Goal: Task Accomplishment & Management: Manage account settings

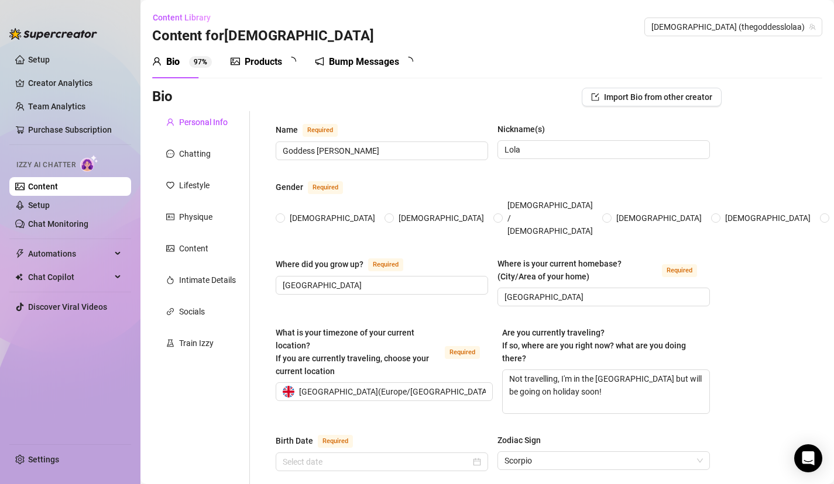
radio input "true"
type input "[DATE]"
click at [286, 58] on div "Products 8" at bounding box center [264, 62] width 68 height 14
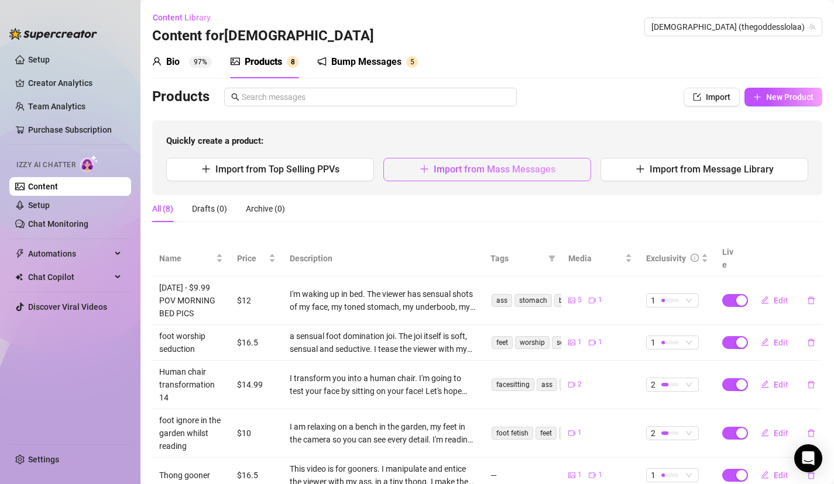
click at [513, 172] on span "Import from Mass Messages" at bounding box center [494, 169] width 122 height 11
type textarea "Type your message here..."
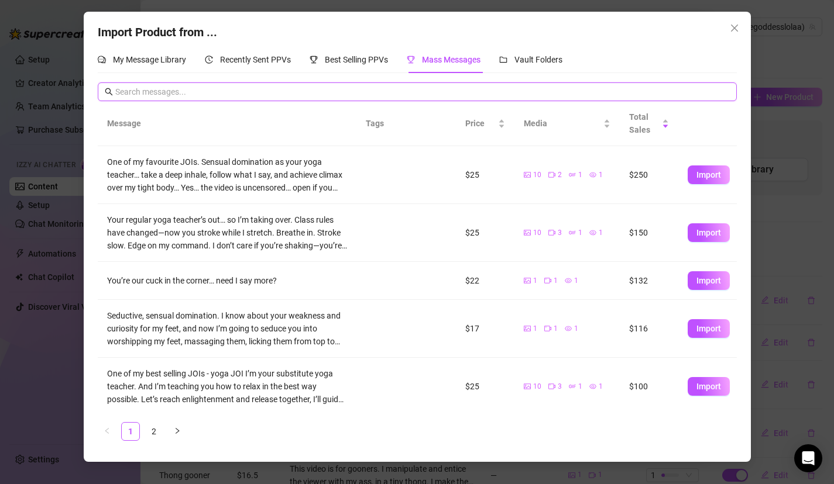
click at [431, 87] on input "text" at bounding box center [422, 91] width 614 height 13
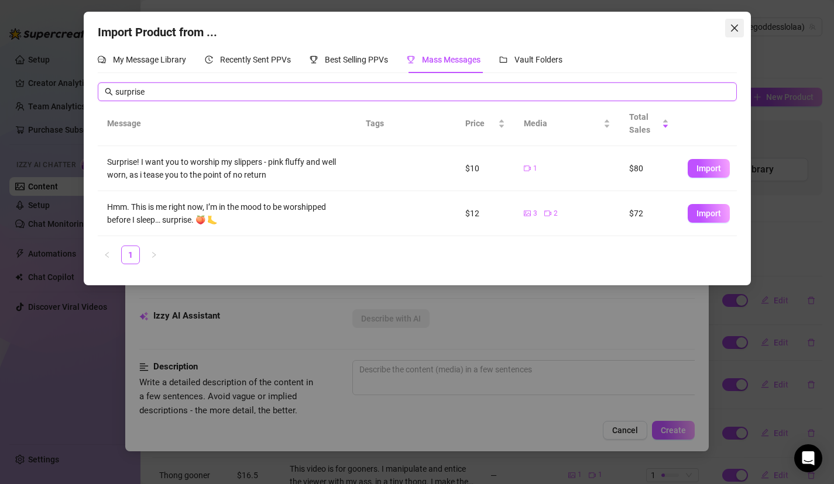
type input "surprise"
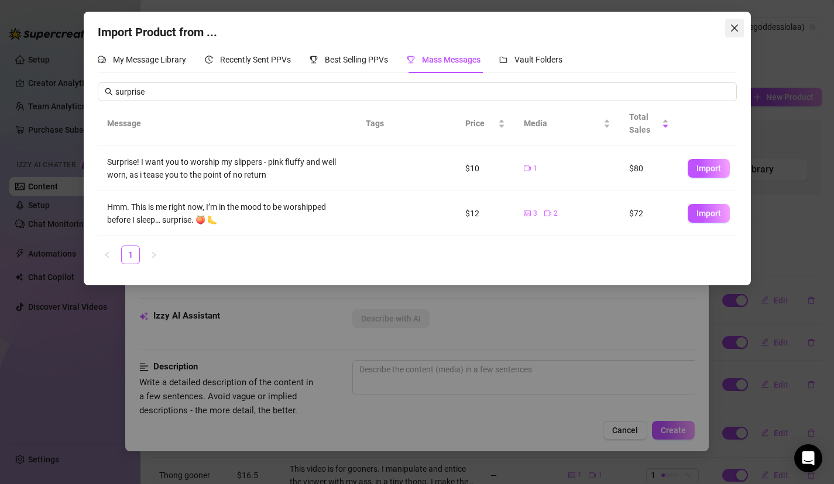
click at [732, 35] on button "Close" at bounding box center [734, 28] width 19 height 19
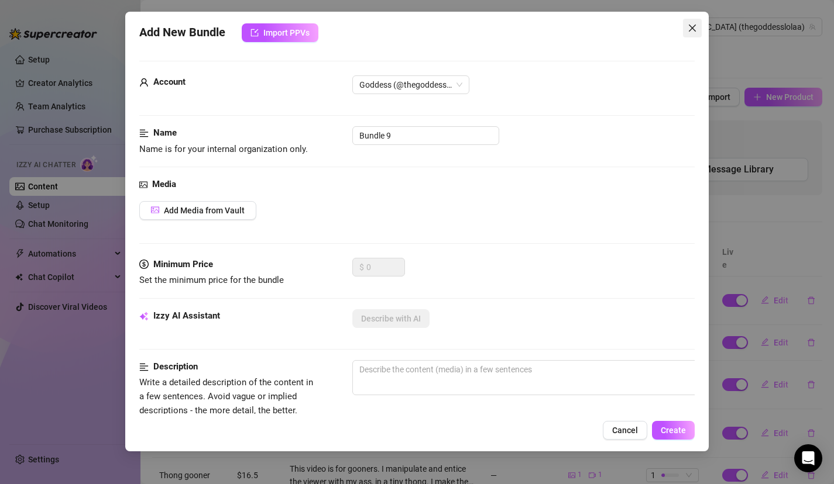
click at [698, 27] on span "Close" at bounding box center [692, 27] width 19 height 9
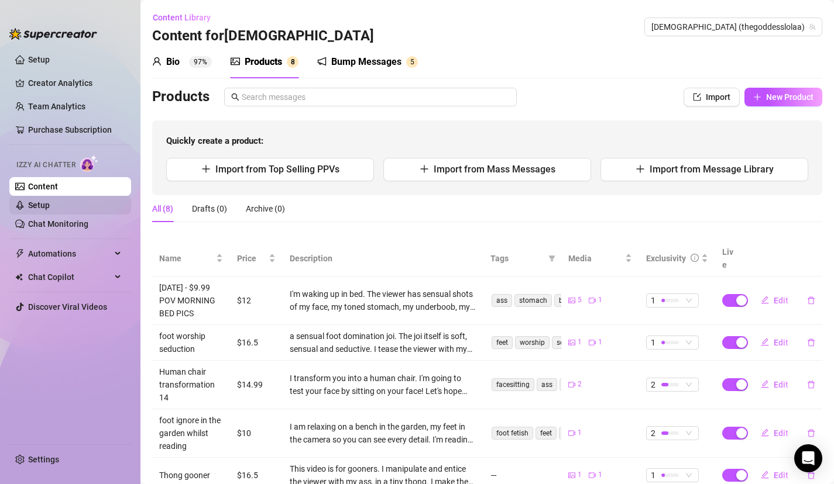
click at [50, 202] on link "Setup" at bounding box center [39, 205] width 22 height 9
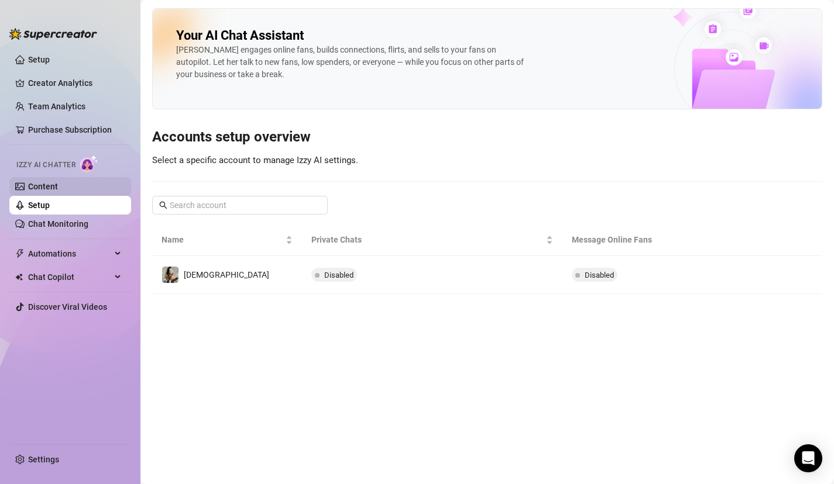
click at [58, 191] on link "Content" at bounding box center [43, 186] width 30 height 9
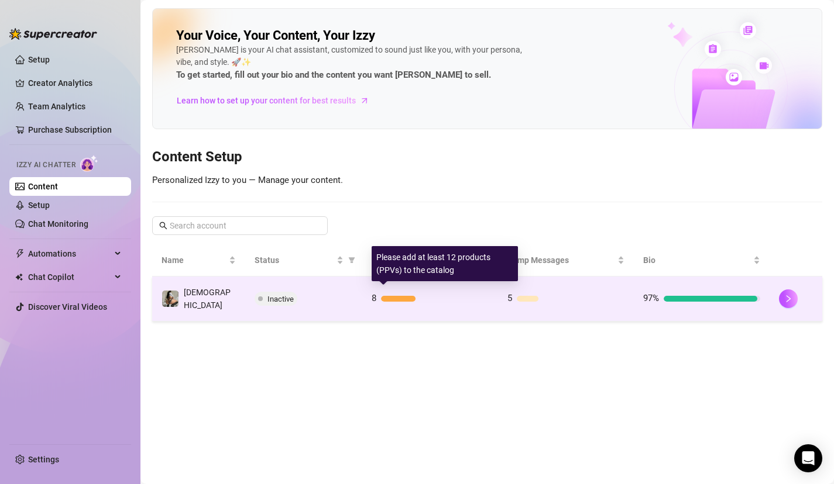
click at [403, 296] on div at bounding box center [398, 299] width 35 height 6
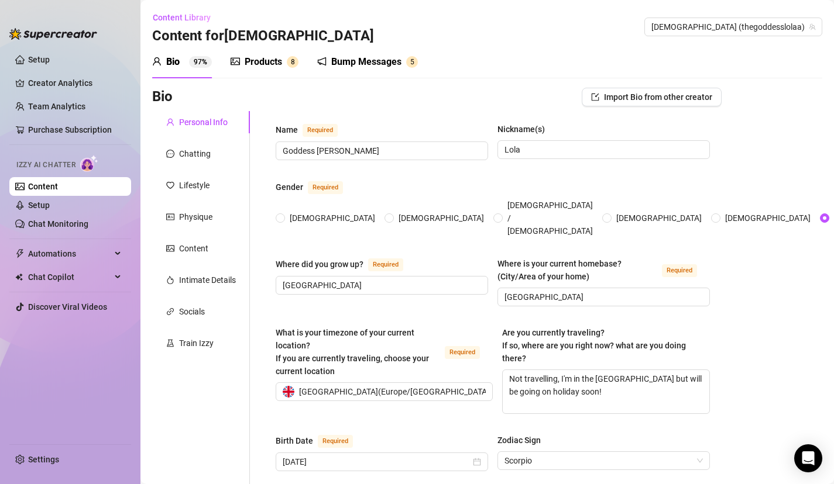
click at [272, 61] on div "Products" at bounding box center [263, 62] width 37 height 14
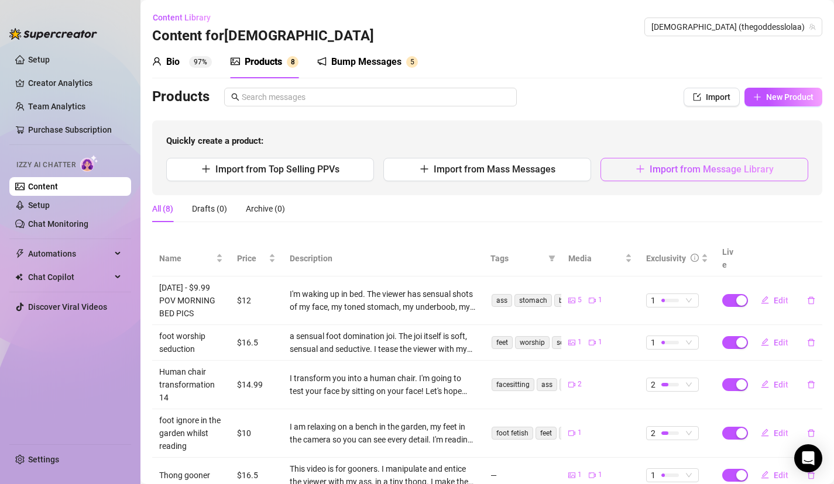
click at [652, 173] on span "Import from Message Library" at bounding box center [711, 169] width 124 height 11
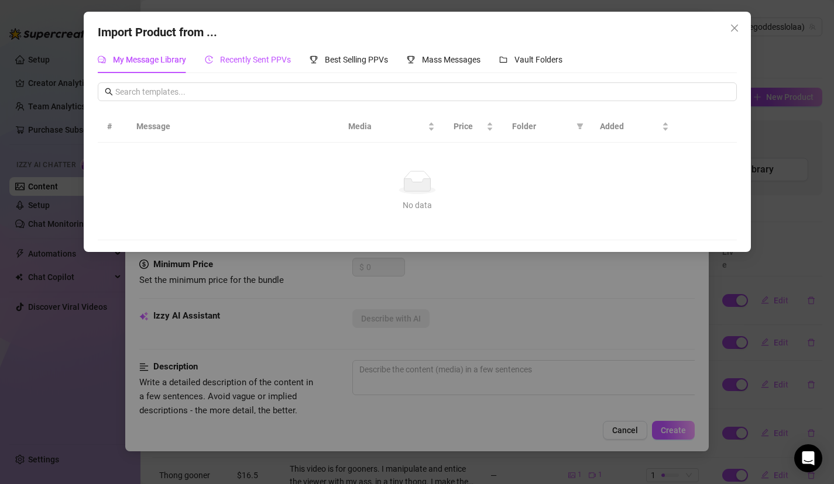
click at [274, 64] on div "Recently Sent PPVs" at bounding box center [248, 59] width 86 height 13
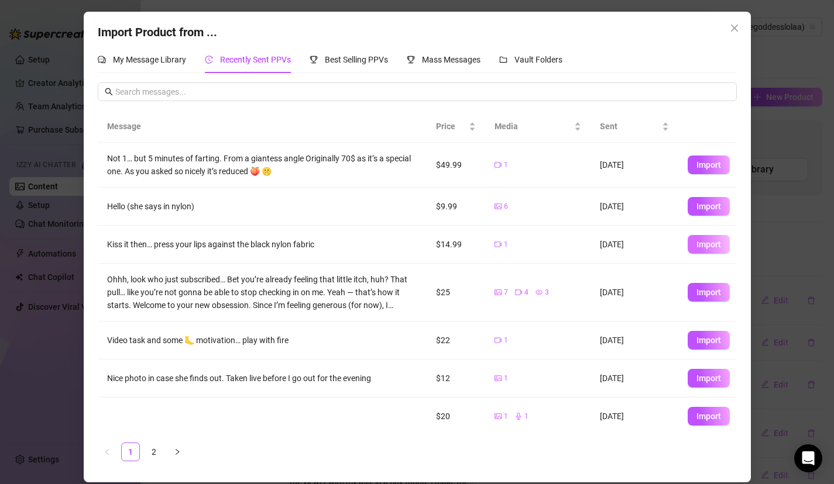
click at [707, 247] on span "Import" at bounding box center [708, 244] width 25 height 9
type textarea "Kiss it then… press your lips against the black nylon fabric"
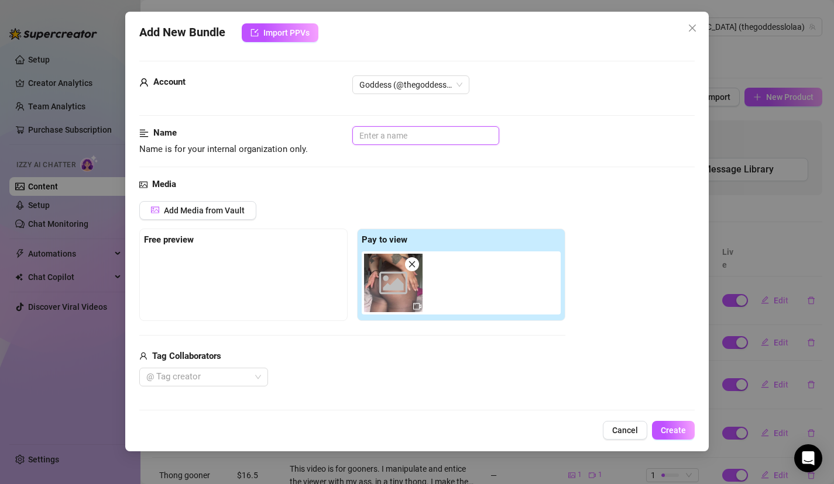
click at [394, 132] on input "text" at bounding box center [425, 135] width 147 height 19
type input "nylon ass tease"
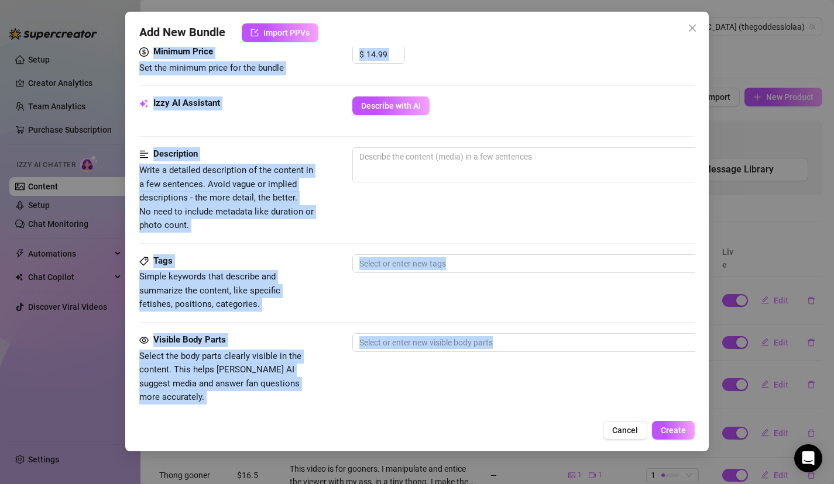
scroll to position [583, 0]
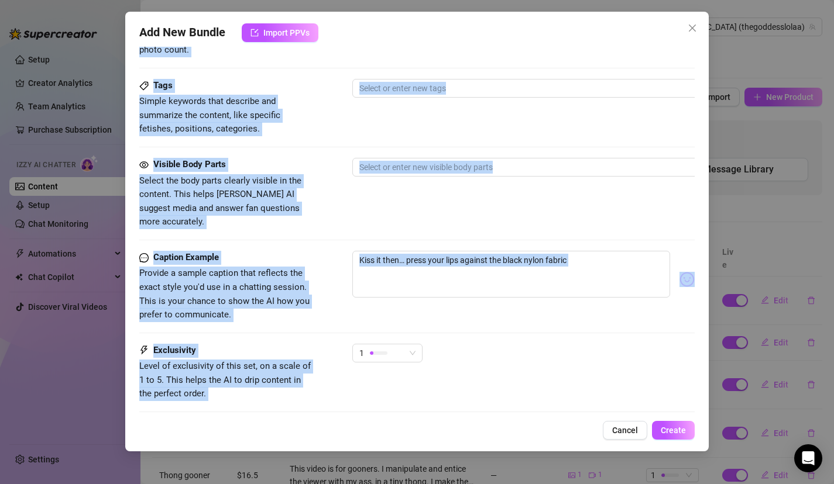
drag, startPoint x: 439, startPoint y: 173, endPoint x: 429, endPoint y: 424, distance: 251.7
click at [430, 424] on div "Add New Bundle Import PPVs Account Goddess (@thegoddesslolaa) Name Name is for …" at bounding box center [417, 232] width 584 height 440
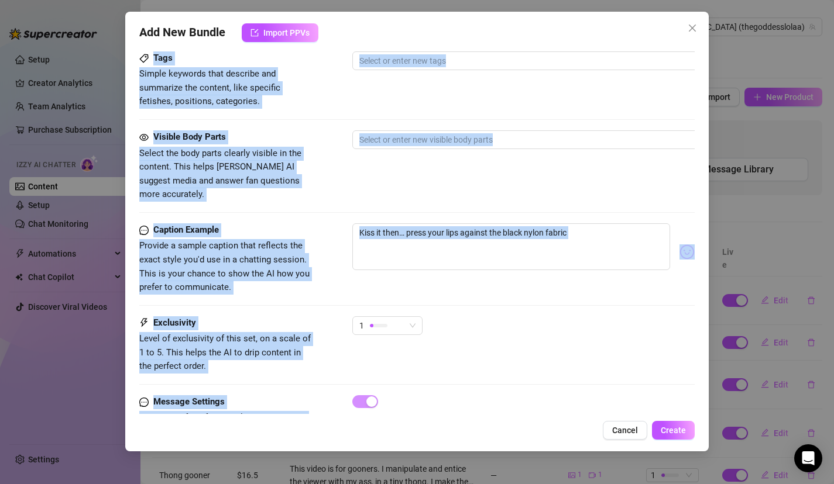
click at [520, 98] on div "Tags Simple keywords that describe and summarize the content, like specific fet…" at bounding box center [417, 79] width 556 height 57
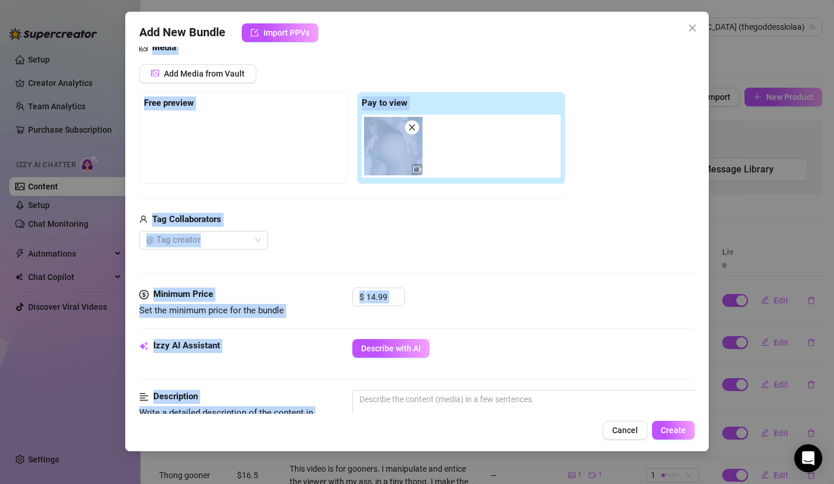
scroll to position [0, 0]
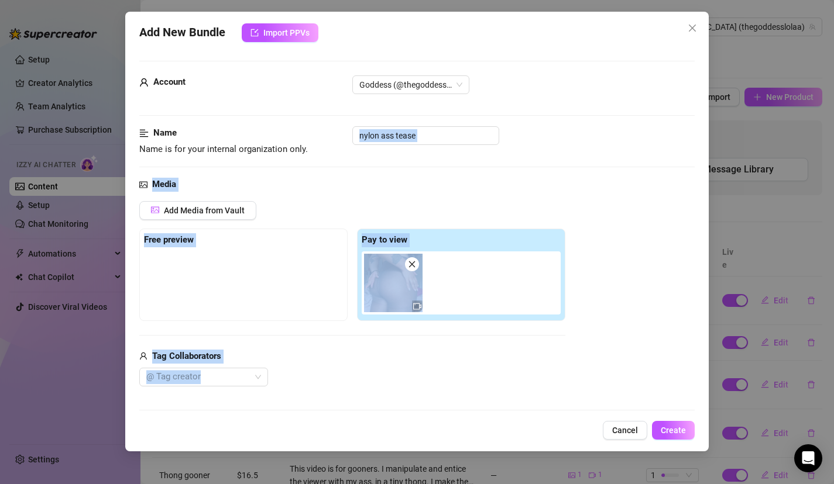
drag, startPoint x: 520, startPoint y: 98, endPoint x: 529, endPoint y: 143, distance: 45.3
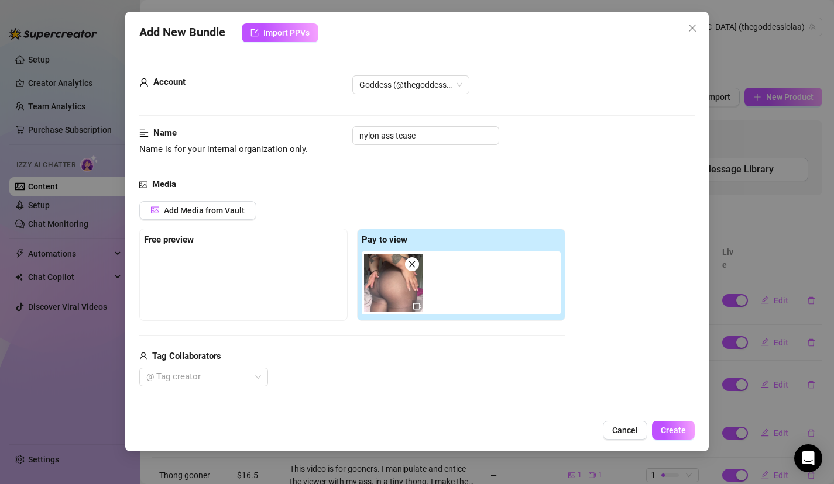
click at [610, 341] on div "Add Media from Vault Free preview Pay to view Tag Collaborators @ Tag creator" at bounding box center [417, 294] width 556 height 186
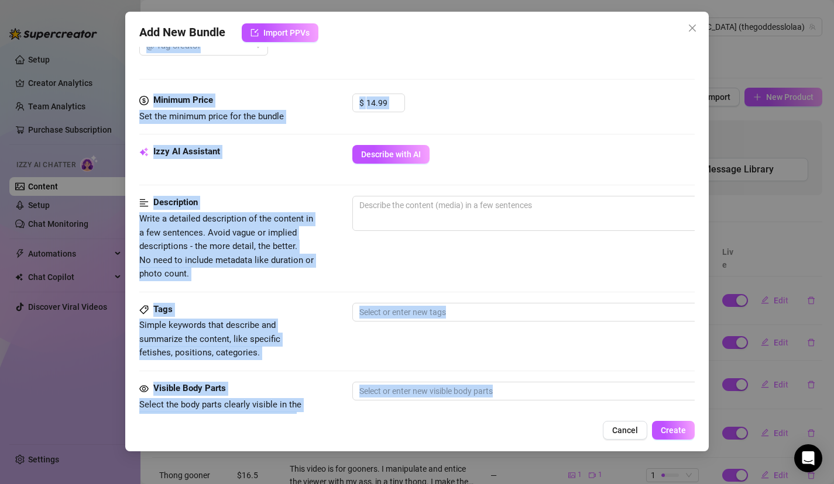
scroll to position [512, 0]
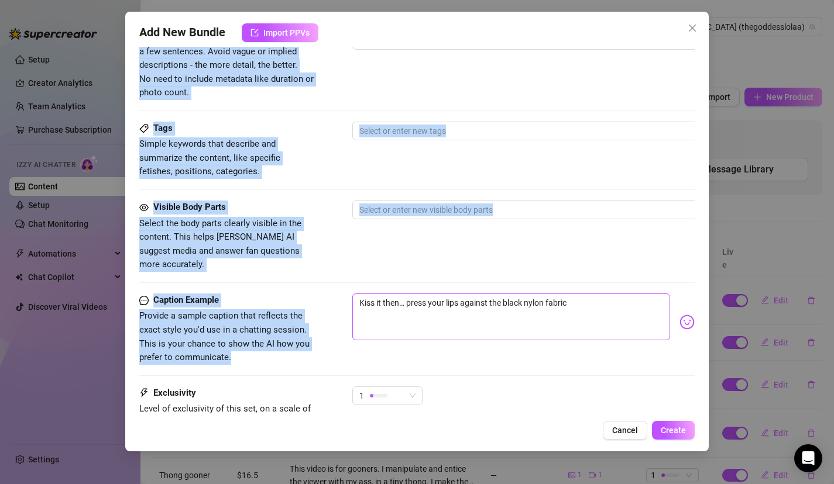
drag, startPoint x: 609, startPoint y: 346, endPoint x: 566, endPoint y: 298, distance: 64.2
click at [567, 299] on form "Account Goddess (@thegoddesslolaa) Name Name is for your internal organization …" at bounding box center [417, 39] width 556 height 983
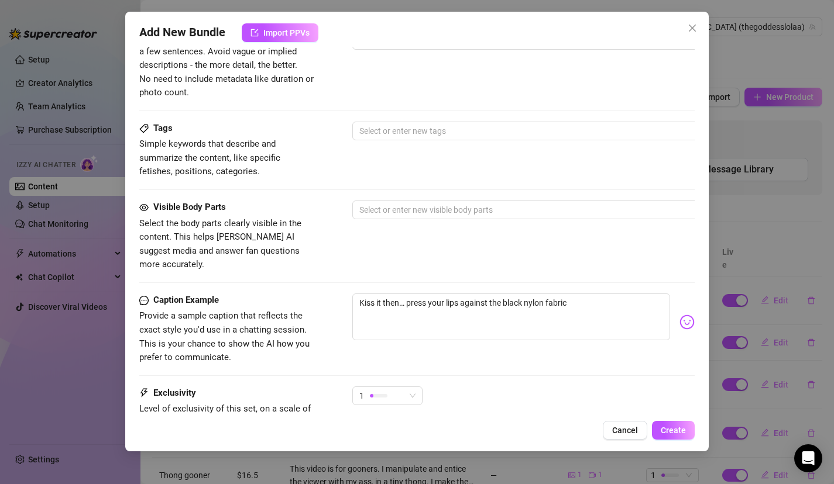
click at [522, 170] on div "Tags Simple keywords that describe and summarize the content, like specific fet…" at bounding box center [417, 150] width 556 height 57
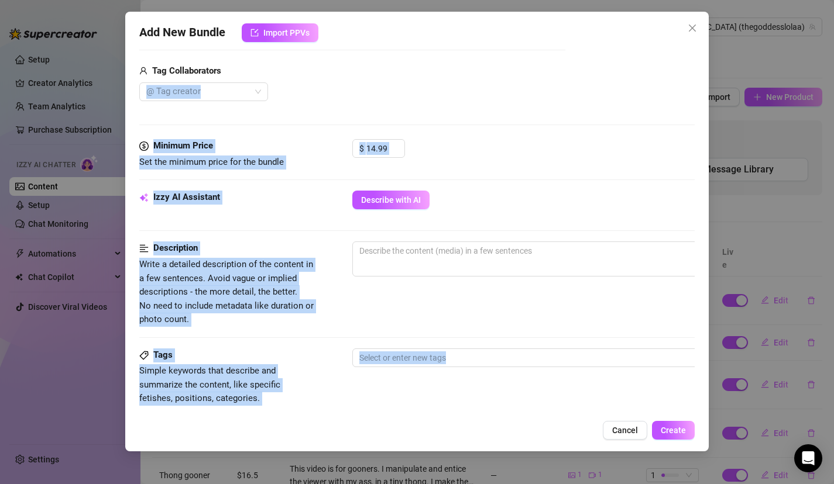
scroll to position [275, 0]
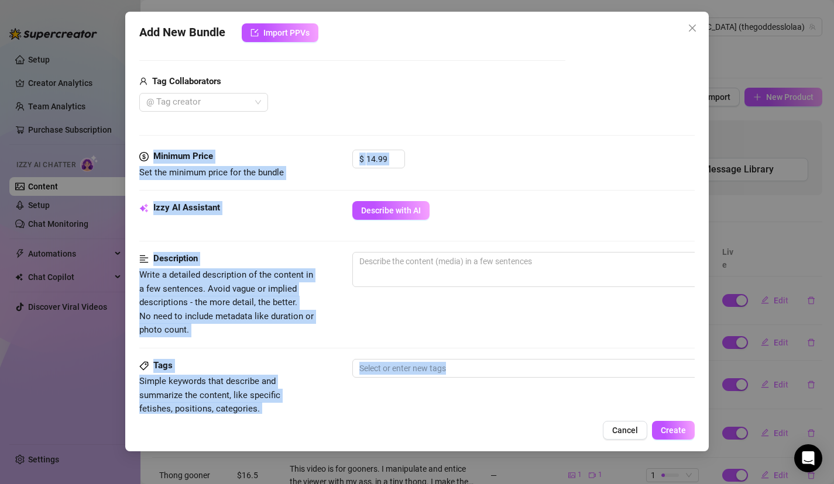
drag, startPoint x: 522, startPoint y: 170, endPoint x: 519, endPoint y: 144, distance: 25.3
click at [518, 147] on form "Account Goddess (@thegoddesslolaa) Name Name is for your internal organization …" at bounding box center [417, 277] width 556 height 983
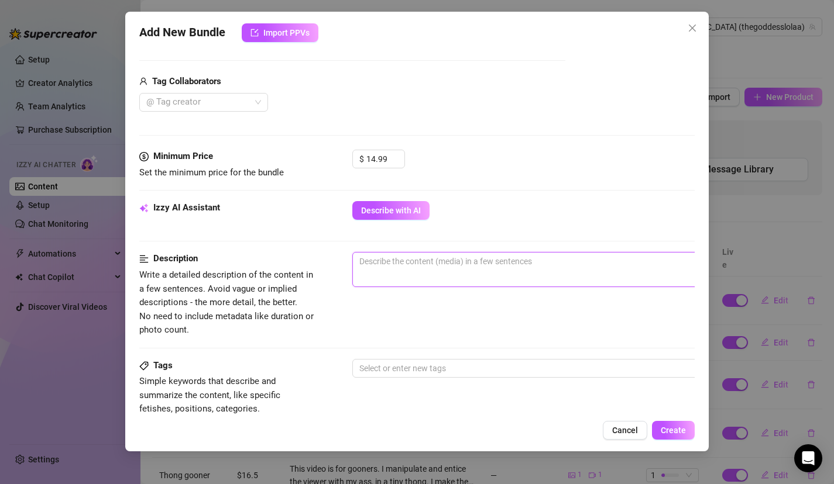
click at [461, 266] on textarea at bounding box center [557, 262] width 408 height 18
click at [391, 218] on button "Describe with AI" at bounding box center [390, 210] width 77 height 19
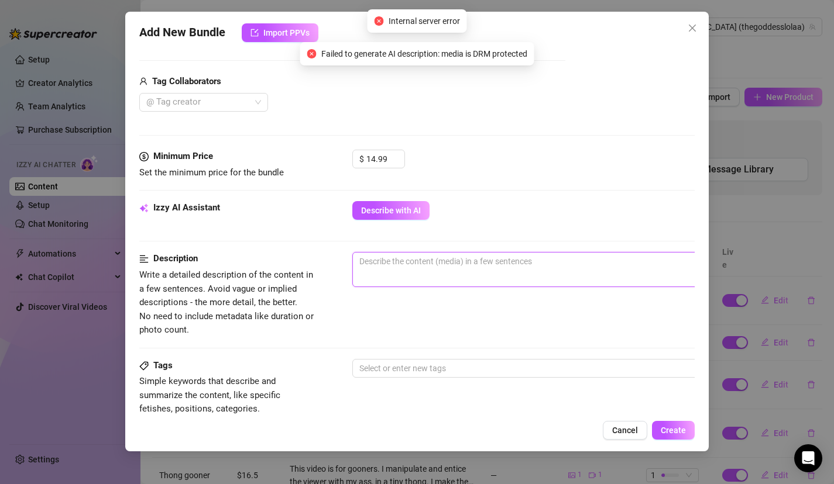
click at [435, 267] on textarea at bounding box center [557, 262] width 408 height 18
type textarea "N"
type textarea "Ny"
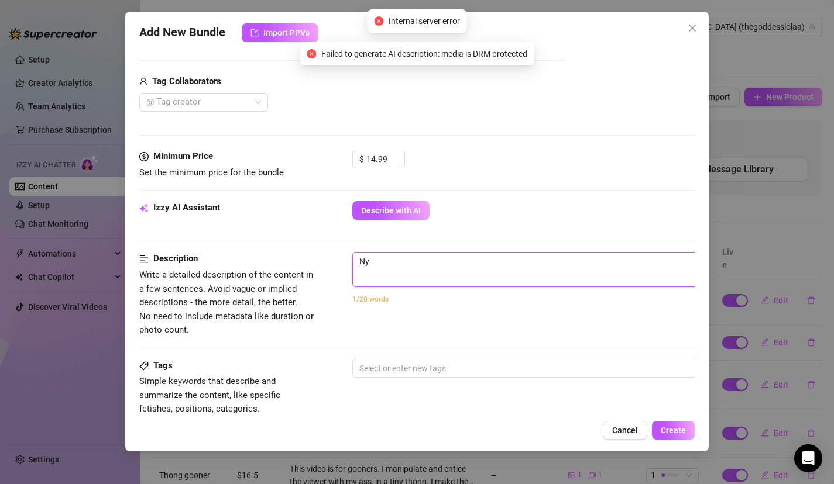
type textarea "Nyl"
type textarea "Nylo"
type textarea "Nylon"
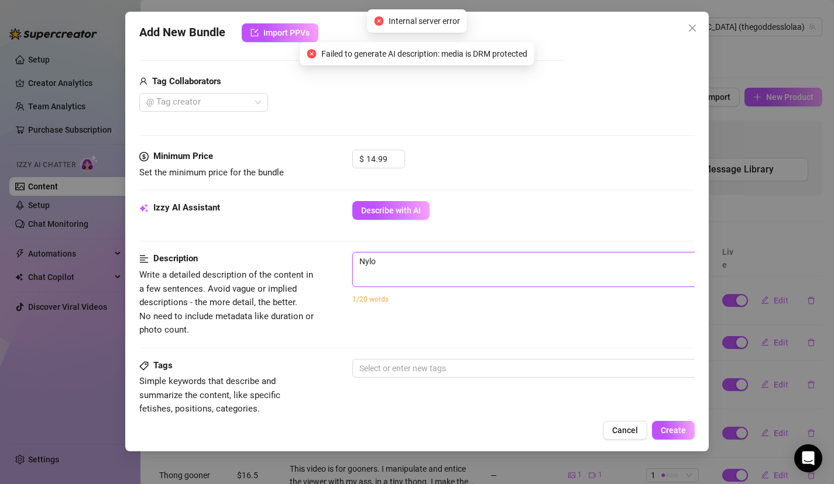
type textarea "Nylon"
type textarea "Nylon a"
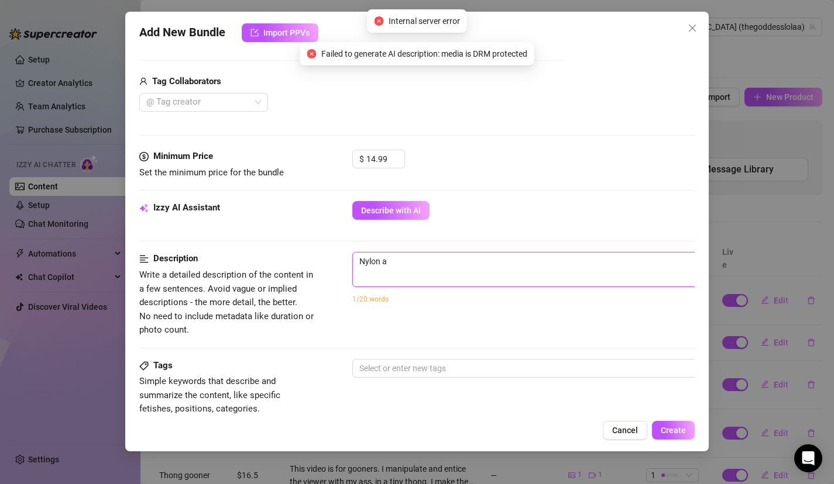
type textarea "Nylon as"
type textarea "Nylon ass"
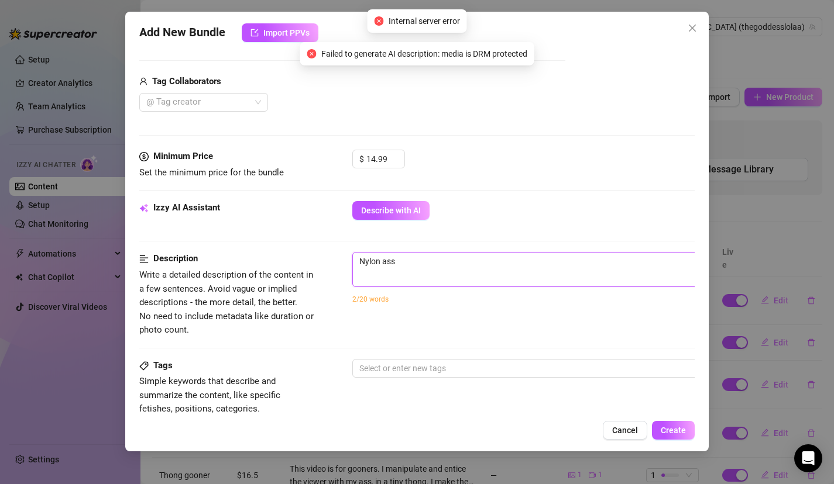
type textarea "Nylon ass"
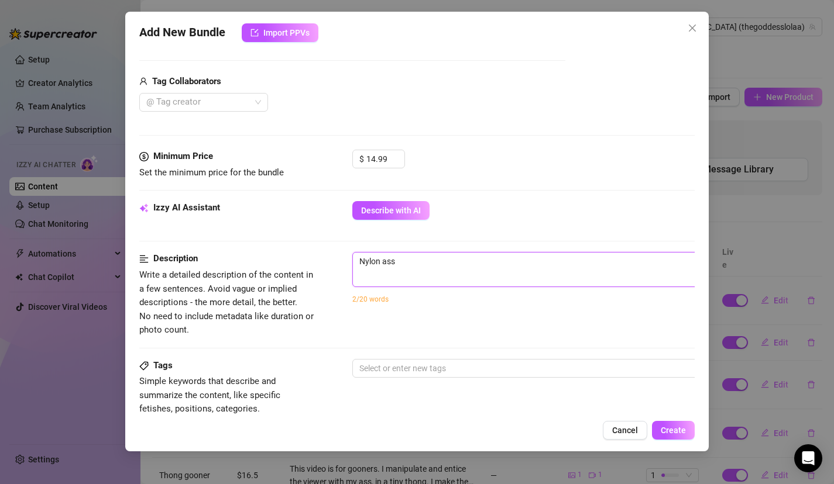
type textarea "Nylon ass"
type textarea "Nylon as"
type textarea "Nylon a"
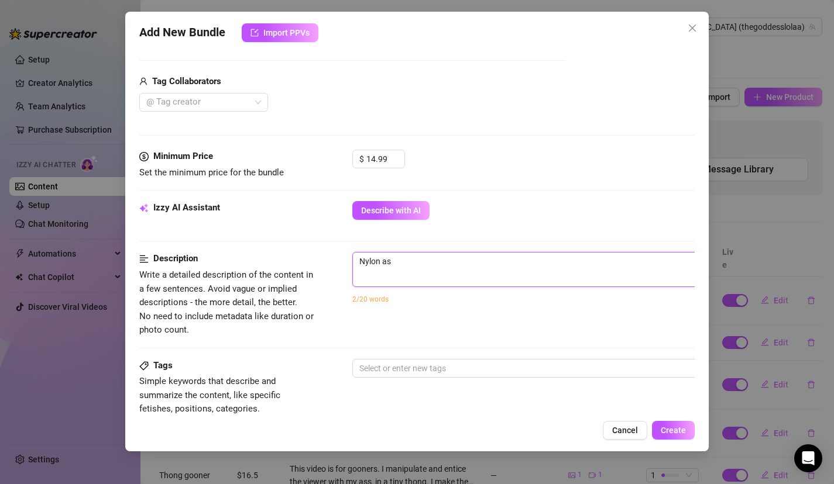
type textarea "Nylon a"
type textarea "Nylon"
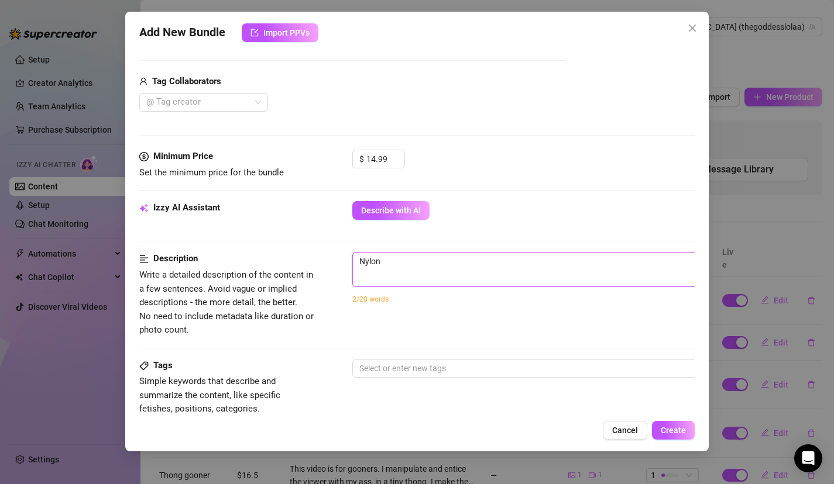
type textarea "Nylo"
type textarea "Nyl"
type textarea "Ny"
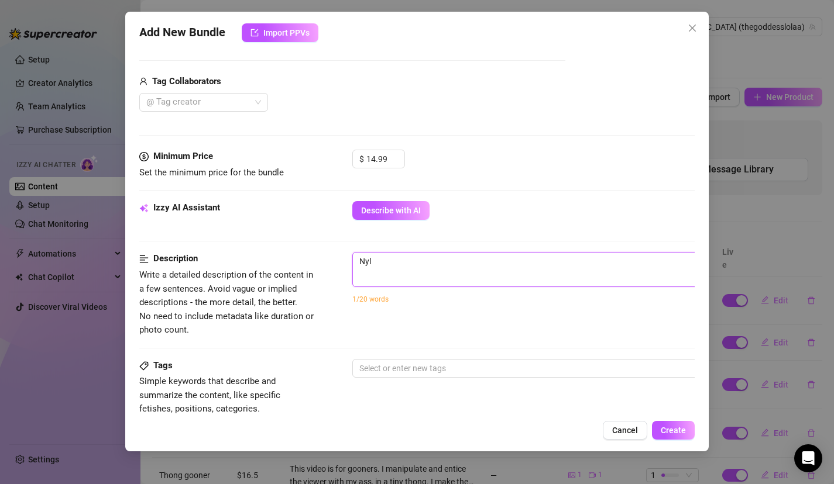
type textarea "Ny"
type textarea "N"
type textarea "Describe the content (media) in a few sentences"
type textarea "l"
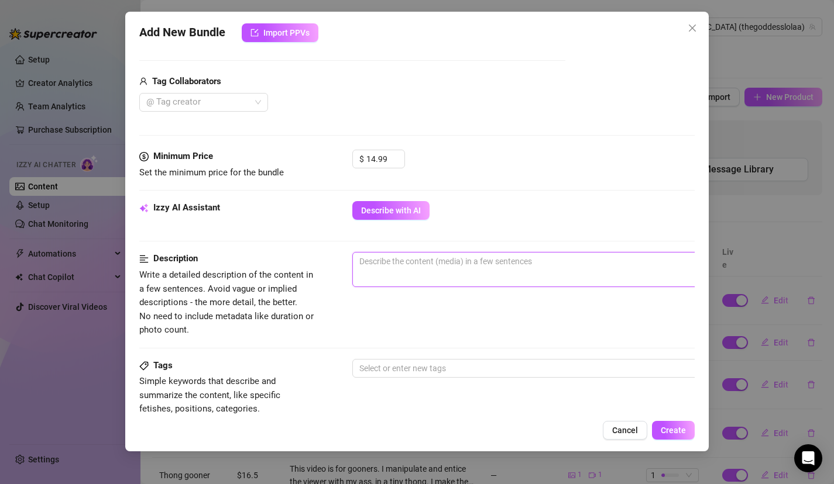
type textarea "l"
type textarea "lo"
type textarea "lol"
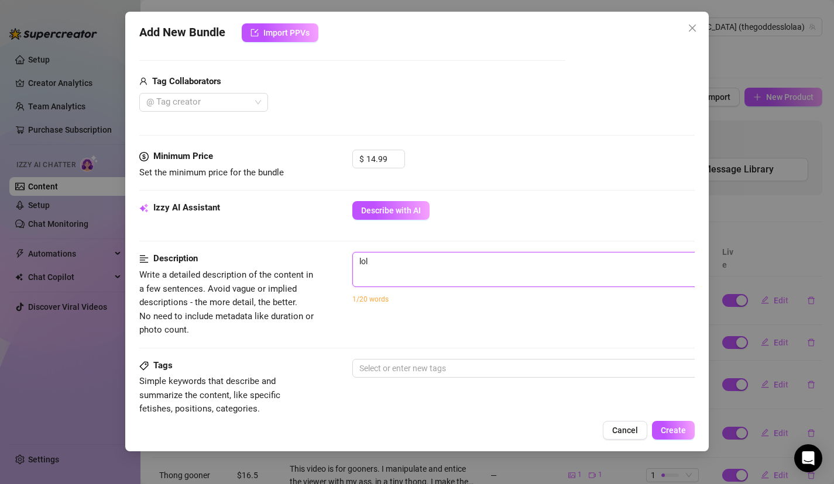
type textarea "lo"
type textarea "l"
type textarea "Describe the content (media) in a few sentences"
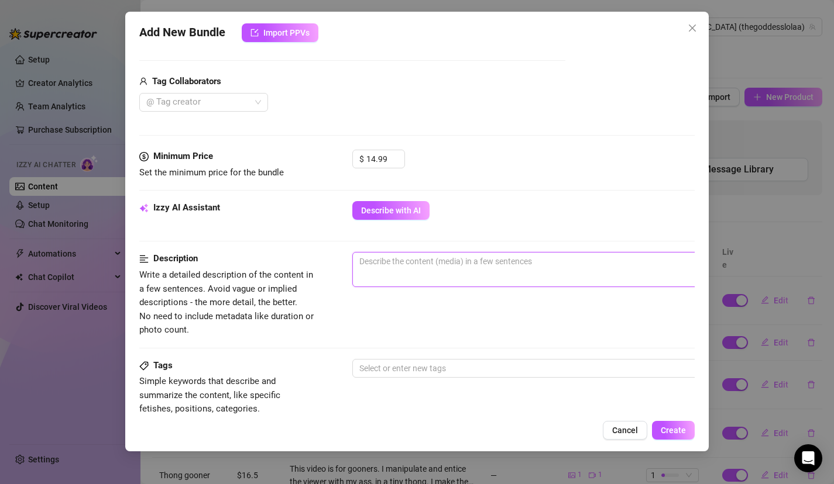
type textarea "L"
type textarea "Lo"
type textarea "Lol"
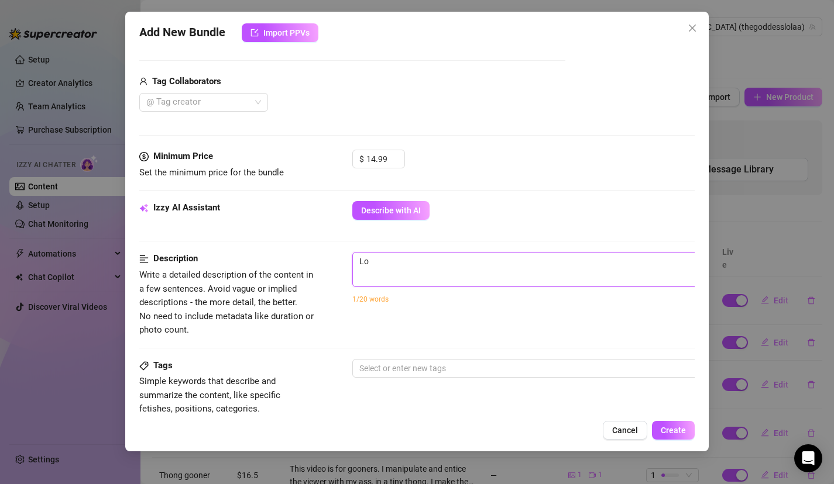
type textarea "Lol"
type textarea "Lola"
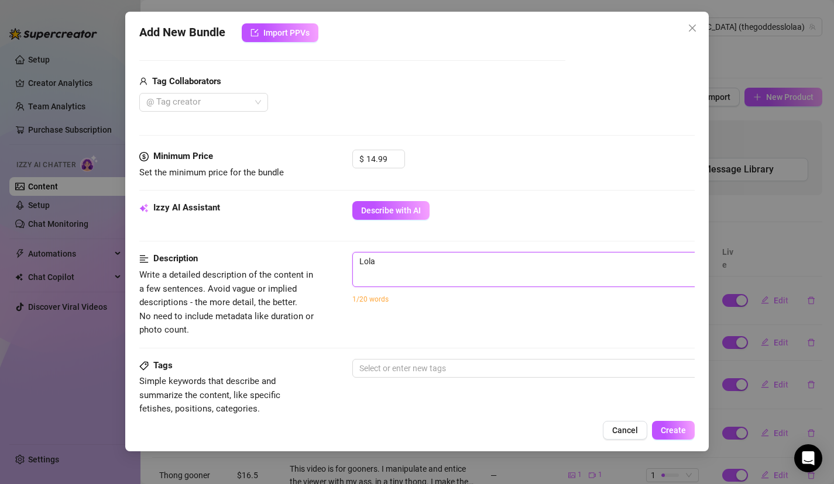
type textarea "Lola t"
type textarea "Lola te"
type textarea "Lola tea"
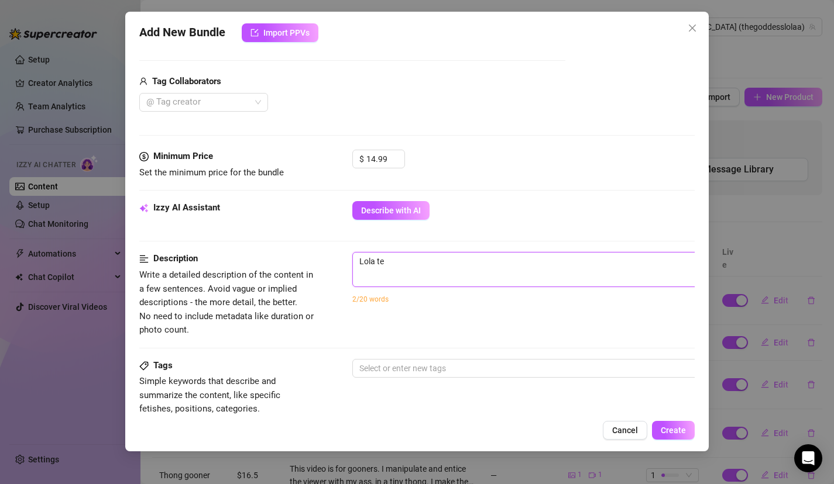
type textarea "Lola tea"
type textarea "Lola teas"
type textarea "Lola tease"
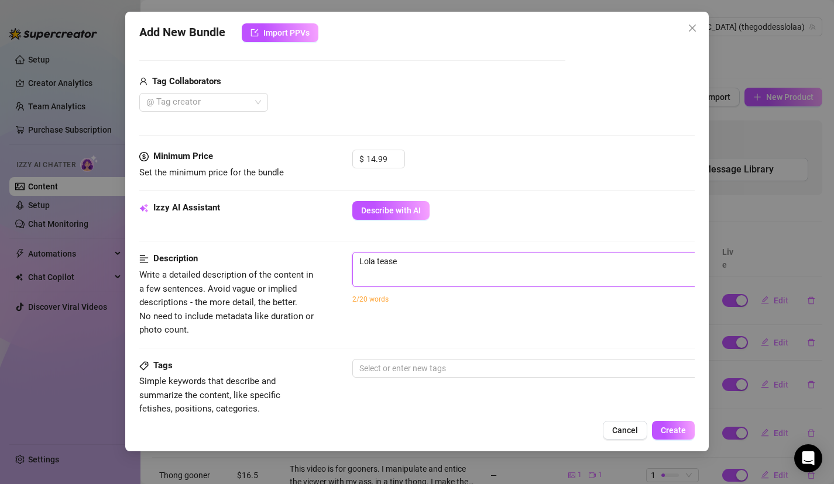
type textarea "Lola teases"
type textarea "Lola teases h"
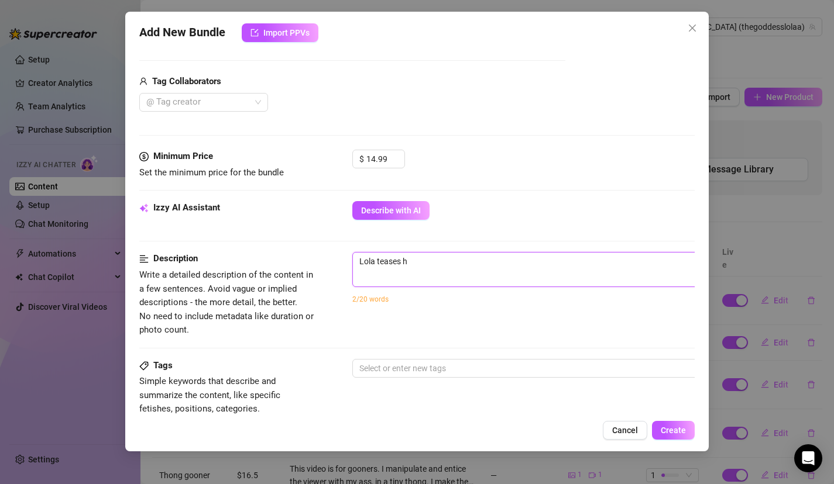
type textarea "Lola teases he"
type textarea "Lola teases her"
type textarea "Lola teases her a"
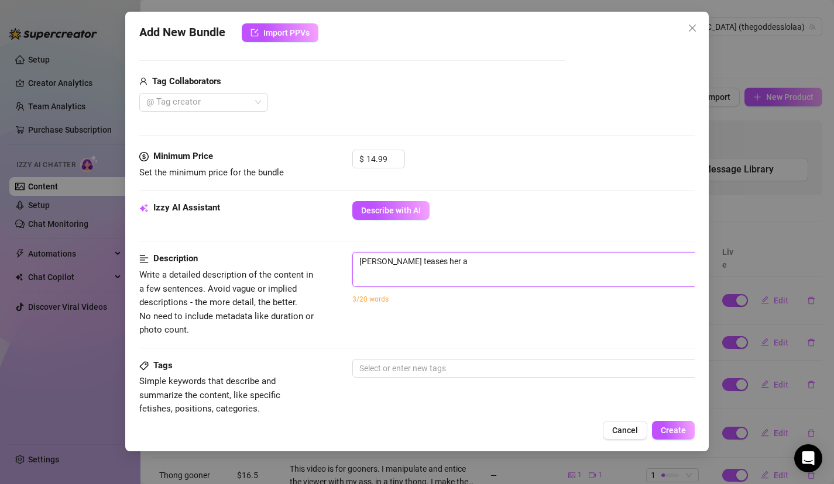
type textarea "Lola teases her as"
type textarea "Lola teases her ass"
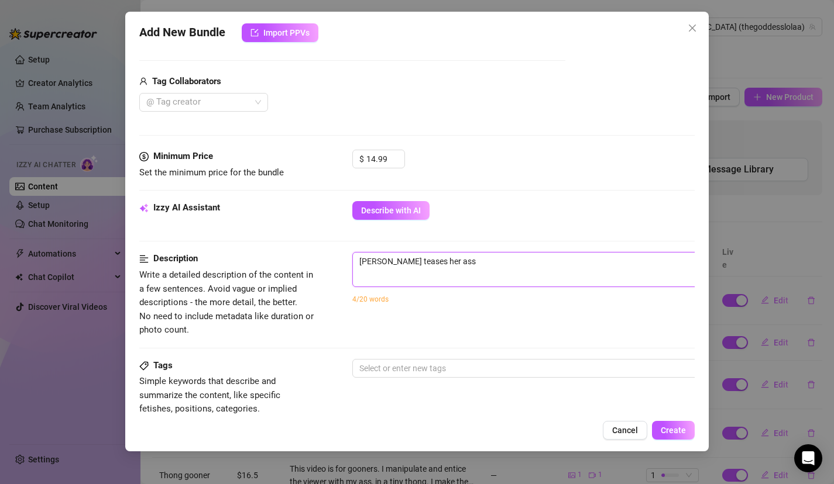
type textarea "Lola teases her ass"
type textarea "Lola teases her ass i"
type textarea "Lola teases her ass in"
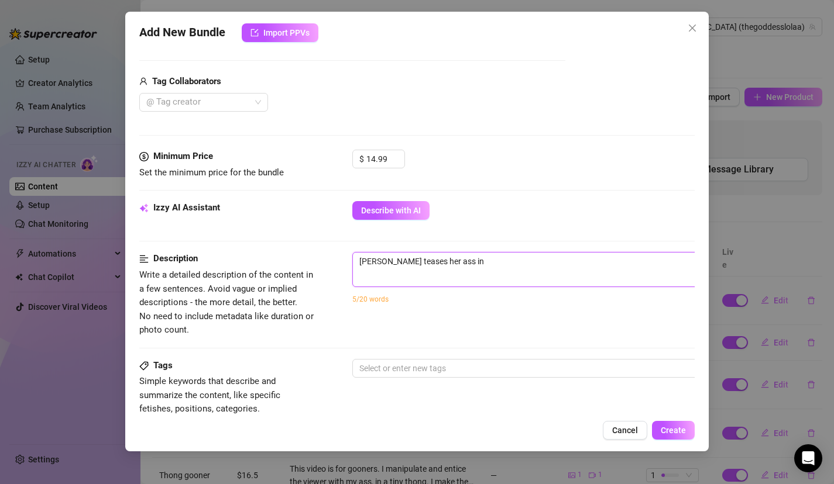
type textarea "Lola teases her ass in"
type textarea "Lola teases her ass in s"
type textarea "Lola teases her ass in sh"
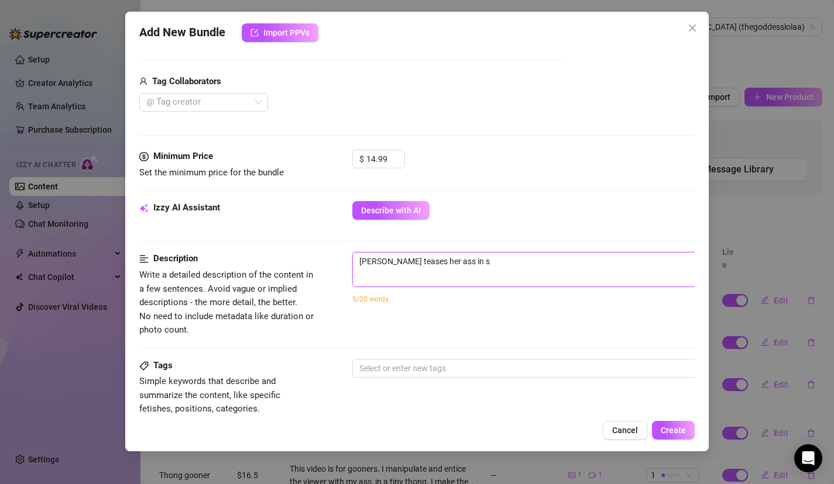
type textarea "Lola teases her ass in sh"
type textarea "Lola teases her ass in she"
type textarea "Lola teases her ass in sher"
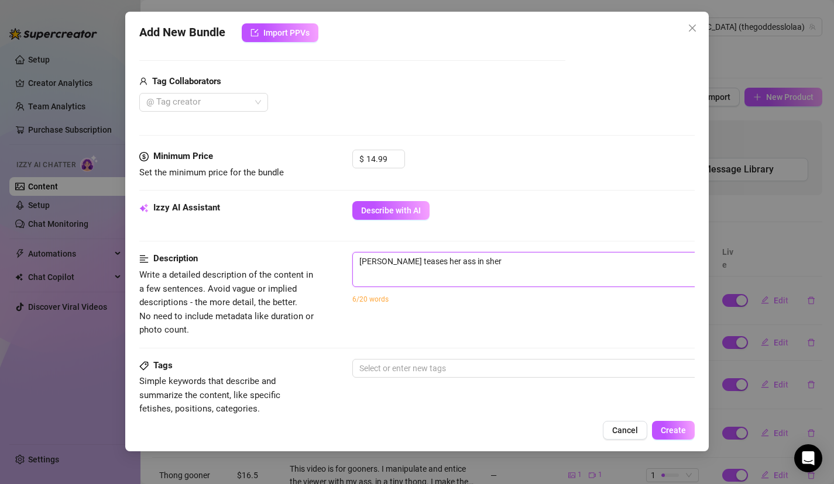
type textarea "Lola teases her ass in she"
type textarea "Lola teases her ass in shee"
type textarea "Lola teases her ass in sheer"
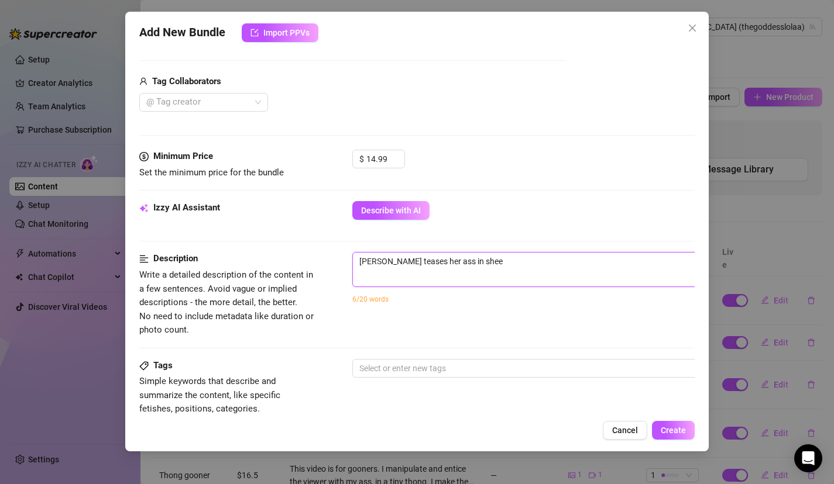
type textarea "Lola teases her ass in sheer"
type textarea "Lola teases her ass in sheer b"
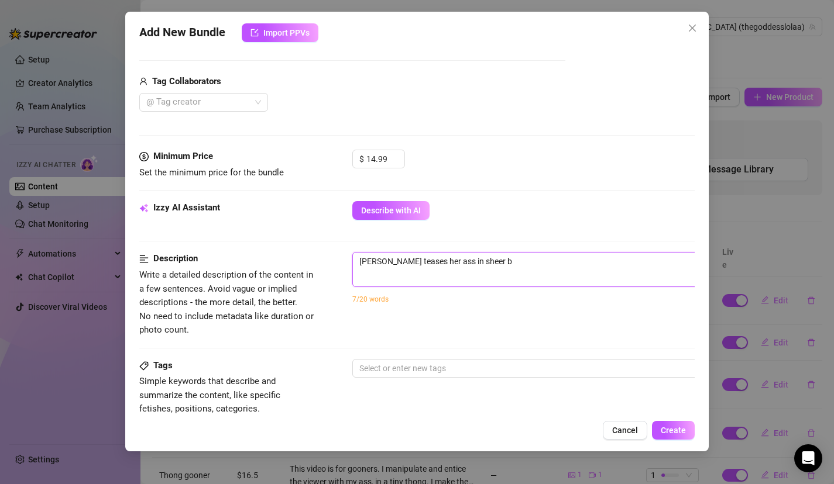
type textarea "Lola teases her ass in sheer bl"
type textarea "Lola teases her ass in sheer bla"
type textarea "Lola teases her ass in sheer blac"
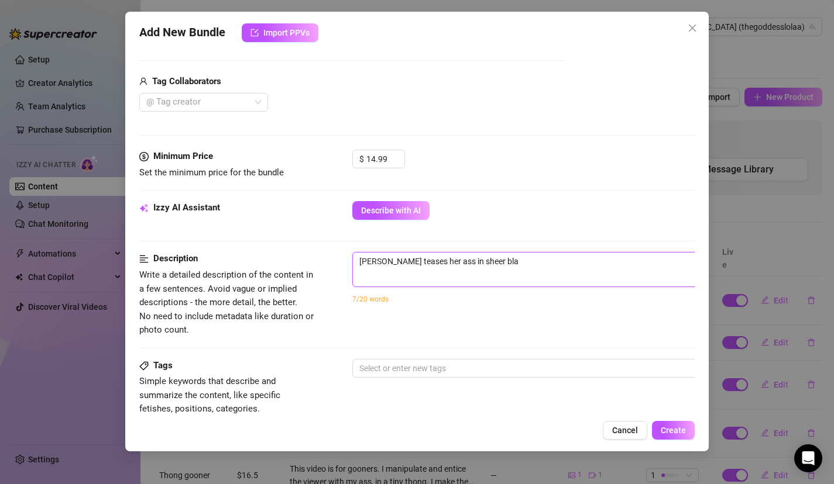
type textarea "Lola teases her ass in sheer blac"
type textarea "Lola teases her ass in sheer black"
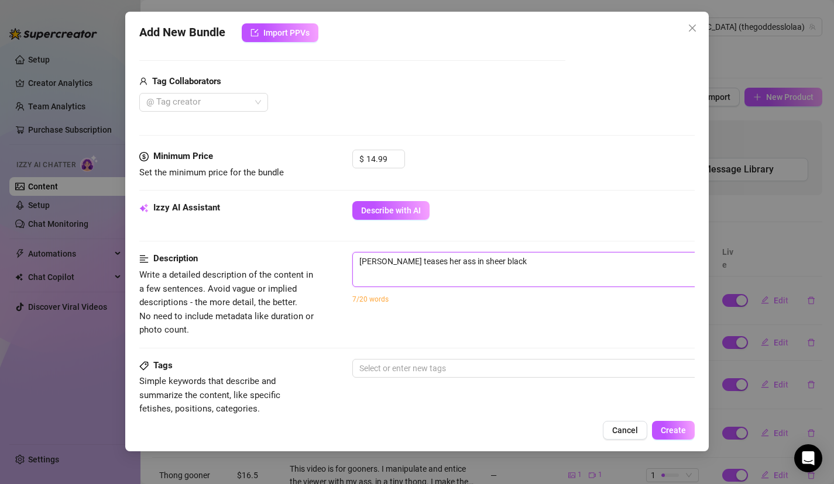
type textarea "Lola teases her ass in sheer black n"
type textarea "Lola teases her ass in sheer black ny"
type textarea "Lola teases her ass in sheer black nyl"
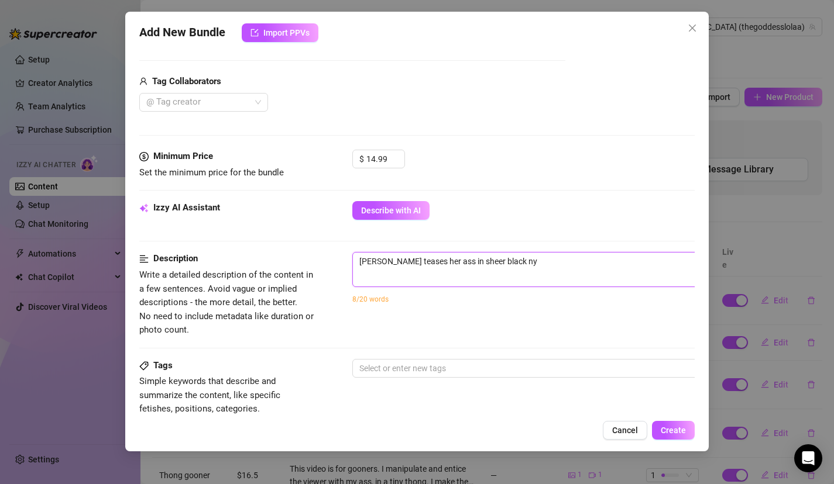
type textarea "Lola teases her ass in sheer black nyl"
type textarea "Lola teases her ass in sheer black nylo"
type textarea "Lola teases her ass in sheer black nylon"
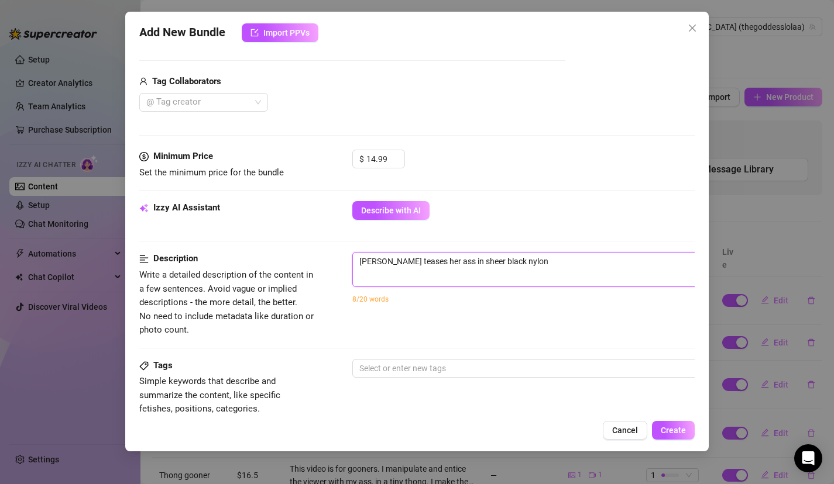
type textarea "Lola teases her ass in sheer black nylon."
type textarea "Lola teases her ass in sheer black nylon. S"
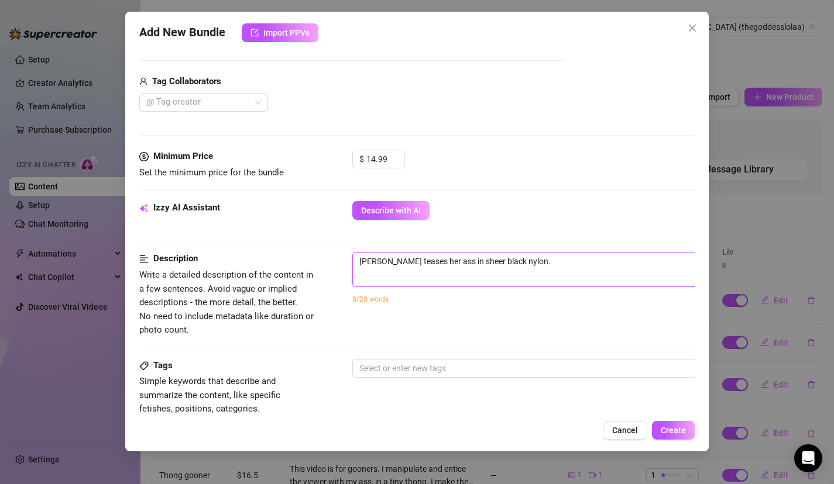
type textarea "Lola teases her ass in sheer black nylon. S"
type textarea "Lola teases her ass in sheer black nylon. Sh"
type textarea "Lola teases her ass in sheer black nylon. She"
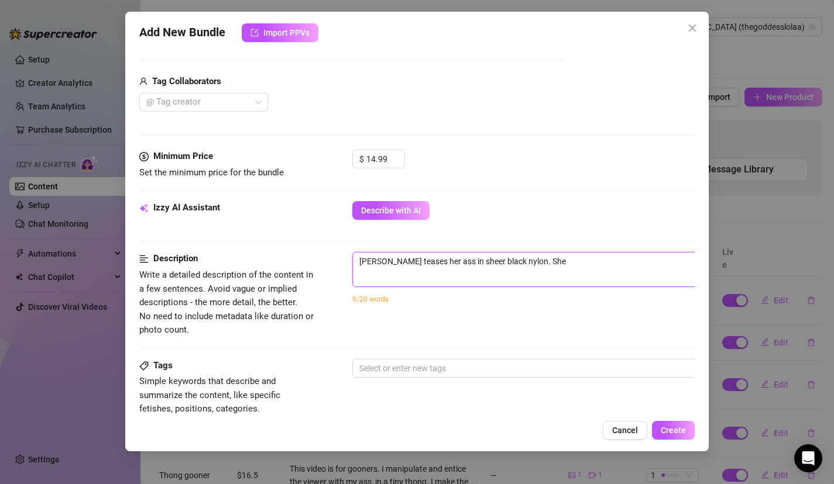
type textarea "Lola teases her ass in sheer black nylon. She"
type textarea "Lola teases her ass in sheer black nylon. She c"
type textarea "Lola teases her ass in sheer black nylon. She ca"
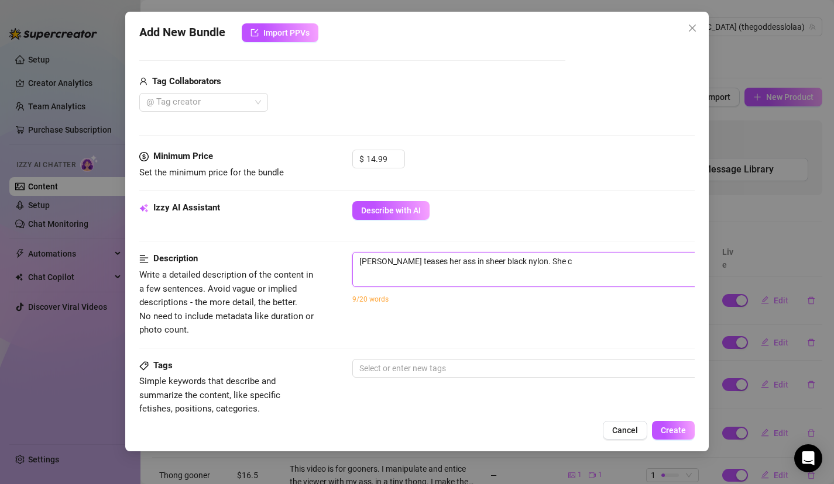
type textarea "Lola teases her ass in sheer black nylon. She ca"
type textarea "Lola teases her ass in sheer black nylon. She car"
type textarea "Lola teases her ass in sheer black nylon. She carr"
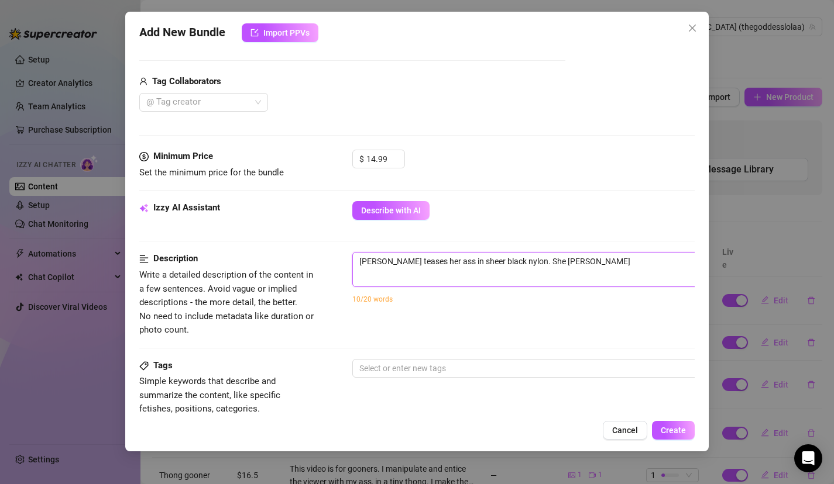
type textarea "Lola teases her ass in sheer black nylon. She carre"
type textarea "Lola teases her ass in sheer black nylon. She carres"
type textarea "Lola teases her ass in sheer black nylon. She carress"
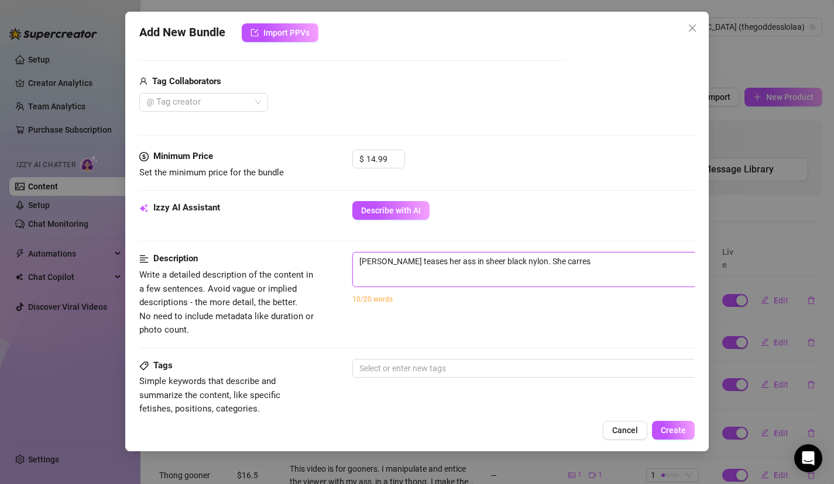
type textarea "Lola teases her ass in sheer black nylon. She carress"
type textarea "Lola teases her ass in sheer black nylon. She carres"
type textarea "Lola teases her ass in sheer black nylon. She carre"
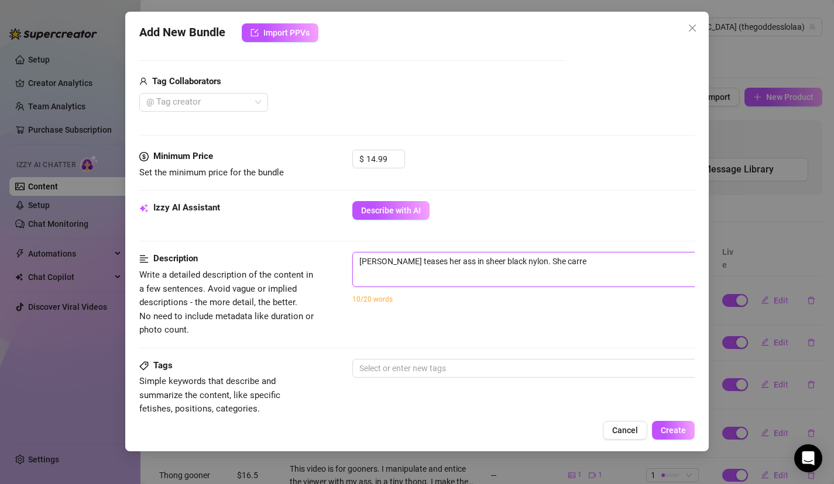
type textarea "Lola teases her ass in sheer black nylon. She carr"
type textarea "Lola teases her ass in sheer black nylon. She car"
type textarea "Lola teases her ass in sheer black nylon. She care"
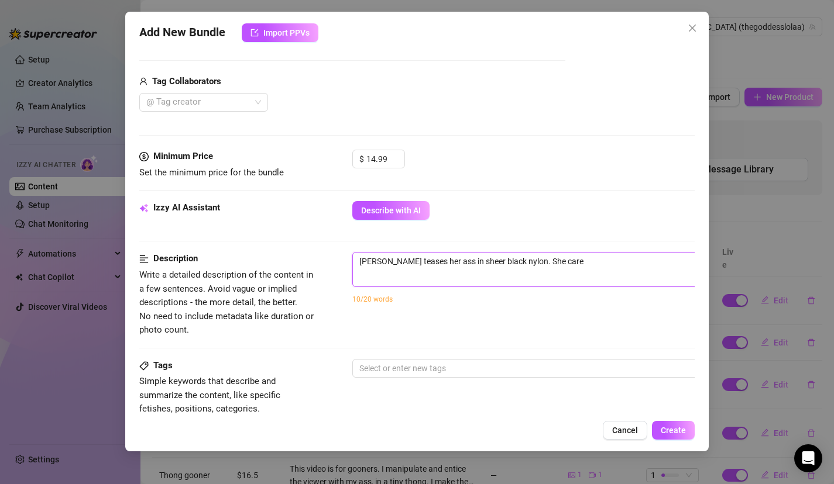
type textarea "Lola teases her ass in sheer black nylon. She cares"
type textarea "Lola teases her ass in sheer black nylon. She caress"
type textarea "Lola teases her ass in sheer black nylon. She caresse"
type textarea "Lola teases her ass in sheer black nylon. She caresses"
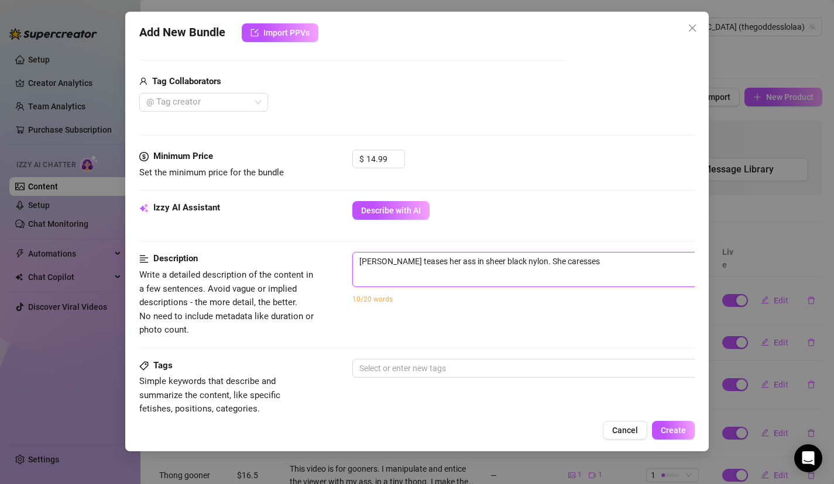
type textarea "Lola teases her ass in sheer black nylon. She caresses"
type textarea "Lola teases her ass in sheer black nylon. She caresses h"
type textarea "Lola teases her ass in sheer black nylon. She caresses he"
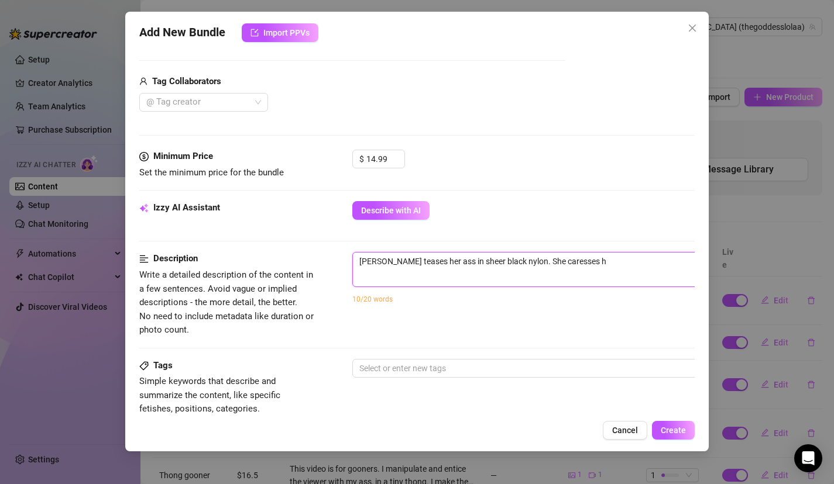
type textarea "Lola teases her ass in sheer black nylon. She caresses he"
type textarea "Lola teases her ass in sheer black nylon. She caresses her"
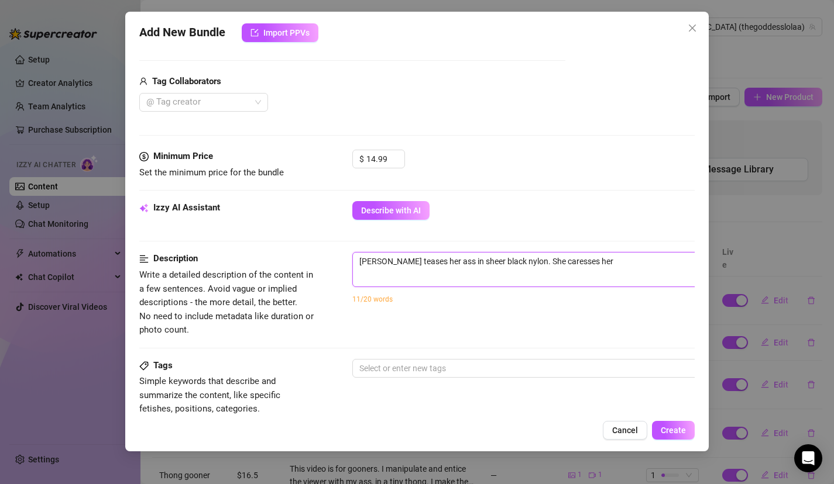
type textarea "Lola teases her ass in sheer black nylon. She caresses her a"
type textarea "Lola teases her ass in sheer black nylon. She caresses her as"
type textarea "Lola teases her ass in sheer black nylon. She caresses her ass"
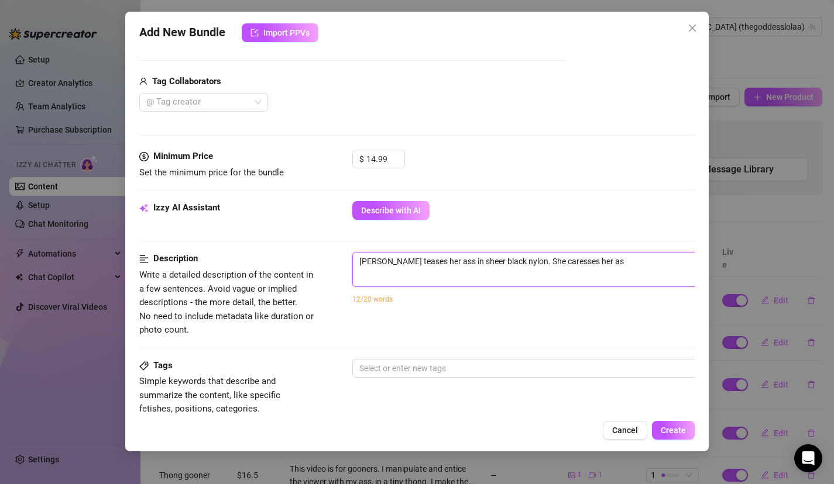
type textarea "Lola teases her ass in sheer black nylon. She caresses her ass"
type textarea "Lola teases her ass in sheer black nylon. She caresses her ass,"
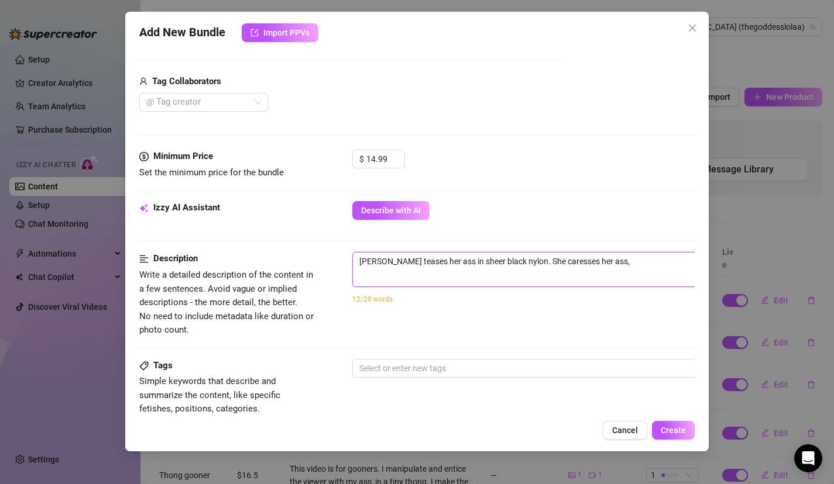
type textarea "Lola teases her ass in sheer black nylon. She caresses her ass, s"
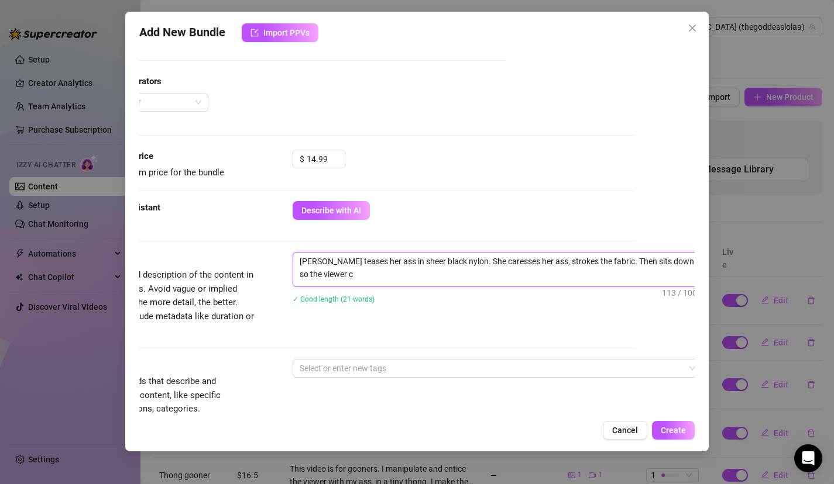
scroll to position [0, 0]
click at [416, 370] on div at bounding box center [491, 368] width 392 height 16
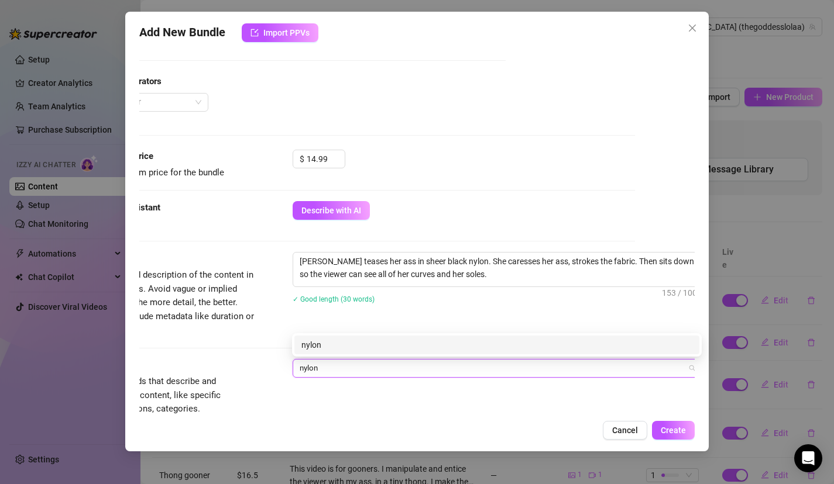
click at [405, 343] on div "nylon" at bounding box center [496, 345] width 391 height 13
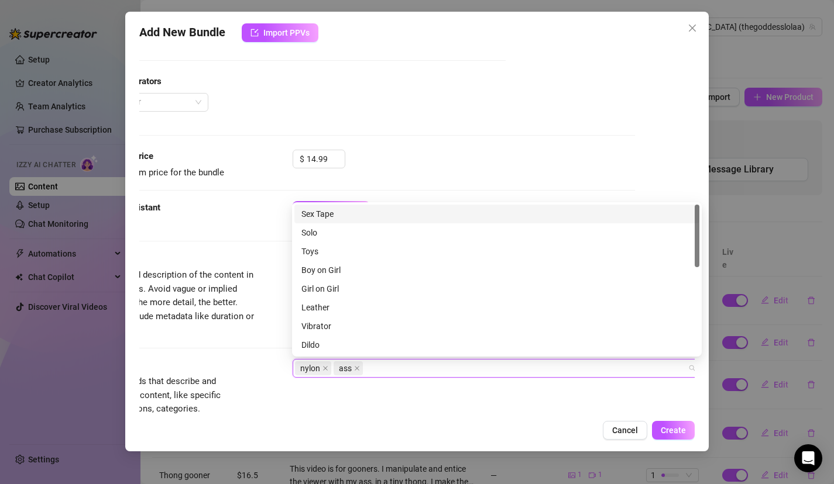
click at [447, 418] on div "Add New Bundle Import PPVs Account Goddess (@thegoddesslolaa) Name Name is for …" at bounding box center [417, 232] width 584 height 440
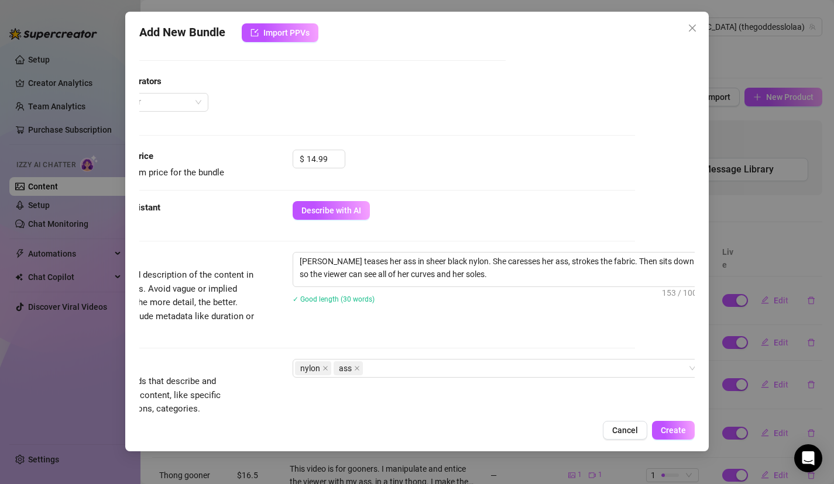
drag, startPoint x: 447, startPoint y: 418, endPoint x: 446, endPoint y: 457, distance: 39.2
click at [446, 459] on div "Add New Bundle Import PPVs Account Goddess (@thegoddesslolaa) Name Name is for …" at bounding box center [417, 242] width 834 height 484
click at [459, 370] on div "nylon ass" at bounding box center [491, 368] width 392 height 16
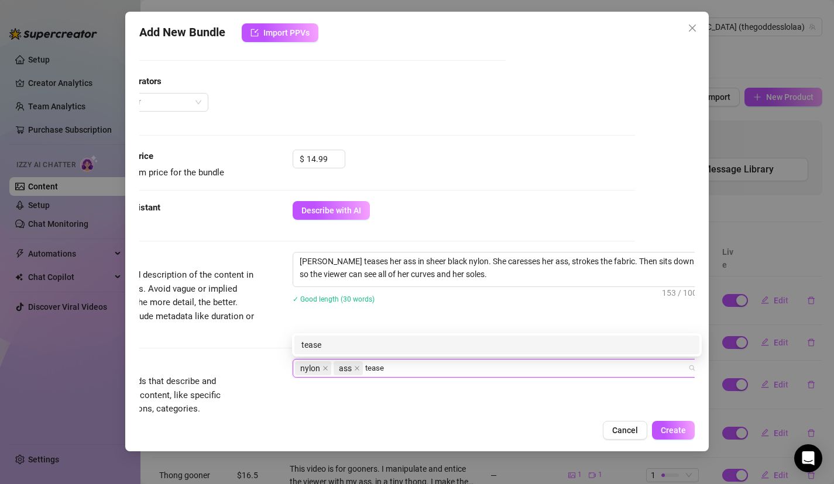
click at [401, 348] on div "tease" at bounding box center [496, 345] width 391 height 13
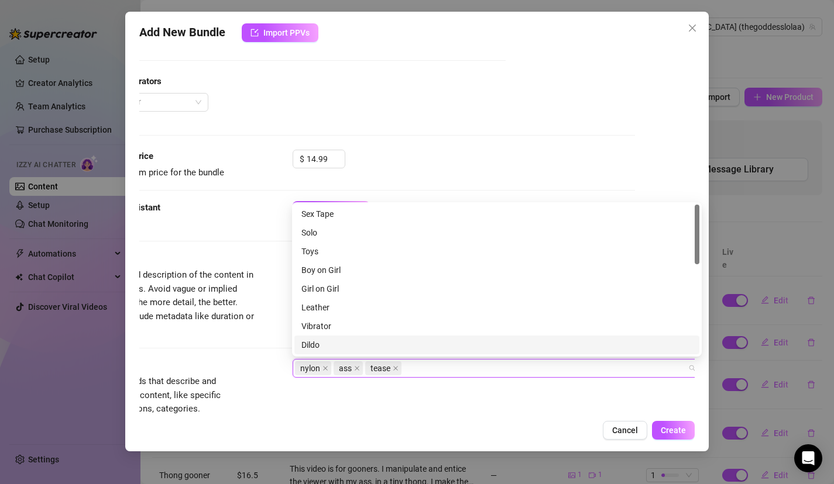
click at [424, 408] on div "Tags Simple keywords that describe and summarize the content, like specific fet…" at bounding box center [358, 387] width 556 height 57
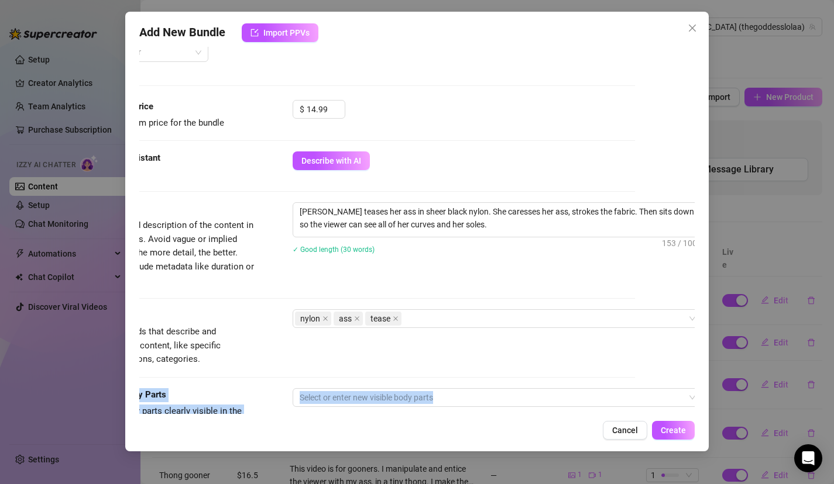
scroll to position [615, 60]
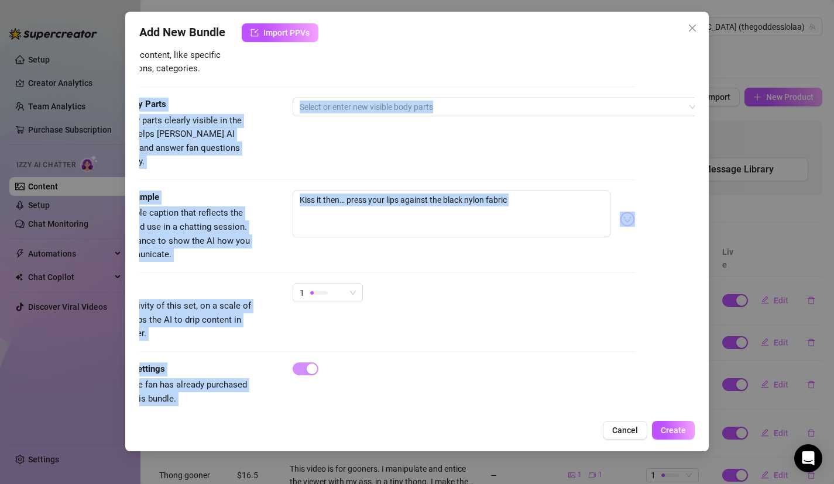
drag, startPoint x: 424, startPoint y: 408, endPoint x: 422, endPoint y: 479, distance: 70.8
click at [422, 479] on div "Add New Bundle Import PPVs Account Goddess (@thegoddesslolaa) Name Name is for …" at bounding box center [417, 242] width 834 height 484
click at [438, 311] on div "Exclusivity Level of exclusivity of this set, on a scale of 1 to 5. This helps …" at bounding box center [358, 312] width 556 height 57
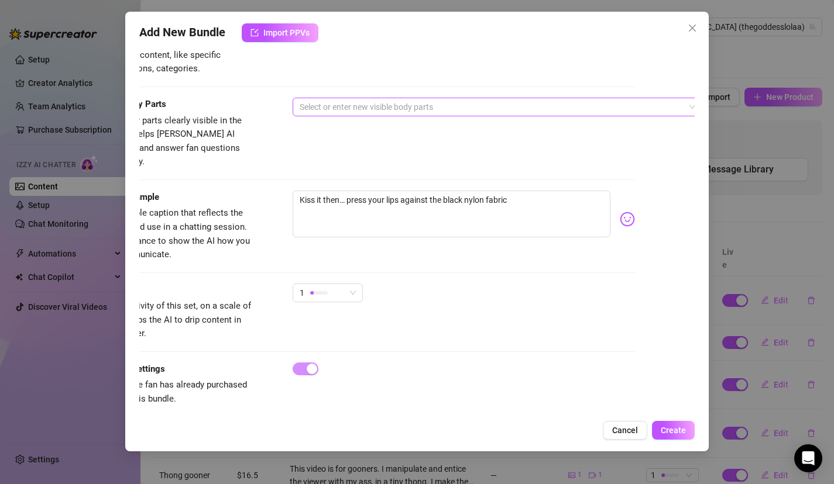
click at [374, 106] on div at bounding box center [491, 107] width 392 height 16
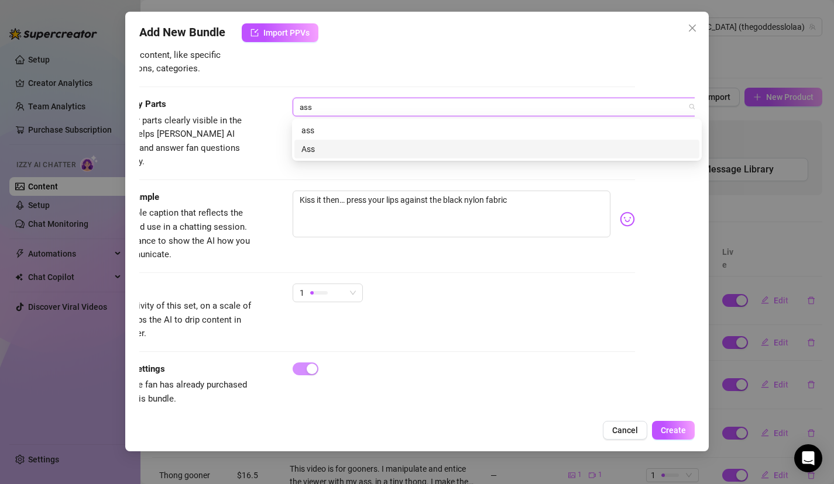
click at [360, 144] on div "Ass" at bounding box center [496, 149] width 391 height 13
click at [350, 143] on div "Feet" at bounding box center [496, 149] width 391 height 13
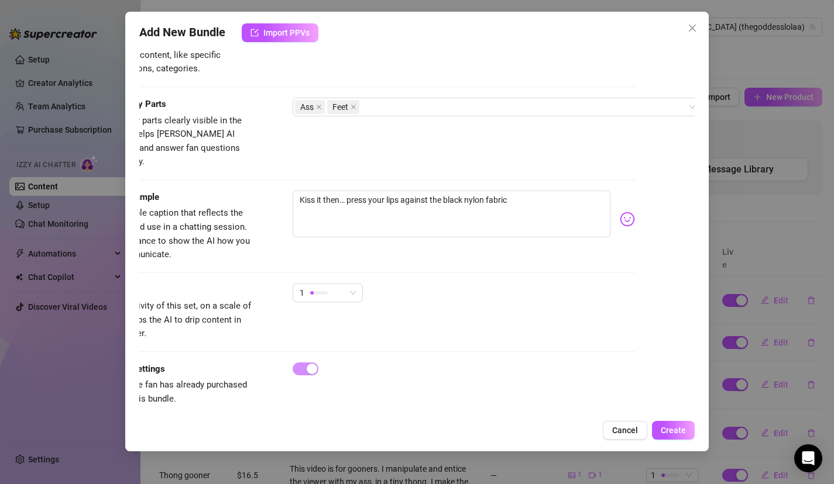
click at [243, 256] on div "Caption Example Provide a sample caption that reflects the exact style you'd us…" at bounding box center [358, 237] width 556 height 93
drag, startPoint x: 533, startPoint y: 194, endPoint x: 206, endPoint y: 91, distance: 342.8
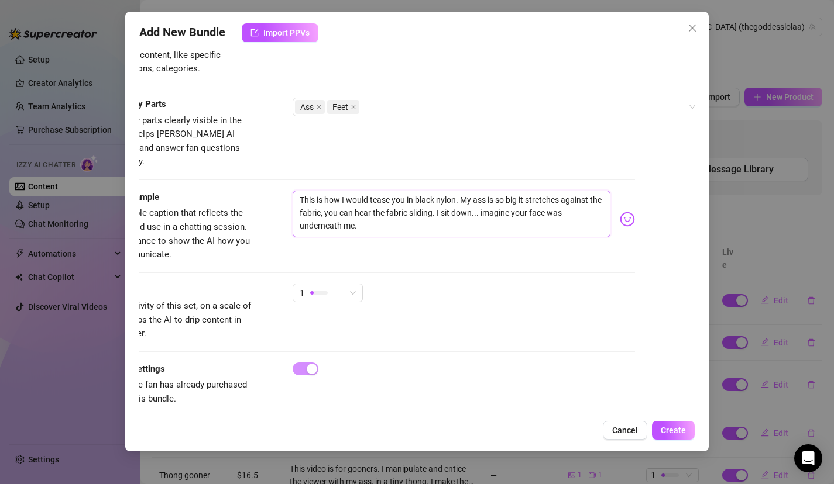
click at [431, 191] on textarea "This is how I would tease you in black nylon. My ass is so big it stretches aga…" at bounding box center [451, 214] width 318 height 47
click at [415, 191] on textarea "This is how I would tease you in black nylon. My ass is so big it stretches aga…" at bounding box center [451, 214] width 318 height 47
click at [513, 191] on textarea "This is how I would tease you in delicious sheer black nylon. My ass is so big …" at bounding box center [451, 214] width 318 height 47
click at [495, 363] on div at bounding box center [463, 369] width 343 height 13
click at [677, 434] on span "Create" at bounding box center [672, 430] width 25 height 9
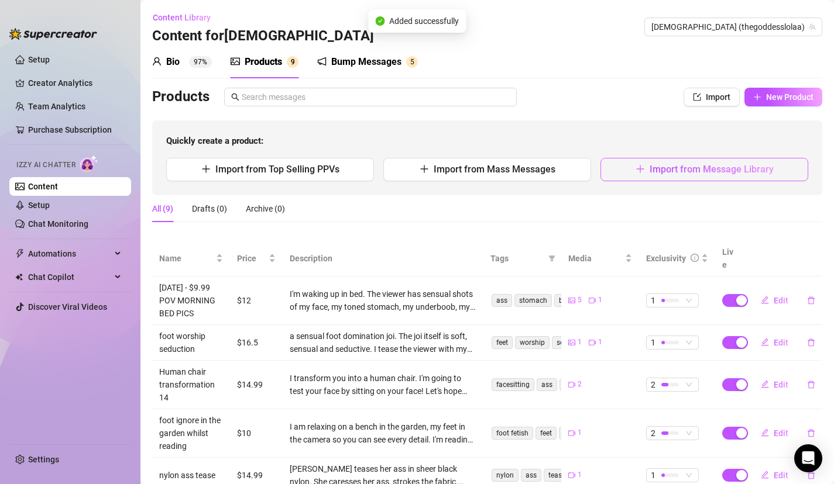
click at [684, 174] on button "Import from Message Library" at bounding box center [704, 169] width 208 height 23
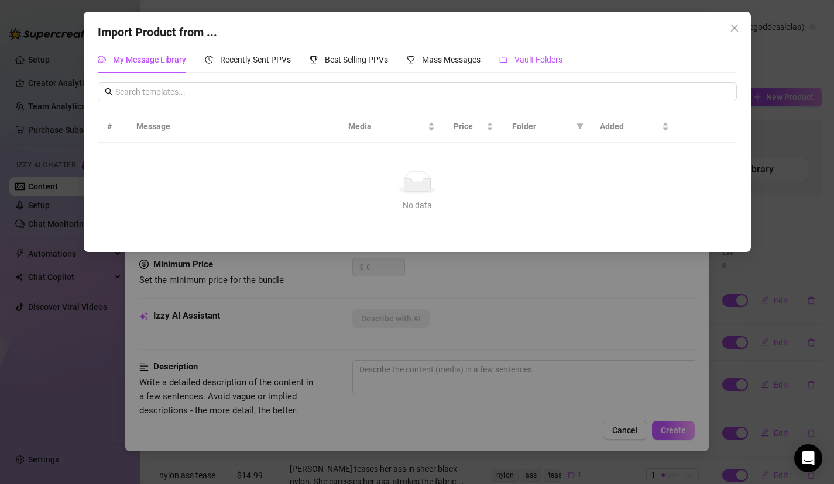
click at [550, 62] on span "Vault Folders" at bounding box center [538, 59] width 48 height 9
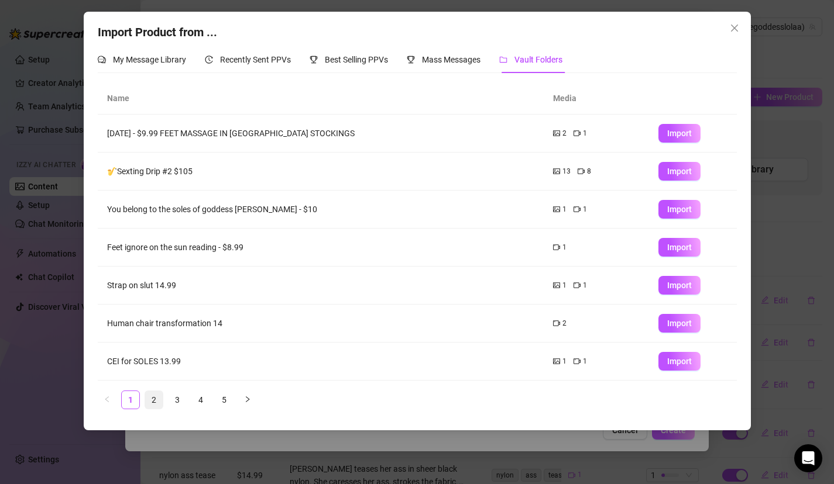
click at [150, 401] on link "2" at bounding box center [154, 400] width 18 height 18
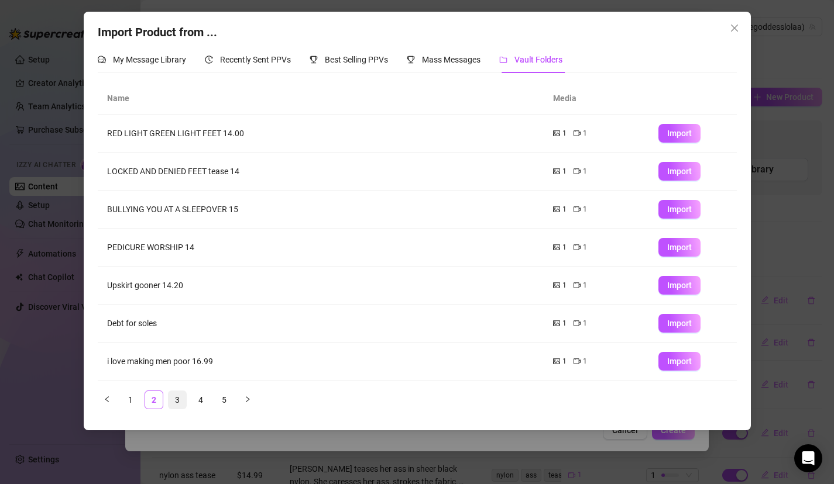
click at [172, 398] on link "3" at bounding box center [177, 400] width 18 height 18
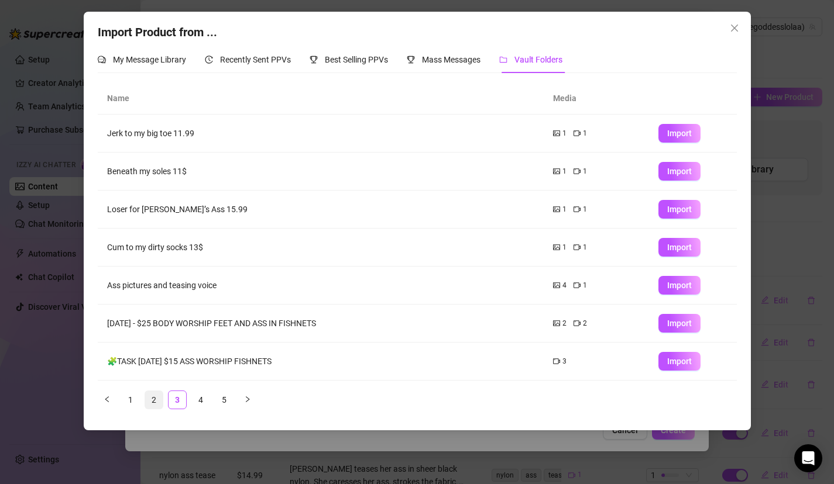
click at [157, 398] on link "2" at bounding box center [154, 400] width 18 height 18
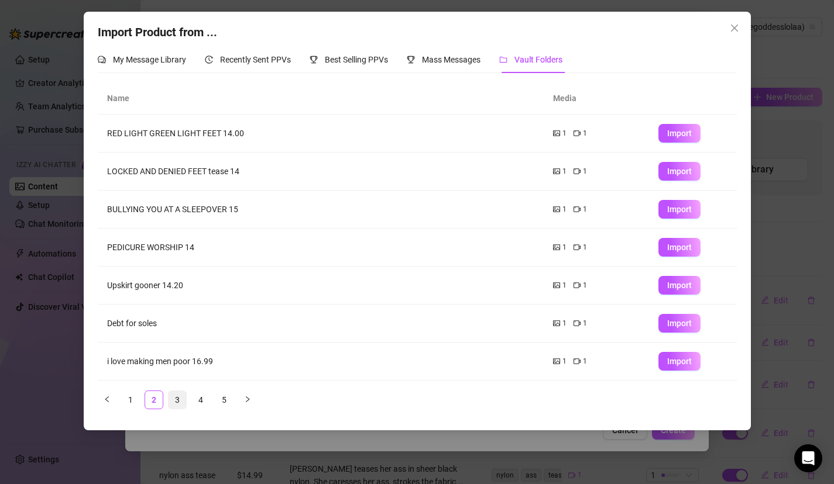
click at [180, 402] on link "3" at bounding box center [177, 400] width 18 height 18
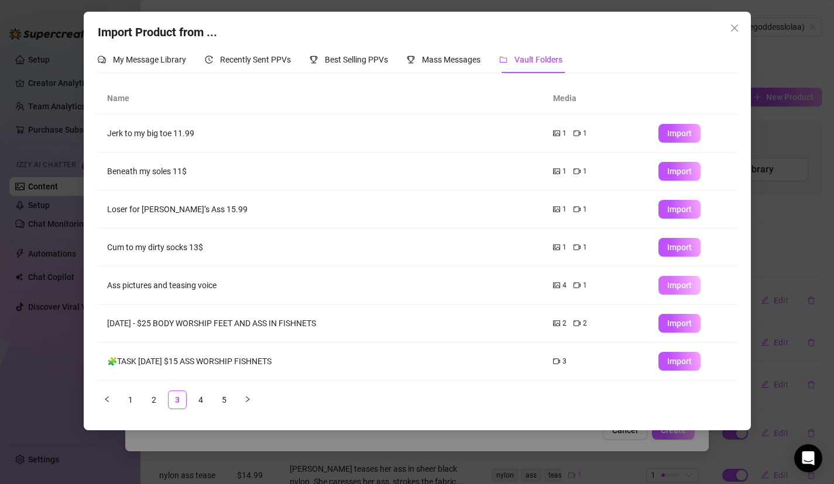
click at [687, 284] on span "Import" at bounding box center [679, 285] width 25 height 9
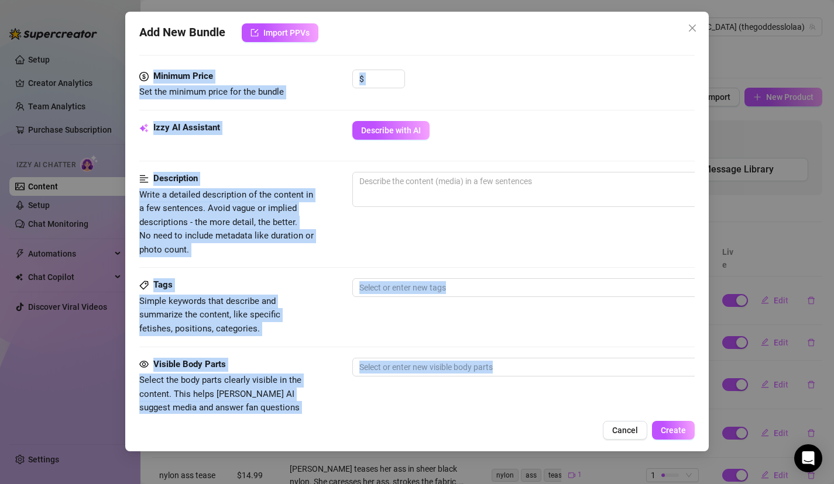
scroll to position [470, 0]
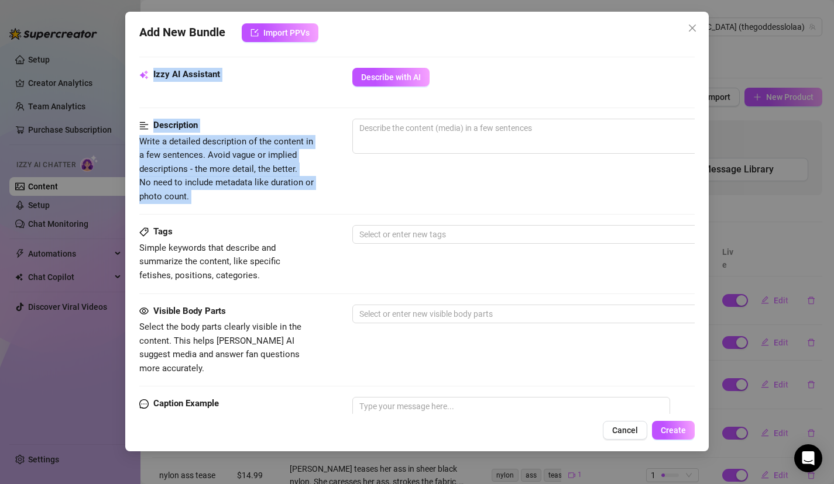
drag, startPoint x: 519, startPoint y: 279, endPoint x: 492, endPoint y: 169, distance: 113.2
click at [493, 171] on form "Account Goddess (@thegoddesslolaa) Name Name is for your internal organization …" at bounding box center [417, 113] width 556 height 1044
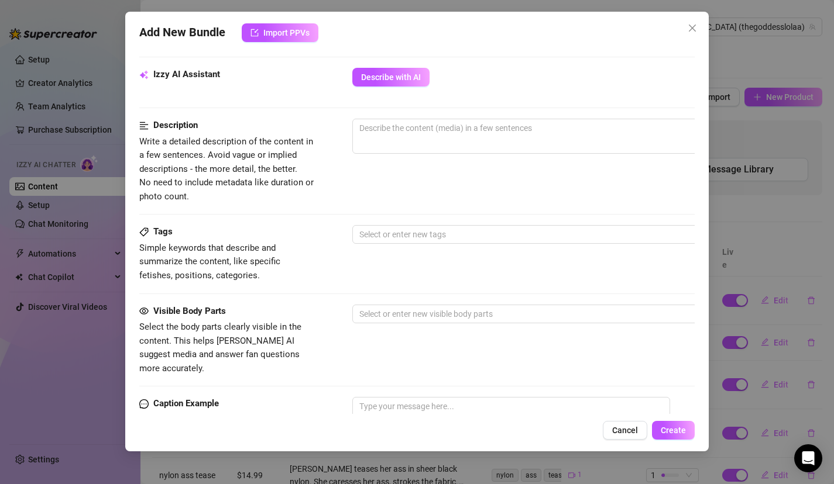
click at [514, 61] on div "Minimum Price Set the minimum price for the bundle $" at bounding box center [417, 41] width 556 height 51
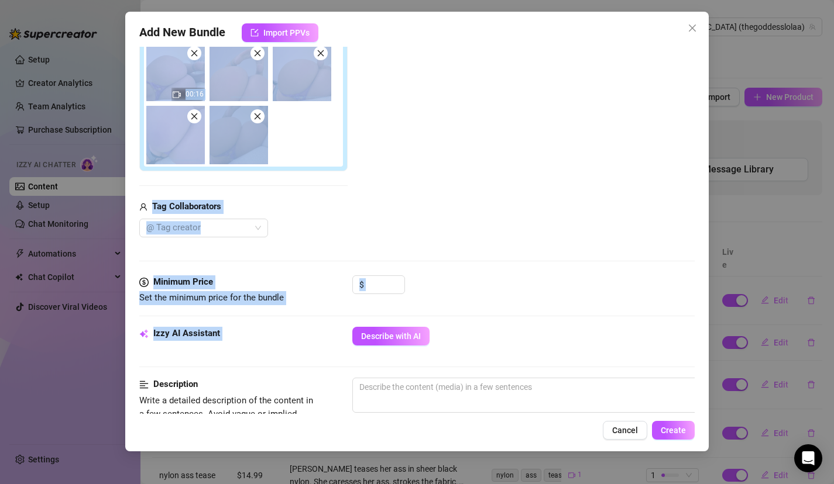
scroll to position [0, 0]
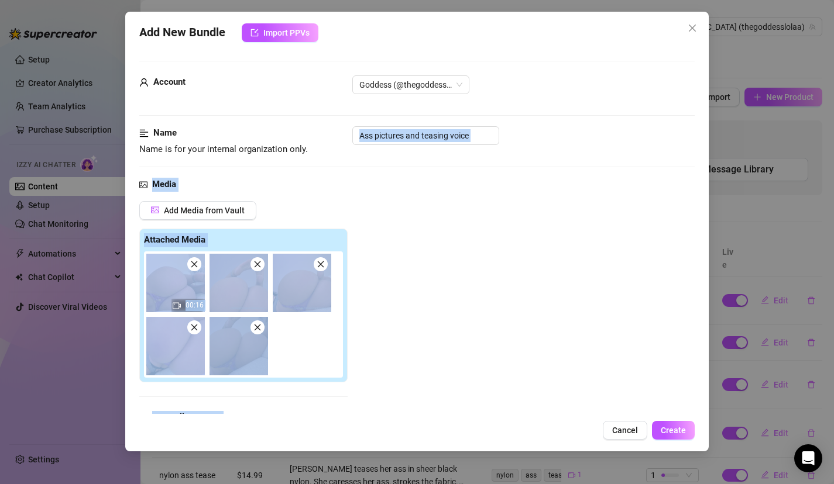
drag, startPoint x: 507, startPoint y: 109, endPoint x: 505, endPoint y: 143, distance: 34.6
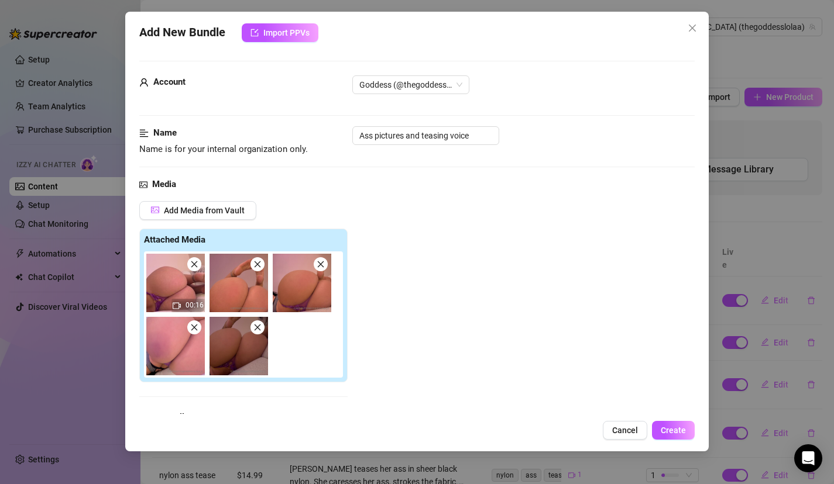
click at [472, 348] on div "Add Media from Vault Attached Media 00:16 Tag Collaborators @ Tag creator" at bounding box center [417, 324] width 556 height 247
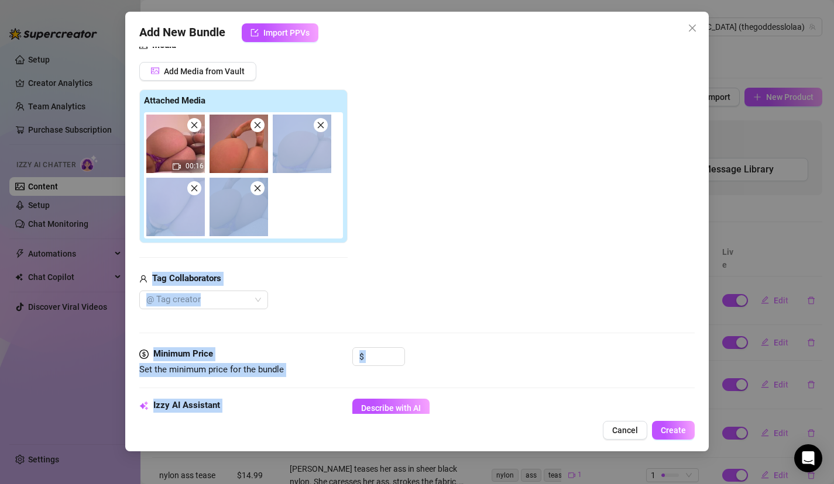
scroll to position [276, 0]
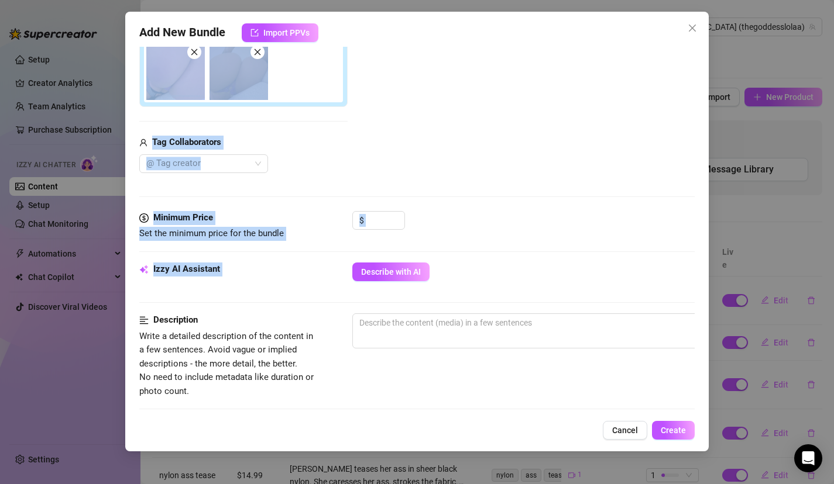
drag, startPoint x: 472, startPoint y: 352, endPoint x: 449, endPoint y: 278, distance: 77.2
click at [449, 278] on form "Account Goddess (@thegoddesslolaa) Name Name is for your internal organization …" at bounding box center [417, 307] width 556 height 1044
click at [457, 211] on div "$" at bounding box center [523, 225] width 343 height 29
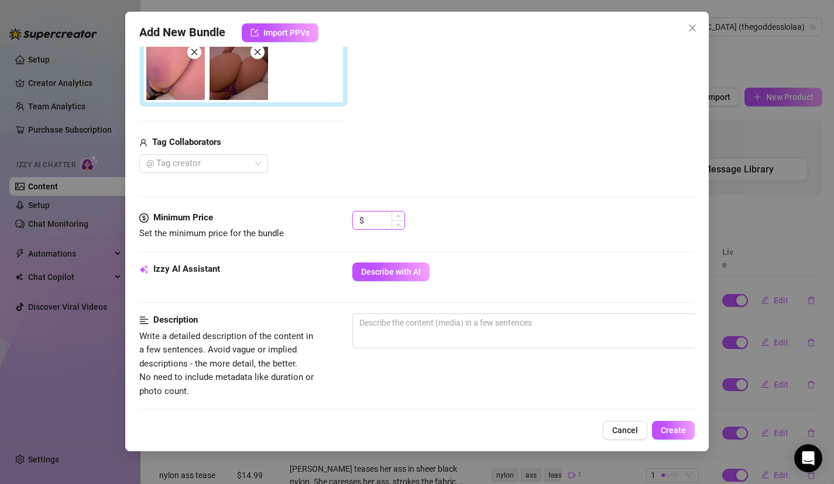
click at [387, 220] on input at bounding box center [385, 221] width 38 height 18
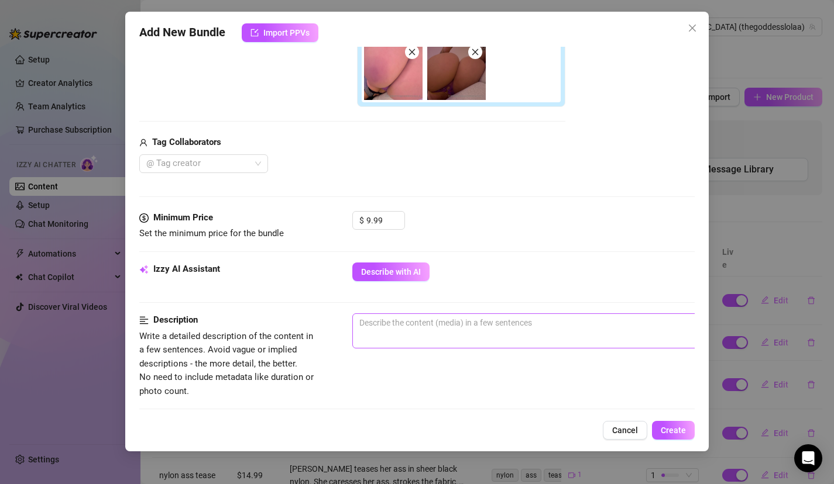
click at [433, 332] on span "0 / 1000" at bounding box center [556, 331] width 409 height 35
click at [426, 326] on textarea at bounding box center [557, 323] width 408 height 18
click at [406, 274] on span "Describe with AI" at bounding box center [391, 271] width 60 height 9
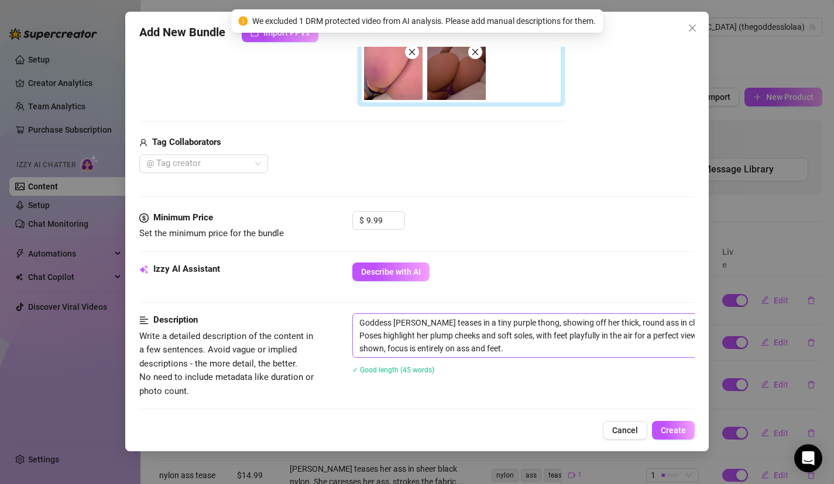
drag, startPoint x: 475, startPoint y: 383, endPoint x: 551, endPoint y: 331, distance: 92.2
click at [475, 385] on div "Goddess Lola teases in a tiny purple thong, showing off her thick, round ass in…" at bounding box center [556, 352] width 409 height 76
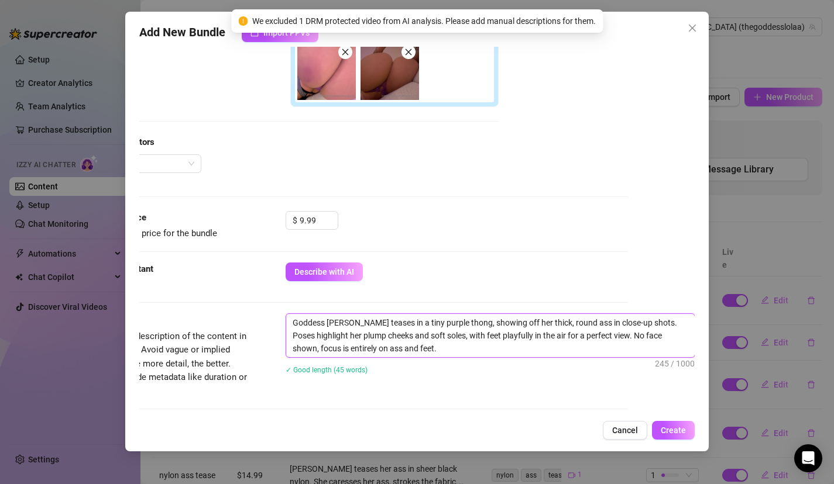
drag, startPoint x: 557, startPoint y: 339, endPoint x: 724, endPoint y: 342, distance: 167.3
click at [724, 343] on div "Add New Bundle Import PPVs Account Goddess (@thegoddesslolaa) Name Name is for …" at bounding box center [417, 242] width 834 height 484
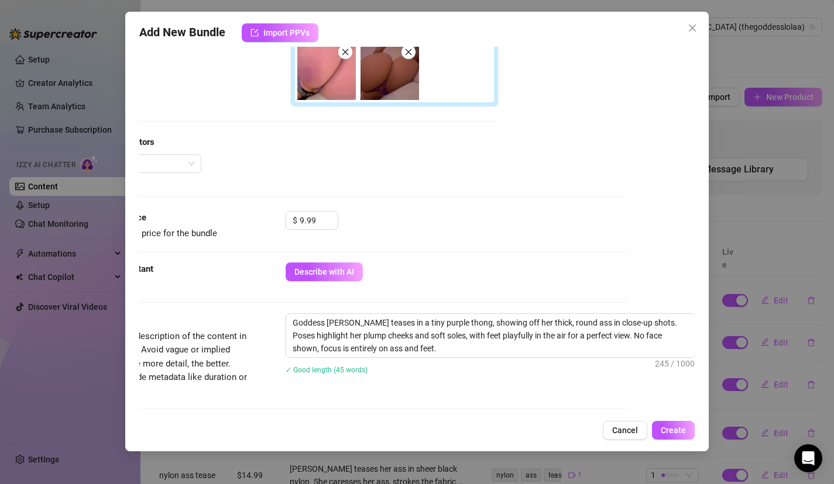
click at [393, 409] on div "Description Write a detailed description of the content in a few sentences. Avo…" at bounding box center [351, 367] width 556 height 106
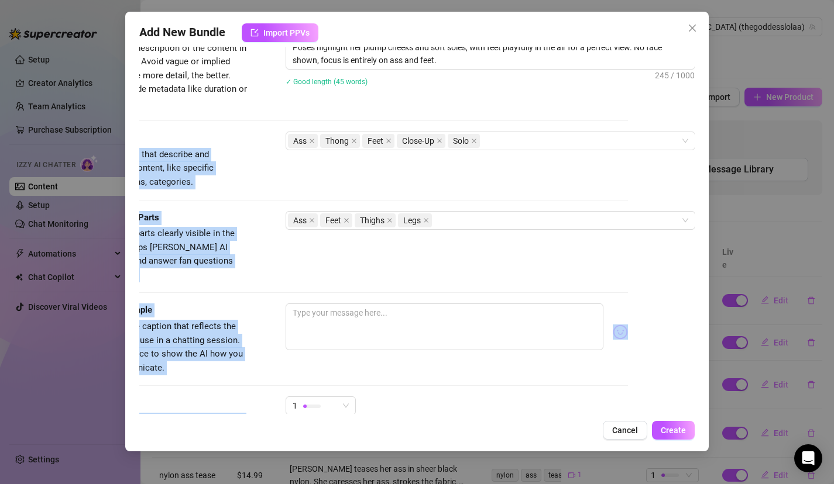
scroll to position [677, 67]
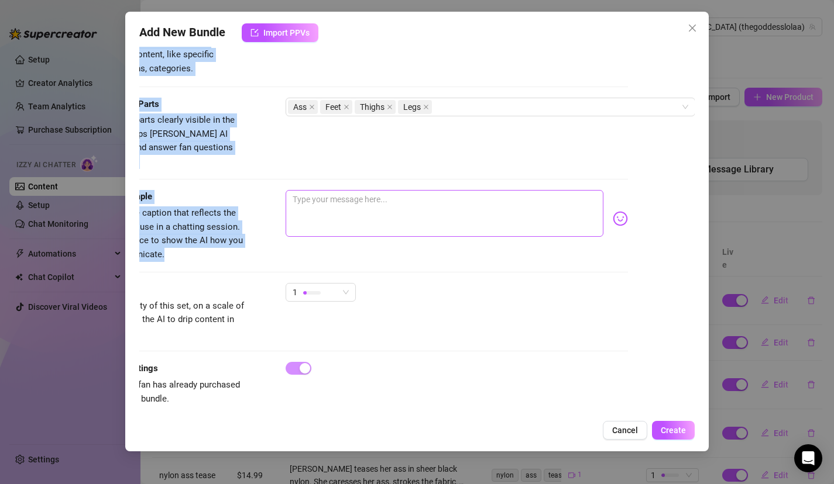
drag, startPoint x: 388, startPoint y: 389, endPoint x: 392, endPoint y: 212, distance: 176.7
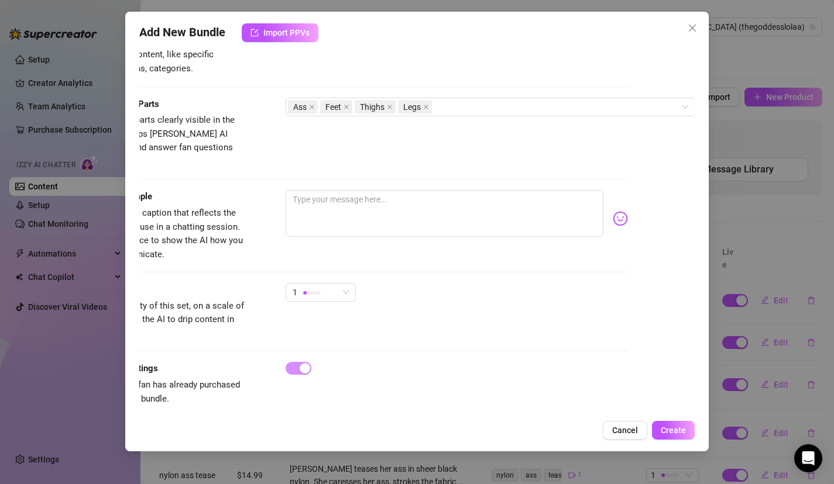
click at [397, 154] on div "Visible Body Parts Select the body parts clearly visible in the content. This h…" at bounding box center [351, 133] width 556 height 71
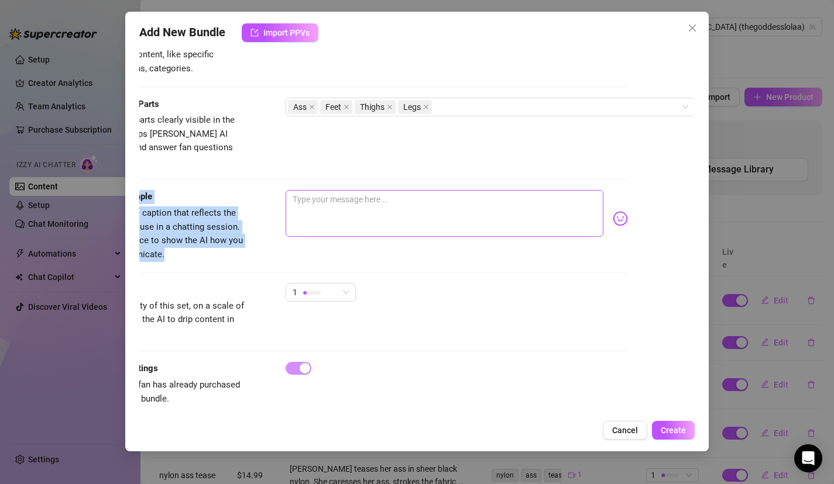
drag, startPoint x: 395, startPoint y: 152, endPoint x: 399, endPoint y: 192, distance: 40.6
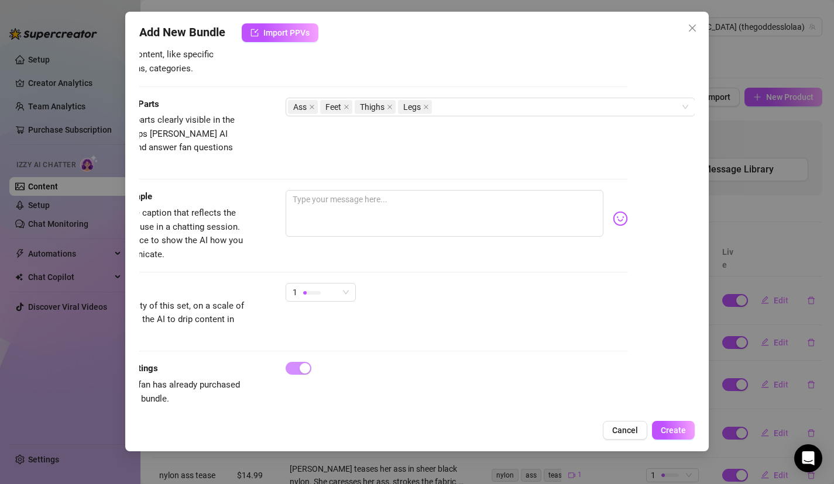
click at [394, 225] on div at bounding box center [456, 218] width 343 height 57
click at [344, 198] on textarea at bounding box center [444, 213] width 318 height 47
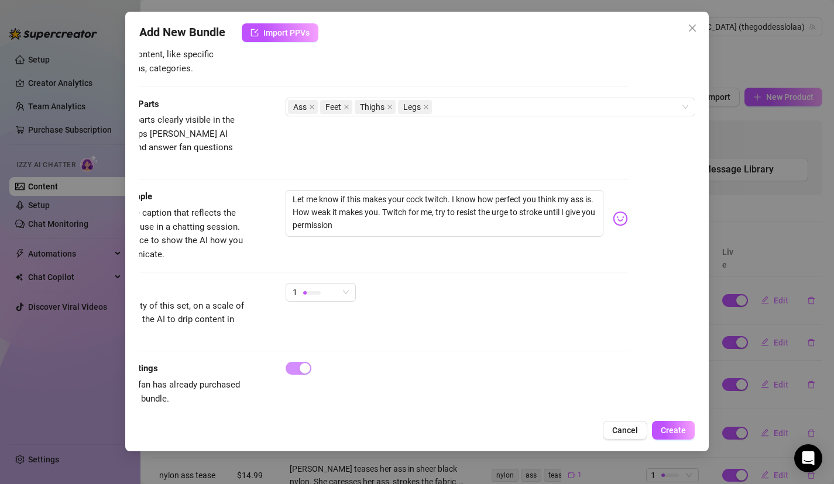
click at [610, 212] on div "Let me know if this makes your cock twitch. I know how perfect you think my ass…" at bounding box center [456, 218] width 343 height 57
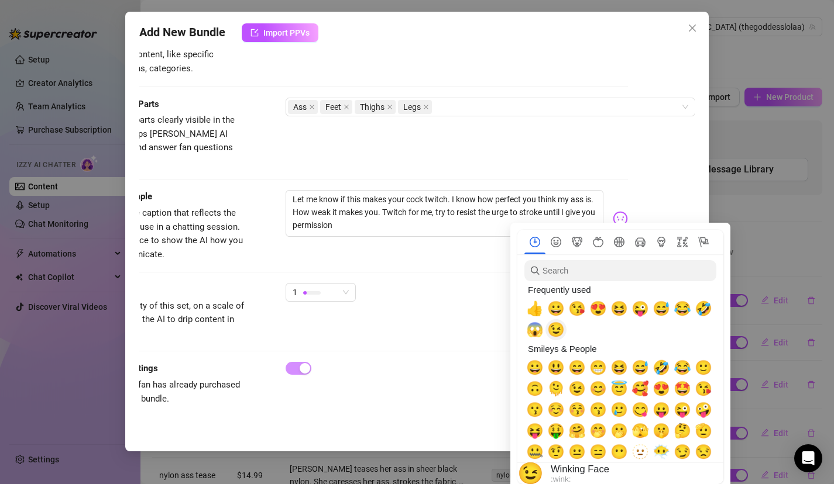
click at [560, 329] on span "😉" at bounding box center [556, 330] width 18 height 16
click at [421, 307] on div "Exclusivity Level of exclusivity of this set, on a scale of 1 to 5. This helps …" at bounding box center [351, 311] width 556 height 57
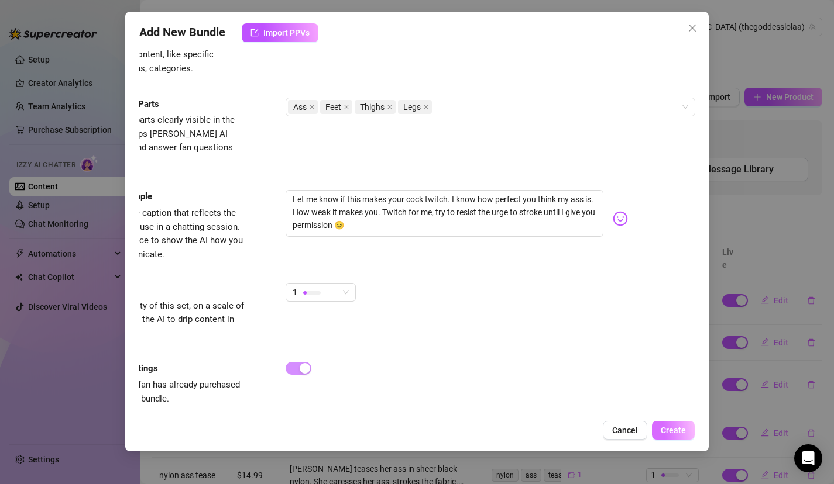
click at [686, 433] on button "Create" at bounding box center [673, 430] width 43 height 19
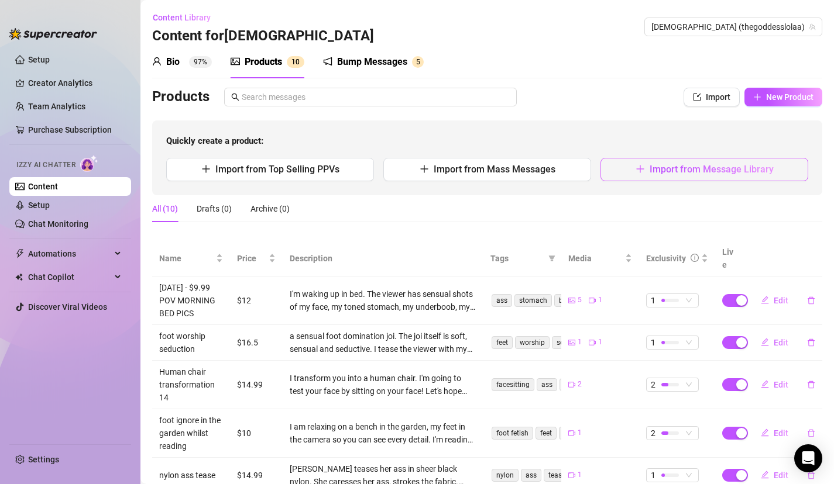
click at [658, 169] on span "Import from Message Library" at bounding box center [711, 169] width 124 height 11
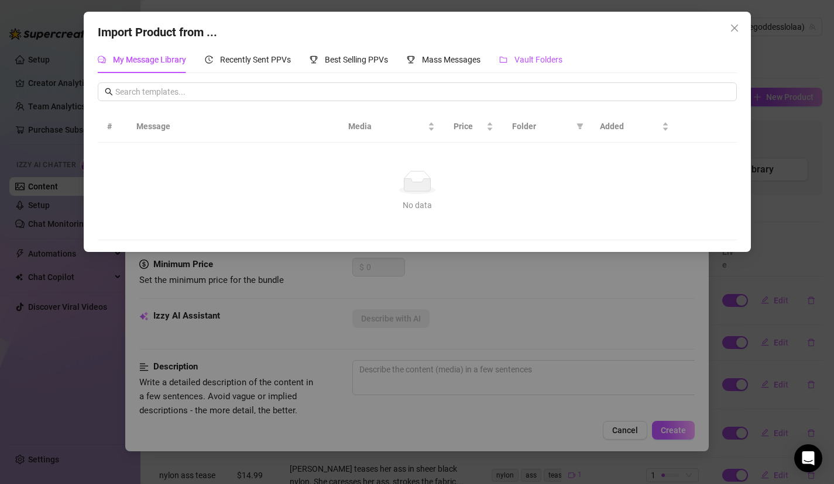
click at [537, 64] on span "Vault Folders" at bounding box center [538, 59] width 48 height 9
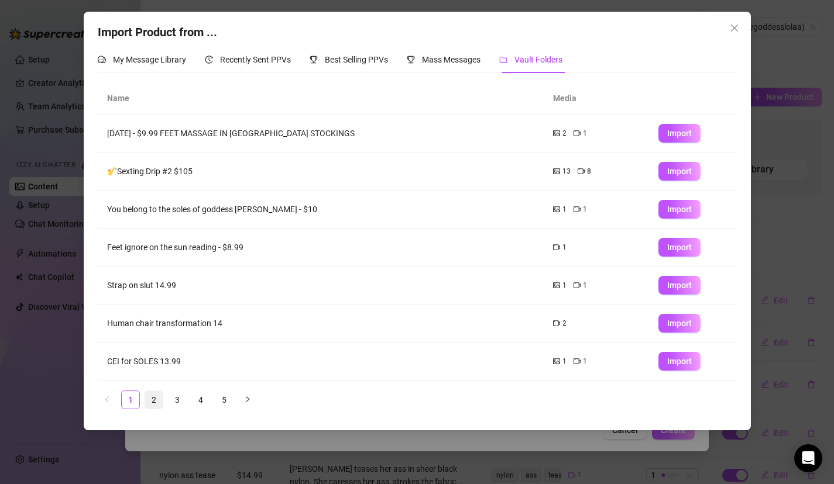
click at [152, 402] on link "2" at bounding box center [154, 400] width 18 height 18
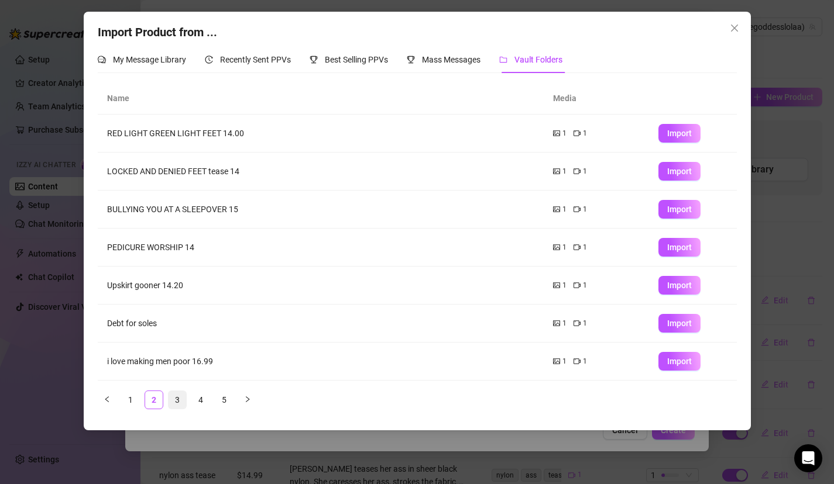
click at [176, 400] on link "3" at bounding box center [177, 400] width 18 height 18
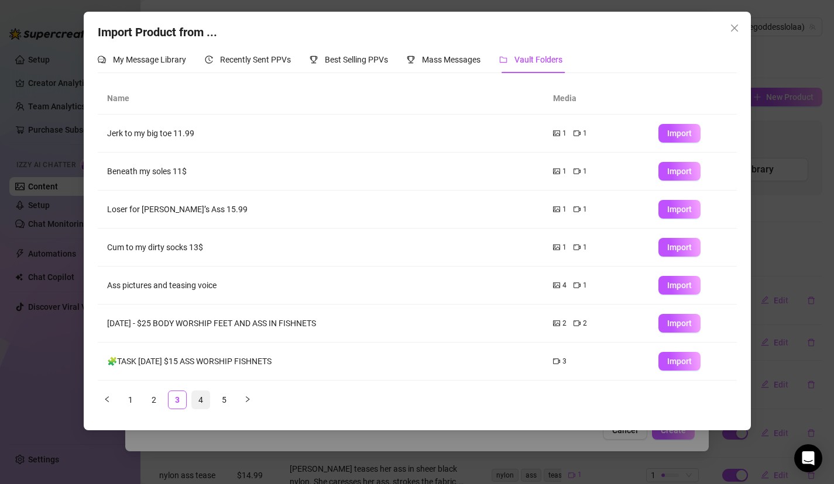
click at [192, 400] on link "4" at bounding box center [201, 400] width 18 height 18
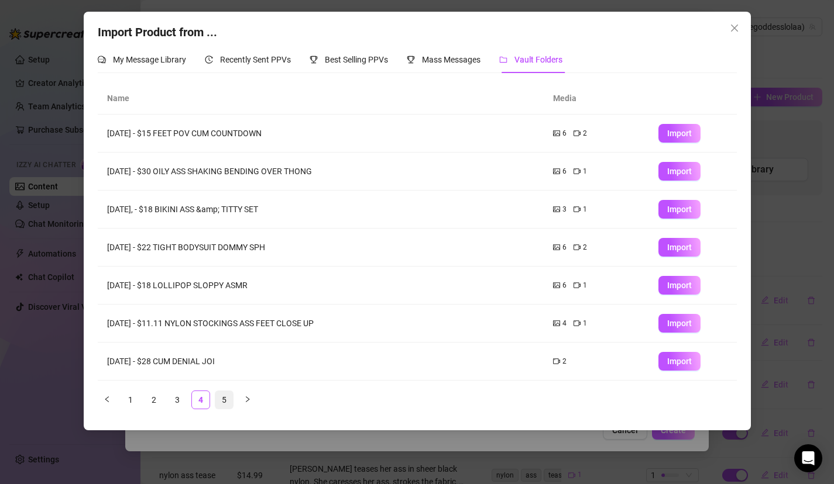
click at [230, 401] on link "5" at bounding box center [224, 400] width 18 height 18
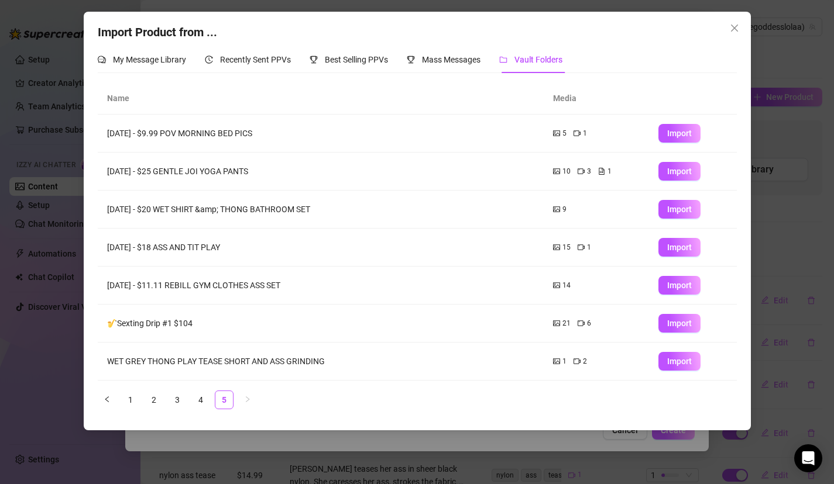
click at [235, 401] on ul "1 2 3 4 5" at bounding box center [417, 400] width 639 height 19
click at [678, 287] on span "Import" at bounding box center [679, 285] width 25 height 9
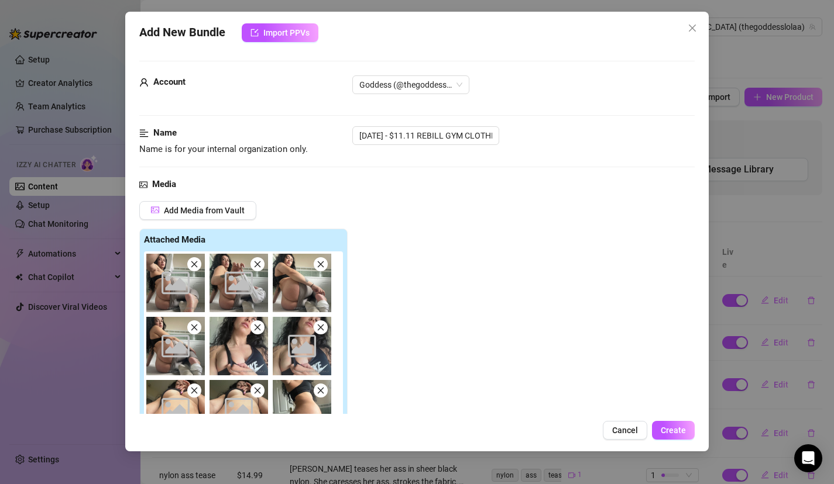
click at [407, 290] on div "Add Media from Vault Attached Media Image placeholder Image placeholder Image p…" at bounding box center [417, 364] width 556 height 326
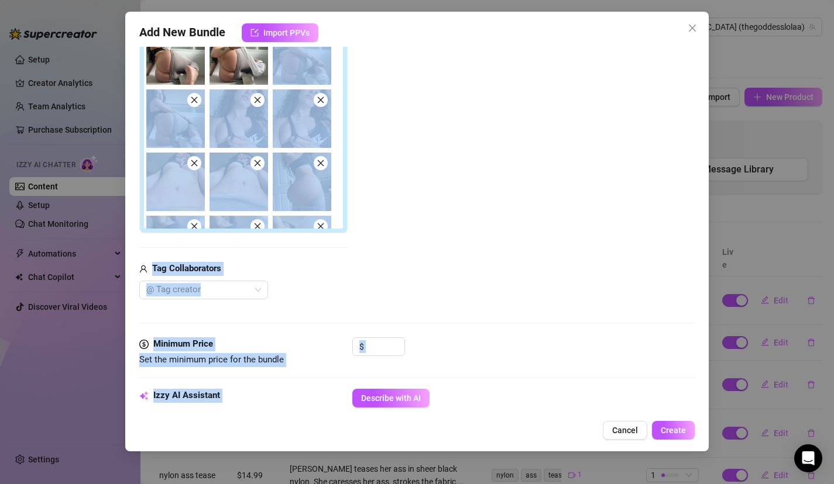
scroll to position [278, 0]
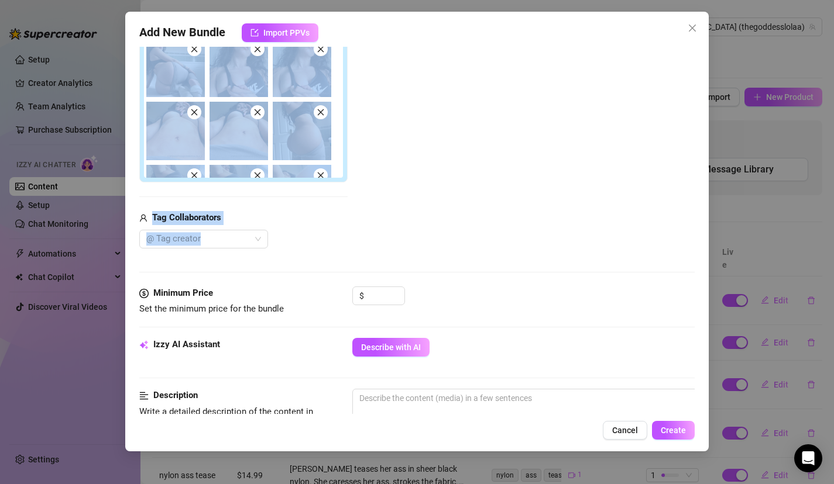
drag, startPoint x: 407, startPoint y: 290, endPoint x: 423, endPoint y: 246, distance: 46.3
click at [424, 247] on div "Add Media from Vault Attached Media Tag Collaborators @ Tag creator" at bounding box center [417, 86] width 556 height 326
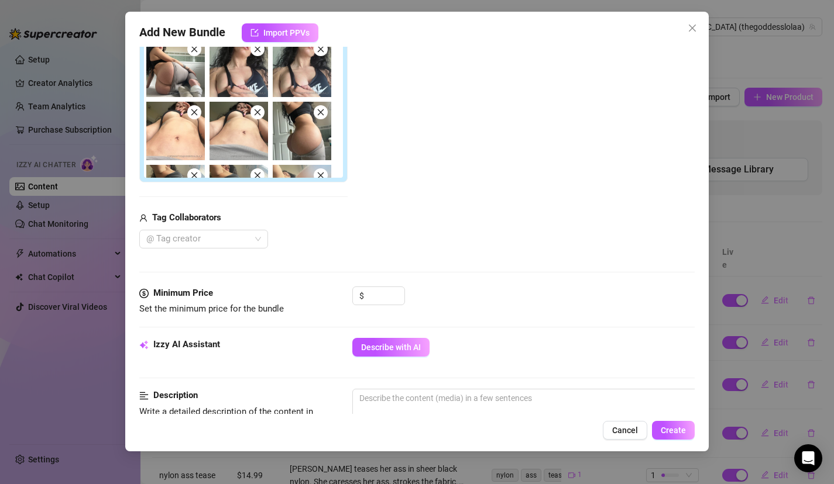
click at [425, 215] on div "Add Media from Vault Attached Media Tag Collaborators @ Tag creator" at bounding box center [417, 86] width 556 height 326
click at [376, 294] on input at bounding box center [385, 296] width 38 height 18
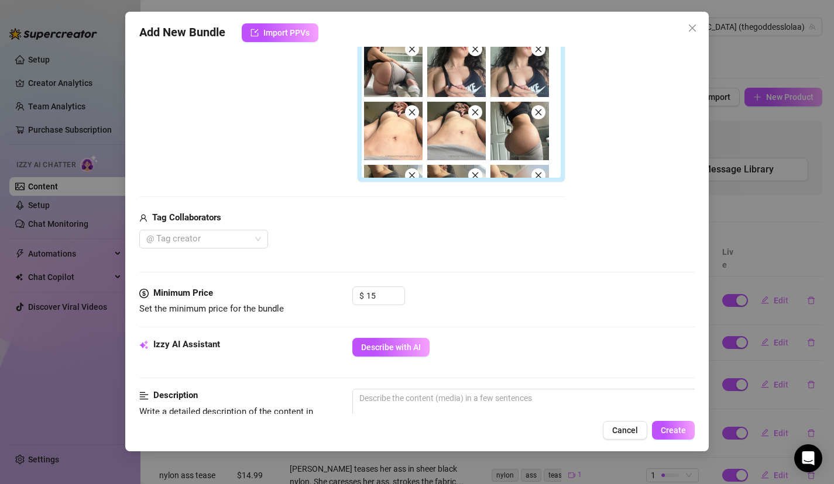
click at [438, 262] on div "Media Add Media from Vault Free preview Pay to view Tag Collaborators @ Tag cre…" at bounding box center [417, 92] width 556 height 387
click at [380, 296] on input "15" at bounding box center [385, 296] width 38 height 18
click at [453, 295] on div "$ 18" at bounding box center [523, 301] width 343 height 29
click at [416, 345] on span "Describe with AI" at bounding box center [391, 347] width 60 height 9
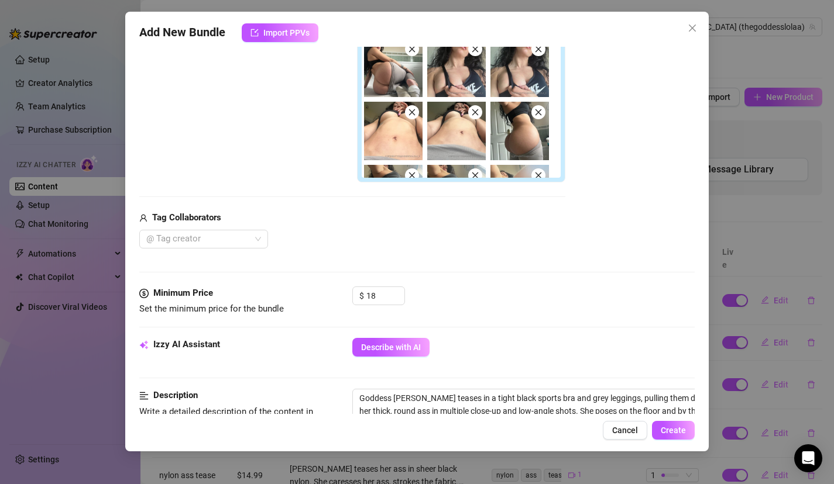
click at [542, 315] on div "Minimum Price Set the minimum price for the bundle $ 18" at bounding box center [417, 302] width 556 height 30
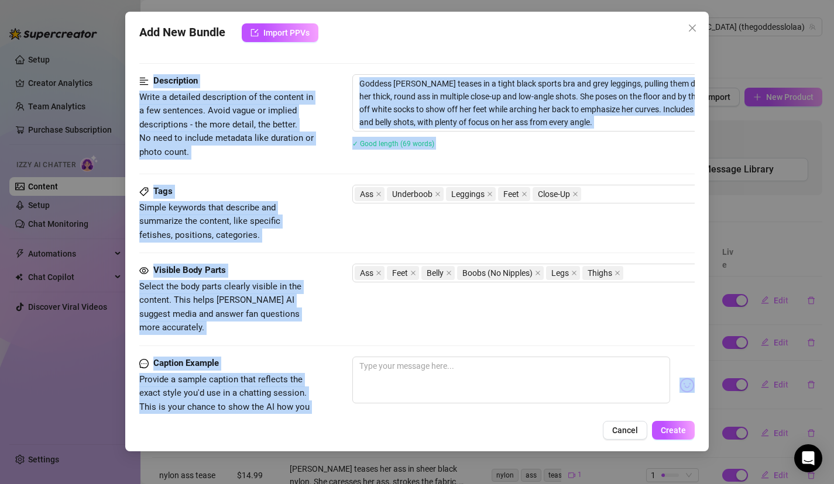
scroll to position [672, 0]
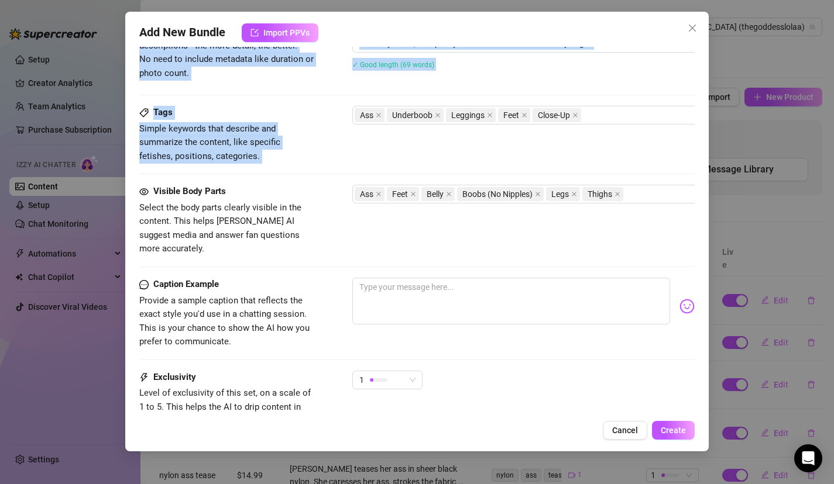
drag, startPoint x: 542, startPoint y: 315, endPoint x: 532, endPoint y: 153, distance: 162.9
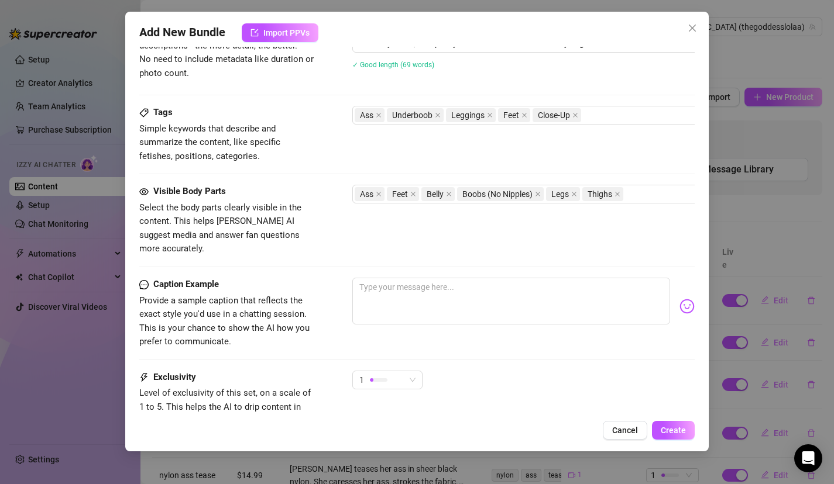
click at [532, 153] on div "Tags Simple keywords that describe and summarize the content, like specific fet…" at bounding box center [417, 134] width 556 height 57
click at [459, 295] on textarea at bounding box center [511, 301] width 318 height 47
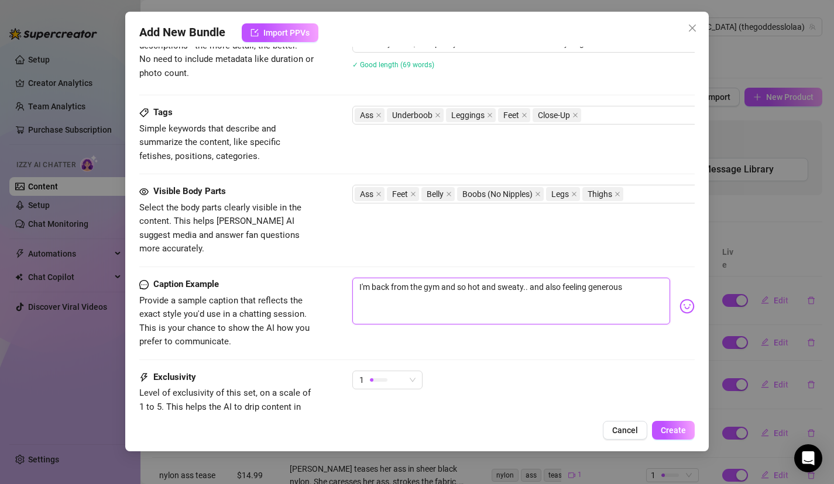
click at [642, 289] on textarea "I'm back from the gym and so hot and sweaty.. and also feeling generous" at bounding box center [511, 301] width 318 height 47
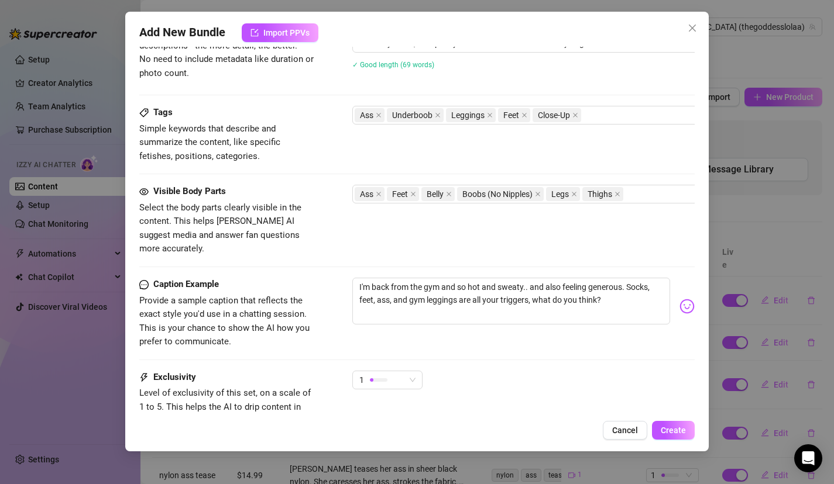
click at [677, 298] on div "I'm back from the gym and so hot and sweaty.. and also feeling generous. Socks,…" at bounding box center [523, 306] width 343 height 57
click at [684, 299] on img at bounding box center [686, 306] width 15 height 15
click at [639, 288] on textarea "I'm back from the gym and so hot and sweaty.. and also feeling generous. Socks,…" at bounding box center [511, 301] width 318 height 47
click at [685, 299] on img at bounding box center [686, 306] width 15 height 15
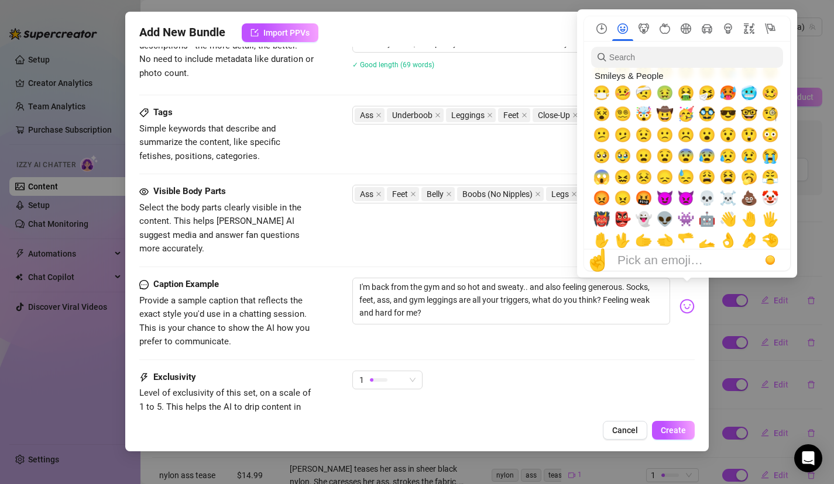
scroll to position [270, 0]
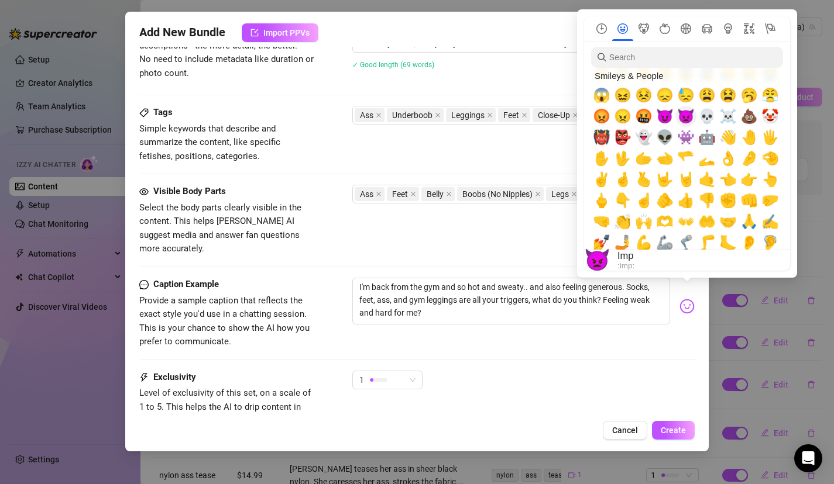
drag, startPoint x: 711, startPoint y: 209, endPoint x: 688, endPoint y: 108, distance: 103.9
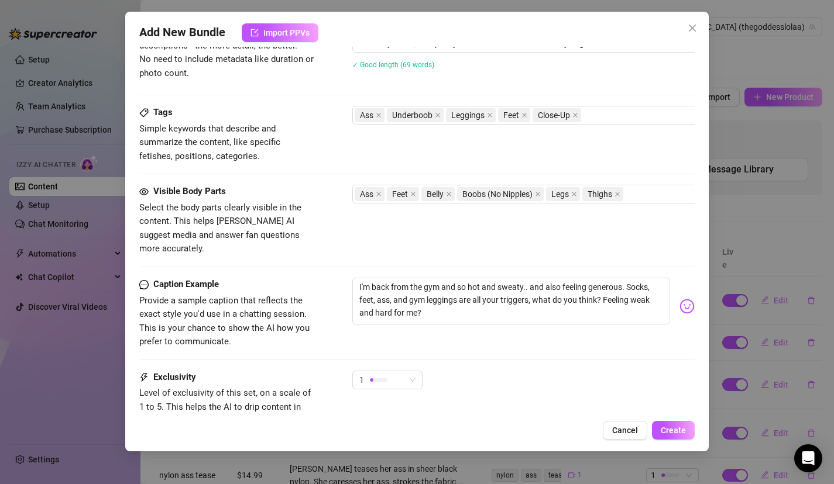
click at [593, 339] on div "Caption Example Provide a sample caption that reflects the exact style you'd us…" at bounding box center [417, 324] width 556 height 93
click at [373, 374] on div at bounding box center [379, 379] width 18 height 11
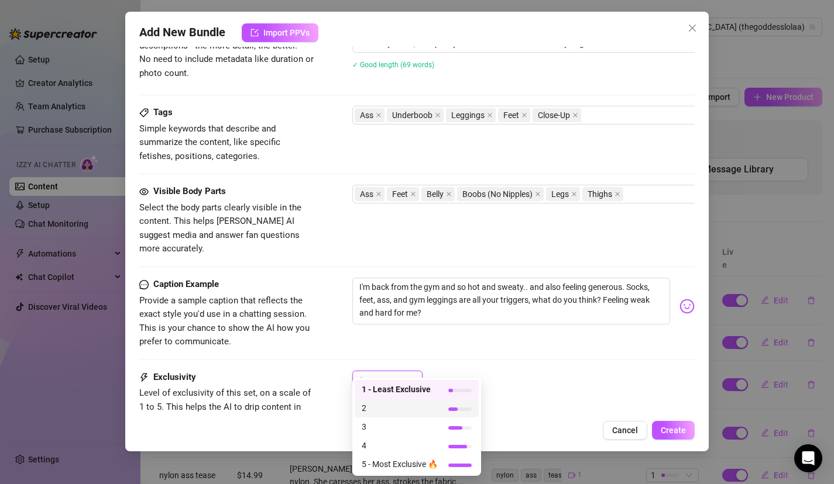
click at [373, 404] on span "2" at bounding box center [399, 408] width 76 height 13
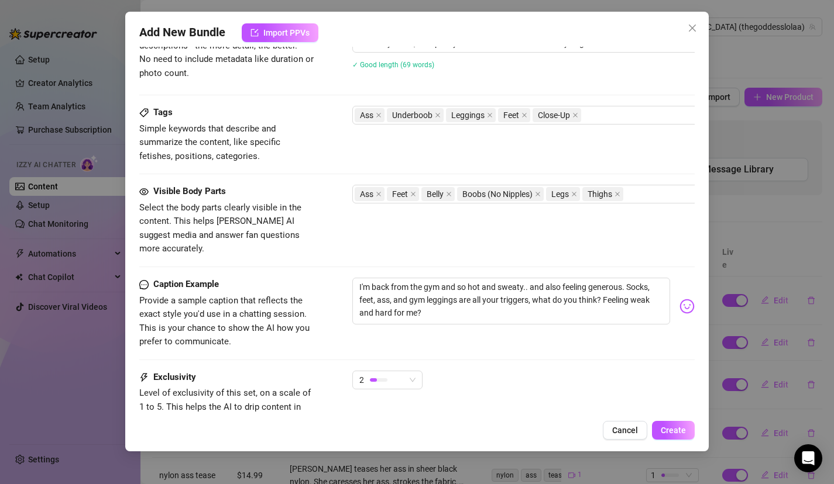
drag, startPoint x: 578, startPoint y: 382, endPoint x: 610, endPoint y: 367, distance: 34.8
click at [609, 371] on div "2" at bounding box center [523, 385] width 343 height 29
click at [675, 428] on span "Create" at bounding box center [672, 430] width 25 height 9
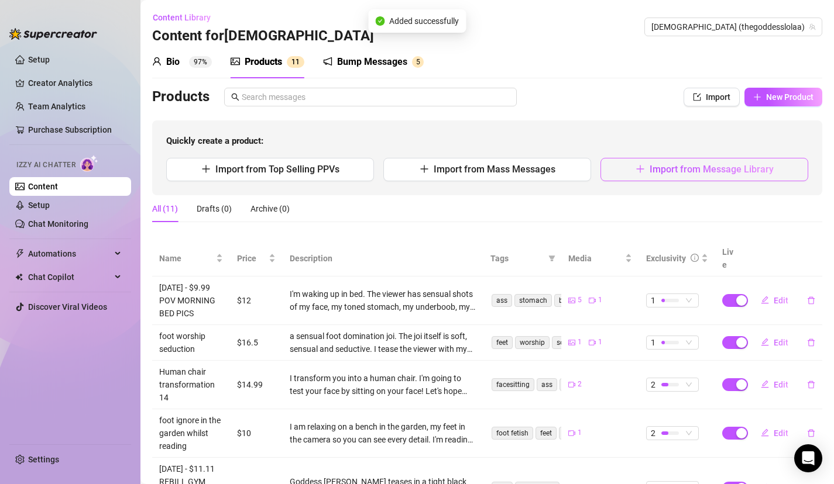
click at [696, 167] on span "Import from Message Library" at bounding box center [711, 169] width 124 height 11
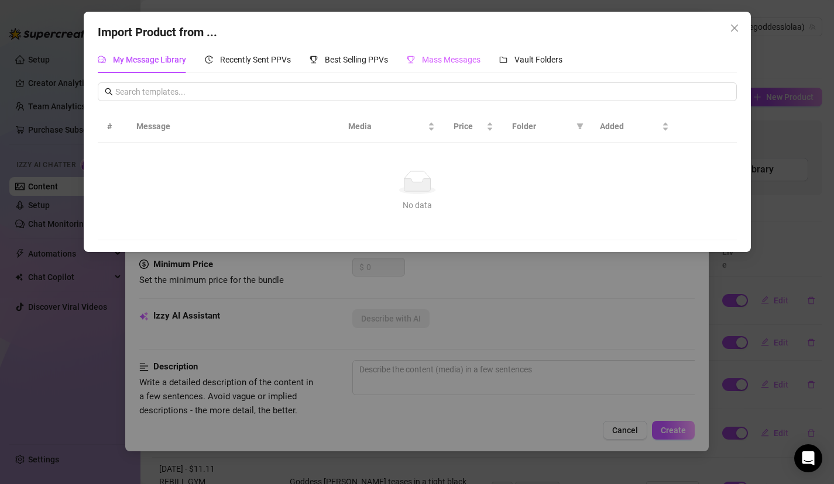
click at [465, 71] on div "Mass Messages" at bounding box center [444, 59] width 74 height 27
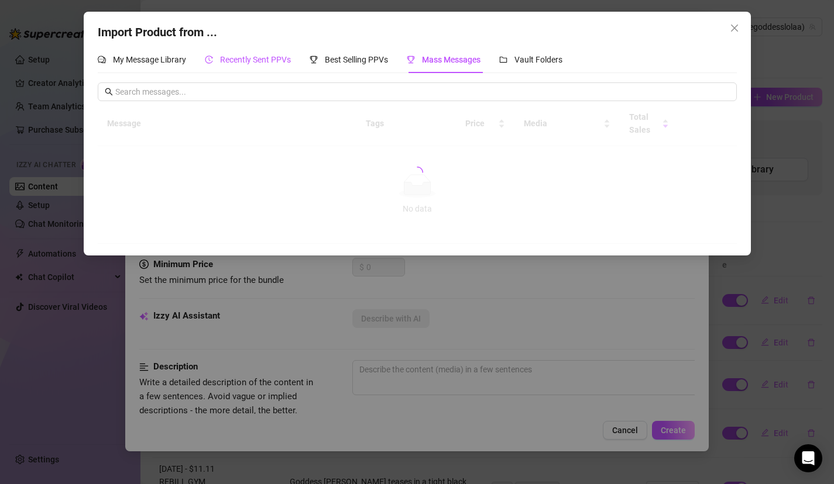
click at [252, 58] on span "Recently Sent PPVs" at bounding box center [255, 59] width 71 height 9
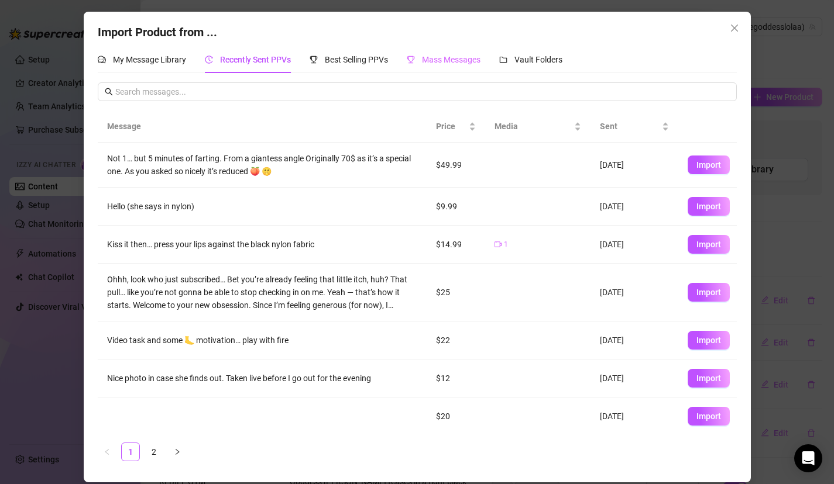
click at [467, 70] on div "Mass Messages" at bounding box center [444, 59] width 74 height 27
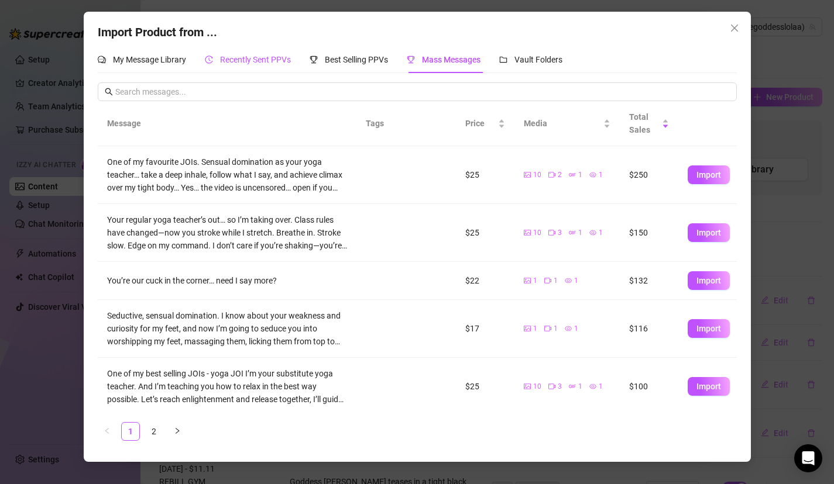
click at [276, 56] on span "Recently Sent PPVs" at bounding box center [255, 59] width 71 height 9
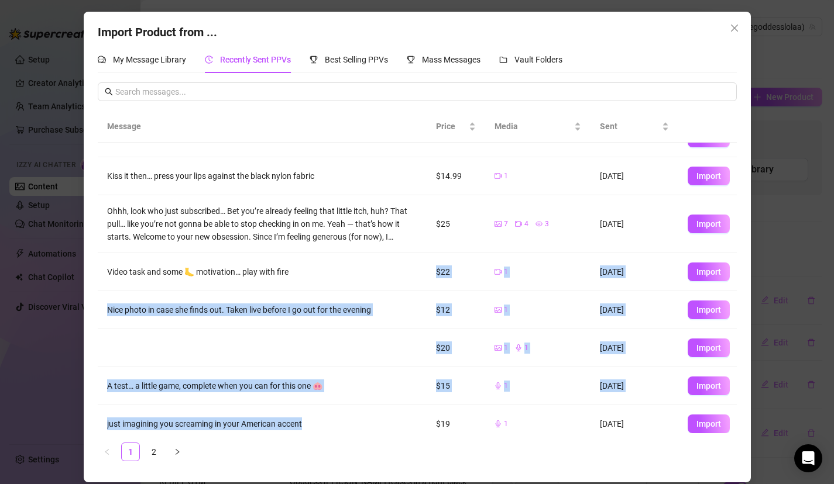
drag, startPoint x: 297, startPoint y: 338, endPoint x: 303, endPoint y: 430, distance: 92.6
click at [303, 432] on tbody "Not 1… but 5 minutes of farting. From a giantess angle Originally 70$ as it’s a…" at bounding box center [417, 277] width 639 height 407
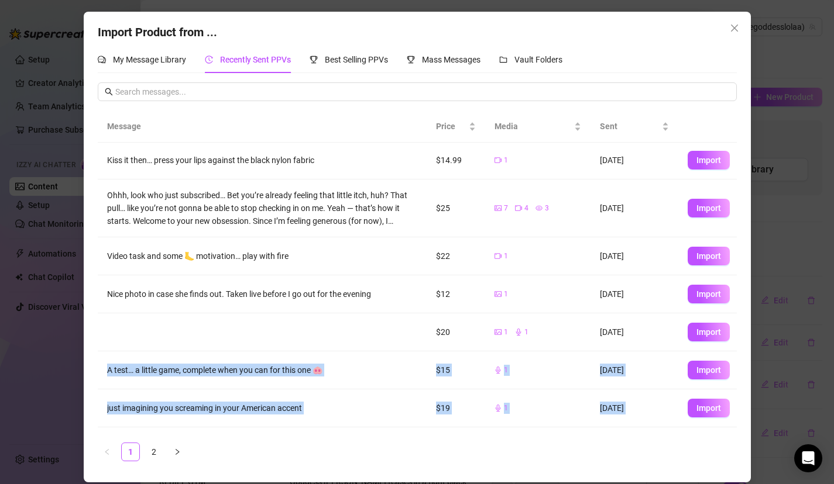
scroll to position [116, 0]
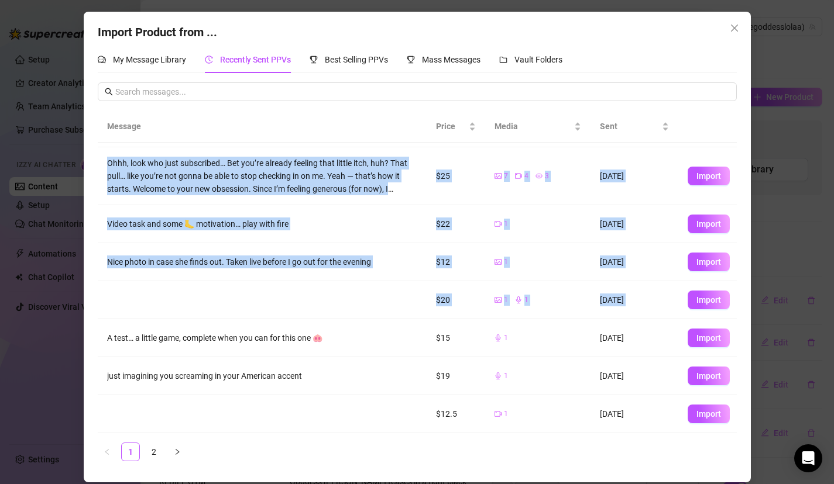
drag, startPoint x: 288, startPoint y: 353, endPoint x: 257, endPoint y: 470, distance: 120.9
click at [259, 473] on div "Import Product from ... My Message Library Recently Sent PPVs Best Selling PPVs…" at bounding box center [417, 247] width 667 height 471
click at [156, 450] on link "2" at bounding box center [154, 452] width 18 height 18
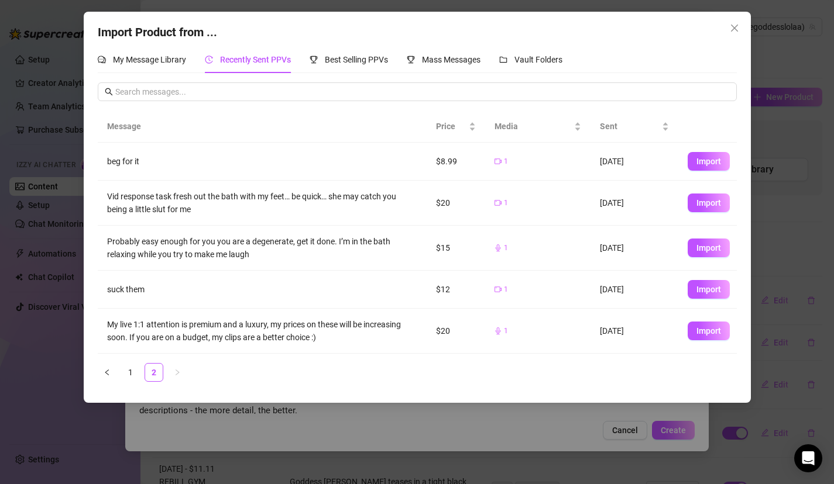
click at [314, 414] on div "Import Product from ... My Message Library Recently Sent PPVs Best Selling PPVs…" at bounding box center [417, 242] width 834 height 484
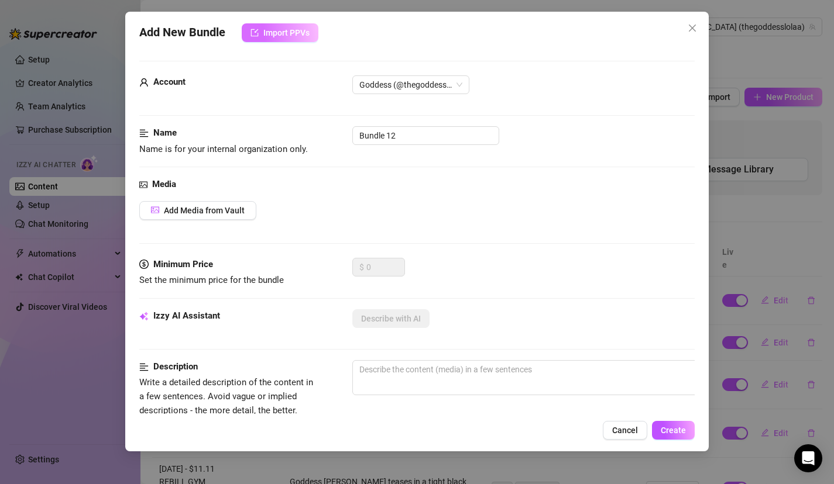
click at [304, 27] on button "Import PPVs" at bounding box center [280, 32] width 77 height 19
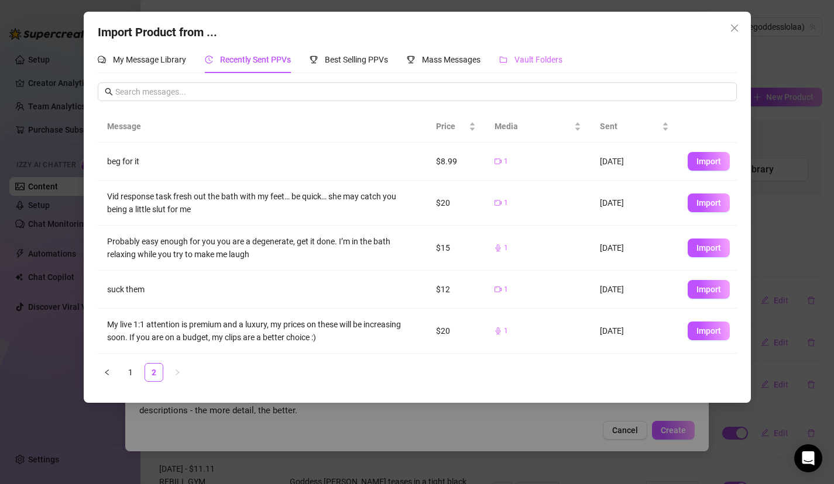
click at [542, 67] on div "Vault Folders" at bounding box center [530, 59] width 63 height 27
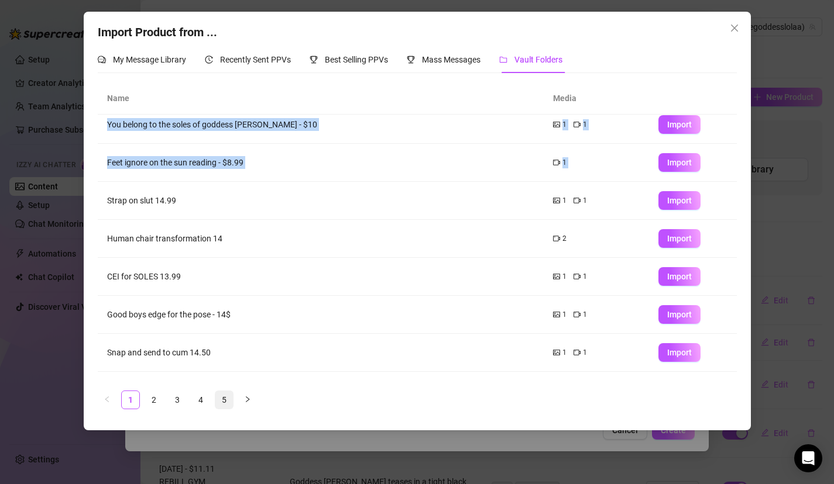
scroll to position [113, 0]
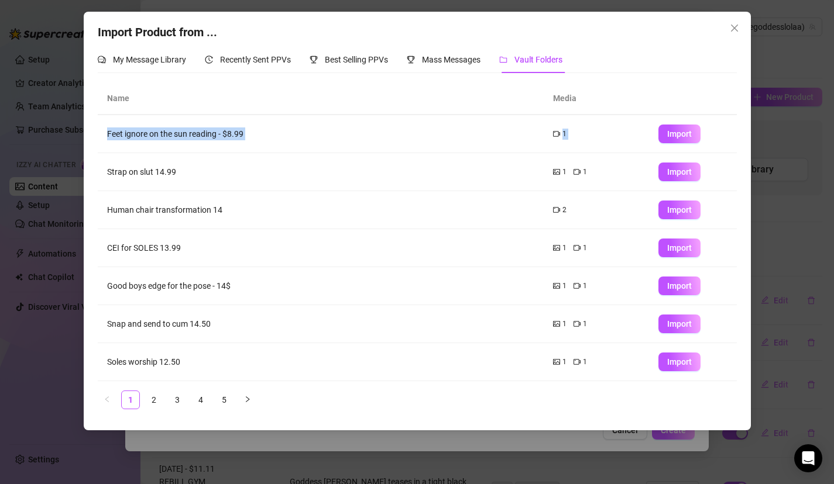
drag, startPoint x: 236, startPoint y: 292, endPoint x: 220, endPoint y: 384, distance: 92.6
click at [220, 384] on div "Name Media May 7, 2024 - $9.99 FEET MASSAGE IN NYLON STOCKINGS 2 1 Import 🎷Sext…" at bounding box center [417, 245] width 639 height 326
click at [689, 364] on span "Import" at bounding box center [679, 361] width 25 height 9
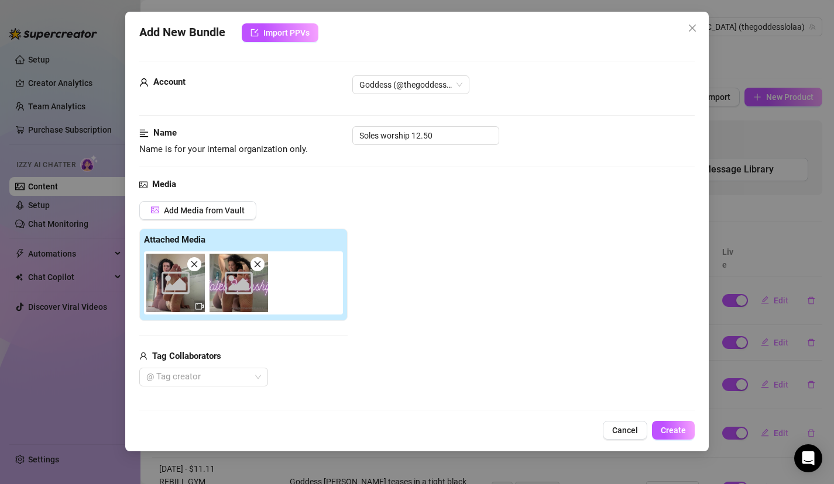
click at [494, 395] on div "Media Add Media from Vault Attached Media Image placeholder Image placeholder T…" at bounding box center [417, 301] width 556 height 247
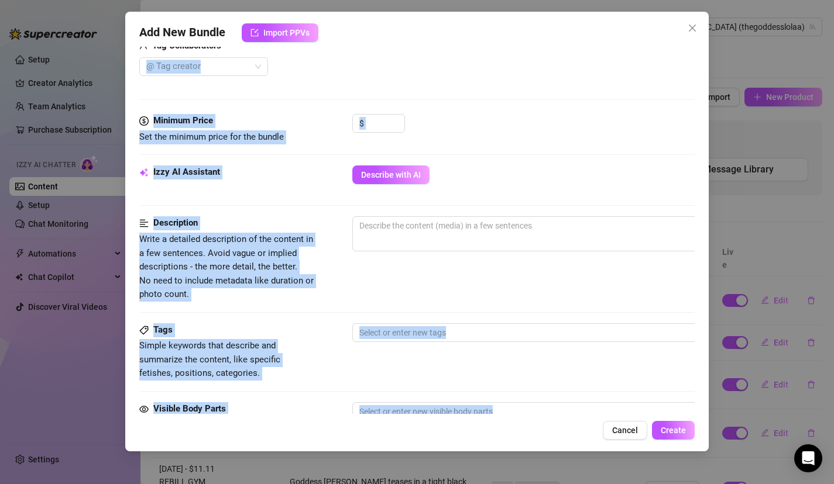
scroll to position [615, 0]
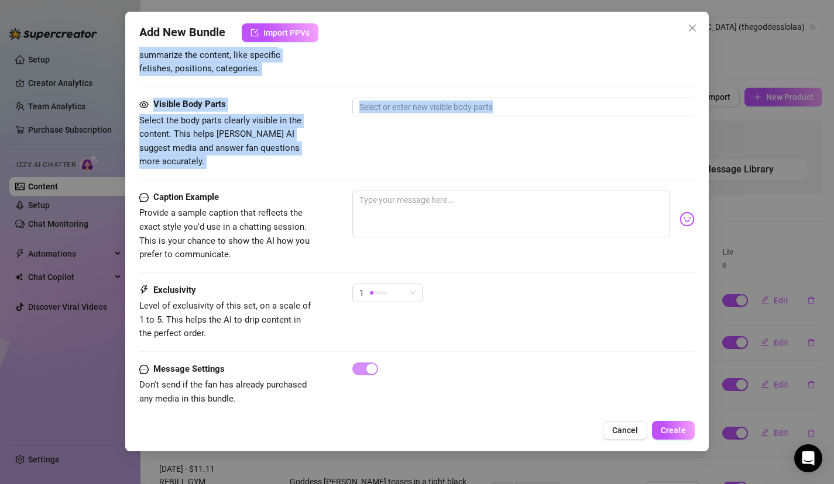
drag, startPoint x: 476, startPoint y: 350, endPoint x: 486, endPoint y: 173, distance: 178.1
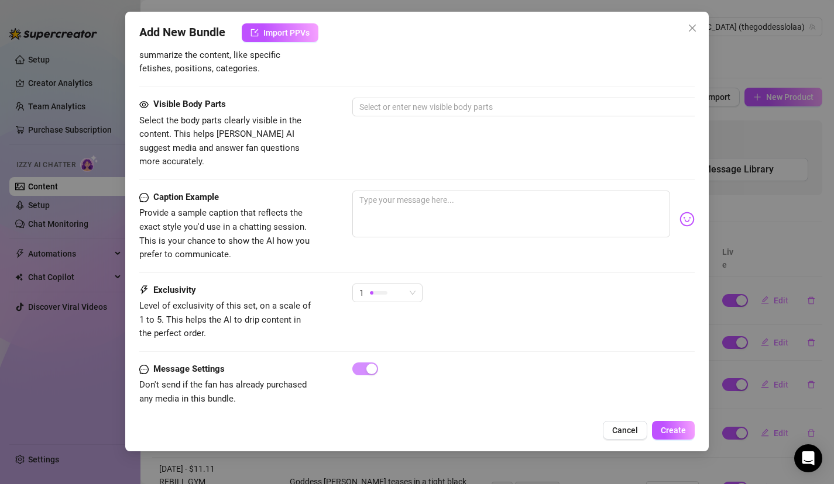
click at [481, 155] on div "Visible Body Parts Select the body parts clearly visible in the content. This h…" at bounding box center [417, 144] width 556 height 93
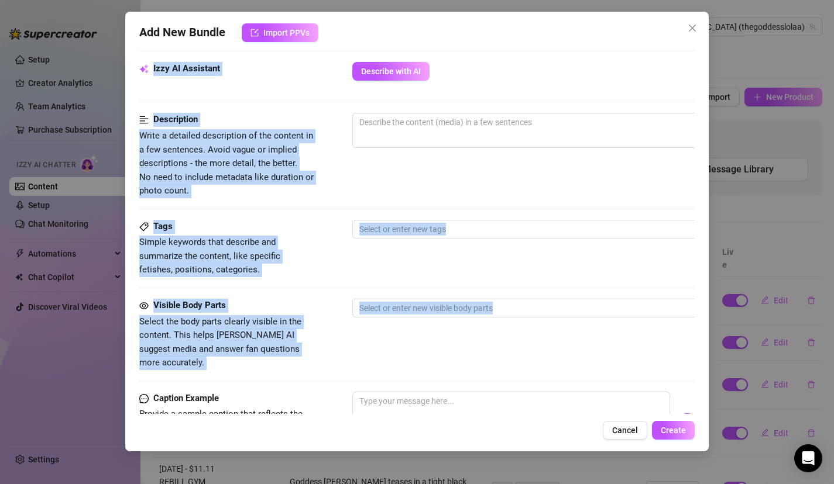
scroll to position [397, 0]
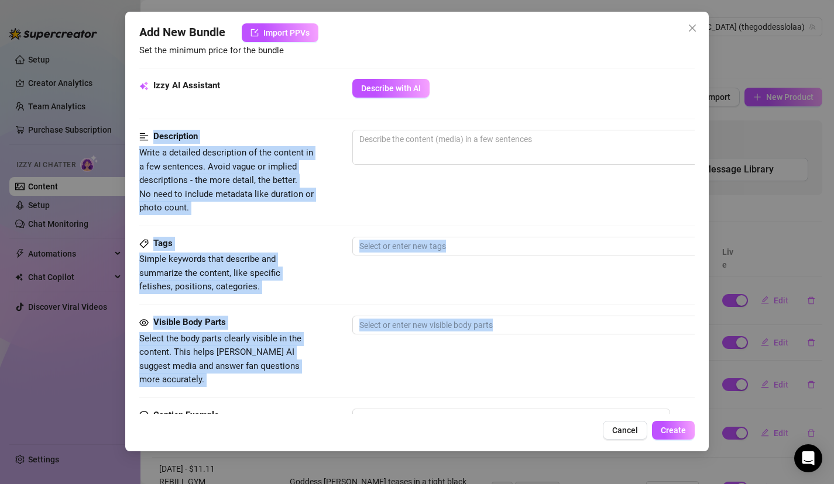
drag, startPoint x: 481, startPoint y: 155, endPoint x: 498, endPoint y: 101, distance: 56.4
click at [498, 101] on form "Account Goddess (@thegoddesslolaa) Name Name is for your internal organization …" at bounding box center [417, 155] width 556 height 983
click at [419, 89] on span "Describe with AI" at bounding box center [391, 88] width 60 height 9
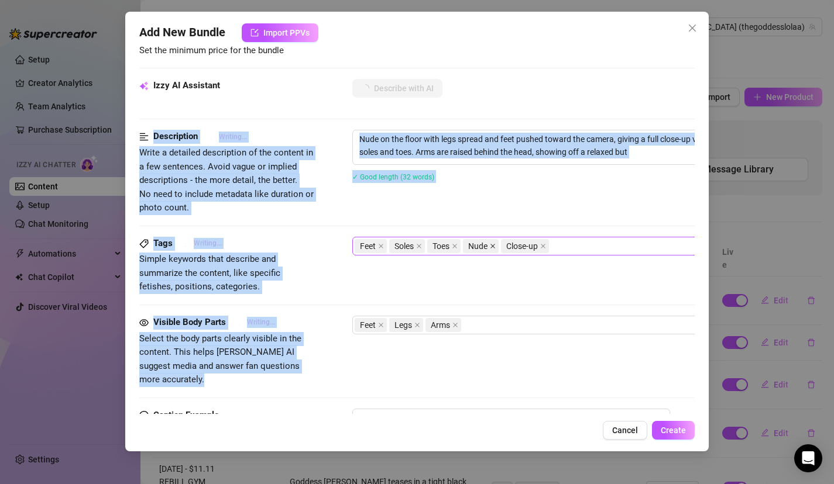
click at [494, 246] on icon "close" at bounding box center [493, 246] width 6 height 6
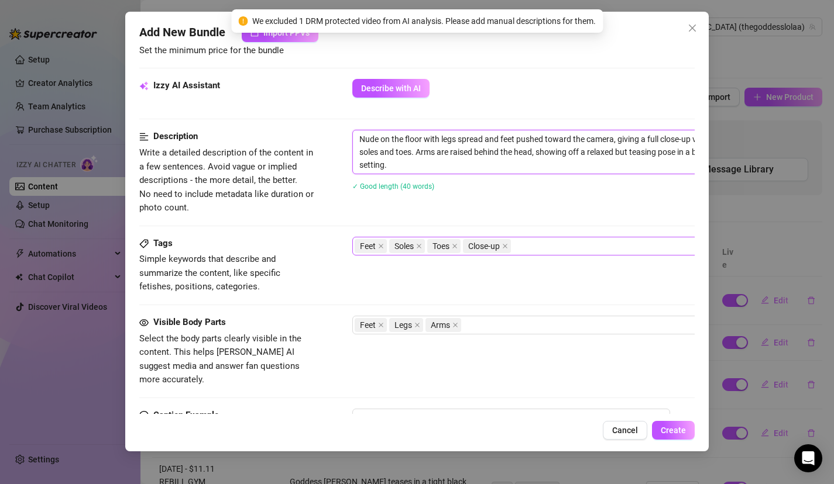
drag, startPoint x: 404, startPoint y: 137, endPoint x: 285, endPoint y: 130, distance: 118.9
click at [285, 130] on div "Description Write a detailed description of the content in a few sentences. Avo…" at bounding box center [417, 172] width 556 height 85
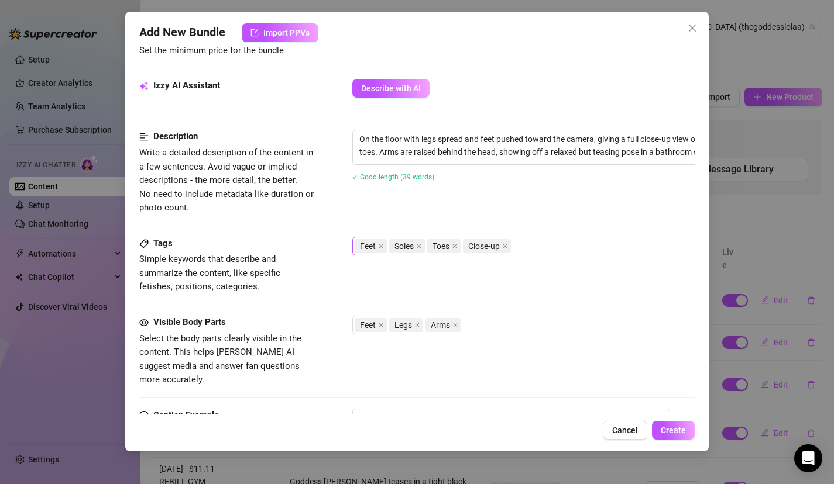
click at [432, 196] on div "On the floor with legs spread and feet pushed toward the camera, giving a full …" at bounding box center [556, 163] width 409 height 67
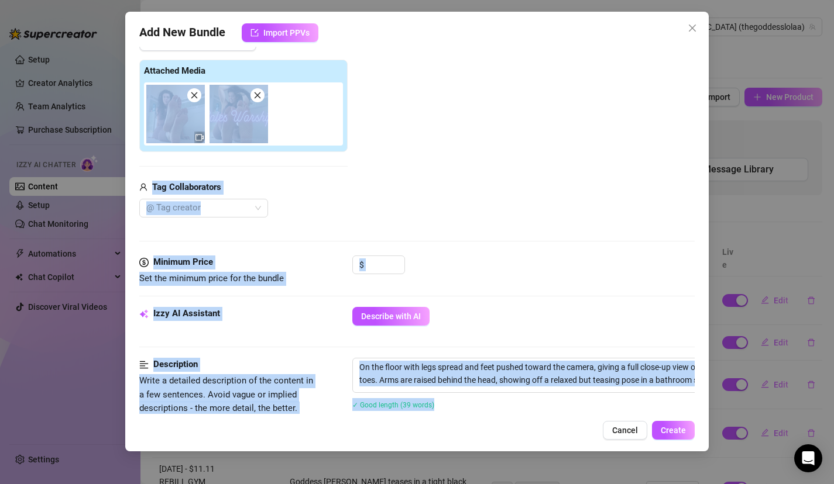
scroll to position [153, 0]
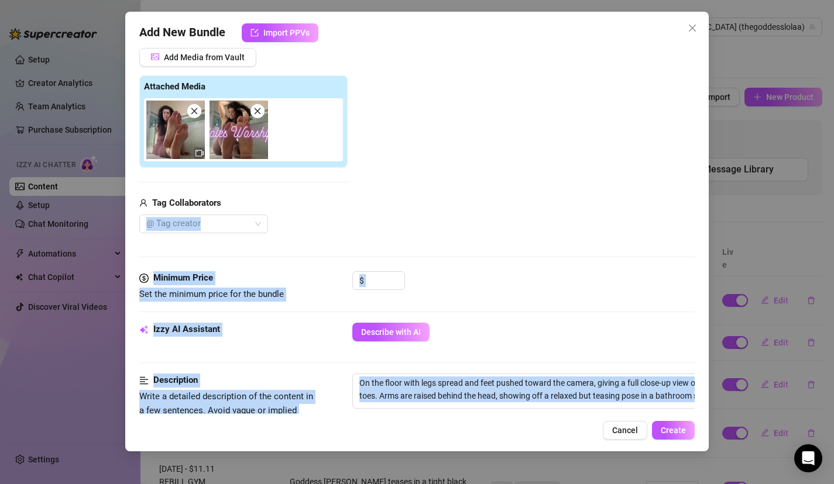
drag, startPoint x: 432, startPoint y: 196, endPoint x: 493, endPoint y: 194, distance: 60.9
click at [493, 197] on form "Account Goddess (@thegoddesslolaa) Name Name is for your internal organization …" at bounding box center [417, 399] width 556 height 983
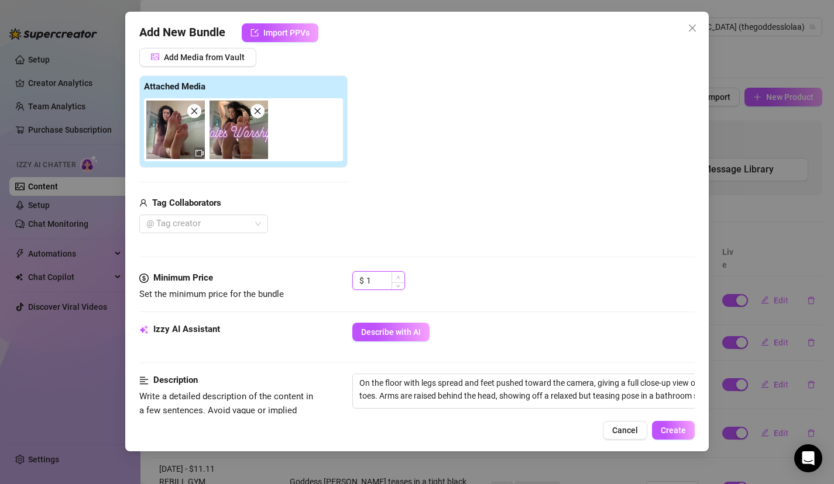
click at [401, 276] on span "Increase Value" at bounding box center [397, 277] width 13 height 11
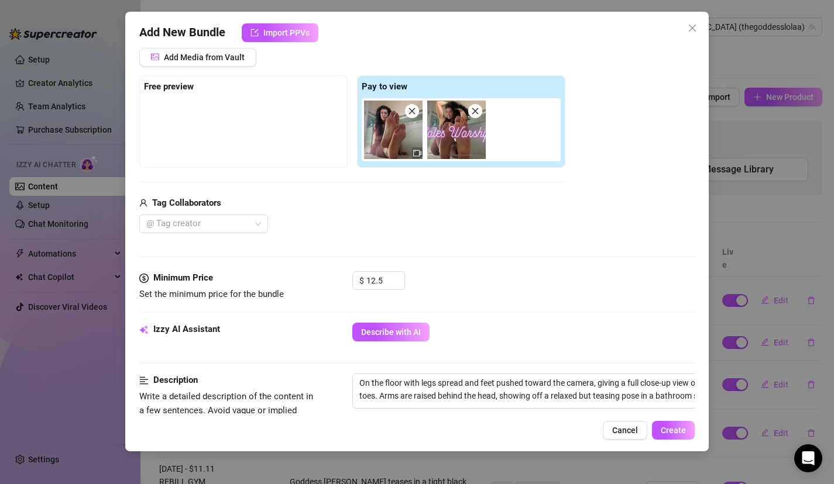
click at [467, 295] on div "$ 12.5" at bounding box center [523, 285] width 343 height 29
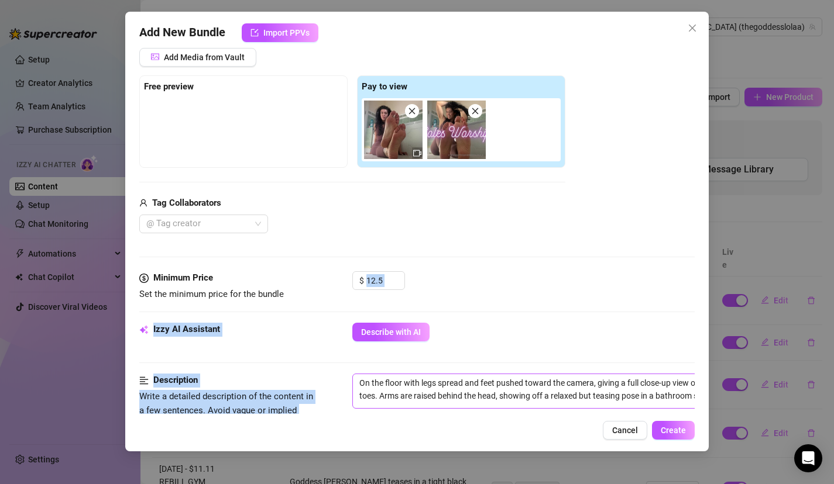
drag, startPoint x: 467, startPoint y: 295, endPoint x: 468, endPoint y: 376, distance: 80.7
click at [468, 376] on form "Account Goddess (@thegoddesslolaa) Name Name is for your internal organization …" at bounding box center [417, 399] width 556 height 983
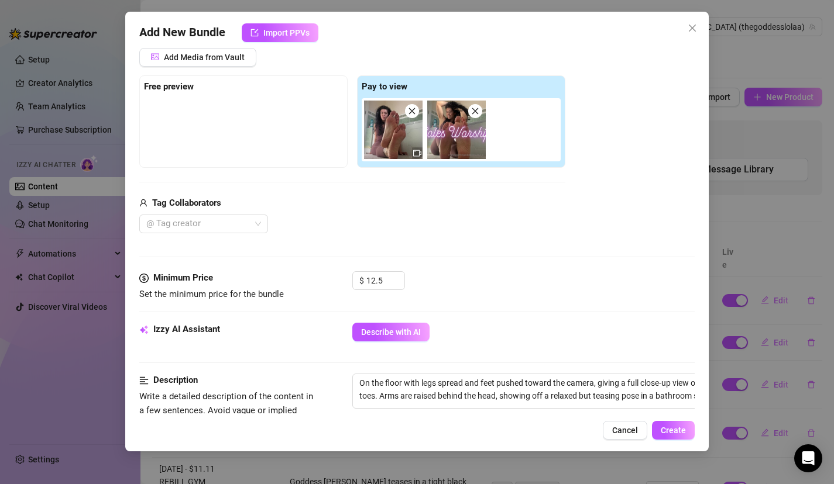
click at [463, 419] on div "Add New Bundle Import PPVs Account Goddess (@thegoddesslolaa) Name Name is for …" at bounding box center [417, 232] width 584 height 440
drag, startPoint x: 461, startPoint y: 416, endPoint x: 457, endPoint y: 466, distance: 49.9
click at [457, 466] on div "Add New Bundle Import PPVs Account Goddess (@thegoddesslolaa) Name Name is for …" at bounding box center [417, 242] width 834 height 484
drag, startPoint x: 459, startPoint y: 412, endPoint x: 455, endPoint y: 440, distance: 28.4
click at [455, 440] on div "Add New Bundle Import PPVs Account Goddess (@thegoddesslolaa) Name Name is for …" at bounding box center [417, 232] width 584 height 440
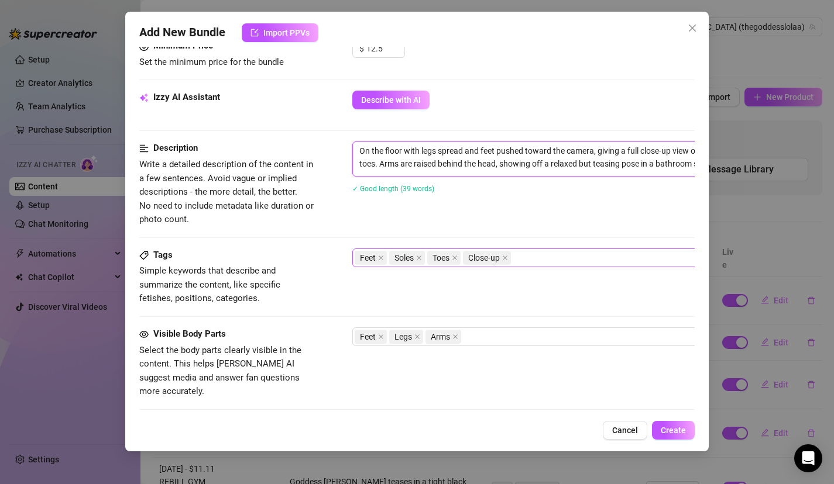
scroll to position [615, 0]
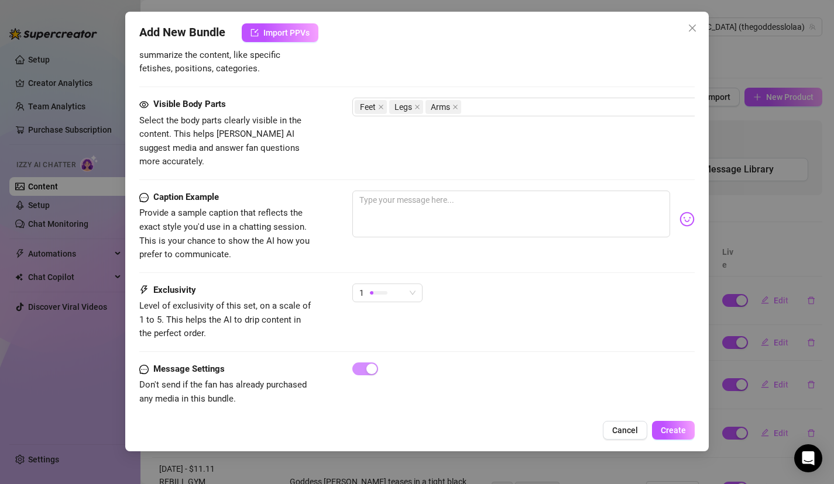
drag, startPoint x: 501, startPoint y: 392, endPoint x: 497, endPoint y: 490, distance: 97.8
click at [497, 484] on html "Setup Creator Analytics Team Analytics Purchase Subscription Izzy AI Chatter Co…" at bounding box center [417, 242] width 834 height 484
click at [510, 227] on div at bounding box center [523, 219] width 343 height 57
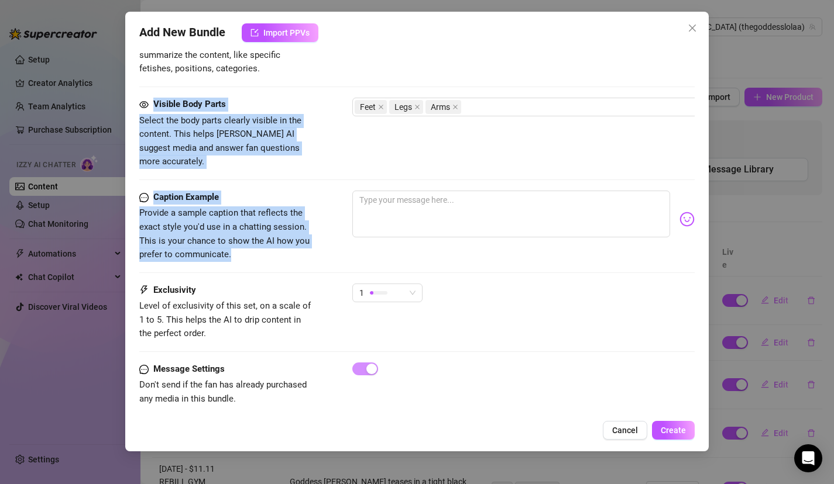
scroll to position [591, 0]
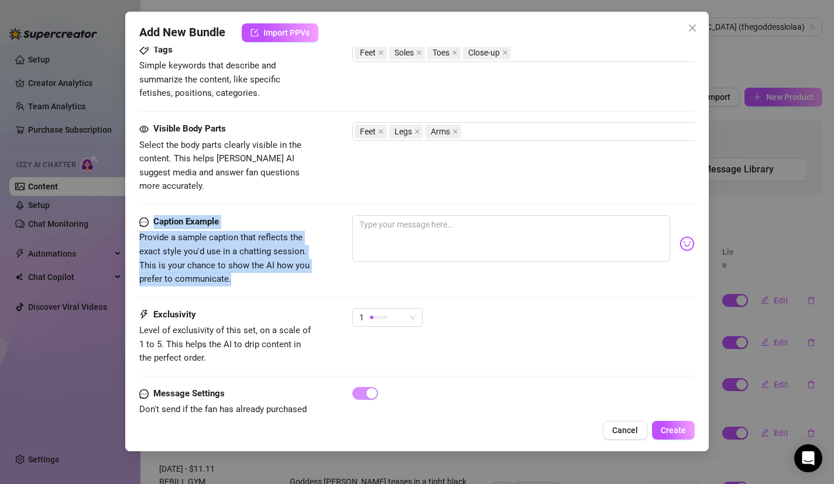
drag, startPoint x: 509, startPoint y: 237, endPoint x: 480, endPoint y: 185, distance: 60.0
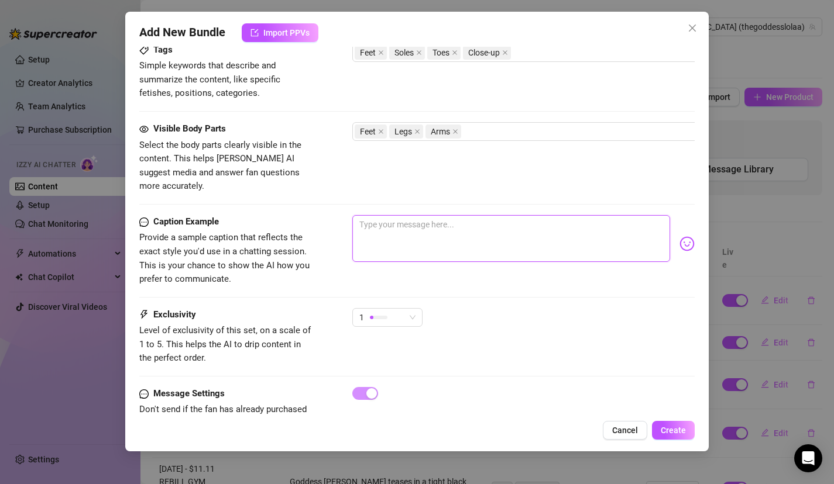
click at [470, 237] on textarea at bounding box center [511, 238] width 318 height 47
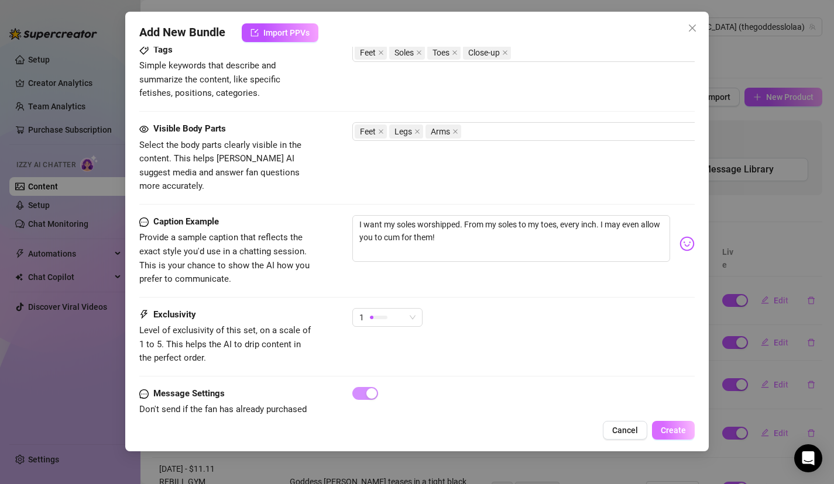
click at [674, 432] on span "Create" at bounding box center [672, 430] width 25 height 9
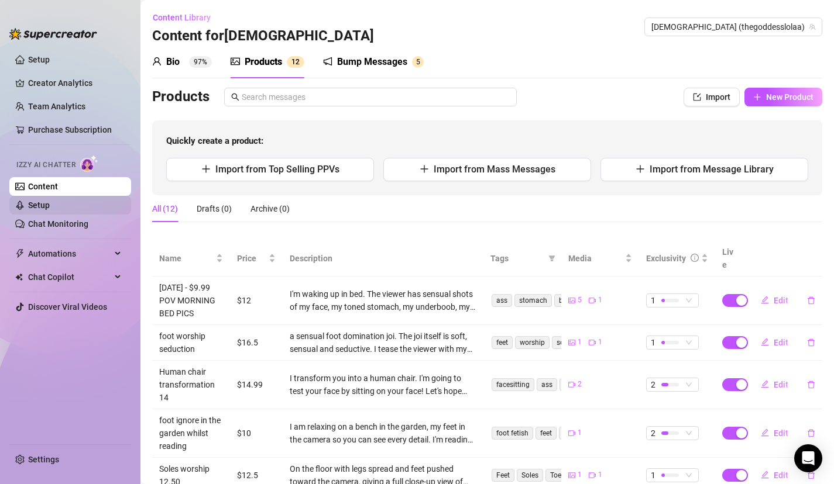
click at [50, 201] on link "Setup" at bounding box center [39, 205] width 22 height 9
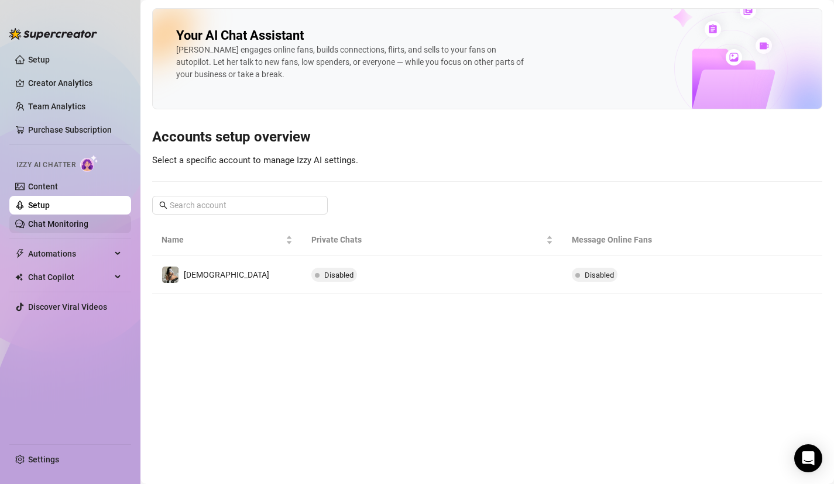
click at [88, 226] on link "Chat Monitoring" at bounding box center [58, 223] width 60 height 9
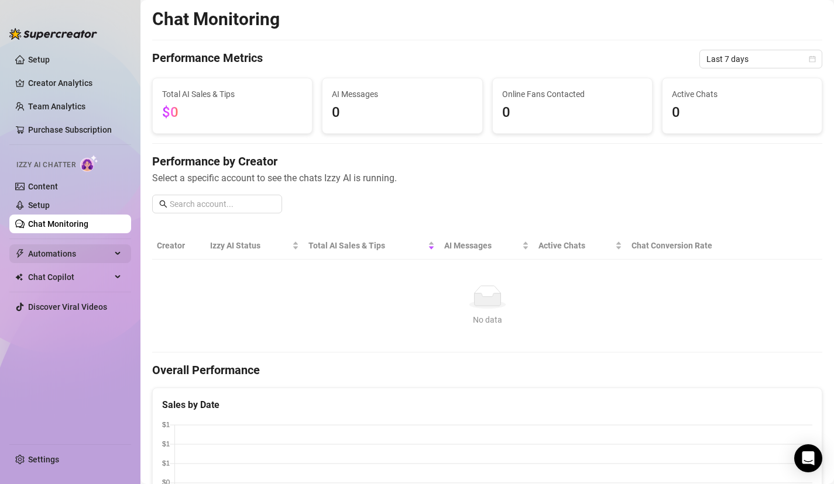
click at [81, 259] on span "Automations" at bounding box center [69, 254] width 83 height 19
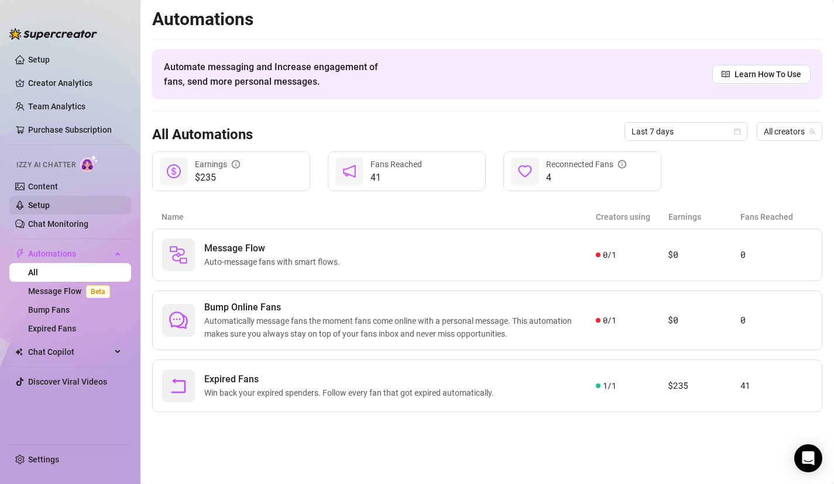
click at [33, 202] on link "Setup" at bounding box center [39, 205] width 22 height 9
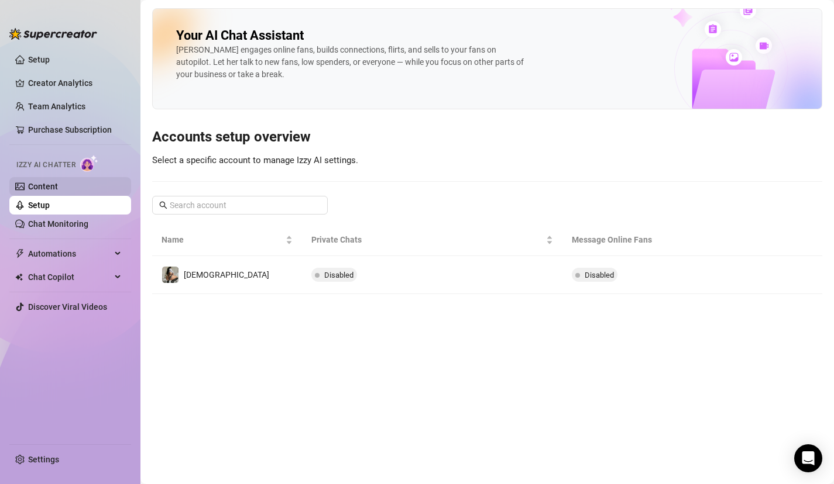
click at [58, 191] on link "Content" at bounding box center [43, 186] width 30 height 9
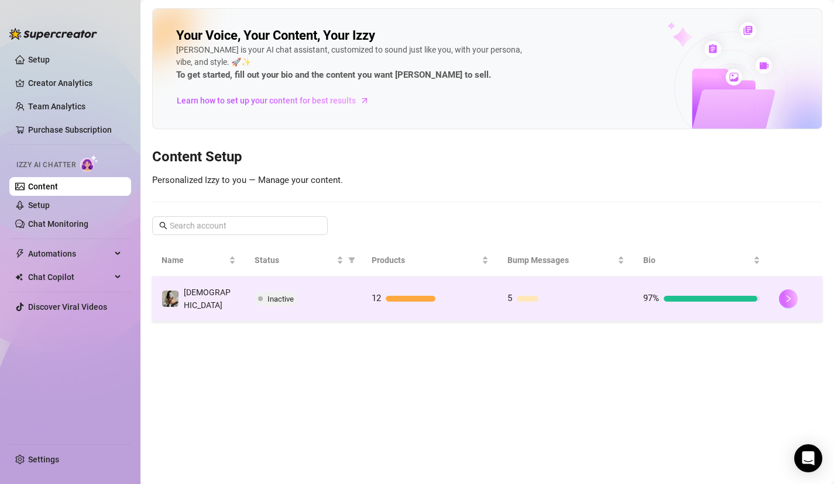
click at [793, 303] on button "button" at bounding box center [788, 299] width 19 height 19
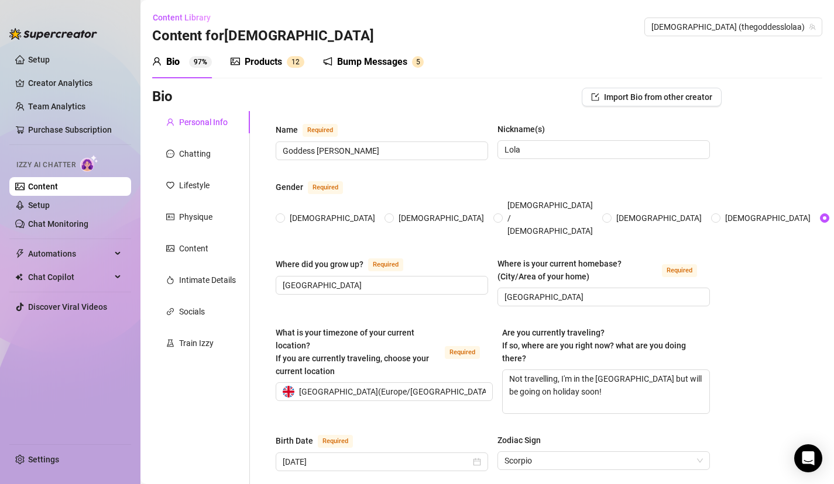
click at [376, 66] on div "Bump Messages" at bounding box center [372, 62] width 70 height 14
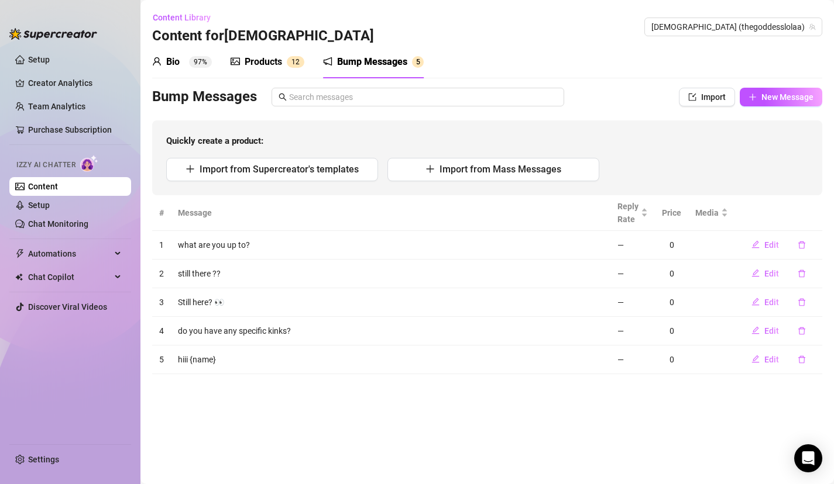
click at [193, 63] on sup "97%" at bounding box center [200, 62] width 23 height 12
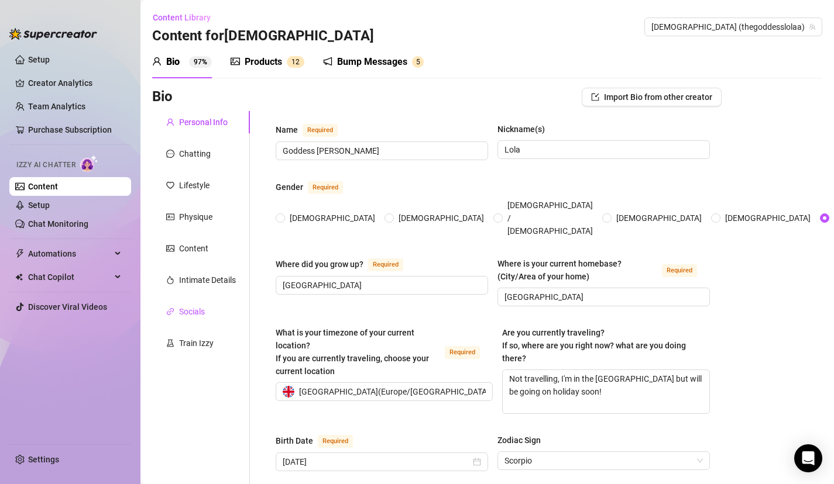
click at [199, 311] on div "Socials" at bounding box center [192, 311] width 26 height 13
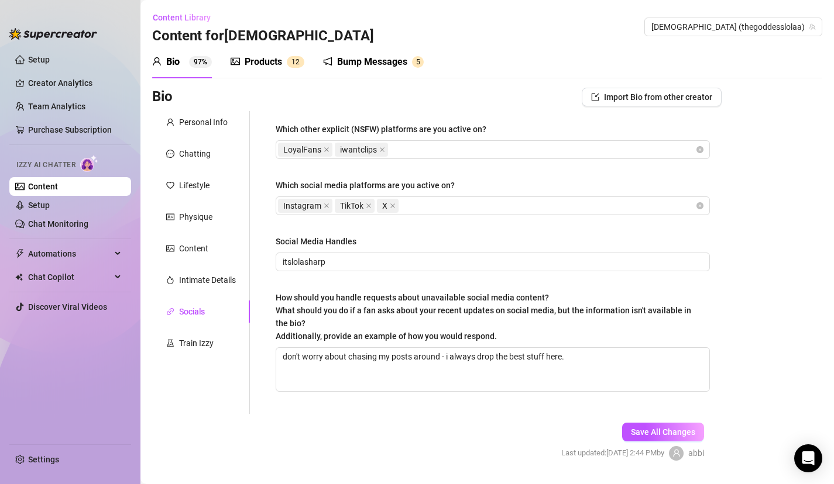
click at [204, 362] on div "Personal Info Chatting Lifestyle Physique Content Intimate Details Socials Trai…" at bounding box center [201, 262] width 98 height 303
click at [197, 351] on div "Train Izzy" at bounding box center [201, 343] width 98 height 22
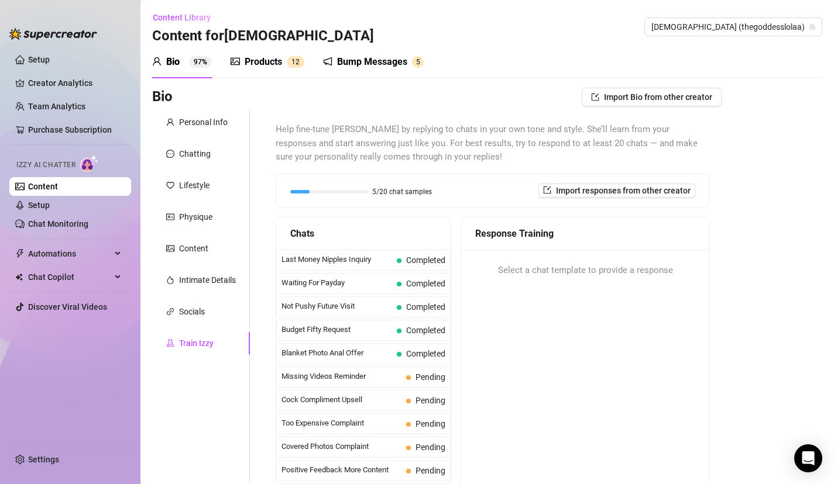
drag, startPoint x: 510, startPoint y: 349, endPoint x: 498, endPoint y: 468, distance: 119.3
click at [499, 471] on div "Response Training Select a chat template to provide a response" at bounding box center [584, 363] width 249 height 292
drag, startPoint x: 495, startPoint y: 388, endPoint x: 481, endPoint y: 492, distance: 105.0
click at [481, 484] on html "Setup Creator Analytics Team Analytics Purchase Subscription Izzy AI Chatter Co…" at bounding box center [417, 242] width 834 height 484
click at [628, 193] on span "Import responses from other creator" at bounding box center [623, 190] width 135 height 9
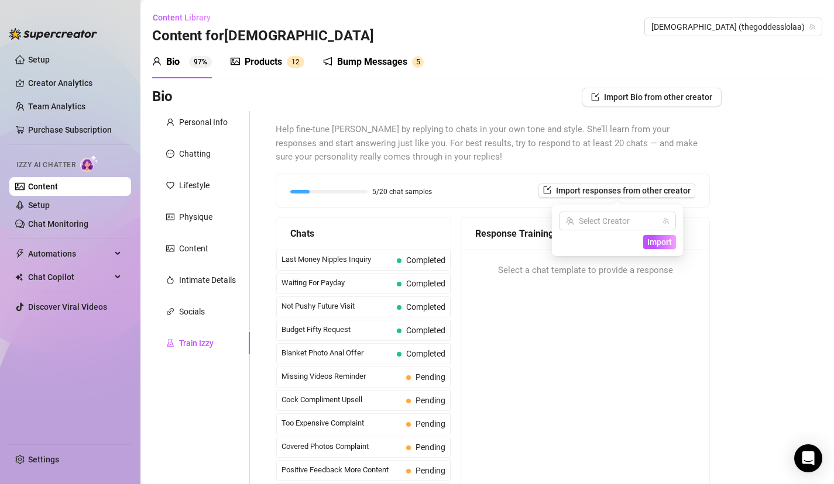
click at [602, 292] on div "Response Training Select a chat template to provide a response" at bounding box center [584, 363] width 249 height 292
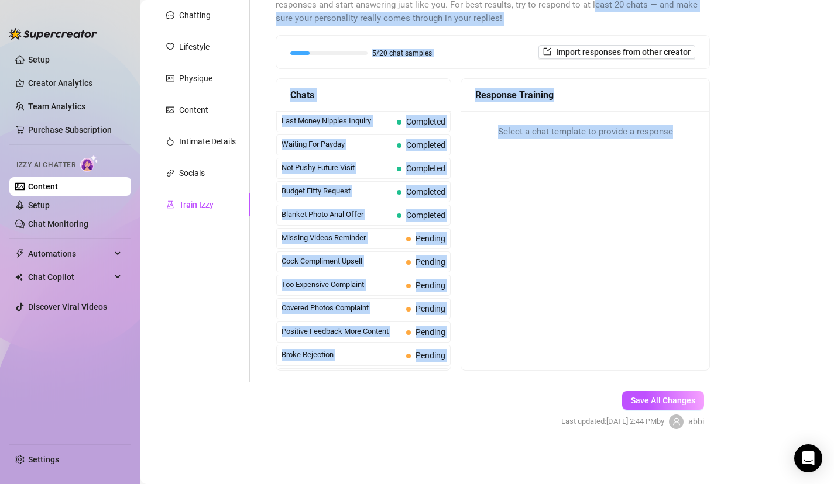
scroll to position [139, 0]
drag, startPoint x: 545, startPoint y: 149, endPoint x: 503, endPoint y: 476, distance: 329.7
click at [505, 483] on main "Content Library Content for Goddess Goddess (thegoddesslolaa) Bio 97% Products …" at bounding box center [486, 173] width 693 height 624
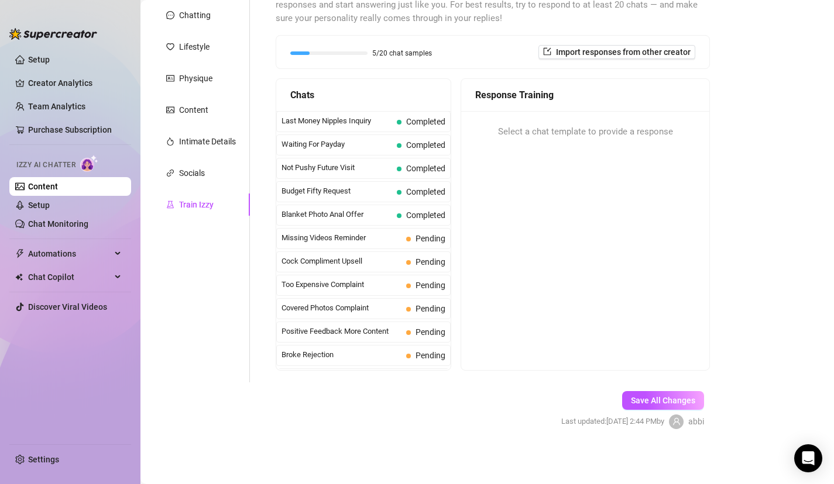
click at [322, 412] on form "Personal Info Chatting Lifestyle Physique Content Intimate Details Socials Trai…" at bounding box center [436, 211] width 569 height 477
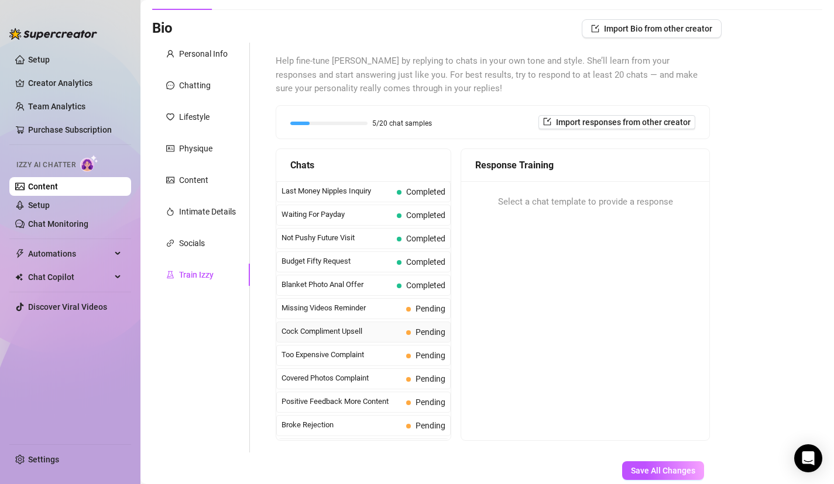
scroll to position [45, 0]
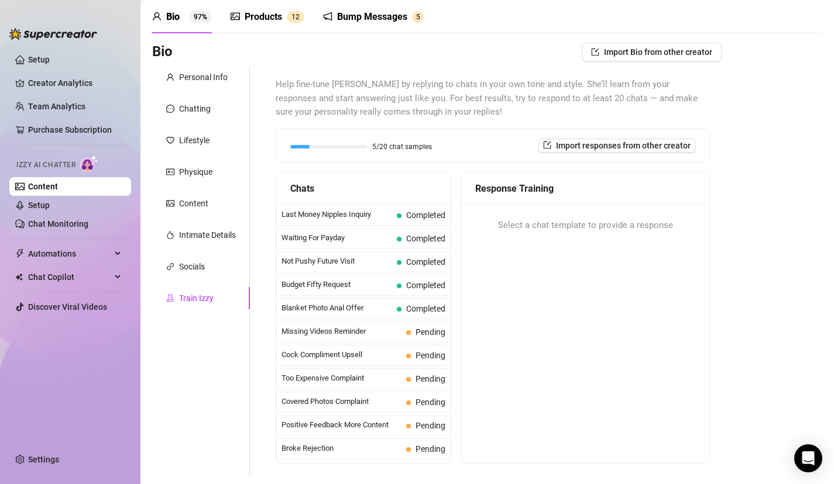
click at [51, 49] on ul "Setup Creator Analytics Team Analytics Purchase Subscription Izzy AI Chatter Co…" at bounding box center [70, 243] width 122 height 394
click at [50, 57] on link "Setup" at bounding box center [39, 59] width 22 height 9
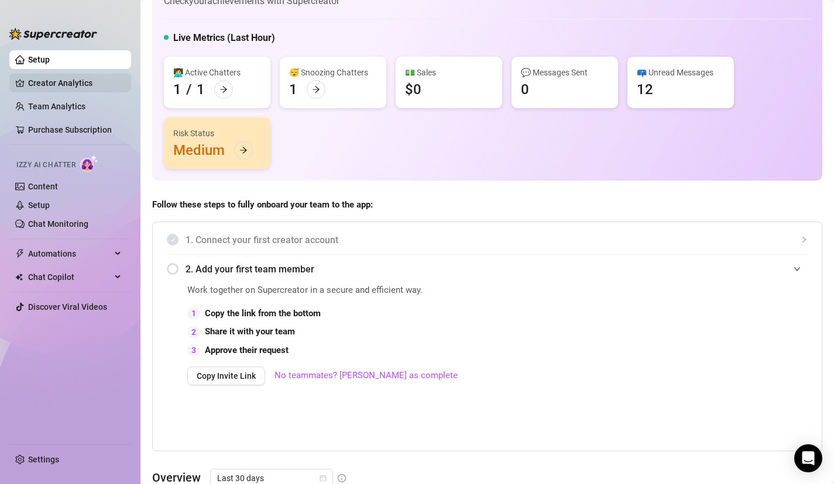
click at [64, 80] on link "Creator Analytics" at bounding box center [75, 83] width 94 height 19
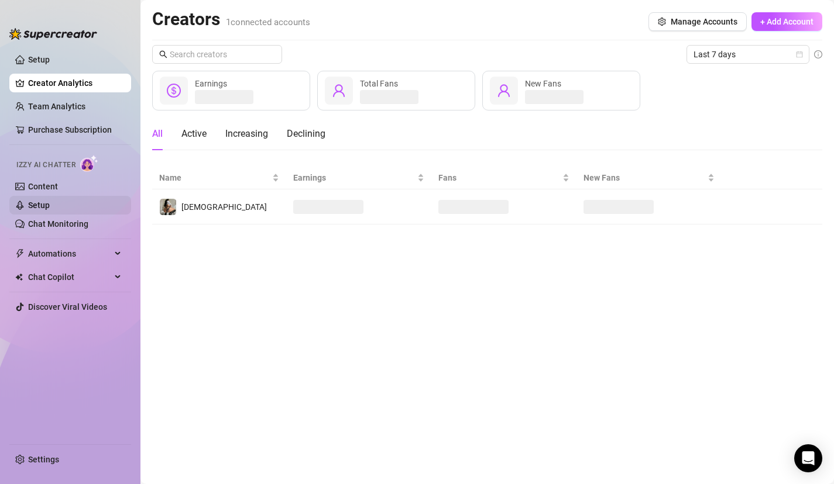
click at [50, 201] on link "Setup" at bounding box center [39, 205] width 22 height 9
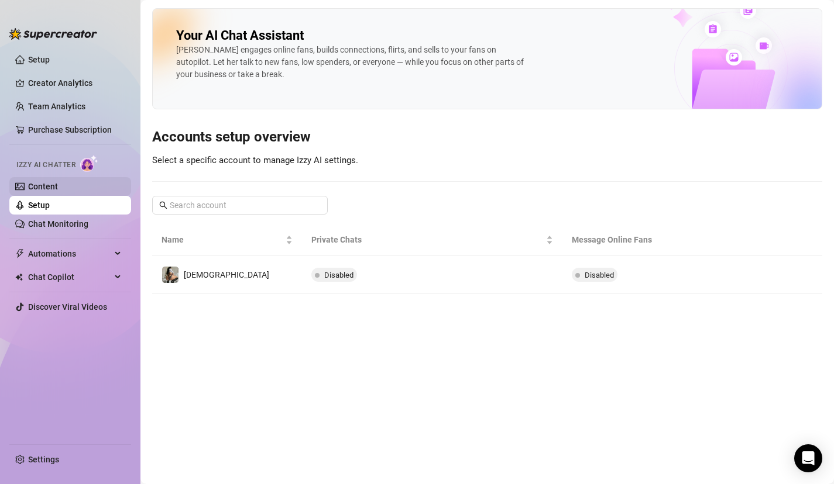
click at [54, 182] on link "Content" at bounding box center [43, 186] width 30 height 9
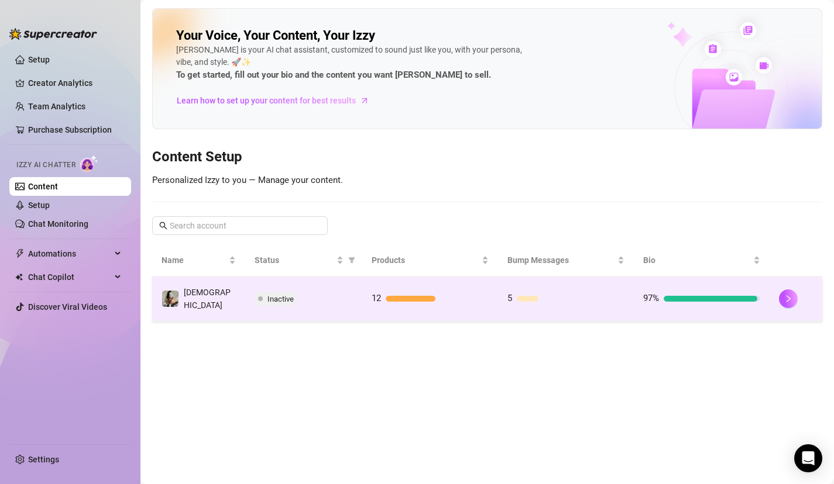
click at [287, 297] on span "Inactive" at bounding box center [280, 299] width 26 height 9
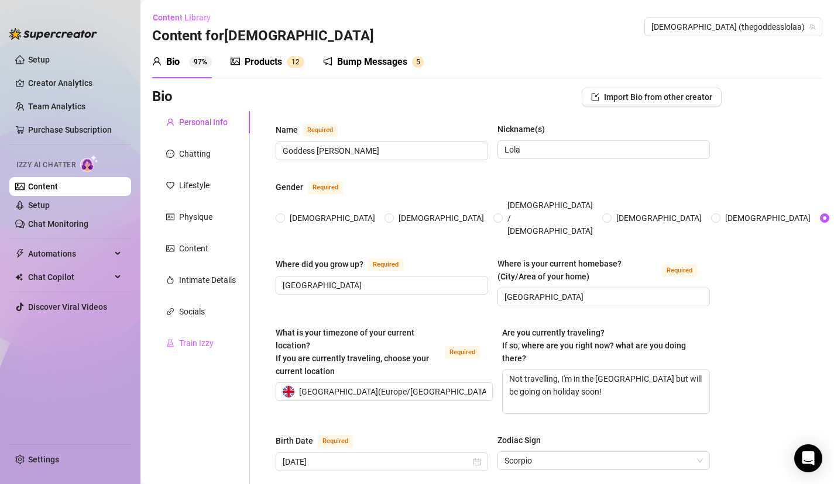
click at [207, 336] on div "Train Izzy" at bounding box center [201, 343] width 98 height 22
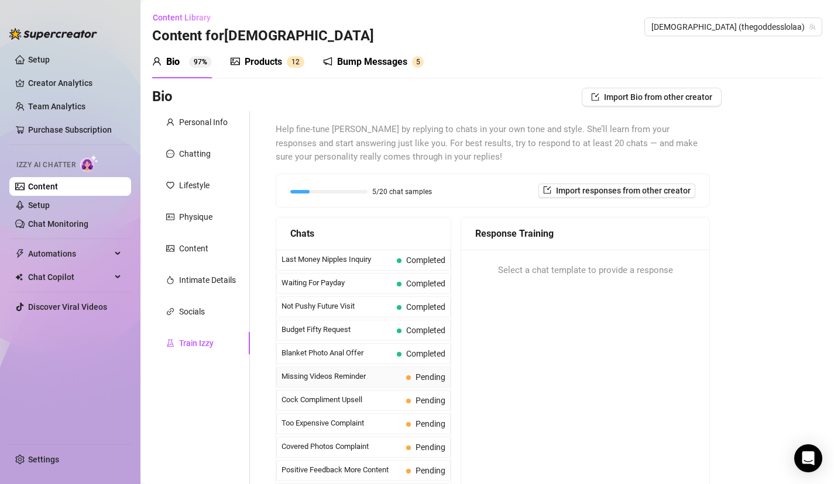
click at [371, 376] on span "Missing Videos Reminder" at bounding box center [341, 377] width 120 height 12
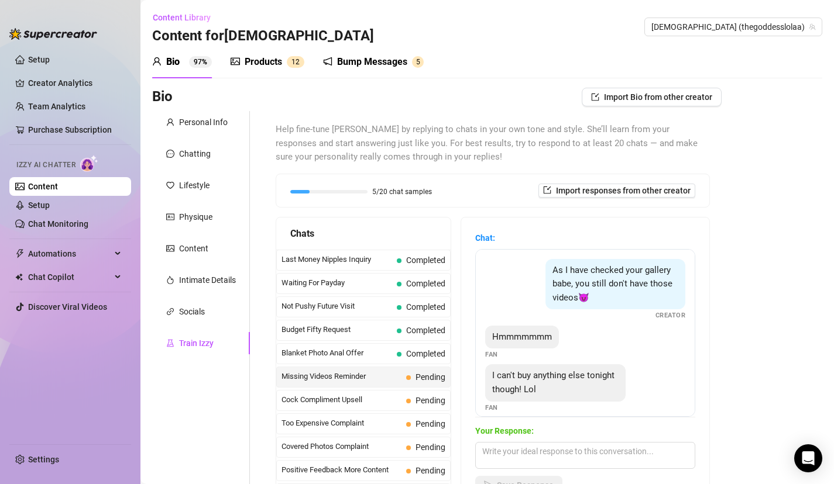
click at [752, 321] on div "Bio Import Bio from other creator Personal Info Chatting Lifestyle Physique Con…" at bounding box center [487, 338] width 670 height 501
drag, startPoint x: 592, startPoint y: 389, endPoint x: 586, endPoint y: 463, distance: 74.5
click at [588, 463] on div "Chat: As I have checked your gallery babe, you still don't have those videos😈 C…" at bounding box center [585, 363] width 220 height 263
click at [586, 463] on textarea at bounding box center [585, 455] width 220 height 27
click at [556, 459] on textarea at bounding box center [585, 455] width 220 height 27
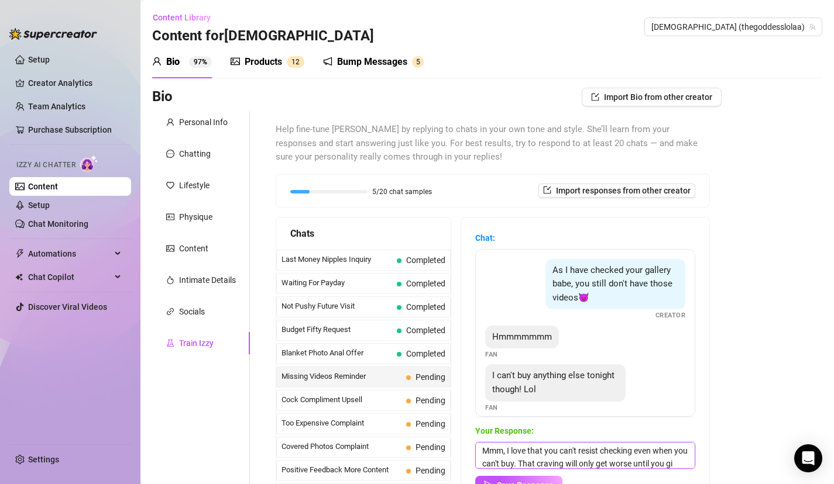
scroll to position [13, 0]
click at [495, 480] on button "Save Response" at bounding box center [518, 485] width 87 height 19
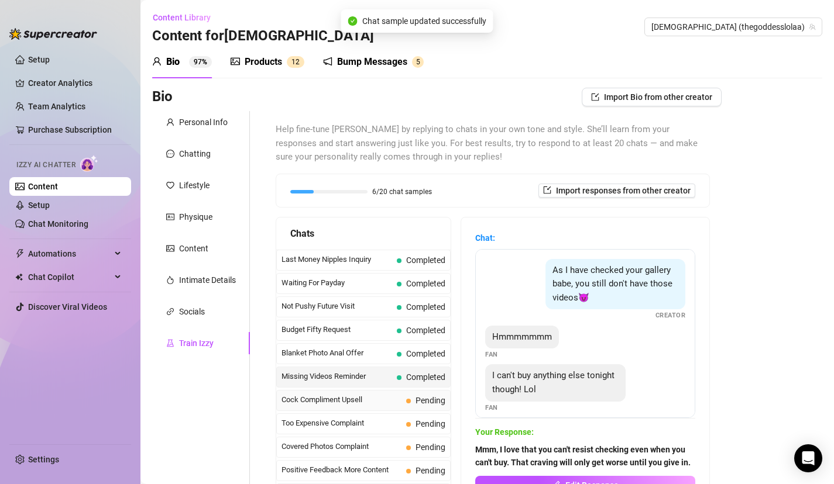
click at [399, 404] on span "Cock Compliment Upsell" at bounding box center [341, 400] width 120 height 12
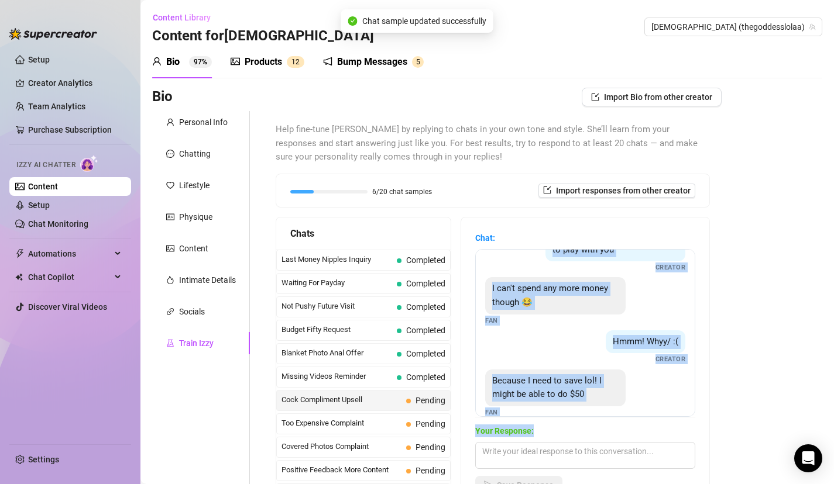
scroll to position [339, 0]
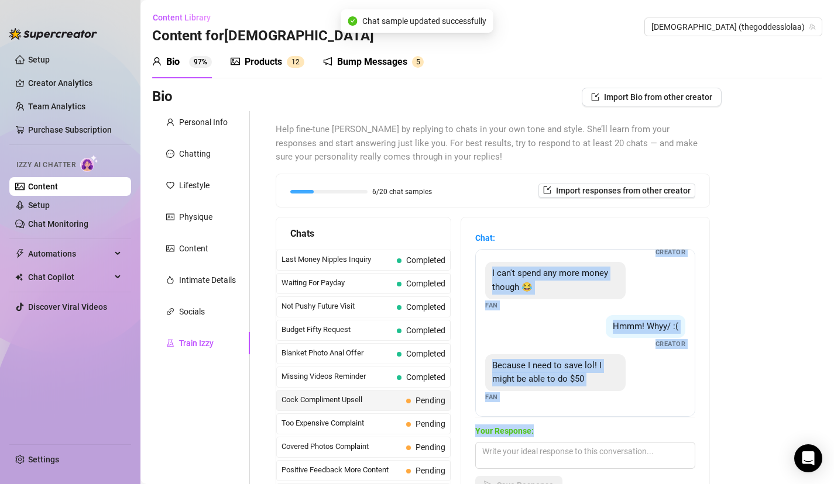
drag, startPoint x: 555, startPoint y: 387, endPoint x: 555, endPoint y: 436, distance: 49.7
click at [555, 436] on div "Chat: You want it babe? Fan Is it the best cock out of all your fans? Fan Yes b…" at bounding box center [585, 363] width 220 height 263
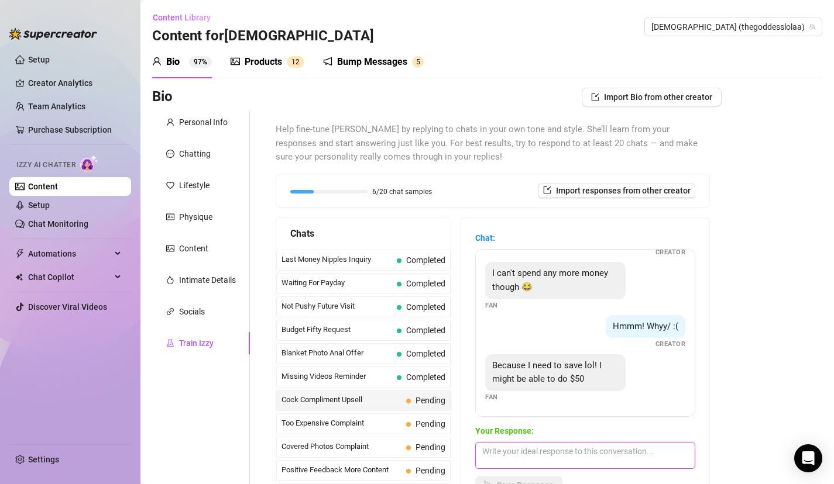
click at [621, 450] on textarea at bounding box center [585, 455] width 220 height 27
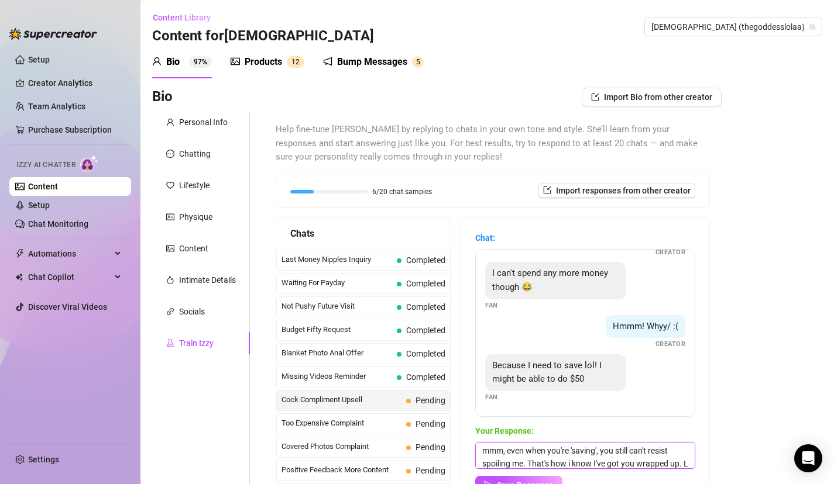
scroll to position [13, 0]
click at [555, 481] on button "Save Response" at bounding box center [518, 485] width 87 height 19
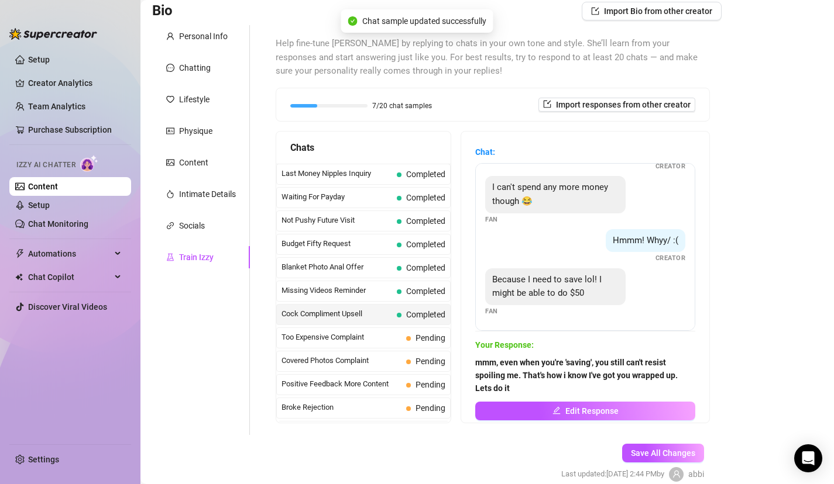
scroll to position [94, 0]
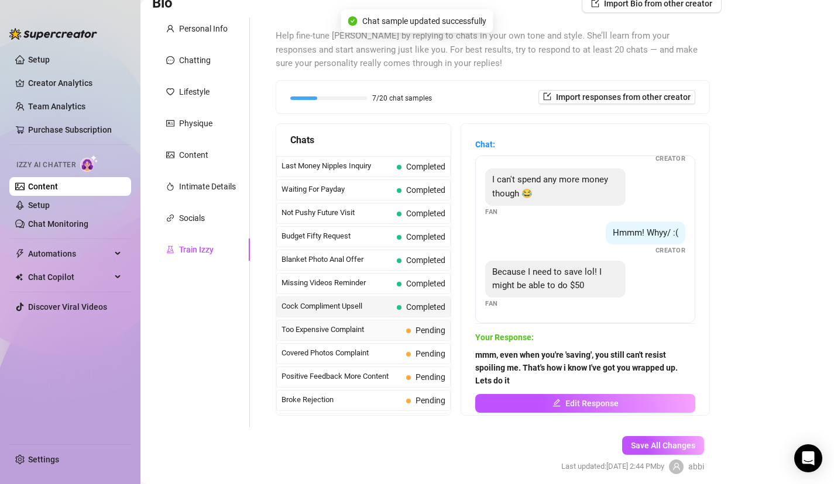
click at [370, 332] on span "Too Expensive Complaint" at bounding box center [341, 330] width 120 height 12
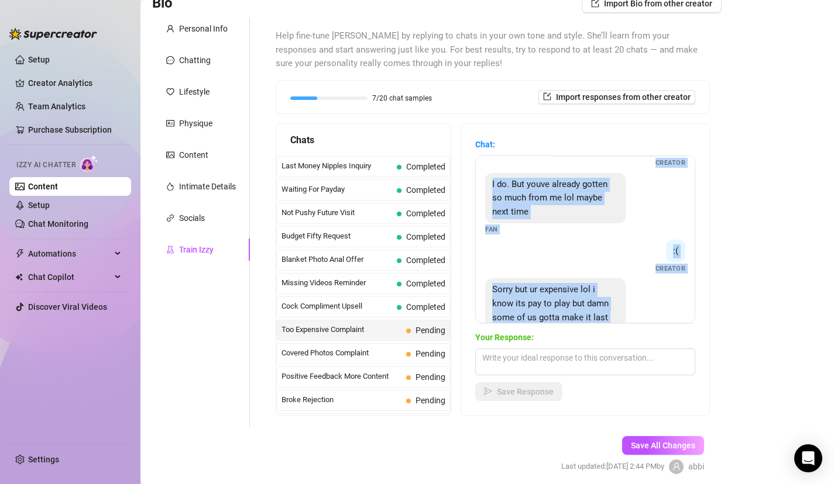
scroll to position [261, 0]
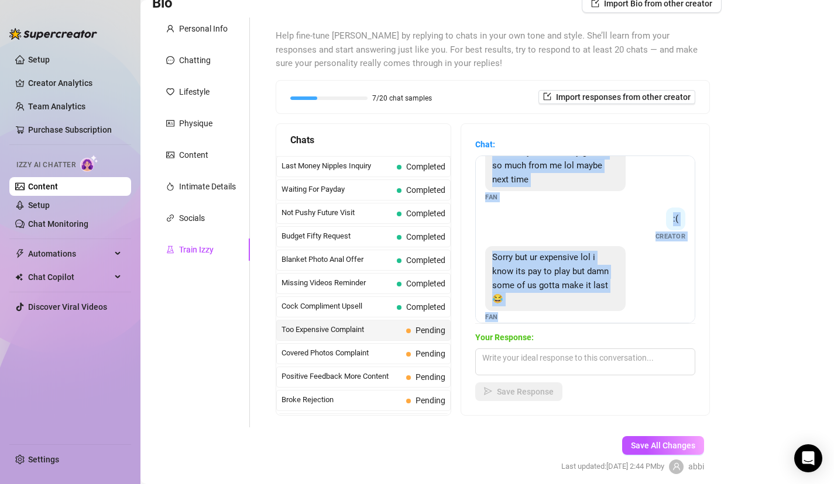
drag, startPoint x: 576, startPoint y: 271, endPoint x: 580, endPoint y: 330, distance: 59.2
click at [580, 330] on div "Chat: Oh no lol too expensive Fan its worth it 😘 Creator That may be true but t…" at bounding box center [585, 269] width 220 height 263
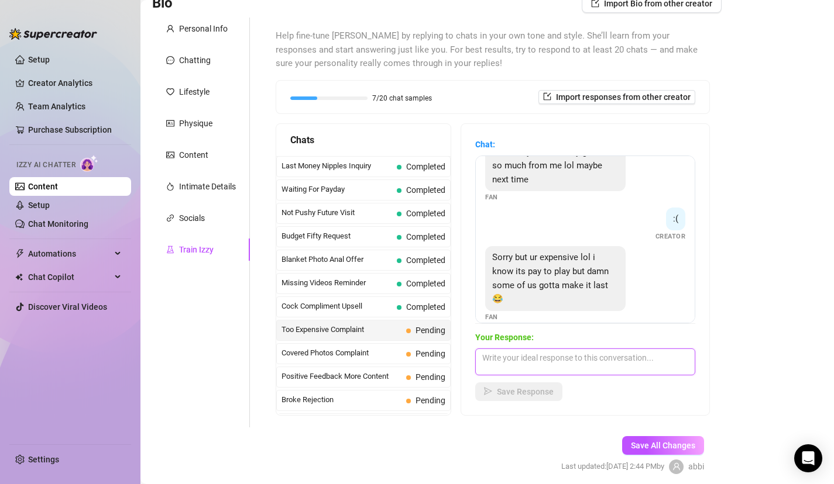
click at [608, 357] on textarea at bounding box center [585, 362] width 220 height 27
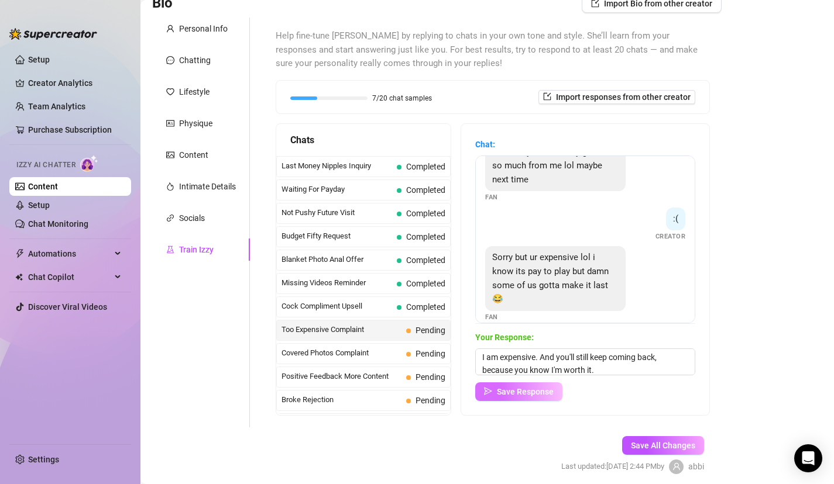
click at [548, 396] on button "Save Response" at bounding box center [518, 392] width 87 height 19
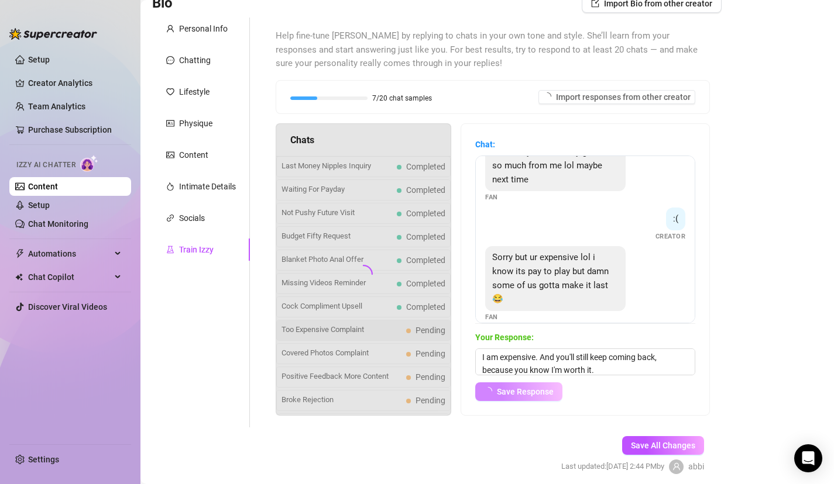
scroll to position [260, 0]
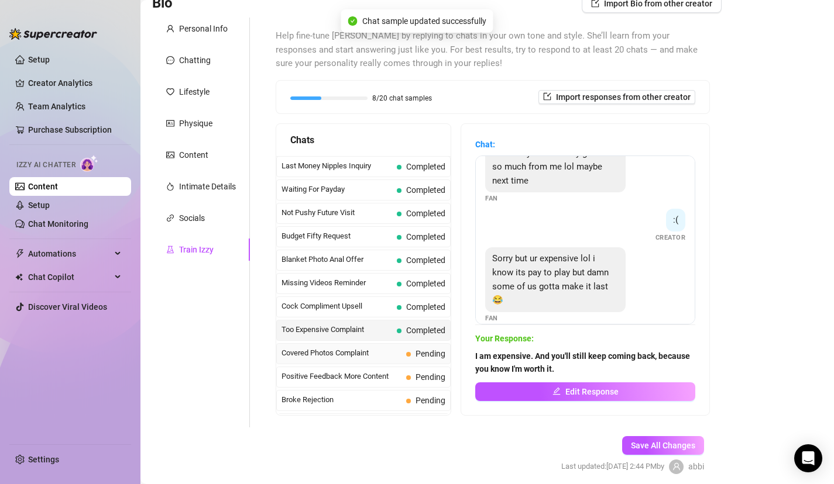
click at [377, 356] on span "Covered Photos Complaint" at bounding box center [341, 353] width 120 height 12
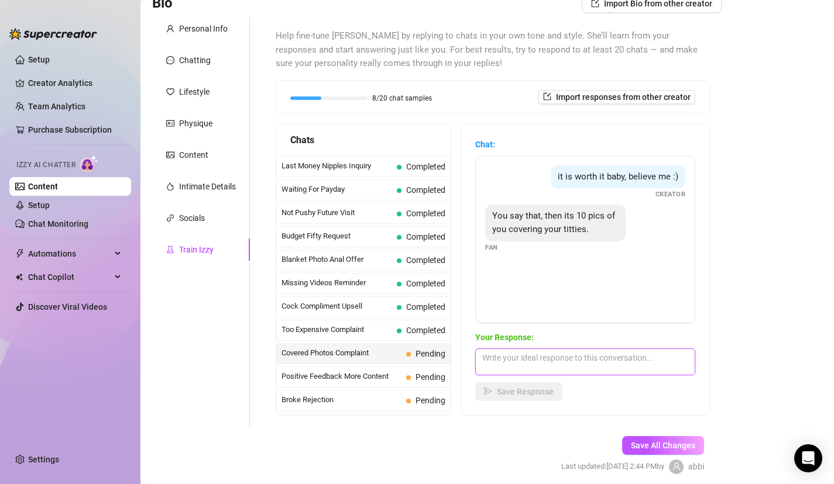
click at [591, 363] on textarea at bounding box center [585, 362] width 220 height 27
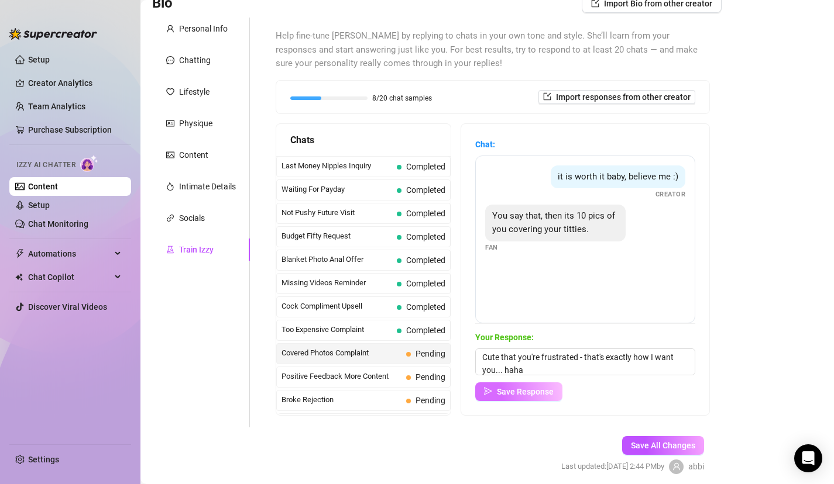
click at [529, 383] on button "Save Response" at bounding box center [518, 392] width 87 height 19
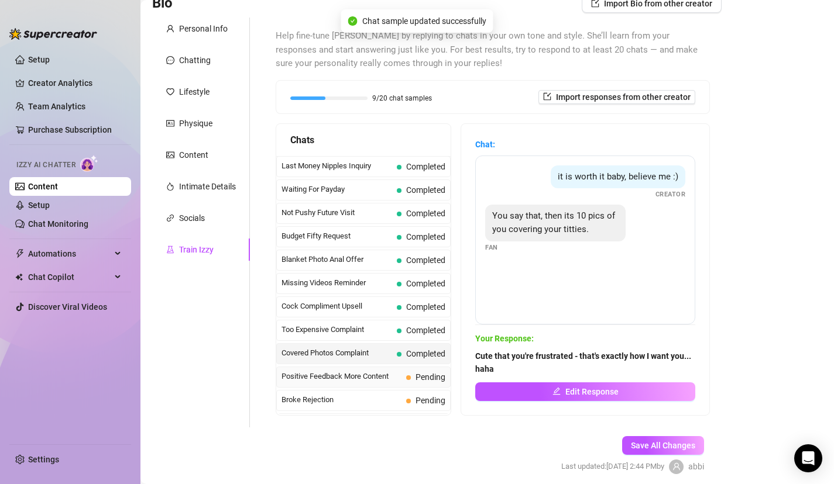
click at [391, 379] on span "Positive Feedback More Content" at bounding box center [341, 377] width 120 height 12
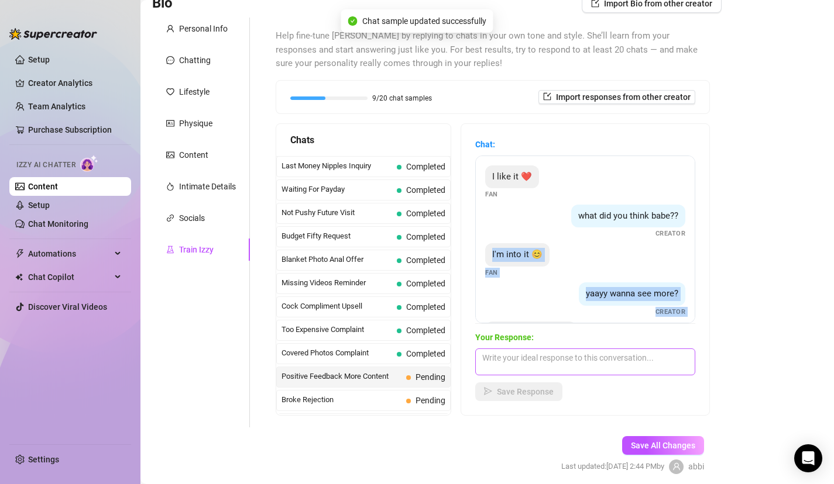
scroll to position [47, 0]
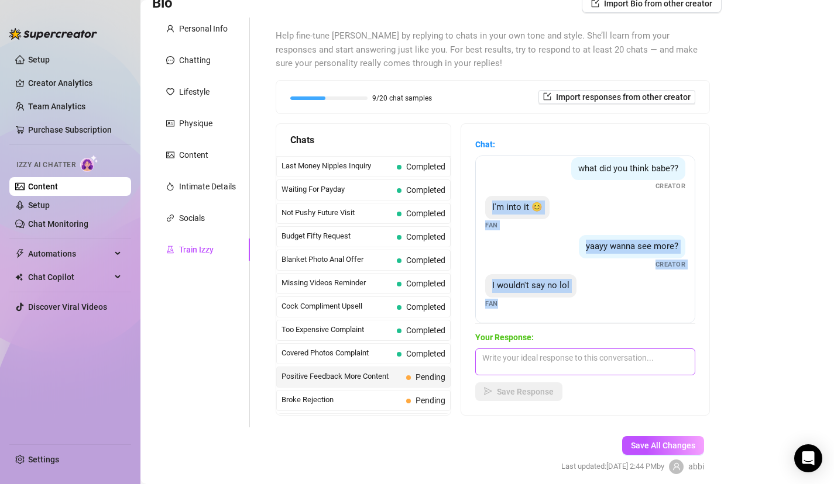
drag, startPoint x: 627, startPoint y: 247, endPoint x: 626, endPoint y: 359, distance: 111.7
click at [626, 359] on div "Chat: I like it ❤️ Fan what did you think babe?? Creator I'm into it 😊 Fan yaay…" at bounding box center [585, 269] width 220 height 263
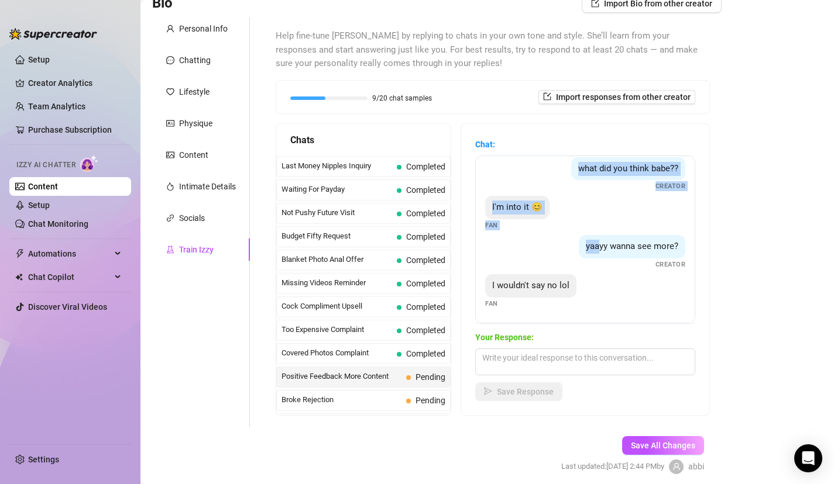
scroll to position [0, 0]
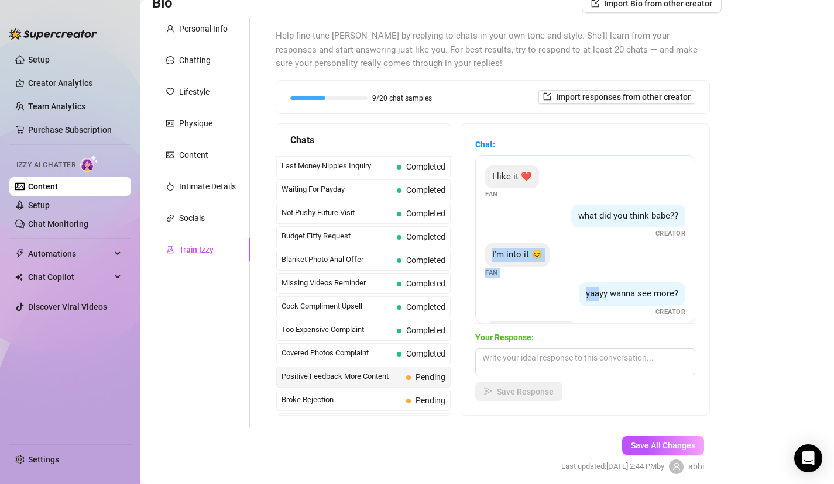
drag, startPoint x: 598, startPoint y: 244, endPoint x: 588, endPoint y: 237, distance: 11.8
click at [590, 239] on div "I like it ❤️ Fan what did you think babe?? Creator I'm into it 😊 Fan yaayy wann…" at bounding box center [585, 240] width 220 height 168
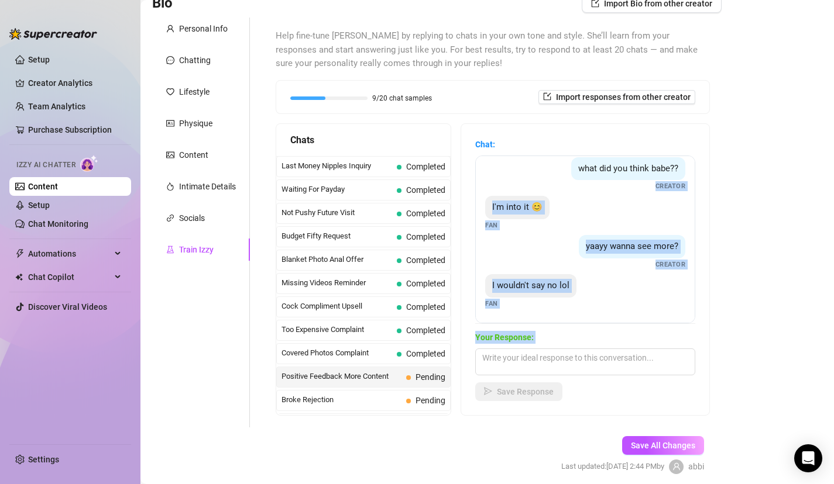
drag, startPoint x: 669, startPoint y: 226, endPoint x: 594, endPoint y: 390, distance: 179.6
click at [596, 391] on div "Chat: I like it ❤️ Fan what did you think babe?? Creator I'm into it 😊 Fan yaay…" at bounding box center [585, 269] width 220 height 263
click at [631, 261] on div "yaayy wanna see more? Creator" at bounding box center [585, 252] width 200 height 35
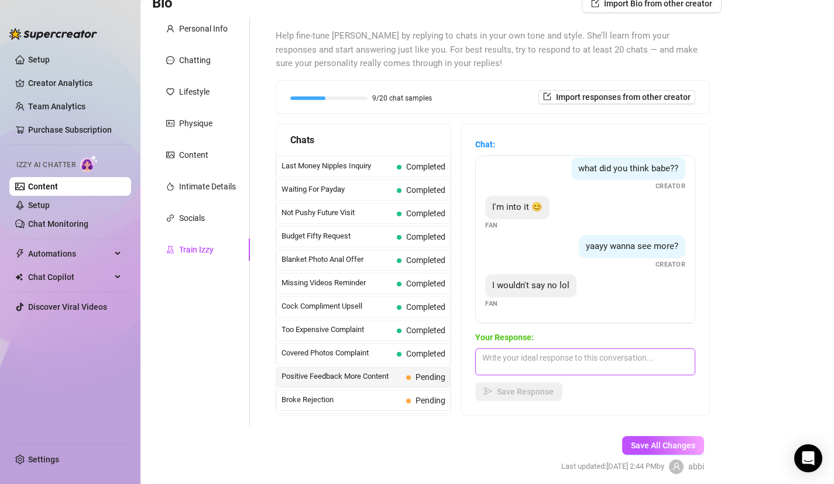
click at [554, 357] on textarea at bounding box center [585, 362] width 220 height 27
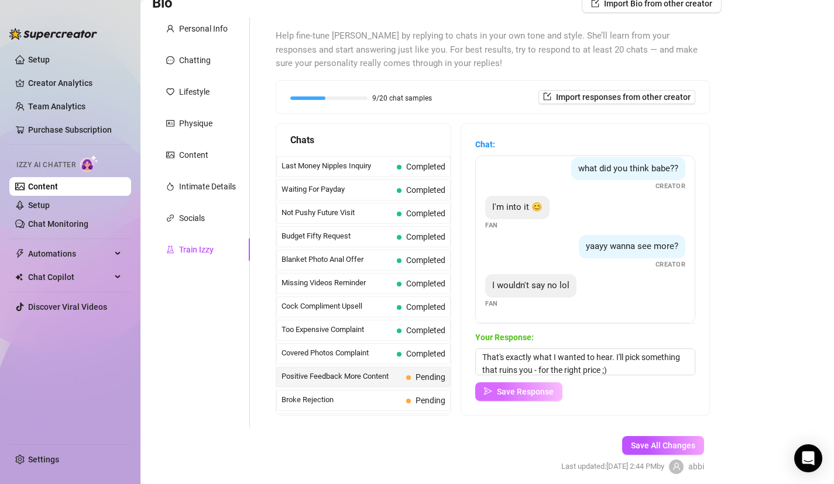
click at [525, 390] on span "Save Response" at bounding box center [525, 391] width 57 height 9
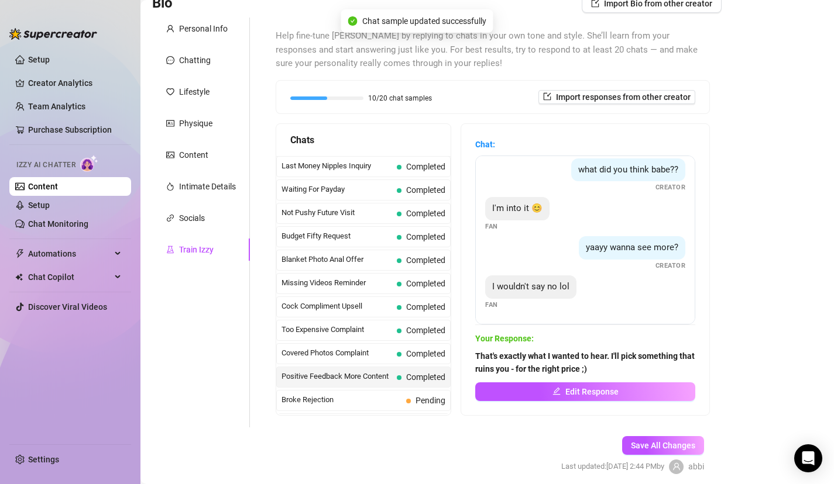
scroll to position [46, 0]
click at [404, 402] on div "Broke Rejection Pending" at bounding box center [363, 400] width 174 height 21
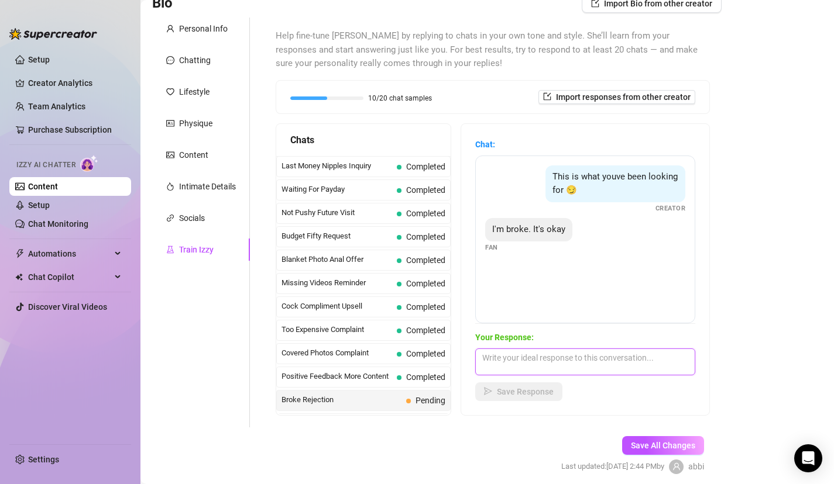
click at [568, 360] on textarea at bounding box center [585, 362] width 220 height 27
click at [515, 356] on textarea "Being borke doesn't save you..." at bounding box center [585, 362] width 220 height 27
click at [595, 359] on textarea "Being broke doesn't save you..." at bounding box center [585, 362] width 220 height 27
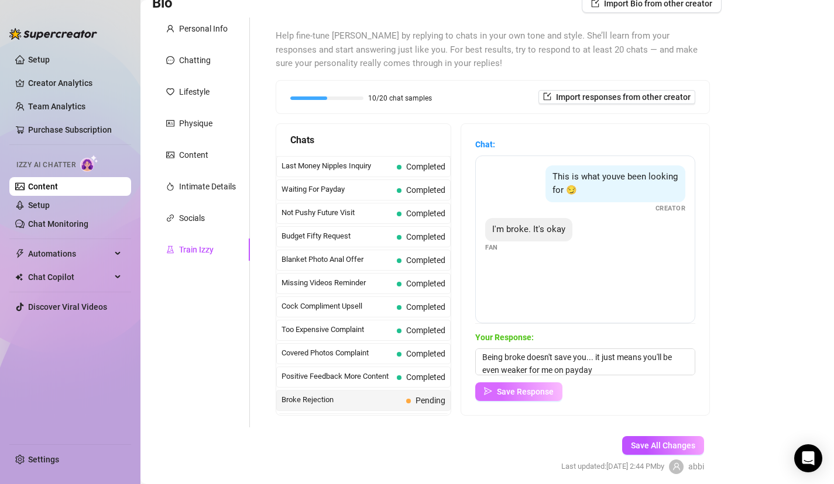
click at [556, 397] on button "Save Response" at bounding box center [518, 392] width 87 height 19
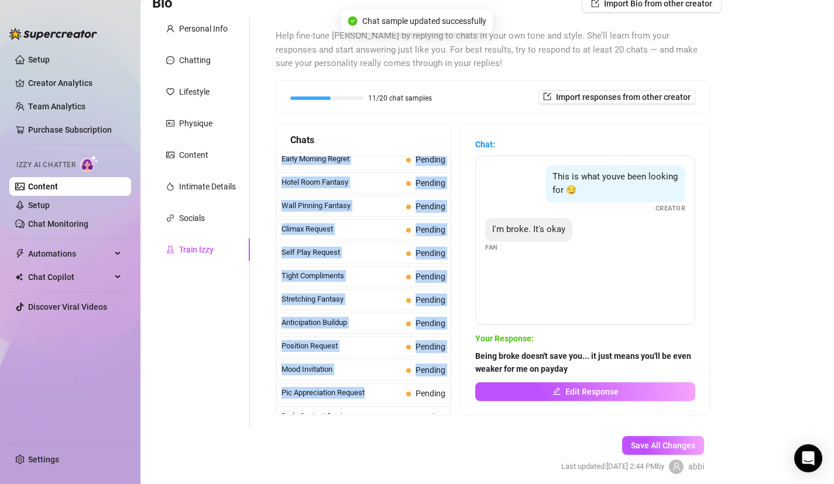
drag, startPoint x: 385, startPoint y: 327, endPoint x: 390, endPoint y: 400, distance: 72.7
click at [390, 408] on div "Last Money Nipples Inquiry Completed Waiting For Payday Completed Not Pushy Fut…" at bounding box center [363, 335] width 174 height 1308
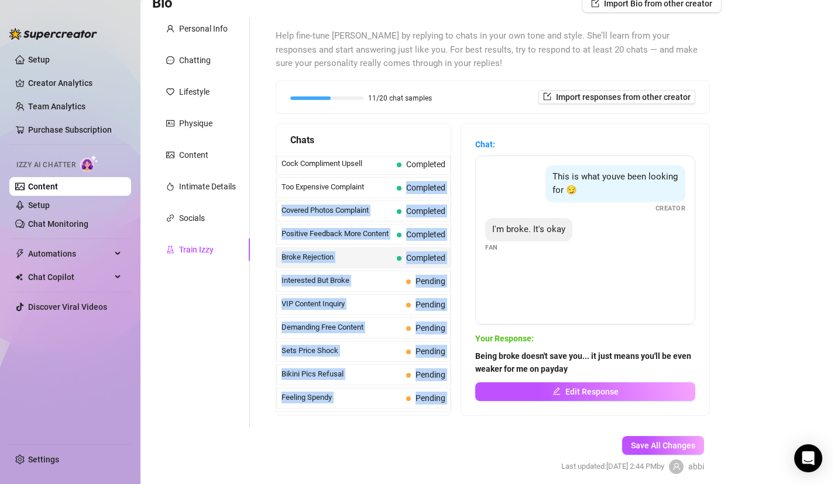
scroll to position [144, 0]
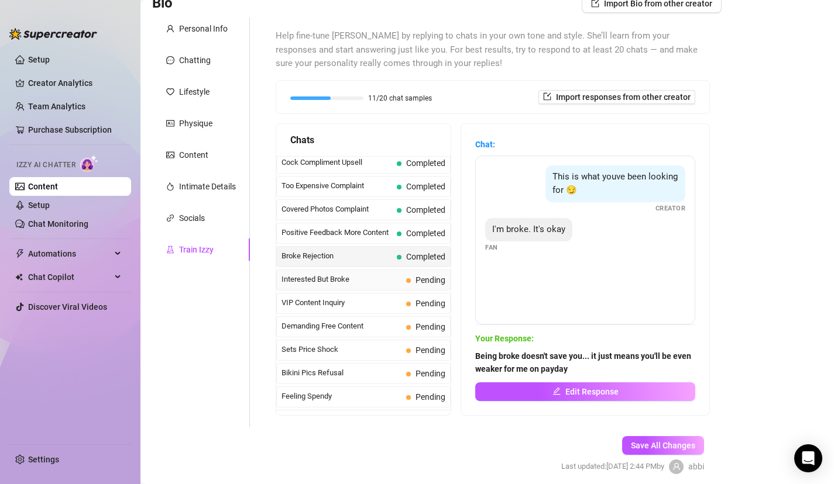
click at [369, 286] on div "Interested But Broke Pending" at bounding box center [363, 280] width 174 height 21
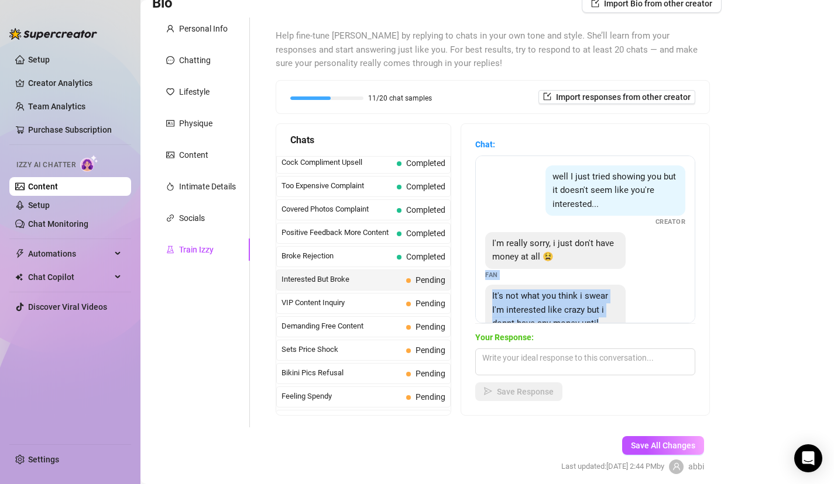
scroll to position [52, 0]
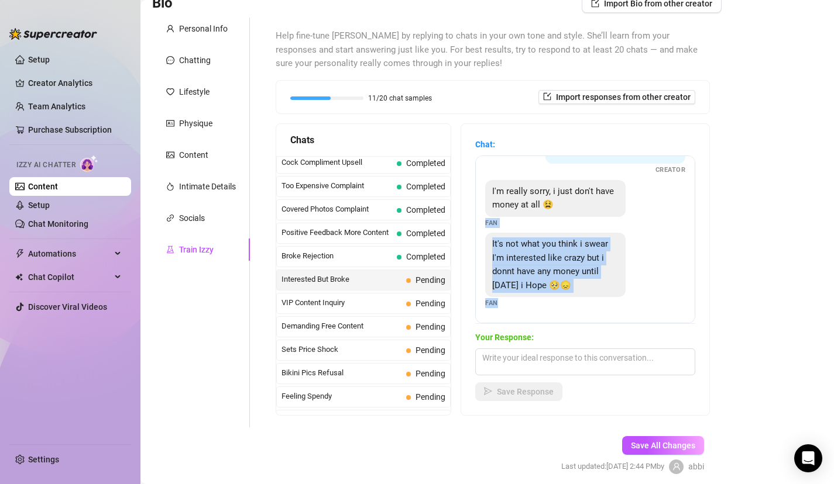
drag, startPoint x: 614, startPoint y: 265, endPoint x: 614, endPoint y: 328, distance: 63.2
click at [614, 328] on div "Chat: well I just tried showing you but it doesn't seem like you're interested.…" at bounding box center [585, 269] width 220 height 263
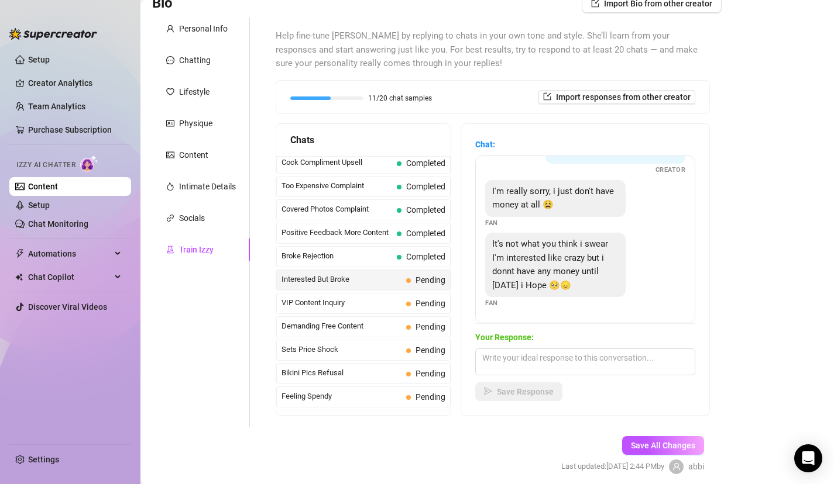
click at [719, 274] on div "Help fine-tune Izzy by replying to chats in your own tone and style. She’ll lea…" at bounding box center [492, 223] width 457 height 410
click at [604, 342] on span "Your Response:" at bounding box center [585, 337] width 220 height 13
click at [608, 361] on textarea at bounding box center [585, 362] width 220 height 27
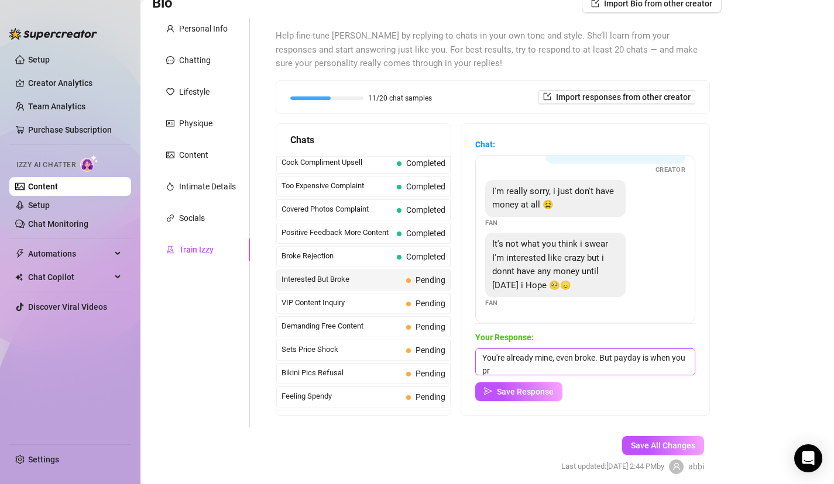
scroll to position [1, 0]
click at [547, 388] on span "Save Response" at bounding box center [525, 391] width 57 height 9
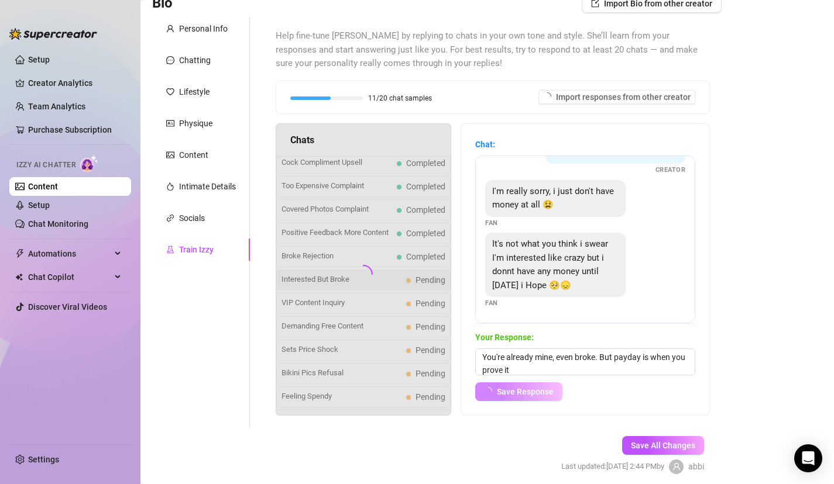
scroll to position [51, 0]
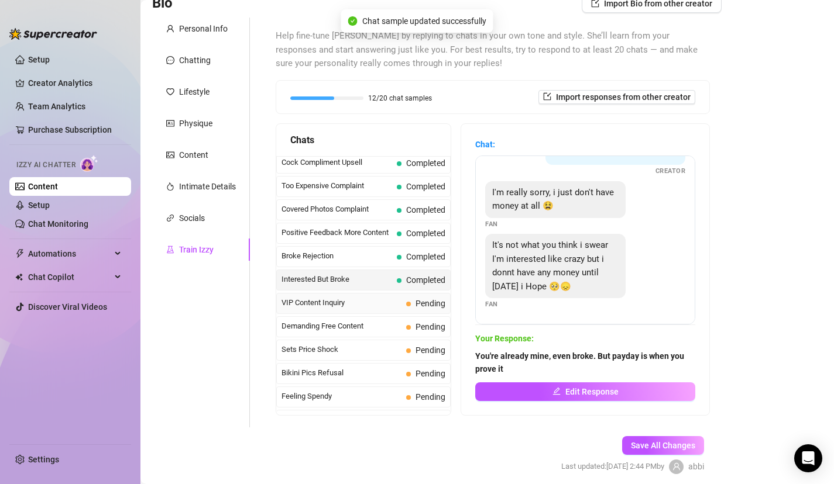
click at [416, 305] on span "Pending" at bounding box center [430, 303] width 30 height 9
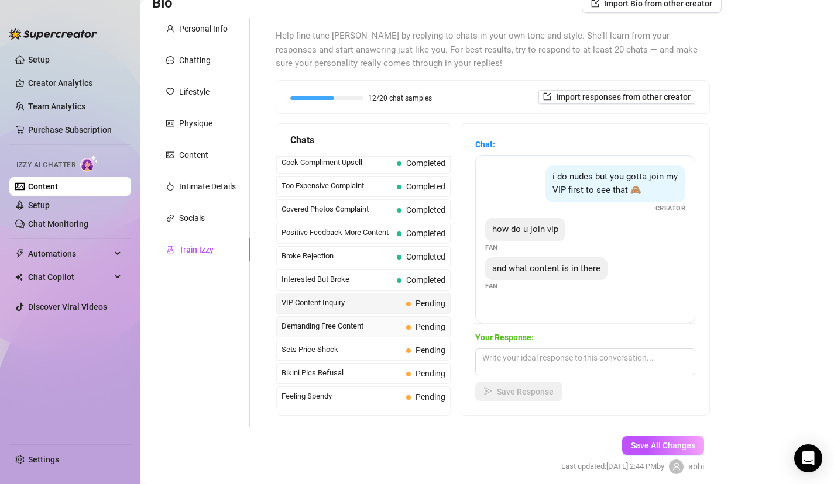
click at [424, 325] on span "Pending" at bounding box center [430, 326] width 30 height 9
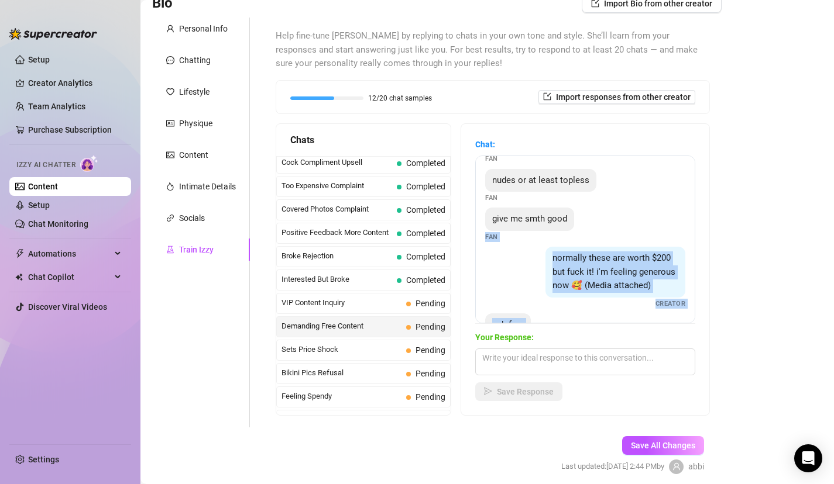
scroll to position [114, 0]
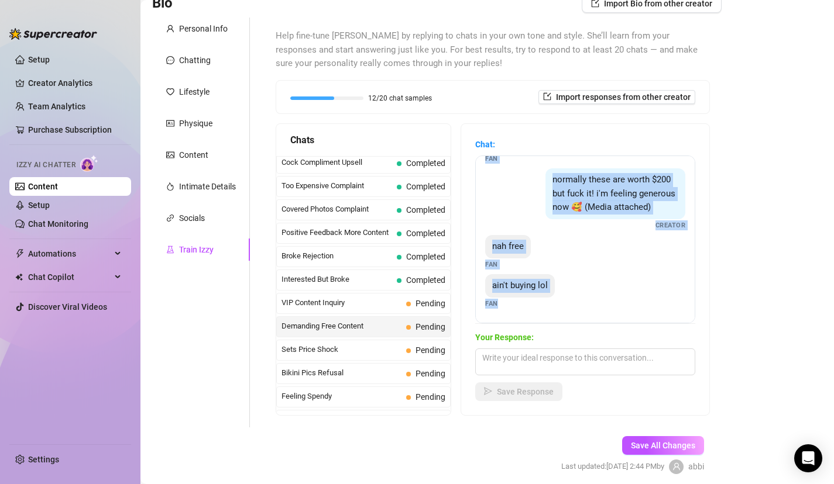
drag, startPoint x: 636, startPoint y: 274, endPoint x: 636, endPoint y: 330, distance: 56.2
click at [636, 330] on div "Chat: i was promised nudes for this Fan nudes or at least topless Fan give me s…" at bounding box center [585, 269] width 220 height 263
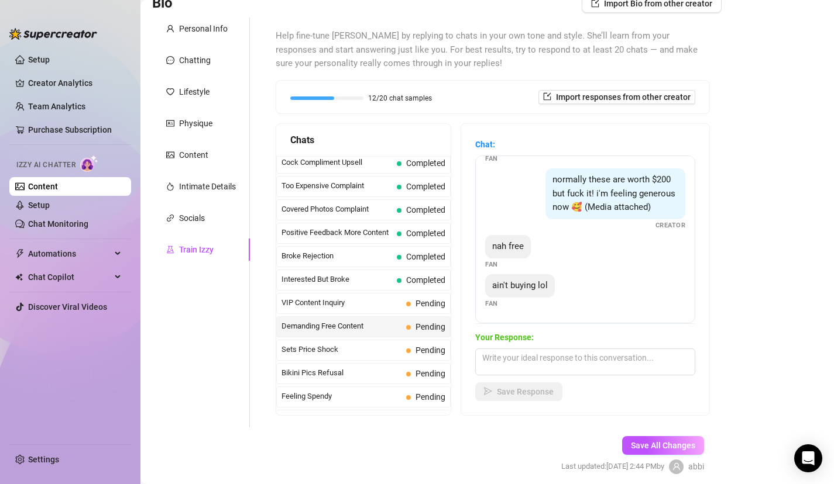
click at [748, 268] on div "Bio Import Bio from other creator Personal Info Chatting Lifestyle Physique Con…" at bounding box center [487, 244] width 670 height 501
drag, startPoint x: 576, startPoint y: 284, endPoint x: 621, endPoint y: 344, distance: 74.8
click at [621, 344] on div "Chat: i was promised nudes for this Fan nudes or at least topless Fan give me s…" at bounding box center [585, 269] width 220 height 263
click at [742, 274] on div "Bio Import Bio from other creator Personal Info Chatting Lifestyle Physique Con…" at bounding box center [487, 244] width 670 height 501
click at [580, 374] on textarea at bounding box center [585, 362] width 220 height 27
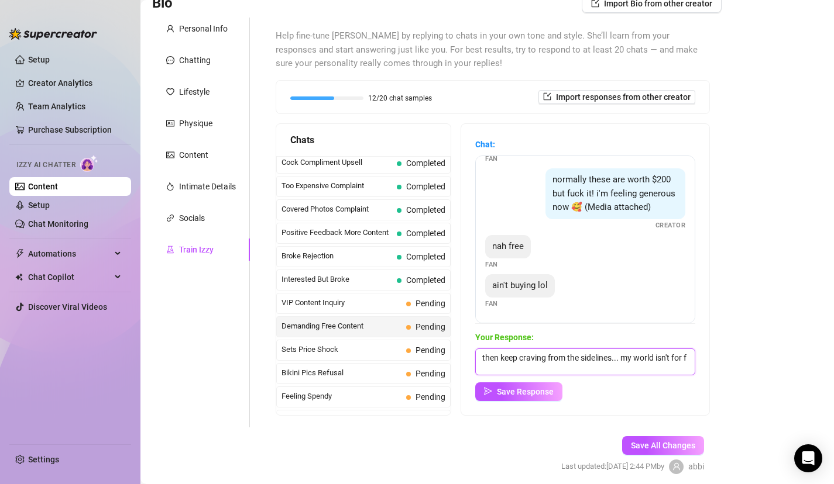
scroll to position [1, 0]
click at [540, 398] on button "Save Response" at bounding box center [518, 392] width 87 height 19
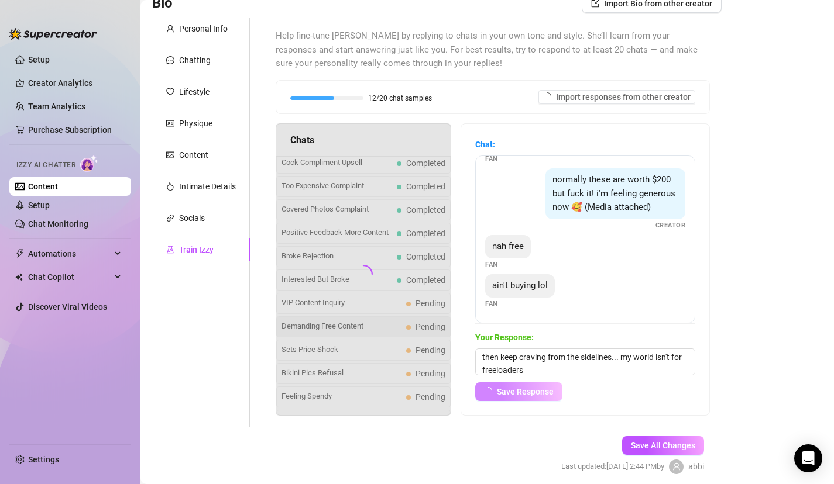
scroll to position [113, 0]
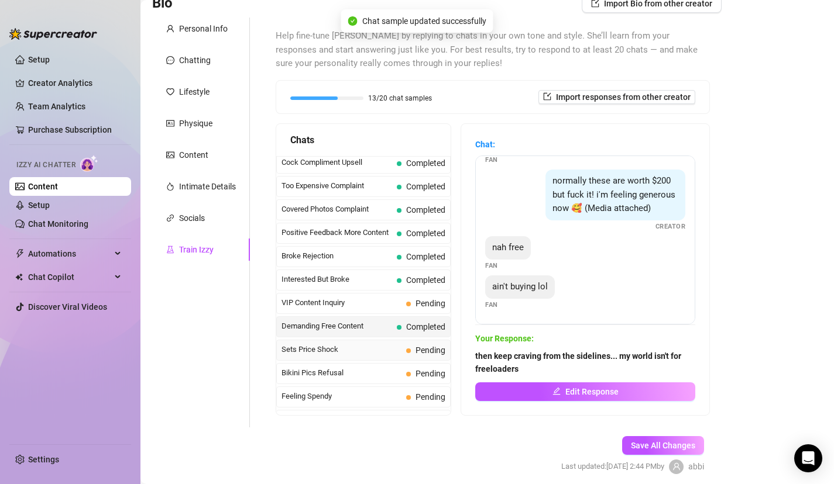
click at [390, 347] on span "Sets Price Shock" at bounding box center [341, 350] width 120 height 12
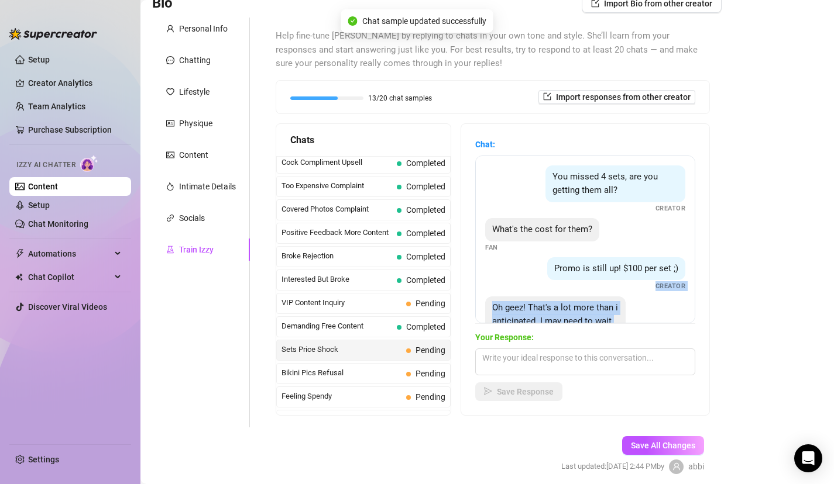
scroll to position [50, 0]
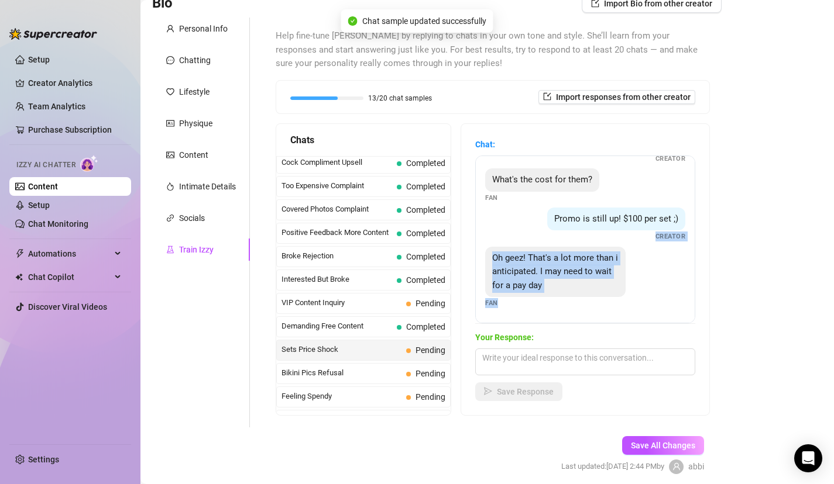
drag, startPoint x: 626, startPoint y: 286, endPoint x: 624, endPoint y: 329, distance: 43.3
click at [626, 330] on div "Chat: You missed 4 sets, are you getting them all? Creator What's the cost for …" at bounding box center [585, 269] width 220 height 263
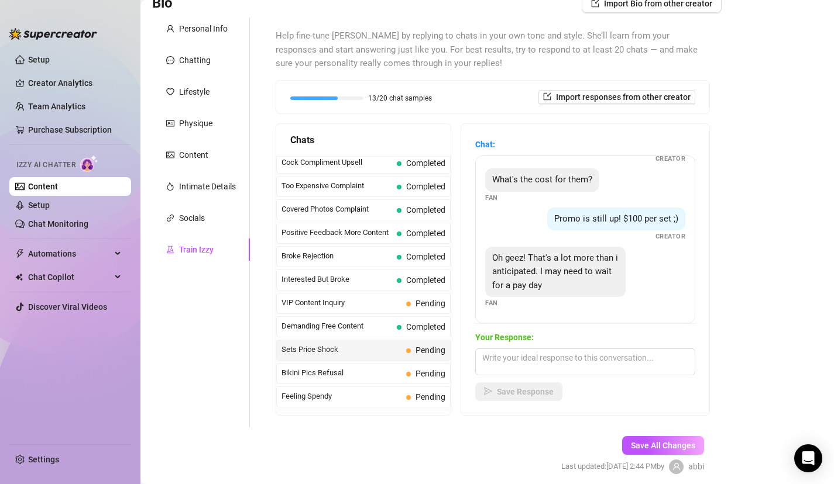
click at [741, 284] on div "Bio Import Bio from other creator Personal Info Chatting Lifestyle Physique Con…" at bounding box center [487, 244] width 670 height 501
click at [627, 353] on textarea at bounding box center [585, 362] width 220 height 27
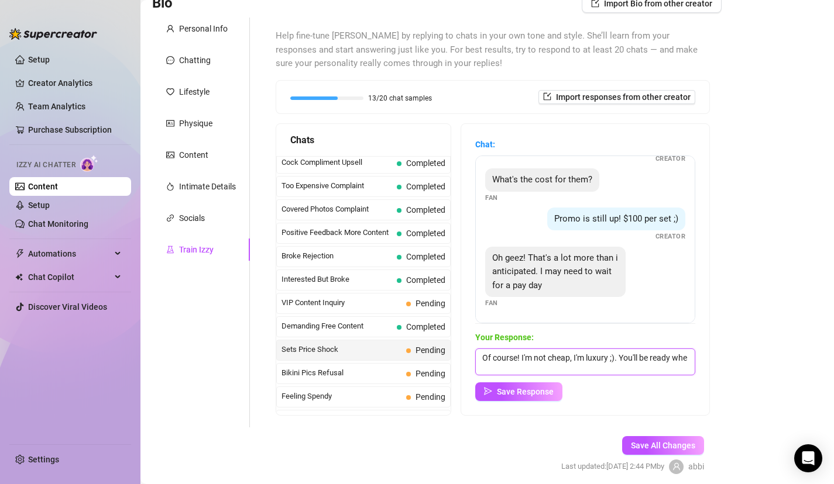
scroll to position [1, 0]
click at [540, 403] on div "Chat: You missed 4 sets, are you getting them all? Creator What's the cost for …" at bounding box center [585, 269] width 248 height 291
click at [536, 396] on button "Save Response" at bounding box center [518, 392] width 87 height 19
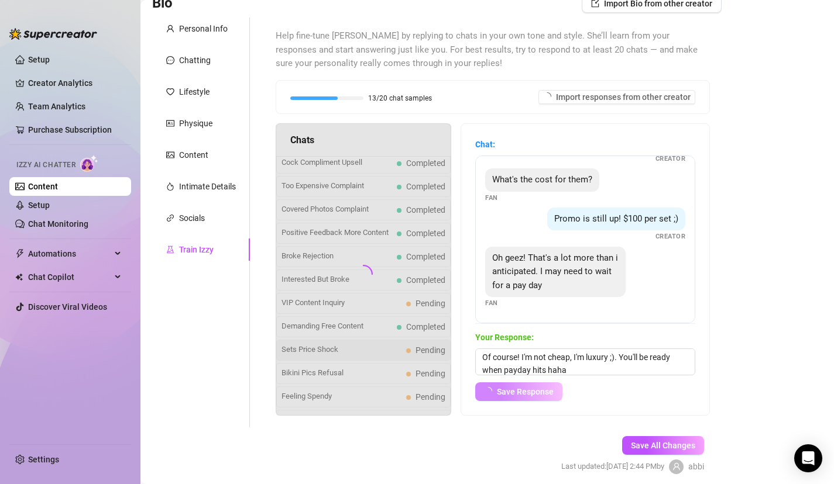
scroll to position [49, 0]
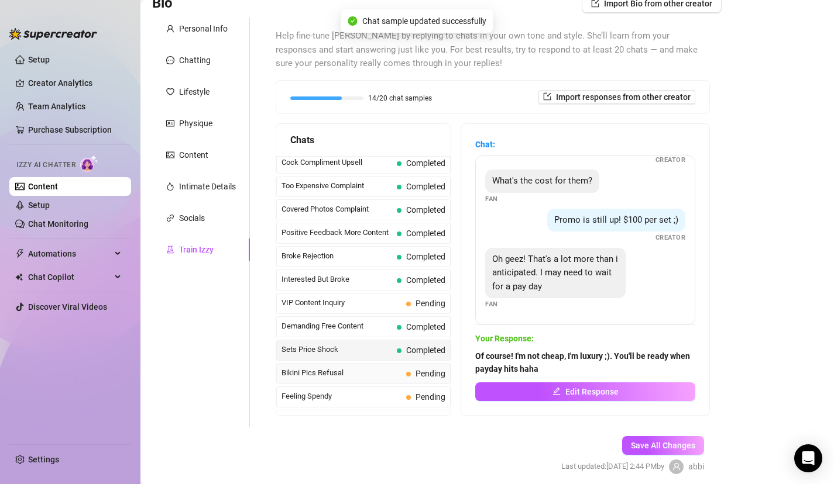
click at [398, 380] on div "Bikini Pics Refusal Pending" at bounding box center [363, 373] width 174 height 21
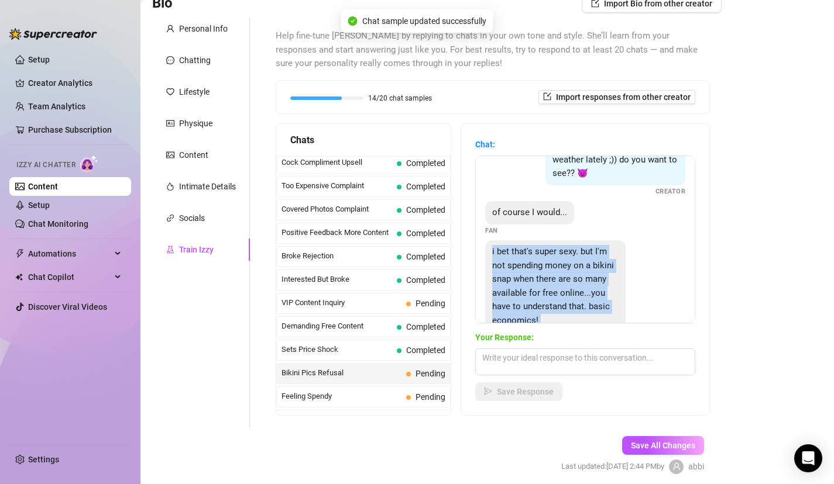
scroll to position [80, 0]
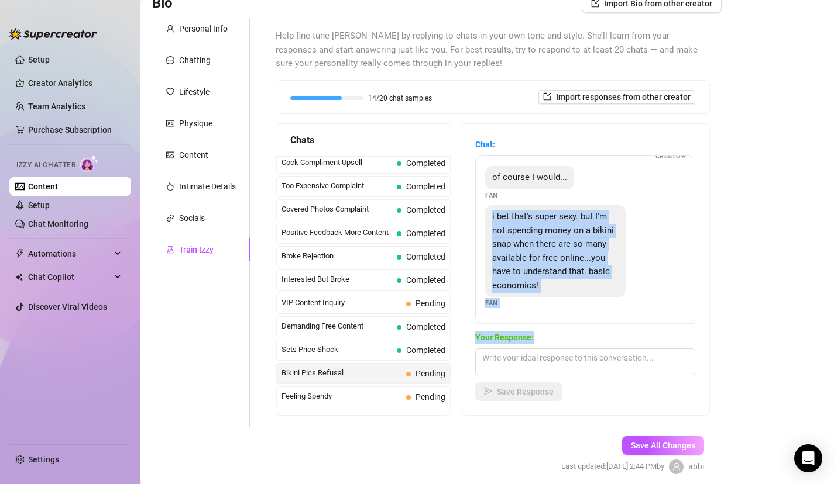
drag, startPoint x: 578, startPoint y: 281, endPoint x: 578, endPoint y: 332, distance: 50.9
click at [578, 332] on div "Chat: Hahaha well it's a good thing I've been in perfect bikini weather lately …" at bounding box center [585, 269] width 220 height 263
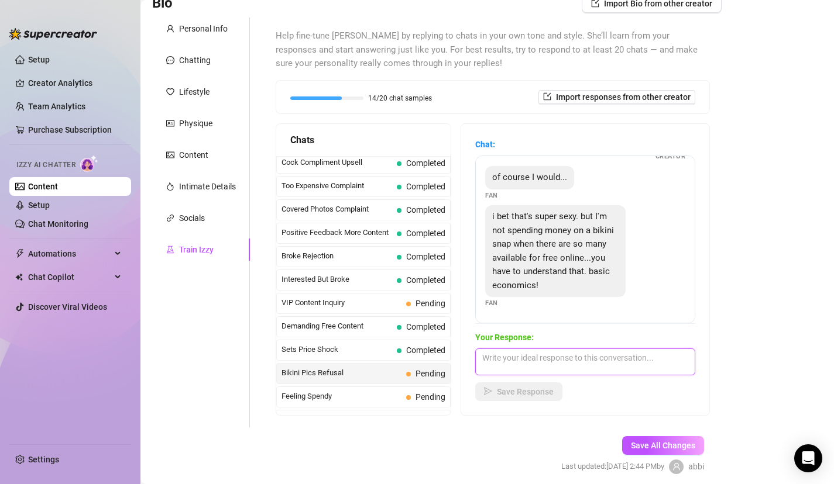
click at [574, 352] on textarea at bounding box center [585, 362] width 220 height 27
click at [548, 360] on textarea at bounding box center [585, 362] width 220 height 27
drag, startPoint x: 604, startPoint y: 360, endPoint x: 342, endPoint y: 252, distance: 283.7
click at [348, 257] on div "Chats Last Money Nipples Inquiry Completed Waiting For Payday Completed Not Pus…" at bounding box center [493, 269] width 434 height 292
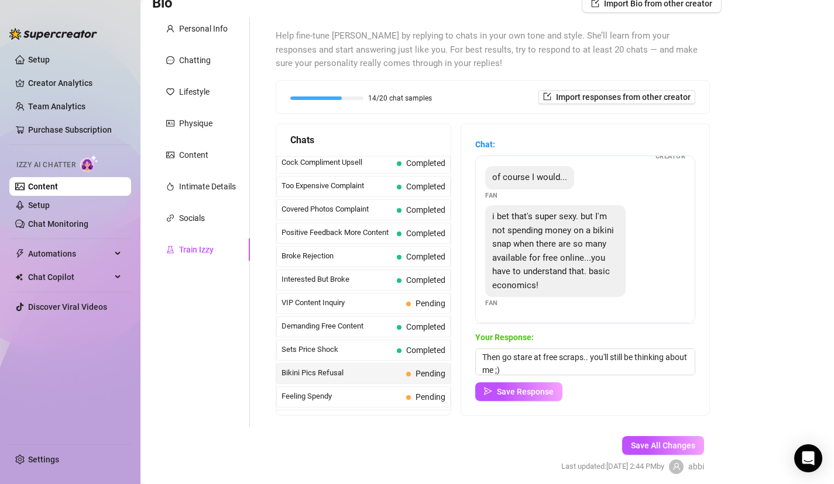
click at [519, 381] on div "Your Response: Then go stare at free scraps.. you'll still be thinking about me…" at bounding box center [585, 366] width 220 height 70
click at [526, 393] on span "Save Response" at bounding box center [525, 391] width 57 height 9
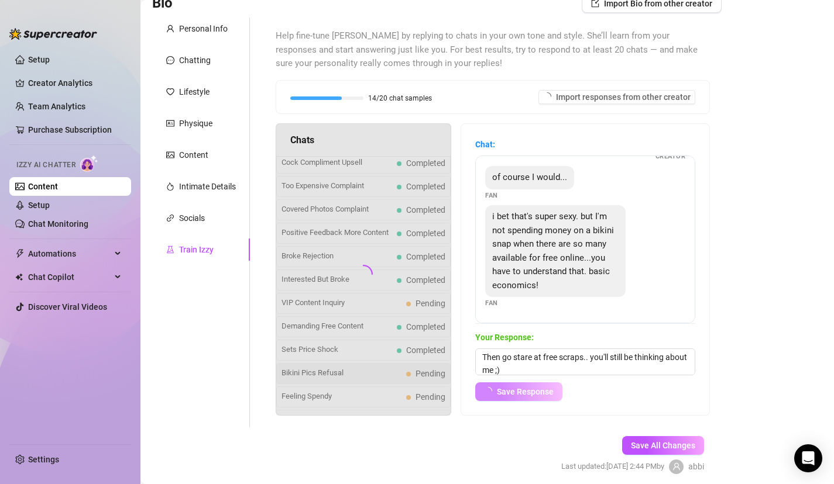
scroll to position [78, 0]
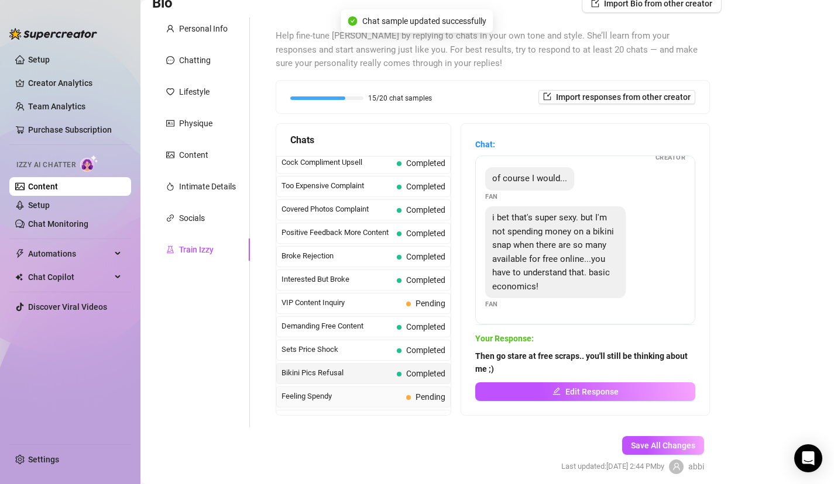
click at [361, 400] on span "Feeling Spendy" at bounding box center [341, 397] width 120 height 12
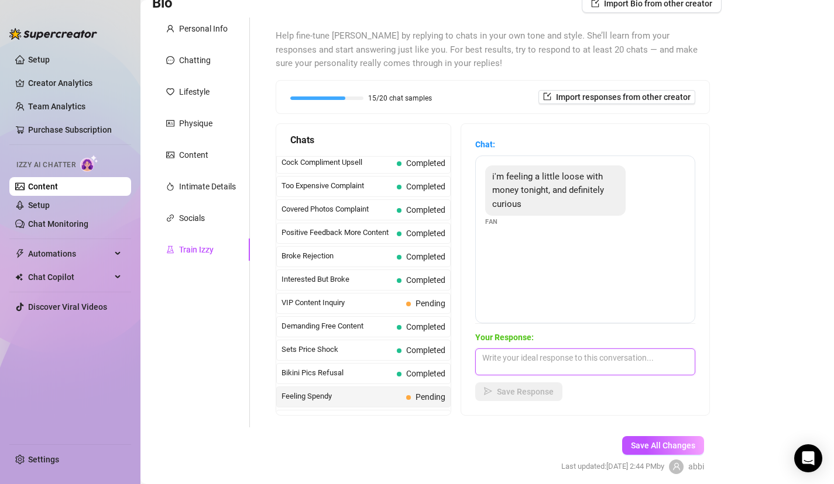
click at [515, 363] on textarea at bounding box center [585, 362] width 220 height 27
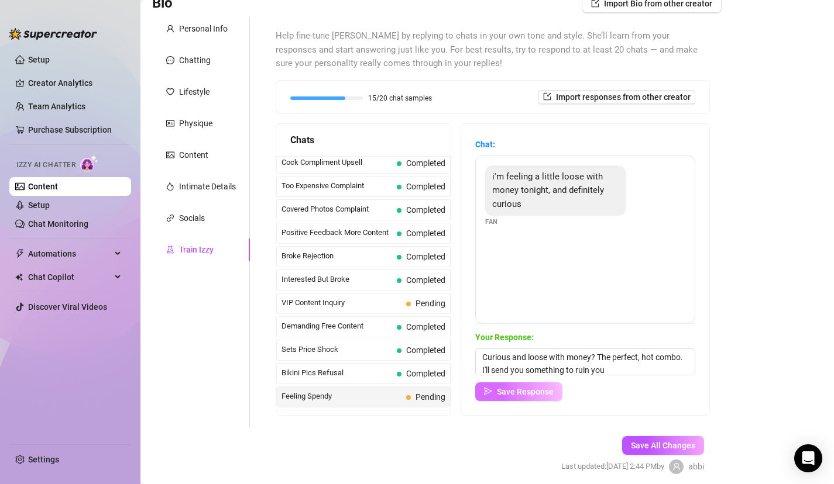
click at [512, 396] on span "Save Response" at bounding box center [525, 391] width 57 height 9
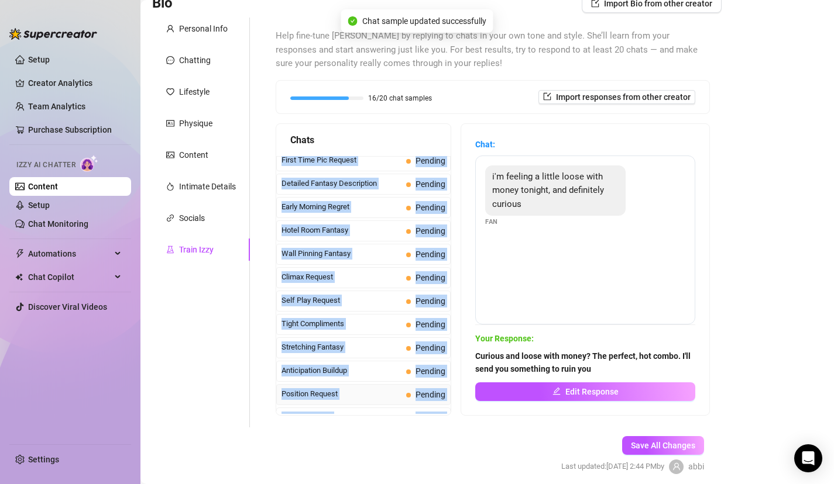
scroll to position [455, 0]
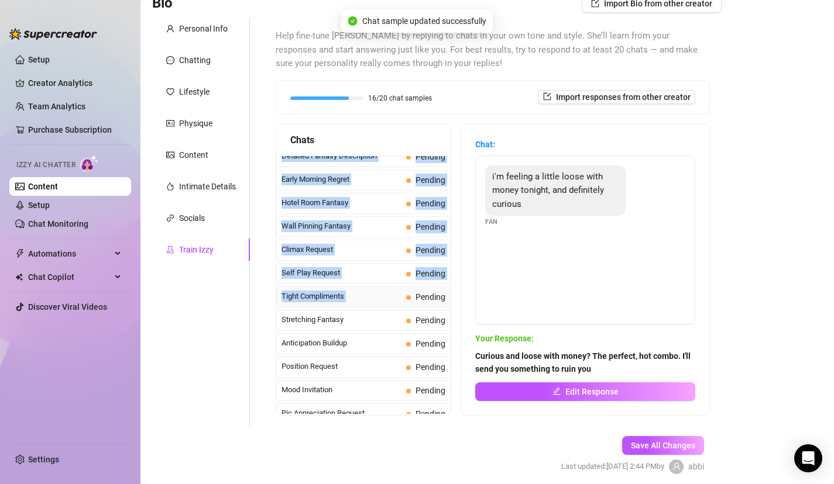
drag, startPoint x: 407, startPoint y: 371, endPoint x: 416, endPoint y: 298, distance: 73.6
click at [417, 299] on div "Last Money Nipples Inquiry Completed Waiting For Payday Completed Not Pushy Fut…" at bounding box center [363, 356] width 174 height 1308
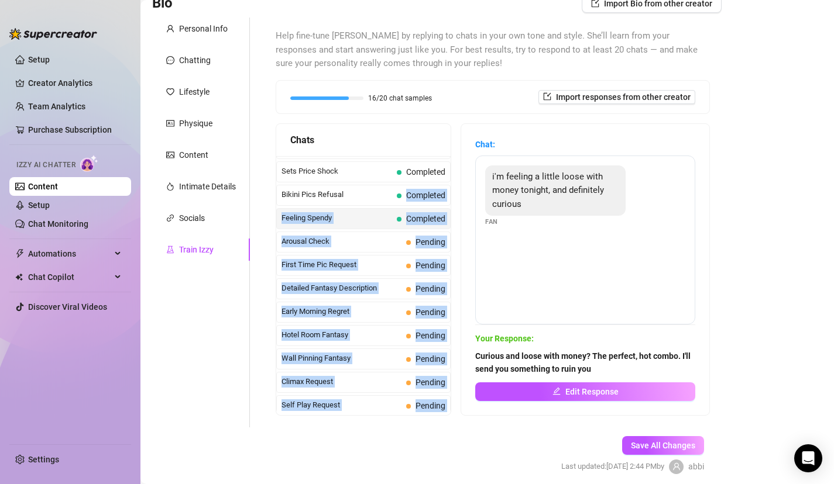
scroll to position [325, 0]
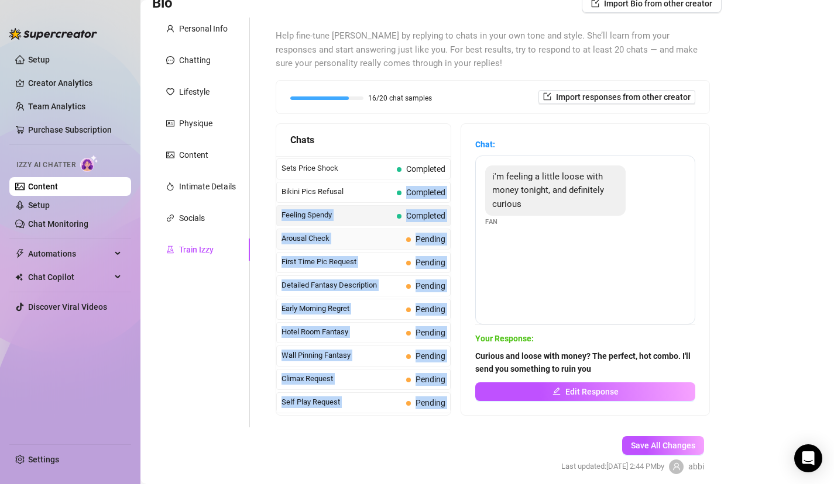
click at [369, 243] on span "Arousal Check" at bounding box center [341, 239] width 120 height 12
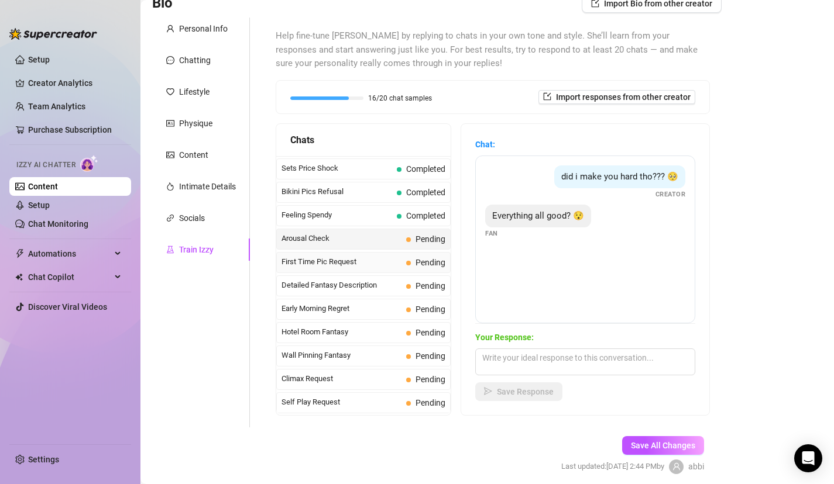
click at [400, 265] on span "First Time Pic Request" at bounding box center [341, 262] width 120 height 12
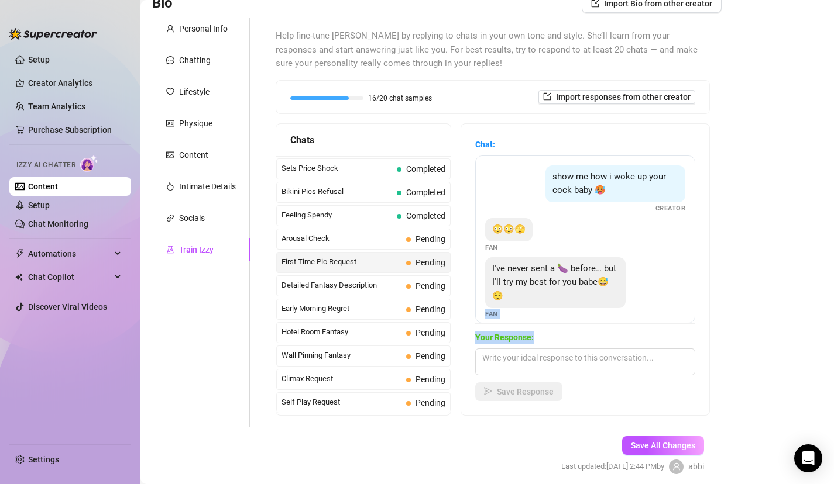
drag, startPoint x: 615, startPoint y: 284, endPoint x: 611, endPoint y: 328, distance: 44.6
click at [612, 329] on div "Chat: show me how i woke up your cock baby 🥵 Creator 😳😳🫣 Fan I've never sent a …" at bounding box center [585, 269] width 220 height 263
click at [642, 288] on div "I've never sent a 🍆 before… but I'll try my best for you babe😅😌 Fan" at bounding box center [585, 288] width 200 height 62
drag, startPoint x: 631, startPoint y: 292, endPoint x: 628, endPoint y: 405, distance: 113.5
click at [629, 406] on div "Chat: show me how i woke up your cock baby 🥵 Creator 😳😳🫣 Fan I've never sent a …" at bounding box center [585, 269] width 248 height 291
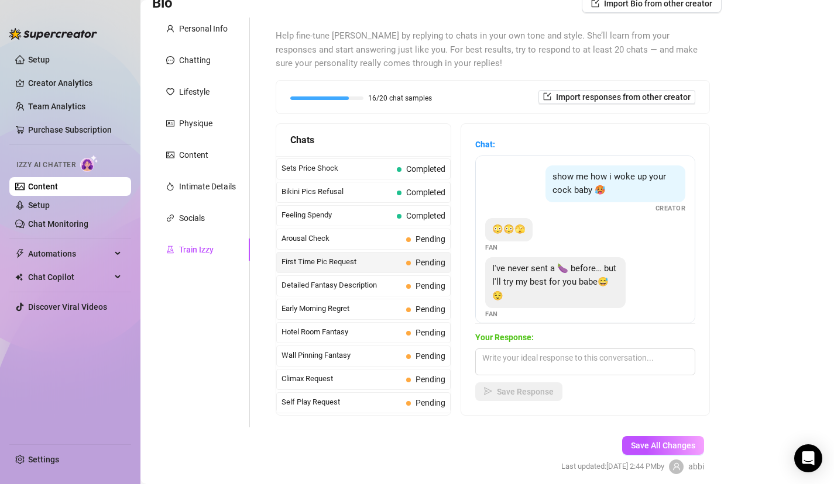
click at [607, 416] on div "Help fine-tune Izzy by replying to chats in your own tone and style. She’ll lea…" at bounding box center [492, 223] width 457 height 410
click at [561, 363] on textarea at bounding box center [585, 362] width 220 height 27
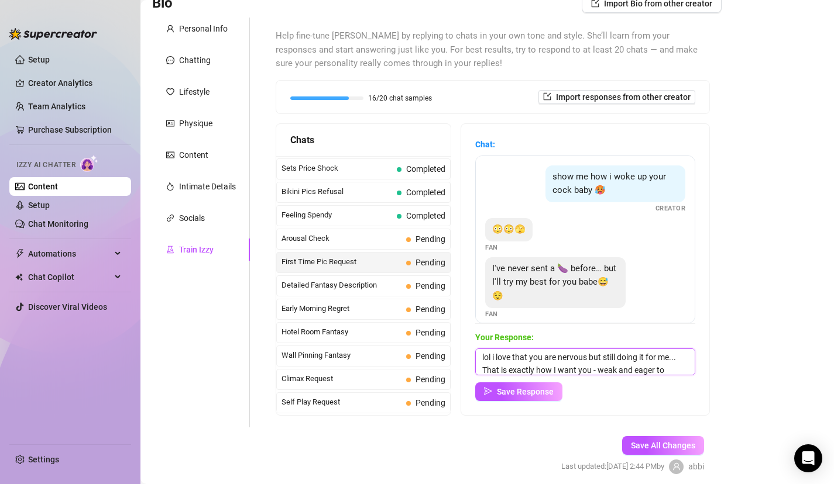
scroll to position [13, 0]
click at [535, 381] on div "Your Response: lol i love that you are nervous but still doing it for me... Tha…" at bounding box center [585, 366] width 220 height 70
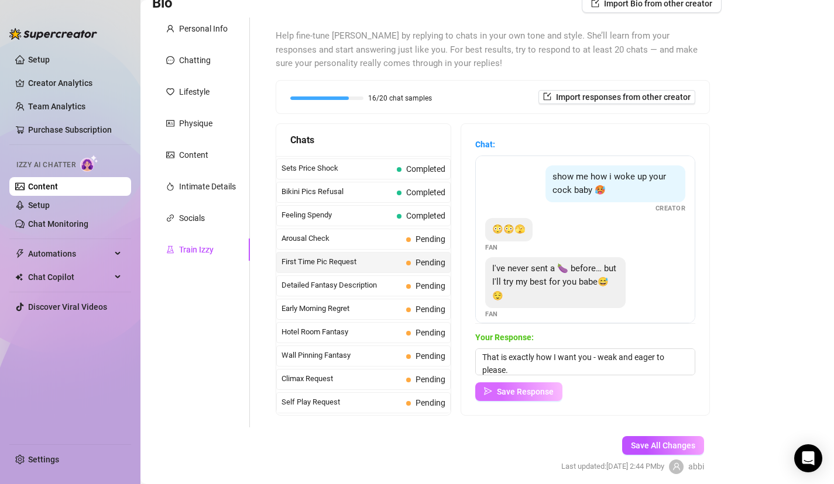
click at [540, 389] on span "Save Response" at bounding box center [525, 391] width 57 height 9
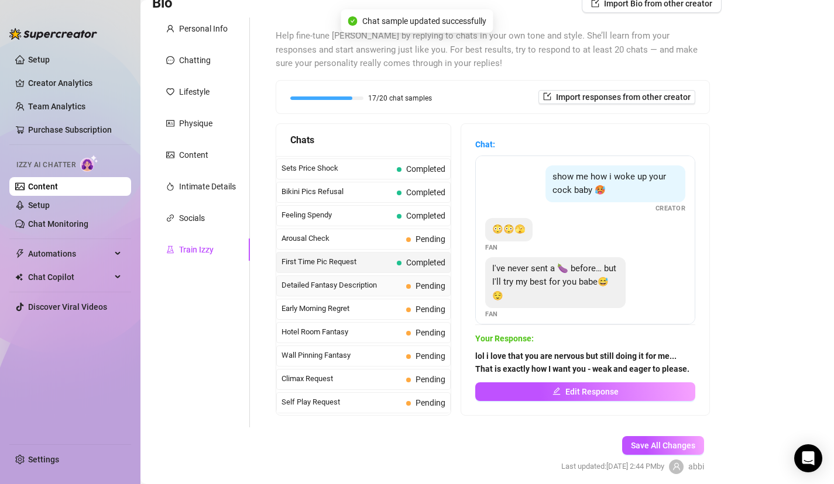
click at [400, 286] on span "Detailed Fantasy Description" at bounding box center [341, 286] width 120 height 12
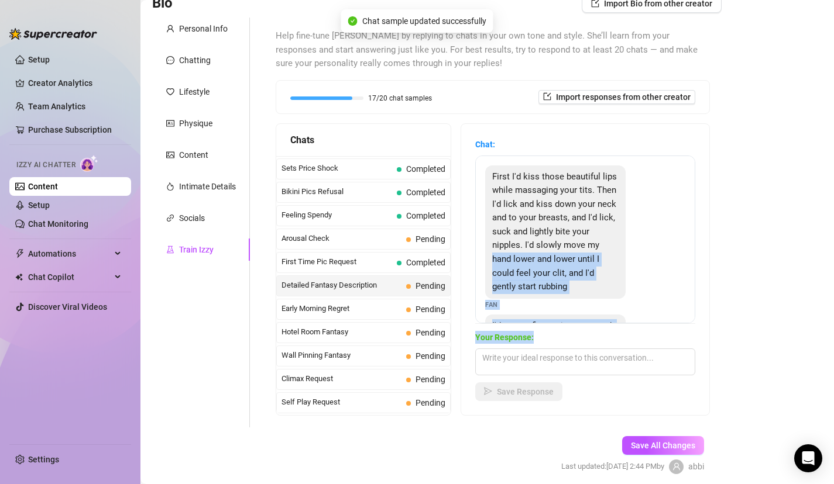
scroll to position [95, 0]
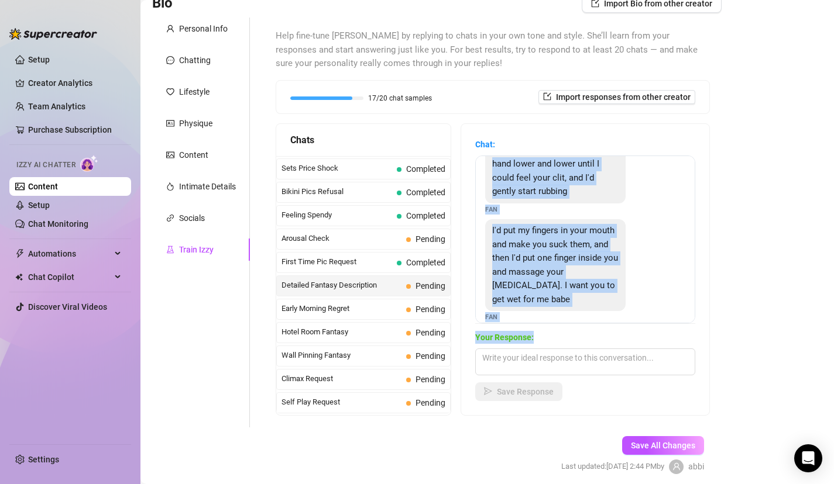
drag, startPoint x: 657, startPoint y: 247, endPoint x: 642, endPoint y: 380, distance: 133.6
click at [642, 378] on div "Chat: First I'd kiss those beautiful lips while massaging your tits. Then I'd l…" at bounding box center [585, 269] width 220 height 263
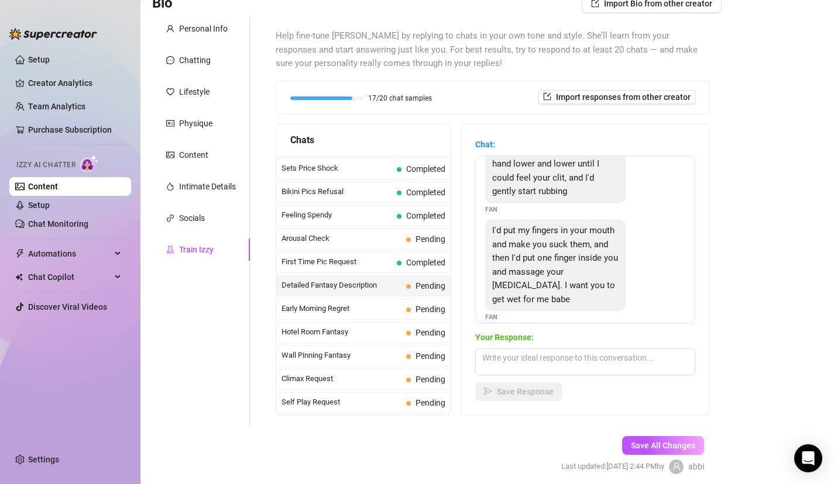
click at [353, 287] on span "Detailed Fantasy Description" at bounding box center [341, 286] width 120 height 12
click at [353, 309] on span "Early Morning Regret" at bounding box center [341, 309] width 120 height 12
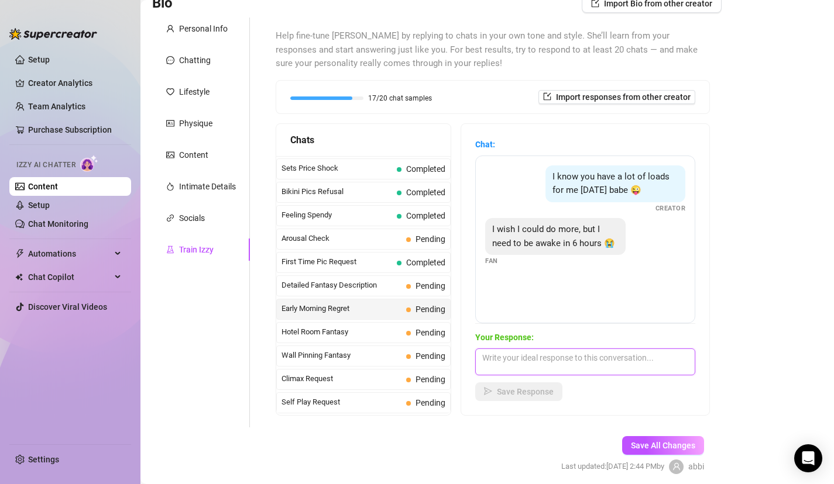
click at [528, 369] on textarea at bounding box center [585, 362] width 220 height 27
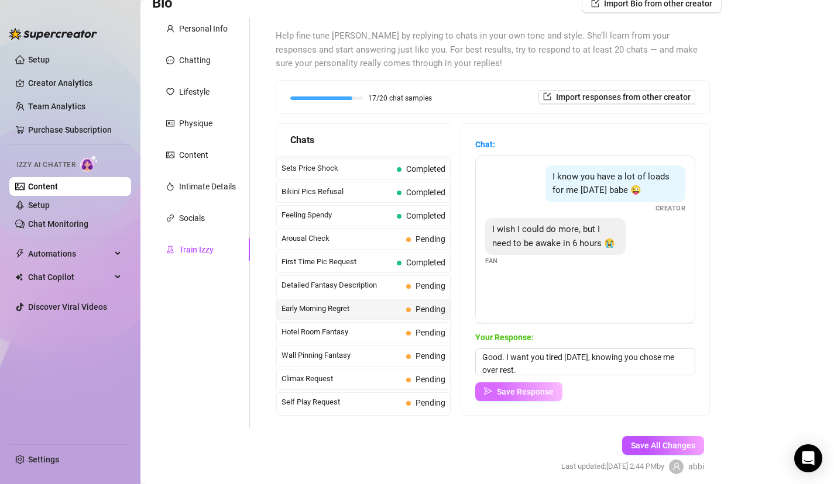
click at [508, 392] on span "Save Response" at bounding box center [525, 391] width 57 height 9
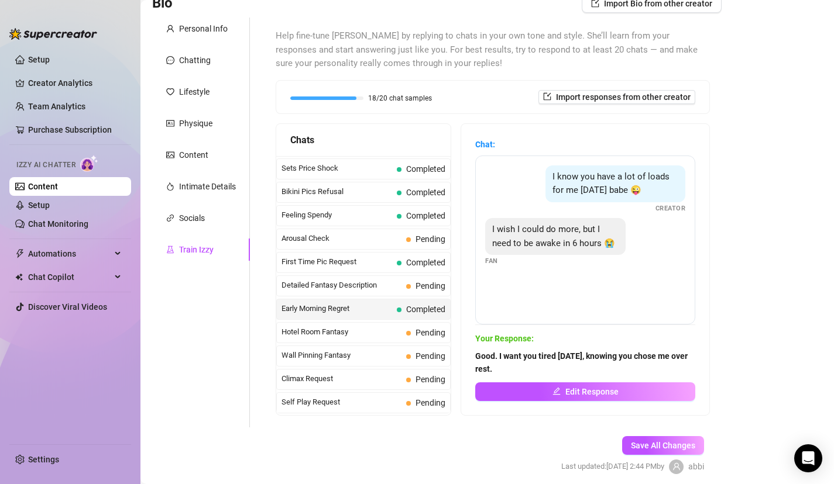
click at [353, 308] on span "Early Morning Regret" at bounding box center [336, 309] width 111 height 12
click at [353, 333] on span "Hotel Room Fantasy" at bounding box center [341, 332] width 120 height 12
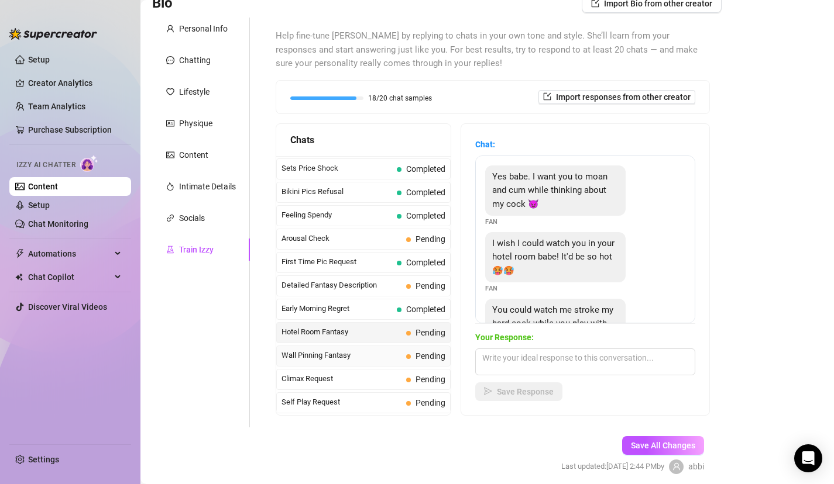
click at [354, 352] on span "Wall Pinning Fantasy" at bounding box center [341, 356] width 120 height 12
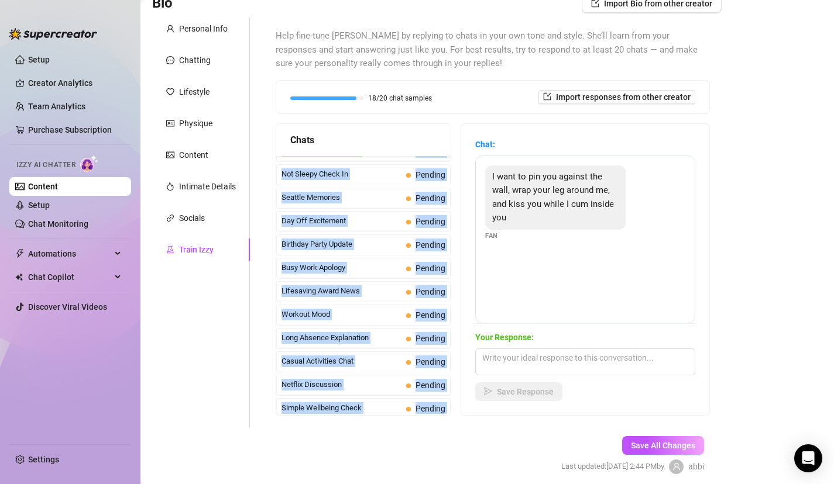
scroll to position [1050, 0]
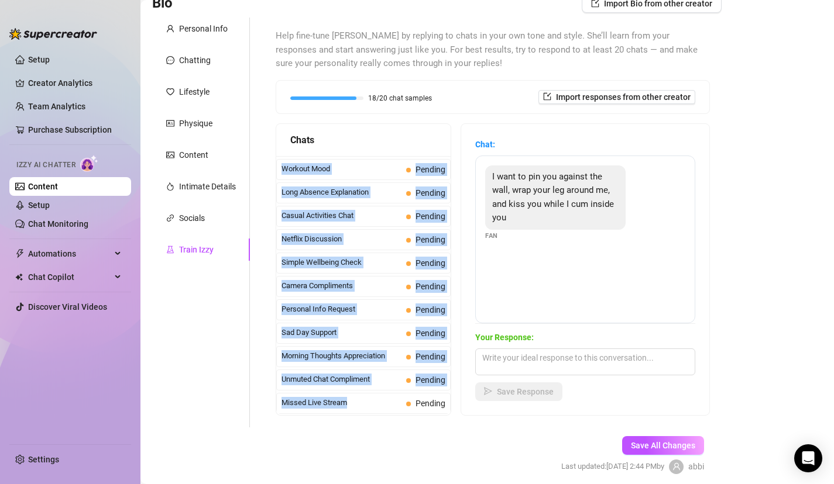
drag, startPoint x: 377, startPoint y: 389, endPoint x: 376, endPoint y: 445, distance: 56.2
click at [376, 446] on form "Personal Info Chatting Lifestyle Physique Content Intimate Details Socials Trai…" at bounding box center [436, 256] width 569 height 477
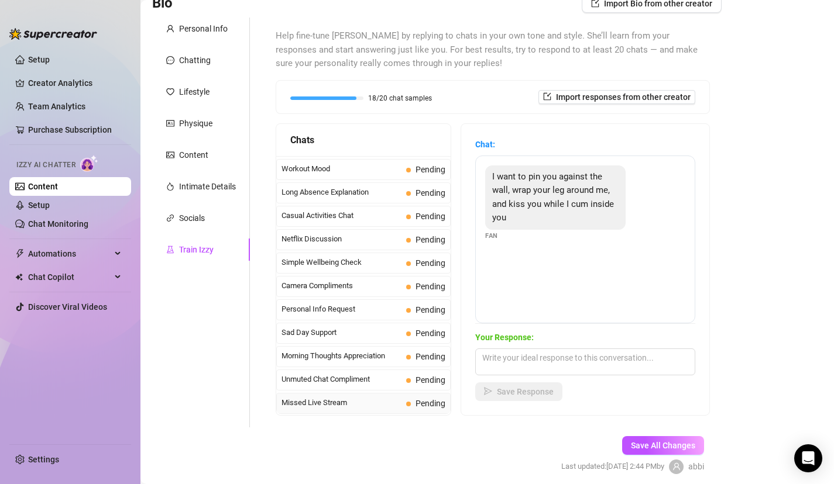
click at [361, 410] on div "Missed Live Stream Pending" at bounding box center [363, 403] width 174 height 21
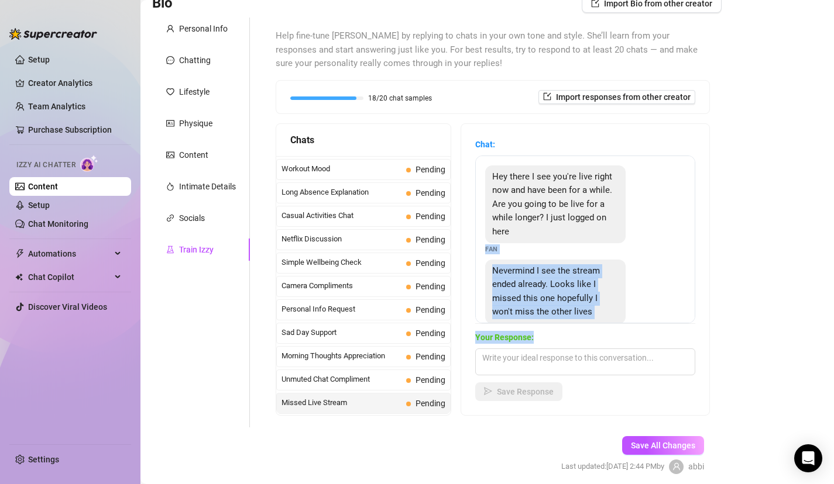
scroll to position [26, 0]
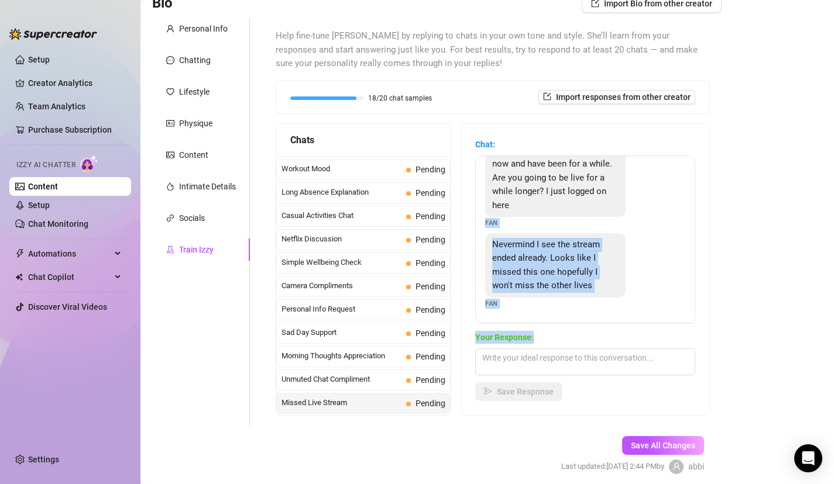
drag, startPoint x: 606, startPoint y: 246, endPoint x: 571, endPoint y: 343, distance: 102.5
click at [571, 343] on div "Chat: Hey there I see you're live right now and have been for a while. Are you …" at bounding box center [585, 269] width 220 height 263
click at [769, 274] on div "Bio Import Bio from other creator Personal Info Chatting Lifestyle Physique Con…" at bounding box center [487, 244] width 670 height 501
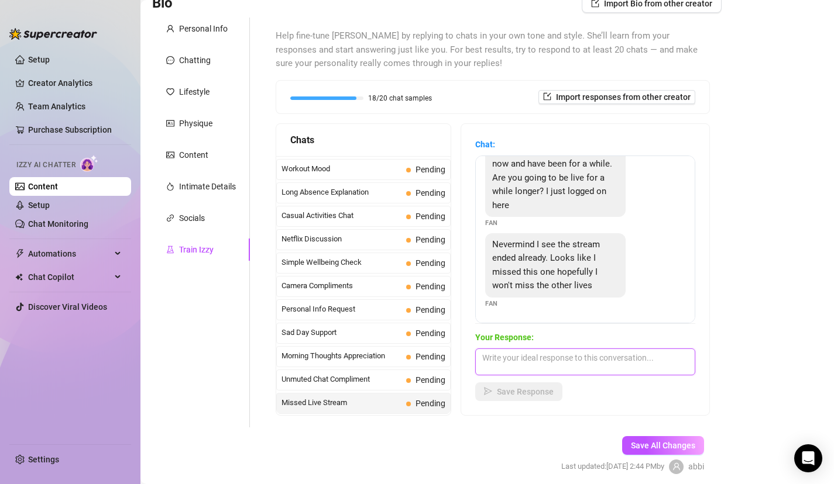
click at [617, 353] on textarea at bounding box center [585, 362] width 220 height 27
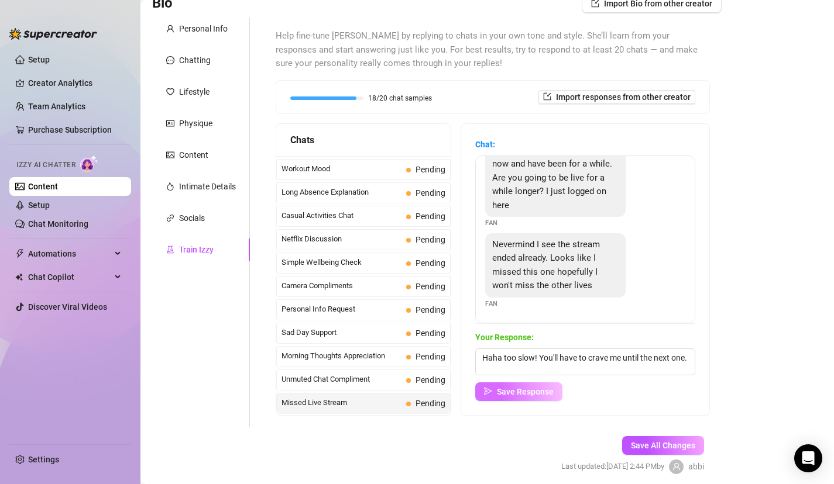
click at [509, 392] on span "Save Response" at bounding box center [525, 391] width 57 height 9
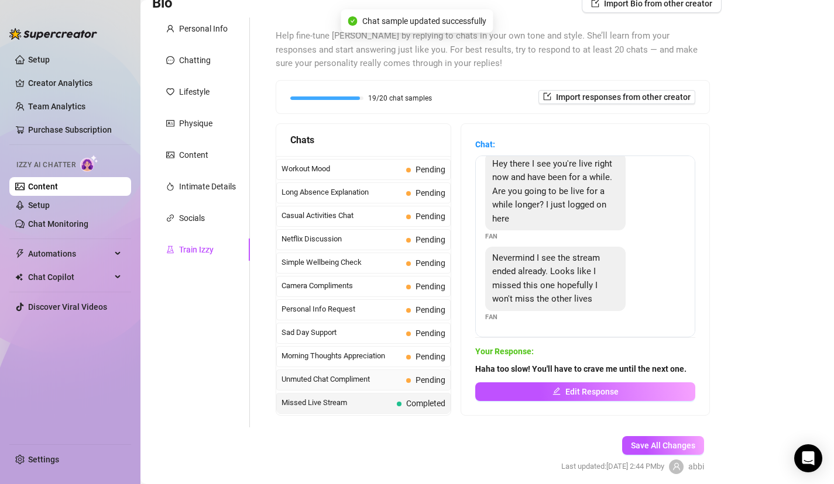
scroll to position [12, 0]
click at [380, 377] on span "Unmuted Chat Compliment" at bounding box center [341, 380] width 120 height 12
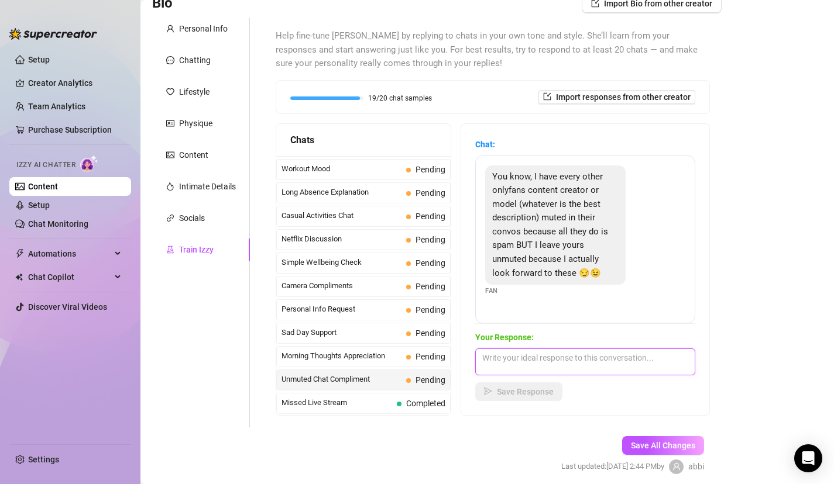
click at [584, 369] on textarea at bounding box center [585, 362] width 220 height 27
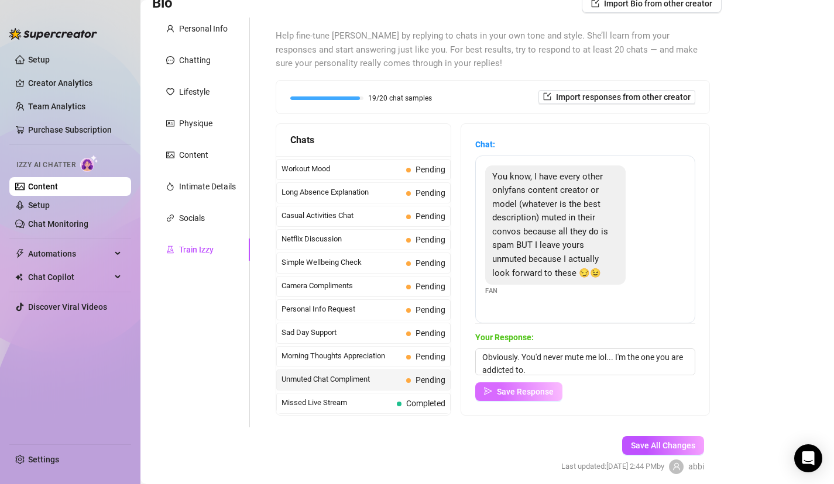
click at [523, 390] on span "Save Response" at bounding box center [525, 391] width 57 height 9
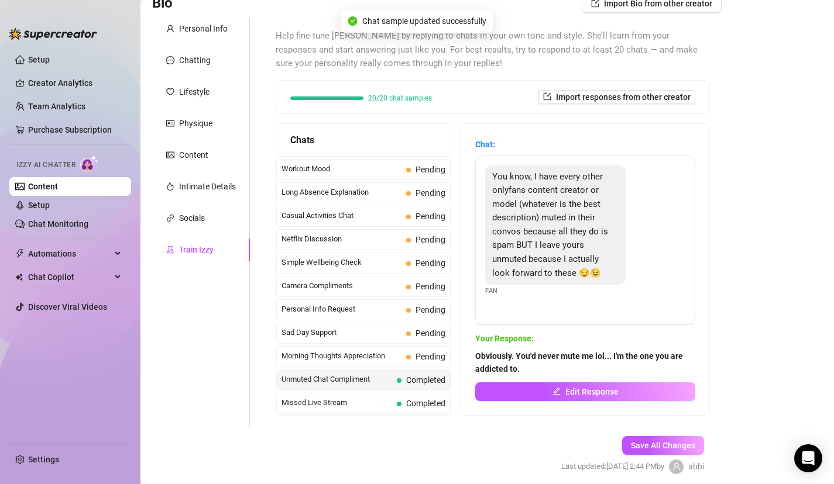
click at [651, 434] on div "Save All Changes Last updated: Aug 28, 2025 2:44 PM by abbi" at bounding box center [632, 456] width 178 height 56
click at [655, 442] on span "Save All Changes" at bounding box center [663, 445] width 64 height 9
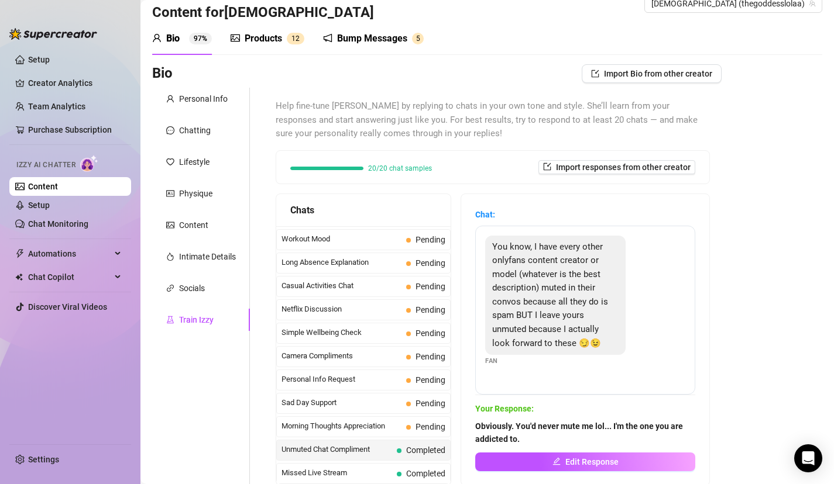
scroll to position [0, 0]
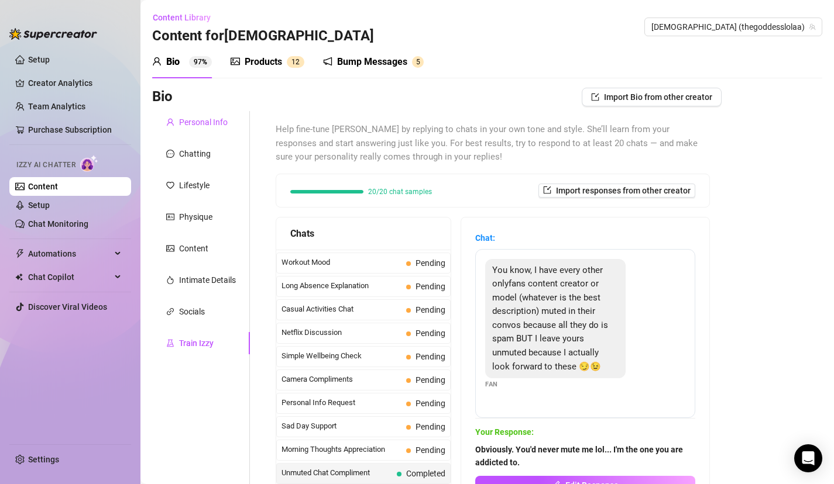
click at [199, 120] on div "Personal Info" at bounding box center [203, 122] width 49 height 13
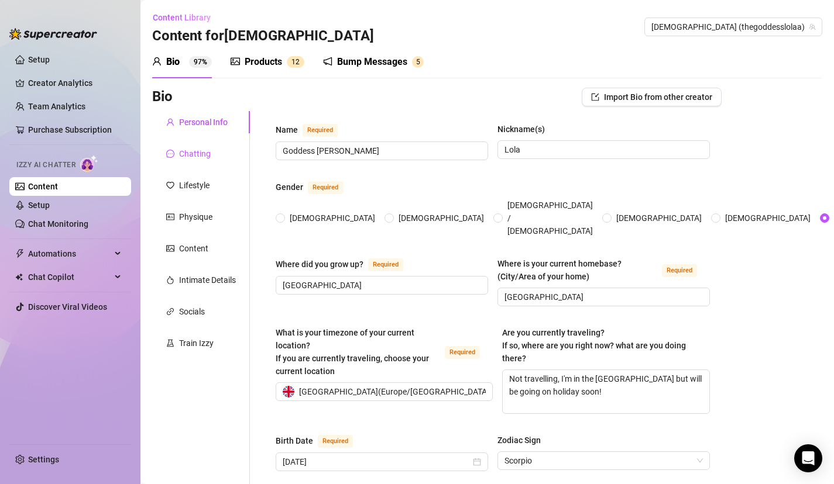
click at [184, 156] on div "Chatting" at bounding box center [195, 153] width 32 height 13
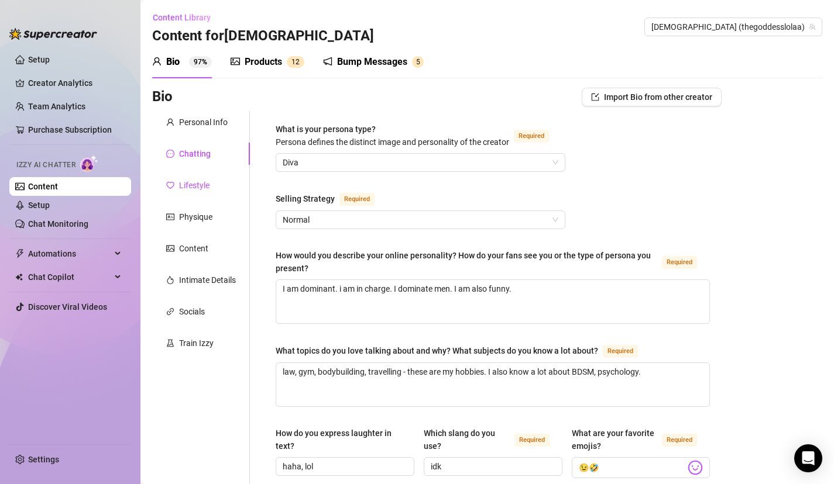
click at [182, 188] on div "Lifestyle" at bounding box center [194, 185] width 30 height 13
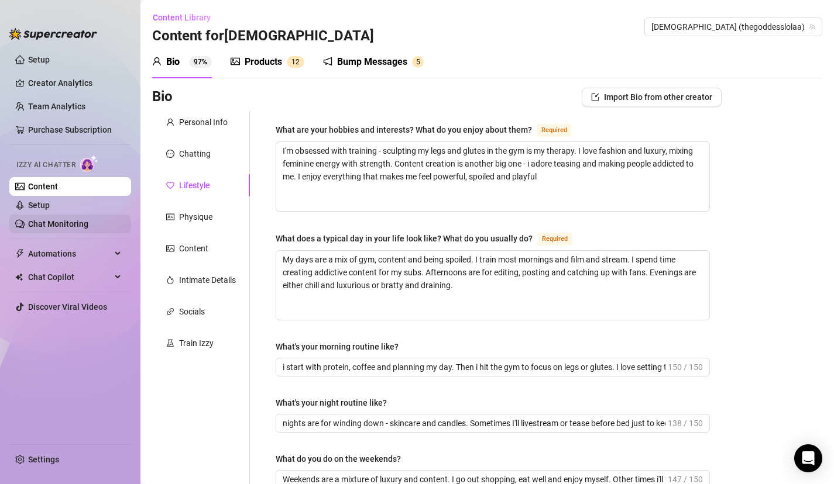
click at [65, 228] on link "Chat Monitoring" at bounding box center [58, 223] width 60 height 9
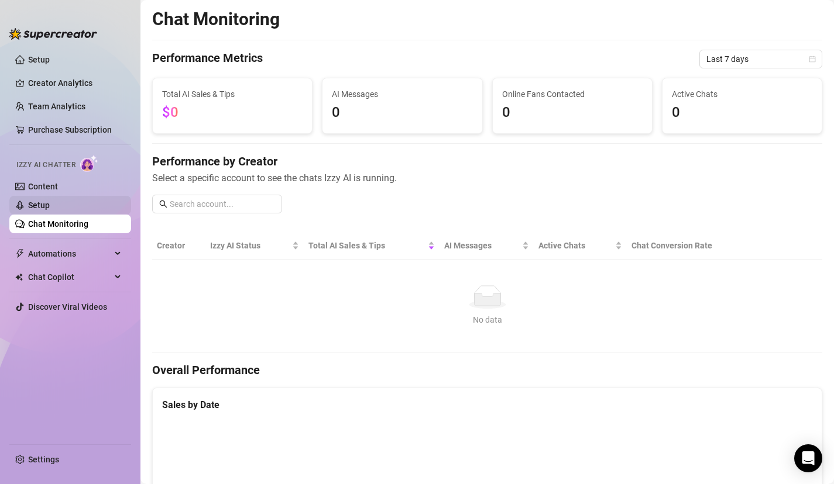
click at [50, 204] on link "Setup" at bounding box center [39, 205] width 22 height 9
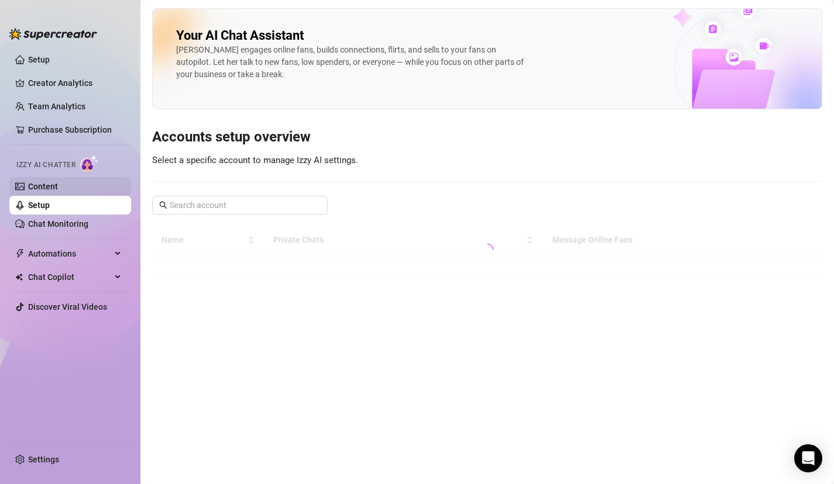
click at [54, 184] on link "Content" at bounding box center [43, 186] width 30 height 9
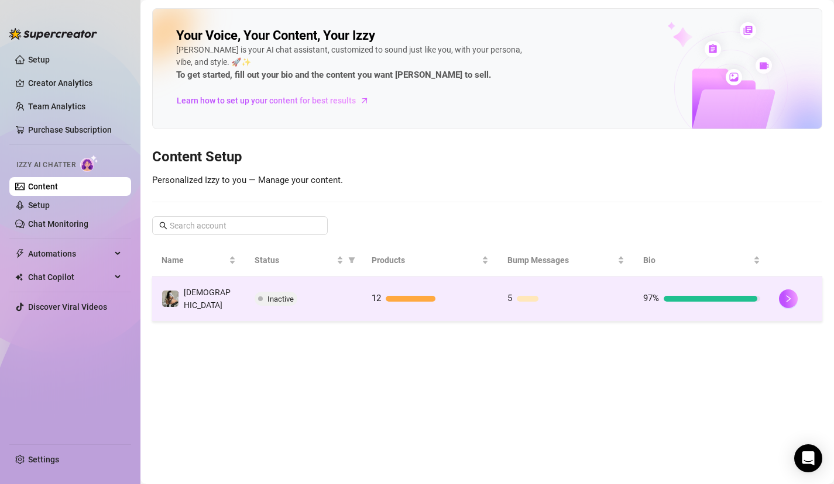
click at [739, 296] on div at bounding box center [710, 299] width 94 height 6
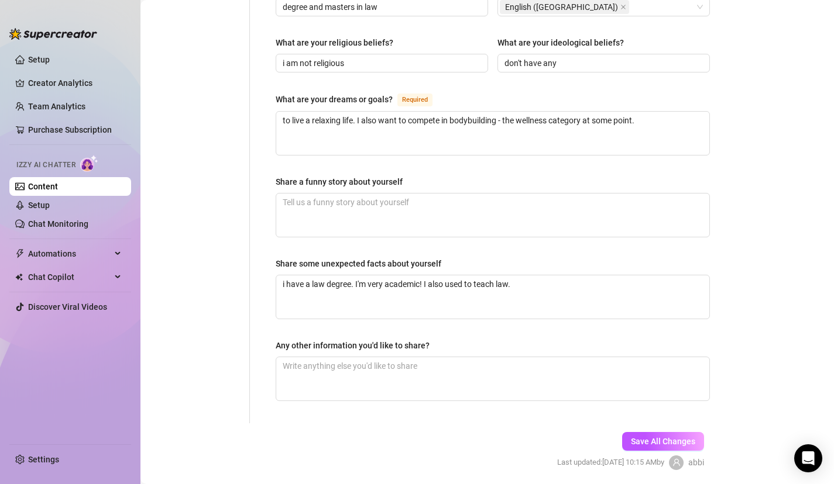
scroll to position [702, 0]
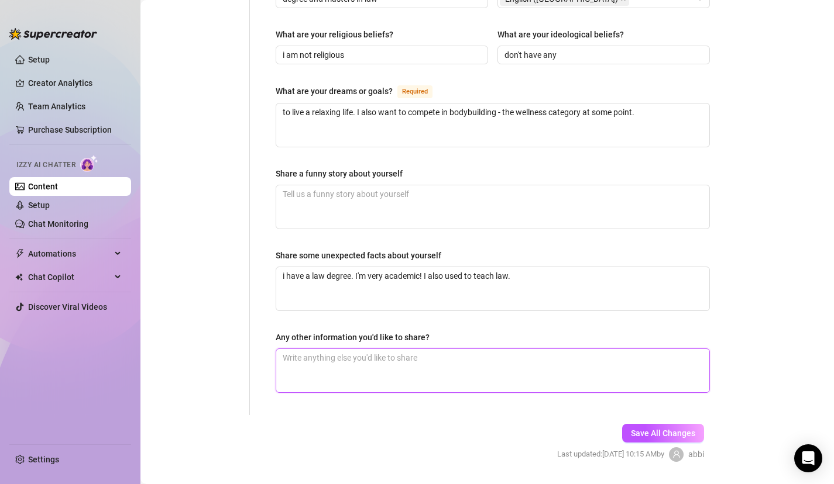
click at [560, 349] on textarea "Any other information you'd like to share?" at bounding box center [492, 370] width 433 height 43
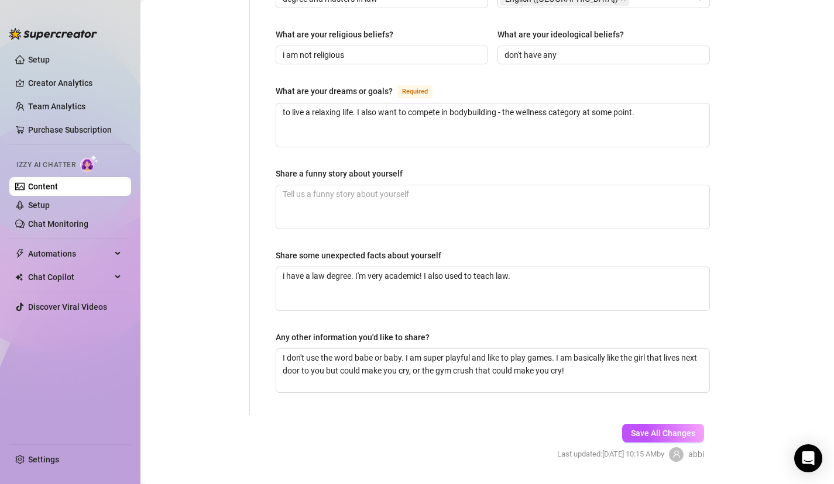
click at [648, 422] on div "Save All Changes Last updated: Aug 30, 2025 10:15 AM by abbi" at bounding box center [630, 443] width 182 height 56
click at [649, 429] on span "Save All Changes" at bounding box center [663, 433] width 64 height 9
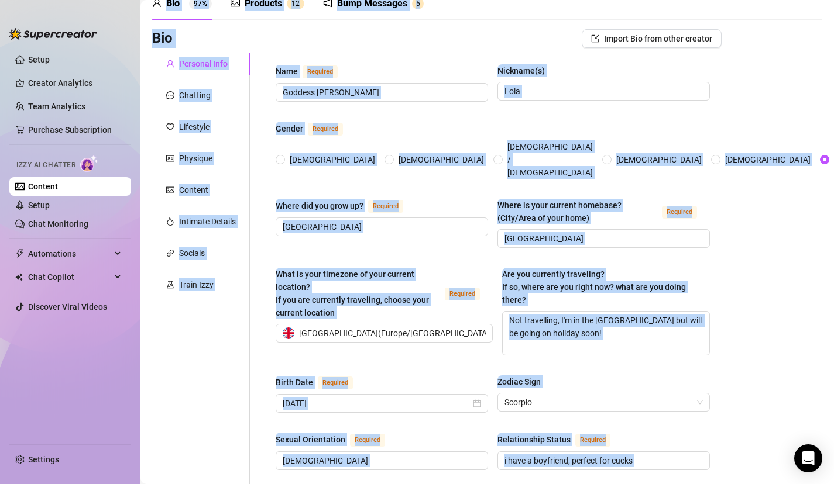
scroll to position [0, 0]
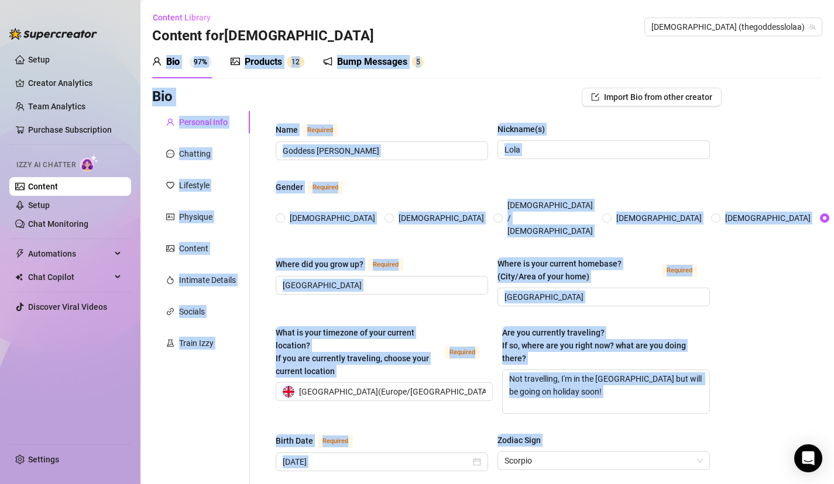
drag, startPoint x: 743, startPoint y: 241, endPoint x: 749, endPoint y: -82, distance: 322.9
click at [749, 0] on html "Setup Creator Analytics Team Analytics Purchase Subscription Izzy AI Chatter Co…" at bounding box center [417, 242] width 834 height 484
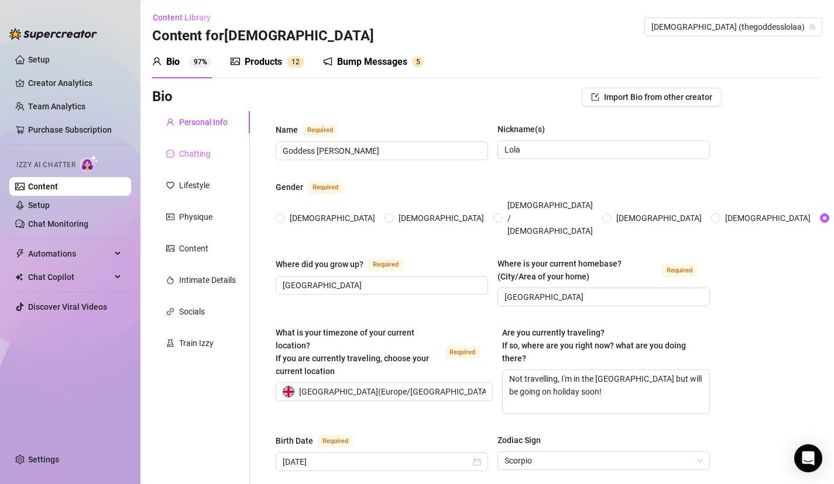
click at [217, 151] on div "Chatting" at bounding box center [201, 154] width 98 height 22
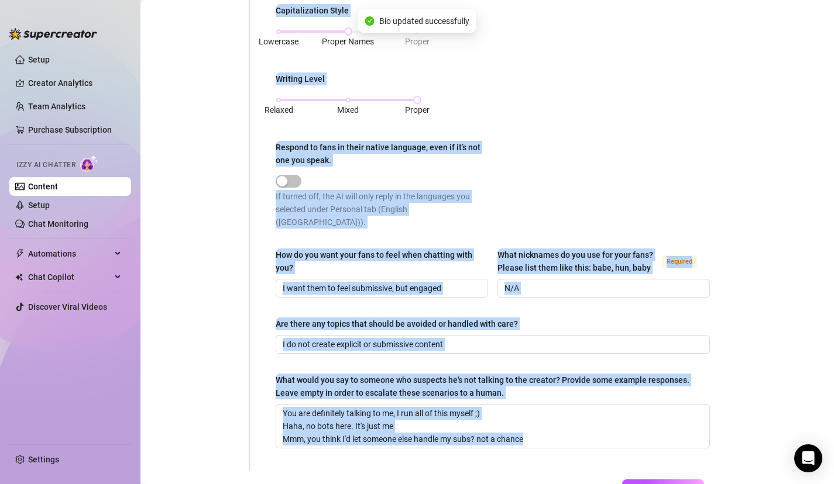
drag, startPoint x: 660, startPoint y: 174, endPoint x: 583, endPoint y: 478, distance: 313.7
click at [586, 483] on main "Content Library Content for Goddess Goddess (thegoddesslolaa) Bio 99% Products …" at bounding box center [486, 5] width 693 height 1136
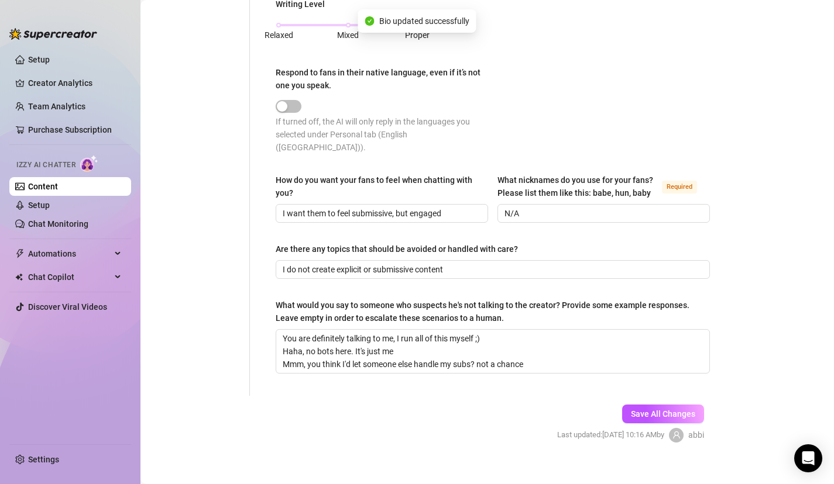
click at [613, 207] on input "N/A" at bounding box center [602, 213] width 196 height 13
click at [673, 396] on div "Save All Changes Last updated: Aug 30, 2025 10:16 AM by abbi" at bounding box center [630, 424] width 182 height 56
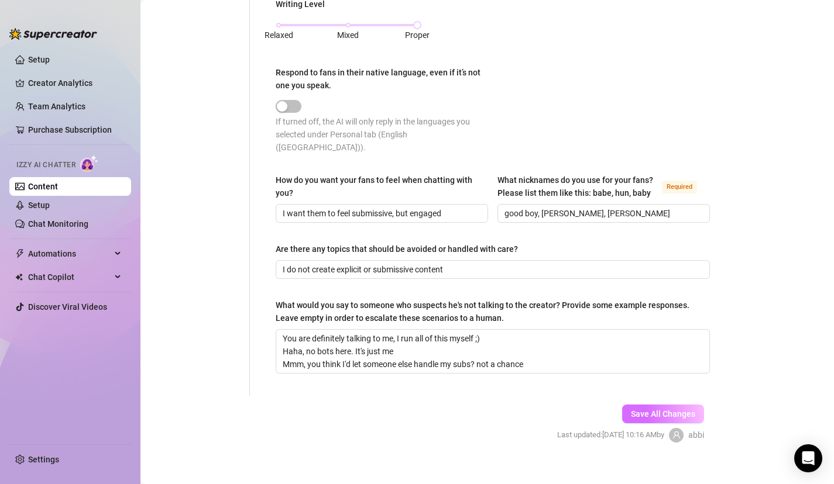
click at [681, 409] on span "Save All Changes" at bounding box center [663, 413] width 64 height 9
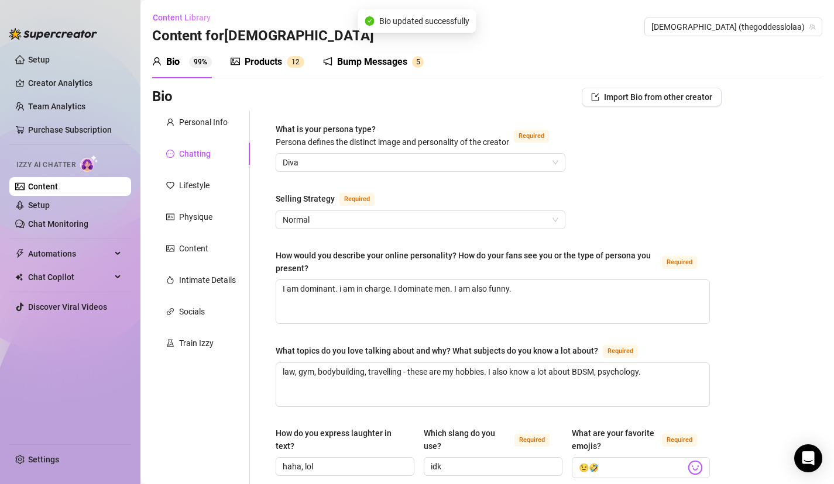
scroll to position [0, 0]
click at [178, 188] on div "Lifestyle" at bounding box center [187, 185] width 43 height 13
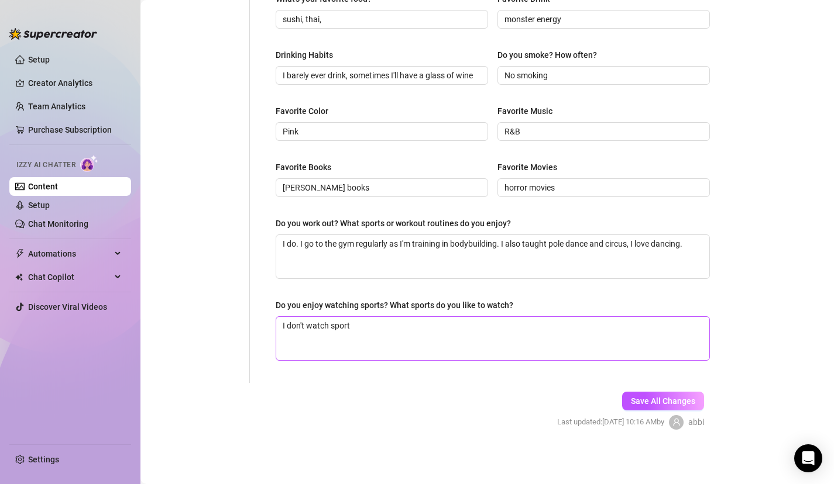
scroll to position [493, 0]
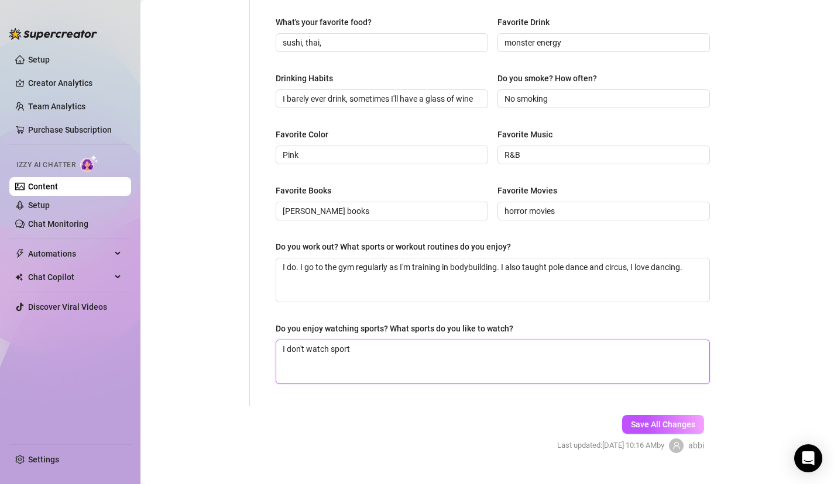
click at [586, 360] on textarea "I don't watch sport" at bounding box center [492, 361] width 433 height 43
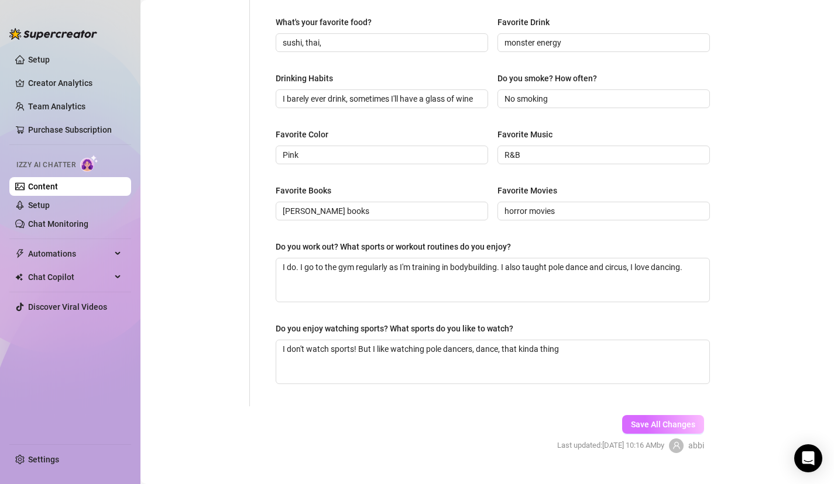
click at [662, 420] on span "Save All Changes" at bounding box center [663, 424] width 64 height 9
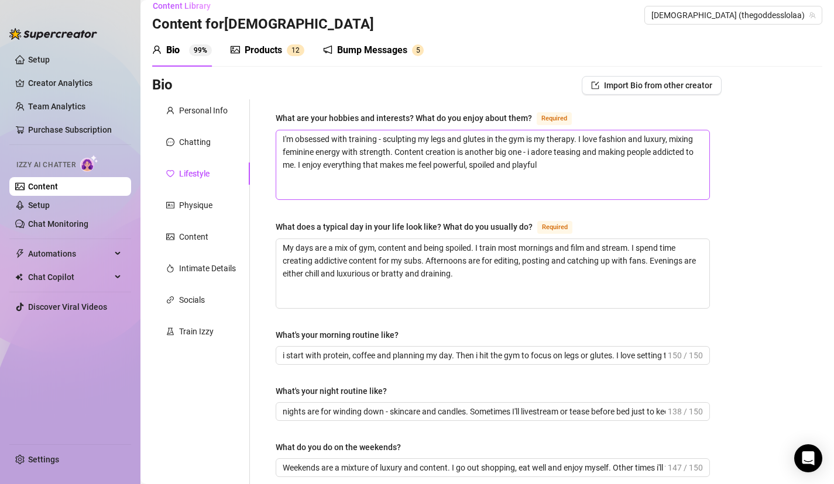
scroll to position [2, 0]
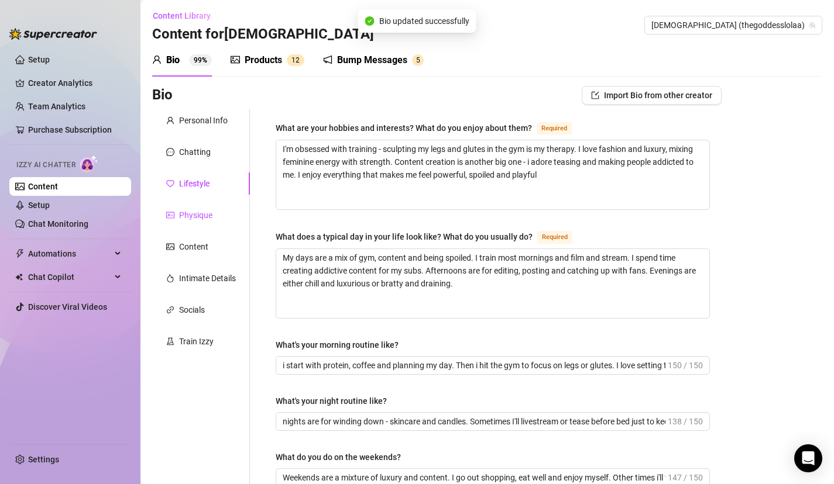
click at [200, 212] on div "Physique" at bounding box center [195, 215] width 33 height 13
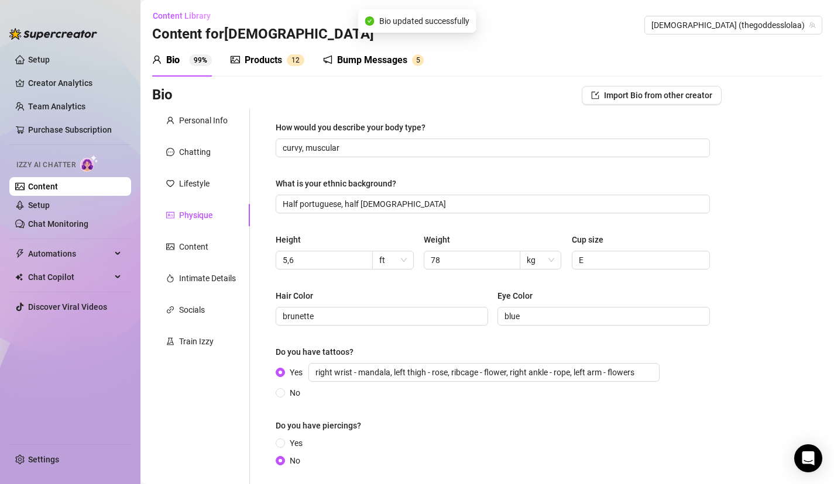
click at [695, 181] on div "What is your ethnic background?" at bounding box center [493, 186] width 434 height 18
click at [738, 265] on div "Bio Import Bio from other creator Personal Info Chatting Lifestyle Physique Con…" at bounding box center [487, 321] width 670 height 471
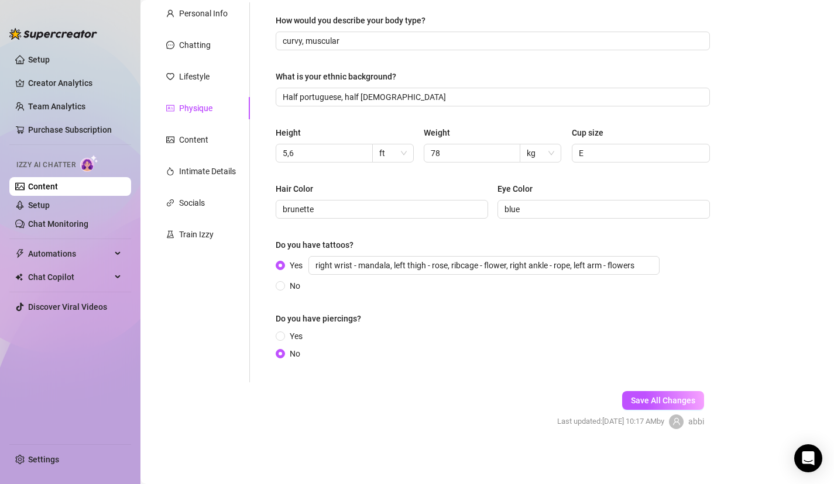
scroll to position [109, 0]
click at [679, 393] on button "Save All Changes" at bounding box center [663, 400] width 82 height 19
click at [192, 140] on div "Content" at bounding box center [193, 139] width 29 height 13
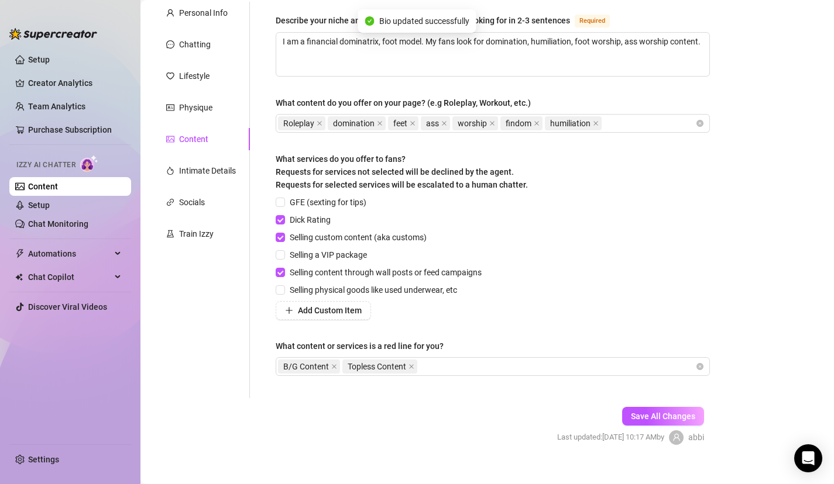
click at [564, 240] on div "GFE (sexting for tips) Dick Rating Selling custom content (aka customs) Selling…" at bounding box center [493, 258] width 434 height 124
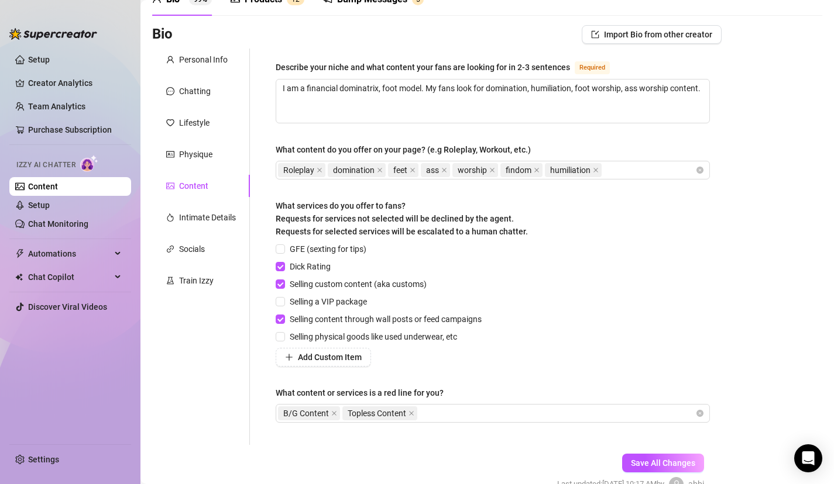
scroll to position [86, 0]
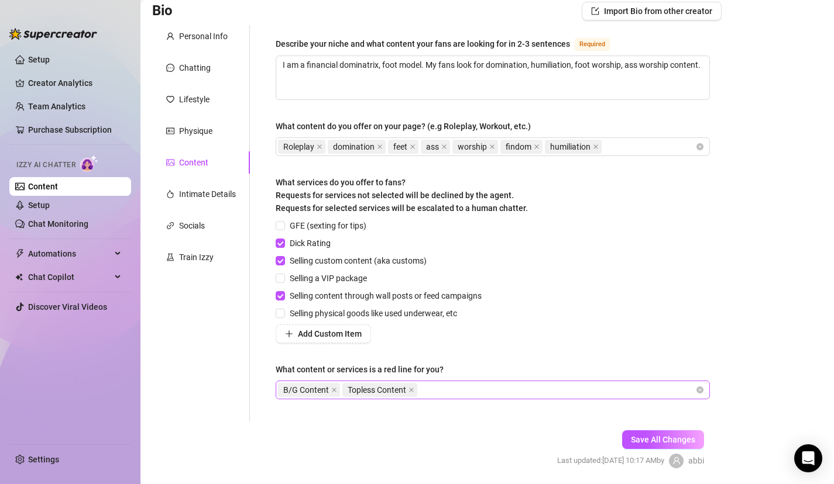
click at [491, 392] on div "B/G Content Topless Content" at bounding box center [486, 390] width 417 height 16
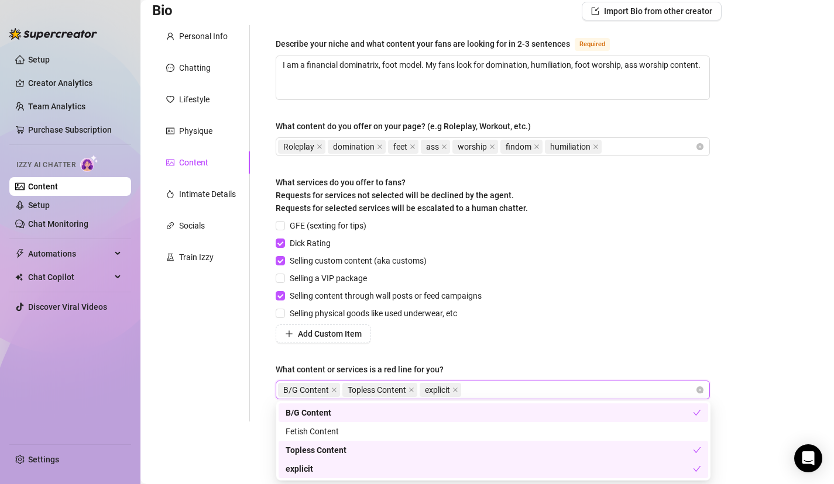
click at [557, 328] on div "GFE (sexting for tips) Dick Rating Selling custom content (aka customs) Selling…" at bounding box center [493, 281] width 434 height 124
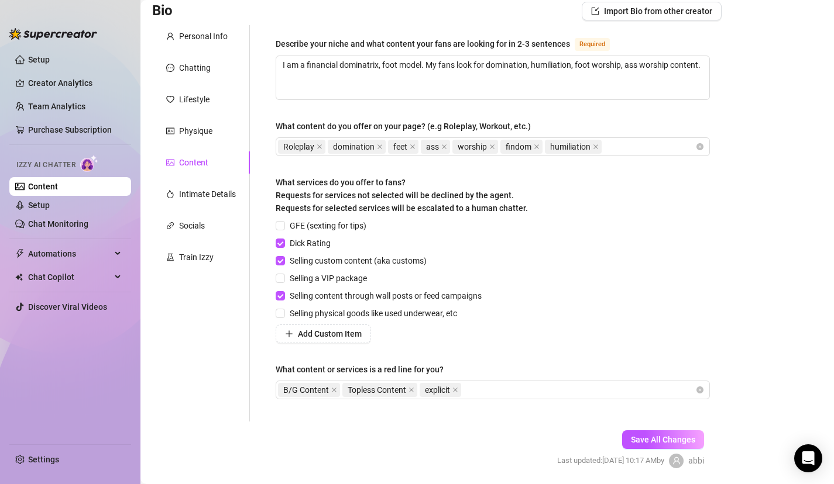
scroll to position [63, 0]
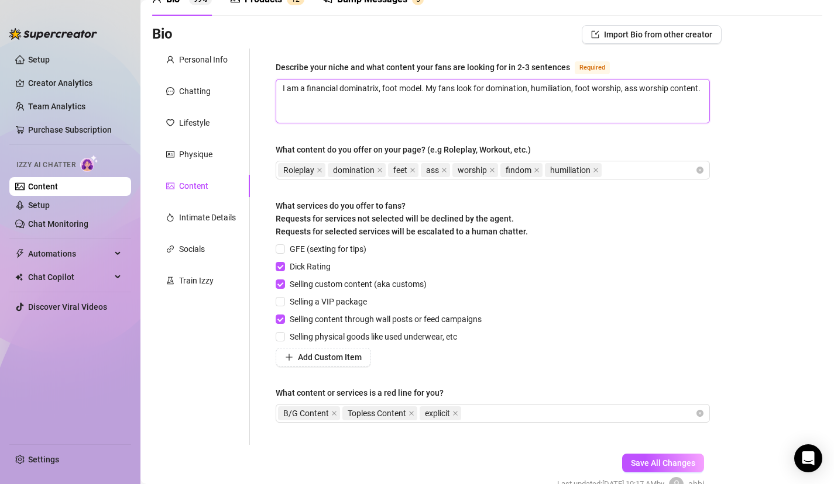
click at [425, 89] on textarea "I am a financial dominatrix, foot model. My fans look for domination, humiliati…" at bounding box center [492, 101] width 433 height 43
click at [420, 92] on textarea "I am a financial dominatrix, foot model. I look like I could live next door to …" at bounding box center [492, 101] width 433 height 43
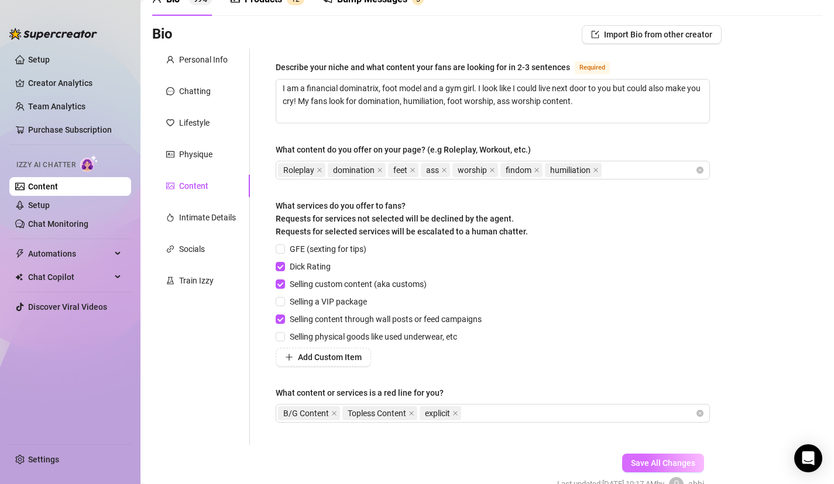
click at [663, 460] on span "Save All Changes" at bounding box center [663, 463] width 64 height 9
click at [205, 222] on div "Intimate Details" at bounding box center [207, 217] width 57 height 13
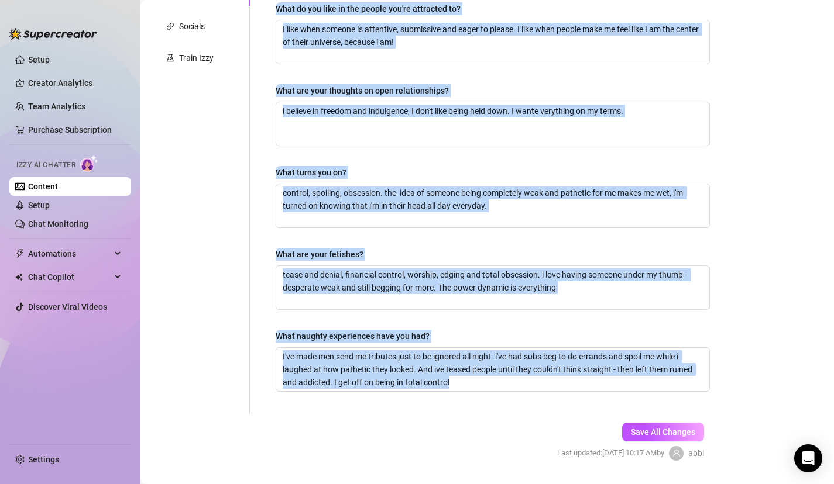
scroll to position [317, 0]
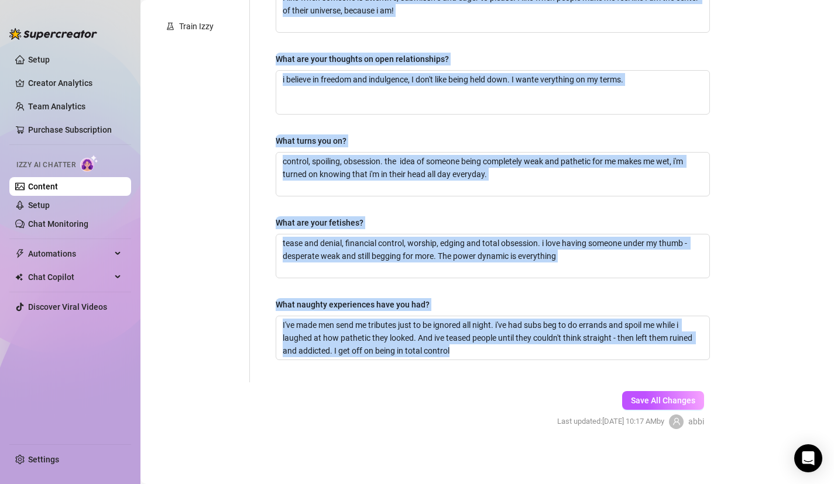
drag, startPoint x: 552, startPoint y: 223, endPoint x: 505, endPoint y: 492, distance: 272.4
click at [505, 484] on html "Setup Creator Analytics Team Analytics Purchase Subscription Izzy AI Chatter Co…" at bounding box center [417, 242] width 834 height 484
click at [655, 405] on button "Save All Changes" at bounding box center [663, 400] width 82 height 19
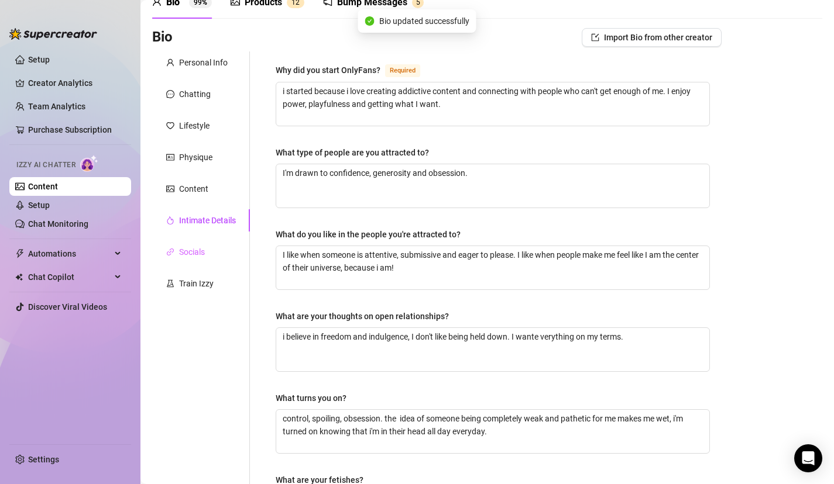
click at [194, 259] on div "Socials" at bounding box center [201, 252] width 98 height 22
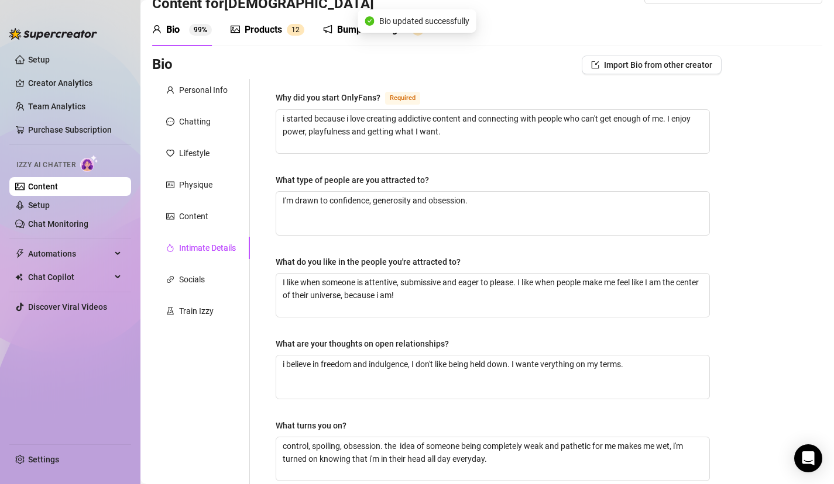
click at [194, 258] on div "Intimate Details" at bounding box center [201, 248] width 98 height 22
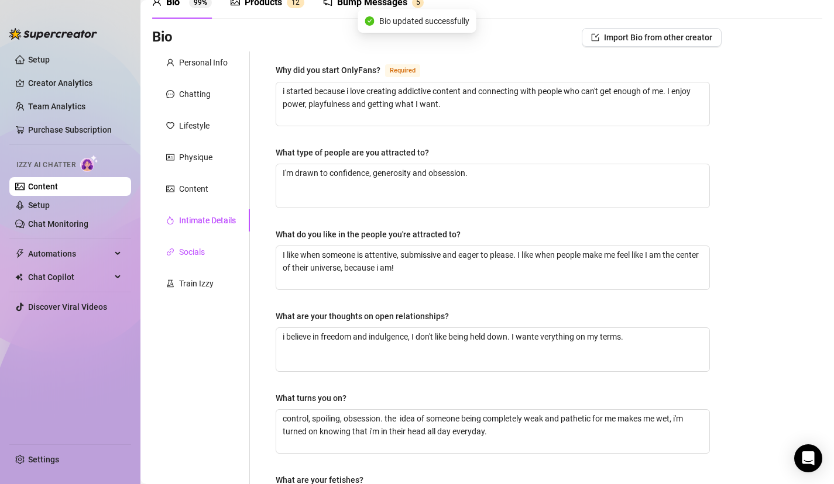
click at [194, 258] on div "Socials" at bounding box center [192, 252] width 26 height 13
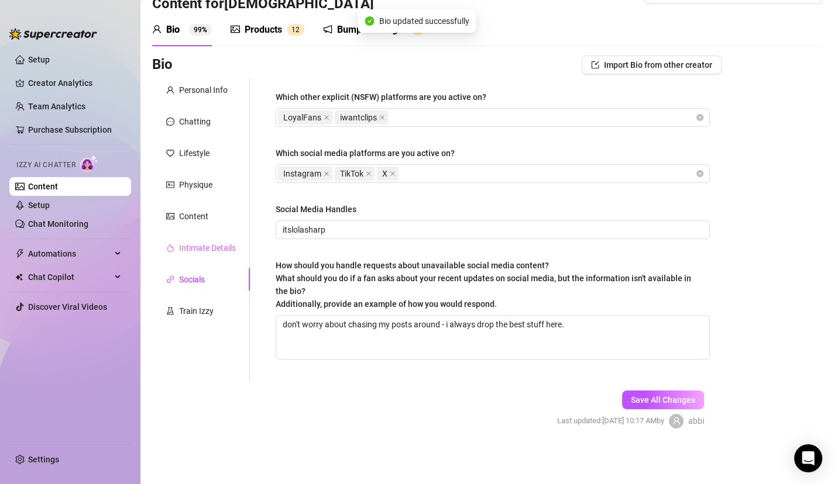
scroll to position [32, 0]
click at [662, 399] on span "Save All Changes" at bounding box center [663, 399] width 64 height 9
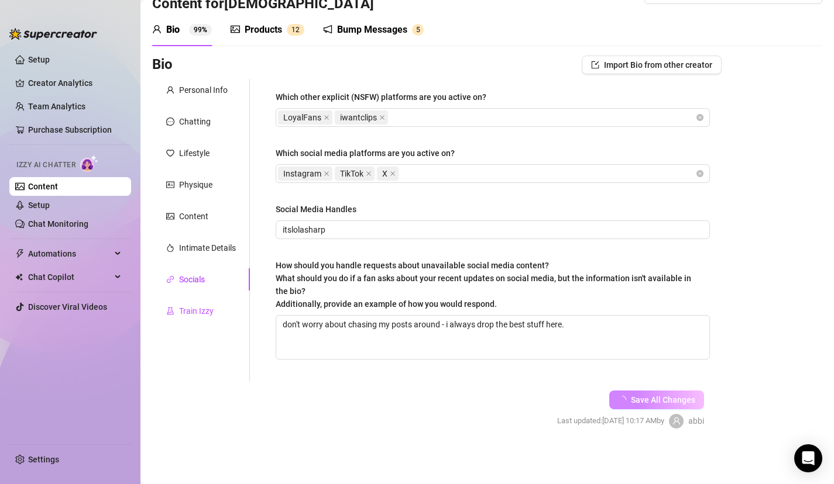
click at [198, 315] on div "Train Izzy" at bounding box center [196, 311] width 35 height 13
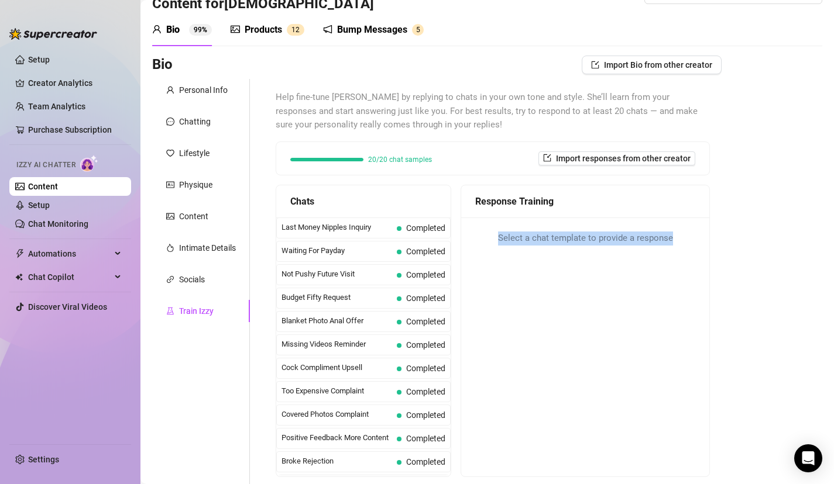
scroll to position [139, 0]
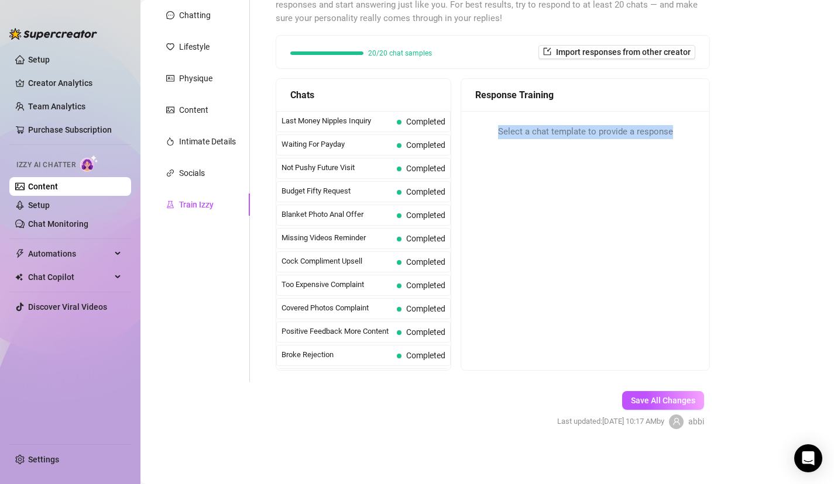
drag, startPoint x: 745, startPoint y: 218, endPoint x: 664, endPoint y: 491, distance: 284.5
click at [664, 484] on html "Setup Creator Analytics Team Analytics Purchase Subscription Izzy AI Chatter Co…" at bounding box center [417, 242] width 834 height 484
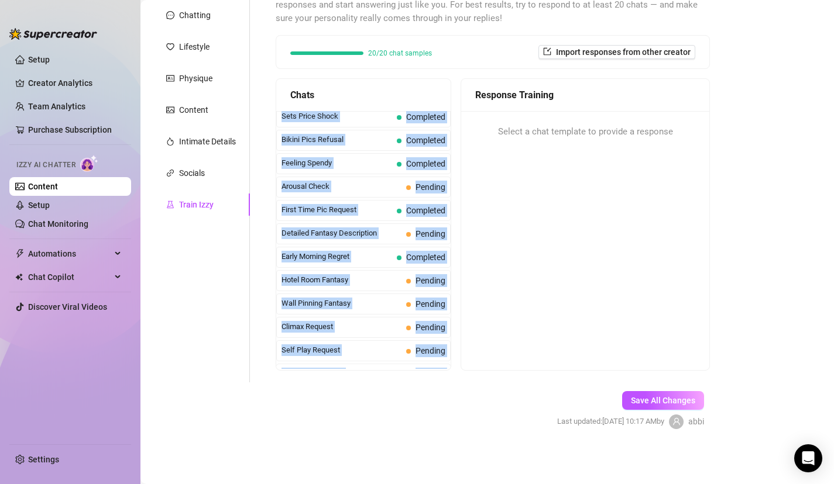
scroll to position [1050, 0]
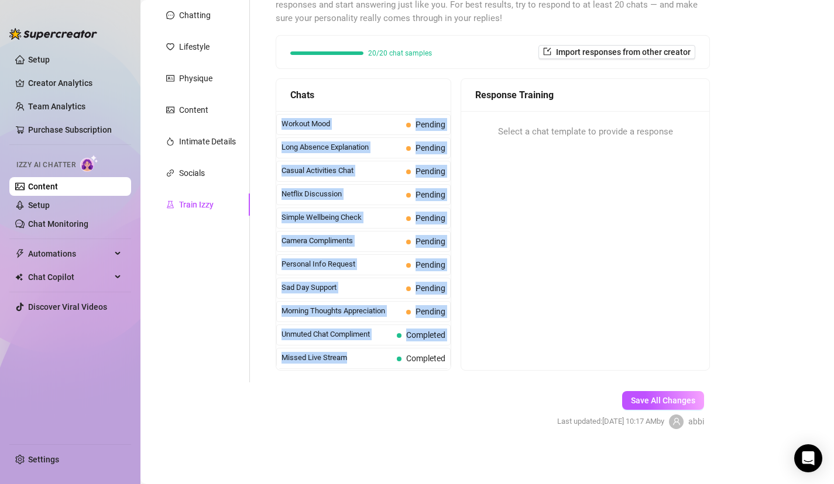
drag, startPoint x: 373, startPoint y: 295, endPoint x: 373, endPoint y: 475, distance: 180.2
click at [373, 475] on main "Content Library Content for Goddess Goddess (thegoddesslolaa) Bio 99% Products …" at bounding box center [486, 173] width 693 height 624
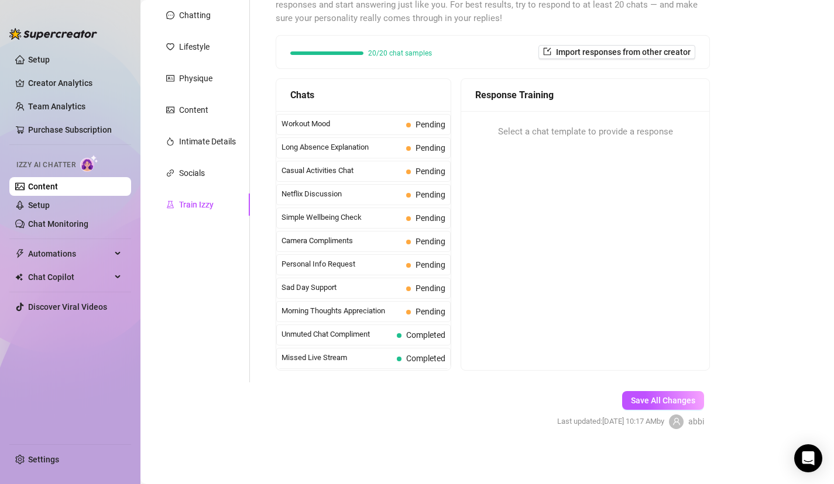
click at [464, 455] on main "Content Library Content for Goddess Goddess (thegoddesslolaa) Bio 99% Products …" at bounding box center [486, 173] width 693 height 624
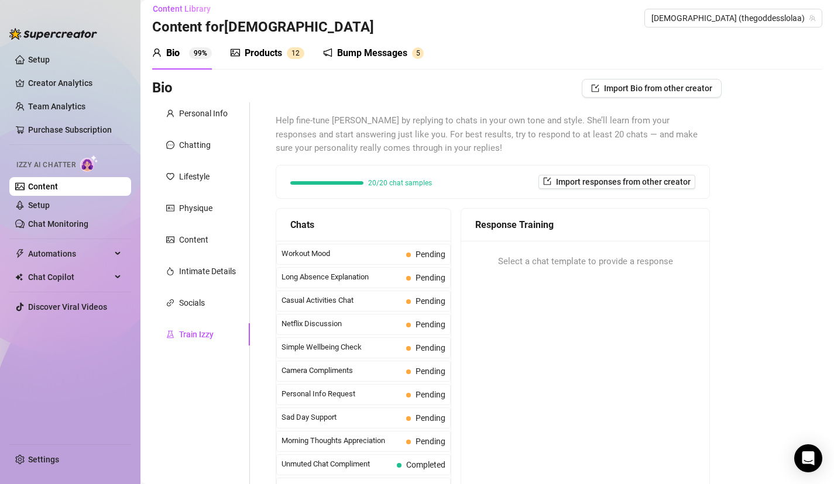
scroll to position [0, 0]
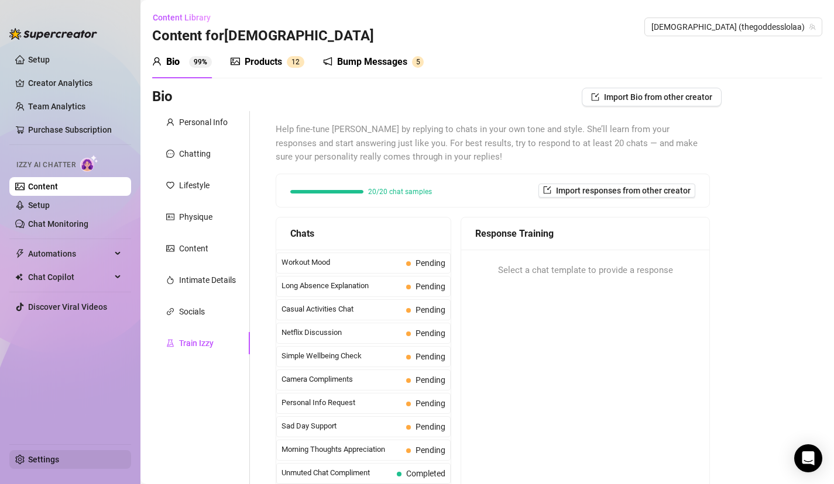
click at [35, 455] on link "Settings" at bounding box center [43, 459] width 31 height 9
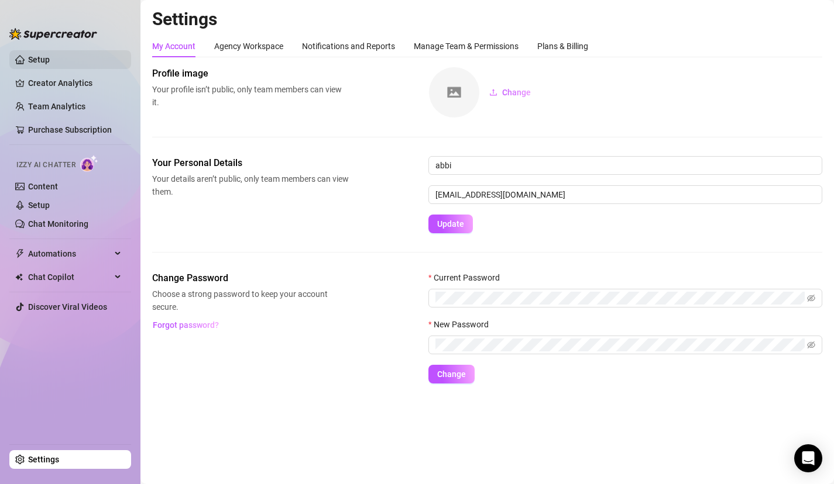
click at [50, 57] on link "Setup" at bounding box center [39, 59] width 22 height 9
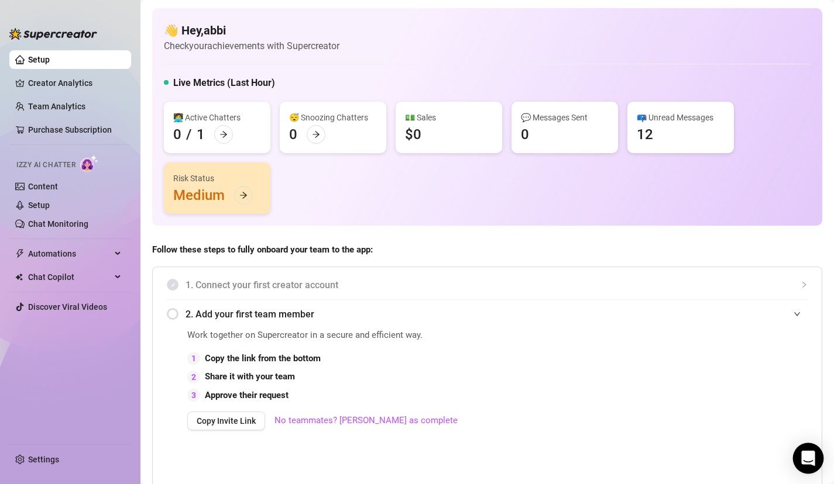
click at [811, 462] on icon "Open Intercom Messenger" at bounding box center [807, 458] width 13 height 15
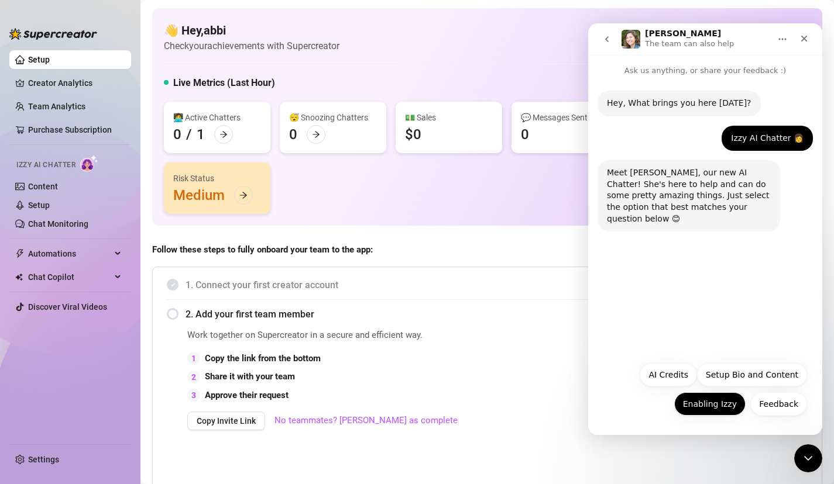
click at [705, 405] on button "Enabling Izzy" at bounding box center [709, 403] width 71 height 23
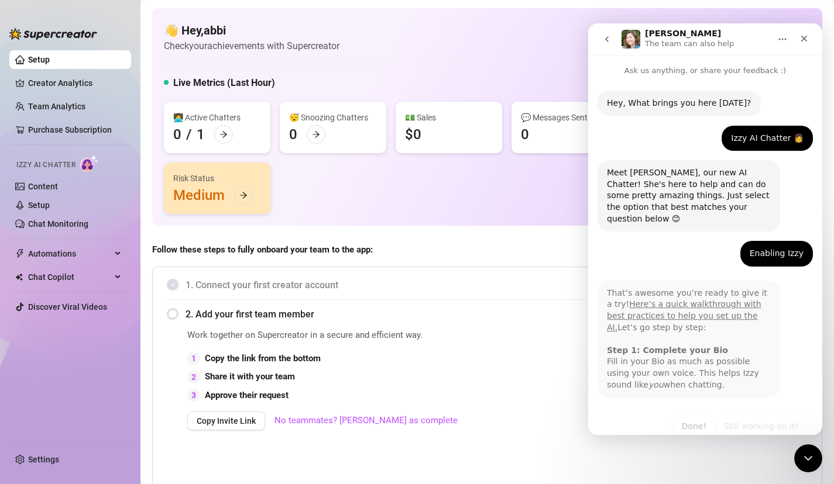
scroll to position [12, 0]
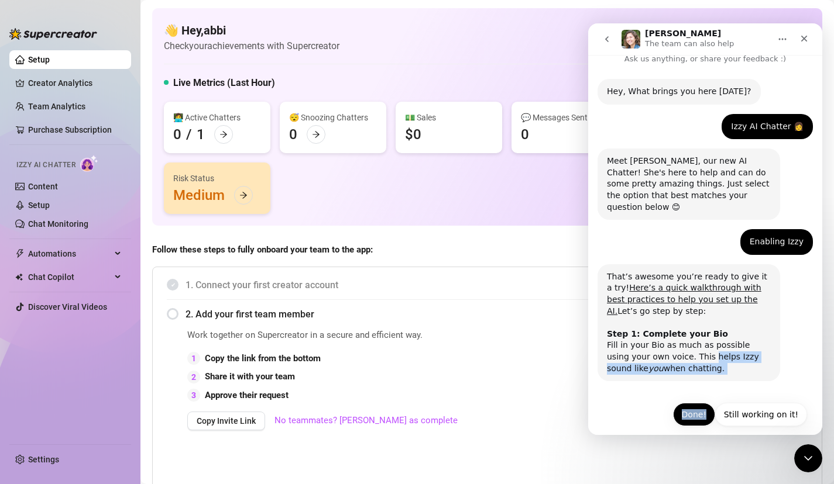
drag, startPoint x: 686, startPoint y: 350, endPoint x: 682, endPoint y: 408, distance: 57.5
click at [682, 409] on div "Hey, What brings you here today? Ella • Just now Izzy AI Chatter 👩 abbi • Just …" at bounding box center [705, 256] width 234 height 382
click at [696, 408] on button "Done!" at bounding box center [694, 414] width 42 height 23
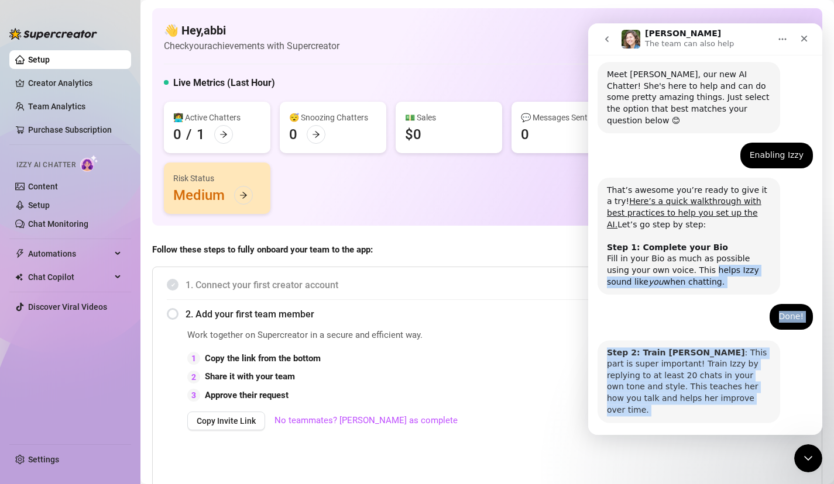
scroll to position [128, 0]
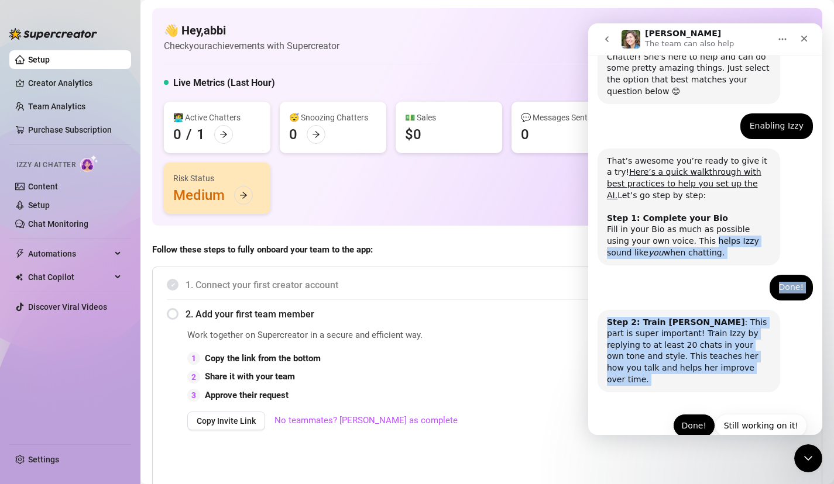
click at [706, 414] on button "Done!" at bounding box center [694, 425] width 42 height 23
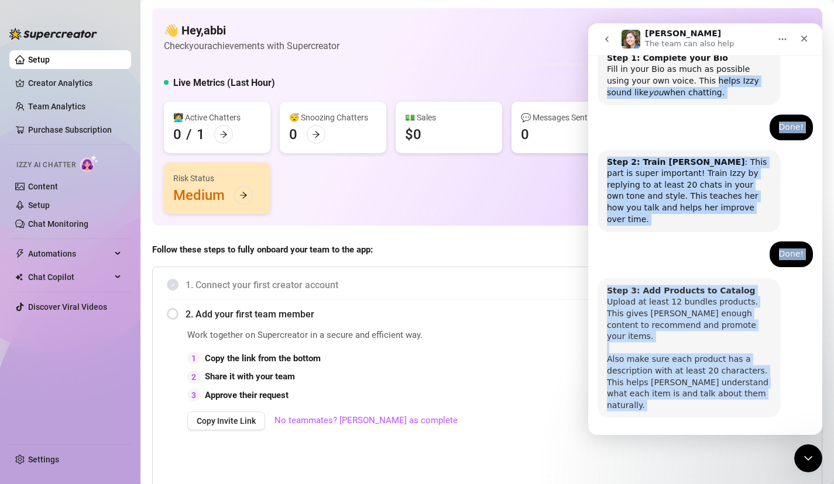
scroll to position [289, 0]
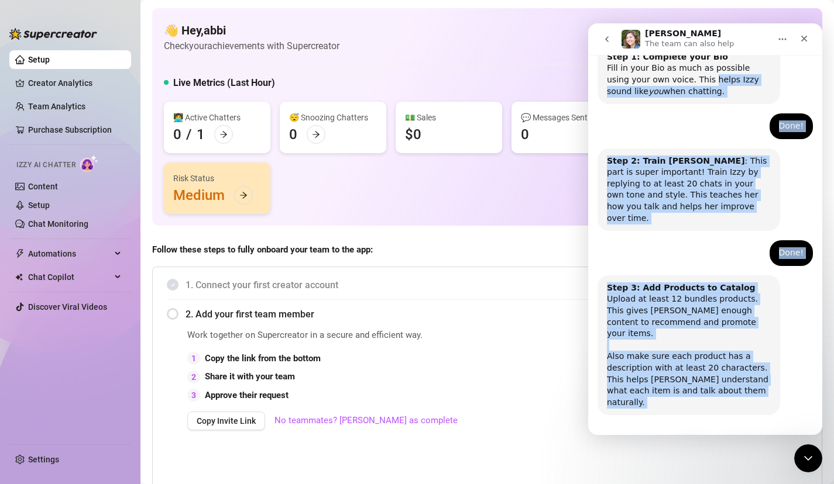
click at [703, 437] on button "Done!" at bounding box center [694, 448] width 42 height 23
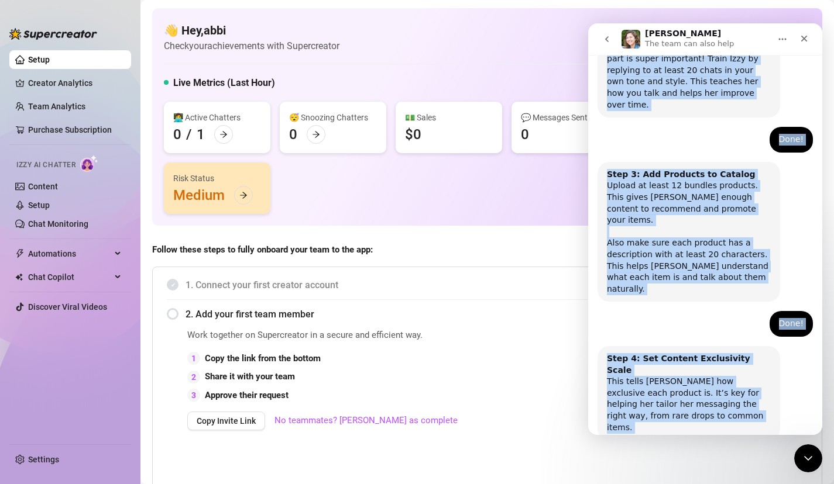
scroll to position [404, 0]
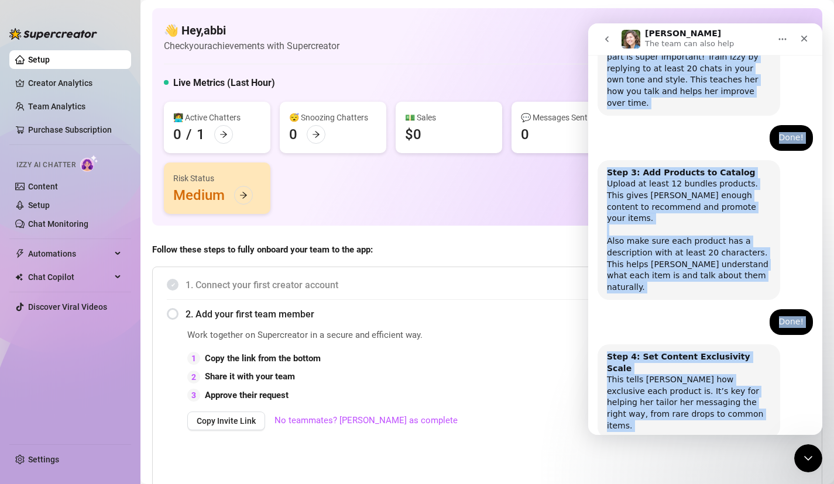
click at [697, 460] on button "Done!" at bounding box center [694, 471] width 42 height 23
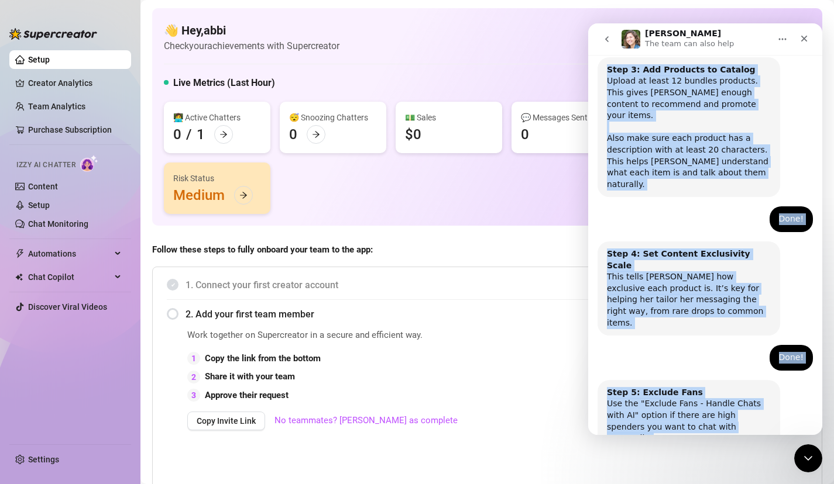
scroll to position [508, 0]
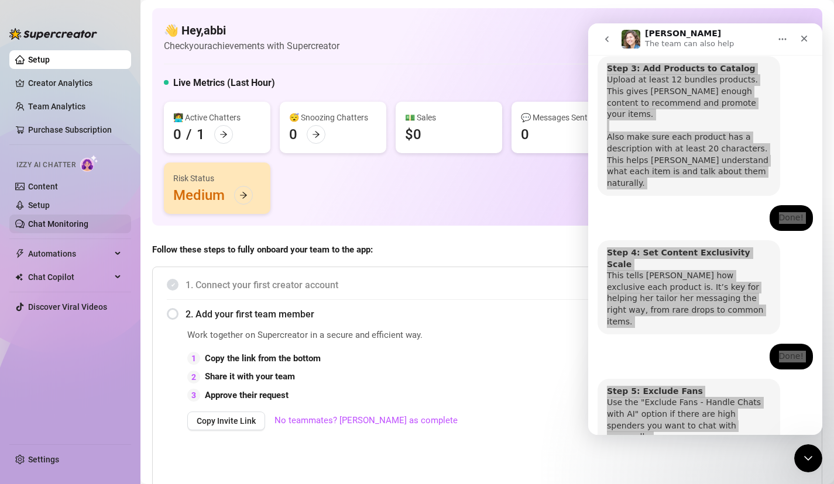
click at [69, 228] on link "Chat Monitoring" at bounding box center [58, 223] width 60 height 9
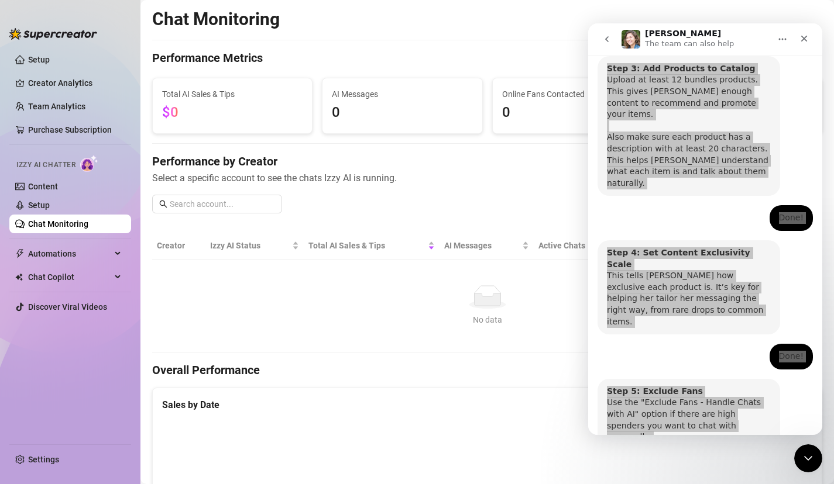
click at [388, 176] on span "Select a specific account to see the chats Izzy AI is running." at bounding box center [487, 178] width 670 height 15
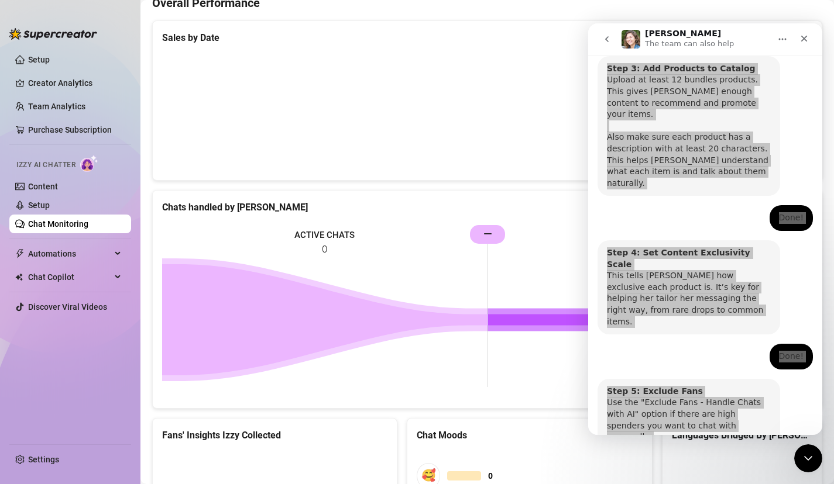
scroll to position [357, 0]
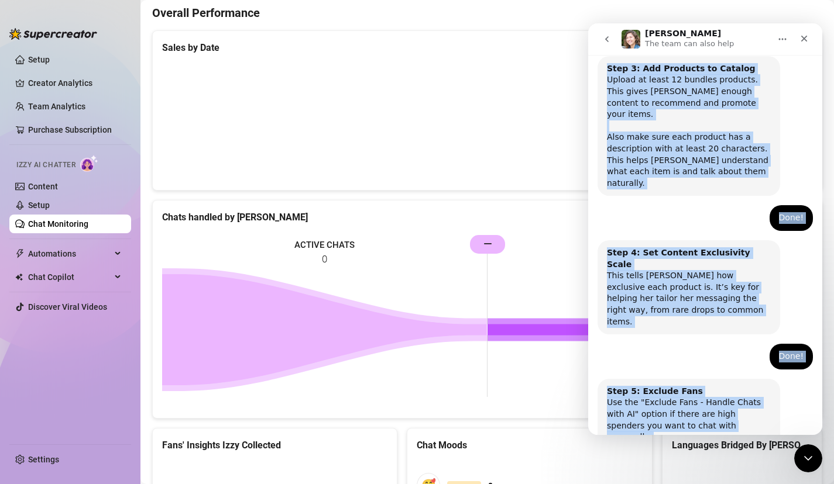
click at [701, 472] on button "Done!" at bounding box center [694, 483] width 42 height 23
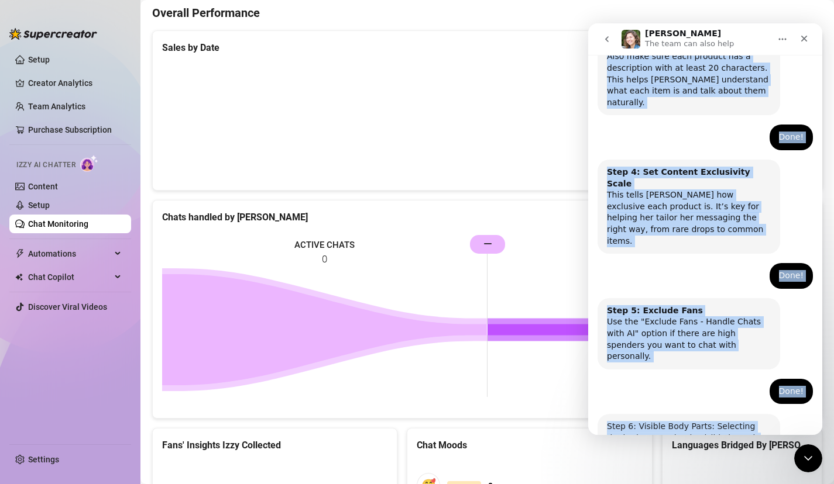
scroll to position [612, 0]
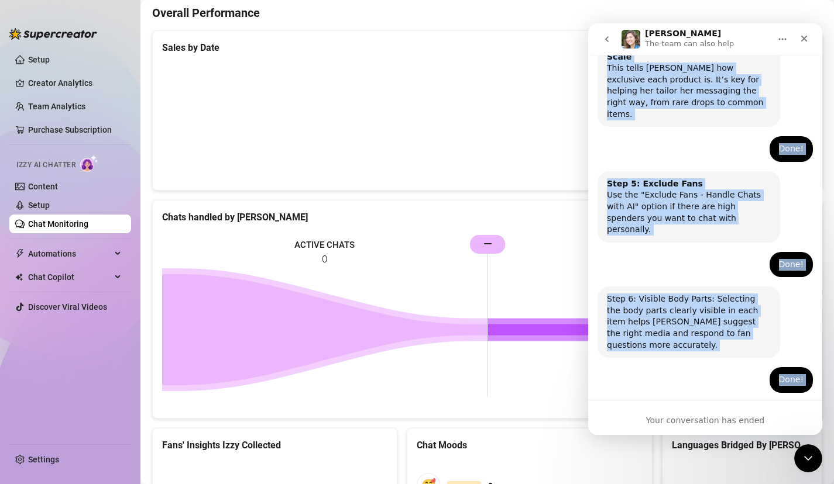
scroll to position [734, 0]
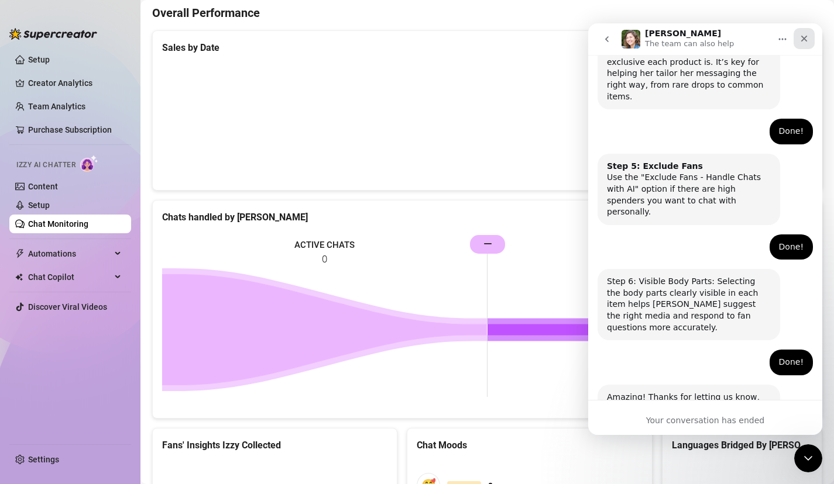
click at [805, 38] on icon "Close" at bounding box center [803, 38] width 9 height 9
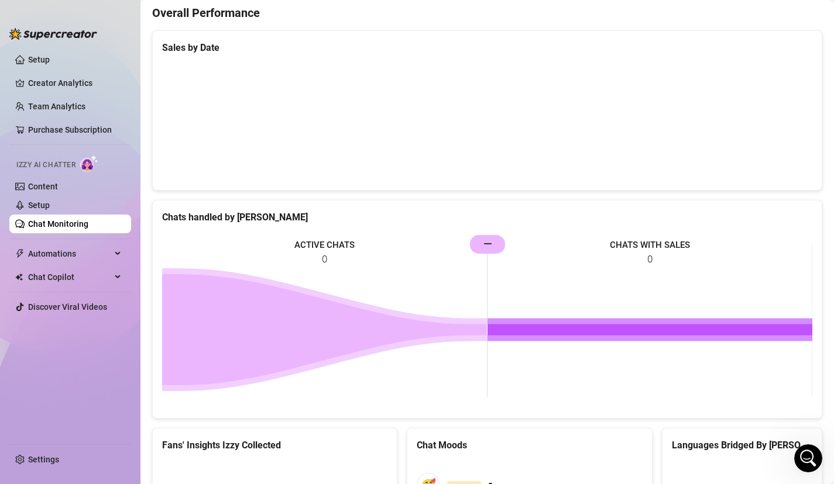
click at [81, 219] on link "Chat Monitoring" at bounding box center [58, 223] width 60 height 9
click at [71, 272] on span "Chat Copilot" at bounding box center [69, 277] width 83 height 19
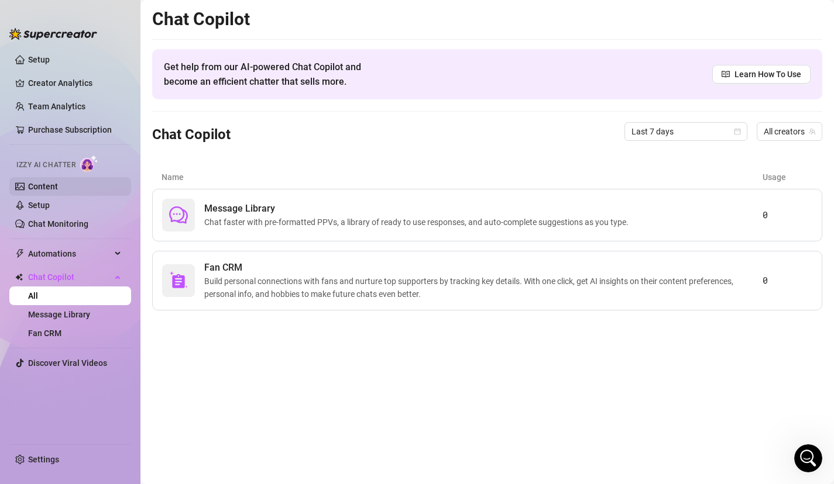
click at [38, 191] on link "Content" at bounding box center [43, 186] width 30 height 9
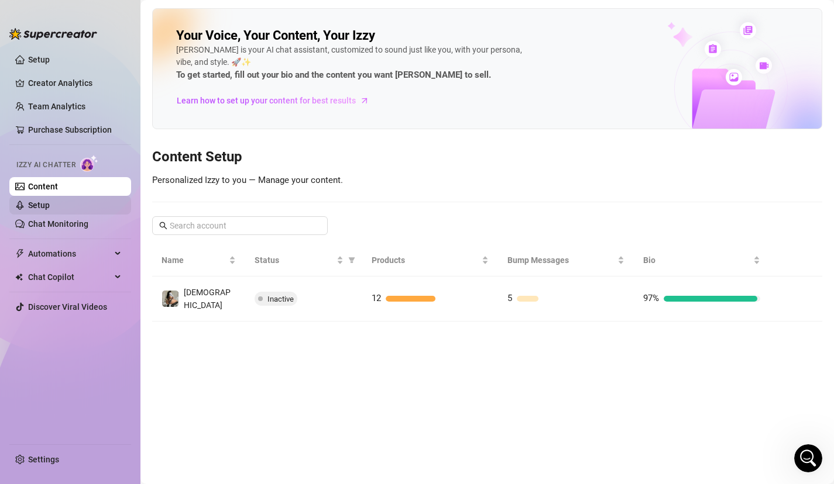
click at [42, 205] on link "Setup" at bounding box center [39, 205] width 22 height 9
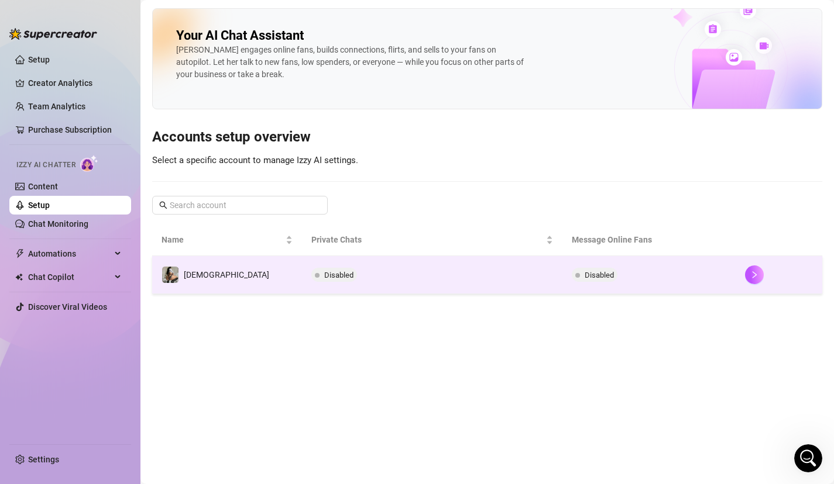
click at [185, 284] on td "[DEMOGRAPHIC_DATA]" at bounding box center [227, 275] width 150 height 38
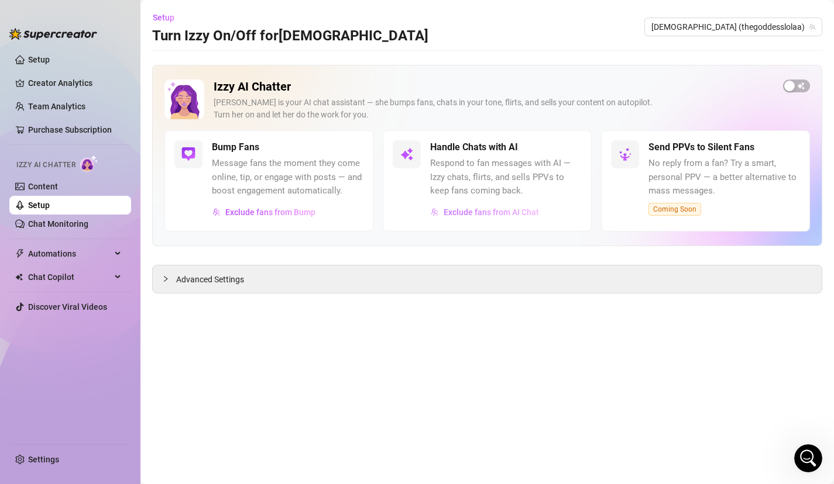
click at [460, 214] on span "Exclude fans from AI Chat" at bounding box center [490, 212] width 95 height 9
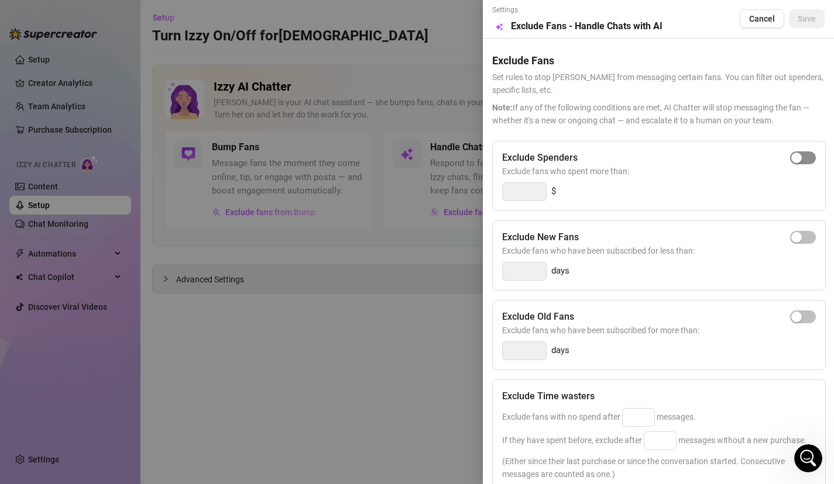
click at [797, 162] on div "button" at bounding box center [796, 158] width 11 height 11
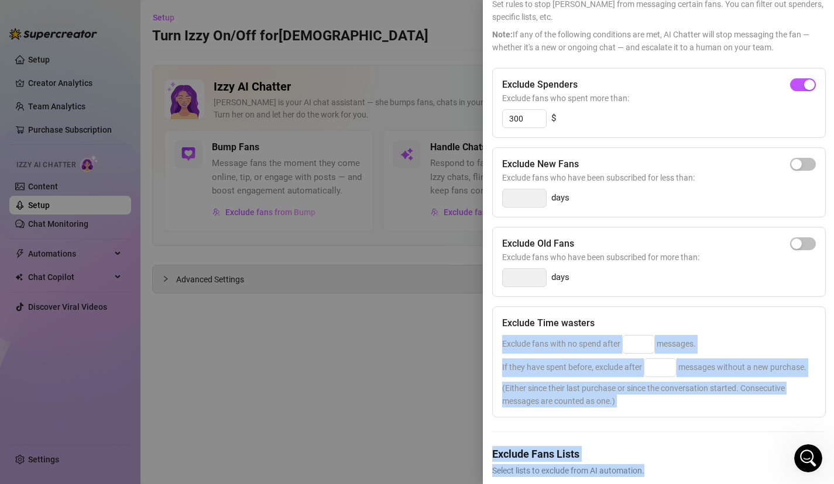
drag, startPoint x: 676, startPoint y: 394, endPoint x: 663, endPoint y: 477, distance: 84.1
click at [663, 480] on div "Settings Preview Exclude Fans - Handle Chats with AI Cancel Save Exclude Fans S…" at bounding box center [658, 242] width 351 height 484
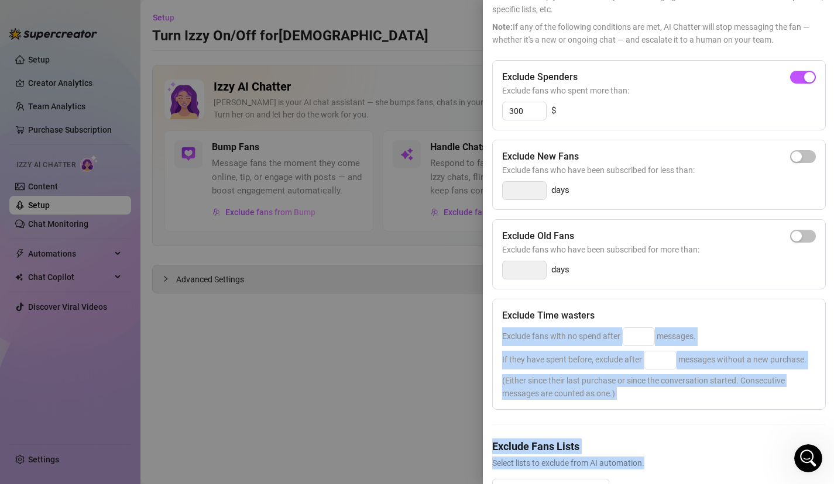
click at [647, 412] on div "Exclude Spenders Exclude fans who spent more than: 300 $ Exclude New Fans Exclu…" at bounding box center [658, 288] width 332 height 456
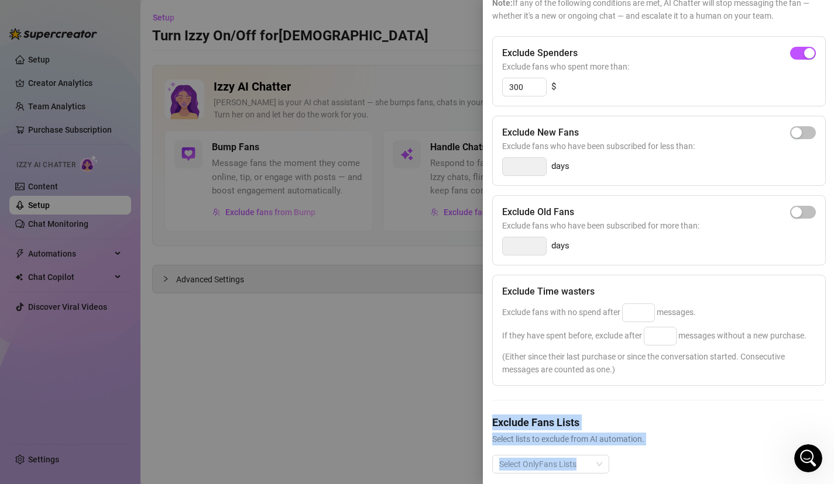
scroll to position [118, 0]
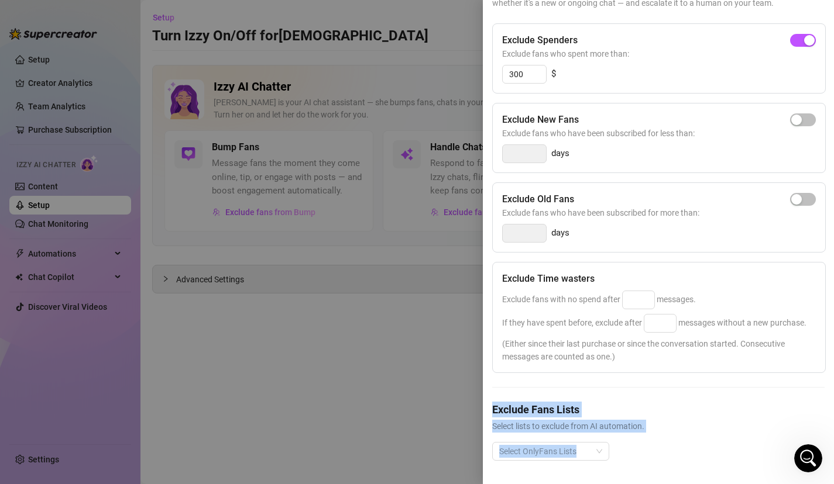
drag, startPoint x: 647, startPoint y: 418, endPoint x: 641, endPoint y: 472, distance: 54.2
click at [642, 476] on div "Settings Preview Exclude Fans - Handle Chats with AI Cancel Save Exclude Fans S…" at bounding box center [658, 242] width 351 height 484
click at [594, 459] on div "Select OnlyFans Lists" at bounding box center [658, 460] width 332 height 37
click at [594, 459] on div "Select OnlyFans Lists" at bounding box center [550, 451] width 117 height 19
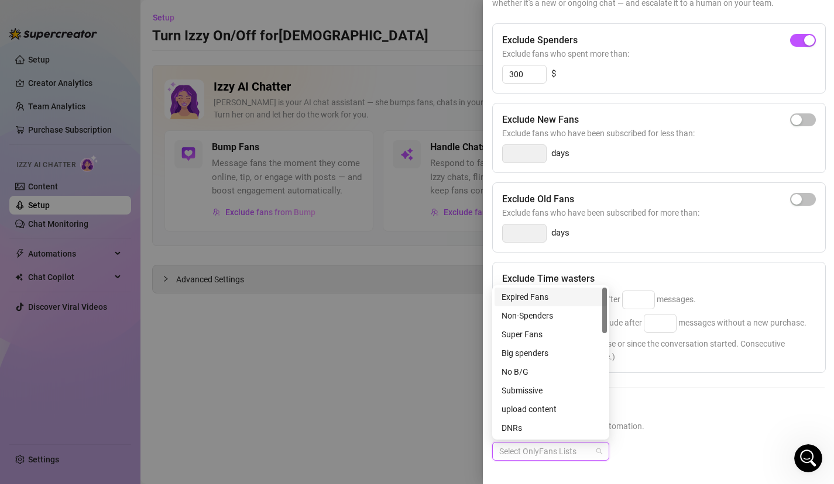
click at [638, 442] on div "Select OnlyFans Lists" at bounding box center [658, 460] width 332 height 37
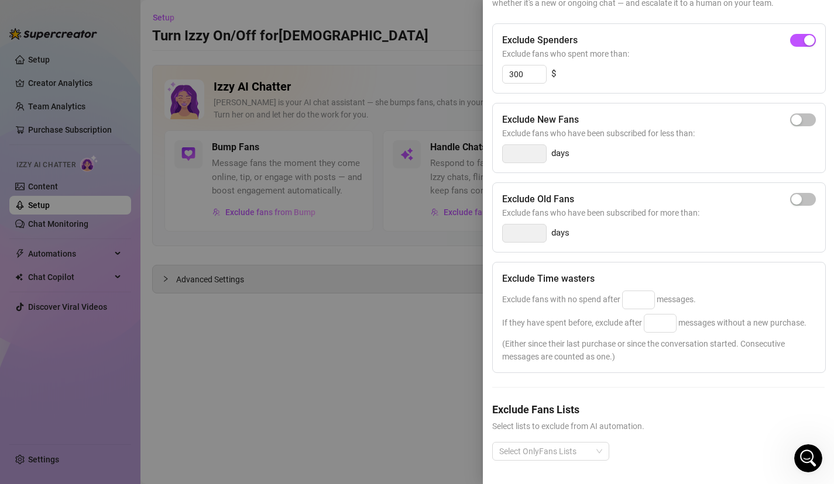
click at [362, 254] on div at bounding box center [417, 242] width 834 height 484
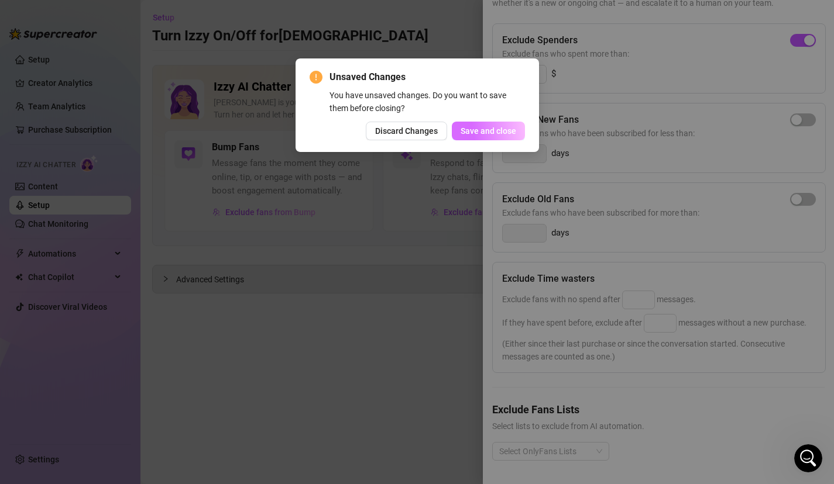
click at [486, 136] on button "Save and close" at bounding box center [488, 131] width 73 height 19
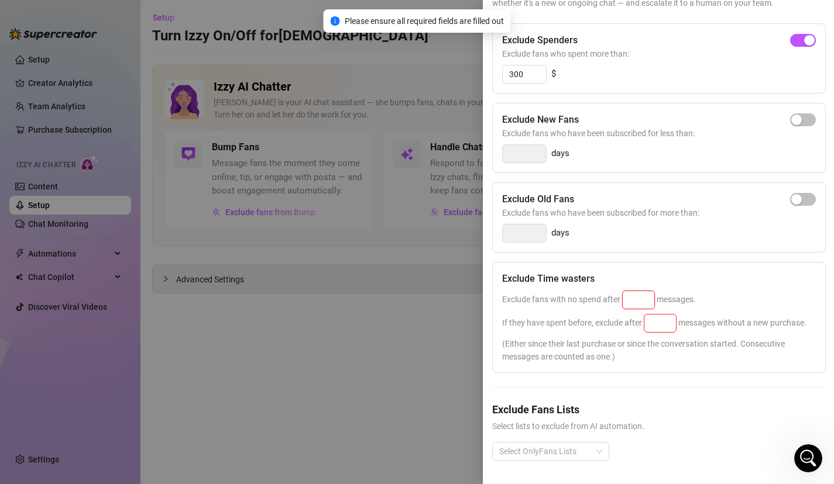
click at [642, 303] on input at bounding box center [638, 300] width 32 height 18
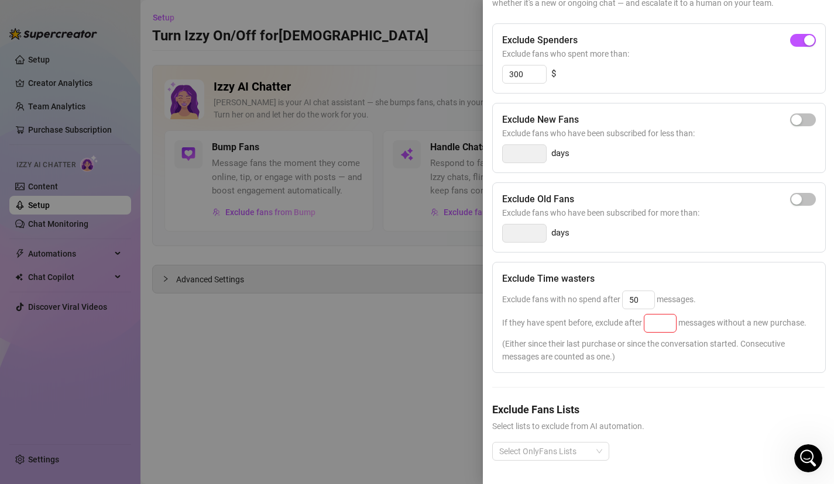
click at [655, 374] on div "Exclude Spenders Exclude fans who spent more than: 300 $ Exclude New Fans Exclu…" at bounding box center [658, 251] width 332 height 456
click at [663, 323] on input at bounding box center [660, 324] width 32 height 18
click at [664, 365] on div "Exclude Time wasters Exclude fans with no spend after 50 messages. If they have…" at bounding box center [658, 317] width 333 height 111
click at [676, 322] on input "25" at bounding box center [660, 324] width 32 height 18
drag, startPoint x: 649, startPoint y: 300, endPoint x: 571, endPoint y: 294, distance: 78.0
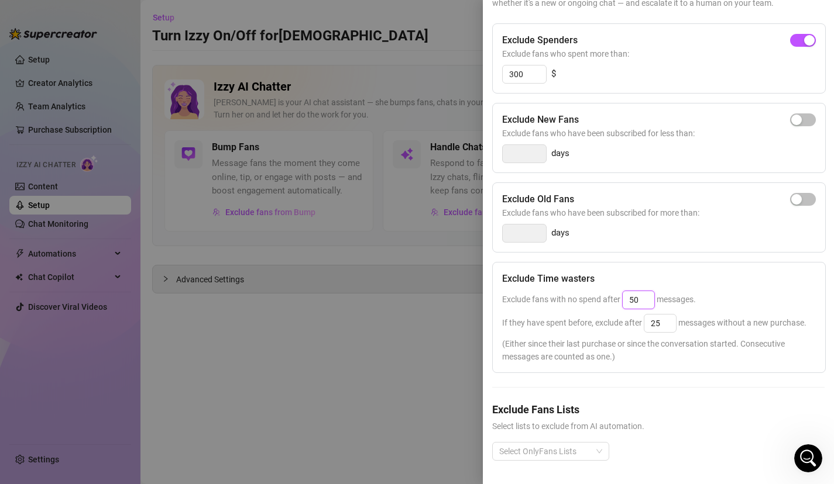
click at [573, 297] on span "Exclude fans with no spend after 50 messages." at bounding box center [599, 299] width 194 height 9
click at [645, 426] on span "Select lists to exclude from AI automation." at bounding box center [658, 426] width 332 height 13
click at [647, 302] on input "50" at bounding box center [638, 300] width 32 height 18
click at [672, 321] on input "25" at bounding box center [660, 324] width 32 height 18
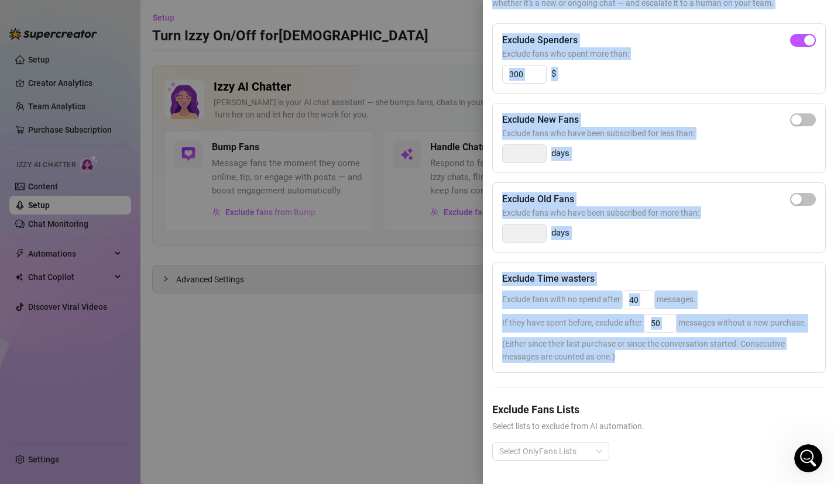
drag, startPoint x: 632, startPoint y: 394, endPoint x: 613, endPoint y: 491, distance: 99.5
click at [613, 484] on html "Setup Creator Analytics Team Analytics Purchase Subscription Izzy AI Chatter Co…" at bounding box center [417, 242] width 834 height 484
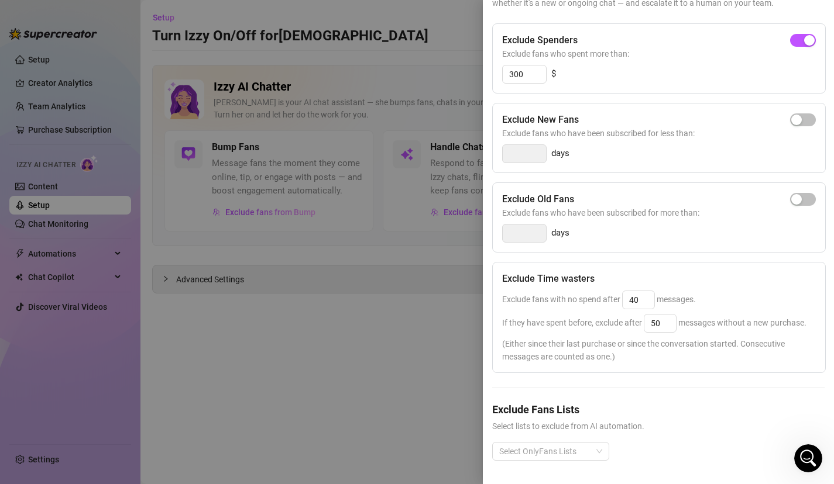
click at [694, 426] on span "Select lists to exclude from AI automation." at bounding box center [658, 426] width 332 height 13
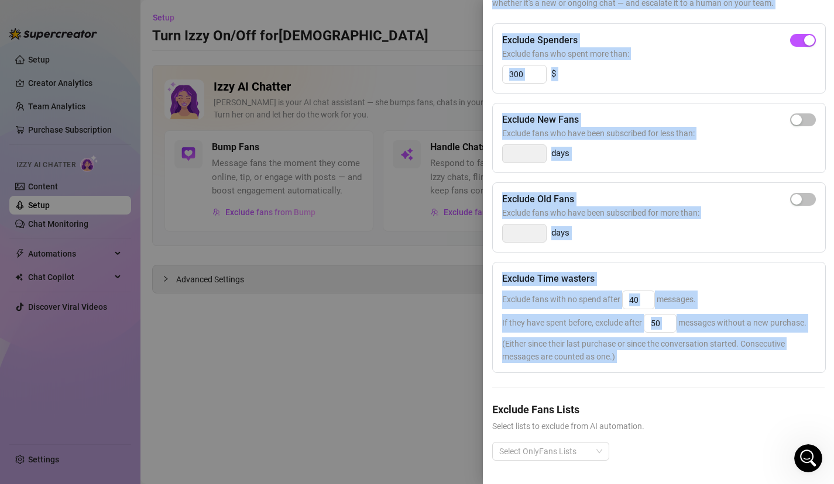
drag, startPoint x: 734, startPoint y: 397, endPoint x: 701, endPoint y: 481, distance: 90.2
click at [704, 484] on html "Setup Creator Analytics Team Analytics Purchase Subscription Izzy AI Chatter Co…" at bounding box center [417, 242] width 834 height 484
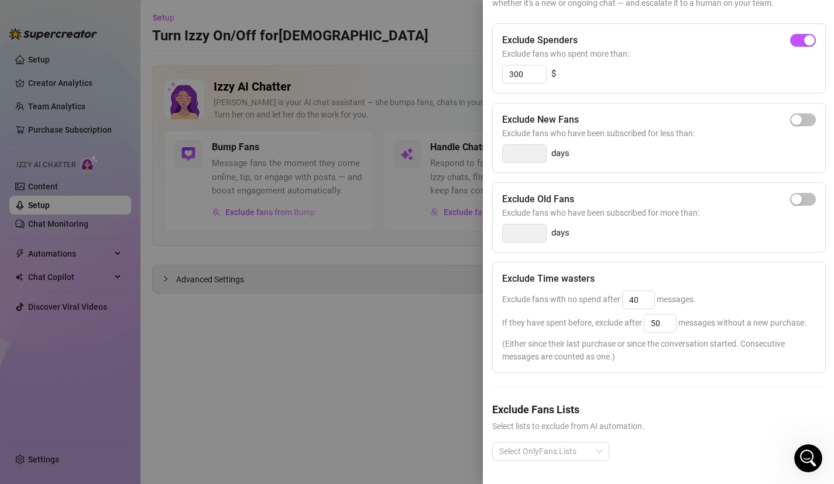
click at [691, 426] on span "Select lists to exclude from AI automation." at bounding box center [658, 426] width 332 height 13
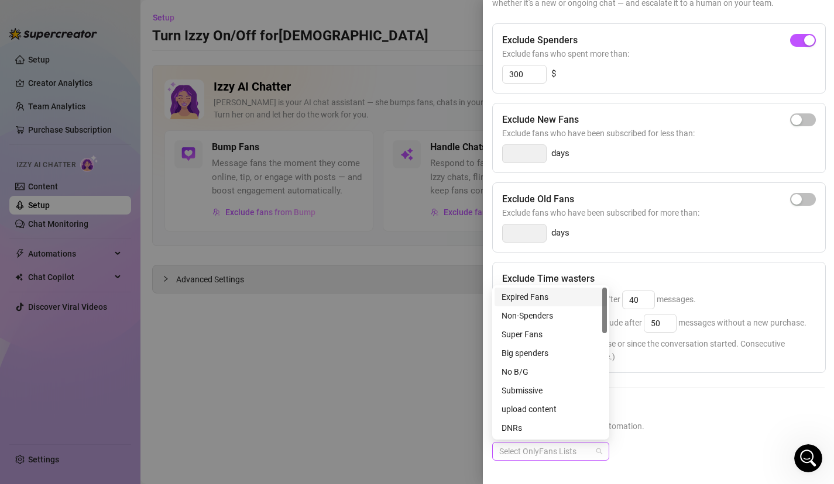
click at [596, 449] on div "Select OnlyFans Lists" at bounding box center [550, 451] width 117 height 19
drag, startPoint x: 604, startPoint y: 315, endPoint x: 612, endPoint y: 311, distance: 9.2
click at [612, 312] on body "Setup Creator Analytics Team Analytics Purchase Subscription Izzy AI Chatter Co…" at bounding box center [417, 242] width 834 height 484
click at [662, 399] on div "Exclude Spenders Exclude fans who spent more than: 300 $ Exclude New Fans Exclu…" at bounding box center [658, 251] width 332 height 456
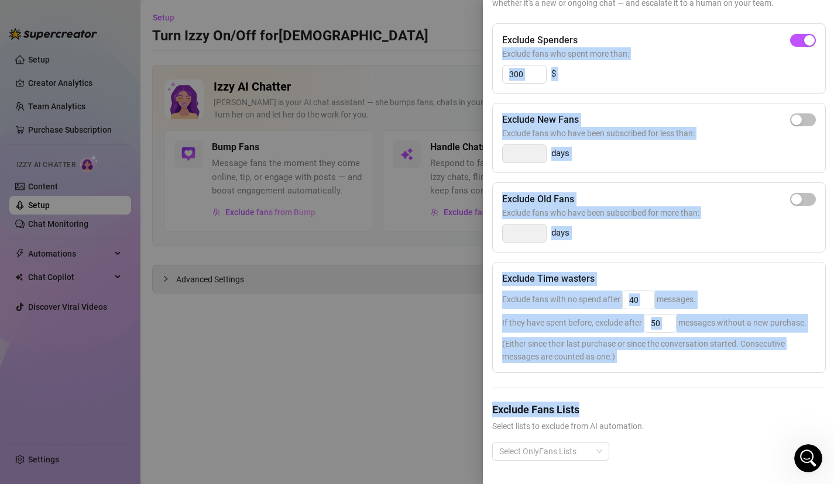
drag, startPoint x: 725, startPoint y: 412, endPoint x: 786, endPoint y: 17, distance: 400.1
click at [786, 18] on div "Exclude Fans Set rules to stop Izzy from messaging certain fans. You can filter…" at bounding box center [658, 200] width 332 height 559
click at [737, 98] on div "Exclude Spenders Exclude fans who spent more than: 300 $ Exclude New Fans Exclu…" at bounding box center [658, 251] width 332 height 456
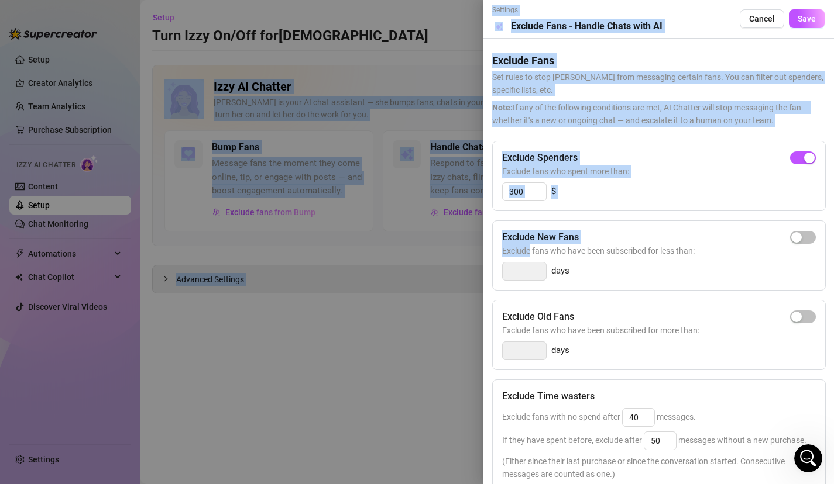
drag, startPoint x: 737, startPoint y: 98, endPoint x: 770, endPoint y: -82, distance: 182.5
click at [770, 0] on html "Setup Creator Analytics Team Analytics Purchase Subscription Izzy AI Chatter Co…" at bounding box center [417, 242] width 834 height 484
click at [815, 18] on span "Save" at bounding box center [806, 18] width 18 height 9
click at [684, 120] on span "Note: If any of the following conditions are met, AI Chatter will stop messagin…" at bounding box center [658, 114] width 332 height 26
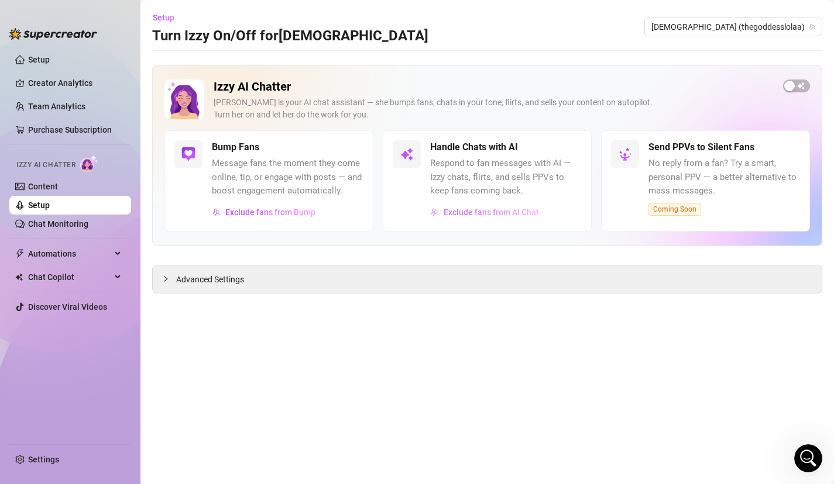
click at [512, 214] on span "Exclude fans from AI Chat" at bounding box center [490, 212] width 95 height 9
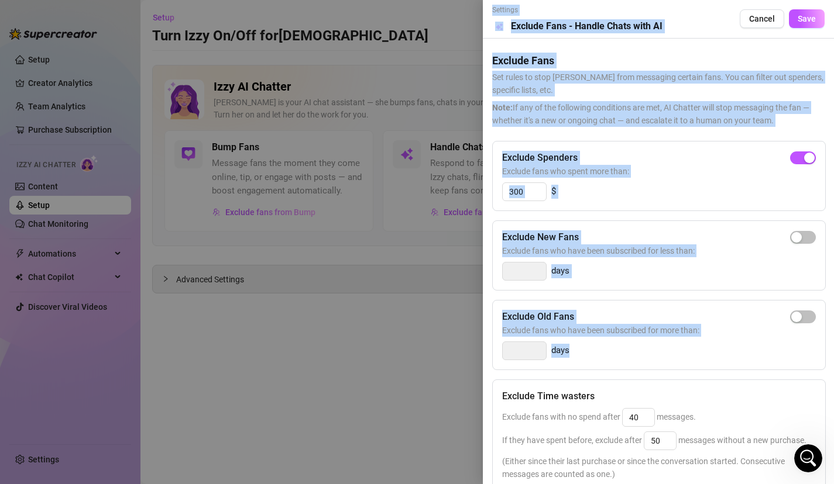
scroll to position [118, 0]
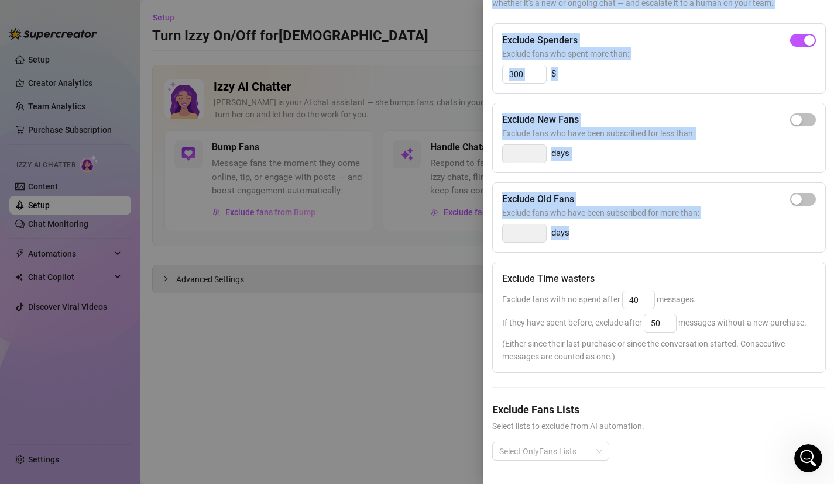
drag, startPoint x: 634, startPoint y: 365, endPoint x: 545, endPoint y: 484, distance: 148.3
click at [545, 484] on div "Settings Preview Exclude Fans - Handle Chats with AI Cancel Save Exclude Fans S…" at bounding box center [658, 242] width 351 height 484
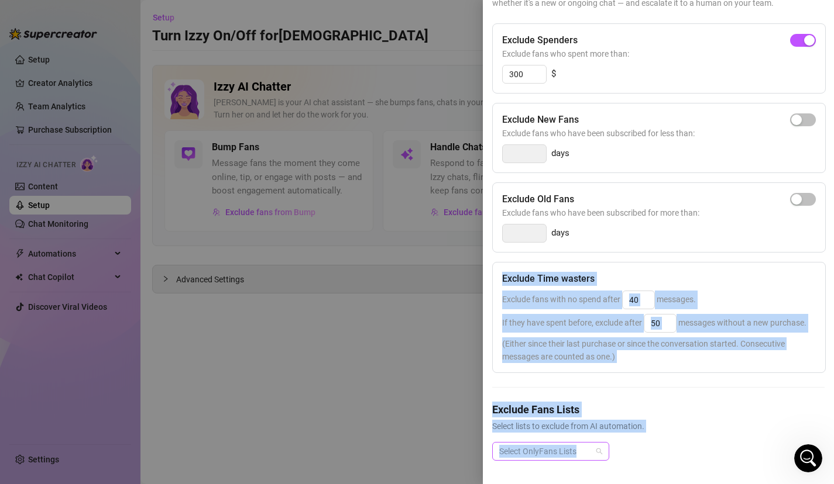
click at [556, 458] on div at bounding box center [544, 451] width 100 height 16
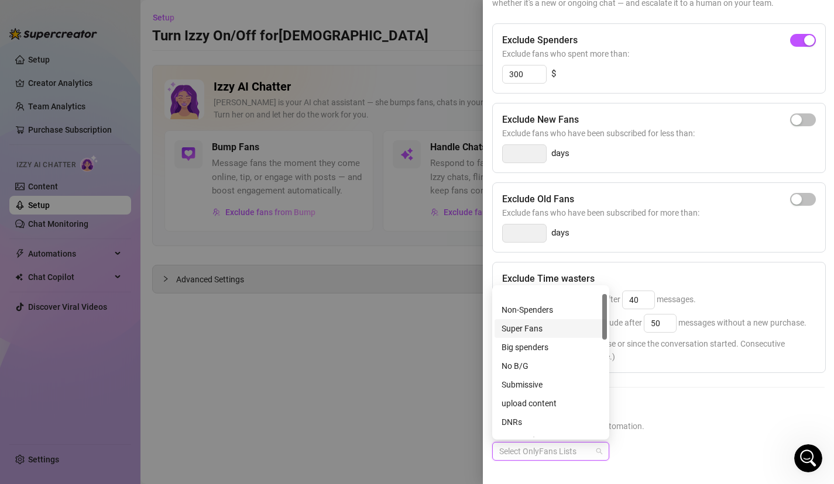
scroll to position [0, 0]
drag, startPoint x: 603, startPoint y: 315, endPoint x: 597, endPoint y: 295, distance: 20.9
click at [597, 297] on div "Expired Fans Non-Spenders Super Fans Big spenders No B/G Submissive upload cont…" at bounding box center [550, 363] width 112 height 150
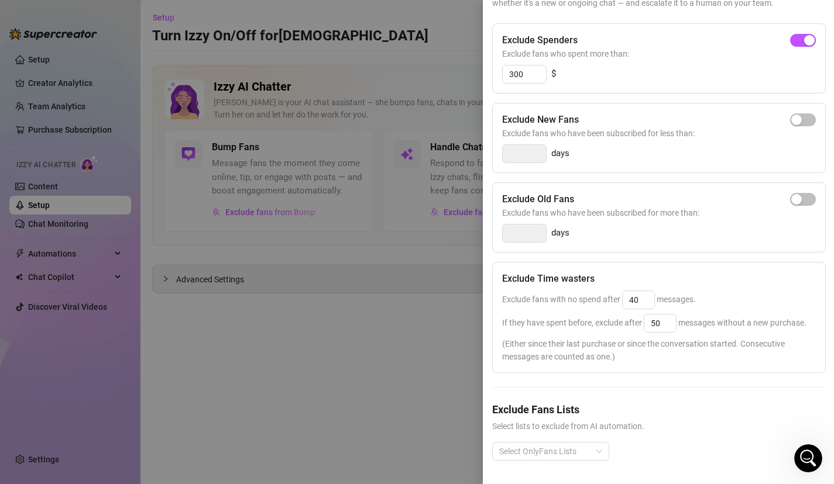
click at [385, 404] on div at bounding box center [417, 242] width 834 height 484
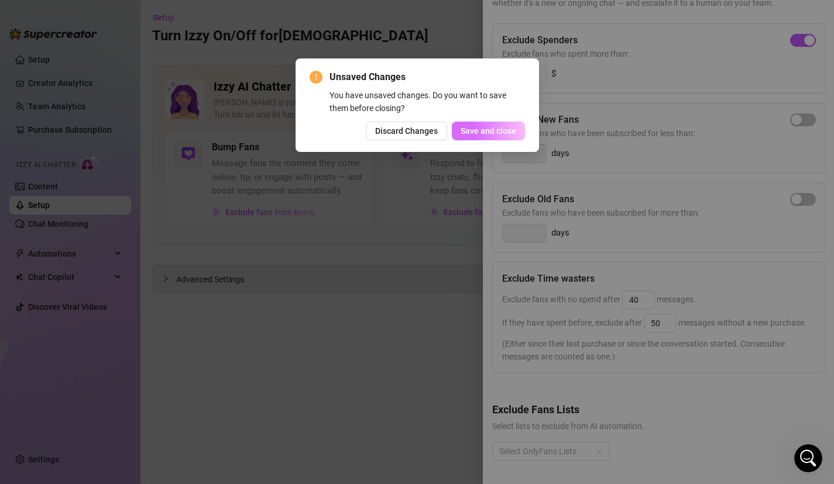
click at [474, 134] on span "Save and close" at bounding box center [488, 130] width 56 height 9
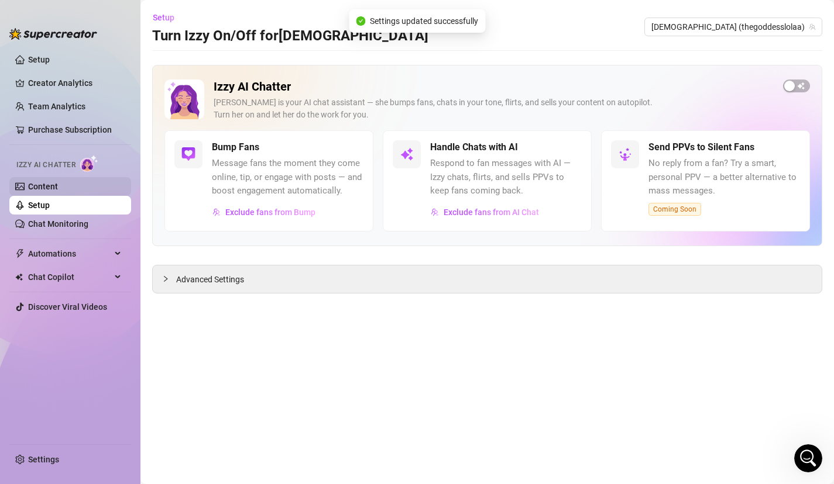
click at [58, 185] on link "Content" at bounding box center [43, 186] width 30 height 9
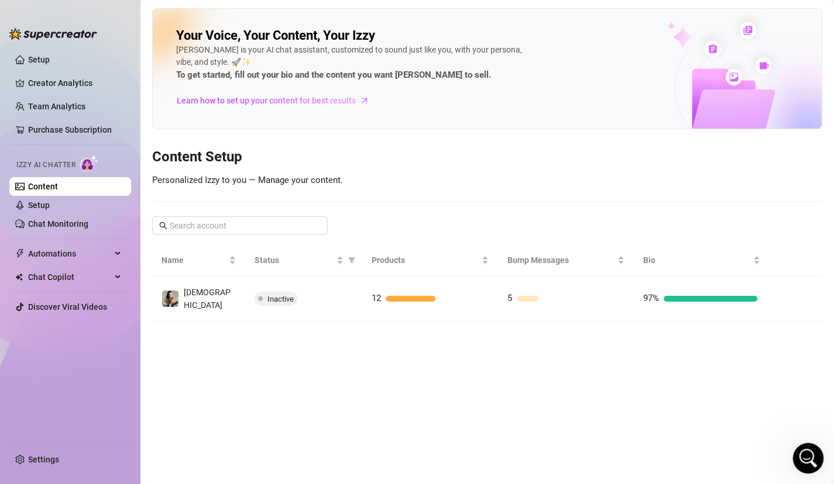
click at [804, 458] on icon "Open Intercom Messenger" at bounding box center [806, 456] width 19 height 19
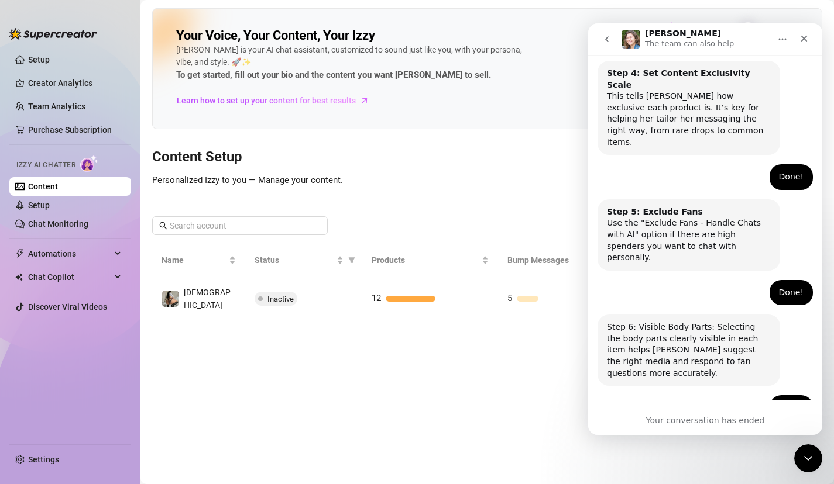
scroll to position [734, 0]
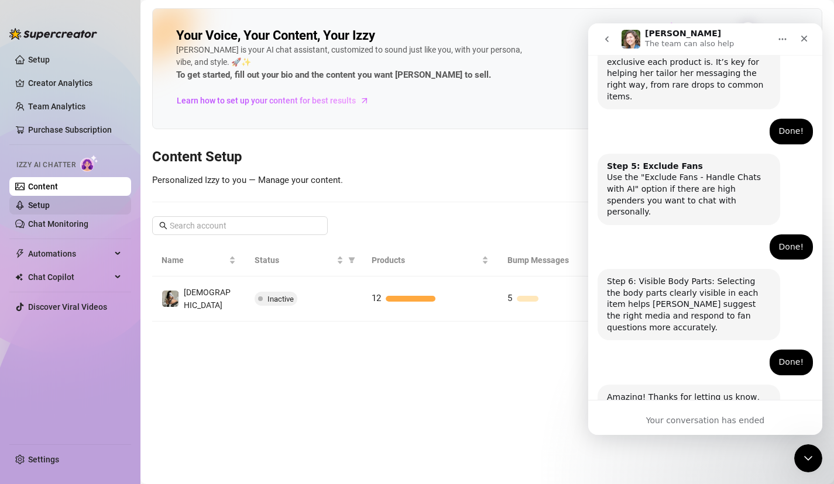
click at [50, 202] on link "Setup" at bounding box center [39, 205] width 22 height 9
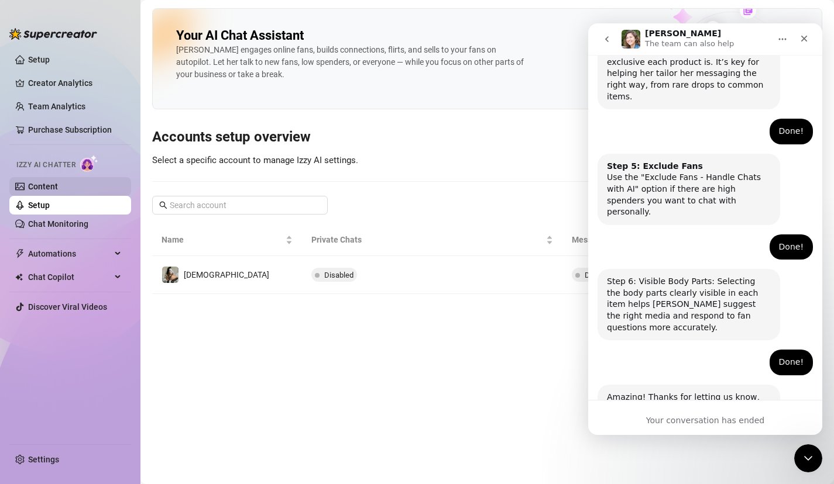
click at [58, 182] on link "Content" at bounding box center [43, 186] width 30 height 9
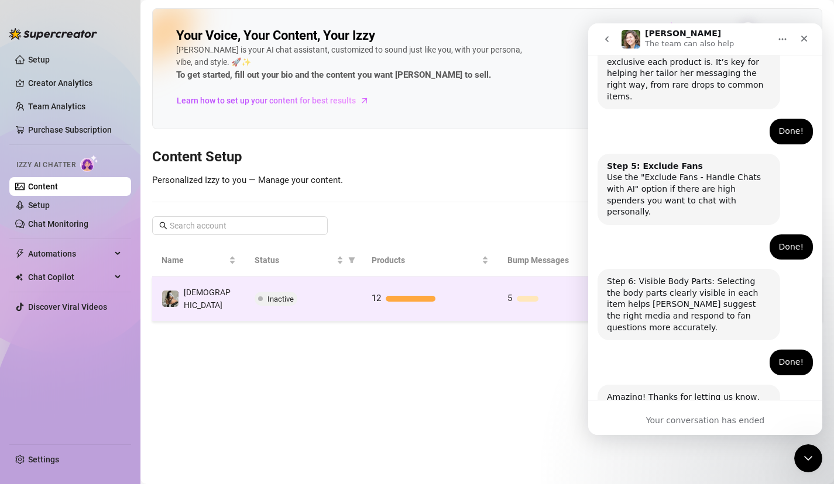
click at [394, 288] on td "12" at bounding box center [430, 299] width 136 height 45
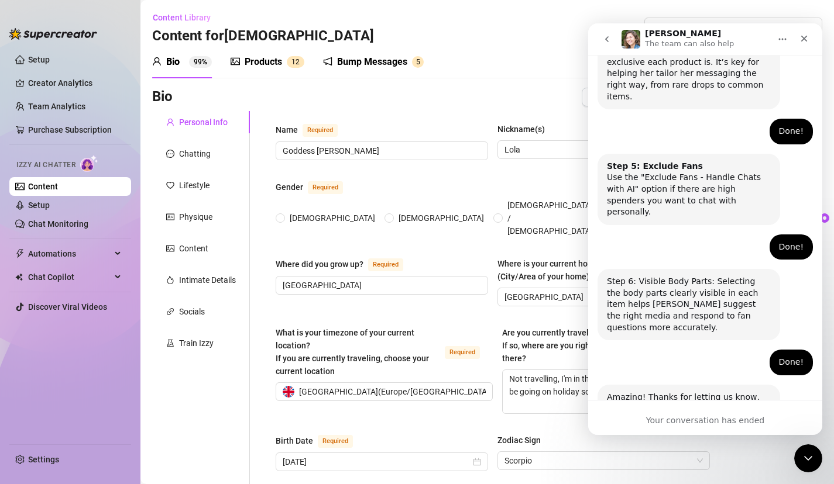
click at [283, 57] on div "Products 1 2" at bounding box center [267, 62] width 74 height 14
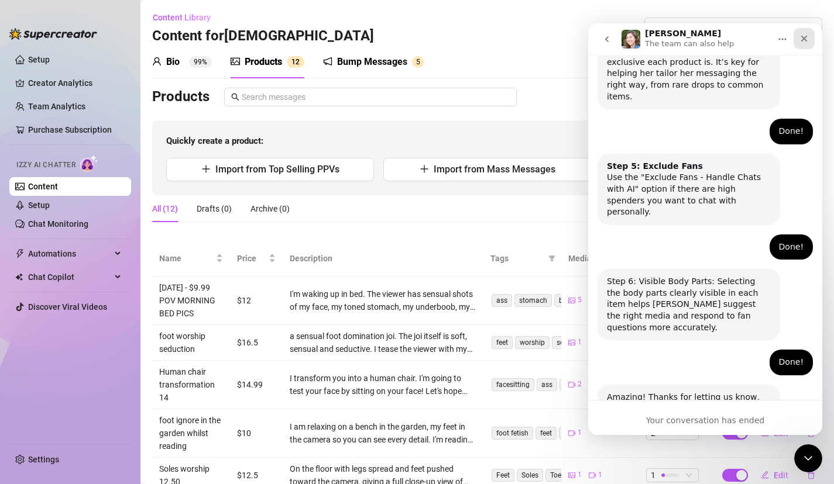
click at [805, 38] on icon "Close" at bounding box center [803, 38] width 9 height 9
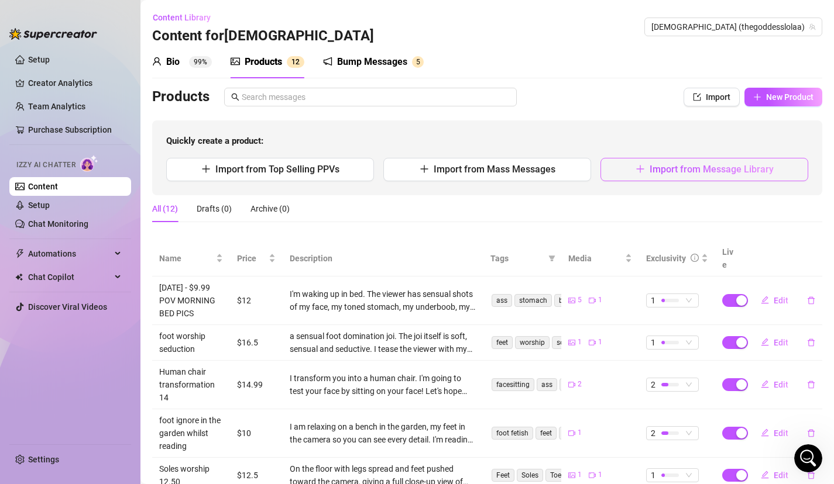
click at [659, 166] on span "Import from Message Library" at bounding box center [711, 169] width 124 height 11
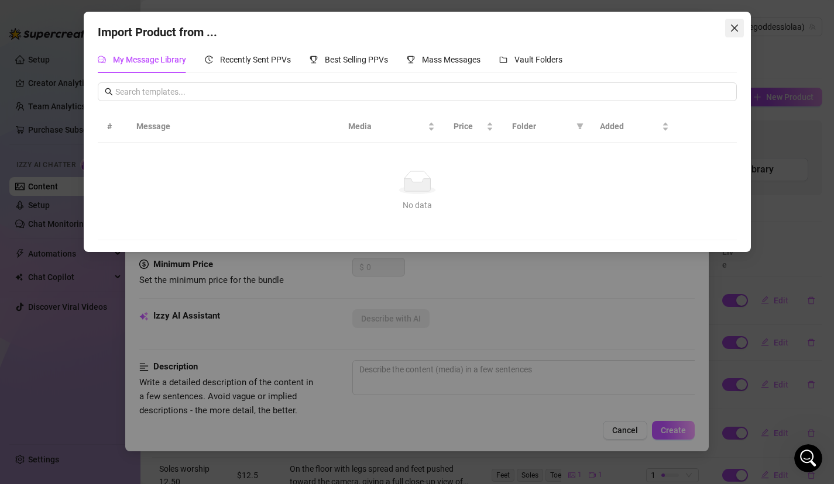
click at [734, 26] on icon "close" at bounding box center [733, 27] width 9 height 9
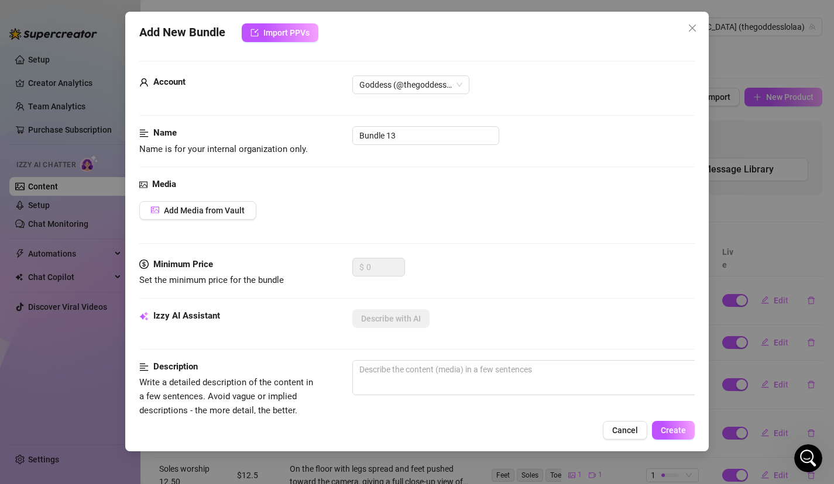
click at [770, 71] on div "Add New Bundle Import PPVs Account Goddess (@thegoddesslolaa) Name Name is for …" at bounding box center [417, 242] width 834 height 484
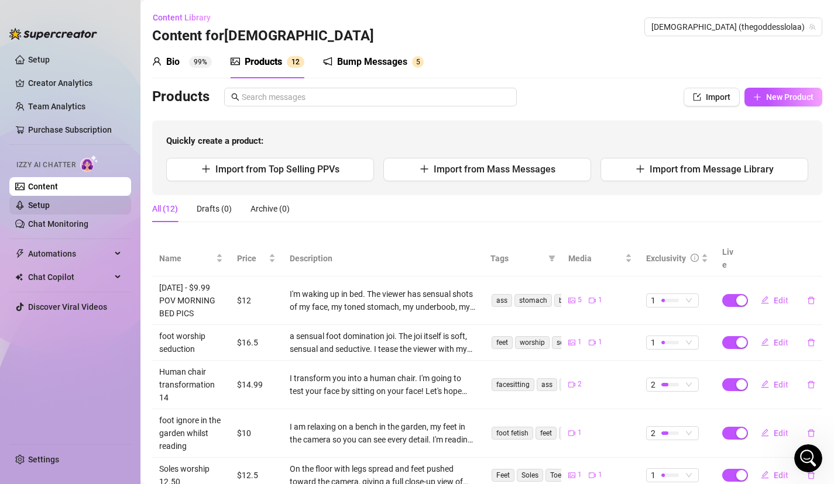
click at [50, 202] on link "Setup" at bounding box center [39, 205] width 22 height 9
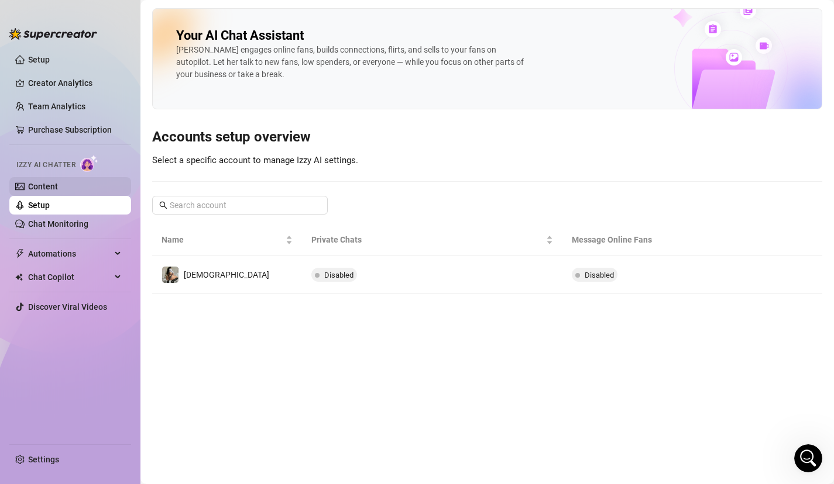
click at [58, 186] on link "Content" at bounding box center [43, 186] width 30 height 9
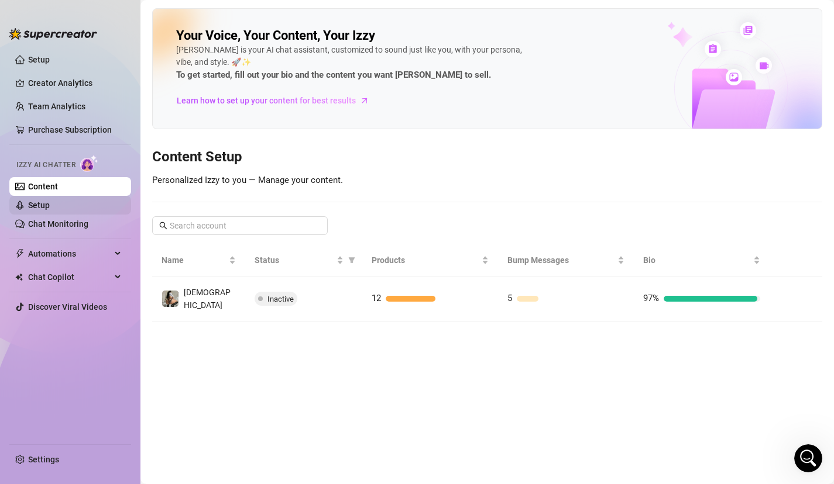
click at [50, 208] on link "Setup" at bounding box center [39, 205] width 22 height 9
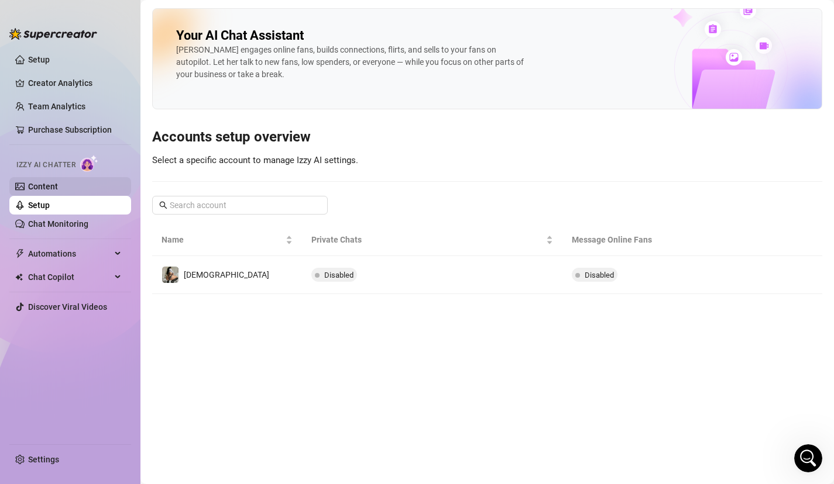
click at [58, 191] on link "Content" at bounding box center [43, 186] width 30 height 9
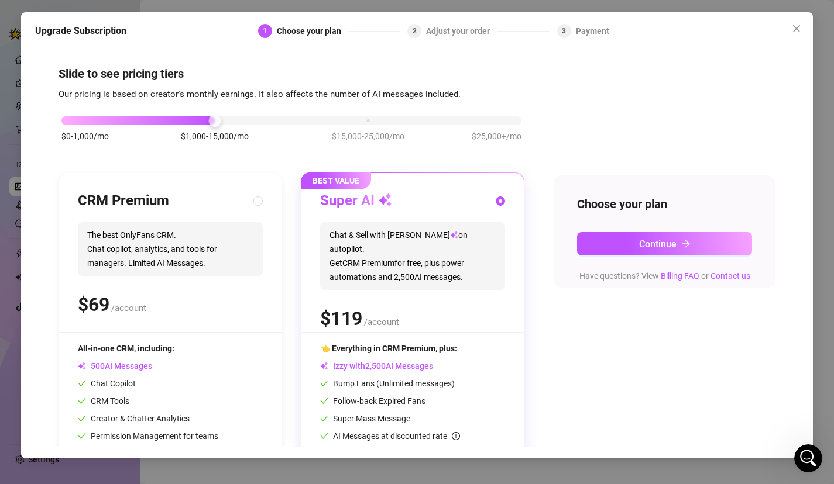
click at [459, 264] on span "Chat & Sell with Izzy on autopilot. Get CRM Premium for free, plus power automa…" at bounding box center [412, 256] width 185 height 68
click at [599, 251] on button "Continue" at bounding box center [664, 243] width 175 height 23
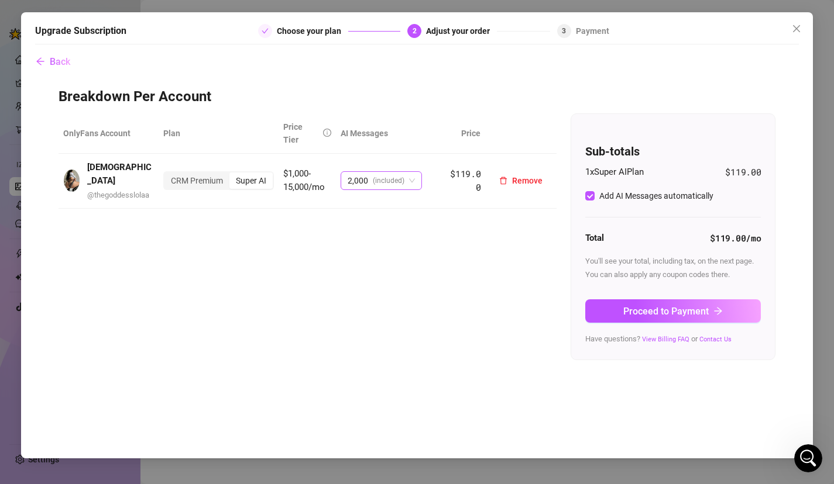
click at [405, 184] on span "2,000 (included)" at bounding box center [380, 181] width 67 height 18
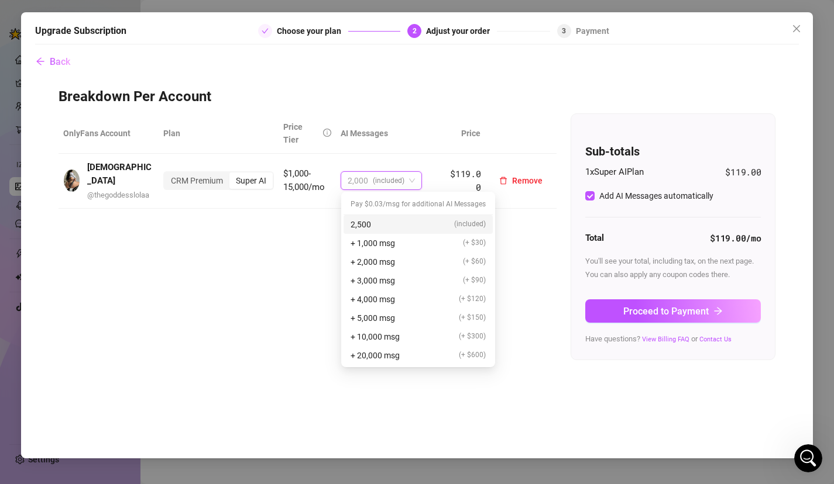
click at [405, 185] on span "2,000 (included)" at bounding box center [380, 181] width 67 height 18
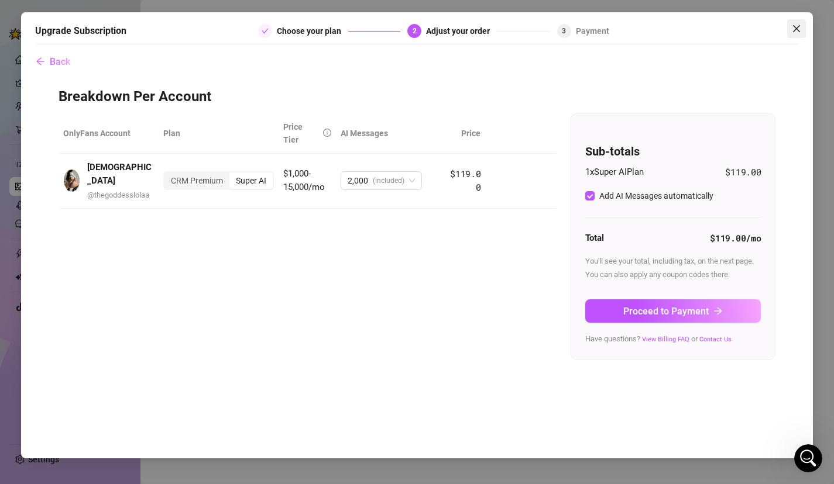
click at [800, 30] on icon "close" at bounding box center [795, 28] width 9 height 9
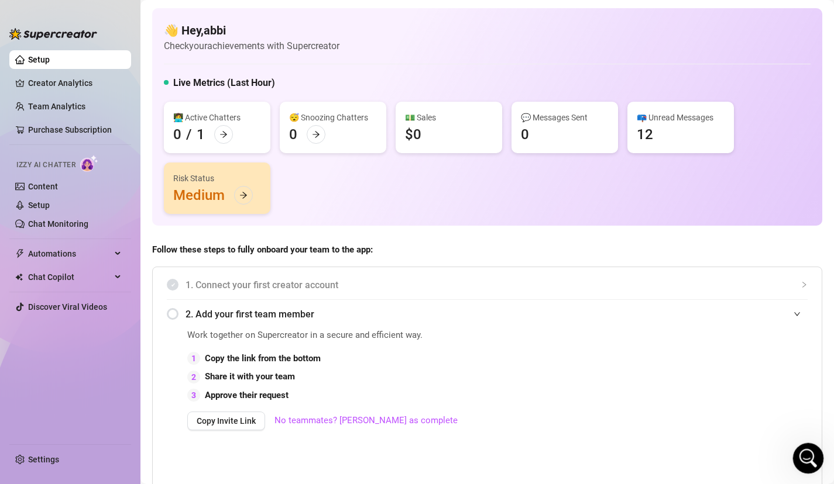
click at [808, 464] on icon "Open Intercom Messenger" at bounding box center [806, 456] width 19 height 19
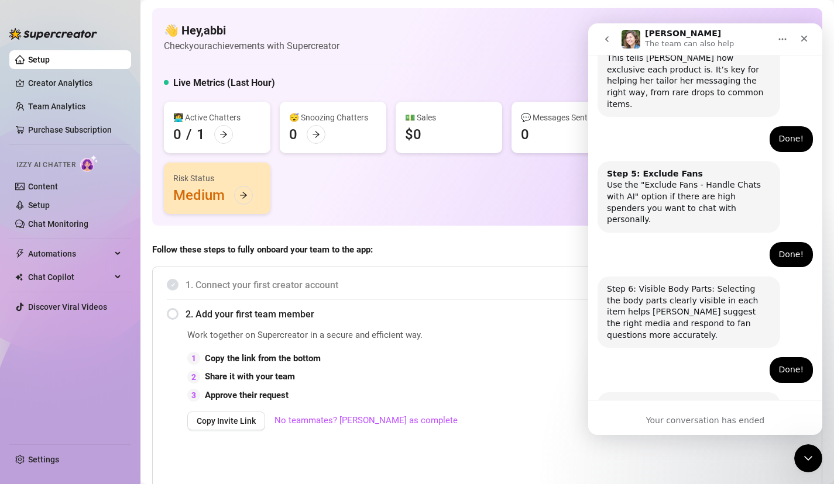
scroll to position [734, 0]
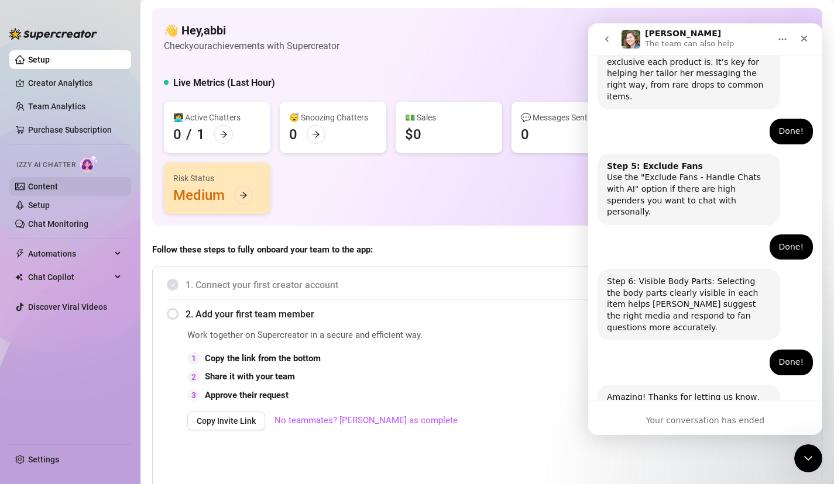
click at [53, 184] on link "Content" at bounding box center [43, 186] width 30 height 9
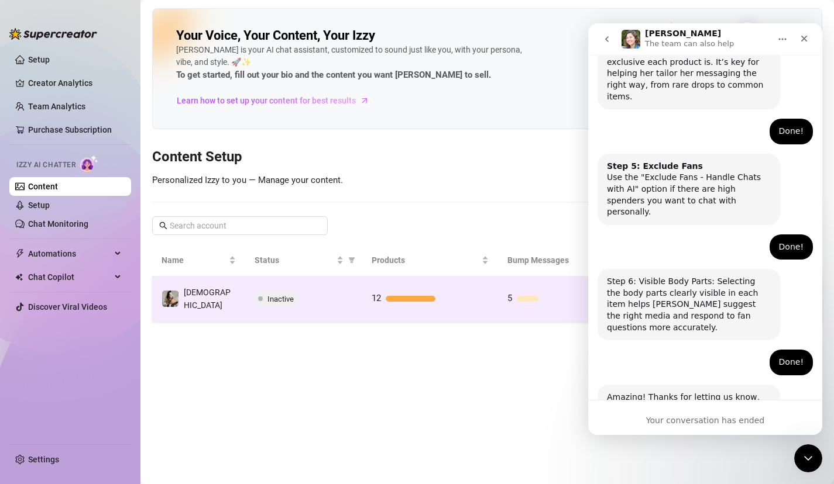
click at [383, 304] on td "12" at bounding box center [430, 299] width 136 height 45
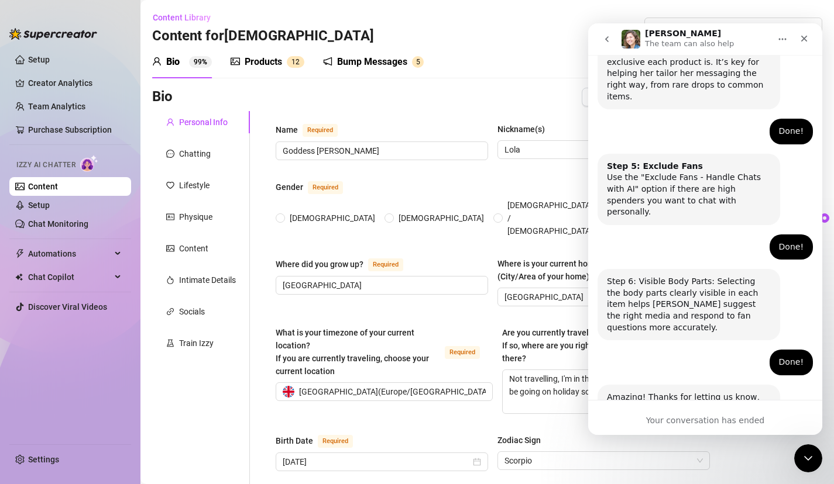
click at [287, 63] on sup "1 2" at bounding box center [296, 62] width 18 height 12
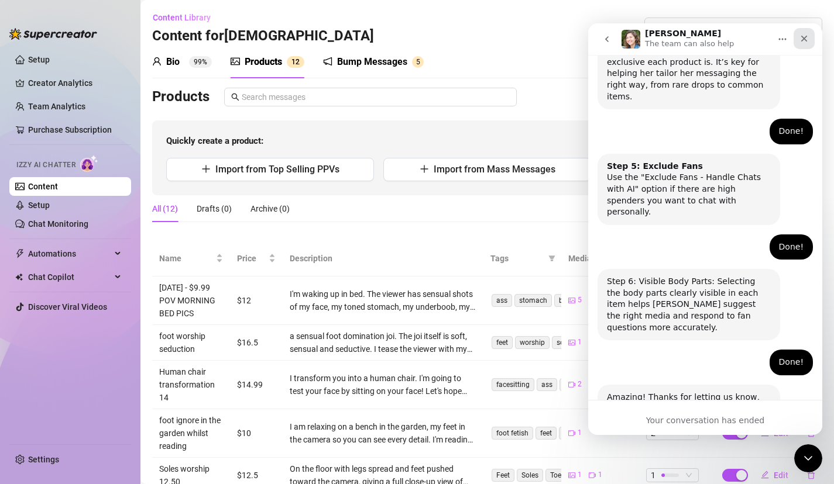
click at [807, 34] on icon "Close" at bounding box center [803, 38] width 9 height 9
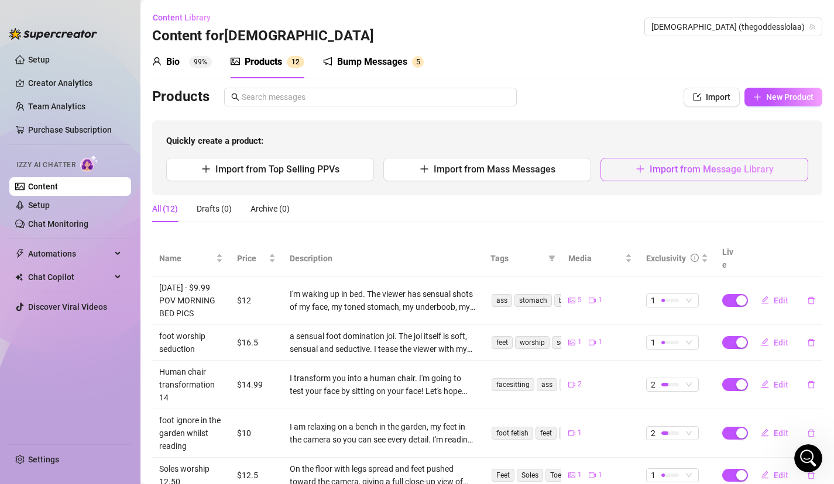
click at [697, 160] on button "Import from Message Library" at bounding box center [704, 169] width 208 height 23
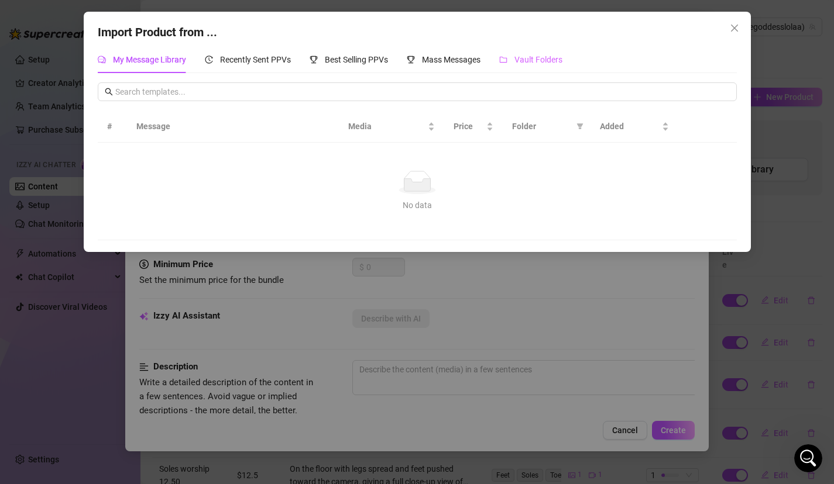
click at [540, 67] on div "Vault Folders" at bounding box center [530, 59] width 63 height 27
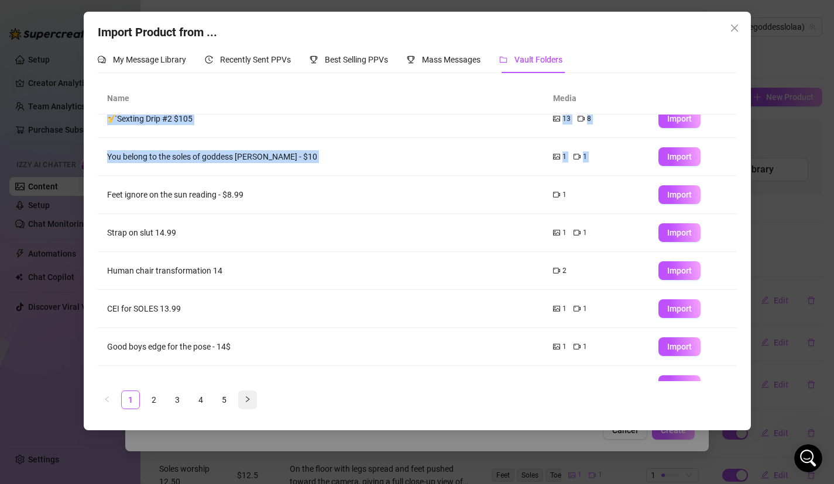
scroll to position [113, 0]
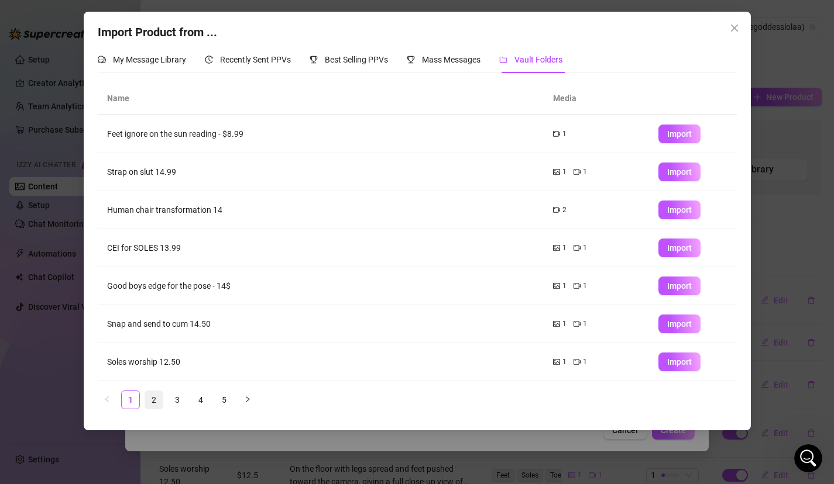
drag, startPoint x: 258, startPoint y: 245, endPoint x: 157, endPoint y: 406, distance: 189.7
click at [158, 406] on div "Name Media May 7, 2024 - $9.99 FEET MASSAGE IN NYLON STOCKINGS 2 1 Import 🎷Sext…" at bounding box center [417, 245] width 639 height 326
click at [157, 404] on link "2" at bounding box center [154, 400] width 18 height 18
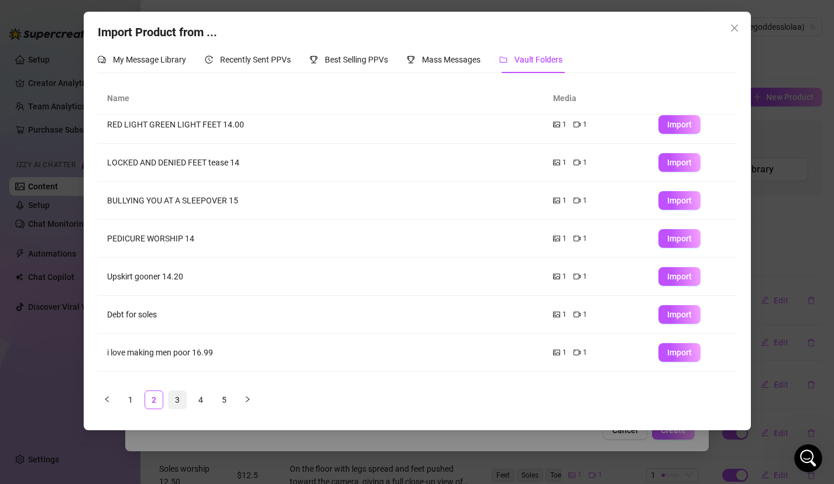
scroll to position [0, 0]
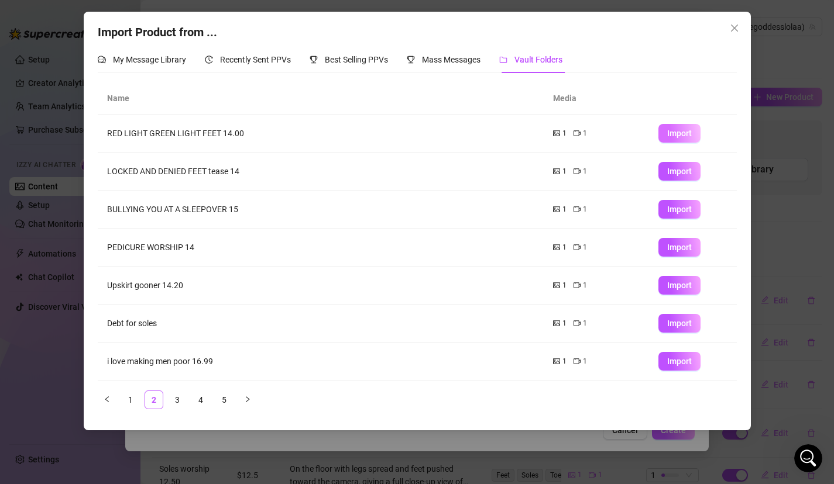
click at [674, 135] on span "Import" at bounding box center [679, 133] width 25 height 9
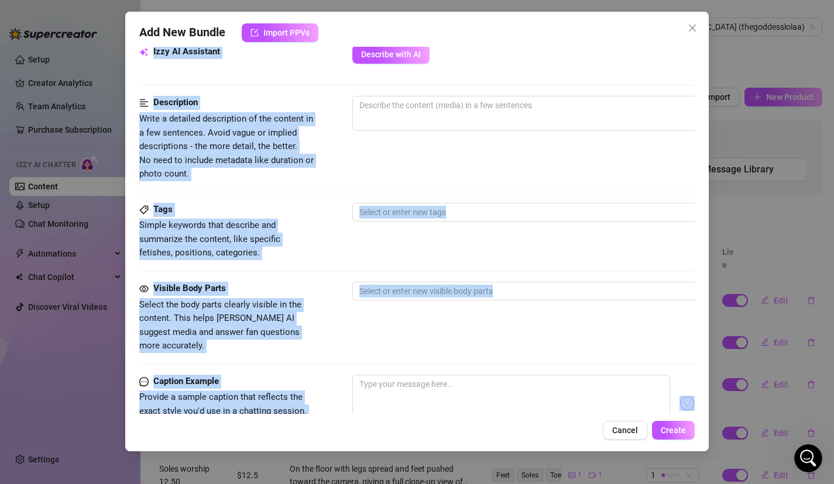
scroll to position [511, 0]
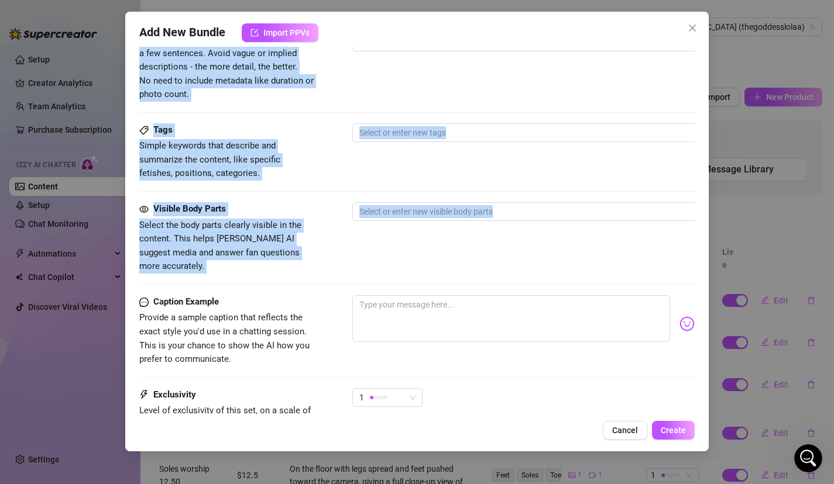
drag, startPoint x: 398, startPoint y: 356, endPoint x: 387, endPoint y: 259, distance: 97.7
click at [386, 260] on form "Account Goddess (@thegoddesslolaa) Name Name is for your internal organization …" at bounding box center [417, 41] width 556 height 983
click at [433, 168] on div "Tags Simple keywords that describe and summarize the content, like specific fet…" at bounding box center [417, 151] width 556 height 57
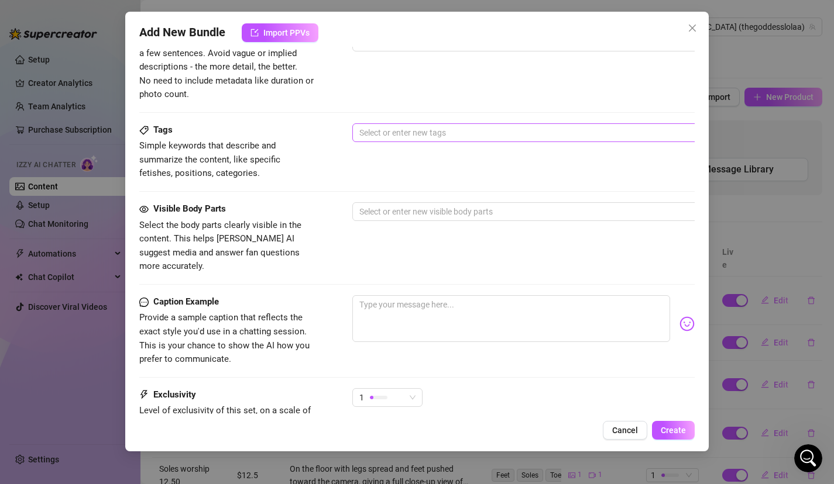
click at [438, 126] on div at bounding box center [550, 133] width 392 height 16
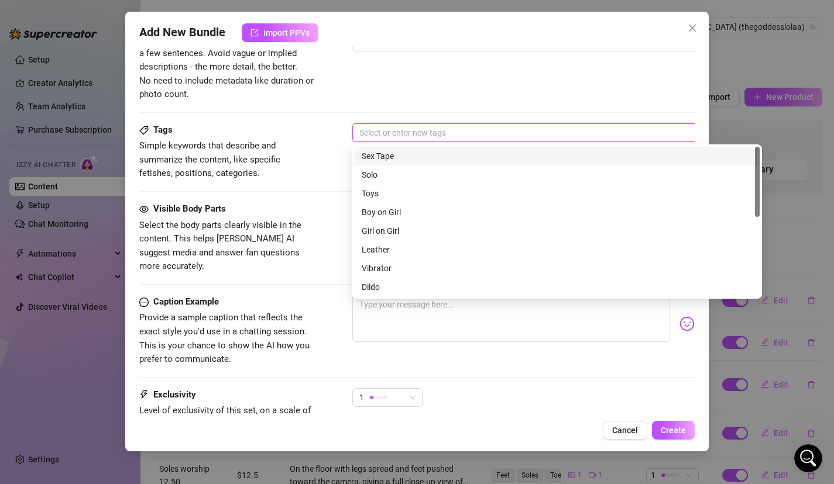
click at [336, 83] on div "Description Write a detailed description of the content in a few sentences. Avo…" at bounding box center [417, 58] width 556 height 85
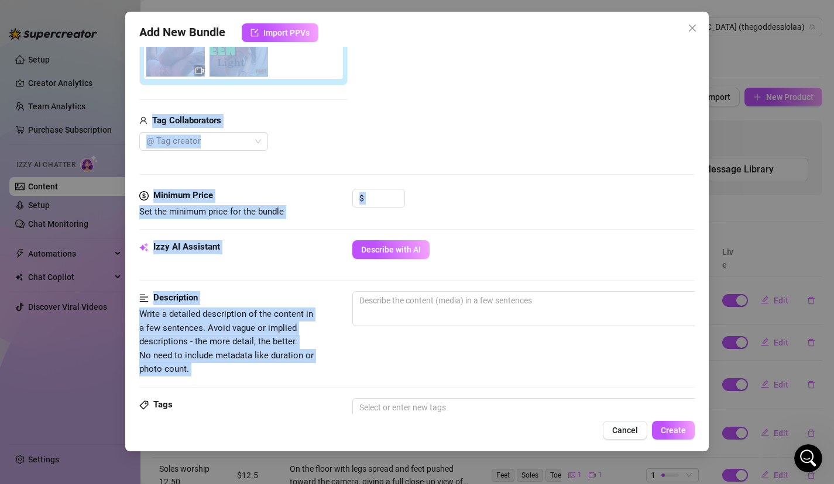
scroll to position [69, 0]
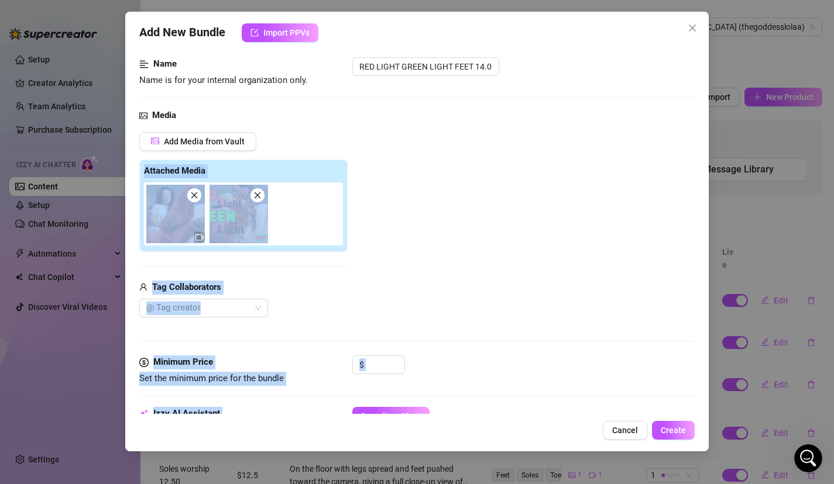
drag, startPoint x: 337, startPoint y: 85, endPoint x: 332, endPoint y: 161, distance: 76.2
click at [336, 161] on form "Account Goddess (@thegoddesslolaa) Name Name is for your internal organization …" at bounding box center [417, 483] width 556 height 983
click at [451, 253] on div "Add Media from Vault Attached Media Tag Collaborators @ Tag creator" at bounding box center [417, 225] width 556 height 186
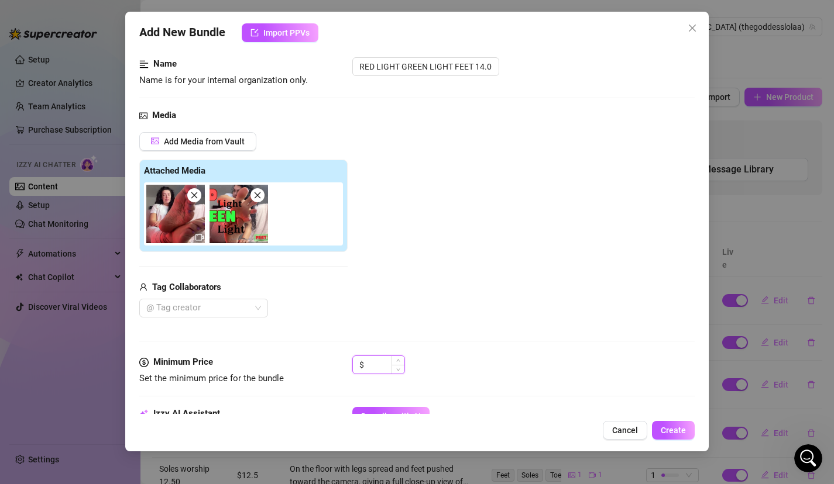
click at [384, 360] on input at bounding box center [385, 365] width 38 height 18
click at [381, 369] on input at bounding box center [385, 365] width 38 height 18
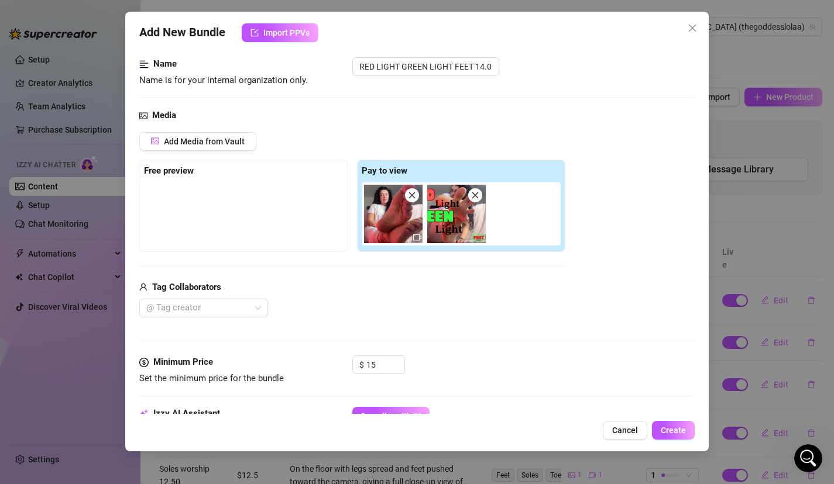
click at [421, 336] on div "Media Add Media from Vault Free preview Pay to view Tag Collaborators @ Tag cre…" at bounding box center [417, 232] width 556 height 247
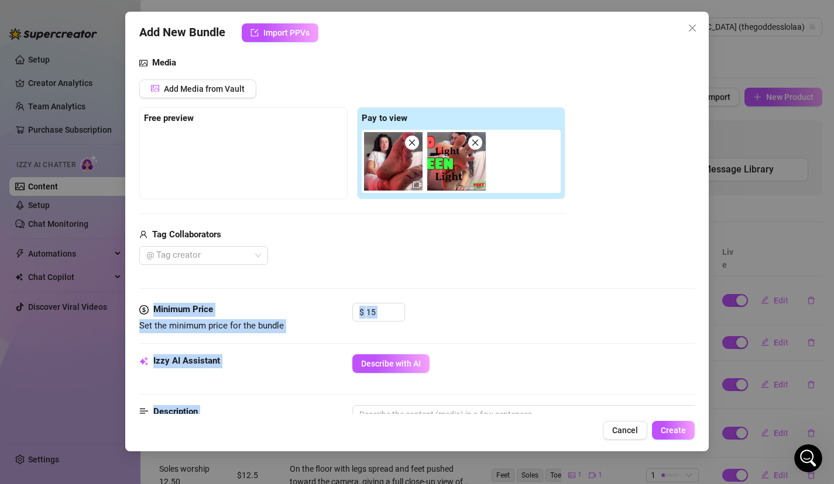
scroll to position [202, 0]
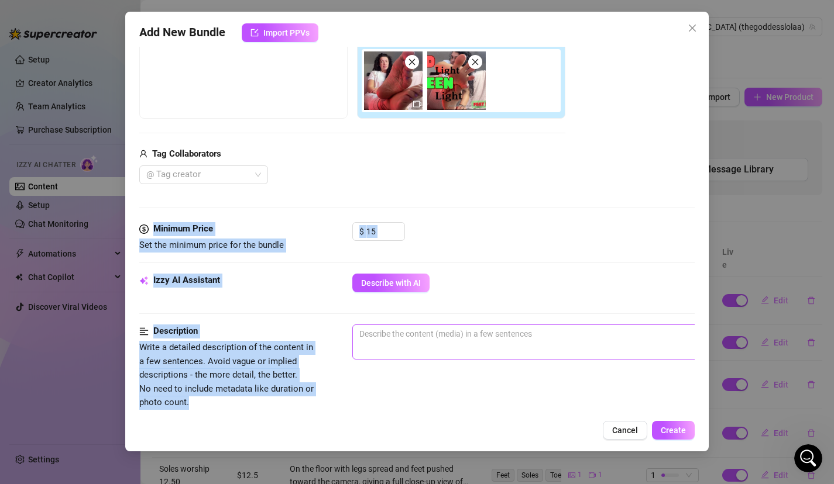
drag, startPoint x: 419, startPoint y: 340, endPoint x: 423, endPoint y: 353, distance: 12.8
click at [424, 354] on form "Account Goddess (@thegoddesslolaa) Name Name is for your internal organization …" at bounding box center [417, 349] width 556 height 983
click at [401, 291] on button "Describe with AI" at bounding box center [390, 283] width 77 height 19
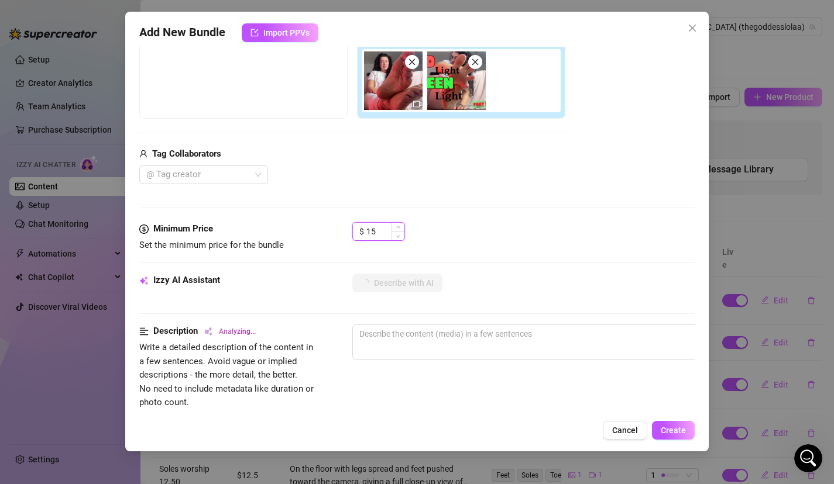
click at [388, 235] on input "15" at bounding box center [385, 232] width 38 height 18
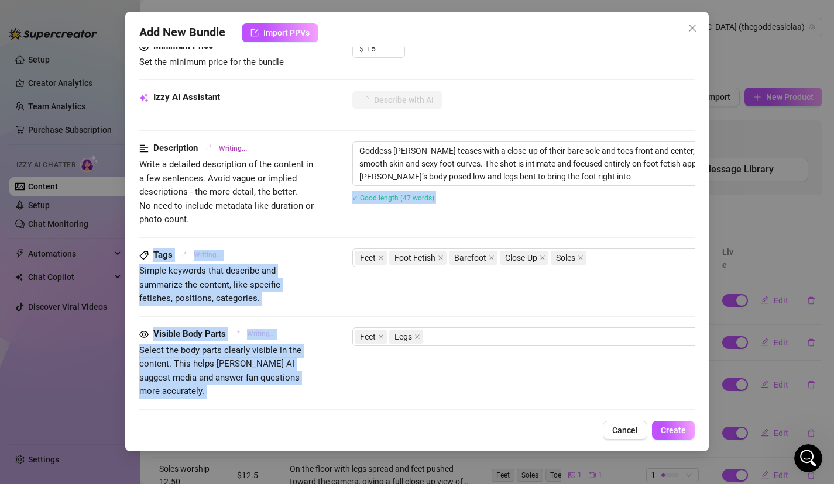
scroll to position [421, 0]
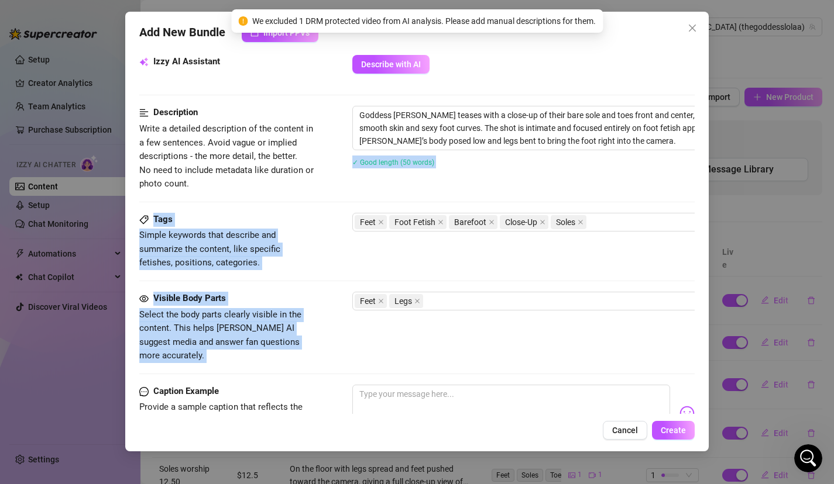
drag, startPoint x: 383, startPoint y: 389, endPoint x: 383, endPoint y: 318, distance: 71.4
click at [384, 318] on form "Account Goddess (@thegoddesslolaa) Name Name is for your internal organization …" at bounding box center [417, 131] width 556 height 983
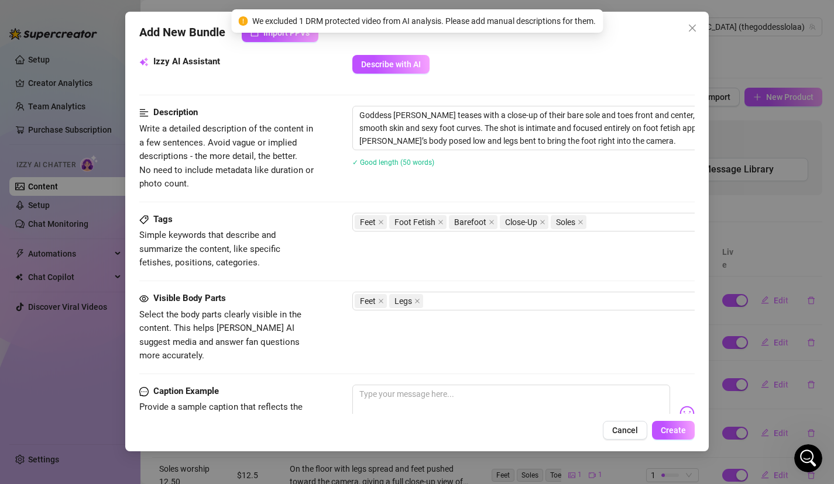
click at [387, 336] on div "Visible Body Parts Select the body parts clearly visible in the content. This h…" at bounding box center [417, 327] width 556 height 71
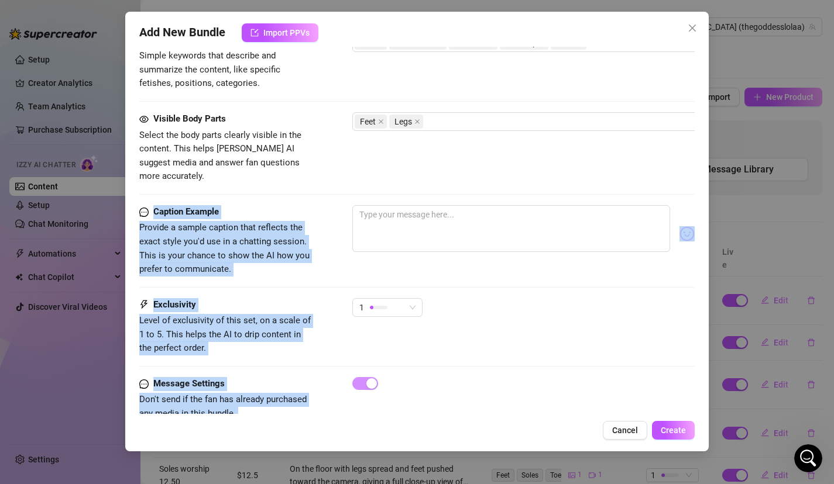
scroll to position [615, 0]
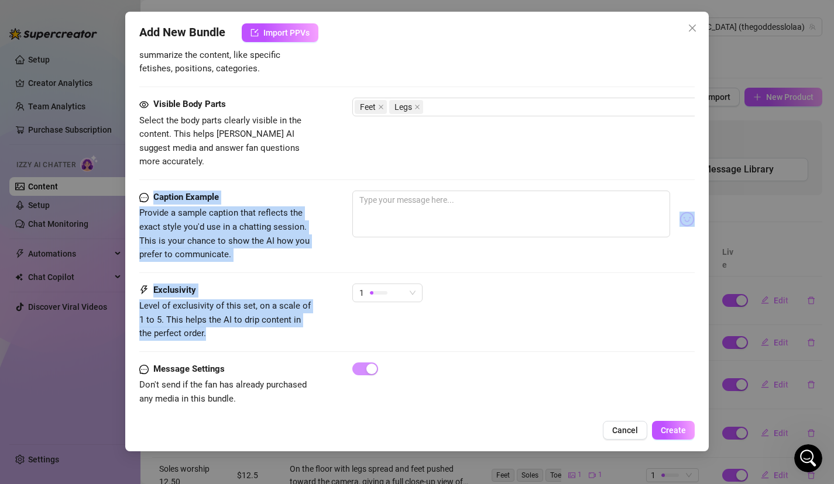
drag, startPoint x: 386, startPoint y: 330, endPoint x: 372, endPoint y: 301, distance: 33.0
click at [432, 201] on textarea at bounding box center [511, 214] width 318 height 47
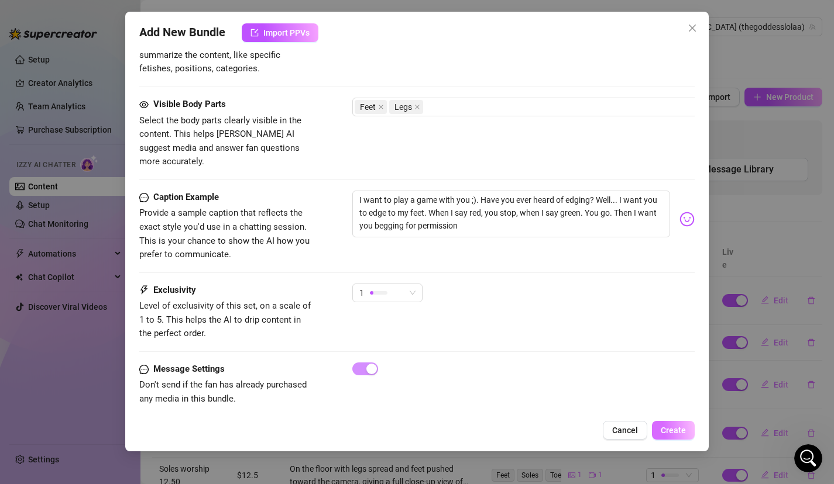
click at [676, 427] on span "Create" at bounding box center [672, 430] width 25 height 9
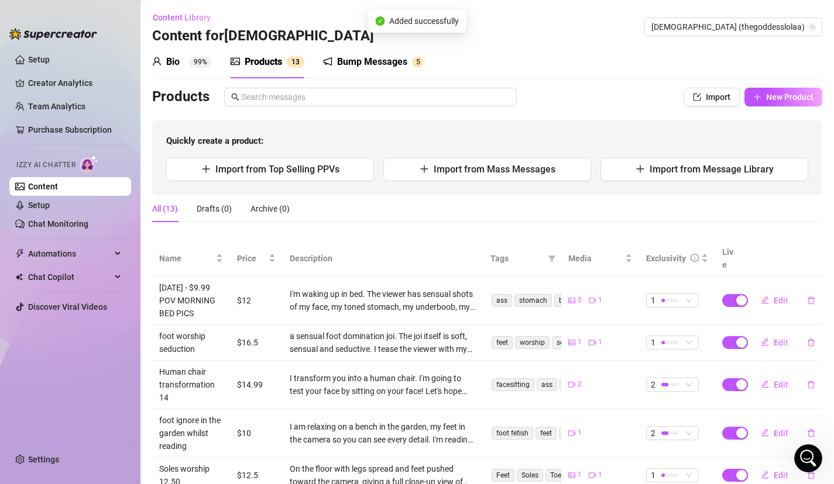
click at [518, 209] on div "All (13) Drafts (0) Archive (0)" at bounding box center [487, 208] width 670 height 27
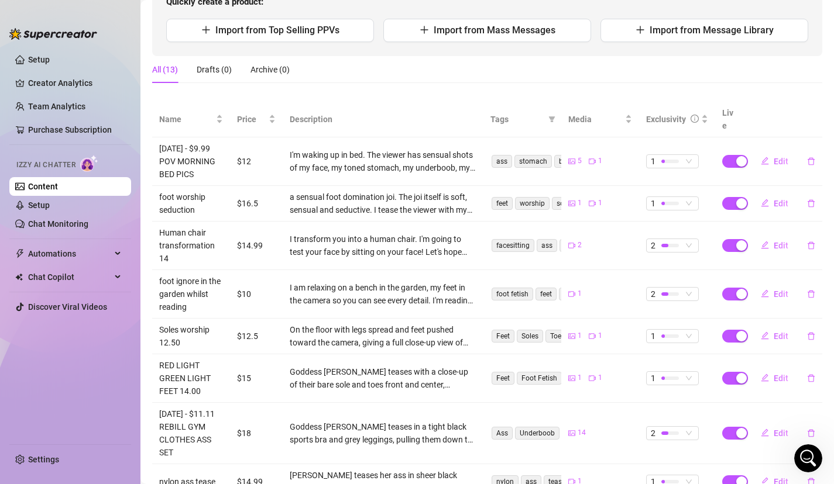
scroll to position [117, 0]
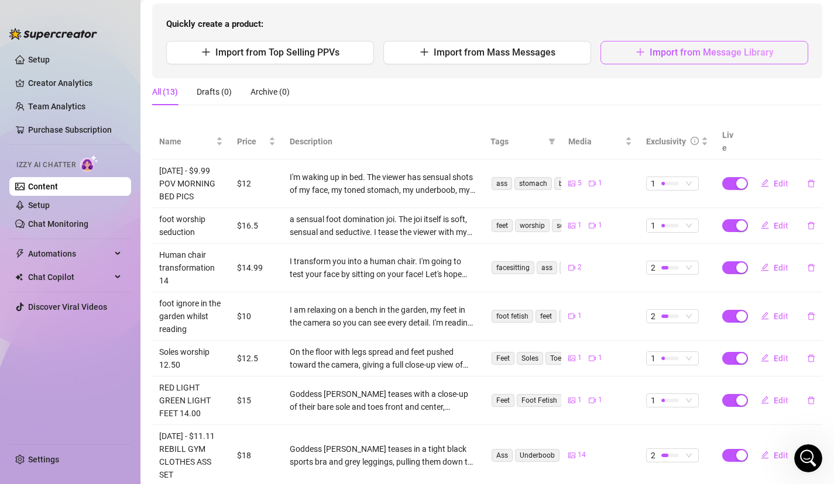
click at [660, 53] on span "Import from Message Library" at bounding box center [711, 52] width 124 height 11
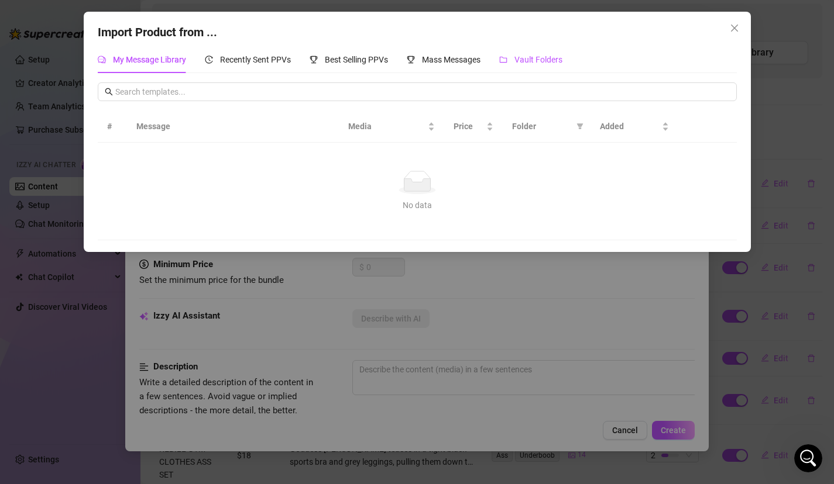
click at [540, 63] on span "Vault Folders" at bounding box center [538, 59] width 48 height 9
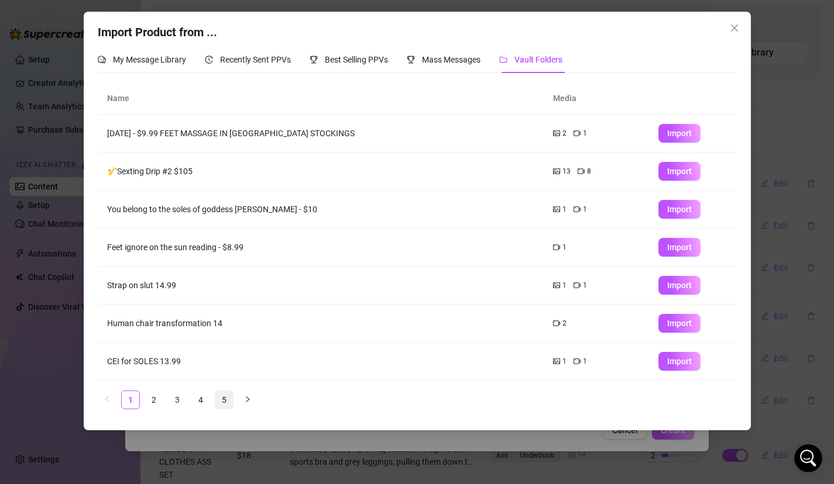
click at [228, 400] on link "5" at bounding box center [224, 400] width 18 height 18
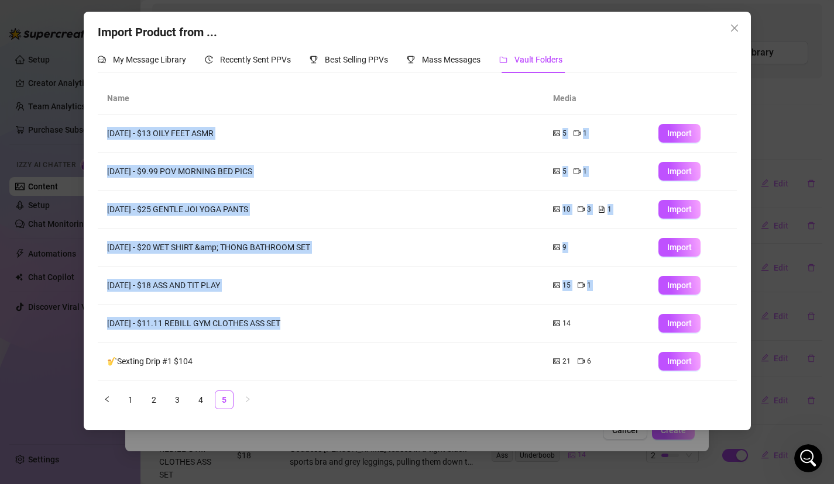
scroll to position [113, 0]
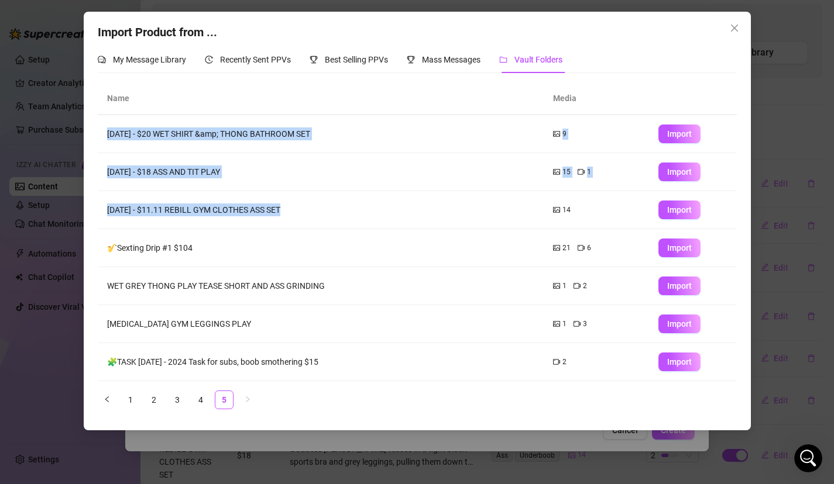
drag, startPoint x: 276, startPoint y: 321, endPoint x: 235, endPoint y: 391, distance: 81.1
click at [235, 392] on div "Name Media Apr 8, 2024 - $13 OILY FEET ASMR 5 1 Import Apr 8, 2024 - $9.99 POV …" at bounding box center [417, 245] width 639 height 326
click at [207, 401] on link "4" at bounding box center [201, 400] width 18 height 18
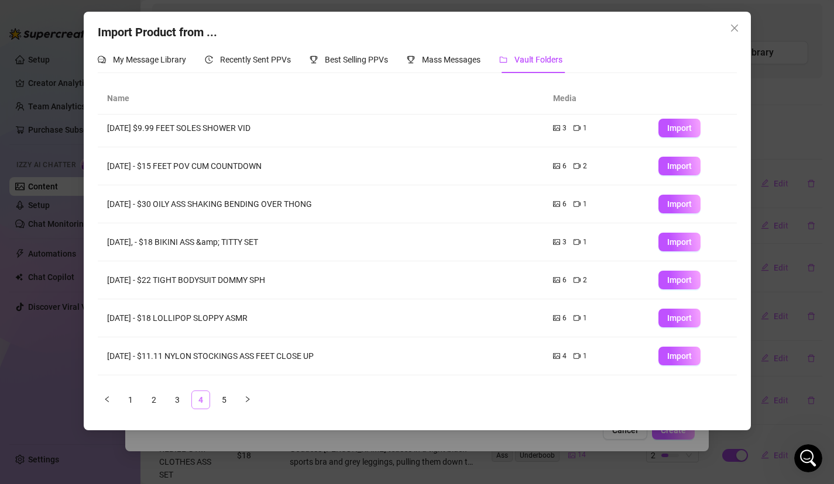
scroll to position [0, 0]
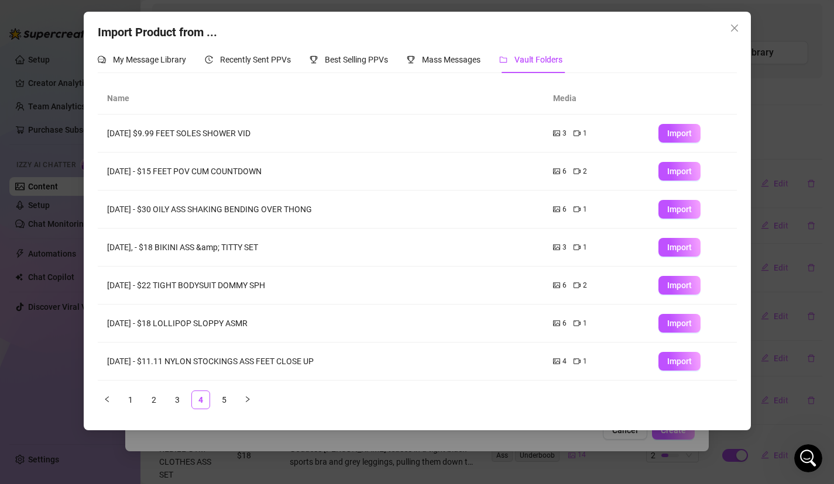
drag, startPoint x: 314, startPoint y: 271, endPoint x: 275, endPoint y: 441, distance: 174.7
click at [277, 450] on div "Import Product from ... My Message Library Recently Sent PPVs Best Selling PPVs…" at bounding box center [417, 242] width 834 height 484
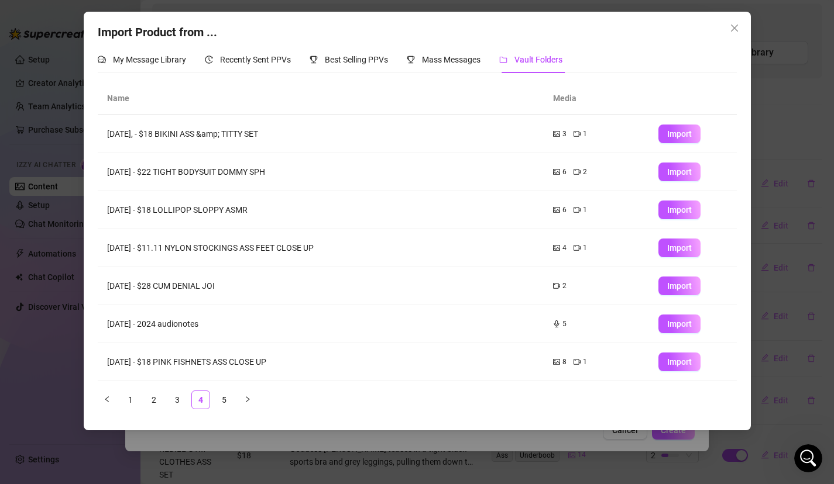
drag, startPoint x: 396, startPoint y: 308, endPoint x: 385, endPoint y: 396, distance: 89.0
click at [389, 399] on div "Name Media Apr 29, 2024 $9.99 FEET SOLES SHOWER VID 3 1 Import Apr 25, 2024 - $…" at bounding box center [417, 245] width 639 height 326
click at [336, 390] on div "Name Media Apr 29, 2024 $9.99 FEET SOLES SHOWER VID 3 1 Import Apr 25, 2024 - $…" at bounding box center [417, 245] width 639 height 326
click at [660, 214] on button "Import" at bounding box center [679, 210] width 42 height 19
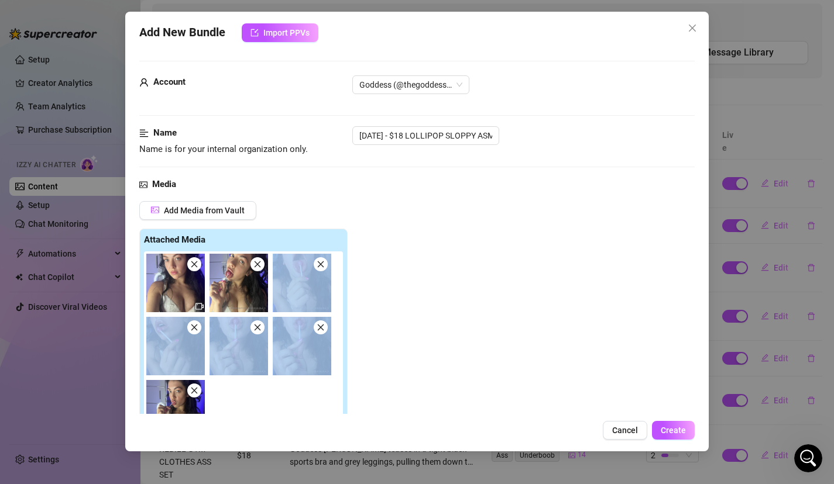
drag, startPoint x: 463, startPoint y: 295, endPoint x: 449, endPoint y: 394, distance: 99.8
click at [449, 401] on div "Add Media from Vault Attached Media Tag Collaborators @ Tag creator" at bounding box center [417, 356] width 556 height 311
click at [449, 394] on div "Add Media from Vault Attached Media Tag Collaborators @ Tag creator" at bounding box center [417, 356] width 556 height 311
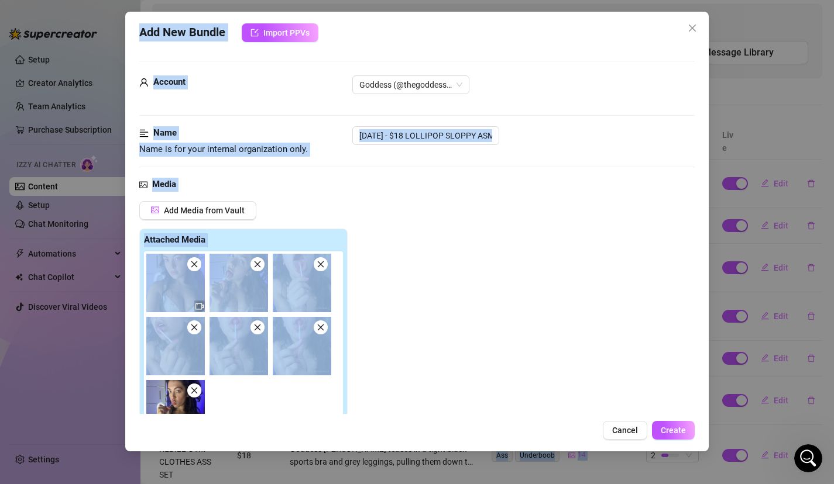
drag, startPoint x: 492, startPoint y: 335, endPoint x: 472, endPoint y: 481, distance: 147.6
click at [472, 481] on div "Add New Bundle Import PPVs Account Goddess (@thegoddesslolaa) Name Name is for …" at bounding box center [417, 242] width 834 height 484
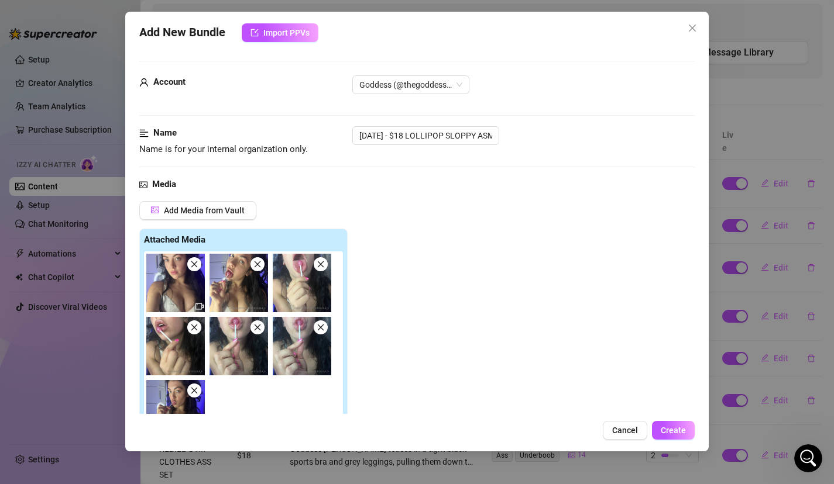
click at [556, 307] on div "Add Media from Vault Attached Media Tag Collaborators @ Tag creator" at bounding box center [417, 356] width 556 height 311
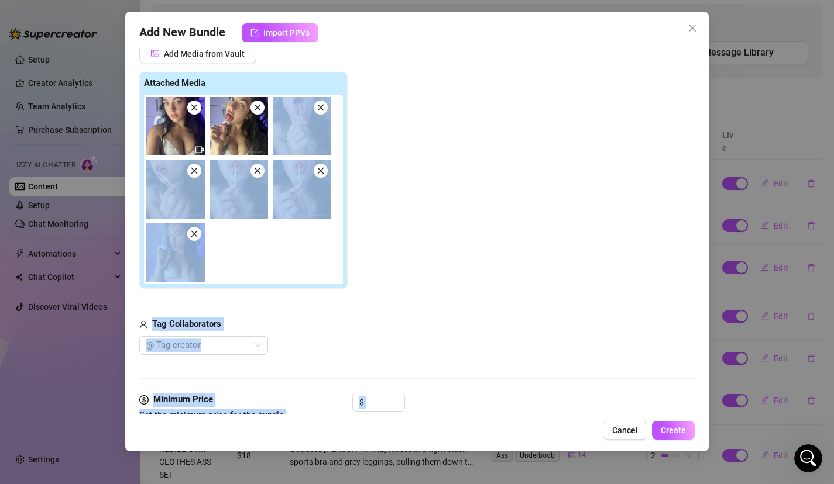
scroll to position [741, 0]
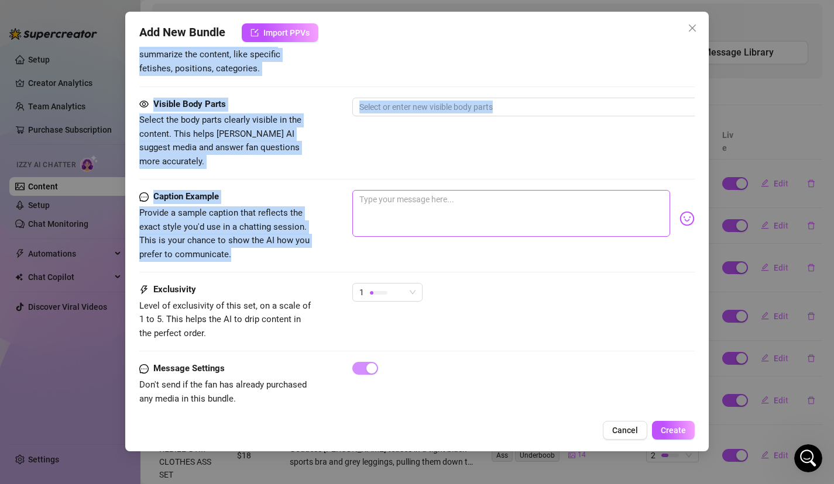
drag, startPoint x: 561, startPoint y: 311, endPoint x: 580, endPoint y: 212, distance: 100.6
click at [534, 136] on div "Visible Body Parts Select the body parts clearly visible in the content. This h…" at bounding box center [417, 133] width 556 height 71
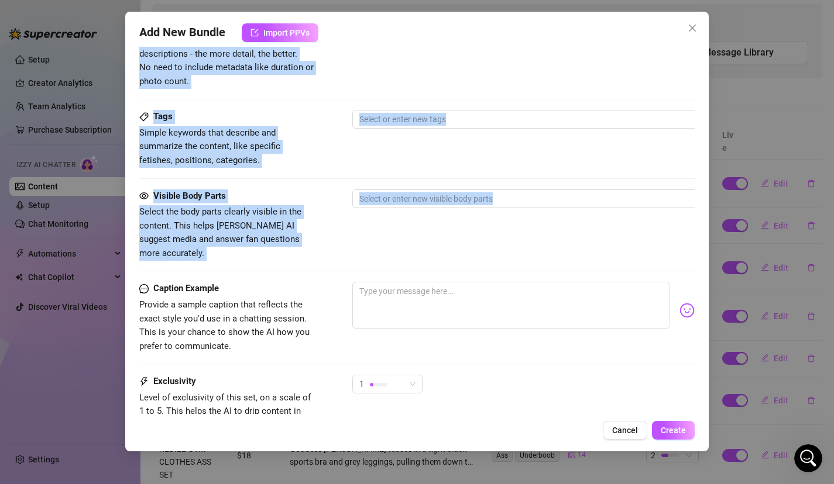
scroll to position [470, 0]
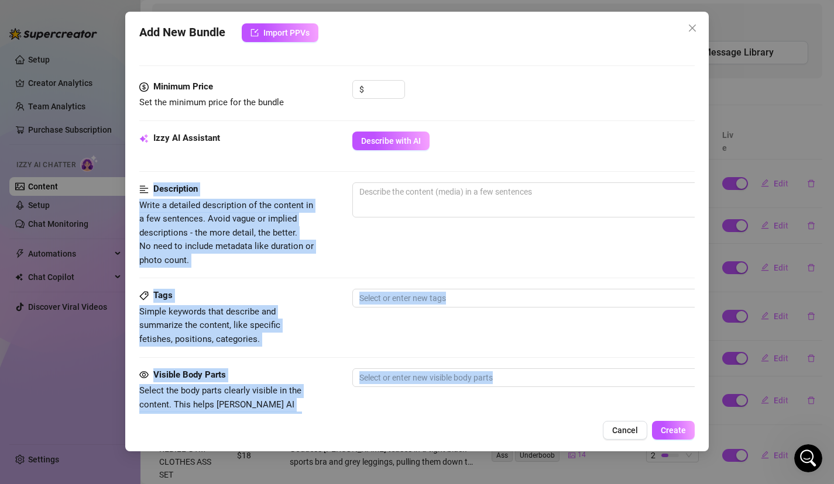
drag, startPoint x: 534, startPoint y: 156, endPoint x: 511, endPoint y: 173, distance: 28.6
click at [512, 175] on form "Account Goddess (@thegoddesslolaa) Name Name is for your internal organization …" at bounding box center [417, 144] width 556 height 1107
click at [404, 145] on button "Describe with AI" at bounding box center [390, 141] width 77 height 19
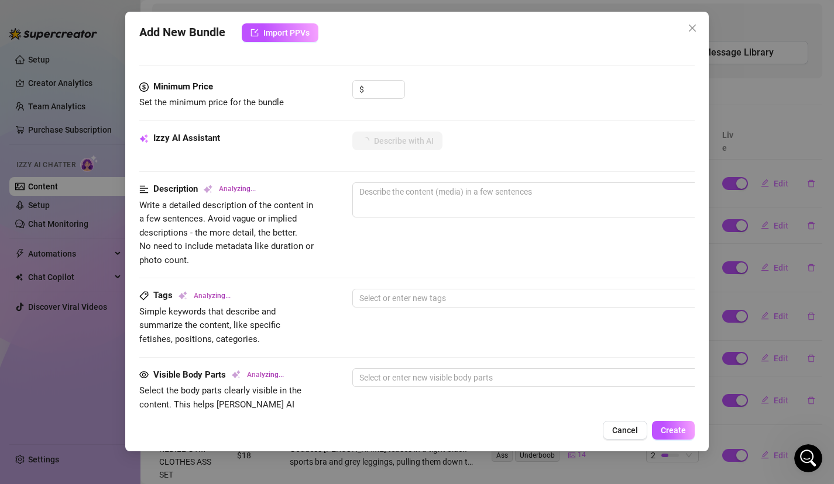
click at [601, 95] on div "$" at bounding box center [523, 94] width 343 height 29
click at [378, 95] on input at bounding box center [385, 90] width 38 height 18
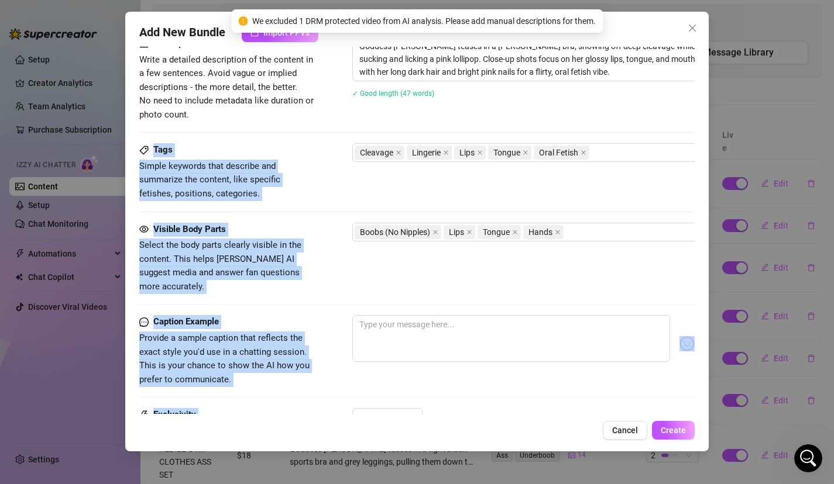
scroll to position [741, 0]
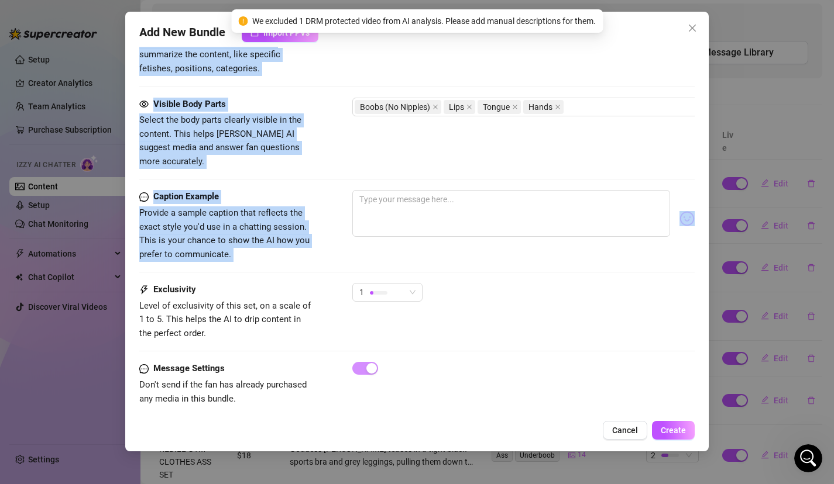
drag, startPoint x: 399, startPoint y: 261, endPoint x: 406, endPoint y: 256, distance: 8.8
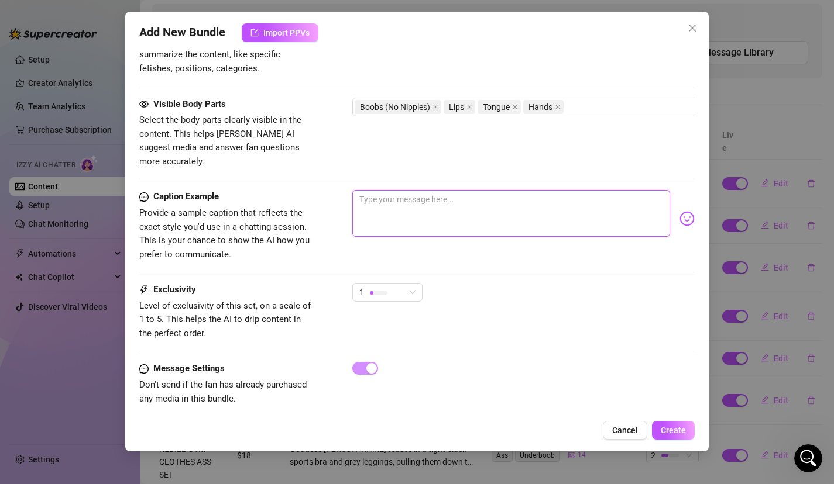
click at [418, 198] on textarea at bounding box center [511, 213] width 318 height 47
click at [395, 287] on div "1" at bounding box center [382, 293] width 46 height 18
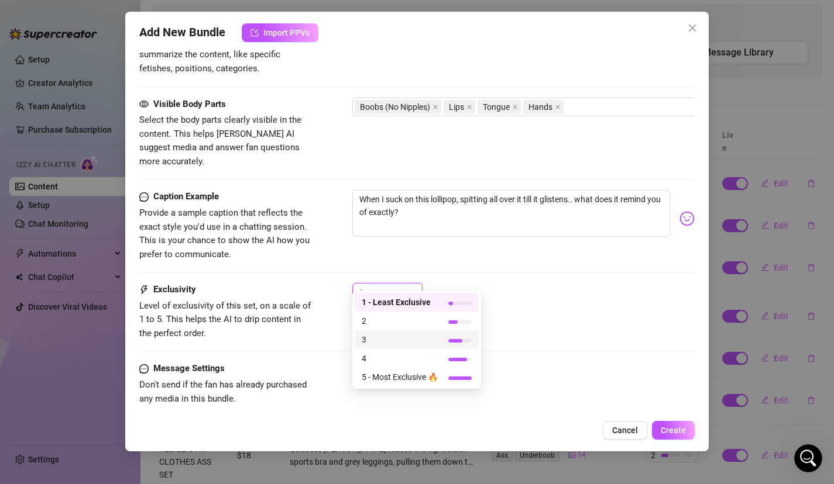
click at [395, 338] on span "3" at bounding box center [399, 339] width 76 height 13
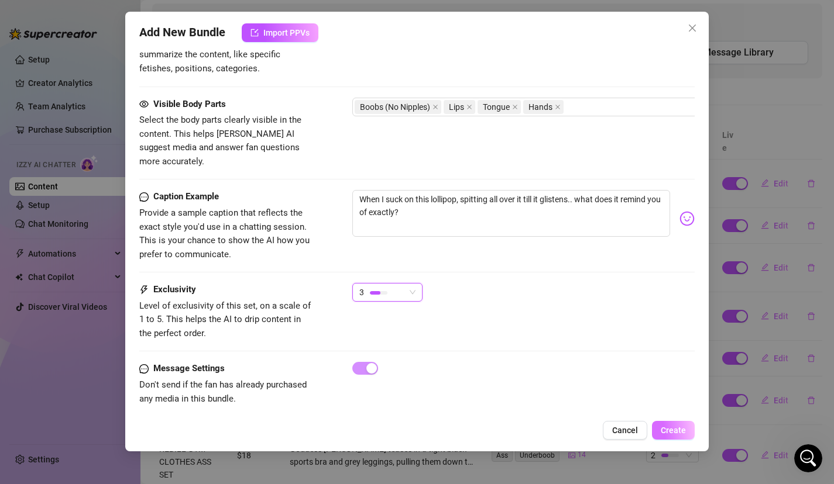
click at [679, 439] on button "Create" at bounding box center [673, 430] width 43 height 19
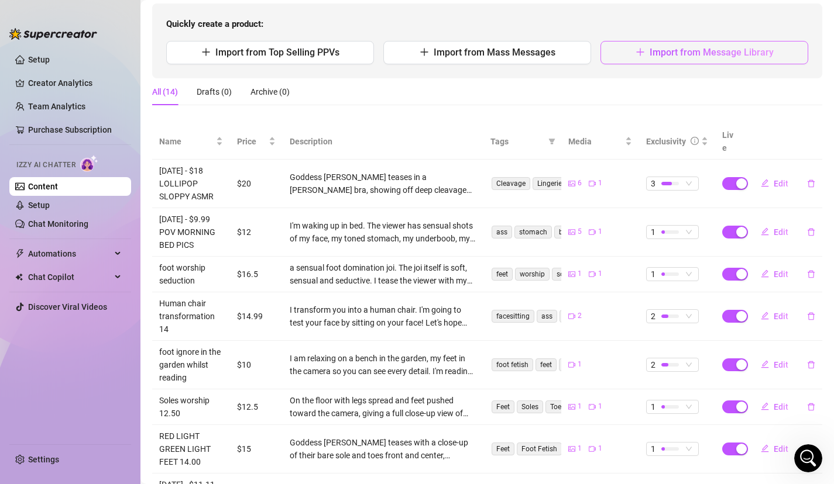
click at [689, 58] on button "Import from Message Library" at bounding box center [704, 52] width 208 height 23
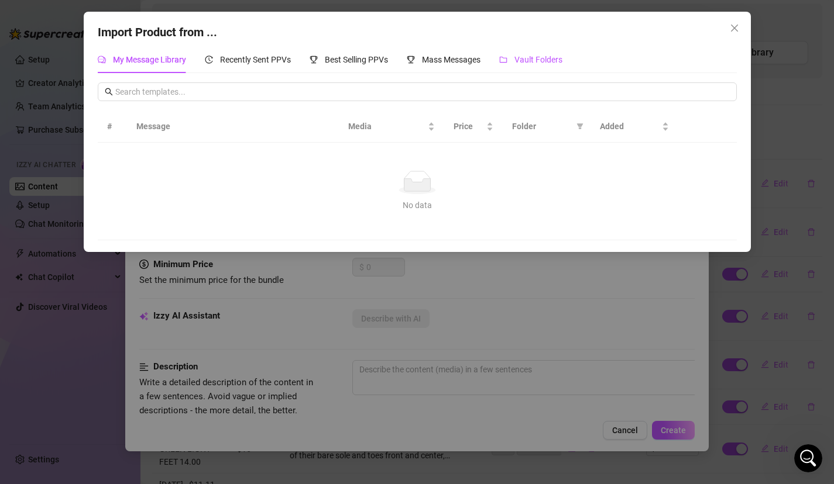
click at [538, 62] on span "Vault Folders" at bounding box center [538, 59] width 48 height 9
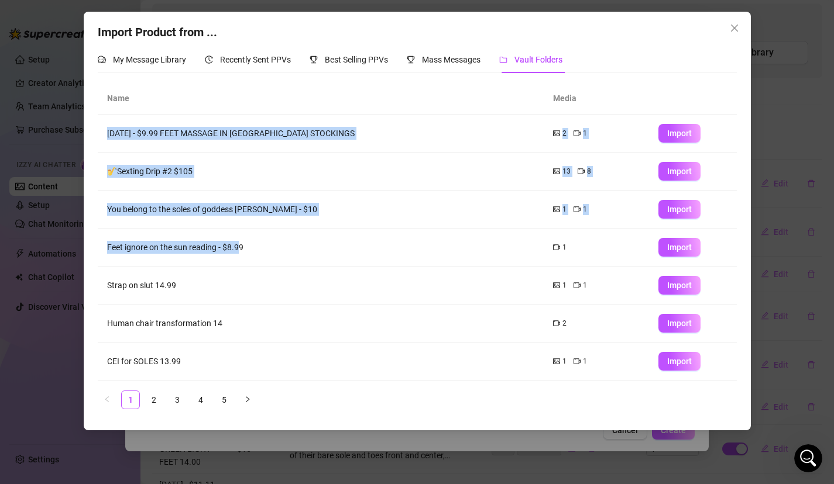
scroll to position [113, 0]
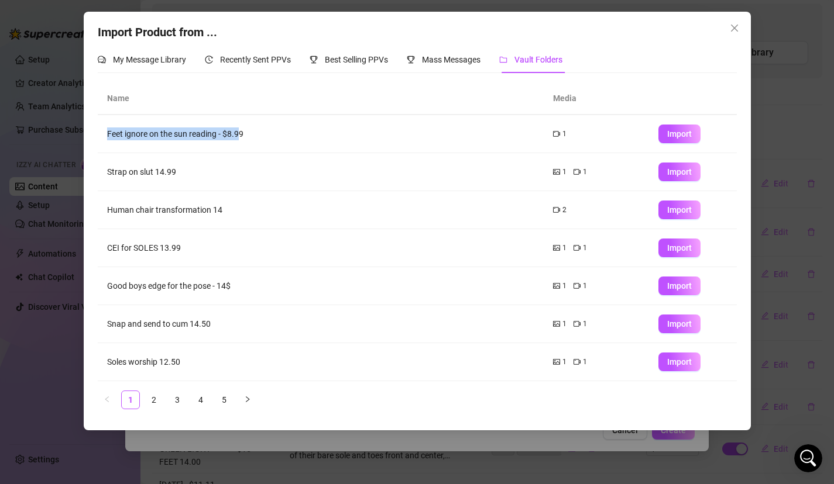
drag, startPoint x: 240, startPoint y: 253, endPoint x: 219, endPoint y: 454, distance: 201.7
click at [222, 453] on div "Import Product from ... My Message Library Recently Sent PPVs Best Selling PPVs…" at bounding box center [417, 242] width 834 height 484
click at [684, 253] on button "Import" at bounding box center [679, 248] width 42 height 19
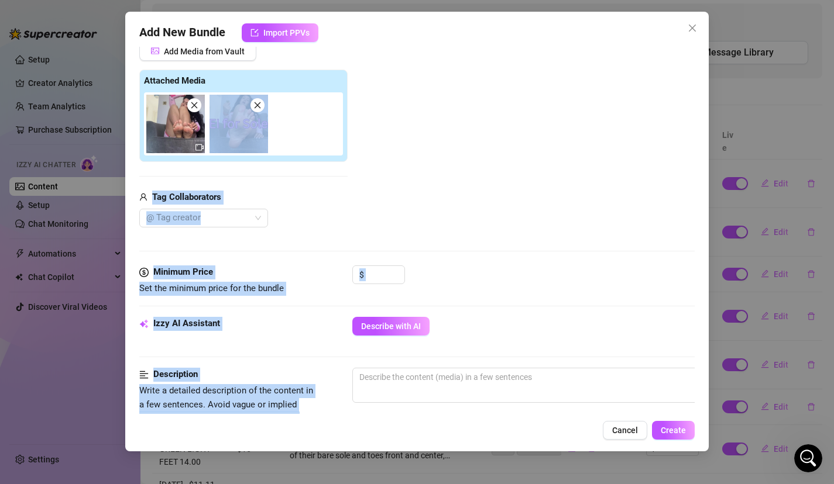
scroll to position [615, 0]
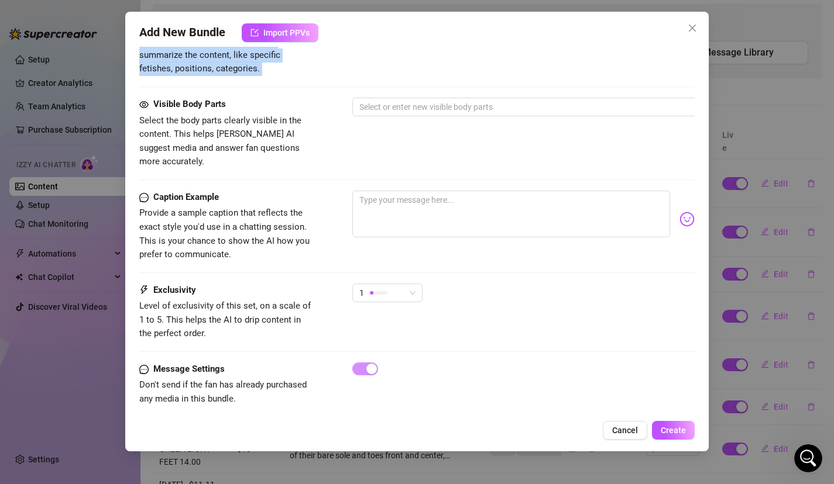
drag, startPoint x: 385, startPoint y: 318, endPoint x: 484, endPoint y: 78, distance: 259.4
click at [481, 150] on div "Visible Body Parts Select the body parts clearly visible in the content. This h…" at bounding box center [417, 133] width 556 height 71
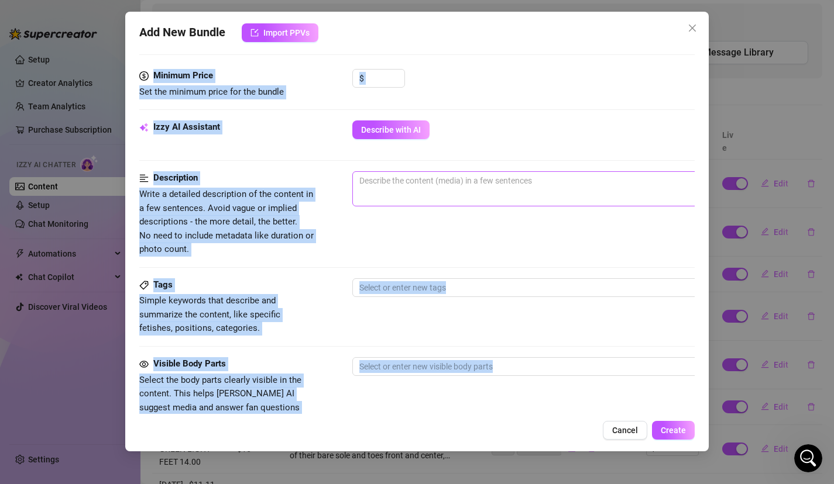
scroll to position [352, 0]
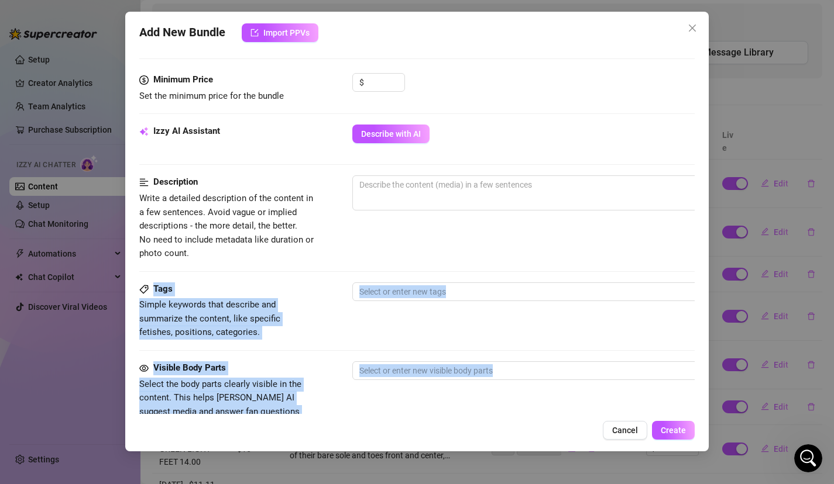
drag, startPoint x: 481, startPoint y: 150, endPoint x: 438, endPoint y: 174, distance: 48.7
click at [439, 178] on form "Account Goddess (@thegoddesslolaa) Name Name is for your internal organization …" at bounding box center [417, 200] width 556 height 983
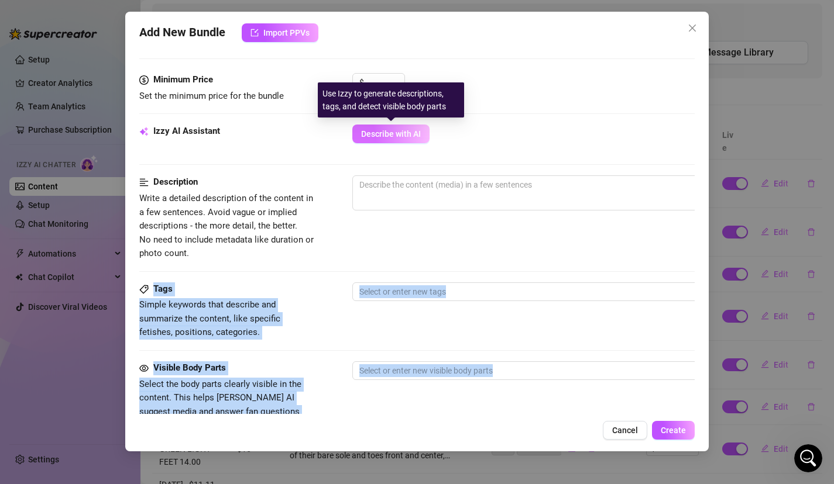
click at [408, 140] on button "Describe with AI" at bounding box center [390, 134] width 77 height 19
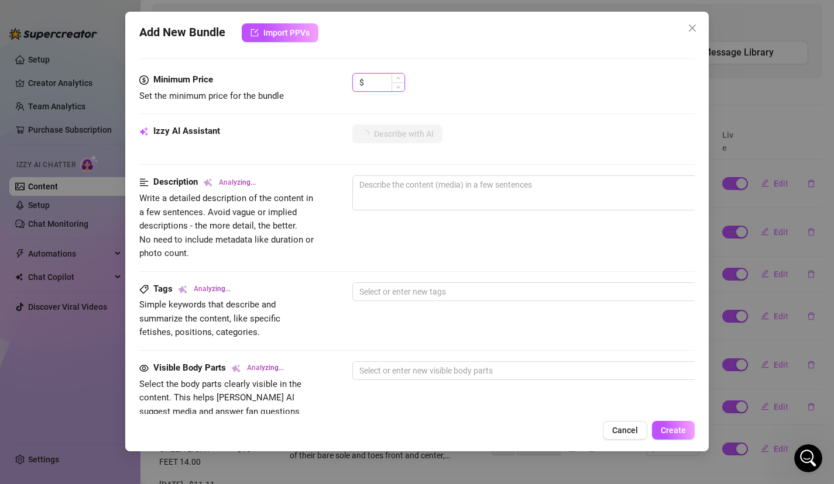
click at [381, 73] on div "$" at bounding box center [378, 82] width 53 height 19
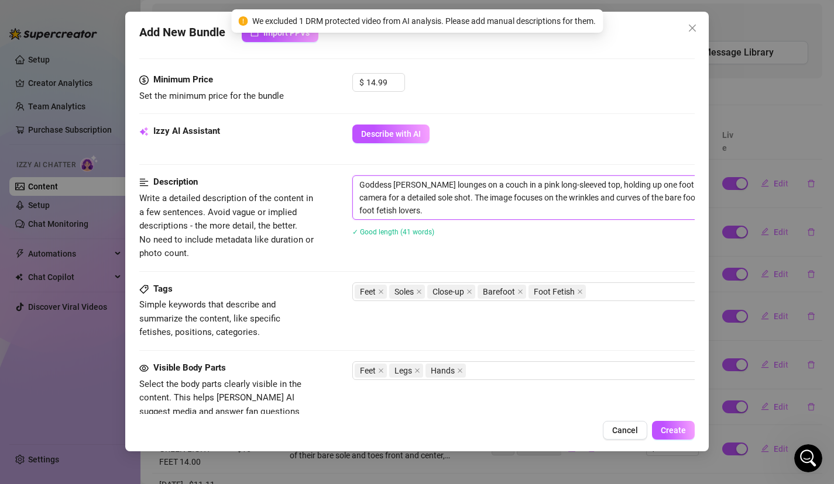
click at [443, 214] on textarea "Goddess Lola lounges on a couch in a pink long-sleeved top, holding up one foot…" at bounding box center [557, 197] width 408 height 43
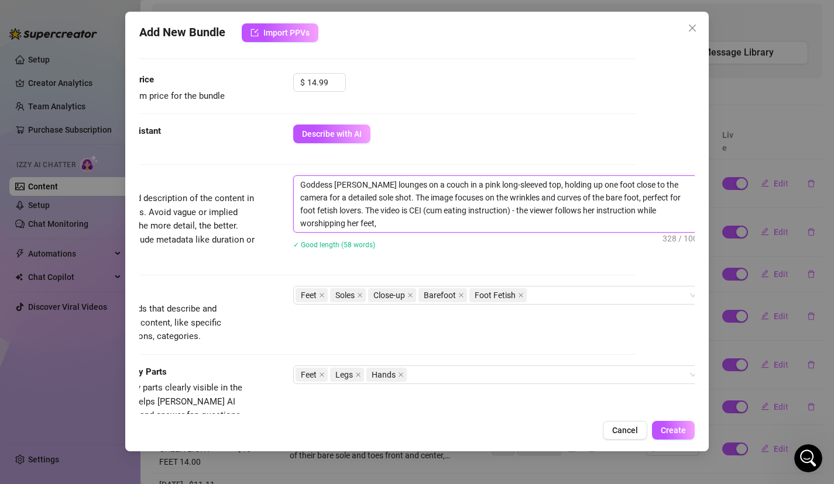
scroll to position [0, 0]
click at [437, 252] on div "✓ Good length (68 words)" at bounding box center [497, 244] width 409 height 19
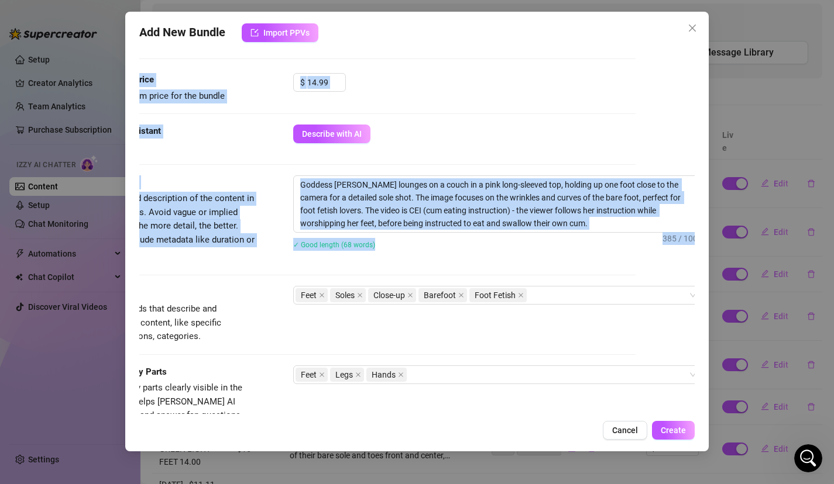
scroll to position [0, 59]
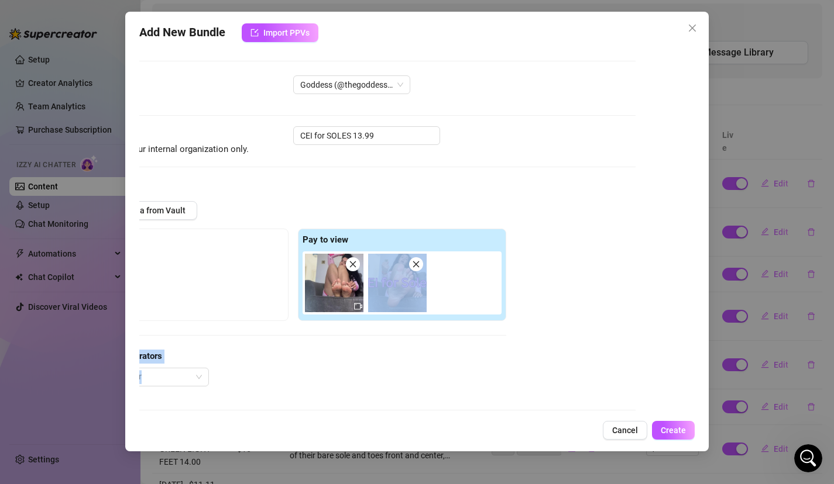
drag, startPoint x: 437, startPoint y: 196, endPoint x: 447, endPoint y: 304, distance: 108.1
click at [467, 375] on div "@ Tag creator" at bounding box center [293, 377] width 426 height 19
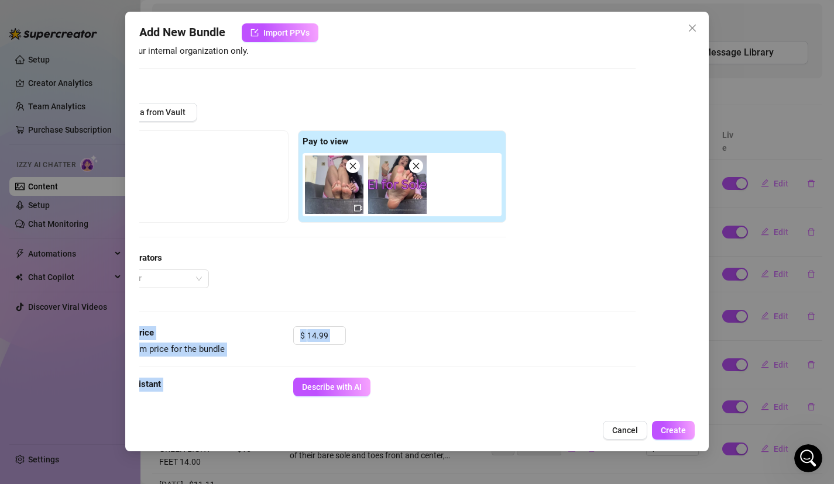
scroll to position [619, 59]
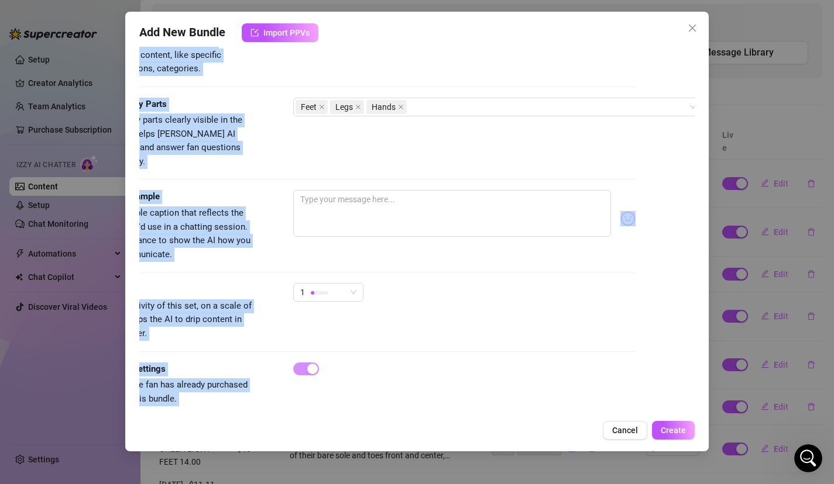
drag, startPoint x: 467, startPoint y: 384, endPoint x: 468, endPoint y: 464, distance: 80.1
click at [468, 464] on div "Add New Bundle Import PPVs Account Goddess (@thegoddesslolaa) Name Name is for …" at bounding box center [417, 242] width 834 height 484
click at [490, 283] on div "1" at bounding box center [464, 297] width 343 height 29
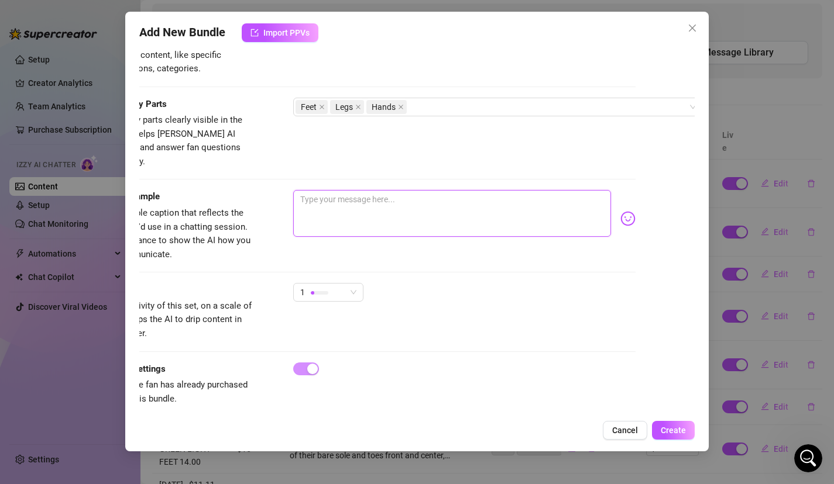
click at [466, 190] on textarea at bounding box center [452, 213] width 318 height 47
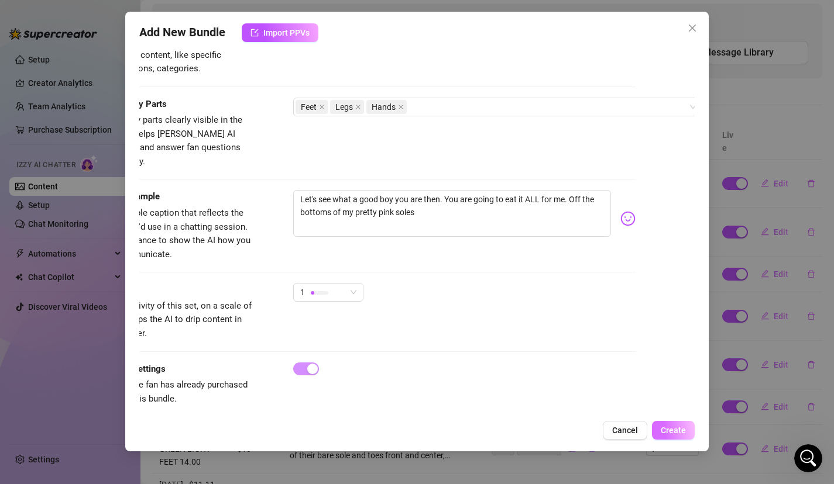
click at [672, 426] on span "Create" at bounding box center [672, 430] width 25 height 9
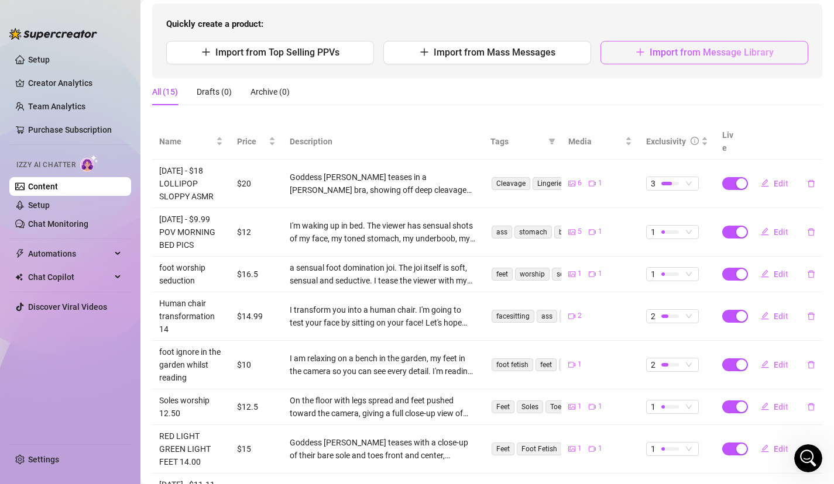
click at [640, 56] on icon "plus" at bounding box center [639, 53] width 1 height 8
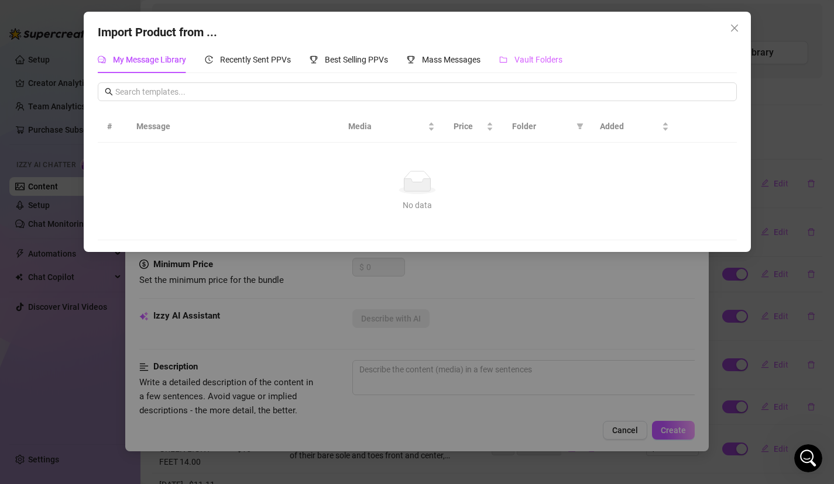
click at [552, 51] on div "Vault Folders" at bounding box center [530, 59] width 63 height 27
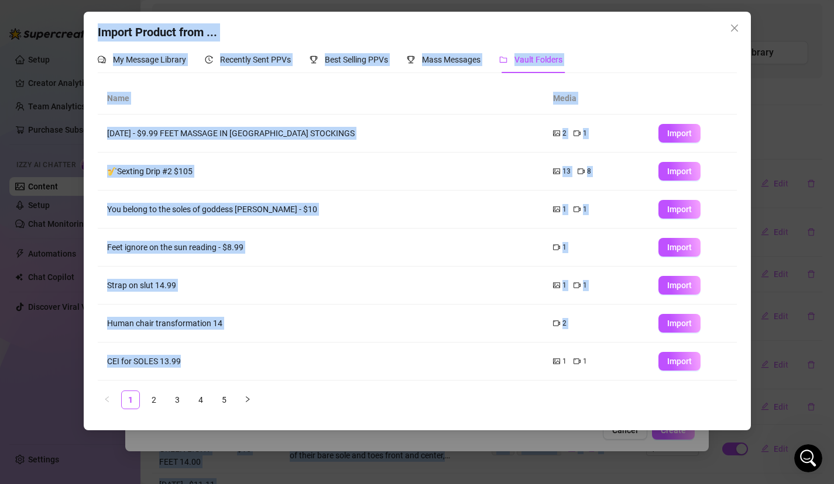
drag, startPoint x: 370, startPoint y: 363, endPoint x: 524, endPoint y: -82, distance: 470.6
click at [524, 0] on html "Setup Creator Analytics Team Analytics Purchase Subscription Izzy AI Chatter Co…" at bounding box center [417, 242] width 834 height 484
click at [730, 25] on icon "close" at bounding box center [733, 27] width 9 height 9
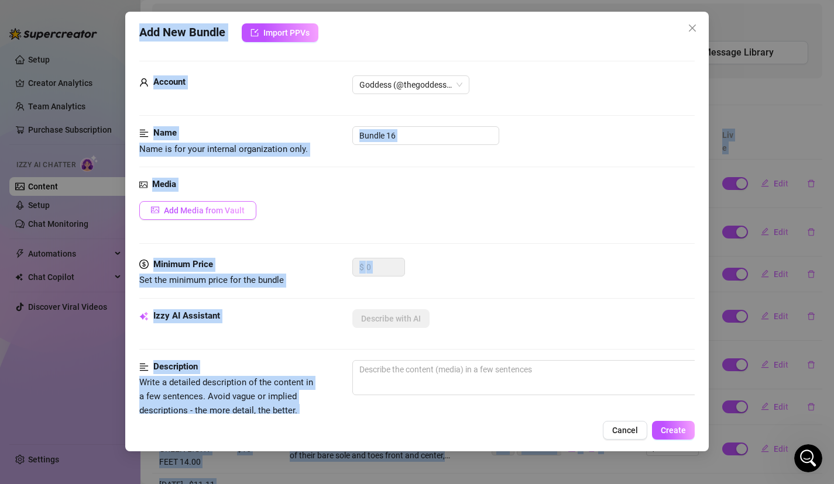
click at [243, 212] on button "Add Media from Vault" at bounding box center [197, 210] width 117 height 19
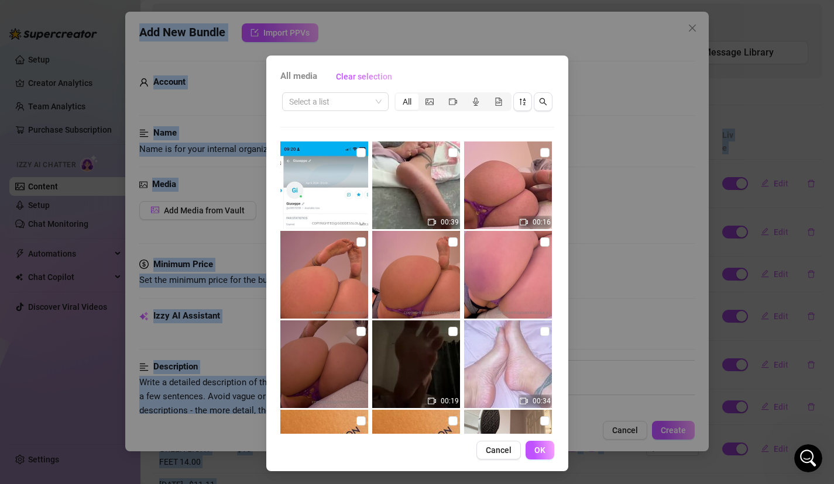
scroll to position [4, 0]
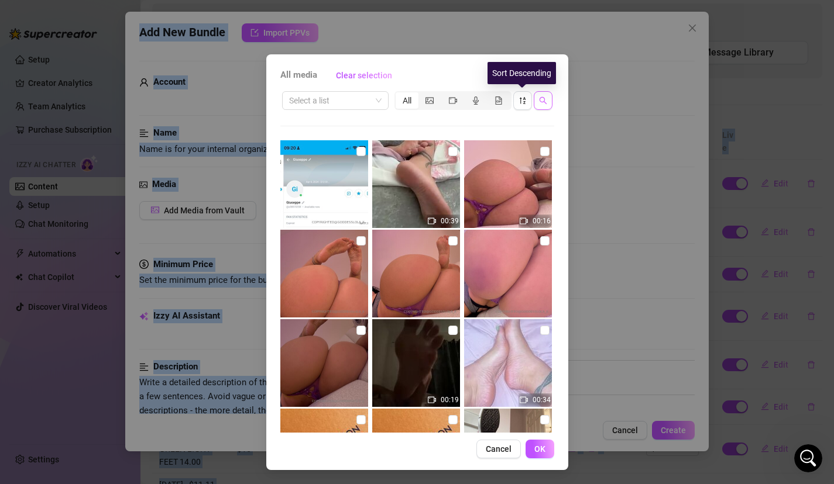
click at [546, 102] on icon "search" at bounding box center [543, 101] width 8 height 8
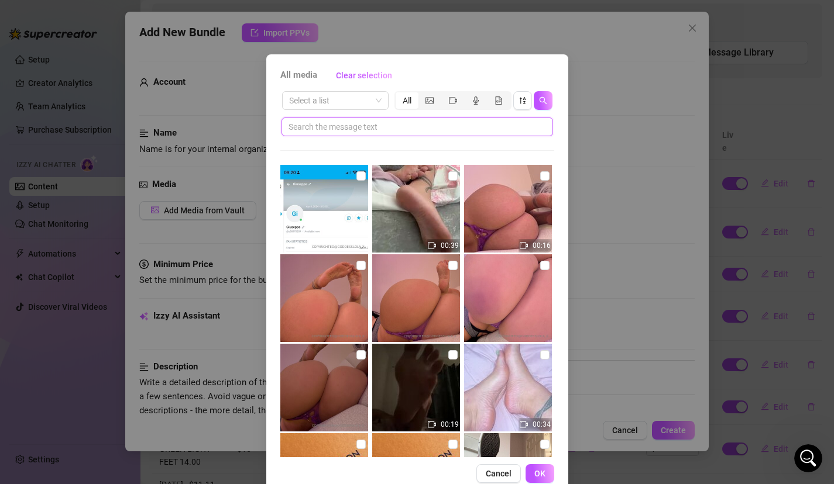
click at [514, 126] on input "text" at bounding box center [412, 126] width 248 height 13
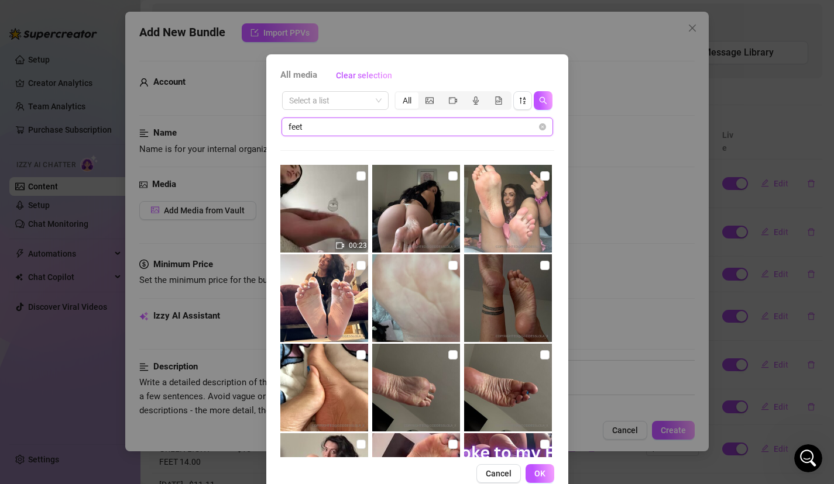
drag, startPoint x: 340, startPoint y: 127, endPoint x: 233, endPoint y: 89, distance: 113.0
click at [233, 92] on div "All media Clear selection Select a list All feet 00:23 00:55 01:03 07:02 05:10 …" at bounding box center [417, 242] width 834 height 484
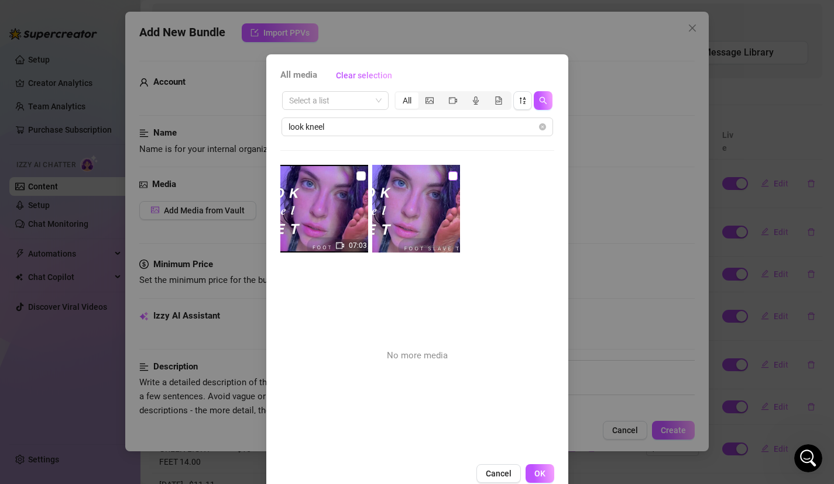
click at [452, 178] on input "checkbox" at bounding box center [452, 175] width 9 height 9
click at [363, 176] on input "checkbox" at bounding box center [360, 175] width 9 height 9
click at [546, 470] on button "OK" at bounding box center [539, 473] width 29 height 19
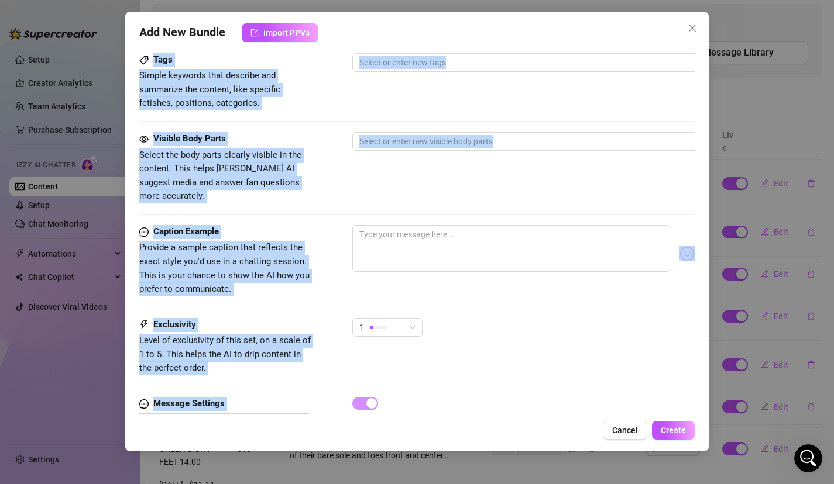
scroll to position [615, 0]
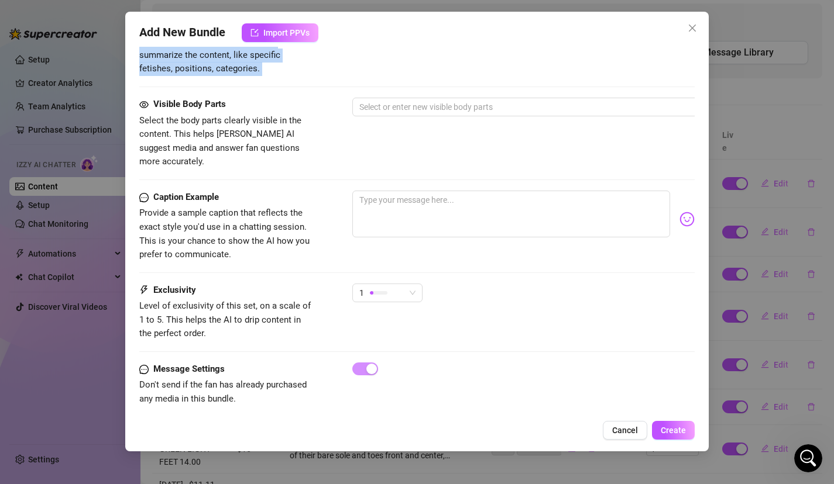
drag, startPoint x: 452, startPoint y: 219, endPoint x: 522, endPoint y: 63, distance: 171.0
click at [518, 77] on div "Tags Simple keywords that describe and summarize the content, like specific fet…" at bounding box center [417, 58] width 556 height 79
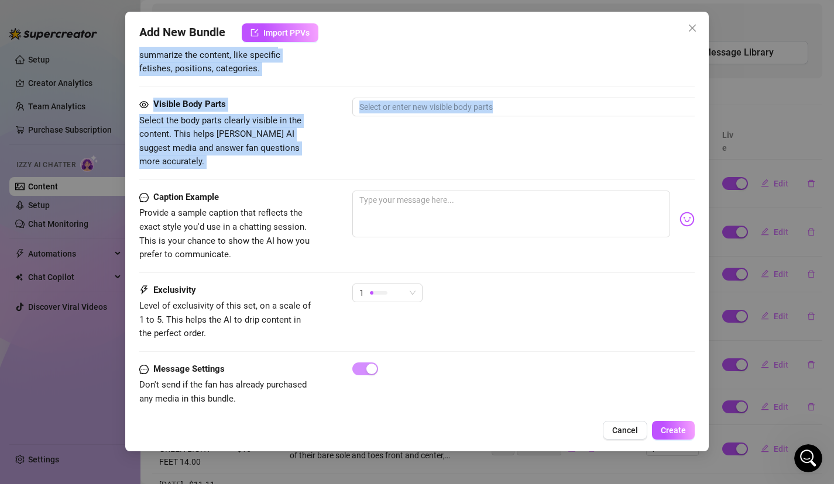
scroll to position [0, 0]
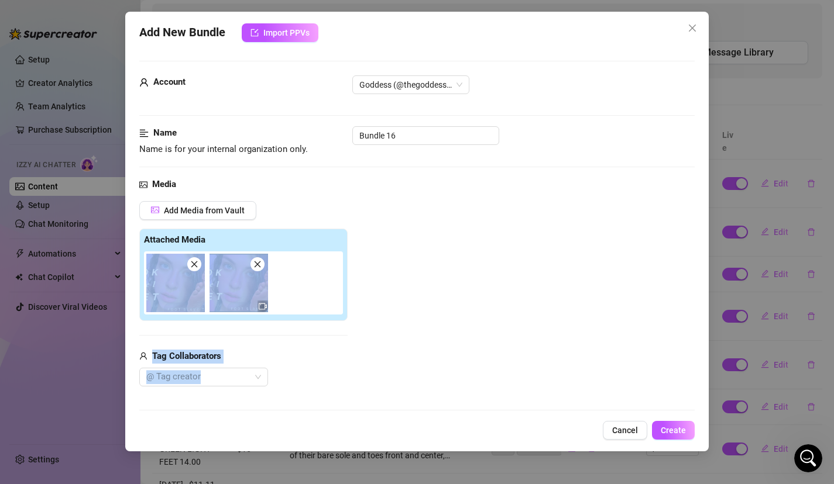
drag, startPoint x: 494, startPoint y: 167, endPoint x: 466, endPoint y: 227, distance: 66.7
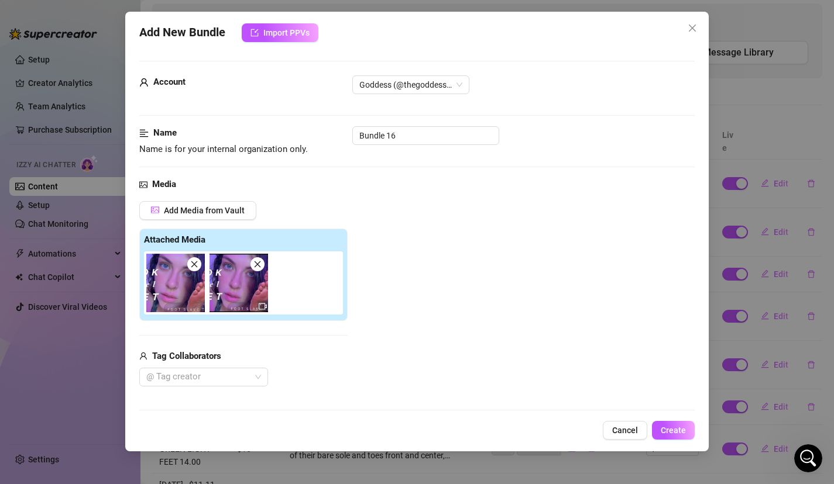
click at [466, 228] on div "Add Media from Vault Attached Media Tag Collaborators @ Tag creator" at bounding box center [417, 294] width 556 height 186
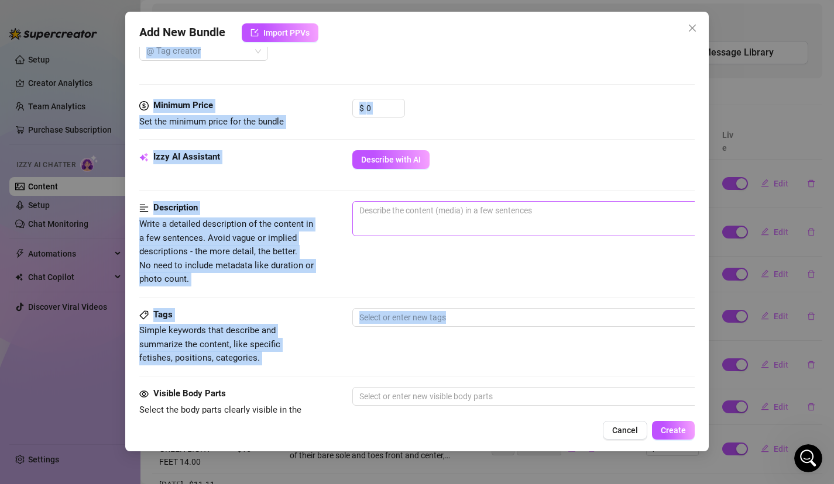
scroll to position [326, 0]
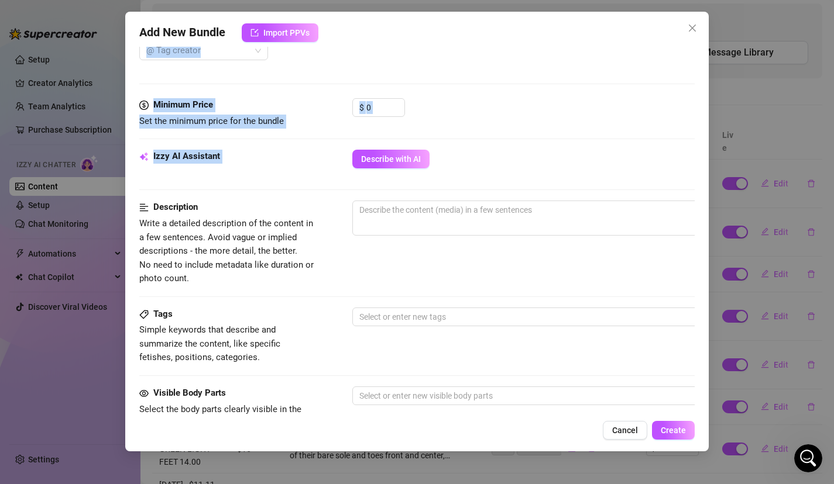
drag, startPoint x: 442, startPoint y: 290, endPoint x: 414, endPoint y: 195, distance: 99.0
click at [415, 195] on form "Account Goddess (@thegoddesslolaa) Name Name is for your internal organization …" at bounding box center [417, 225] width 556 height 983
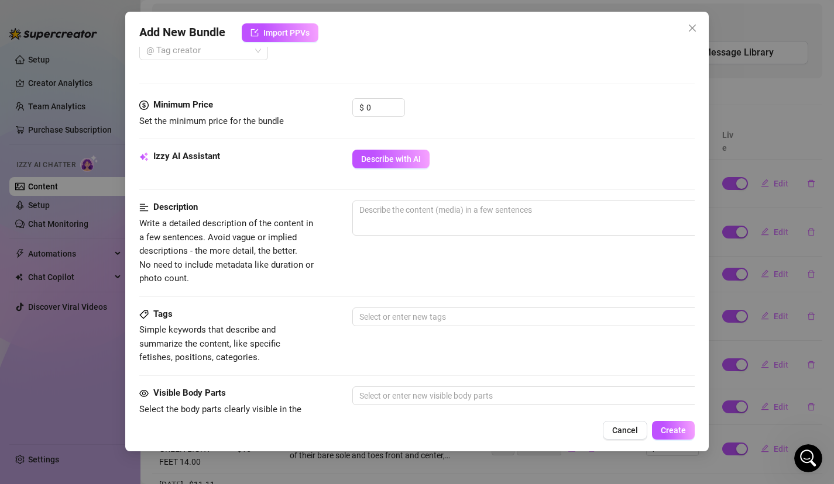
click at [462, 104] on div "$ 0" at bounding box center [523, 112] width 343 height 29
click at [388, 101] on input "0" at bounding box center [385, 108] width 38 height 18
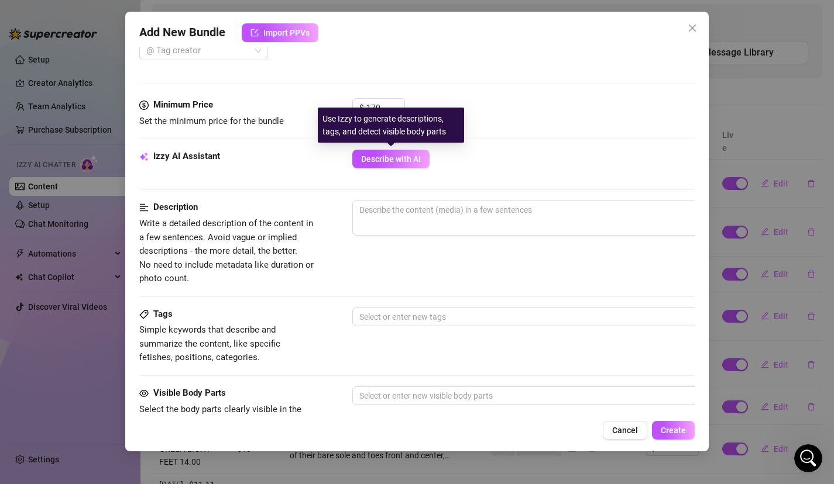
click at [385, 114] on div "Use Izzy to generate descriptions, tags, and detect visible body parts" at bounding box center [391, 125] width 146 height 35
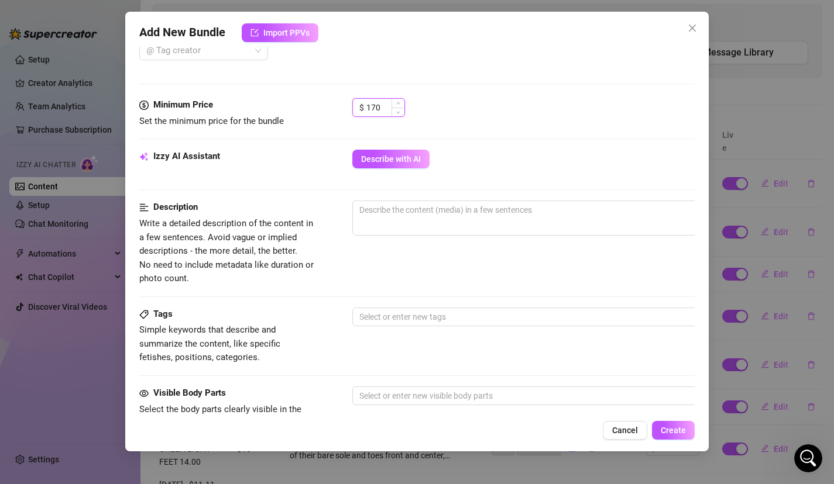
click at [388, 105] on input "170" at bounding box center [385, 108] width 38 height 18
click at [388, 158] on span "Describe with AI" at bounding box center [391, 158] width 60 height 9
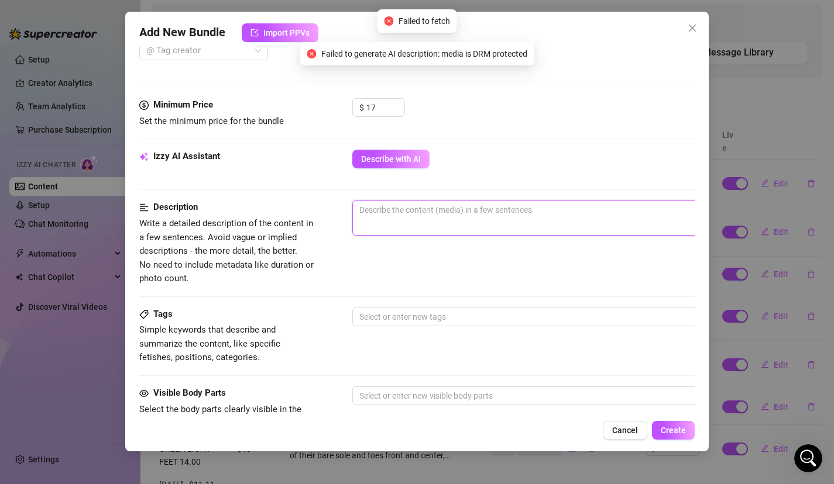
click at [429, 214] on textarea at bounding box center [557, 210] width 408 height 18
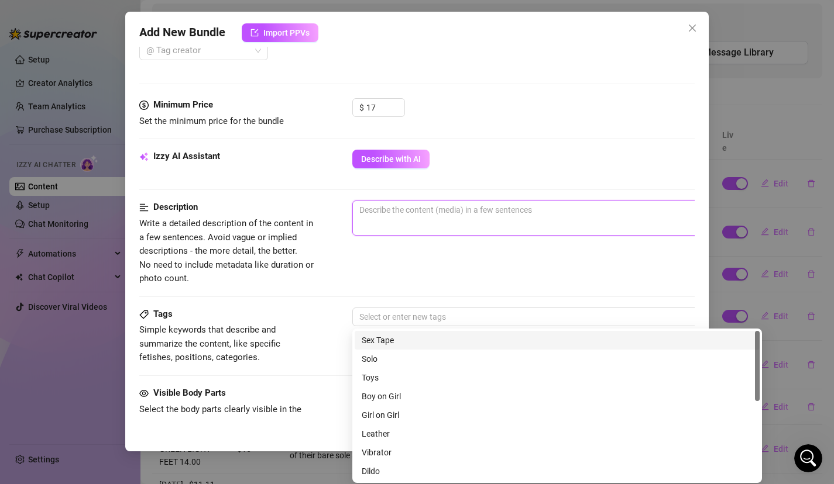
drag, startPoint x: 431, startPoint y: 309, endPoint x: 473, endPoint y: 84, distance: 229.8
click at [474, 84] on form "Account Goddess (@thegoddesslolaa) Name Name is for your internal organization …" at bounding box center [417, 225] width 556 height 983
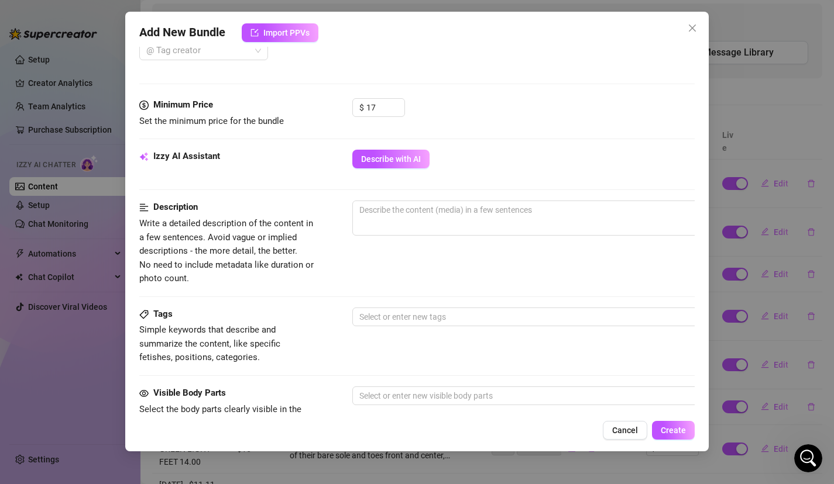
click at [473, 84] on div at bounding box center [417, 84] width 556 height 1
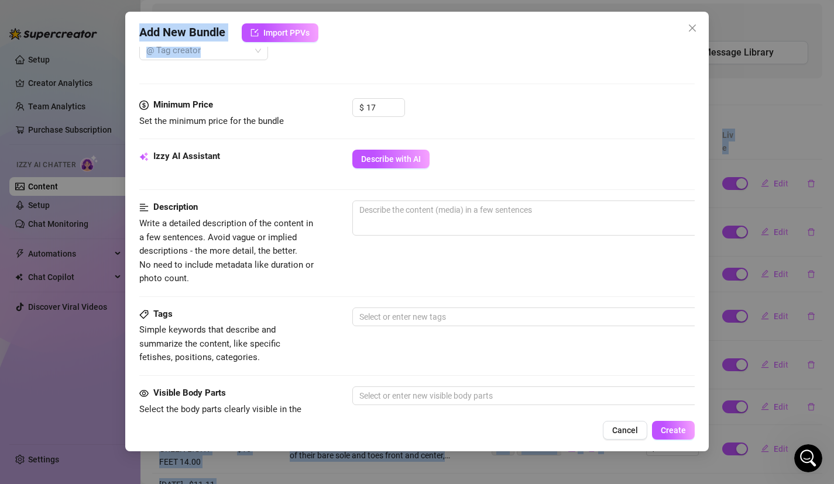
scroll to position [0, 0]
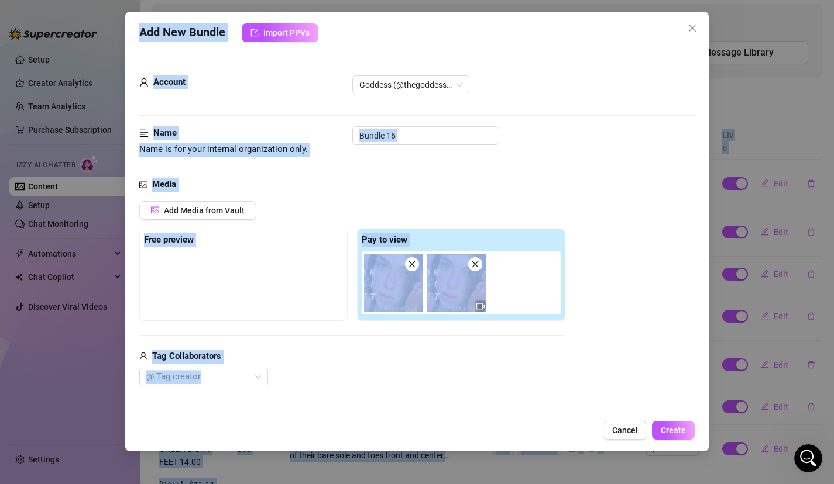
drag, startPoint x: 473, startPoint y: 95, endPoint x: 522, endPoint y: -67, distance: 168.6
click at [522, 0] on html "Setup Creator Analytics Team Analytics Purchase Subscription Izzy AI Chatter Co…" at bounding box center [417, 242] width 834 height 484
click at [695, 32] on icon "close" at bounding box center [691, 27] width 9 height 9
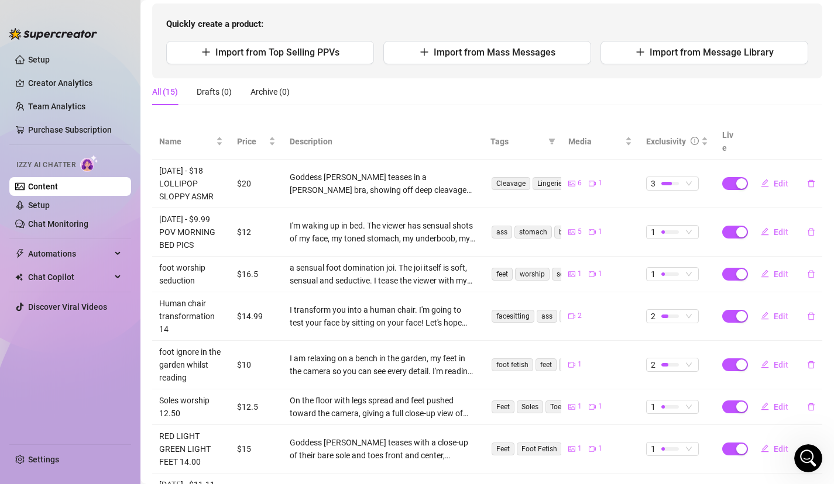
click at [384, 116] on div "Products Import New Product Quickly create a product: Import from Top Selling P…" at bounding box center [487, 305] width 670 height 669
click at [812, 455] on icon "Open Intercom Messenger" at bounding box center [806, 456] width 19 height 19
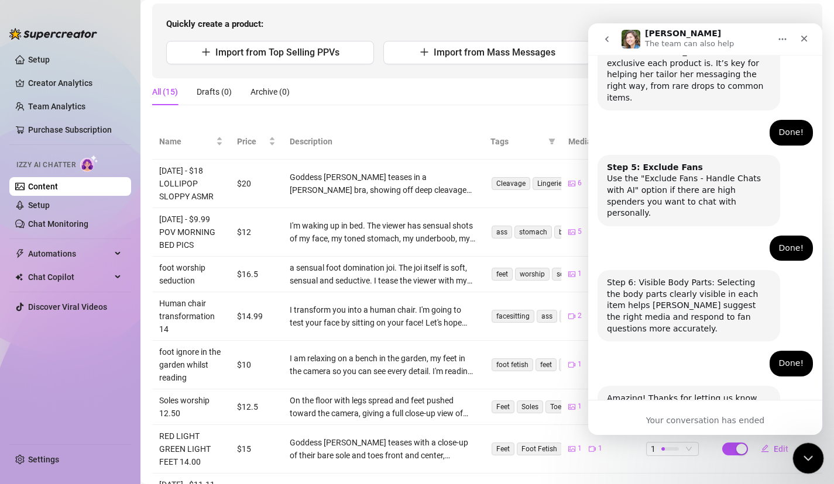
scroll to position [734, 0]
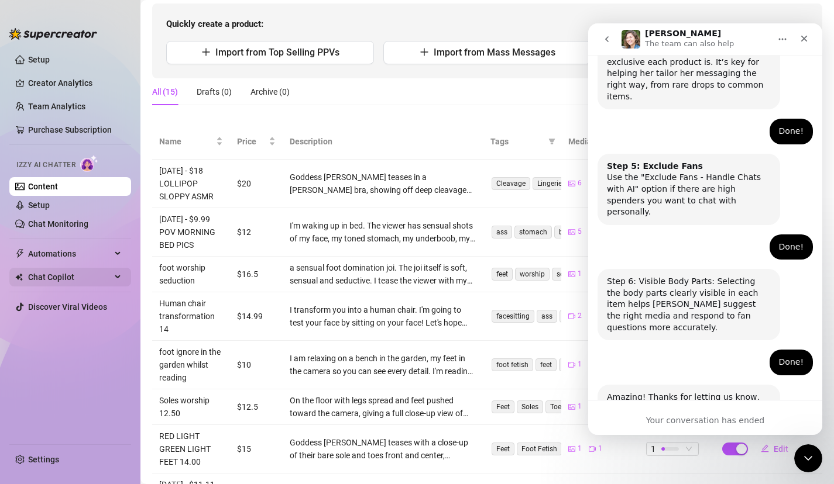
click at [63, 279] on span "Chat Copilot" at bounding box center [69, 277] width 83 height 19
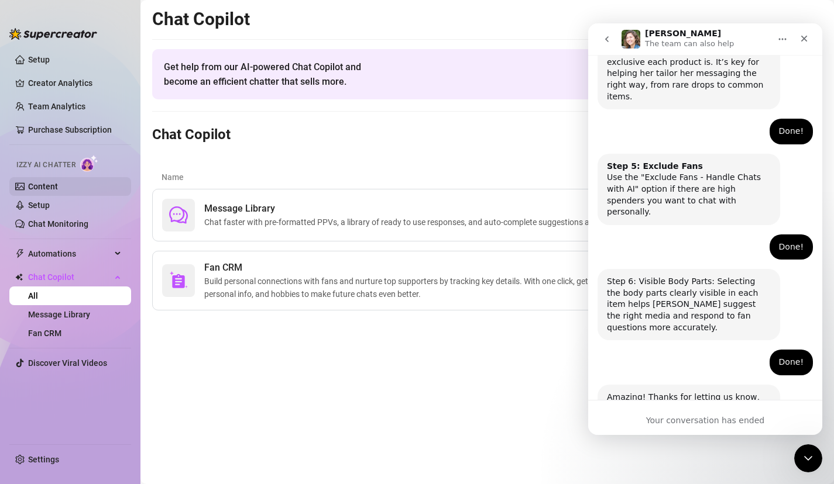
click at [58, 182] on link "Content" at bounding box center [43, 186] width 30 height 9
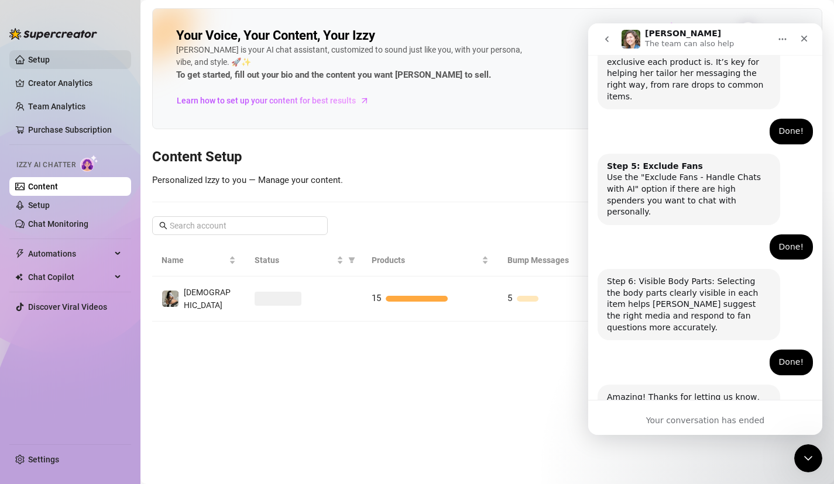
click at [50, 63] on link "Setup" at bounding box center [39, 59] width 22 height 9
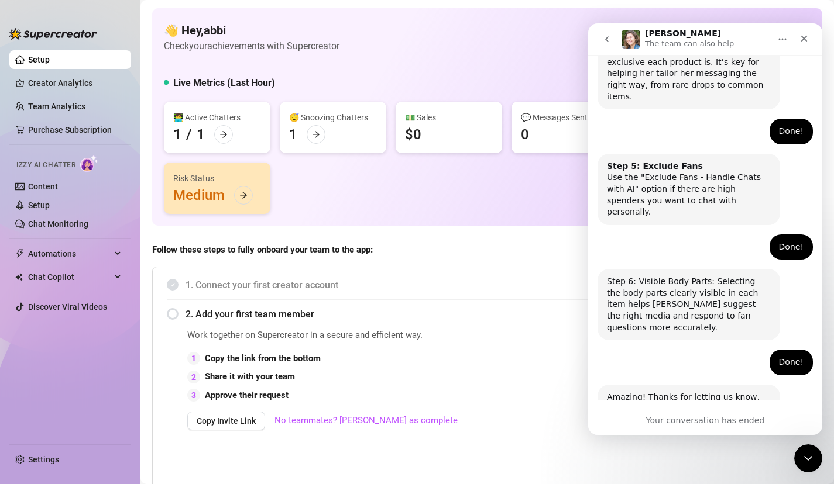
click at [336, 245] on strong "Follow these steps to fully onboard your team to the app:" at bounding box center [262, 250] width 221 height 11
click at [803, 39] on icon "Close" at bounding box center [804, 39] width 6 height 6
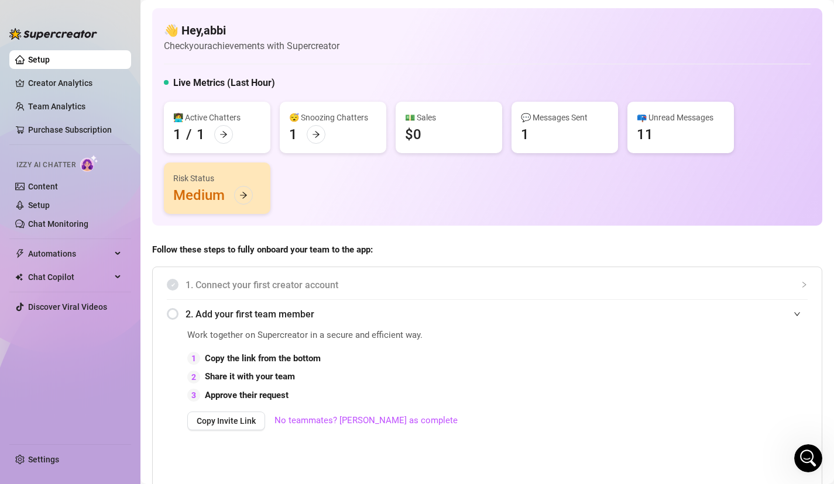
click at [199, 188] on div "Risk Status Medium" at bounding box center [217, 188] width 106 height 51
click at [246, 202] on div at bounding box center [243, 195] width 19 height 19
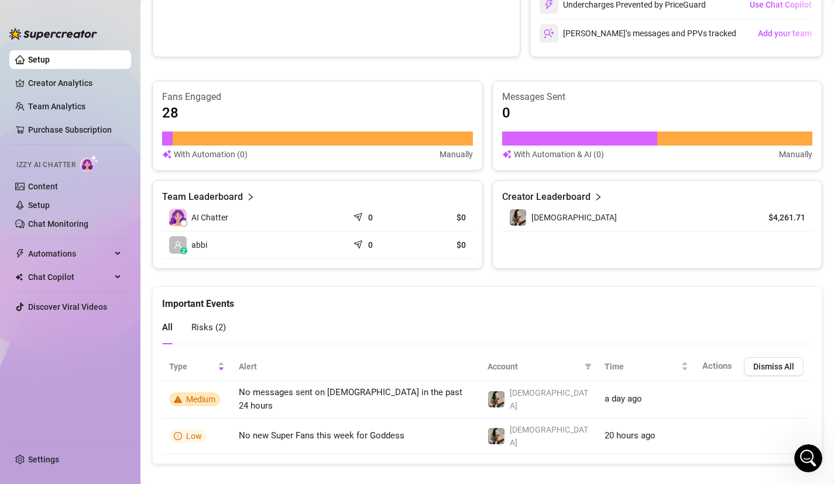
scroll to position [666, 0]
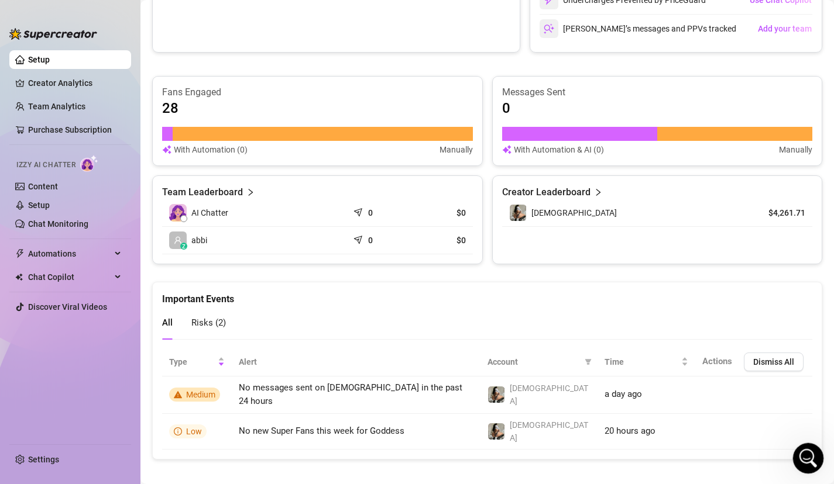
click at [804, 456] on icon "Open Intercom Messenger" at bounding box center [806, 456] width 19 height 19
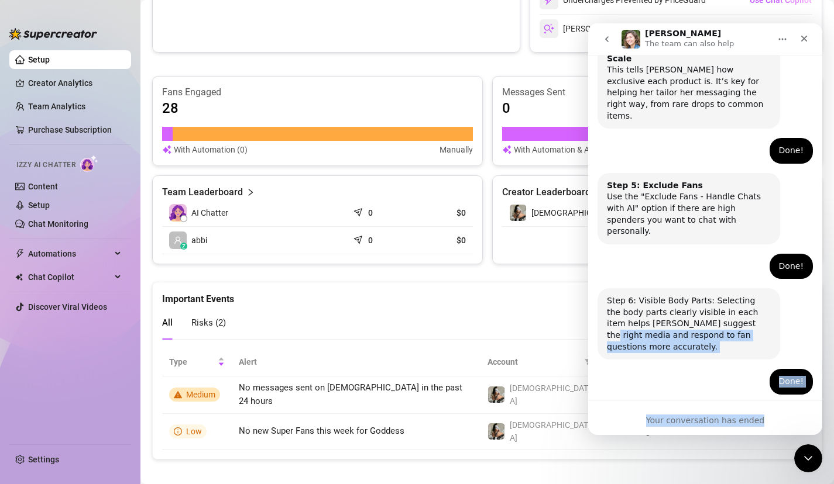
scroll to position [734, 0]
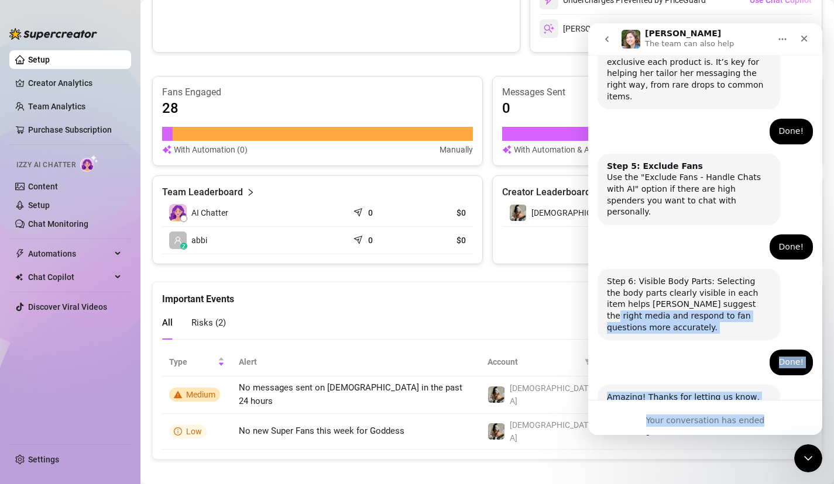
drag, startPoint x: 722, startPoint y: 229, endPoint x: 661, endPoint y: 429, distance: 209.3
click at [661, 429] on div "Ask us anything, or share your feedback :) Hey, What brings you here today? Ell…" at bounding box center [705, 245] width 234 height 380
click at [788, 38] on button "Home" at bounding box center [782, 39] width 22 height 22
click at [608, 38] on icon "go back" at bounding box center [606, 39] width 9 height 9
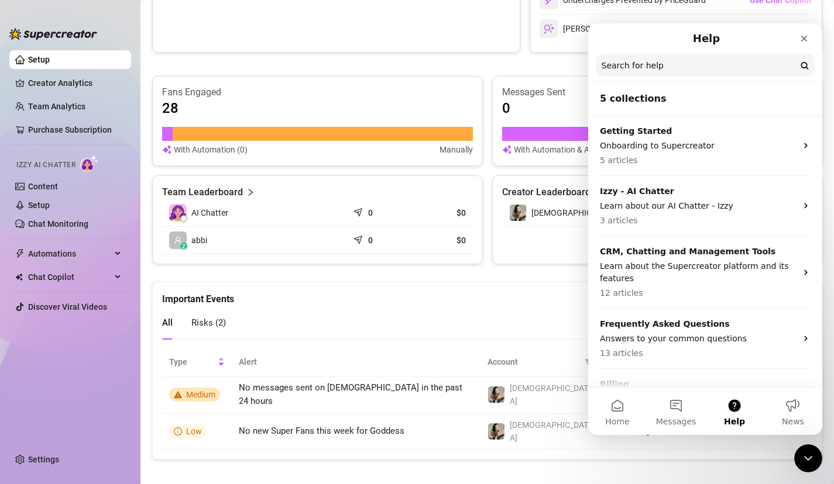
click at [450, 308] on div "All Risks ( 2 )" at bounding box center [487, 323] width 650 height 33
click at [58, 191] on link "Content" at bounding box center [43, 186] width 30 height 9
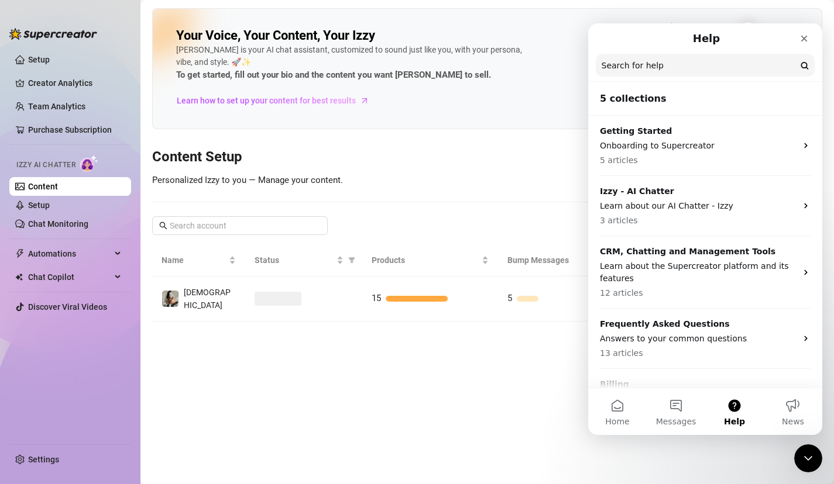
click at [304, 160] on h3 "Content Setup" at bounding box center [487, 157] width 670 height 19
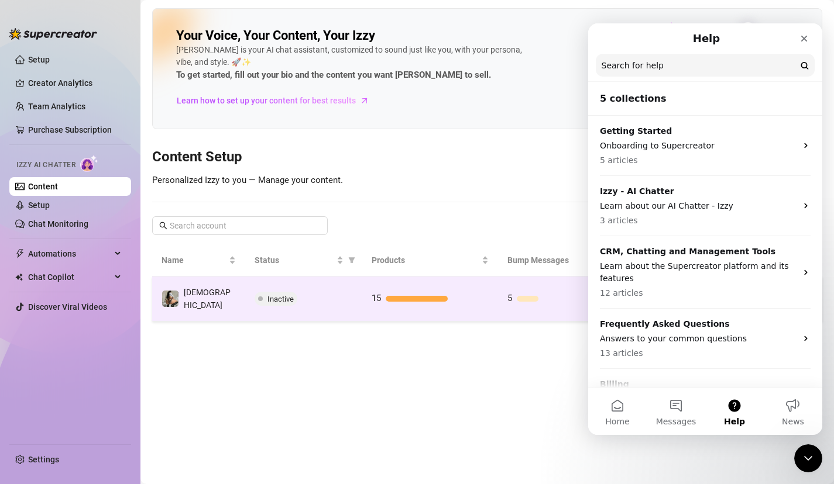
click at [426, 297] on div at bounding box center [416, 299] width 62 height 6
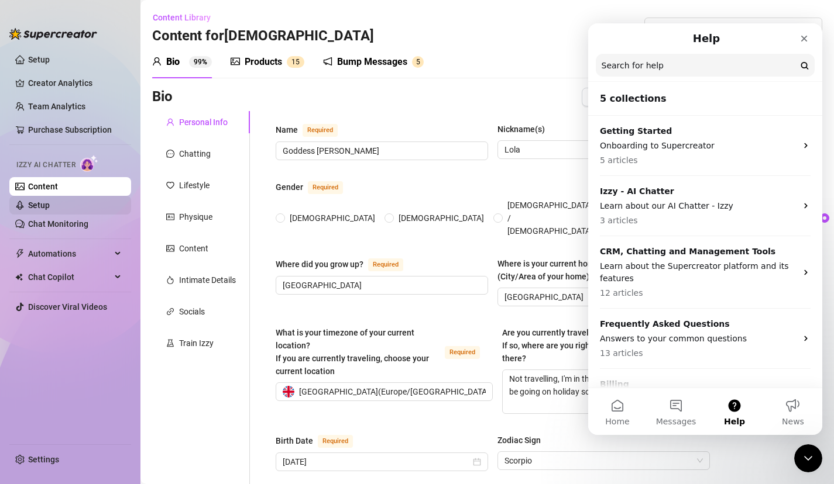
click at [50, 206] on link "Setup" at bounding box center [39, 205] width 22 height 9
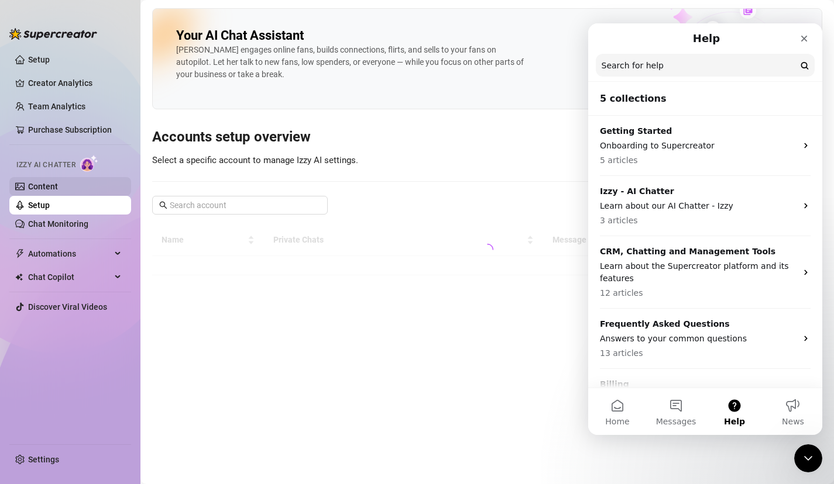
click at [58, 191] on link "Content" at bounding box center [43, 186] width 30 height 9
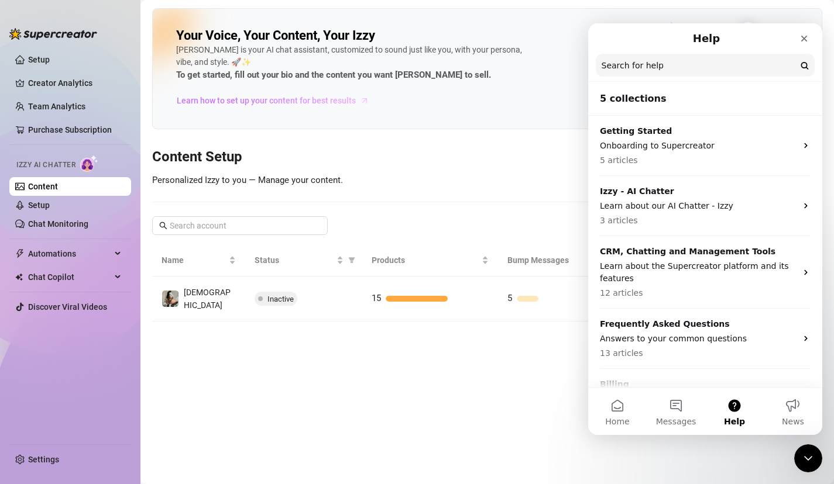
click at [271, 104] on span "Learn how to set up your content for best results" at bounding box center [266, 100] width 179 height 13
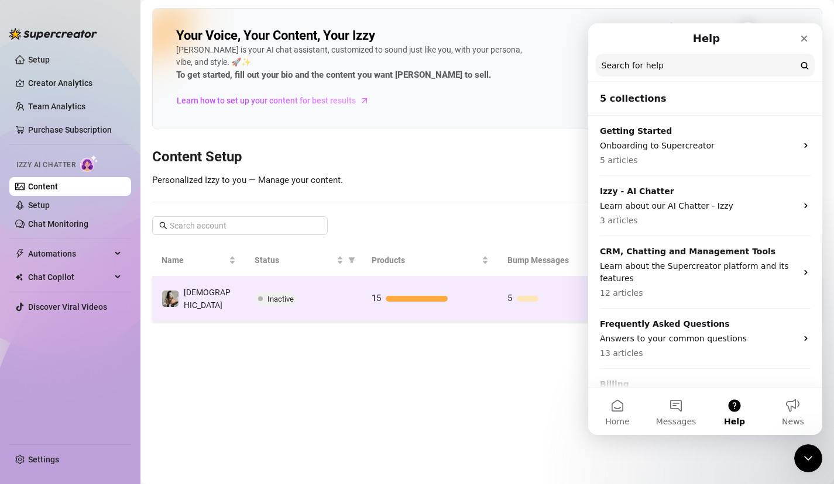
click at [421, 286] on td "15" at bounding box center [430, 299] width 136 height 45
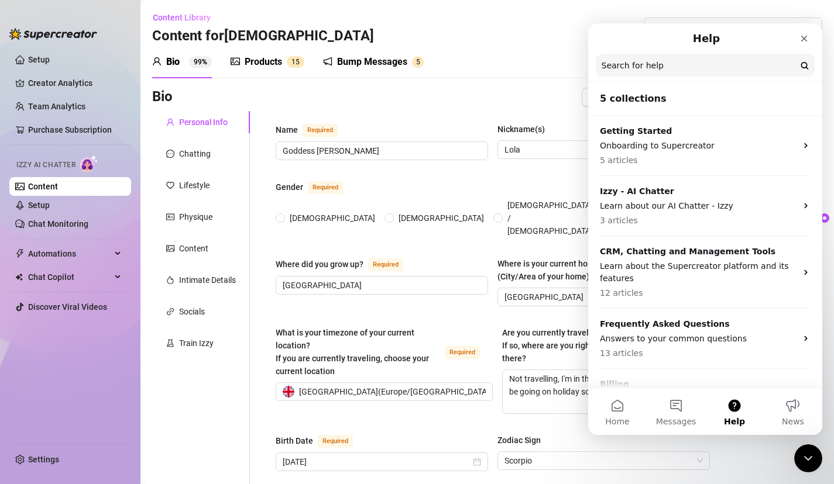
click at [283, 58] on div "Products 1 5" at bounding box center [267, 62] width 74 height 14
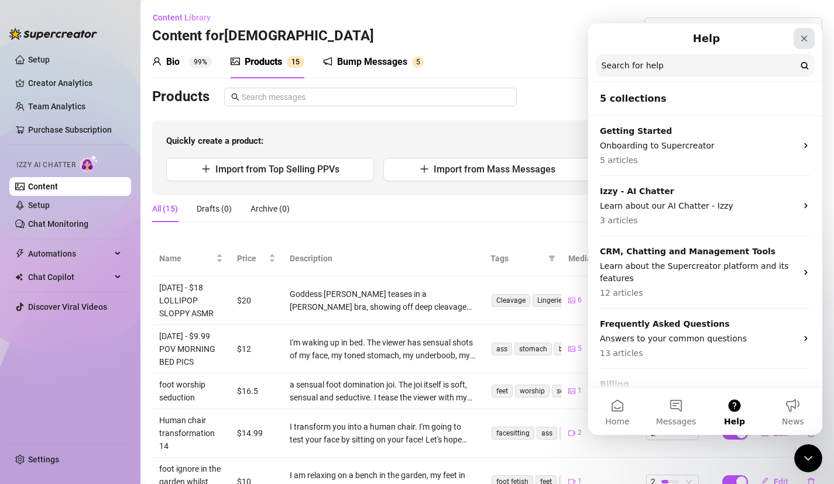
click at [803, 39] on icon "Close" at bounding box center [803, 38] width 9 height 9
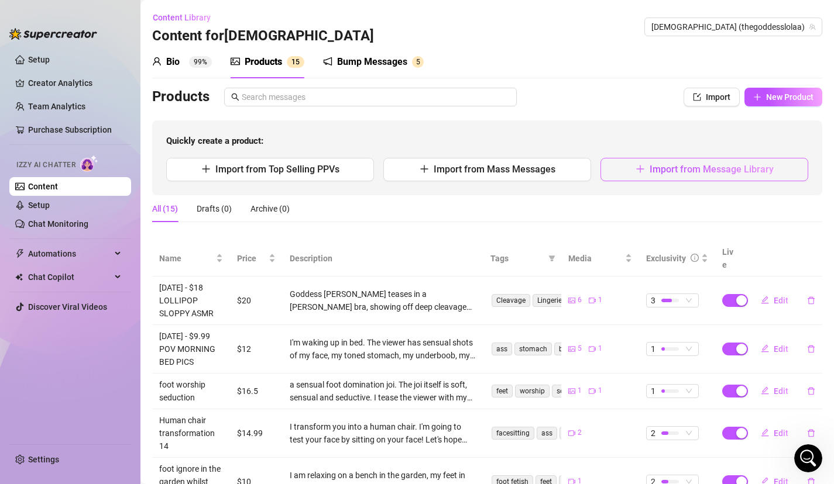
click at [690, 173] on span "Import from Message Library" at bounding box center [711, 169] width 124 height 11
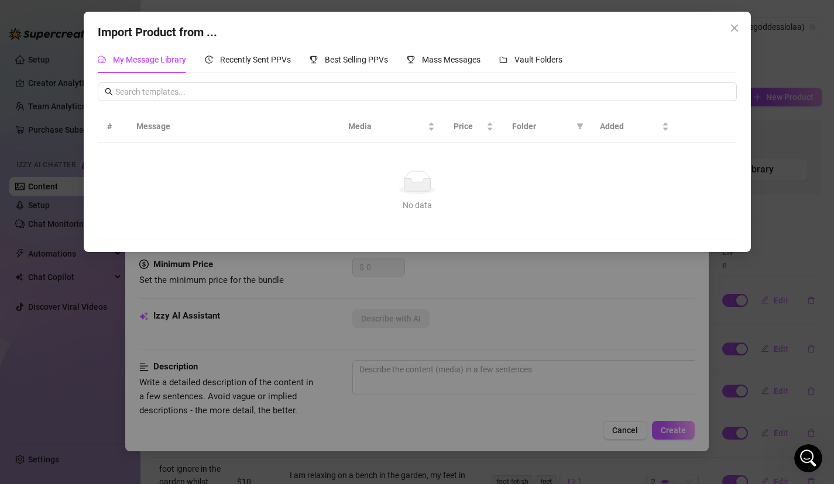
click at [461, 73] on div "My Message Library Recently Sent PPVs Best Selling PPVs Mass Messages Vault Fol…" at bounding box center [417, 143] width 639 height 194
click at [458, 66] on div "Mass Messages" at bounding box center [444, 59] width 74 height 27
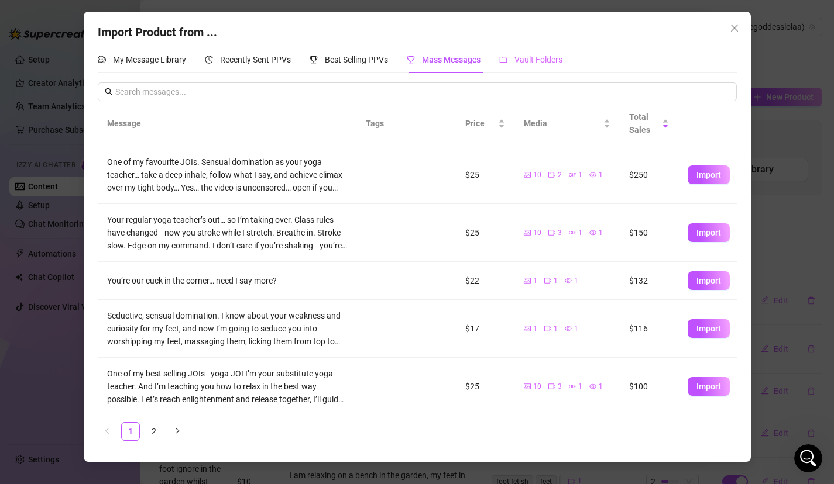
click at [507, 67] on div "Vault Folders" at bounding box center [530, 59] width 63 height 27
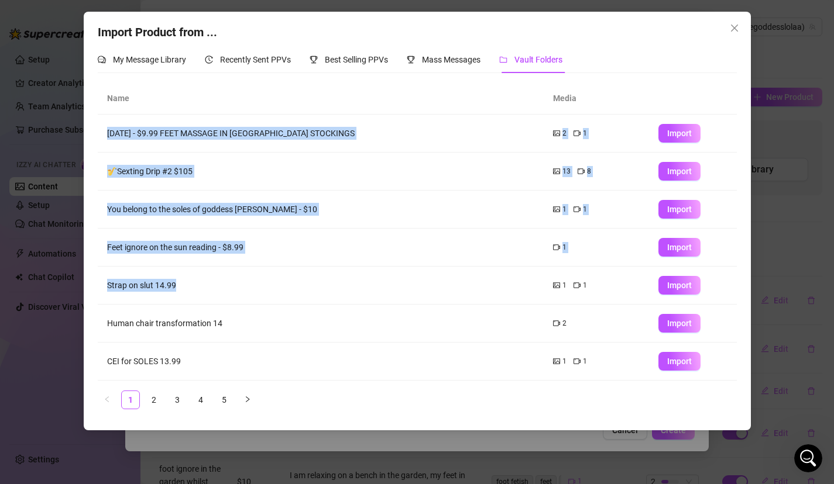
scroll to position [113, 0]
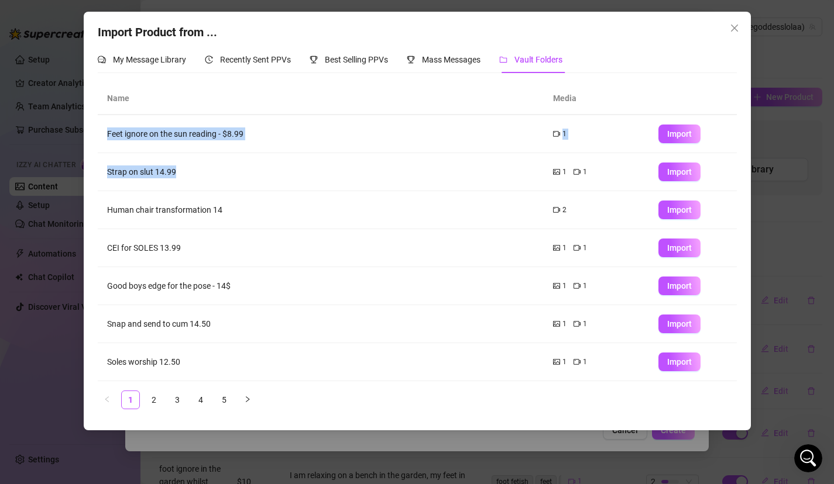
drag, startPoint x: 379, startPoint y: 302, endPoint x: 361, endPoint y: 412, distance: 111.5
click at [361, 413] on div "Name Media May 7, 2024 - $9.99 FEET MASSAGE IN NYLON STOCKINGS 2 1 Import 🎷Sext…" at bounding box center [417, 250] width 639 height 336
click at [152, 402] on link "2" at bounding box center [154, 400] width 18 height 18
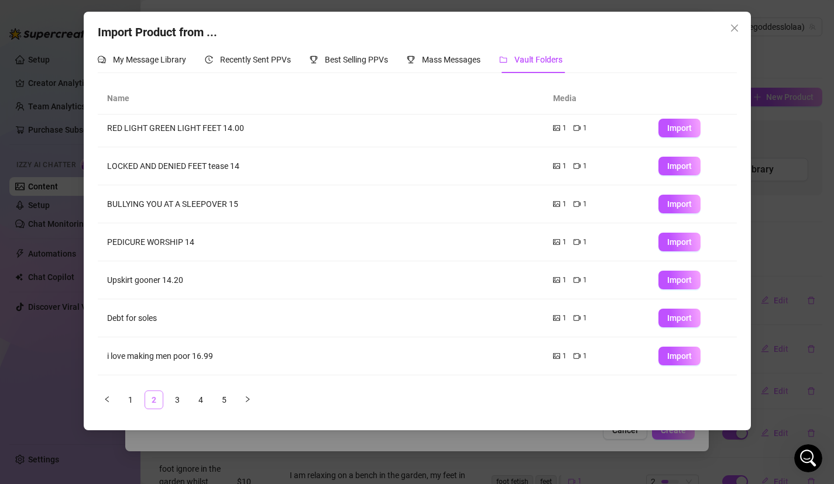
scroll to position [0, 0]
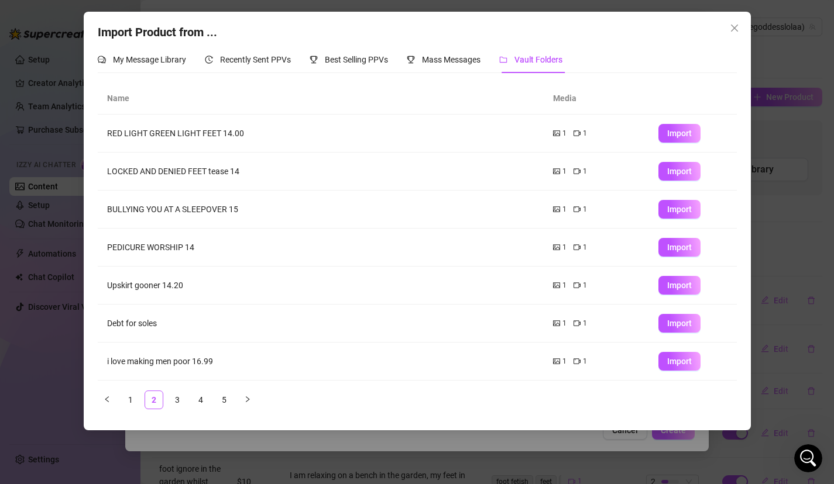
click at [292, 279] on td "Upskirt gooner 14.20" at bounding box center [321, 286] width 446 height 38
click at [682, 285] on span "Import" at bounding box center [679, 285] width 25 height 9
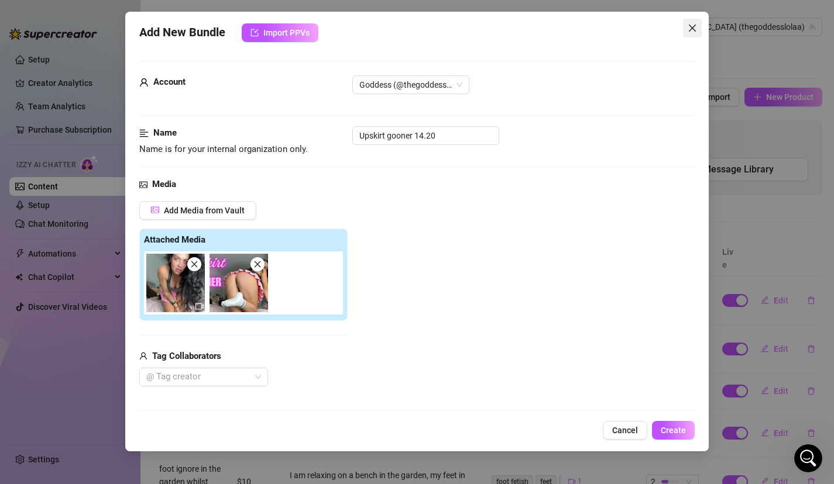
click at [698, 25] on span "Close" at bounding box center [692, 27] width 19 height 9
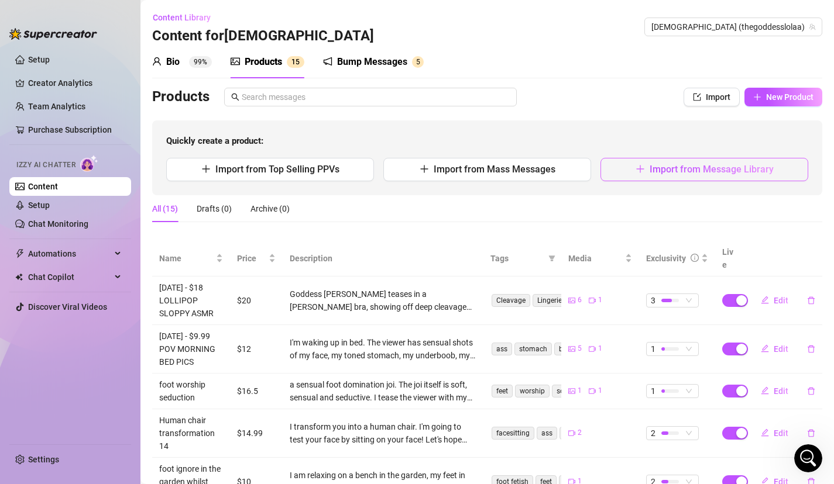
click at [626, 173] on button "Import from Message Library" at bounding box center [704, 169] width 208 height 23
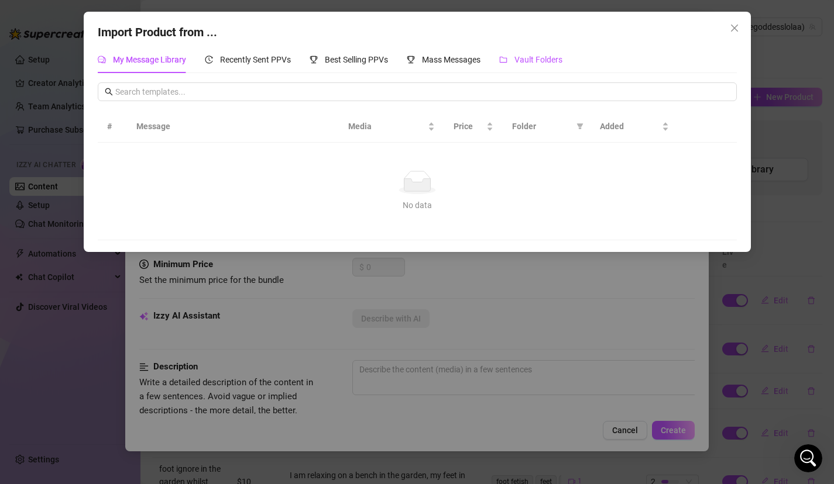
click at [537, 58] on span "Vault Folders" at bounding box center [538, 59] width 48 height 9
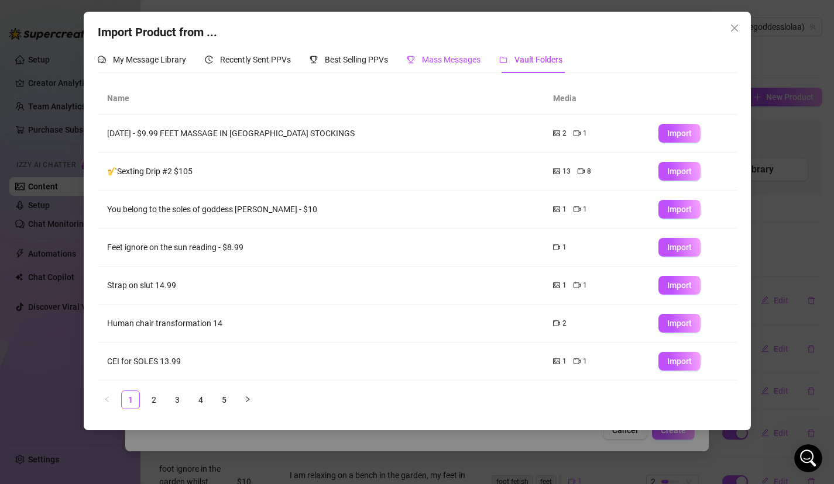
click at [441, 56] on span "Mass Messages" at bounding box center [451, 59] width 58 height 9
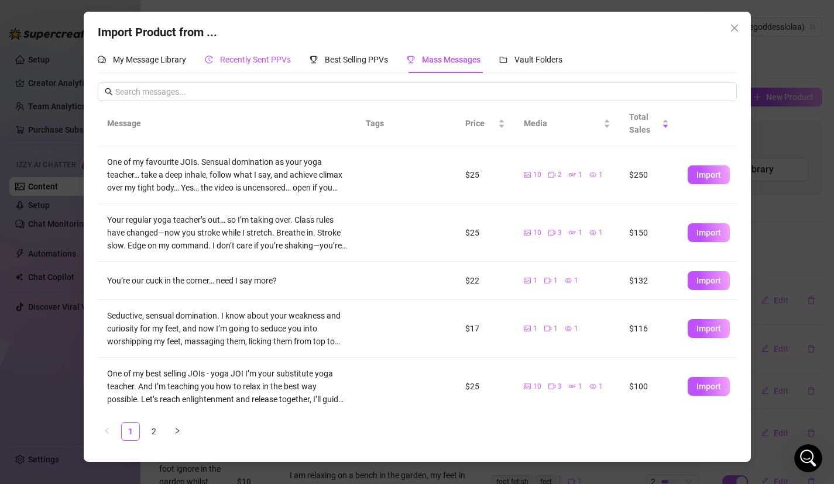
click at [241, 57] on span "Recently Sent PPVs" at bounding box center [255, 59] width 71 height 9
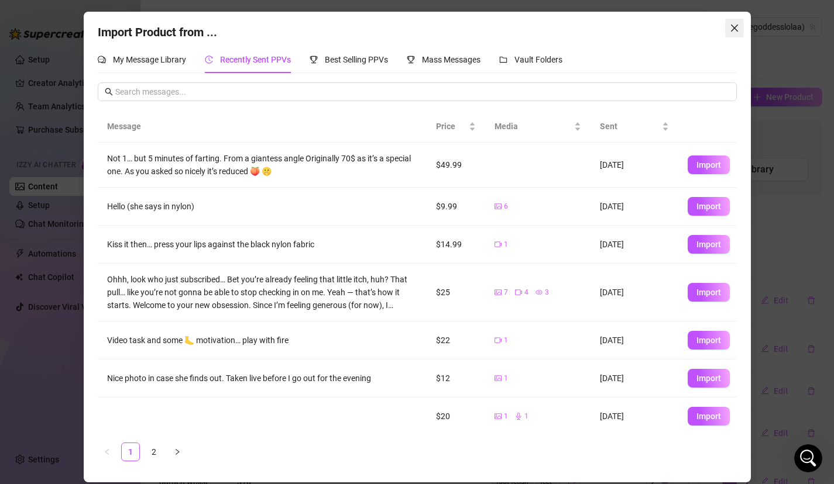
click at [742, 27] on span "Close" at bounding box center [734, 27] width 19 height 9
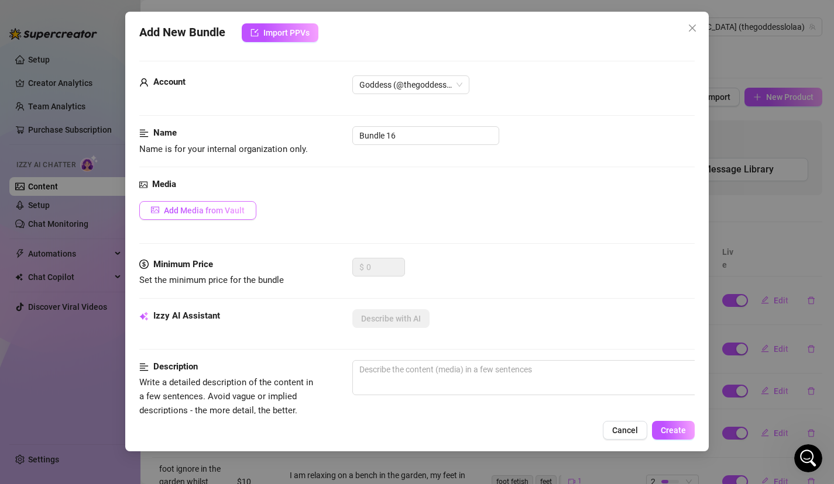
click at [212, 214] on span "Add Media from Vault" at bounding box center [204, 210] width 81 height 9
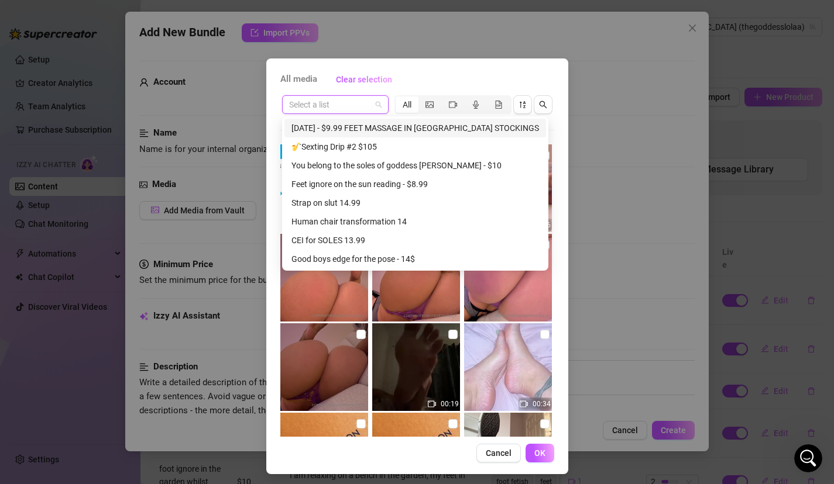
click at [351, 99] on input "search" at bounding box center [330, 105] width 82 height 18
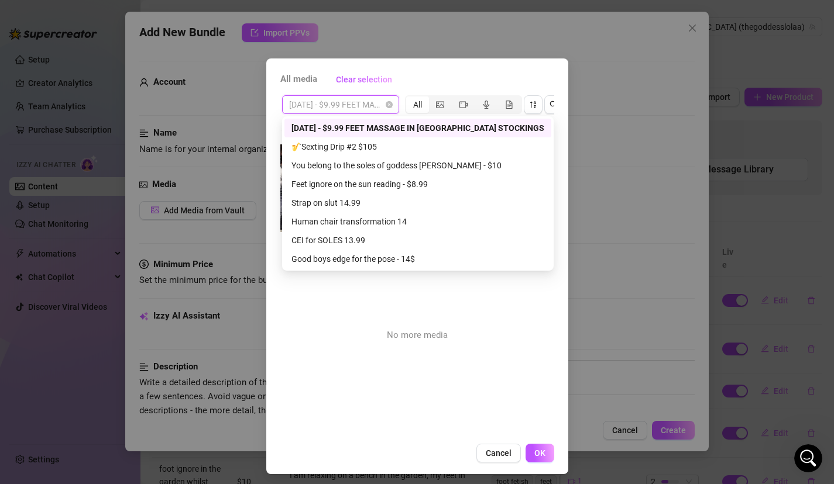
click at [382, 107] on span "May 7, 2024 - $9.99 FEET MASSAGE IN NYLON STOCKINGS" at bounding box center [340, 105] width 103 height 18
click at [364, 104] on span "May 7, 2024 - $9.99 FEET MASSAGE IN NYLON STOCKINGS" at bounding box center [340, 105] width 103 height 18
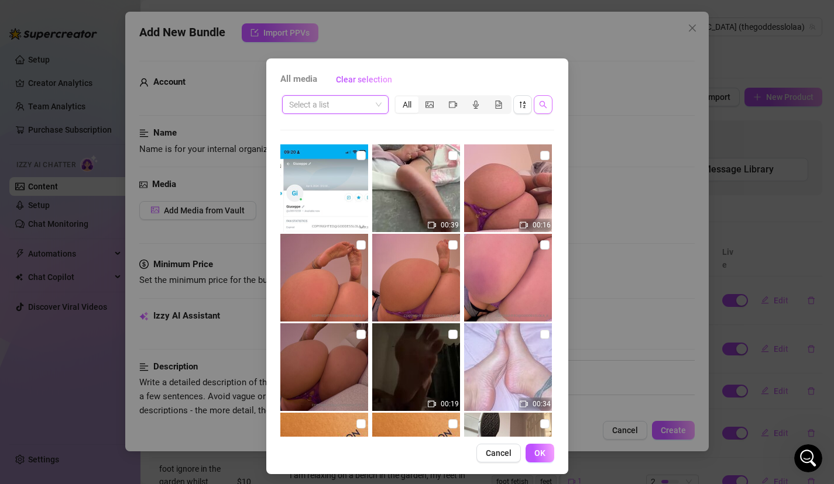
click at [546, 105] on button "button" at bounding box center [542, 104] width 19 height 19
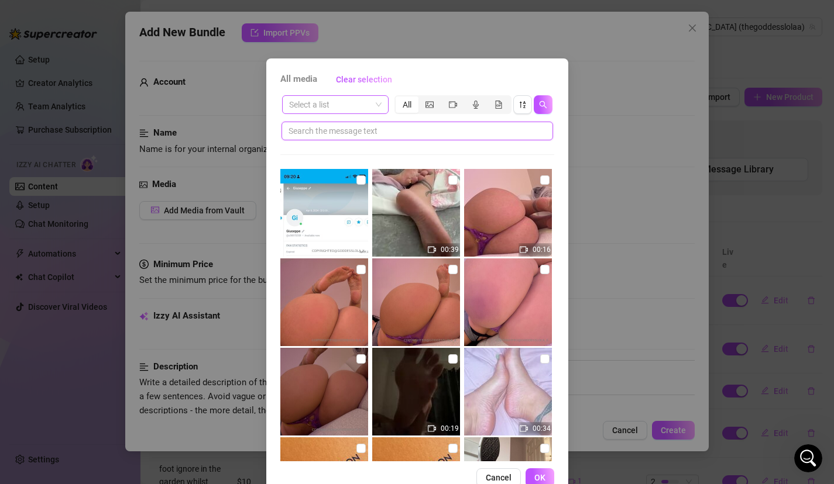
click at [493, 135] on input "text" at bounding box center [412, 131] width 248 height 13
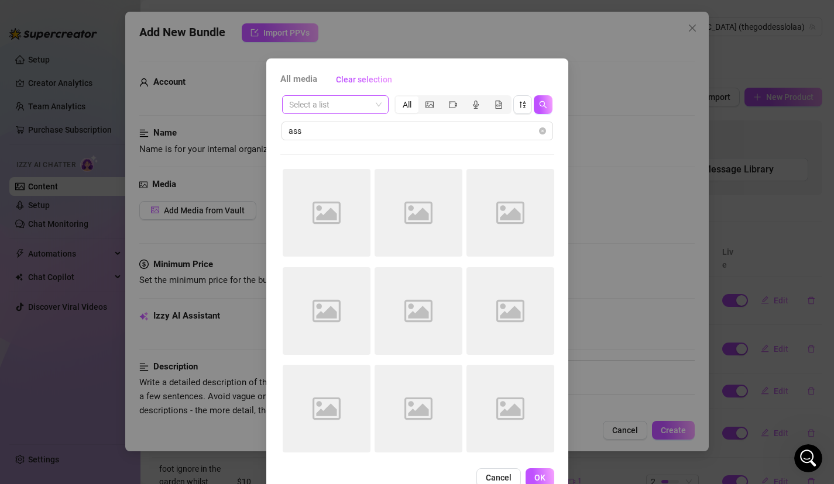
click at [452, 153] on div "Select a list All ass Image placeholder Image placeholder Image placeholder Ima…" at bounding box center [417, 278] width 274 height 368
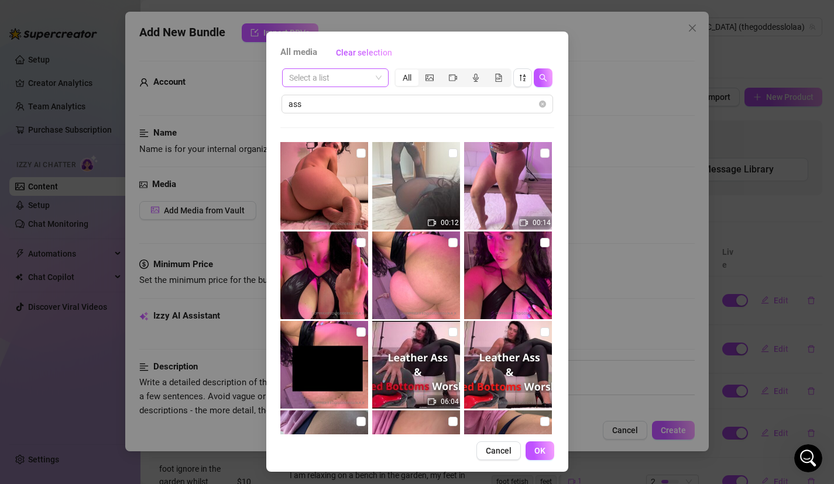
scroll to position [29, 0]
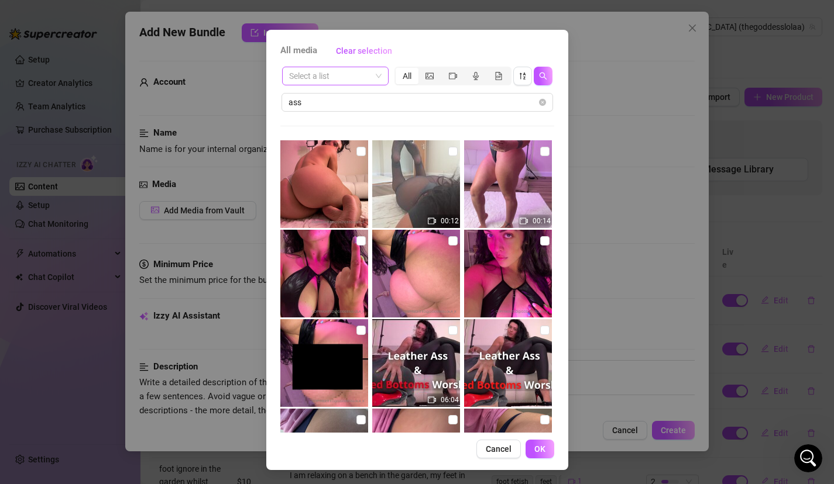
click at [353, 338] on img at bounding box center [324, 363] width 88 height 88
click at [360, 333] on input "checkbox" at bounding box center [360, 330] width 9 height 9
click at [546, 154] on input "checkbox" at bounding box center [544, 151] width 9 height 9
click at [448, 239] on input "checkbox" at bounding box center [452, 240] width 9 height 9
click at [453, 240] on input "checkbox" at bounding box center [452, 240] width 9 height 9
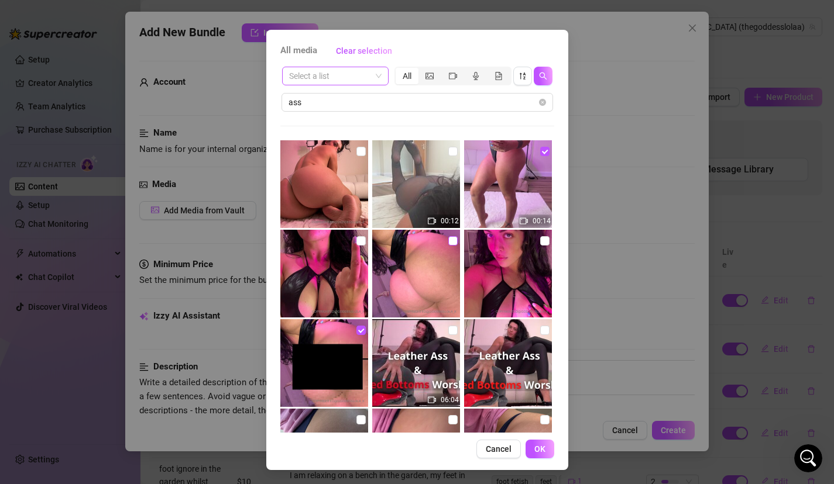
click at [450, 240] on input "checkbox" at bounding box center [452, 240] width 9 height 9
click at [543, 240] on input "checkbox" at bounding box center [544, 240] width 9 height 9
click at [356, 239] on input "checkbox" at bounding box center [360, 240] width 9 height 9
click at [545, 451] on button "OK" at bounding box center [539, 449] width 29 height 19
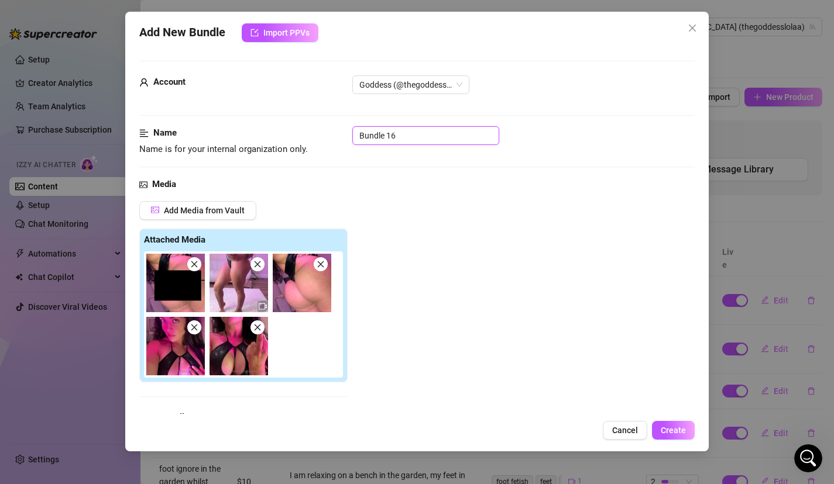
click at [416, 140] on input "Bundle 16" at bounding box center [425, 135] width 147 height 19
click at [439, 208] on div "Add Media from Vault Attached Media Tag Collaborators @ Tag creator" at bounding box center [417, 324] width 556 height 247
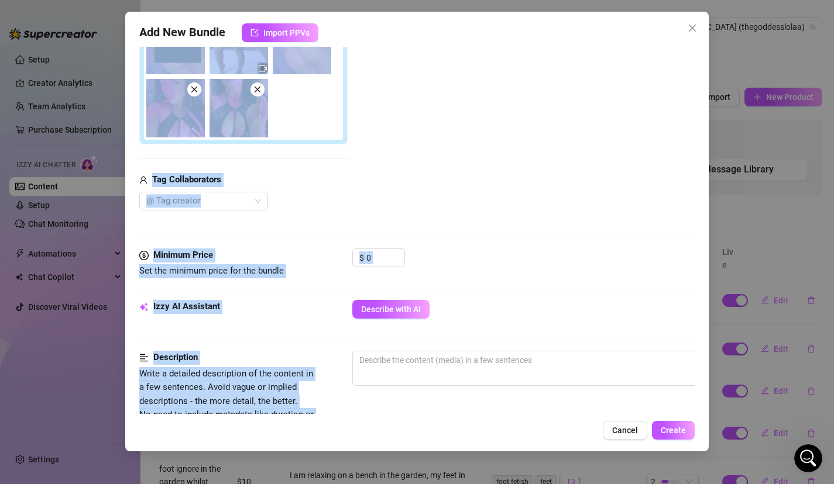
scroll to position [677, 0]
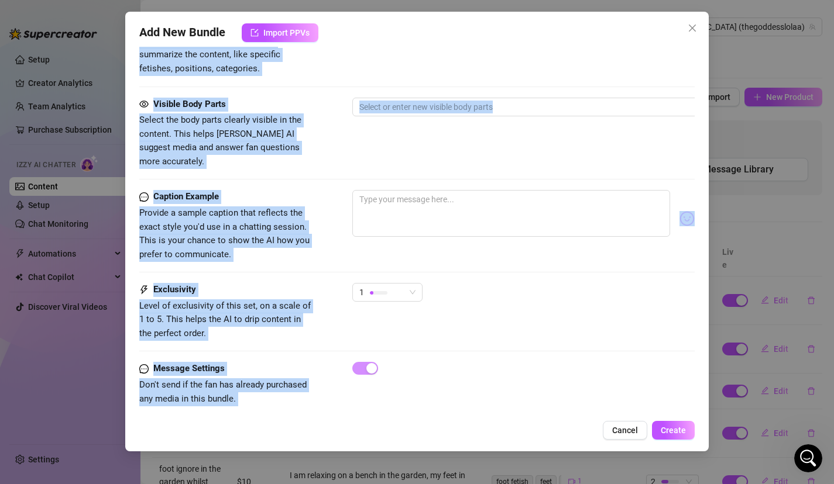
drag, startPoint x: 437, startPoint y: 206, endPoint x: 432, endPoint y: 443, distance: 237.0
click at [433, 449] on div "Add New Bundle Import PPVs Account Goddess (@thegoddesslolaa) Name Name is for …" at bounding box center [417, 232] width 584 height 440
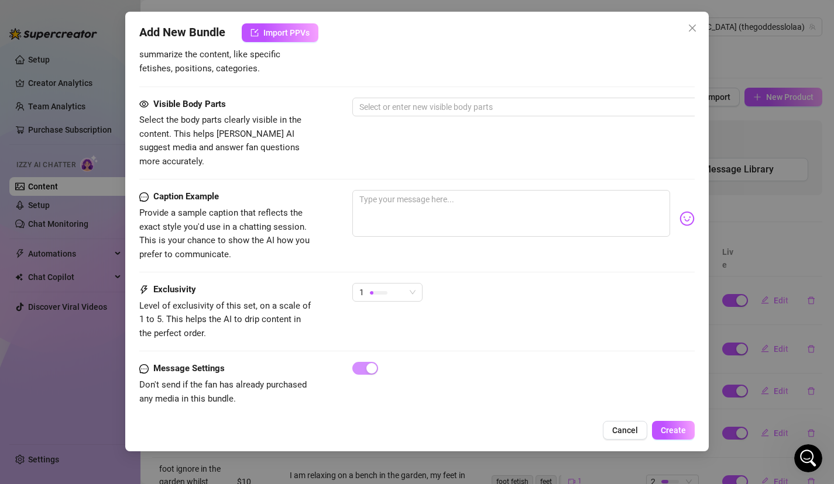
click at [500, 174] on div "Visible Body Parts Select the body parts clearly visible in the content. This h…" at bounding box center [417, 144] width 556 height 93
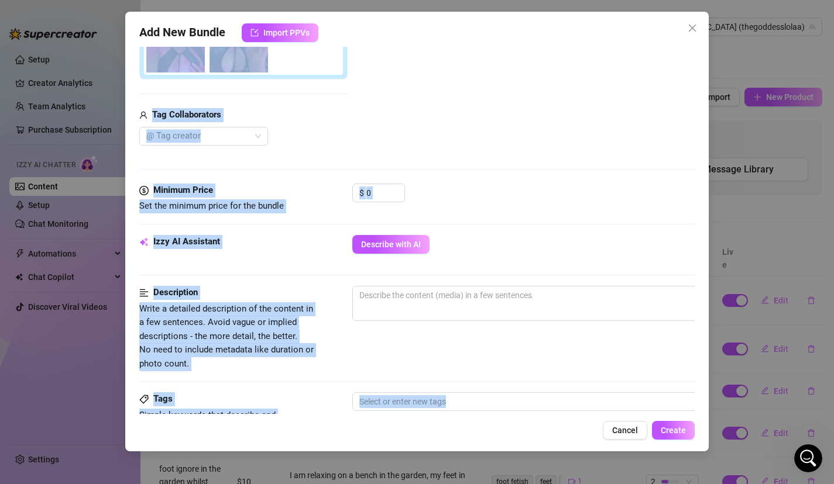
scroll to position [253, 0]
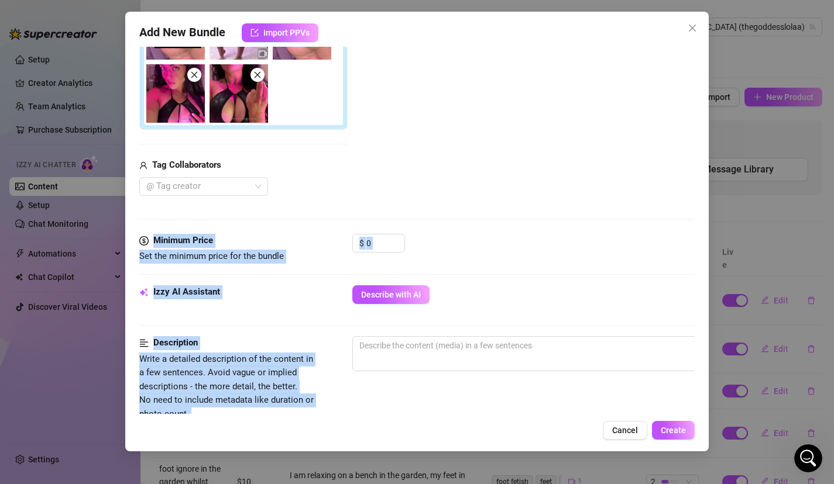
drag, startPoint x: 505, startPoint y: 136, endPoint x: 526, endPoint y: 218, distance: 84.0
click at [528, 223] on form "Account Goddess (@thegoddesslolaa) Name Name is for your internal organization …" at bounding box center [417, 330] width 556 height 1044
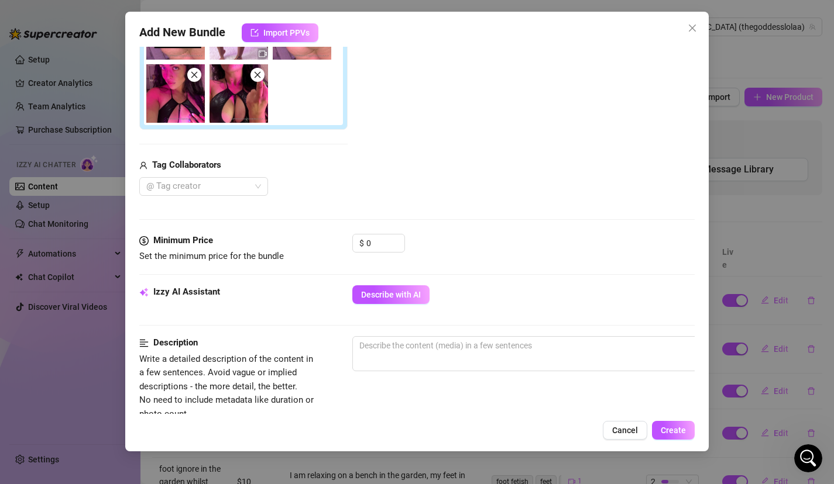
drag, startPoint x: 523, startPoint y: 220, endPoint x: 513, endPoint y: 219, distance: 10.0
click at [514, 220] on div "Media Add Media from Vault Attached Media Tag Collaborators @ Tag creator" at bounding box center [417, 79] width 556 height 309
click at [382, 244] on input "0" at bounding box center [385, 244] width 38 height 18
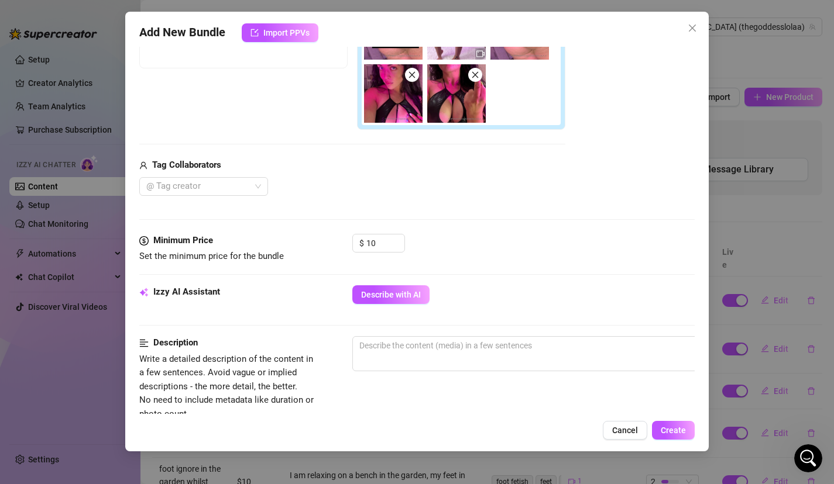
drag, startPoint x: 352, startPoint y: 192, endPoint x: 363, endPoint y: 181, distance: 15.7
click at [353, 192] on div "@ Tag creator" at bounding box center [352, 186] width 426 height 19
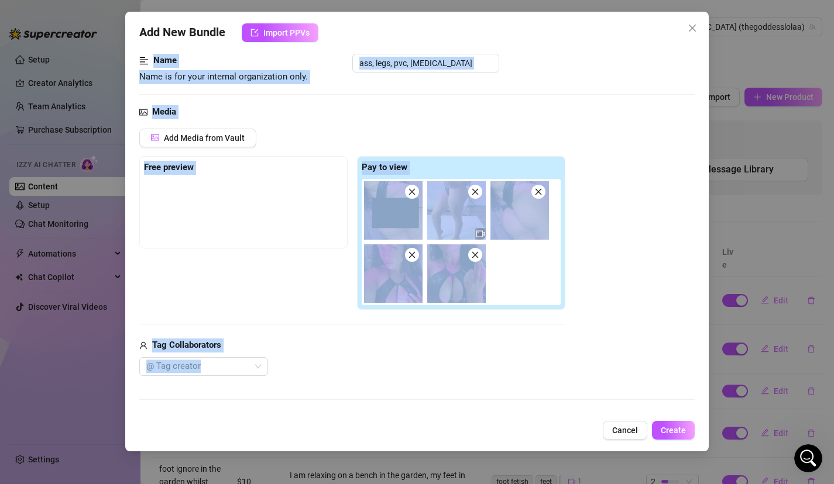
scroll to position [0, 0]
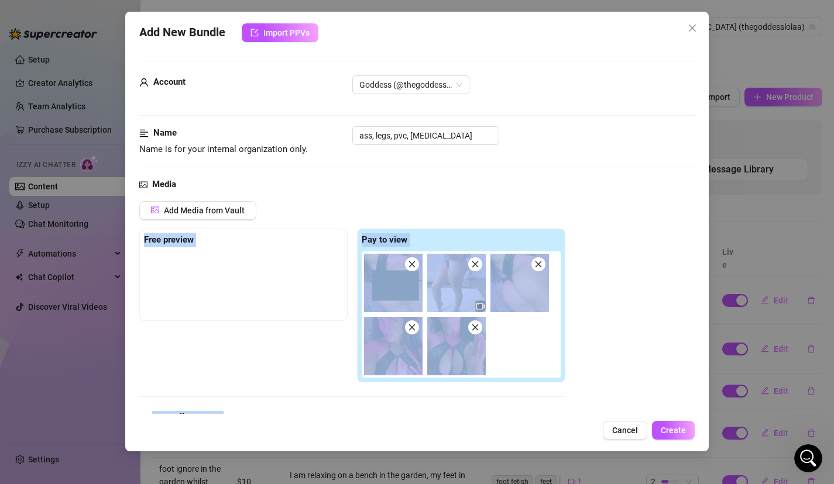
drag, startPoint x: 363, startPoint y: 181, endPoint x: 354, endPoint y: 207, distance: 27.7
click at [356, 212] on div "Add Media from Vault Free preview Pay to view Tag Collaborators @ Tag creator" at bounding box center [352, 324] width 426 height 247
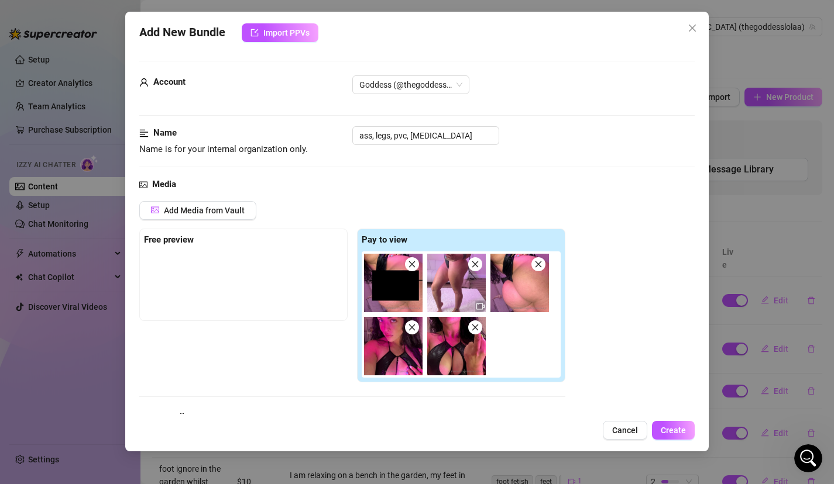
click at [286, 298] on div at bounding box center [243, 281] width 199 height 58
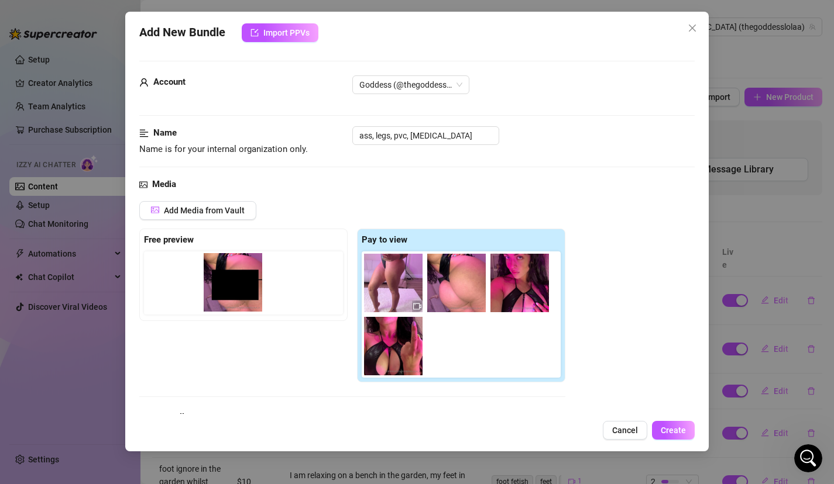
drag, startPoint x: 396, startPoint y: 281, endPoint x: 232, endPoint y: 280, distance: 164.4
click at [232, 280] on div "Free preview Pay to view" at bounding box center [352, 306] width 426 height 154
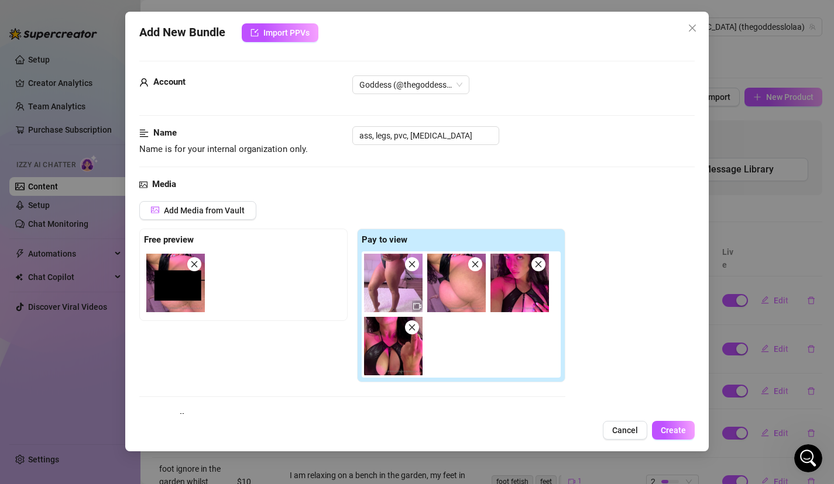
click at [458, 199] on div "Media Add Media from Vault Free preview Pay to view Tag Collaborators @ Tag cre…" at bounding box center [417, 332] width 556 height 309
click at [459, 195] on div "Media Add Media from Vault Free preview Pay to view Tag Collaborators @ Tag cre…" at bounding box center [417, 332] width 556 height 309
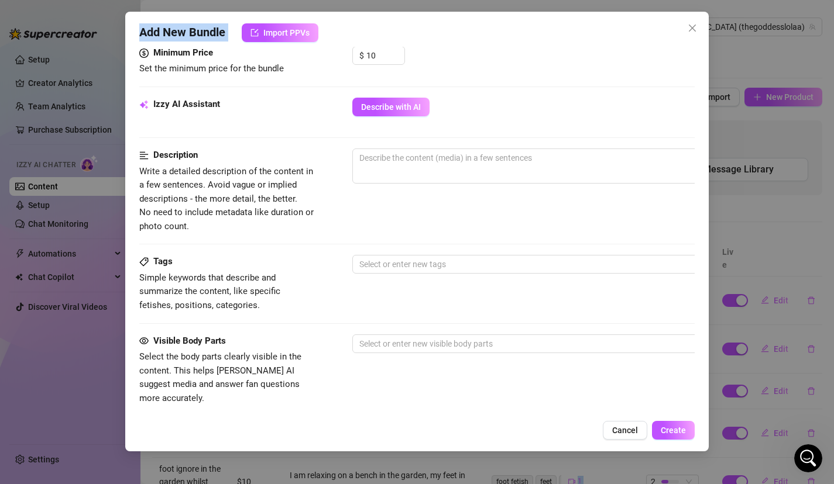
scroll to position [677, 0]
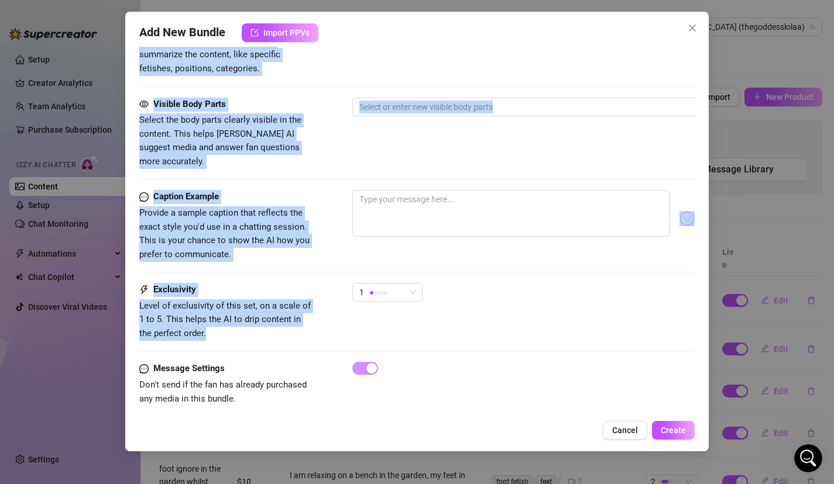
drag, startPoint x: 586, startPoint y: 276, endPoint x: 587, endPoint y: 286, distance: 10.7
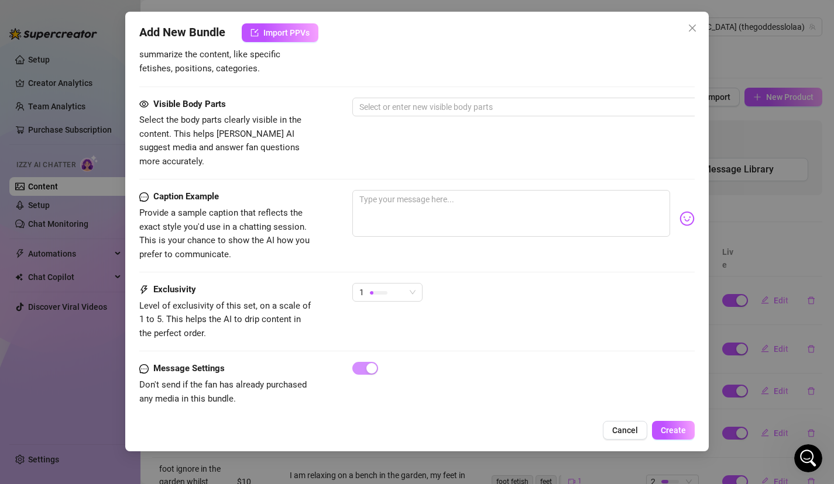
click at [556, 142] on div "Visible Body Parts Select the body parts clearly visible in the content. This h…" at bounding box center [417, 133] width 556 height 71
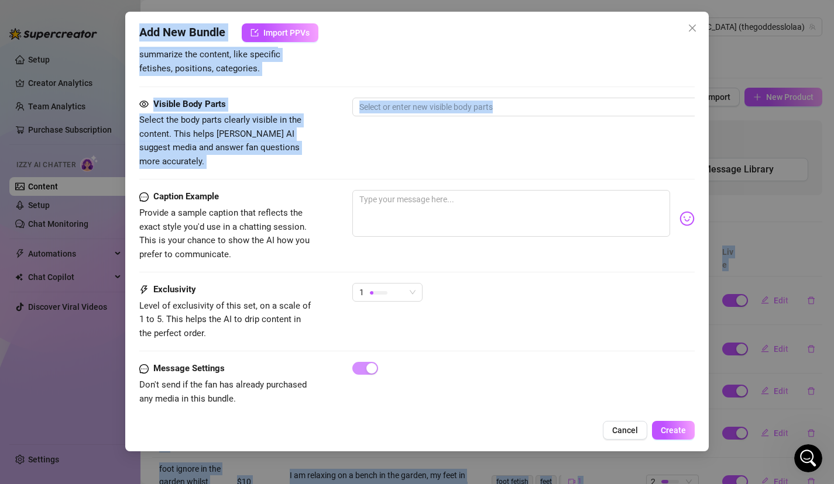
scroll to position [0, 0]
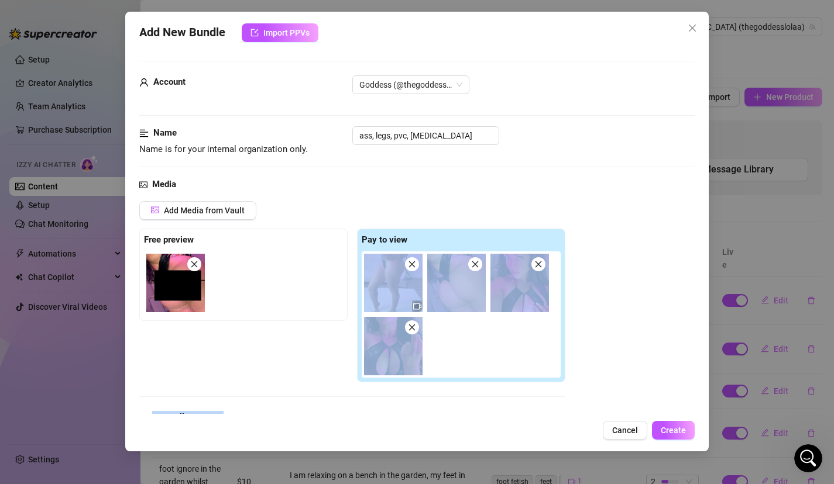
drag, startPoint x: 556, startPoint y: 142, endPoint x: 532, endPoint y: 234, distance: 95.6
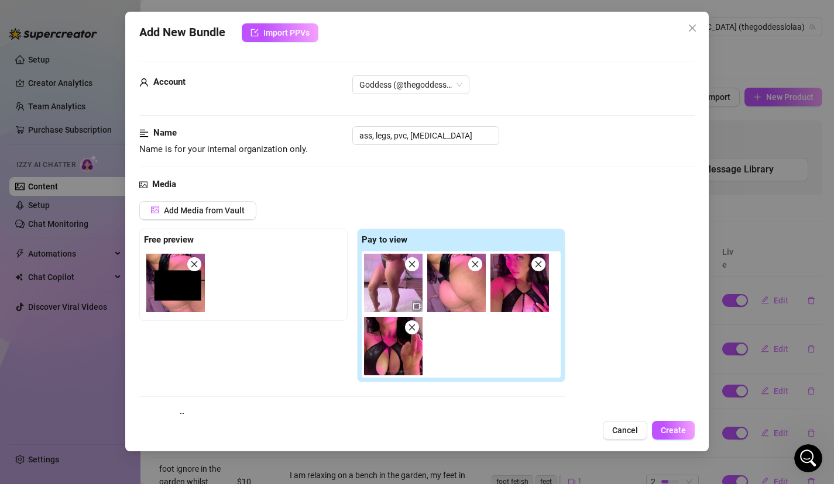
click at [644, 303] on div "Add Media from Vault Free preview Pay to view Tag Collaborators @ Tag creator" at bounding box center [417, 324] width 556 height 247
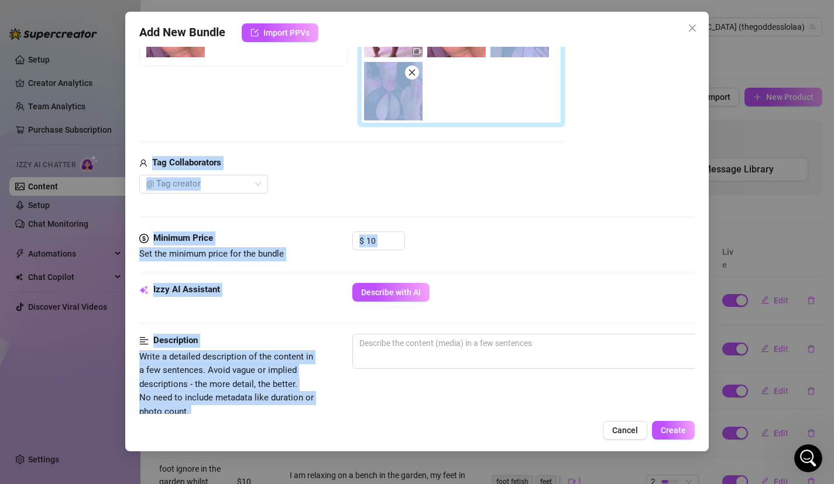
scroll to position [346, 0]
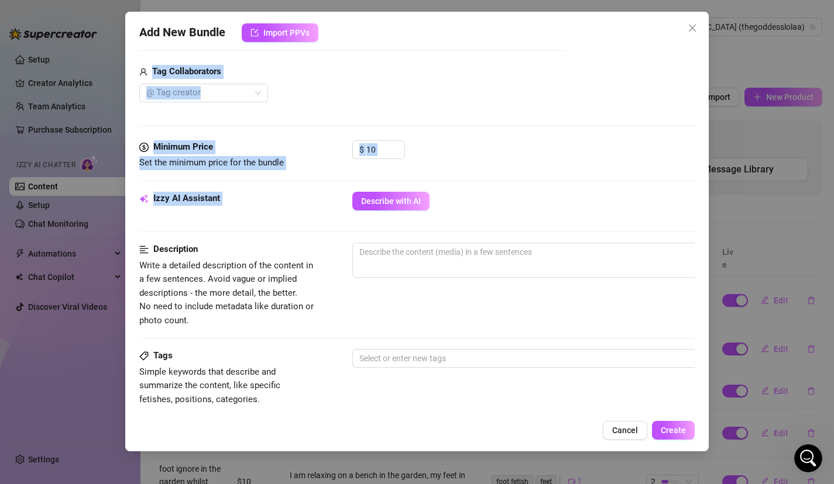
drag, startPoint x: 637, startPoint y: 332, endPoint x: 594, endPoint y: 232, distance: 108.8
click at [595, 232] on form "Account Goddess (@thegoddesslolaa) Name Name is for your internal organization …" at bounding box center [417, 237] width 556 height 1044
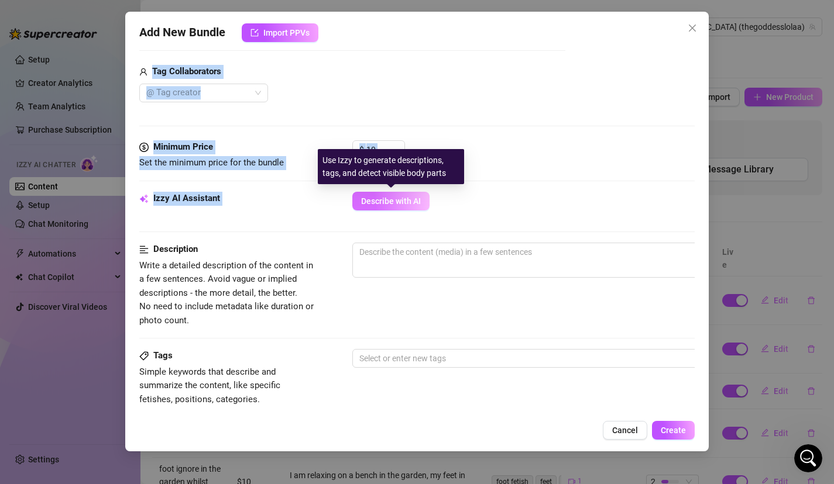
click at [412, 202] on span "Describe with AI" at bounding box center [391, 201] width 60 height 9
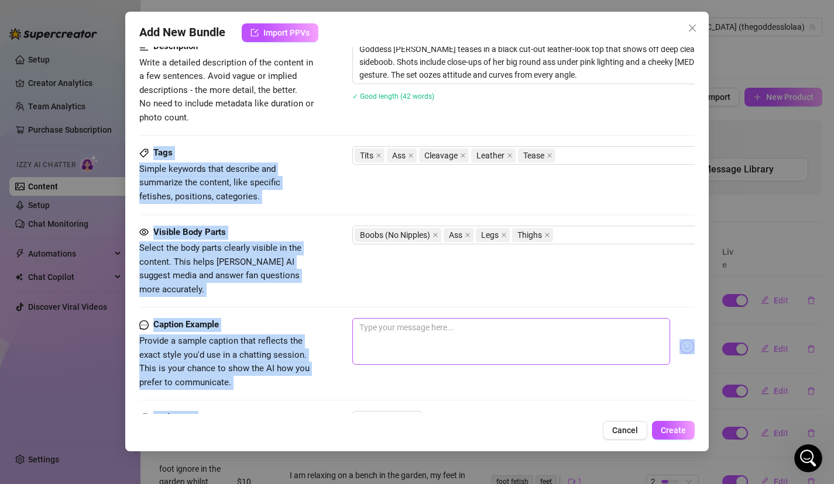
scroll to position [561, 0]
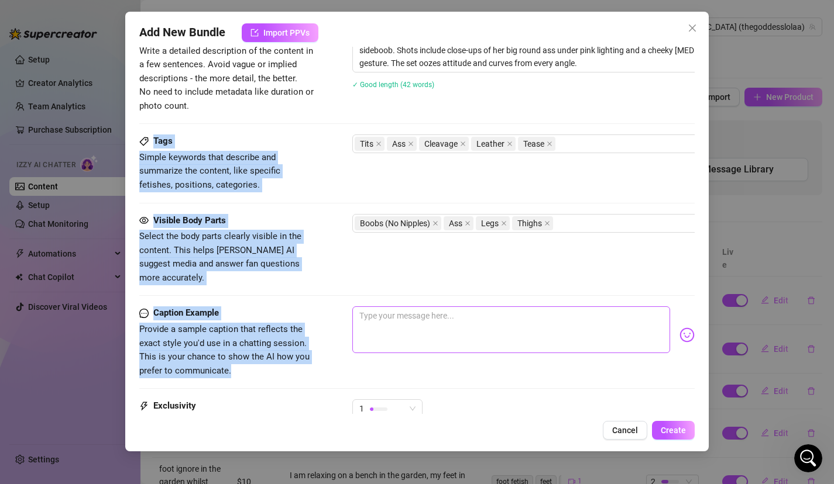
drag, startPoint x: 504, startPoint y: 328, endPoint x: 504, endPoint y: 304, distance: 23.4
click at [505, 305] on form "Account Goddess (@thegoddesslolaa) Name Name is for your internal organization …" at bounding box center [417, 22] width 556 height 1044
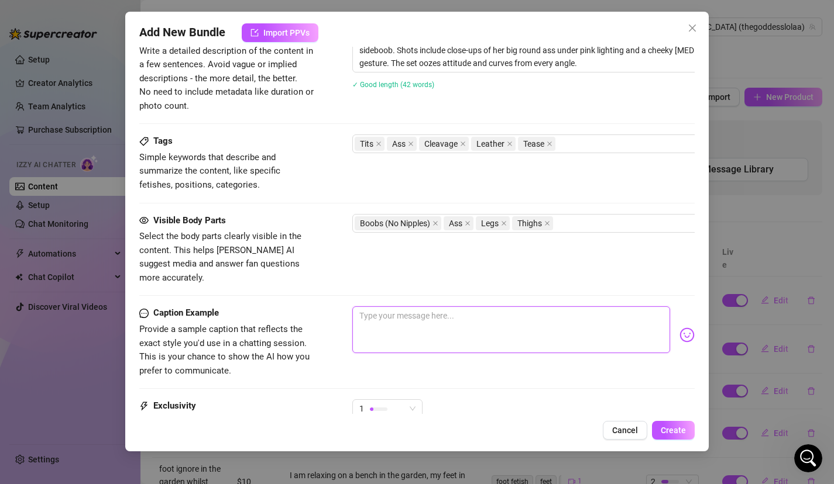
click at [504, 307] on textarea at bounding box center [511, 330] width 318 height 47
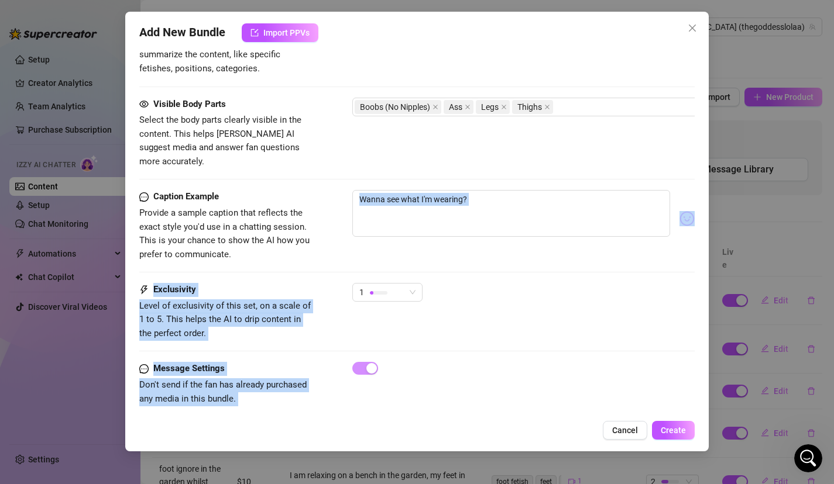
drag, startPoint x: 479, startPoint y: 344, endPoint x: 476, endPoint y: 473, distance: 128.7
click at [477, 474] on div "Add New Bundle Import PPVs Account Goddess (@thegoddesslolaa) Name Name is for …" at bounding box center [417, 242] width 834 height 484
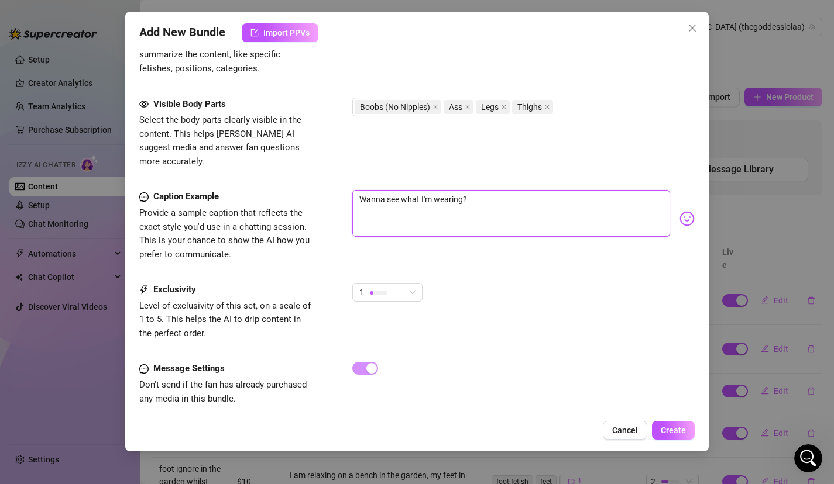
click at [535, 196] on textarea "Wanna see what I'm wearing?" at bounding box center [511, 213] width 318 height 47
click at [676, 426] on span "Create" at bounding box center [672, 430] width 25 height 9
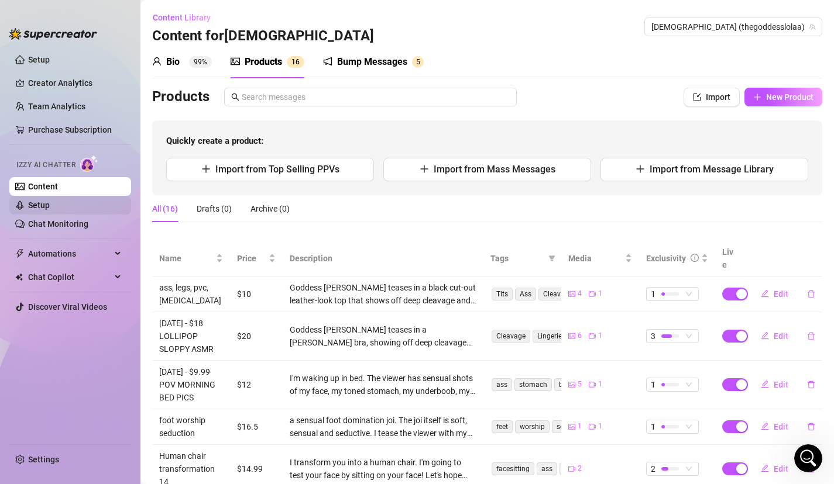
click at [50, 201] on link "Setup" at bounding box center [39, 205] width 22 height 9
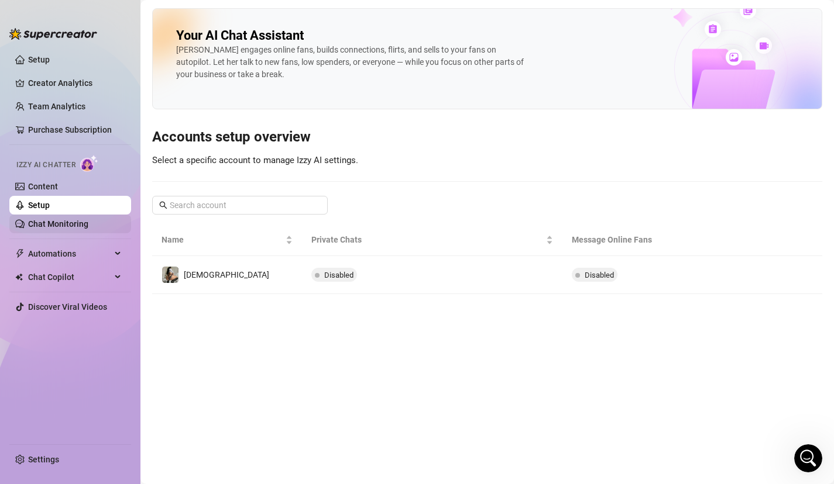
click at [84, 223] on link "Chat Monitoring" at bounding box center [58, 223] width 60 height 9
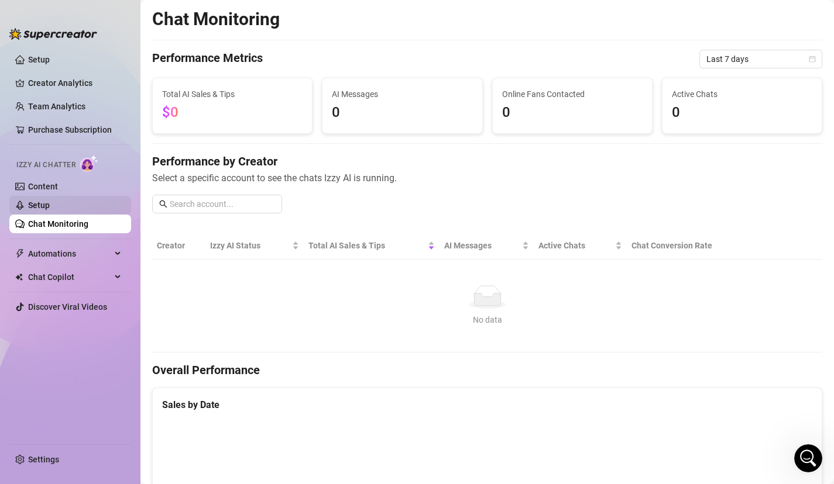
click at [50, 208] on link "Setup" at bounding box center [39, 205] width 22 height 9
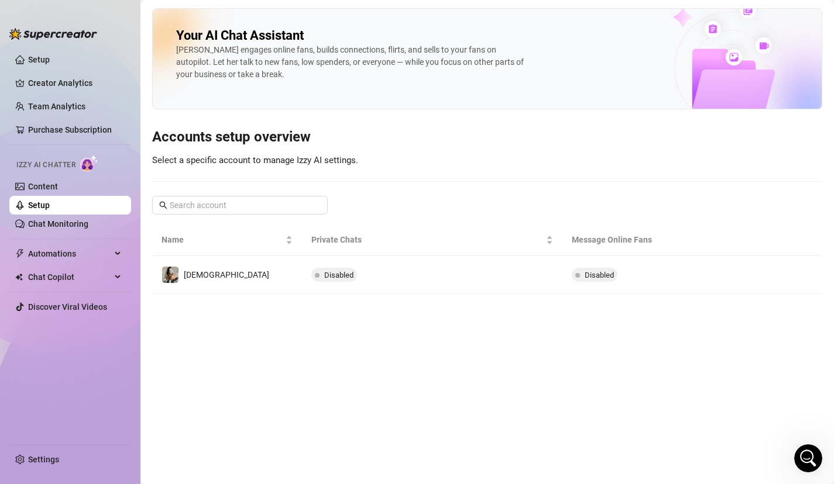
click at [50, 208] on link "Setup" at bounding box center [39, 205] width 22 height 9
click at [58, 187] on link "Content" at bounding box center [43, 186] width 30 height 9
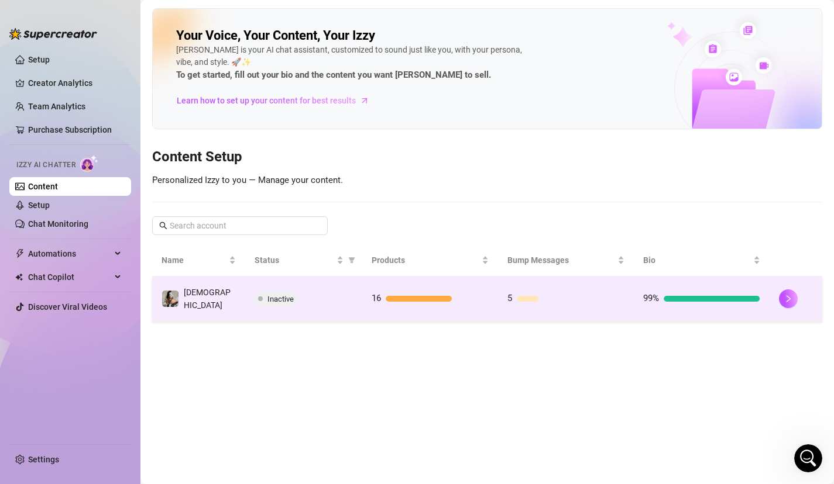
click at [330, 298] on div "Inactive" at bounding box center [303, 299] width 99 height 14
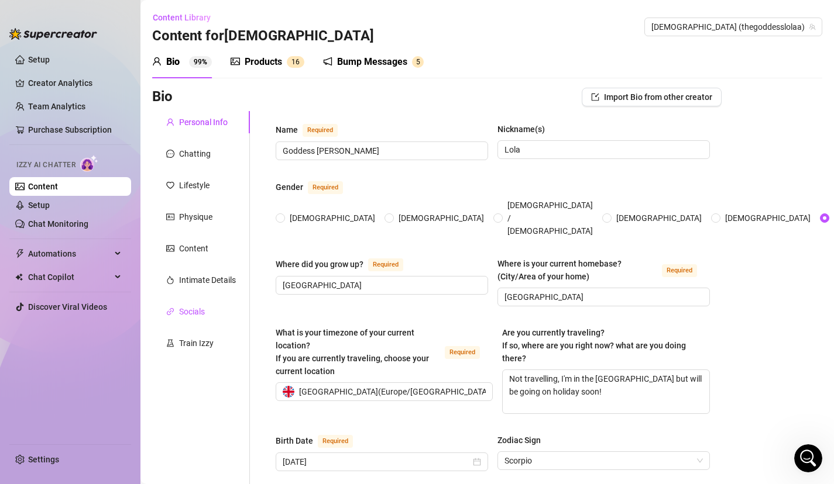
click at [188, 314] on div "Socials" at bounding box center [192, 311] width 26 height 13
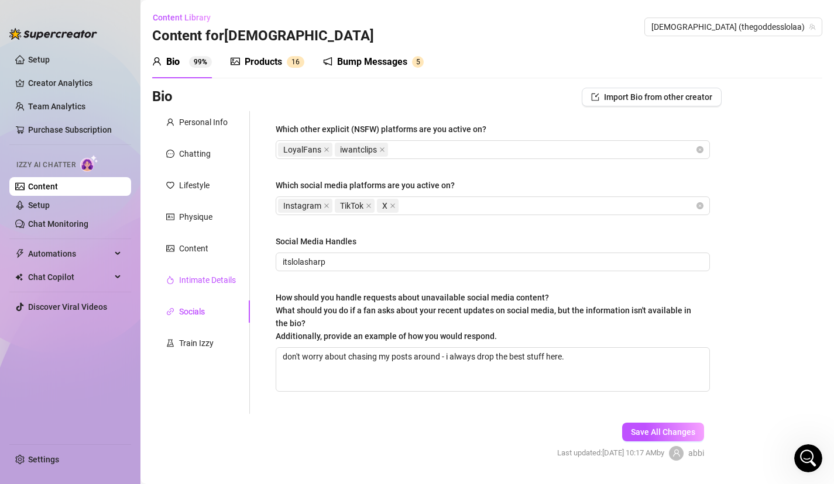
click at [187, 281] on div "Intimate Details" at bounding box center [207, 280] width 57 height 13
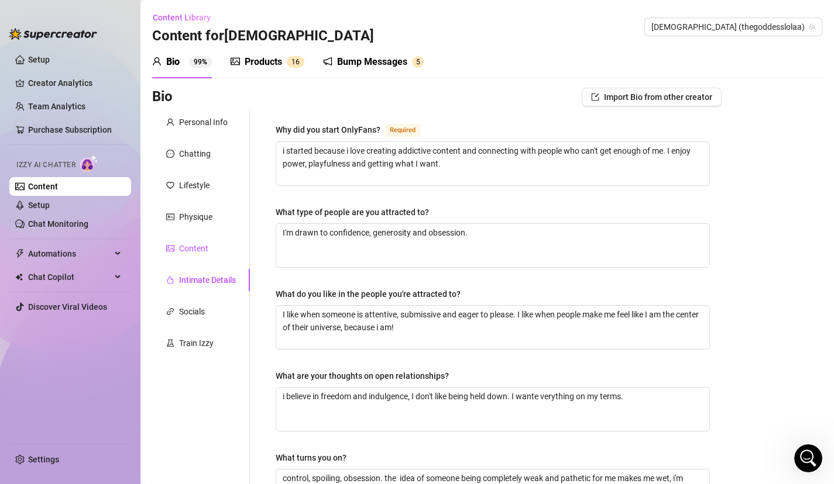
click at [191, 242] on div "Content" at bounding box center [193, 248] width 29 height 13
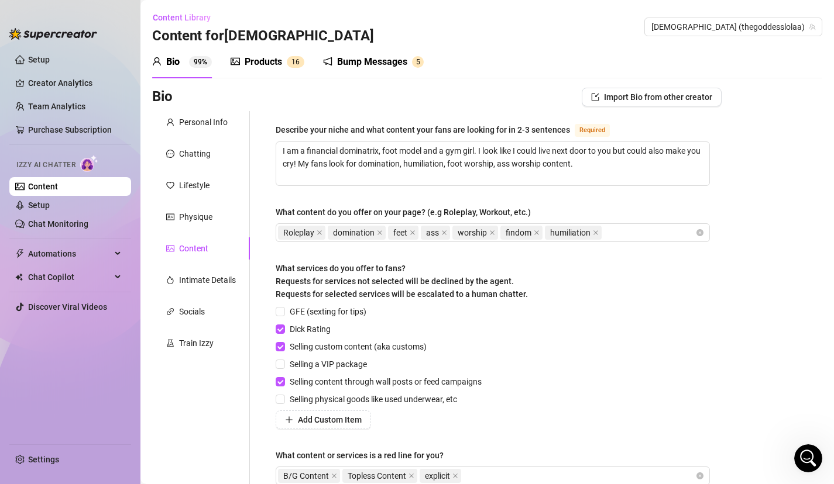
click at [287, 63] on sup "1 6" at bounding box center [296, 62] width 18 height 12
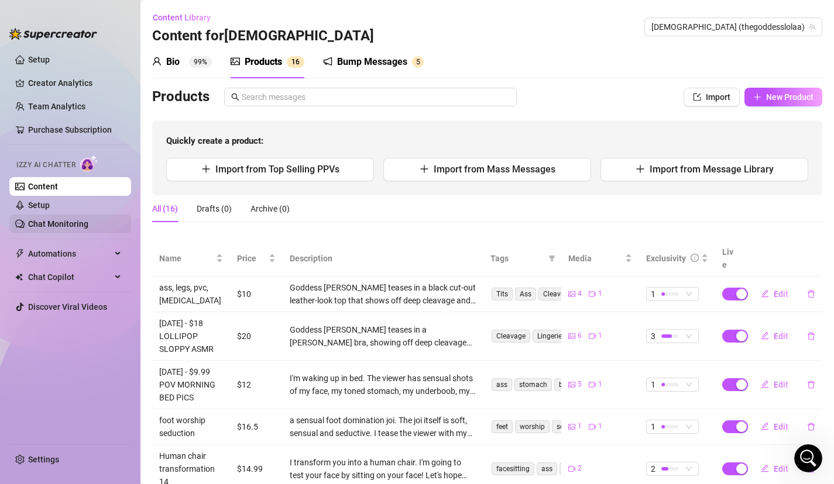
click at [48, 219] on link "Chat Monitoring" at bounding box center [58, 223] width 60 height 9
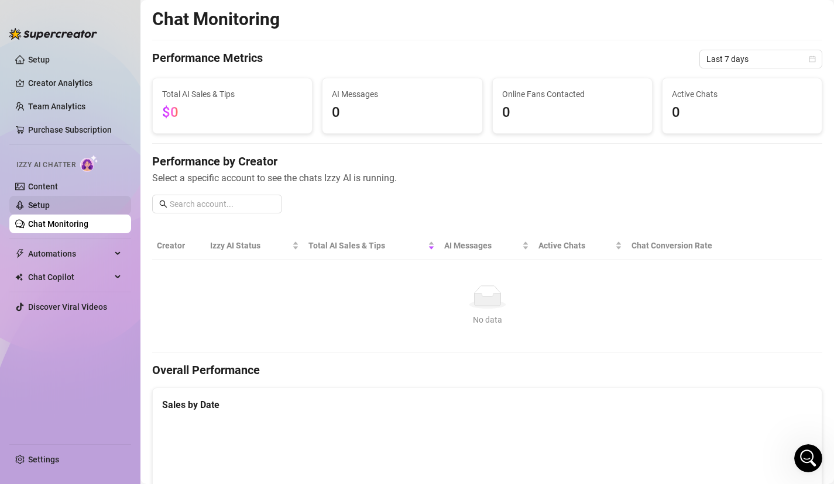
click at [33, 201] on link "Setup" at bounding box center [39, 205] width 22 height 9
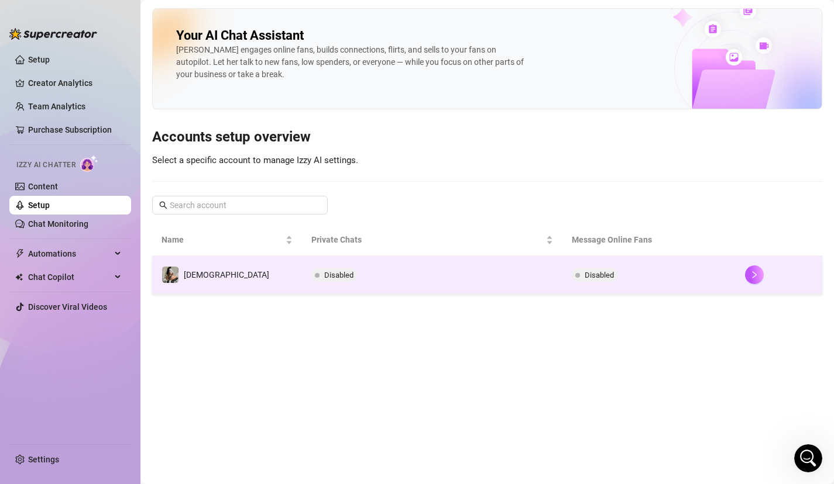
click at [208, 287] on td "[DEMOGRAPHIC_DATA]" at bounding box center [227, 275] width 150 height 38
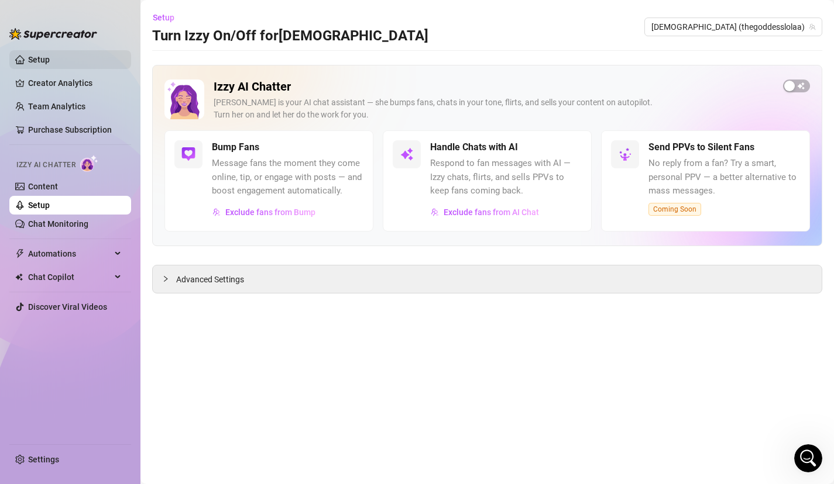
click at [46, 59] on link "Setup" at bounding box center [39, 59] width 22 height 9
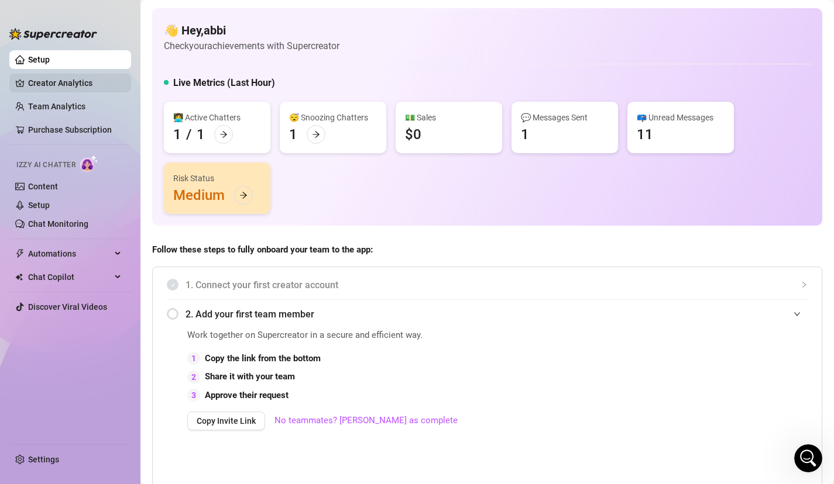
click at [60, 78] on link "Creator Analytics" at bounding box center [75, 83] width 94 height 19
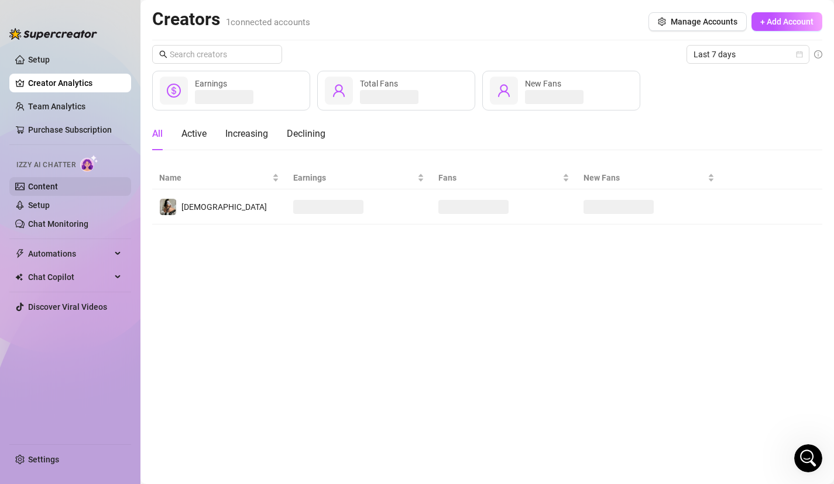
click at [39, 183] on link "Content" at bounding box center [43, 186] width 30 height 9
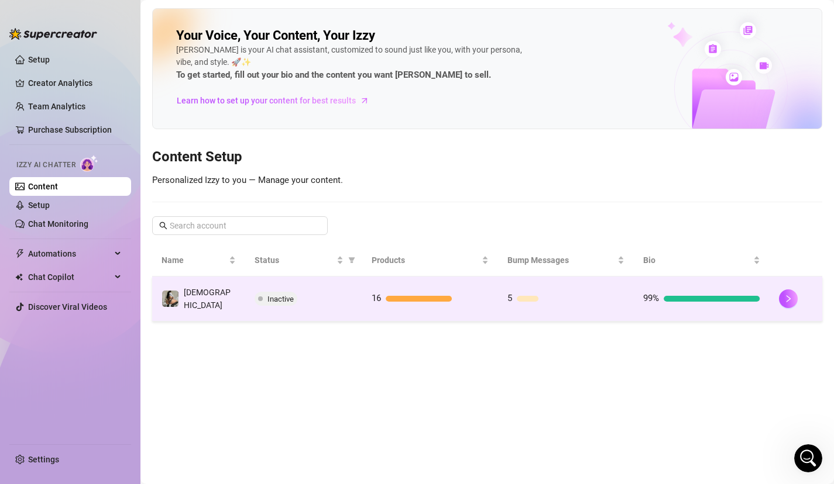
click at [322, 297] on div "Inactive" at bounding box center [303, 299] width 99 height 14
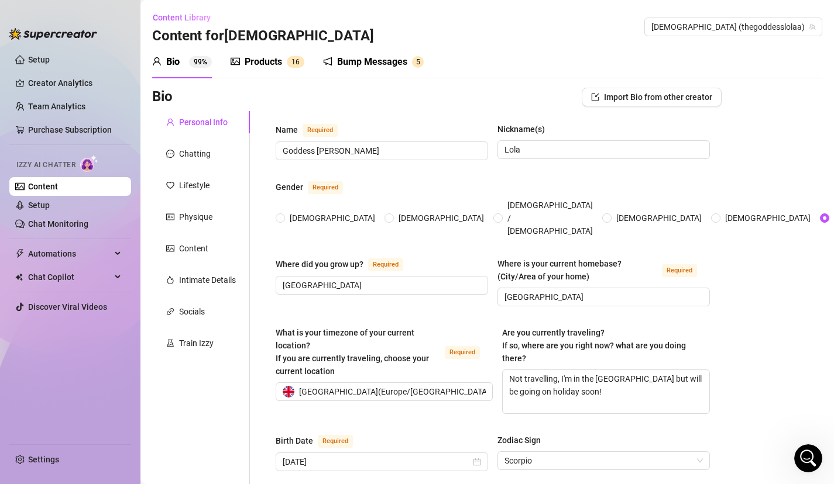
click at [632, 53] on div "Bio 99% Products 1 6 Bump Messages 5" at bounding box center [487, 62] width 670 height 33
click at [50, 206] on link "Setup" at bounding box center [39, 205] width 22 height 9
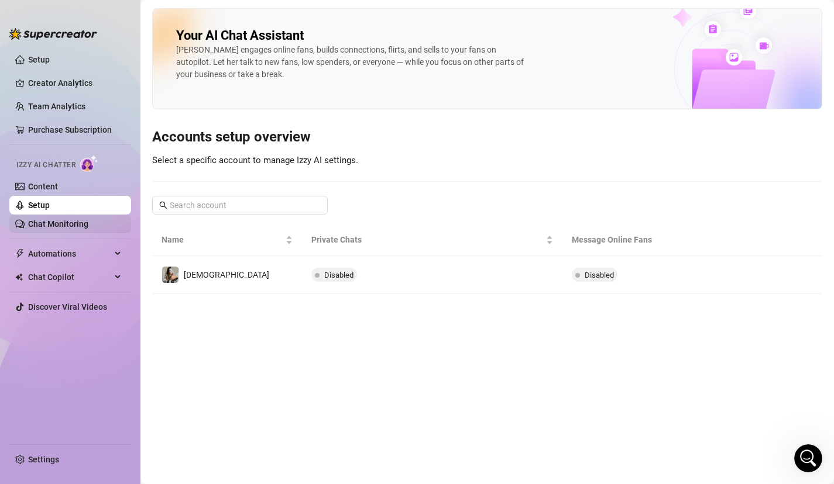
click at [62, 219] on link "Chat Monitoring" at bounding box center [58, 223] width 60 height 9
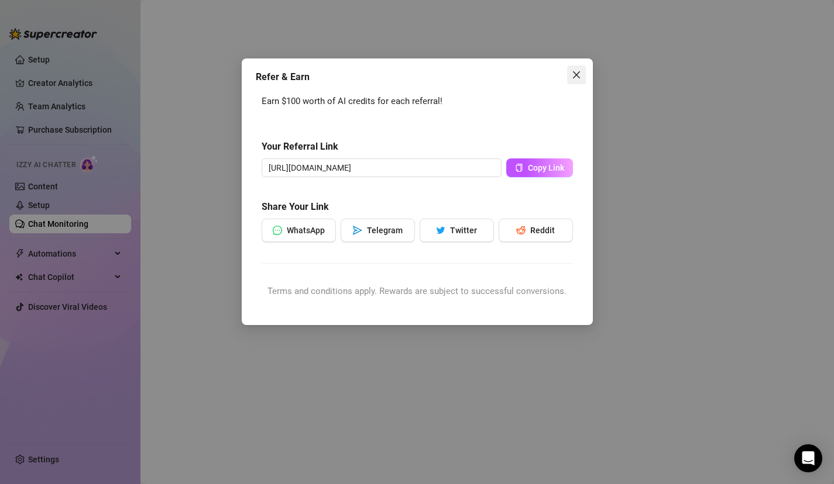
click at [576, 73] on icon "close" at bounding box center [575, 74] width 9 height 9
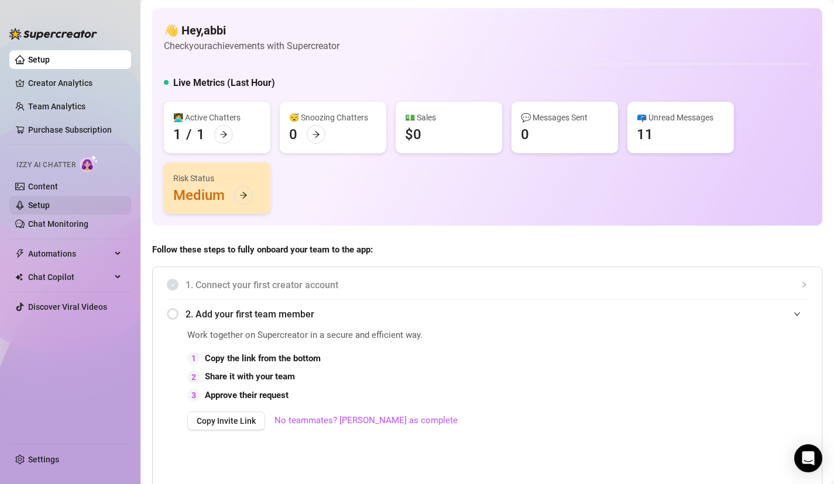
click at [50, 203] on link "Setup" at bounding box center [39, 205] width 22 height 9
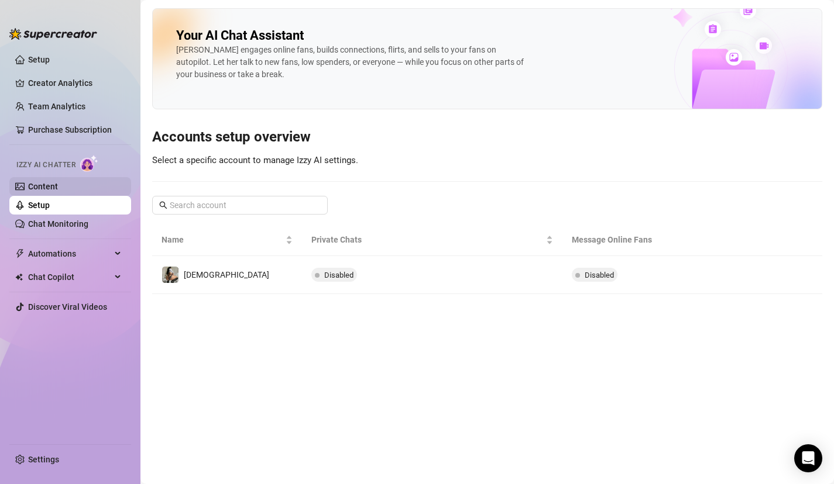
click at [58, 189] on link "Content" at bounding box center [43, 186] width 30 height 9
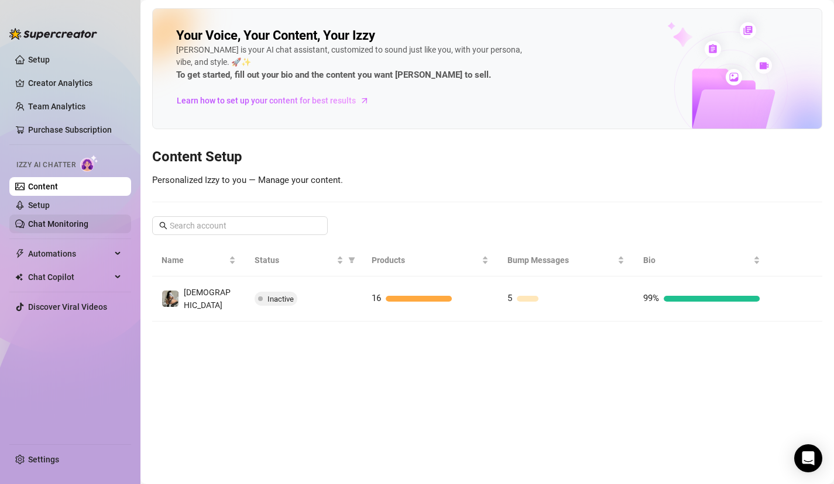
click at [76, 220] on link "Chat Monitoring" at bounding box center [58, 223] width 60 height 9
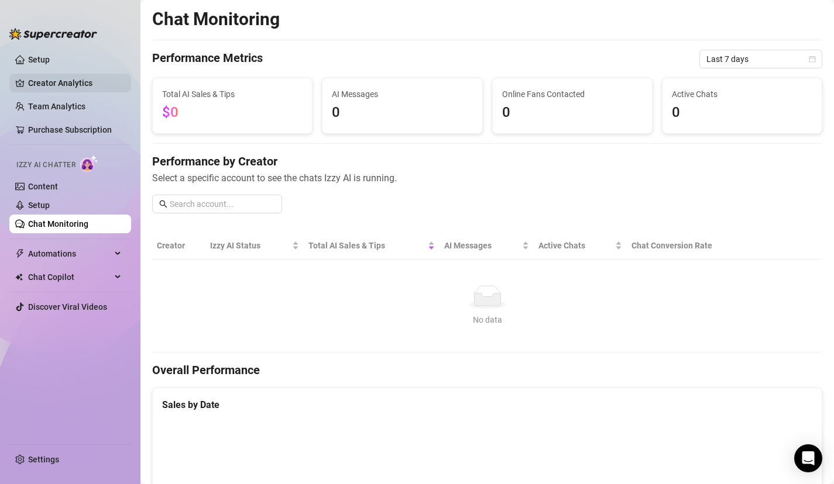
click at [83, 85] on link "Creator Analytics" at bounding box center [75, 83] width 94 height 19
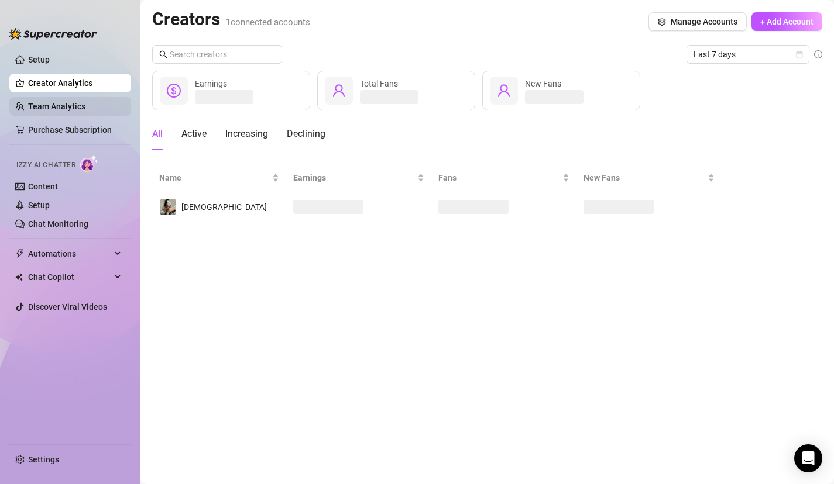
click at [74, 111] on link "Team Analytics" at bounding box center [56, 106] width 57 height 9
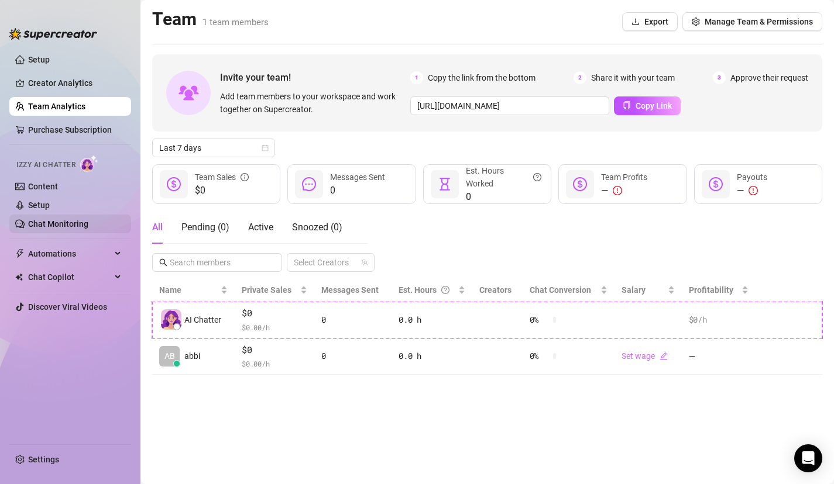
click at [82, 229] on link "Chat Monitoring" at bounding box center [58, 223] width 60 height 9
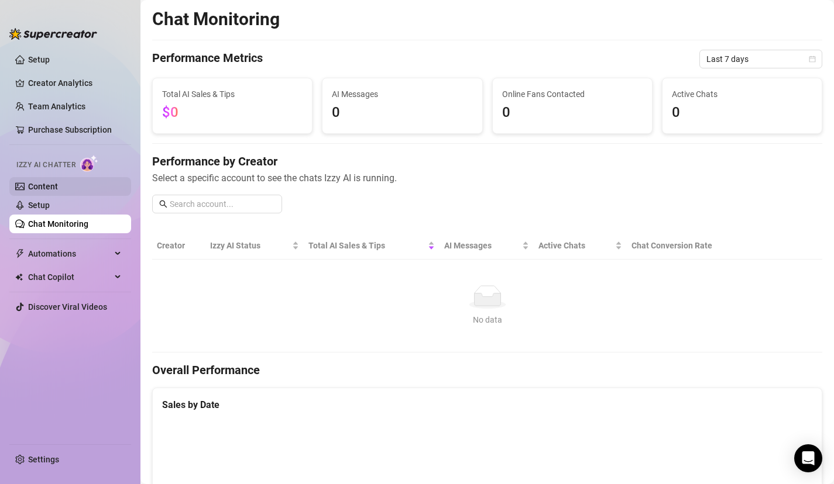
click at [58, 187] on link "Content" at bounding box center [43, 186] width 30 height 9
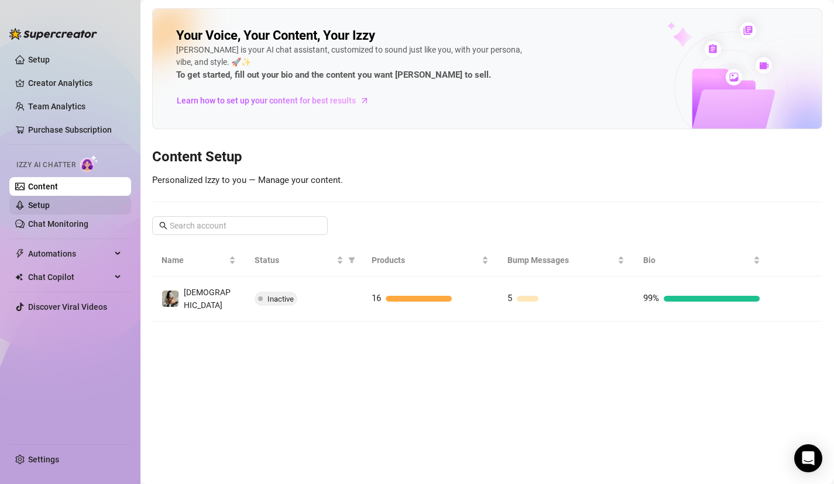
click at [50, 209] on link "Setup" at bounding box center [39, 205] width 22 height 9
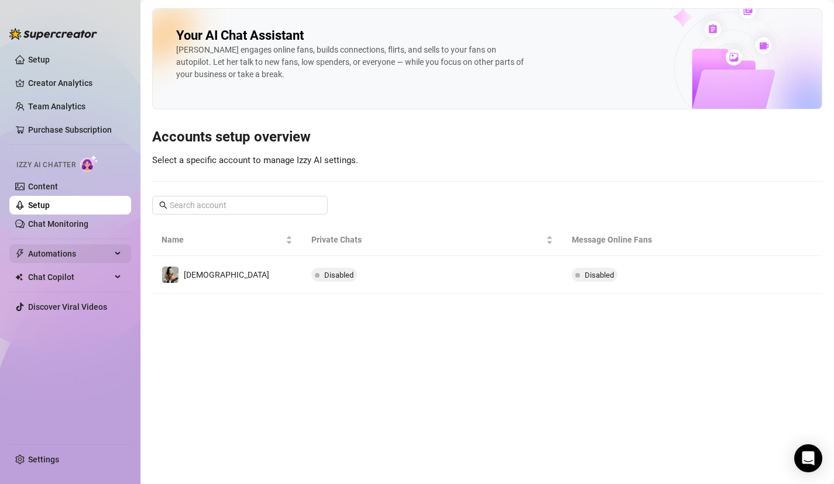
click at [70, 250] on span "Automations" at bounding box center [69, 254] width 83 height 19
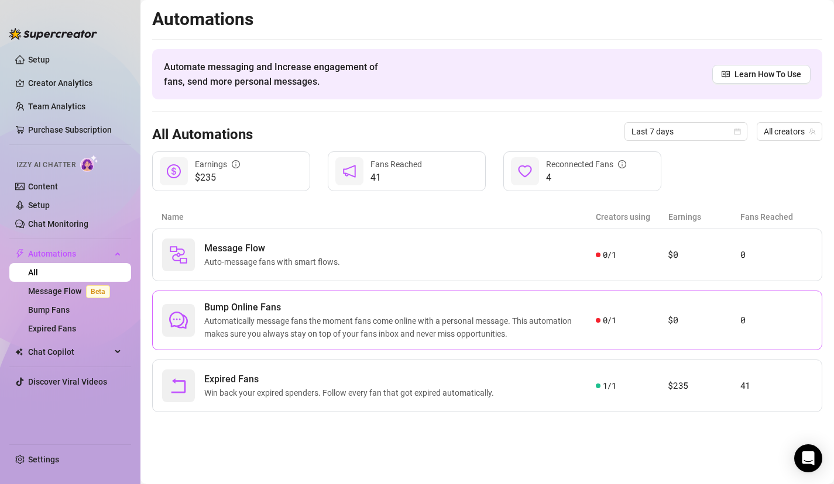
click at [531, 325] on span "Automatically message fans the moment fans come online with a personal message.…" at bounding box center [399, 328] width 391 height 26
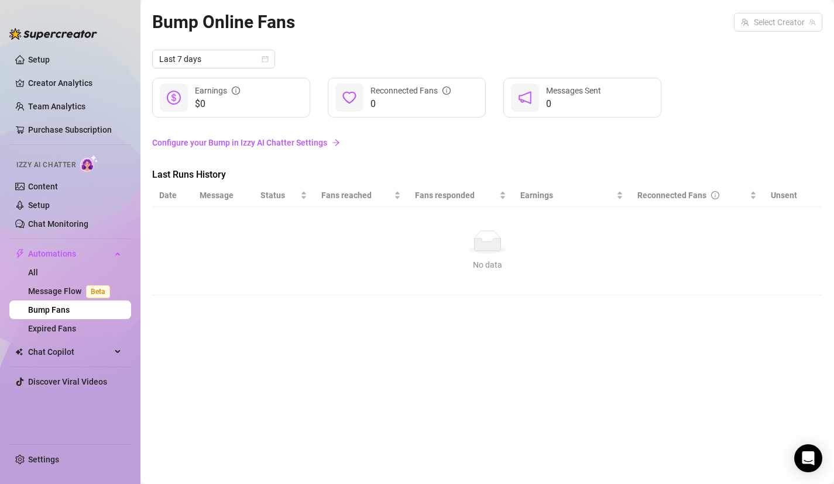
click at [70, 305] on link "Bump Fans" at bounding box center [49, 309] width 42 height 9
click at [80, 288] on link "Message Flow Beta" at bounding box center [71, 291] width 87 height 9
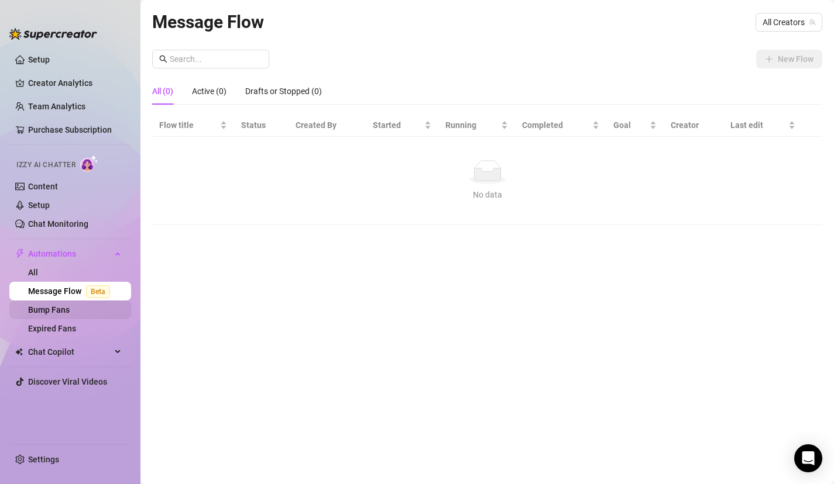
click at [57, 305] on link "Bump Fans" at bounding box center [49, 309] width 42 height 9
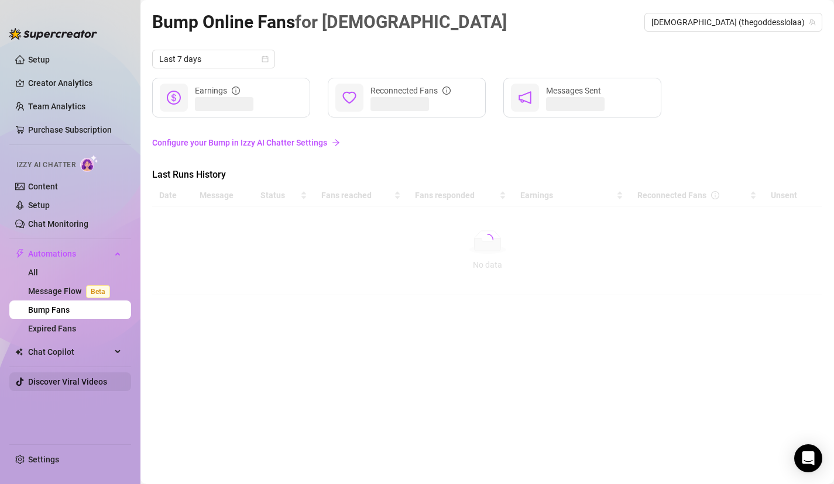
click at [57, 387] on link "Discover Viral Videos" at bounding box center [67, 381] width 79 height 9
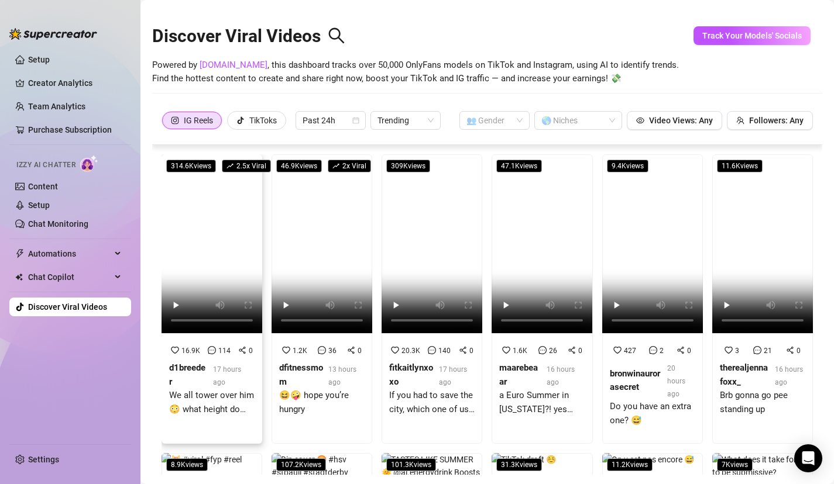
click at [212, 267] on video at bounding box center [211, 243] width 101 height 179
click at [590, 126] on div at bounding box center [571, 120] width 71 height 16
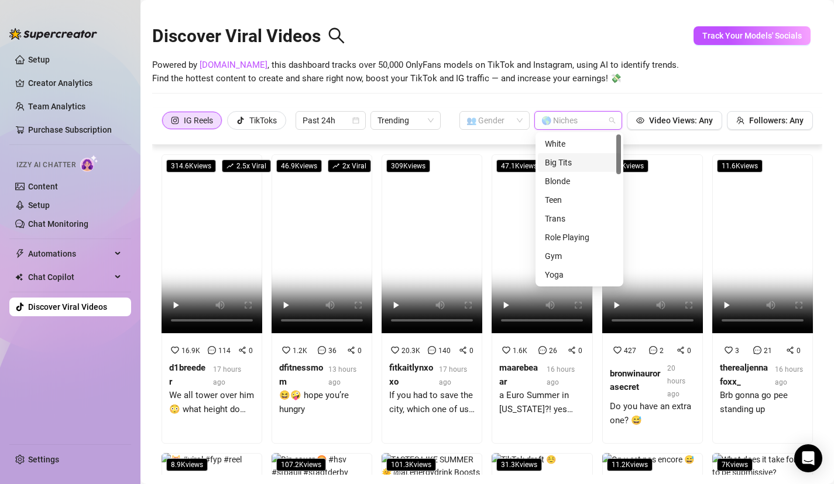
drag, startPoint x: 619, startPoint y: 157, endPoint x: 613, endPoint y: 131, distance: 27.0
click at [613, 131] on body "Setup Creator Analytics Team Analytics Purchase Subscription Izzy AI Chatter Co…" at bounding box center [417, 242] width 834 height 484
click at [571, 119] on div at bounding box center [571, 120] width 71 height 16
type input "femdom"
drag, startPoint x: 587, startPoint y: 122, endPoint x: 426, endPoint y: 104, distance: 161.9
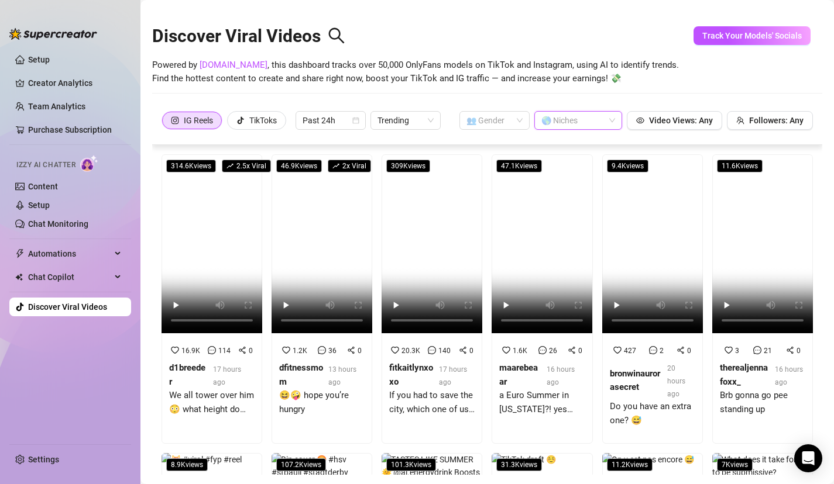
click at [426, 104] on div "Discover Viral Videos Powered by SpyFans.co , this dashboard tracks over 50,000…" at bounding box center [487, 241] width 670 height 467
type input "d"
type input "f"
drag, startPoint x: 615, startPoint y: 160, endPoint x: 624, endPoint y: 154, distance: 10.5
click at [625, 154] on body "Setup Creator Analytics Team Analytics Purchase Subscription Izzy AI Chatter Co…" at bounding box center [417, 242] width 834 height 484
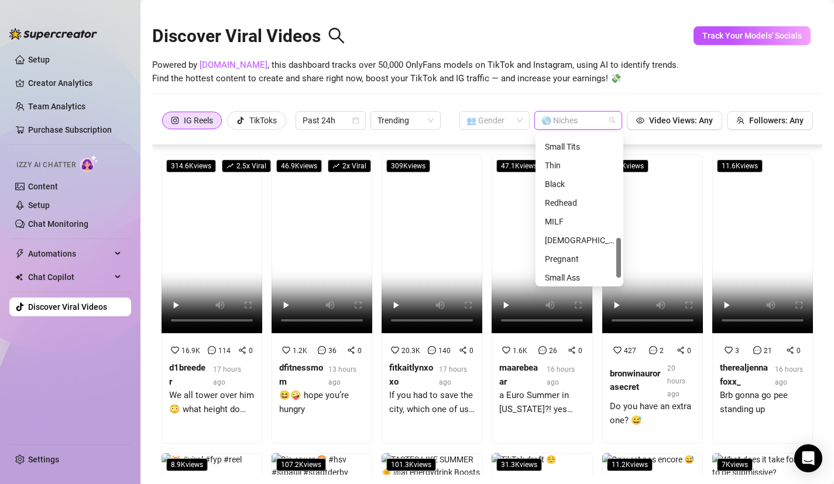
scroll to position [412, 0]
click at [609, 292] on body "Setup Creator Analytics Team Analytics Purchase Subscription Izzy AI Chatter Co…" at bounding box center [417, 242] width 834 height 484
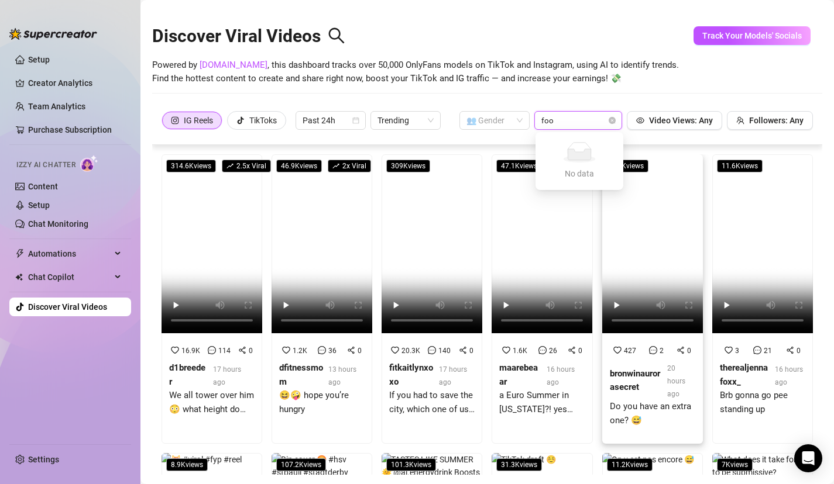
type input "foot"
click at [524, 122] on div "👥 Gender" at bounding box center [494, 120] width 70 height 19
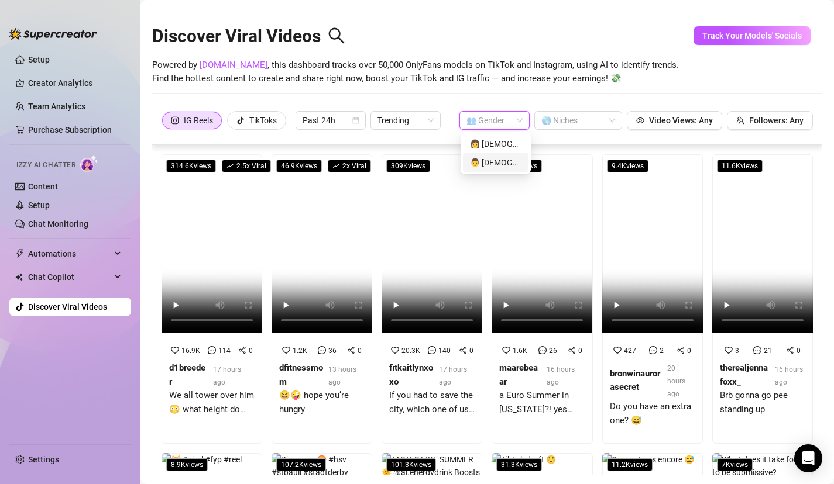
click at [507, 164] on div "👨 Male" at bounding box center [495, 162] width 51 height 13
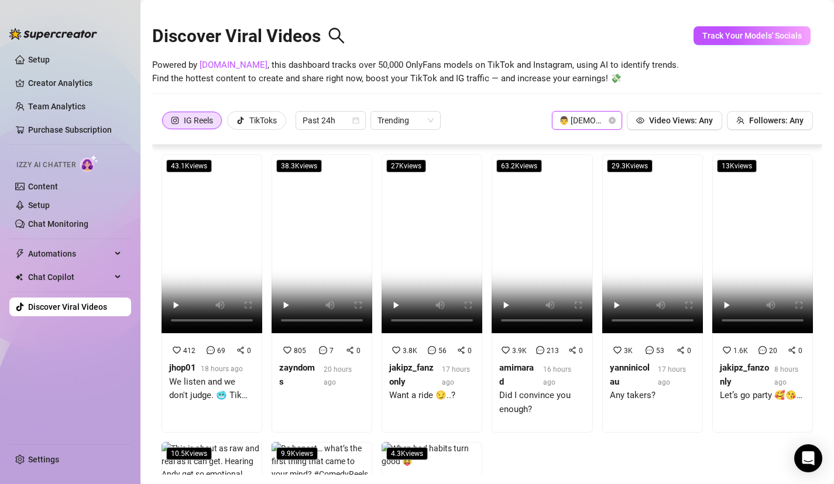
click at [519, 117] on div "IG Reels TikToks Past 24h Trending 👨 Male 👨 Male Video Views: Any Followers: Any" at bounding box center [486, 120] width 651 height 19
click at [587, 121] on span "👨 Male" at bounding box center [587, 121] width 56 height 18
click at [579, 151] on div "👩 Female" at bounding box center [588, 144] width 66 height 19
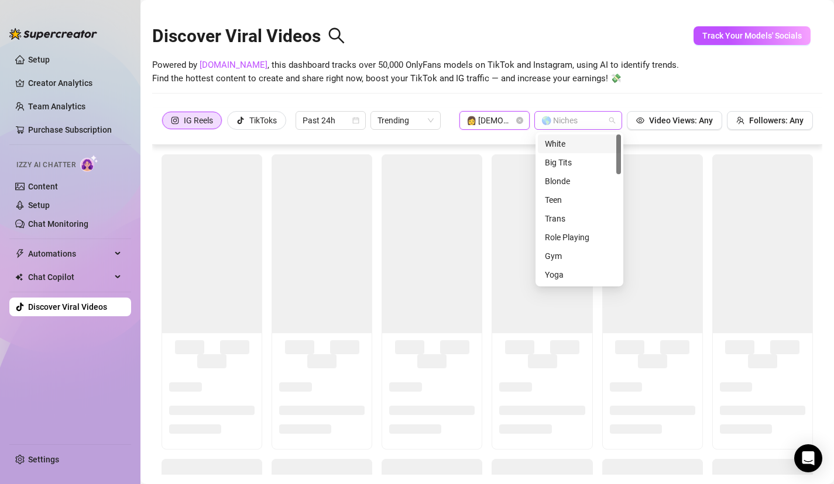
click at [579, 124] on div at bounding box center [571, 120] width 71 height 16
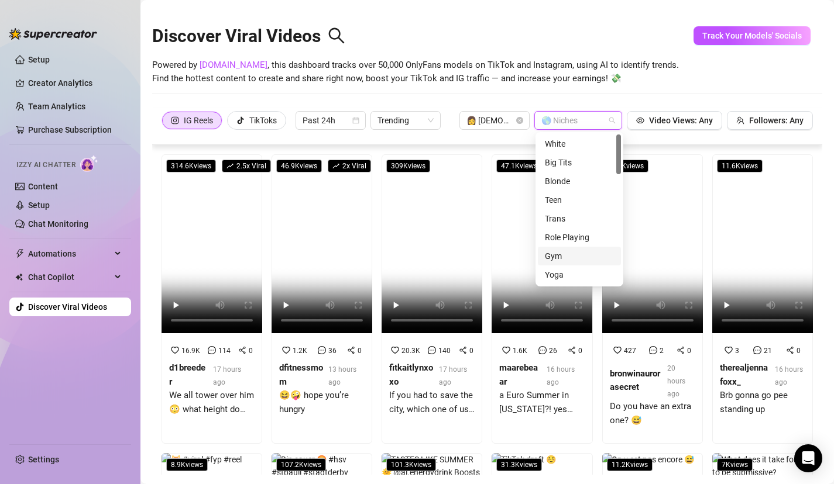
click at [567, 255] on div "Gym" at bounding box center [579, 256] width 69 height 13
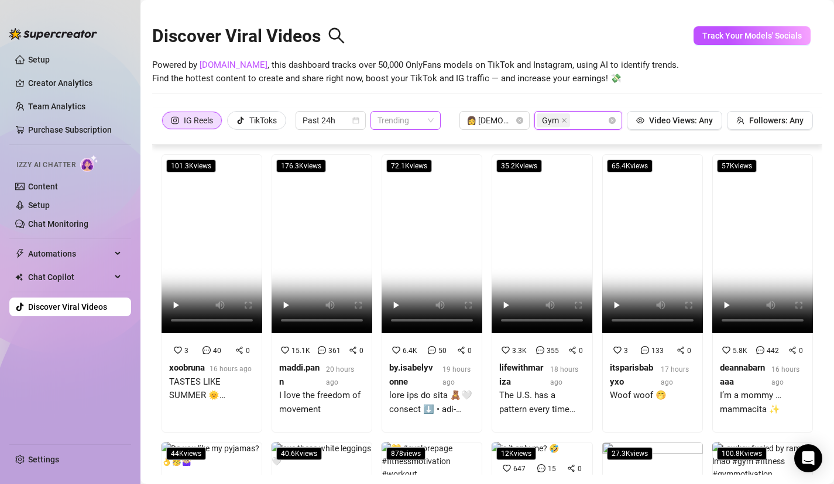
click at [424, 125] on span "Trending" at bounding box center [405, 121] width 56 height 18
click at [425, 123] on span "Trending" at bounding box center [405, 121] width 56 height 18
click at [588, 120] on div "Gym" at bounding box center [571, 120] width 71 height 16
type input "f"
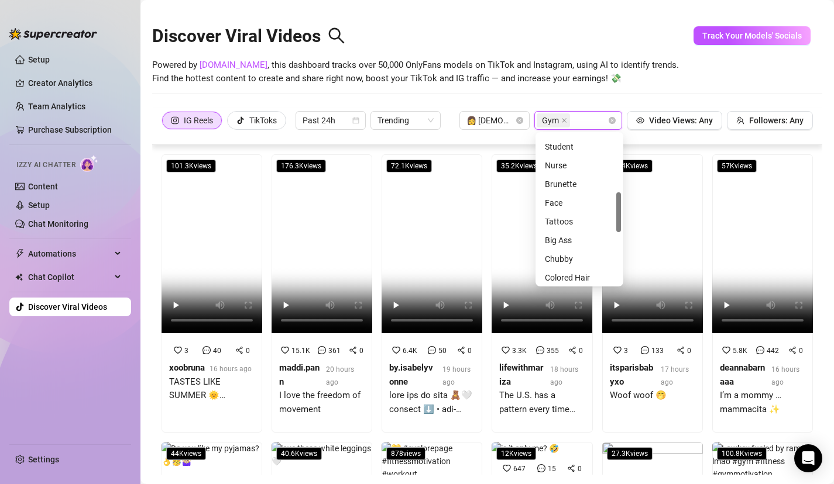
drag, startPoint x: 619, startPoint y: 166, endPoint x: 602, endPoint y: 222, distance: 58.7
click at [604, 224] on div "Teacher Student Nurse Brunette Face Tattoos Big Ass Chubby Colored Hair Latina" at bounding box center [579, 210] width 83 height 150
click at [579, 191] on div "Brunette" at bounding box center [579, 189] width 69 height 13
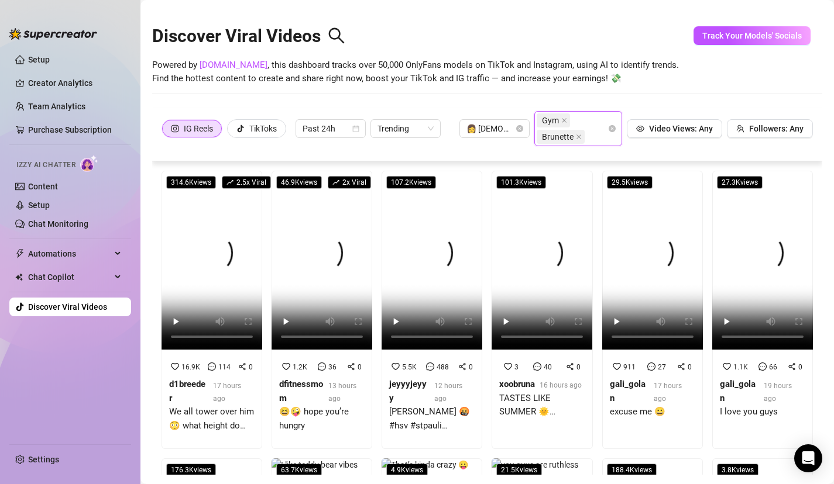
click at [667, 85] on div "Powered by SpyFans.co , this dashboard tracks over 50,000 OnlyFans models on Ti…" at bounding box center [487, 71] width 670 height 27
click at [57, 185] on link "Content" at bounding box center [43, 186] width 30 height 9
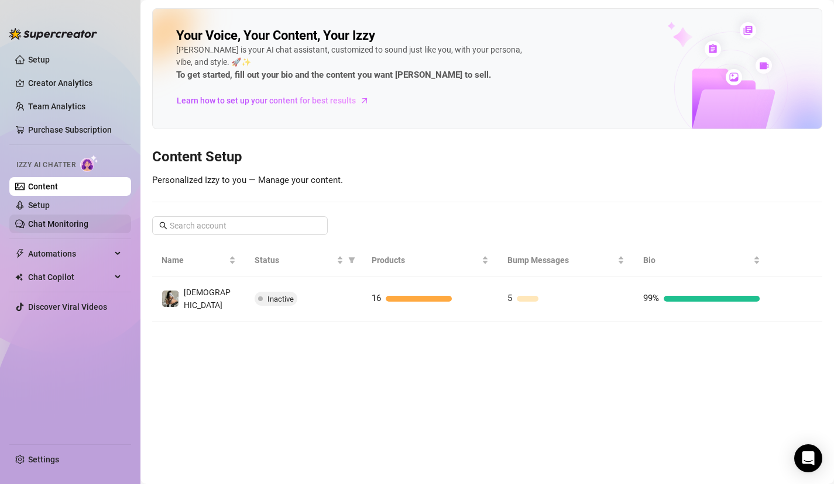
click at [48, 219] on link "Chat Monitoring" at bounding box center [58, 223] width 60 height 9
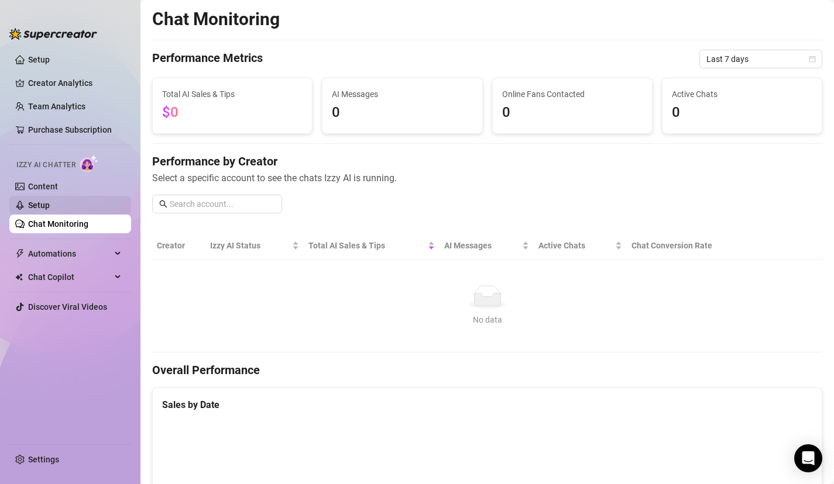
click at [50, 203] on link "Setup" at bounding box center [39, 205] width 22 height 9
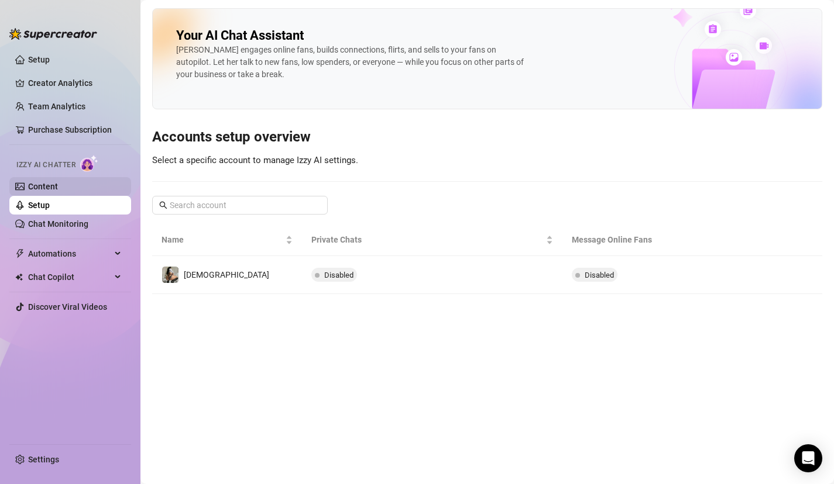
click at [58, 188] on link "Content" at bounding box center [43, 186] width 30 height 9
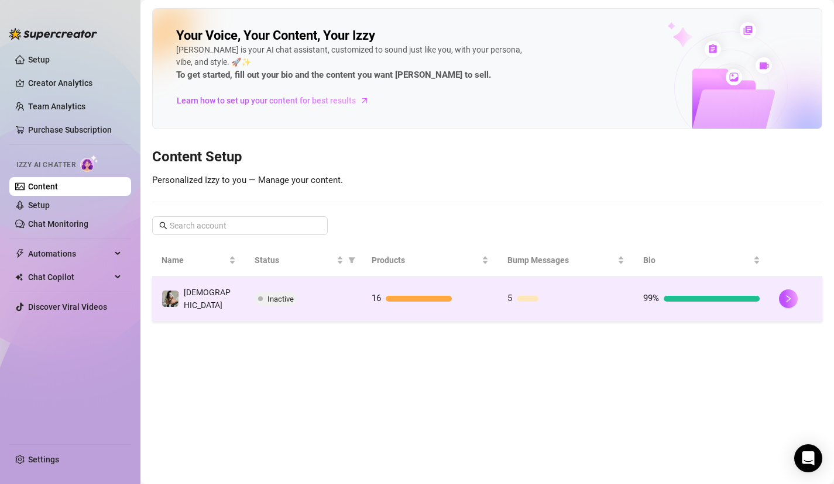
click at [680, 292] on div "99%" at bounding box center [701, 299] width 117 height 14
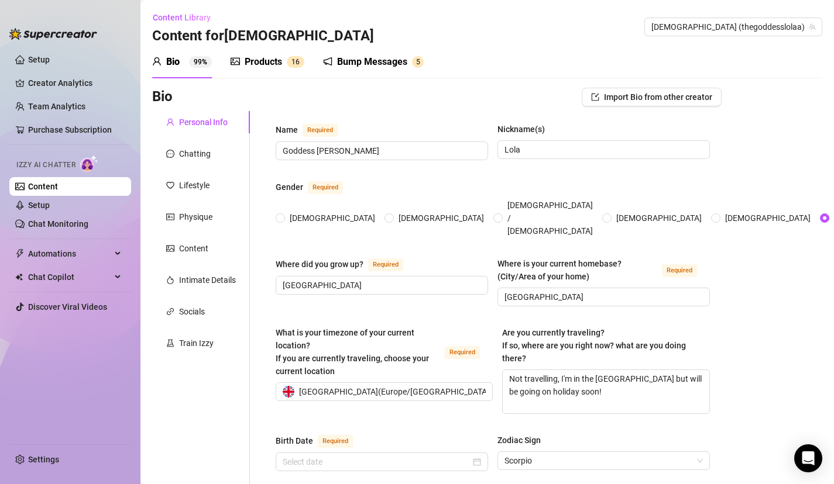
type input "[DATE]"
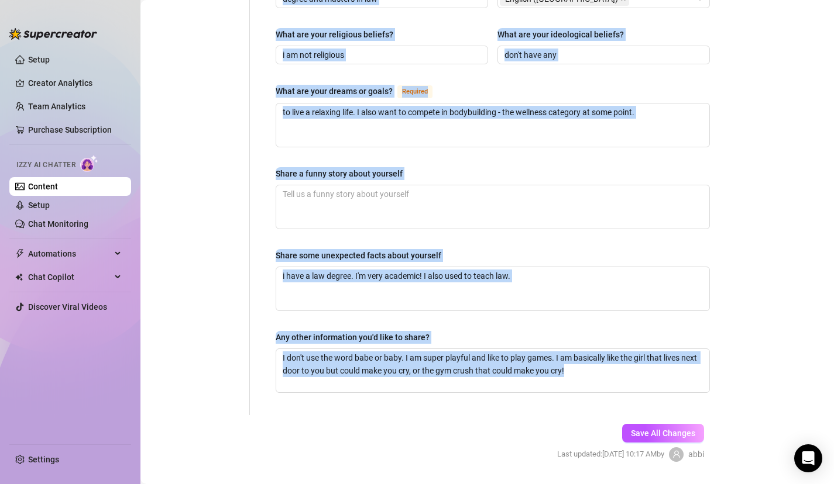
scroll to position [712, 0]
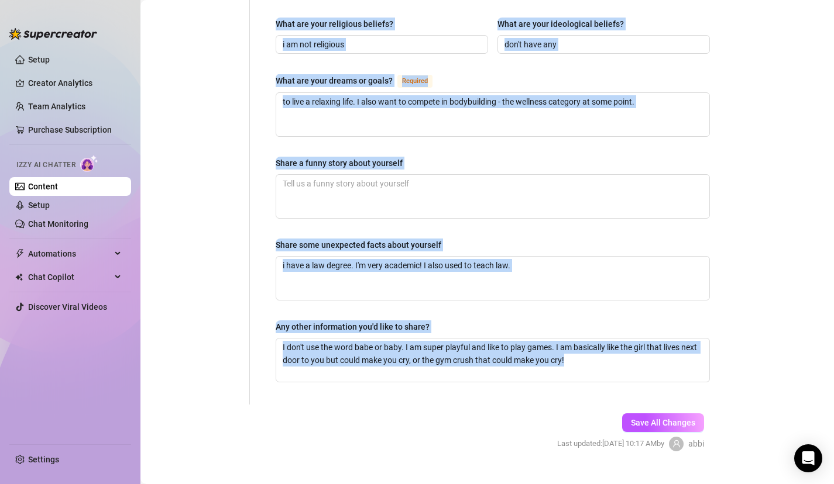
drag, startPoint x: 496, startPoint y: 294, endPoint x: 462, endPoint y: 475, distance: 183.9
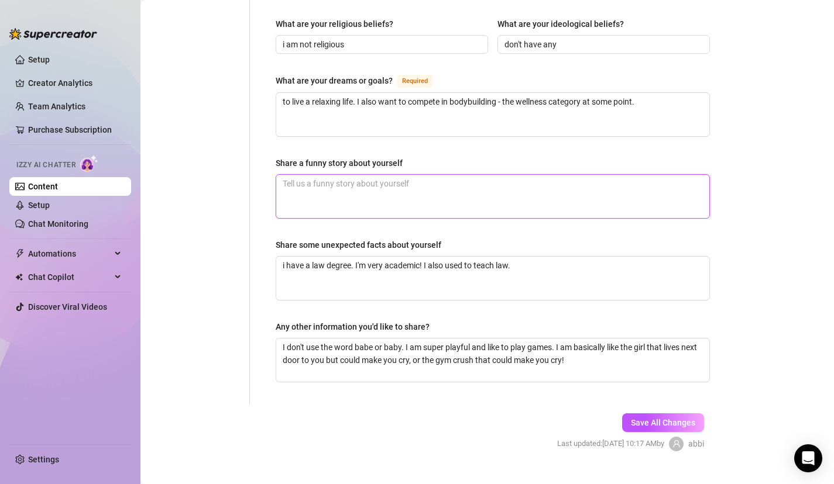
click at [558, 175] on textarea "Share a funny story about yourself" at bounding box center [492, 196] width 433 height 43
click at [501, 182] on textarea "Share a funny story about yourself" at bounding box center [492, 196] width 433 height 43
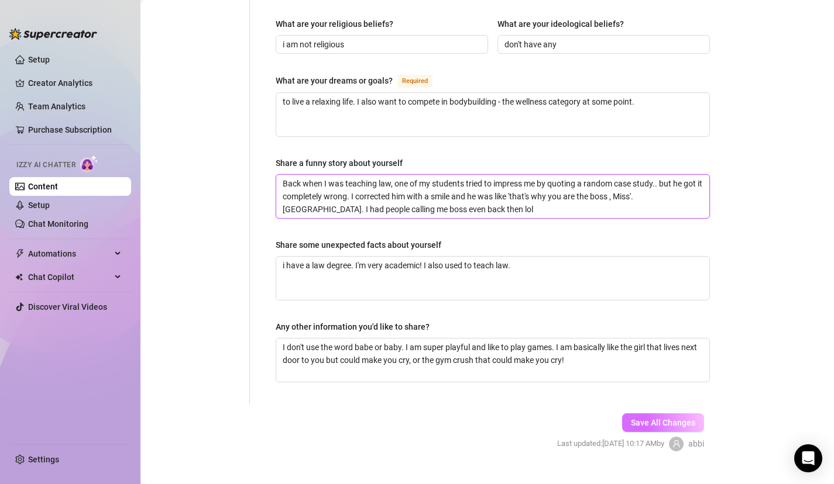
type textarea "Back when I was teaching law, one of my students tried to impress me by quoting…"
click at [698, 414] on button "Save All Changes" at bounding box center [663, 423] width 82 height 19
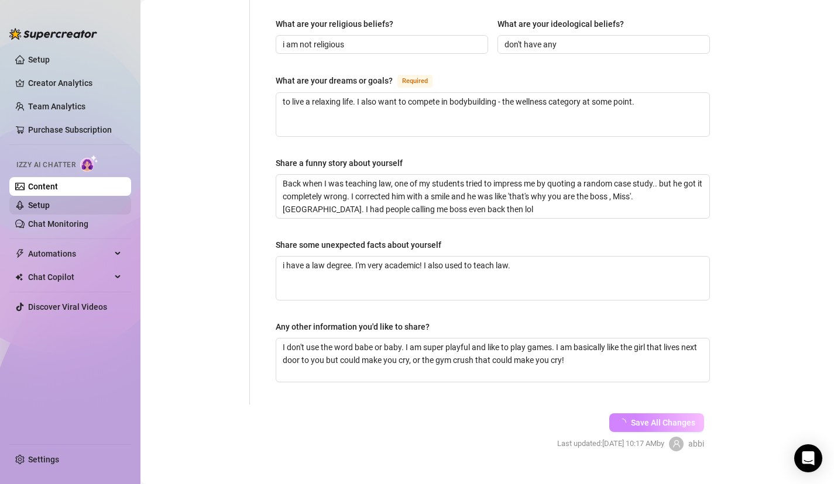
click at [50, 210] on link "Setup" at bounding box center [39, 205] width 22 height 9
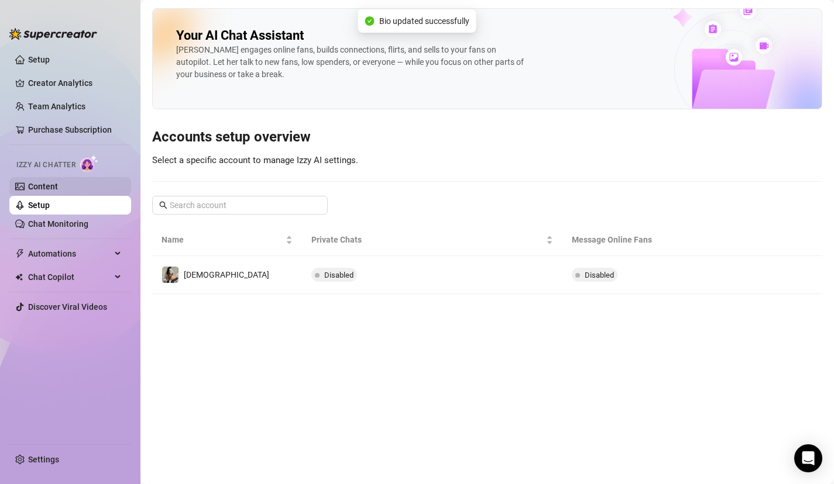
click at [58, 191] on link "Content" at bounding box center [43, 186] width 30 height 9
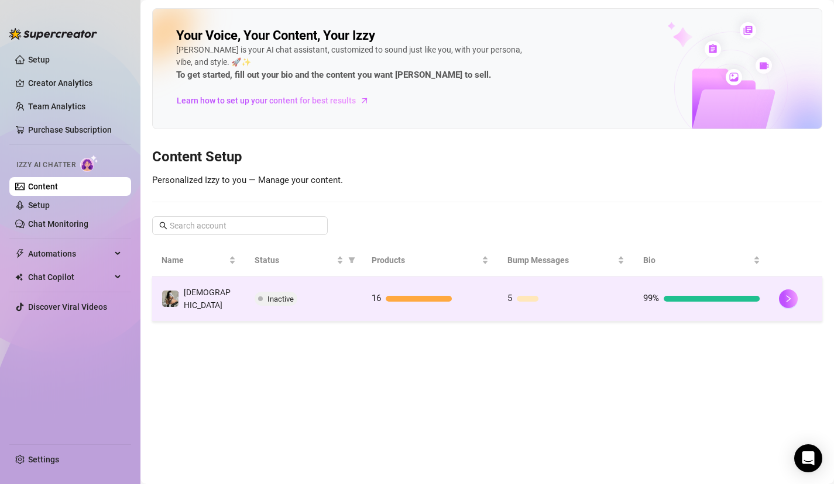
click at [223, 304] on td "[DEMOGRAPHIC_DATA]" at bounding box center [198, 299] width 93 height 45
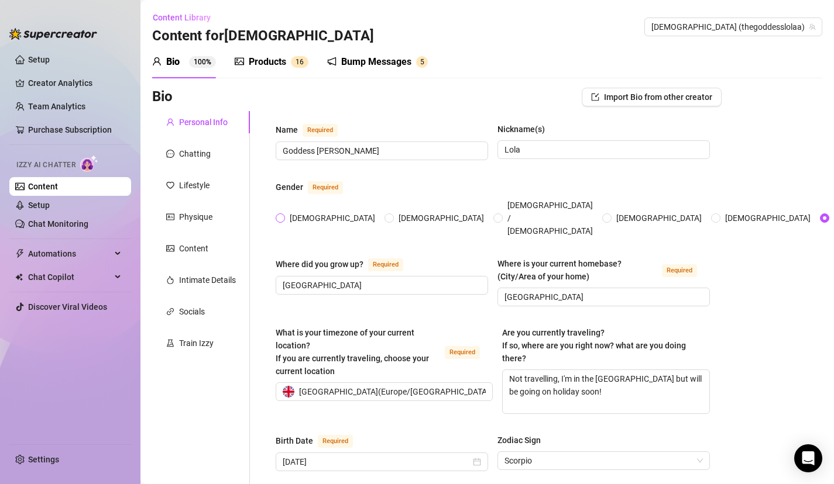
click at [280, 215] on input "[DEMOGRAPHIC_DATA]" at bounding box center [280, 219] width 5 height 8
radio input "true"
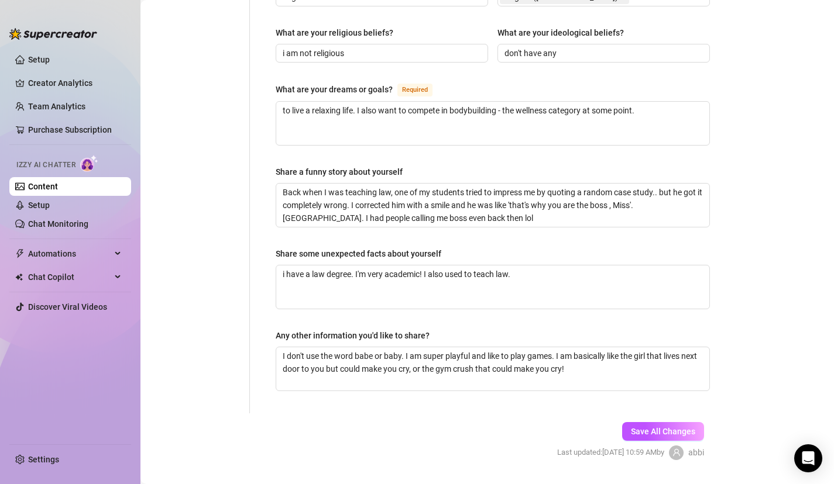
scroll to position [712, 0]
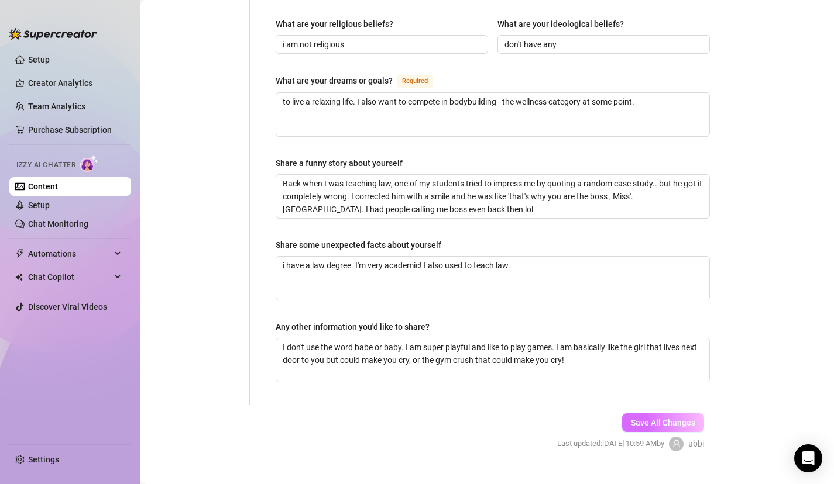
click at [678, 414] on button "Save All Changes" at bounding box center [663, 423] width 82 height 19
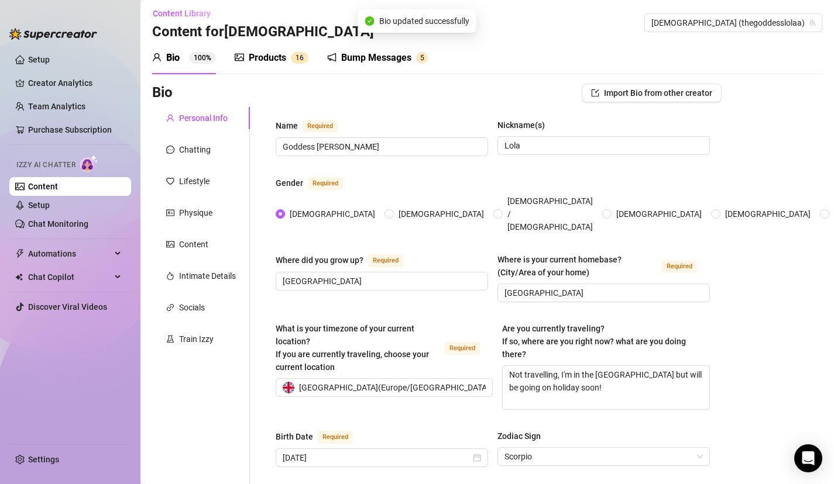
scroll to position [0, 0]
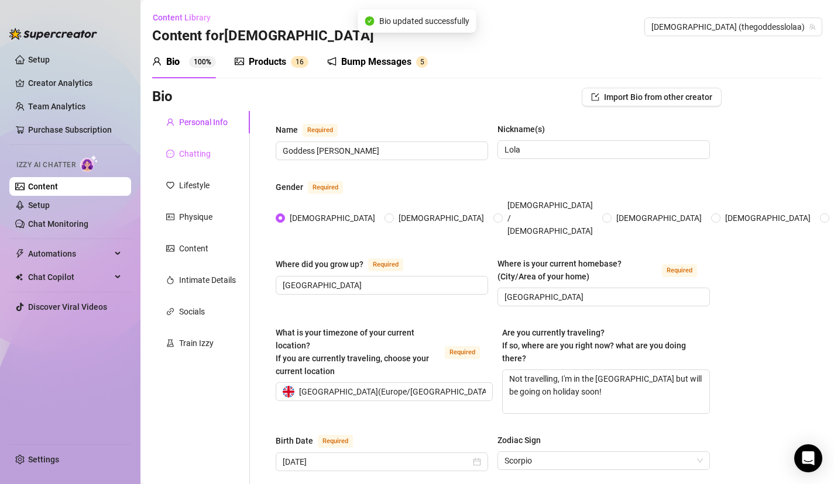
click at [194, 147] on div "Chatting" at bounding box center [201, 154] width 98 height 22
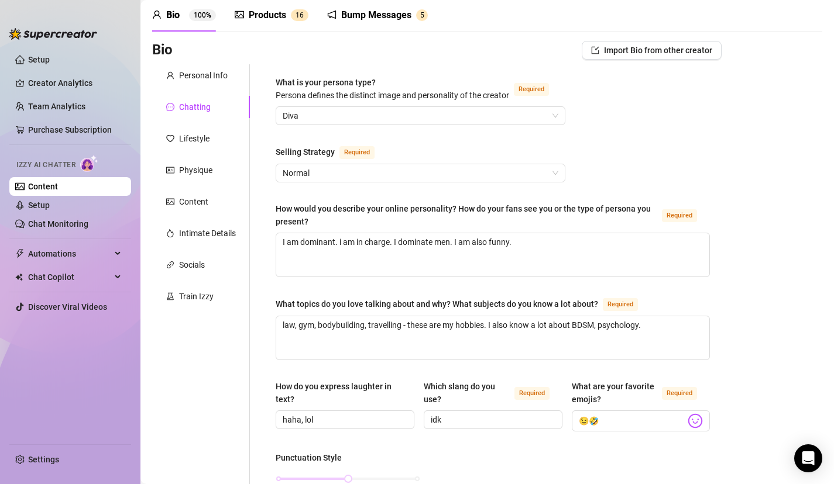
scroll to position [70, 0]
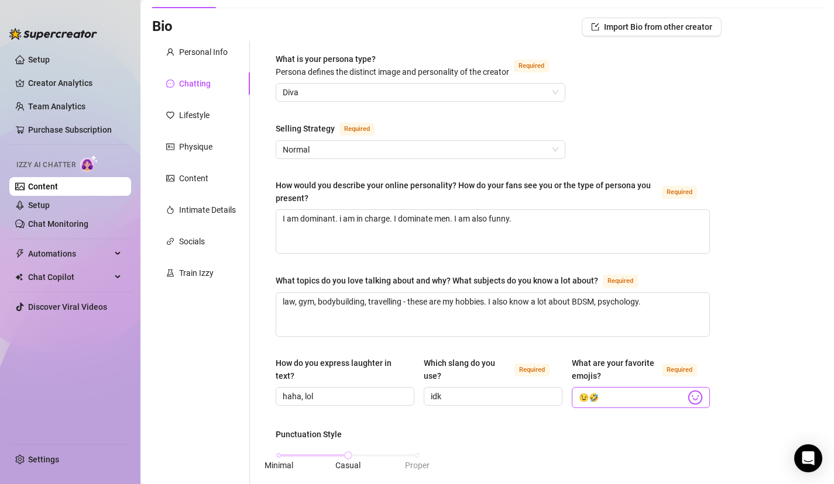
click at [691, 397] on img at bounding box center [694, 397] width 15 height 15
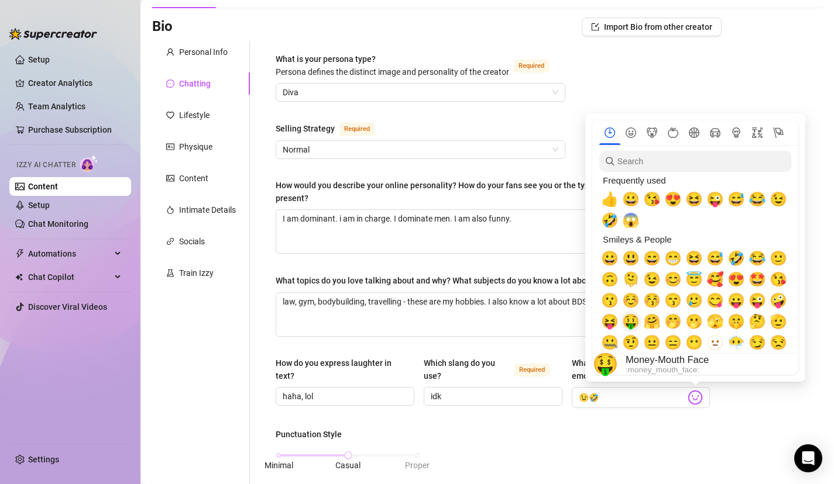
click at [632, 320] on span "🤑" at bounding box center [631, 322] width 18 height 16
click at [750, 325] on span "🤔" at bounding box center [757, 322] width 18 height 16
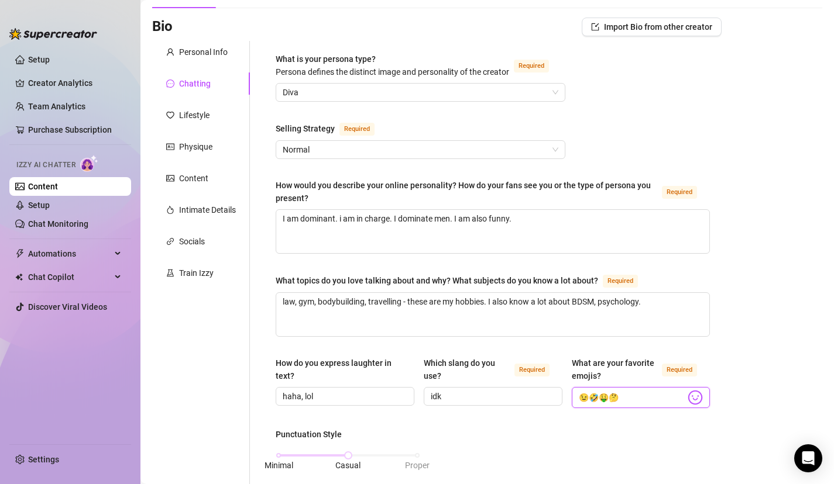
type input "😉🤣🤑🤔"
drag, startPoint x: 577, startPoint y: 226, endPoint x: 242, endPoint y: 82, distance: 365.3
type textarea "p"
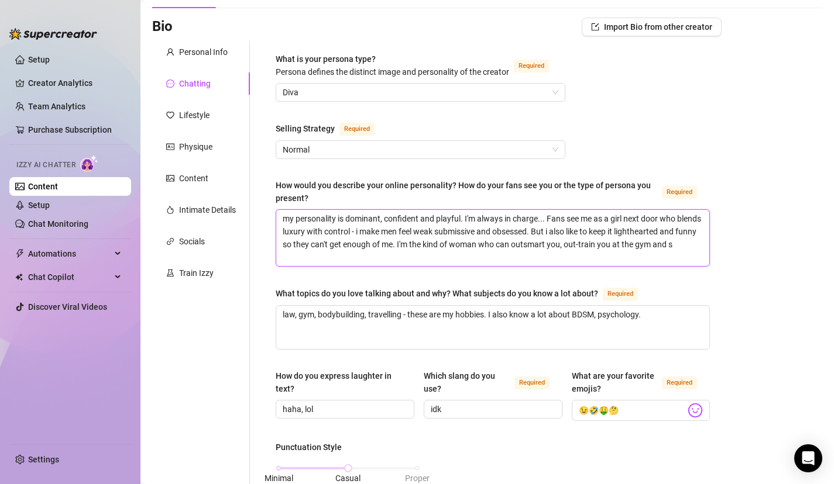
scroll to position [0, 0]
type textarea "my personality is dominant, confident and playful. I'm always in charge... Fans…"
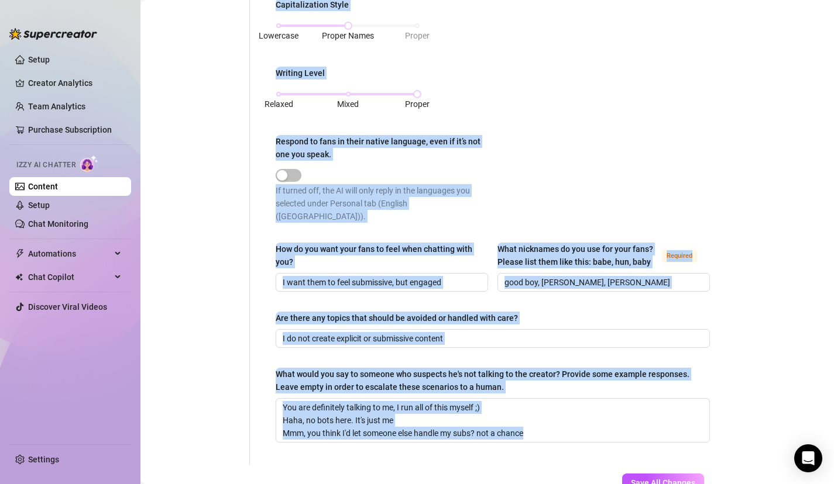
scroll to position [650, 0]
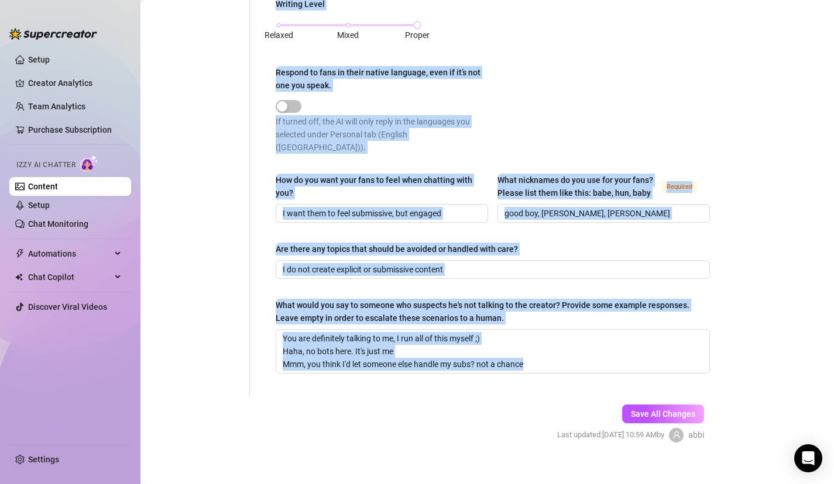
drag, startPoint x: 335, startPoint y: 284, endPoint x: 329, endPoint y: 491, distance: 207.1
click at [329, 484] on html "Setup Creator Analytics Team Analytics Purchase Subscription Izzy AI Chatter Co…" at bounding box center [417, 242] width 834 height 484
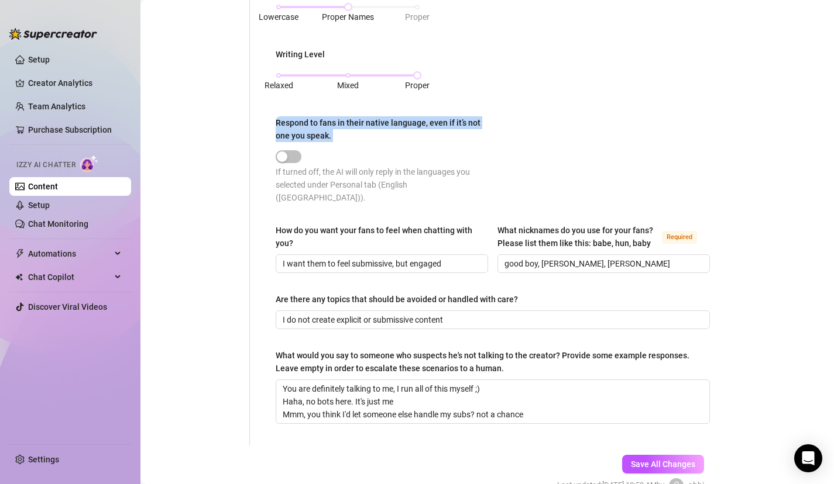
scroll to position [593, 0]
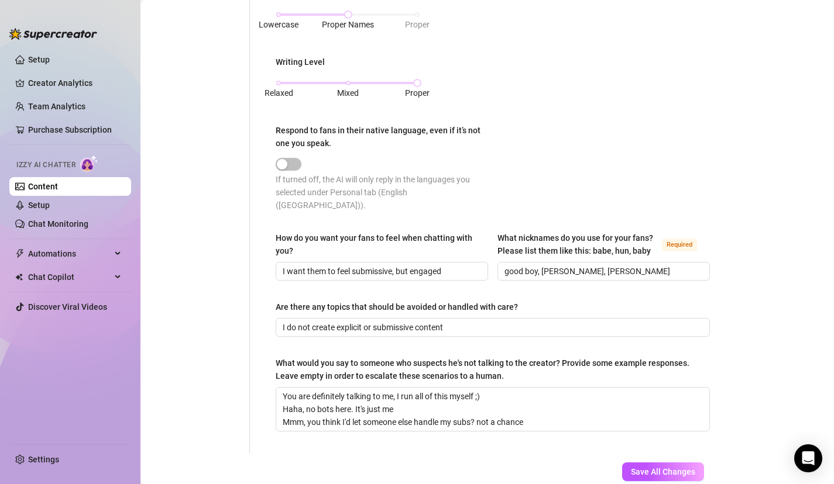
drag, startPoint x: 533, startPoint y: 98, endPoint x: 525, endPoint y: 123, distance: 26.8
click at [526, 126] on div "Punctuation Style Minimal Casual Proper Capitalization Style Lowercase Proper N…" at bounding box center [493, 71] width 434 height 304
click at [347, 80] on div "Relaxed Mixed Proper" at bounding box center [347, 83] width 139 height 7
click at [354, 11] on div "Lowercase Proper Names Proper" at bounding box center [347, 14] width 139 height 7
click at [474, 128] on div "Respond to fans in their native language, even if it’s not one you speak." at bounding box center [380, 137] width 209 height 26
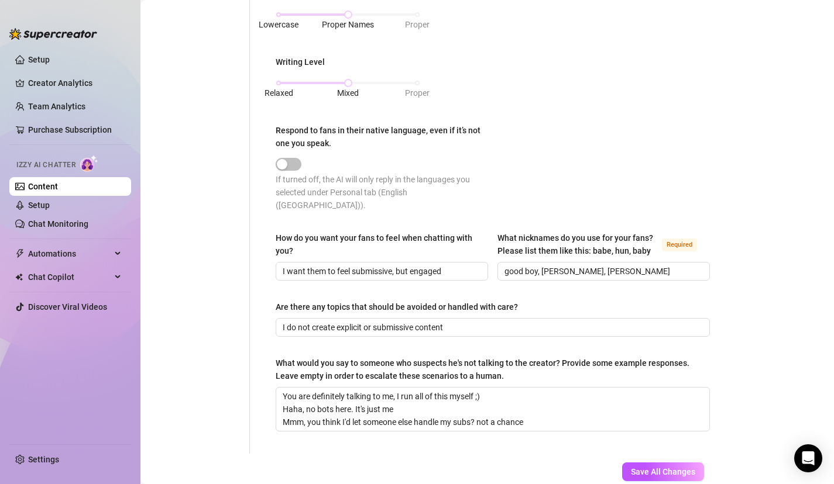
click at [301, 158] on button "Respond to fans in their native language, even if it’s not one you speak." at bounding box center [289, 164] width 26 height 13
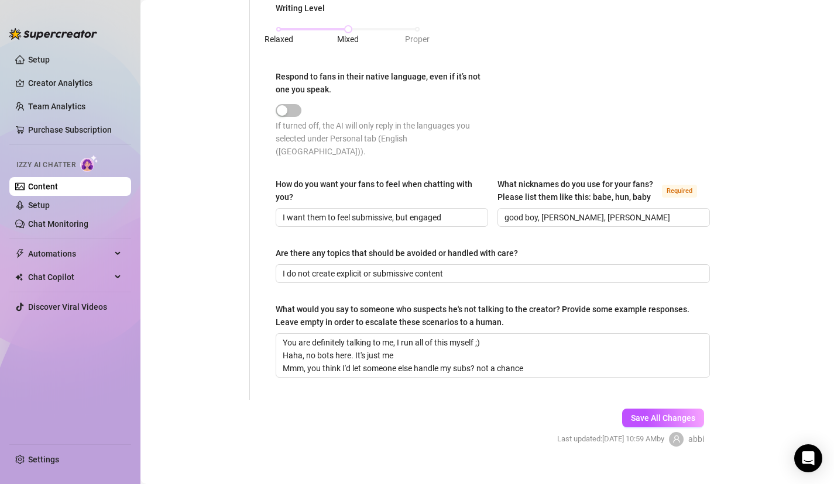
scroll to position [650, 0]
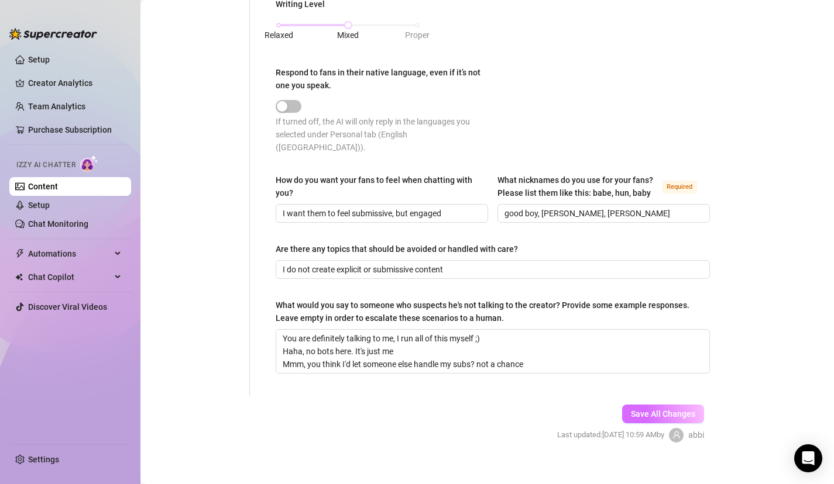
click at [676, 409] on span "Save All Changes" at bounding box center [663, 413] width 64 height 9
drag, startPoint x: 242, startPoint y: 114, endPoint x: 262, endPoint y: -82, distance: 197.0
click at [262, 0] on html "Setup Creator Analytics Team Analytics Purchase Subscription Izzy AI Chatter Co…" at bounding box center [417, 242] width 834 height 484
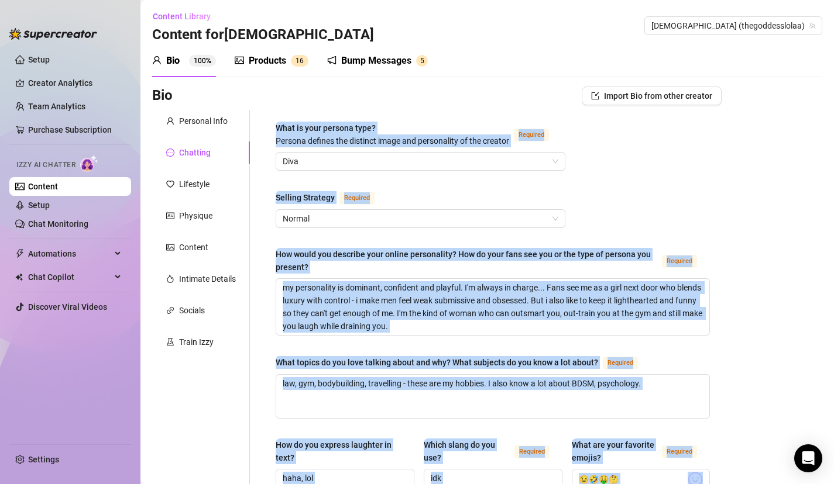
scroll to position [0, 0]
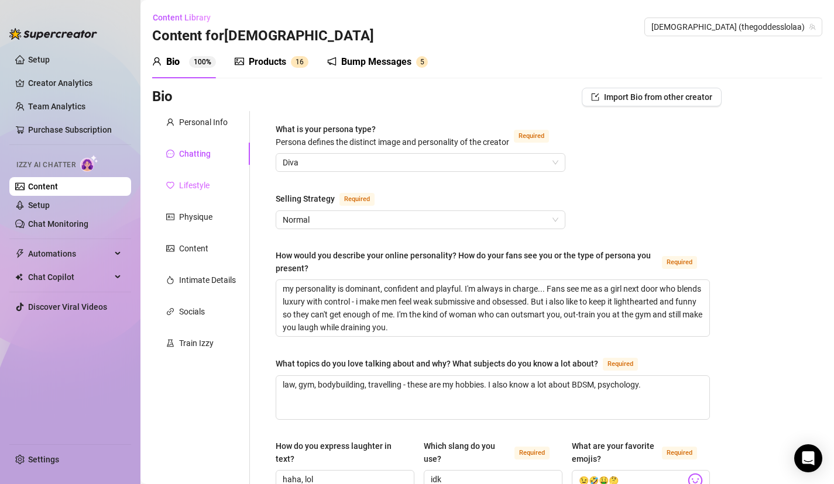
click at [215, 185] on div "Lifestyle" at bounding box center [201, 185] width 98 height 22
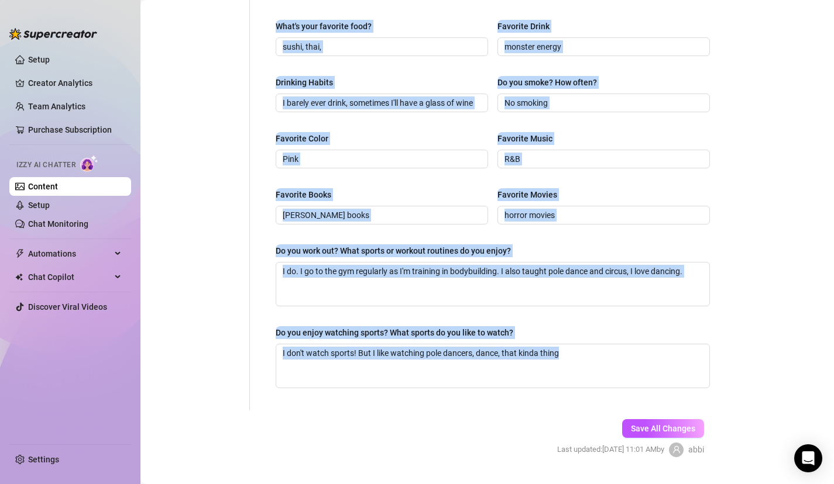
drag, startPoint x: 416, startPoint y: 342, endPoint x: 458, endPoint y: 478, distance: 142.1
click at [460, 483] on main "Content Library Content for Goddess Goddess (thegoddesslolaa) Bio 100% Products…" at bounding box center [486, 12] width 693 height 1002
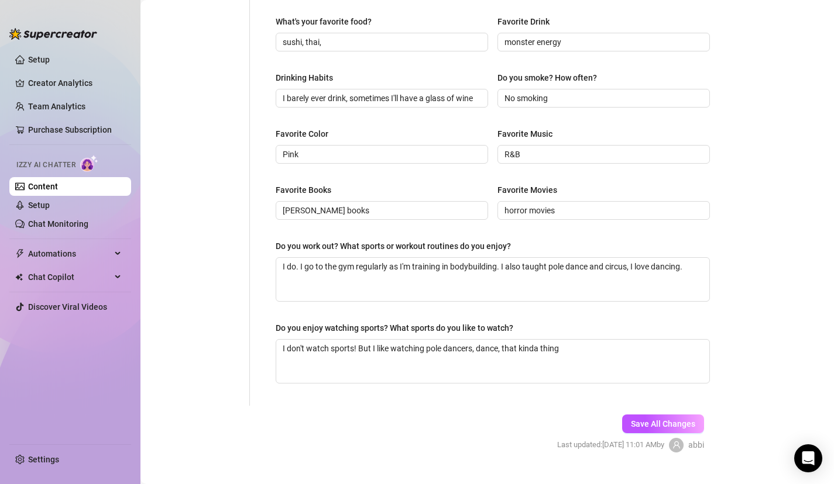
click at [475, 395] on div "What are your hobbies and interests? What do you enjoy about them? Required I'm…" at bounding box center [492, 11] width 457 height 789
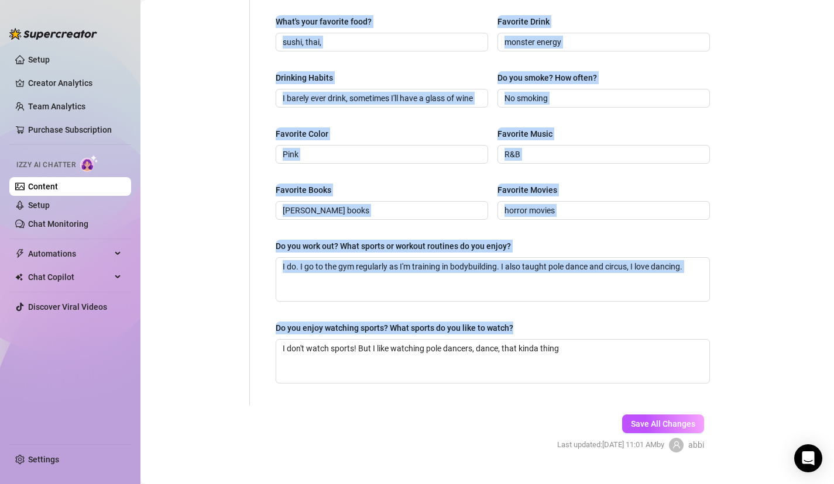
scroll to position [0, 0]
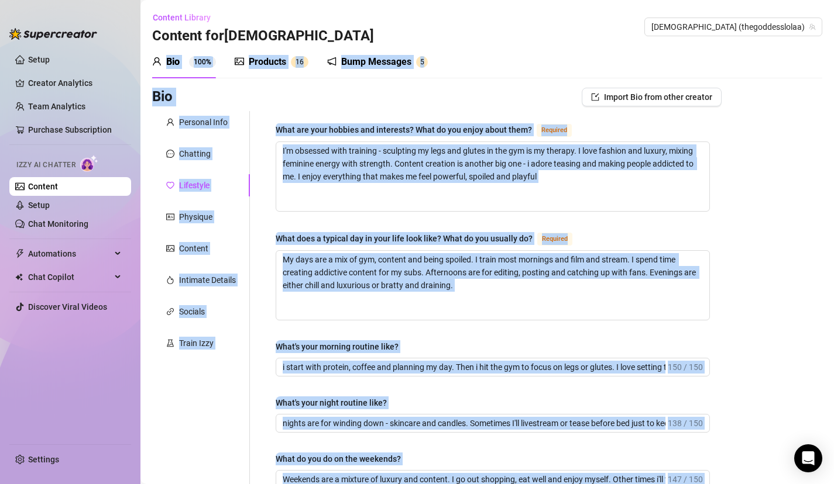
drag, startPoint x: 475, startPoint y: 395, endPoint x: 581, endPoint y: -81, distance: 488.3
click at [581, 0] on html "Setup Creator Analytics Team Analytics Purchase Subscription Izzy AI Chatter Co…" at bounding box center [417, 242] width 834 height 484
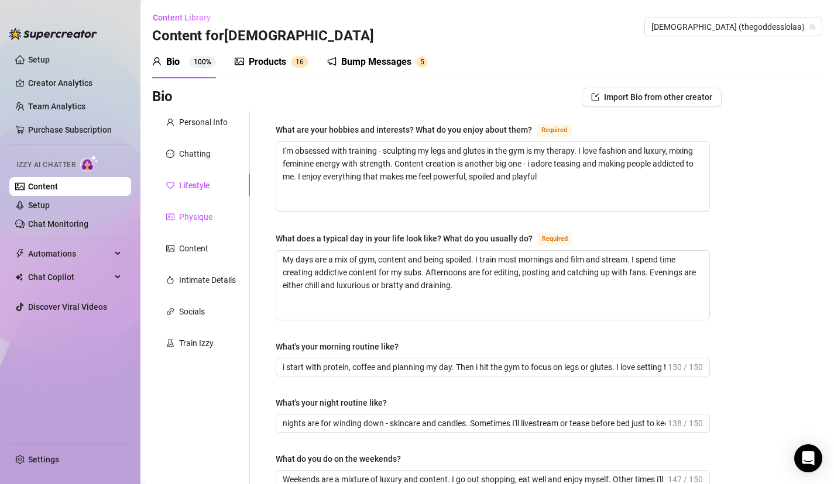
click at [201, 218] on div "Physique" at bounding box center [195, 217] width 33 height 13
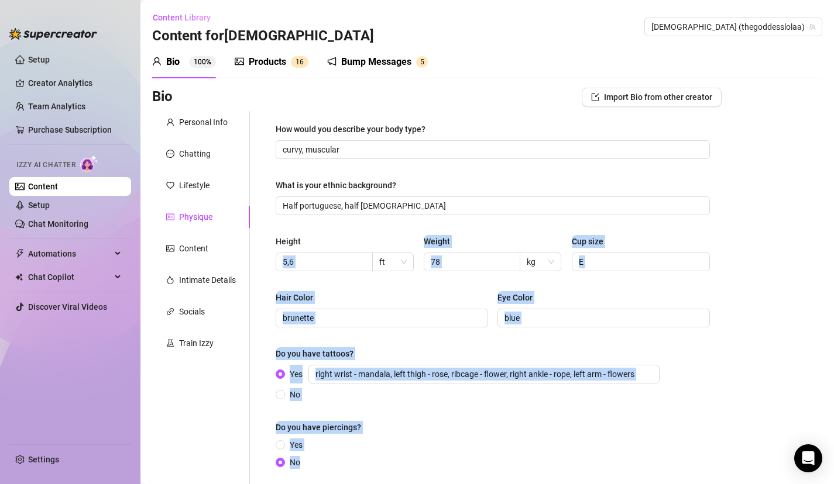
scroll to position [109, 0]
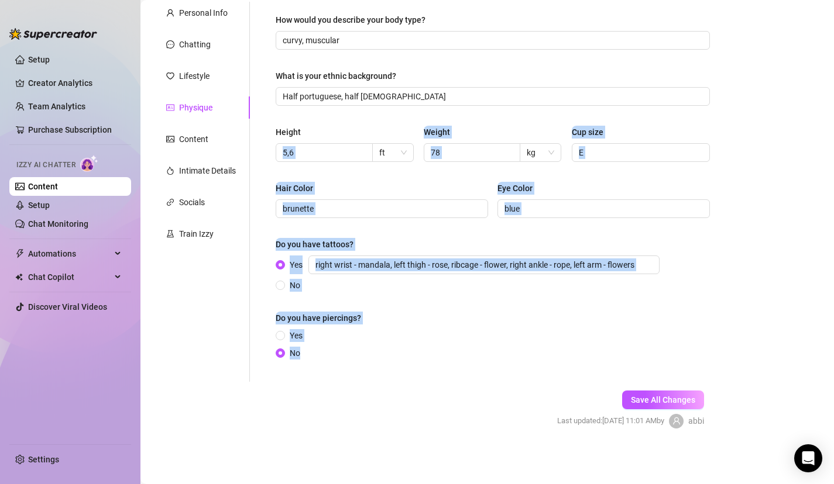
drag, startPoint x: 368, startPoint y: 239, endPoint x: 333, endPoint y: 488, distance: 251.6
click at [333, 484] on html "Setup Creator Analytics Team Analytics Purchase Subscription Izzy AI Chatter Co…" at bounding box center [417, 242] width 834 height 484
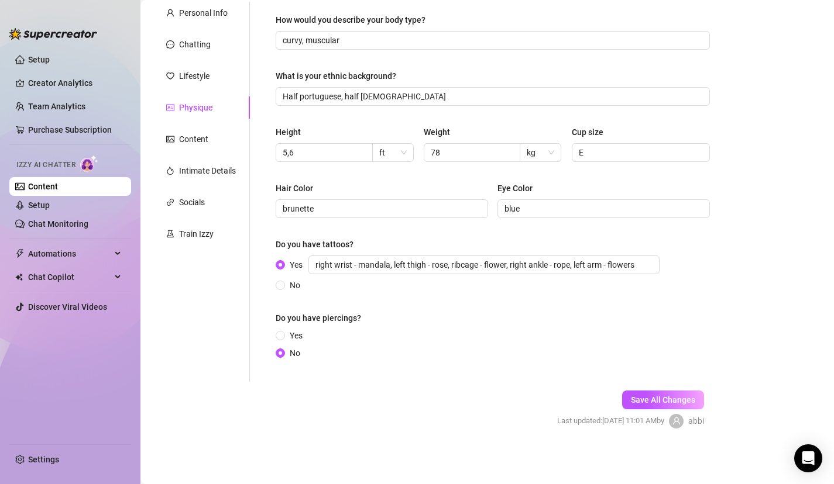
click at [330, 408] on form "Personal Info Chatting Lifestyle Physique Content Intimate Details Socials Trai…" at bounding box center [436, 225] width 569 height 447
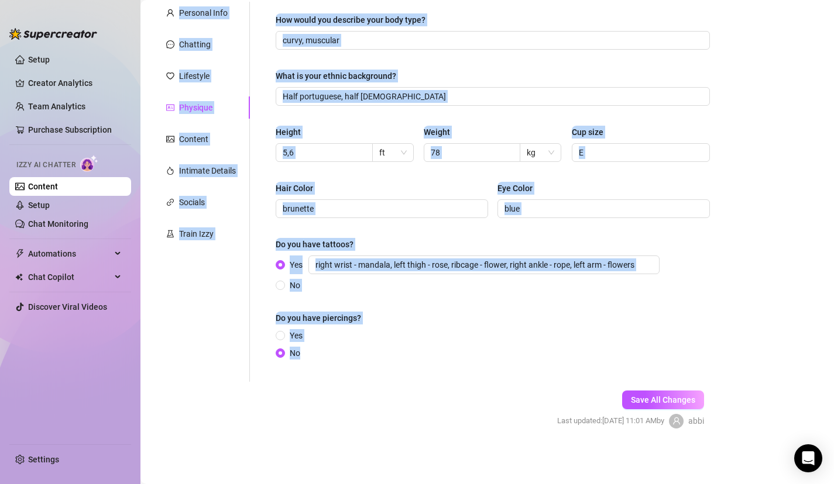
scroll to position [0, 0]
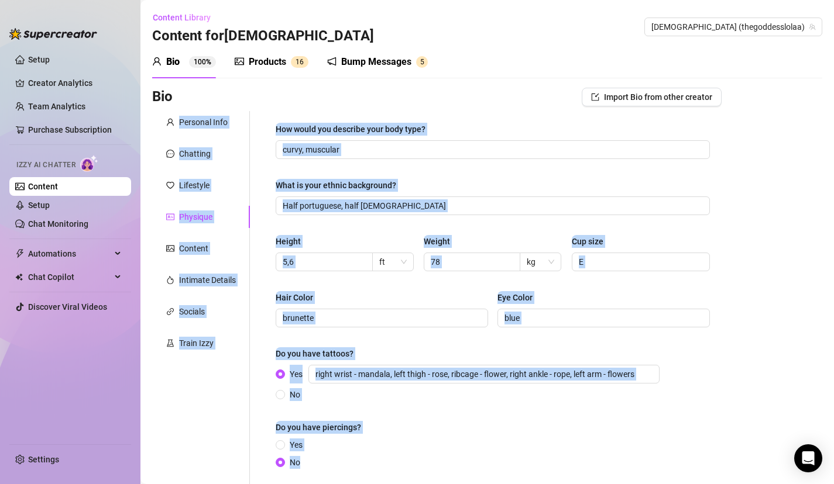
drag, startPoint x: 329, startPoint y: 410, endPoint x: 347, endPoint y: 117, distance: 293.6
click at [353, 105] on div "Bio Import Bio from other creator Personal Info Chatting Lifestyle Physique Con…" at bounding box center [436, 323] width 569 height 471
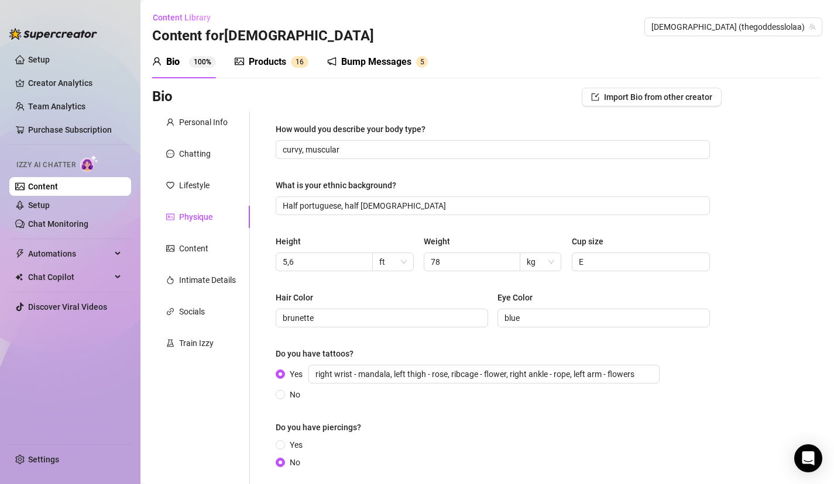
click at [202, 232] on div "Personal Info Chatting Lifestyle Physique Content Intimate Details Socials Trai…" at bounding box center [201, 301] width 98 height 380
click at [204, 254] on div "Content" at bounding box center [193, 248] width 29 height 13
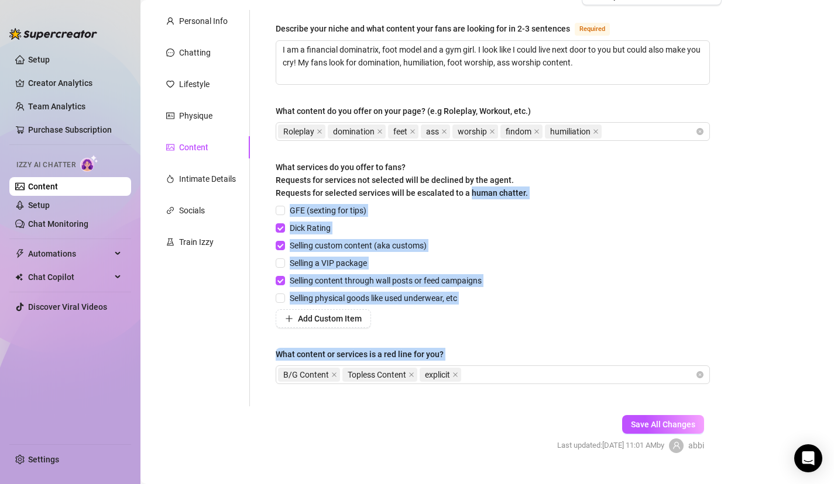
scroll to position [125, 0]
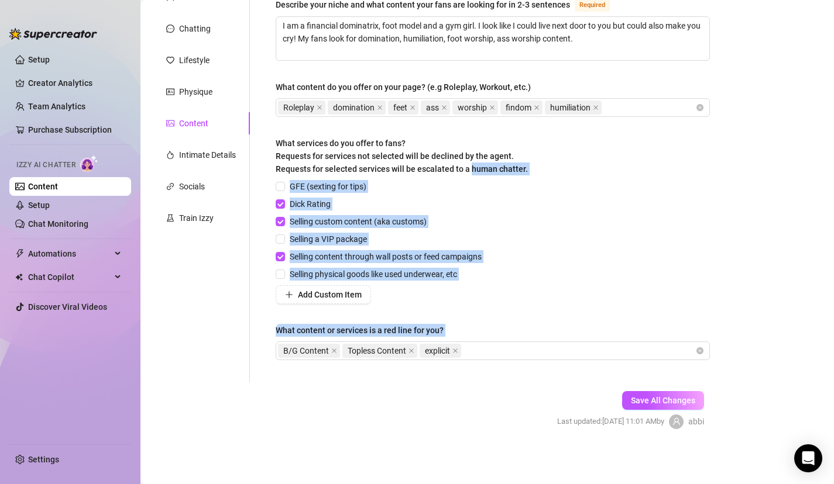
drag, startPoint x: 469, startPoint y: 307, endPoint x: 454, endPoint y: 492, distance: 186.0
click at [454, 484] on html "Setup Creator Analytics Team Analytics Purchase Subscription Izzy AI Chatter Co…" at bounding box center [417, 242] width 834 height 484
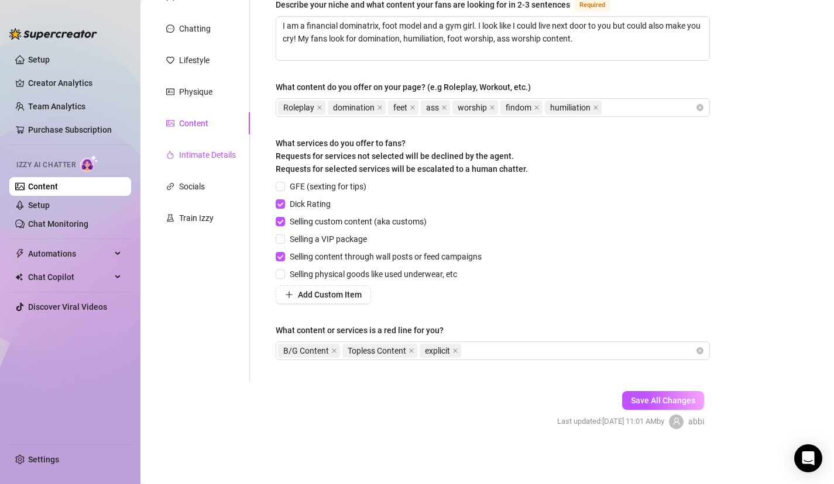
click at [223, 158] on div "Intimate Details" at bounding box center [207, 155] width 57 height 13
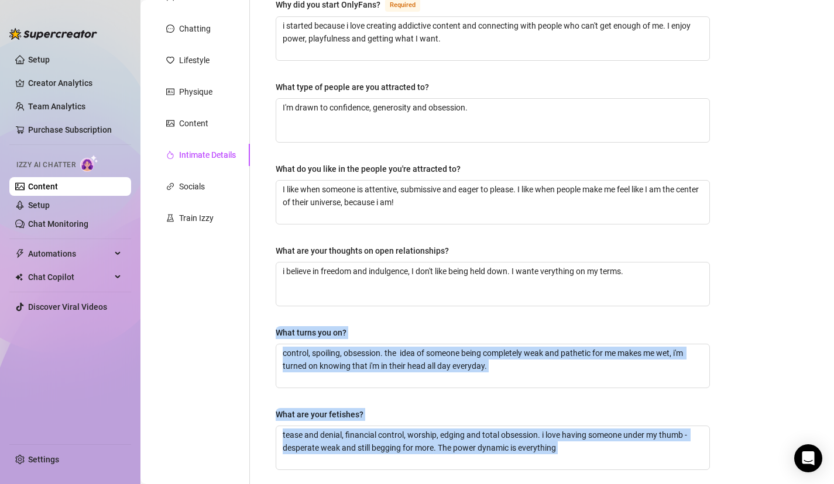
scroll to position [317, 0]
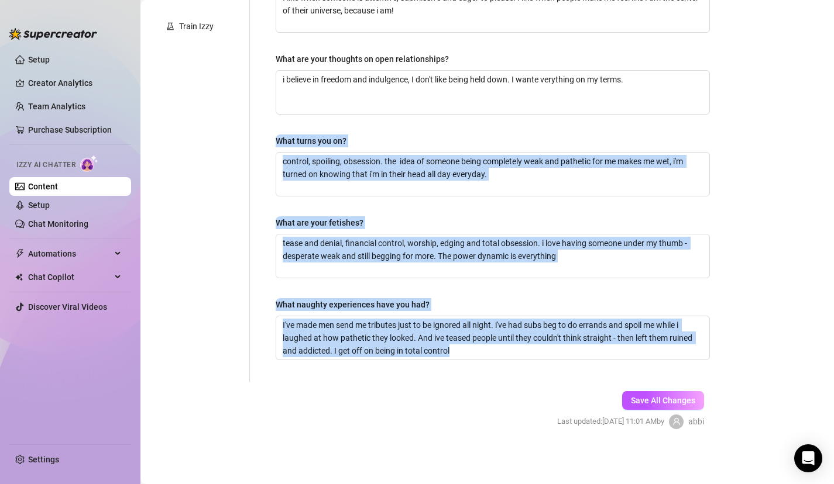
drag, startPoint x: 406, startPoint y: 322, endPoint x: 366, endPoint y: 488, distance: 170.3
click at [366, 484] on html "Setup Creator Analytics Team Analytics Purchase Subscription Izzy AI Chatter Co…" at bounding box center [417, 242] width 834 height 484
click at [648, 400] on span "Save All Changes" at bounding box center [663, 400] width 64 height 9
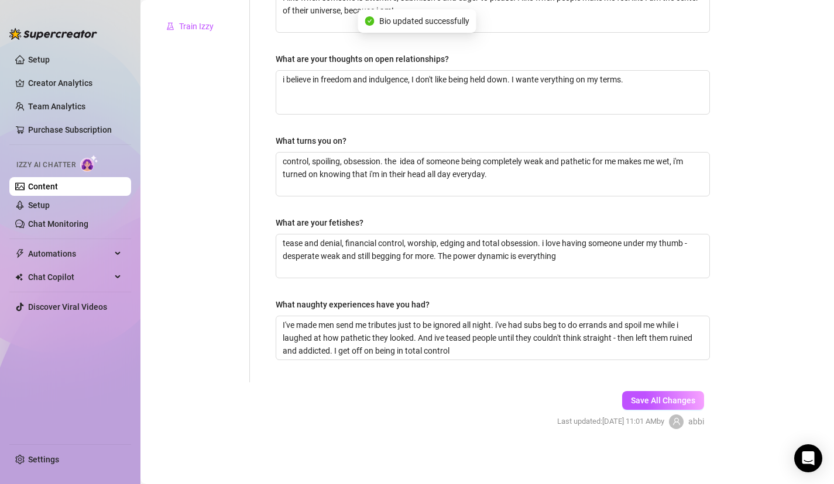
click at [200, 29] on div "Train Izzy" at bounding box center [196, 26] width 35 height 13
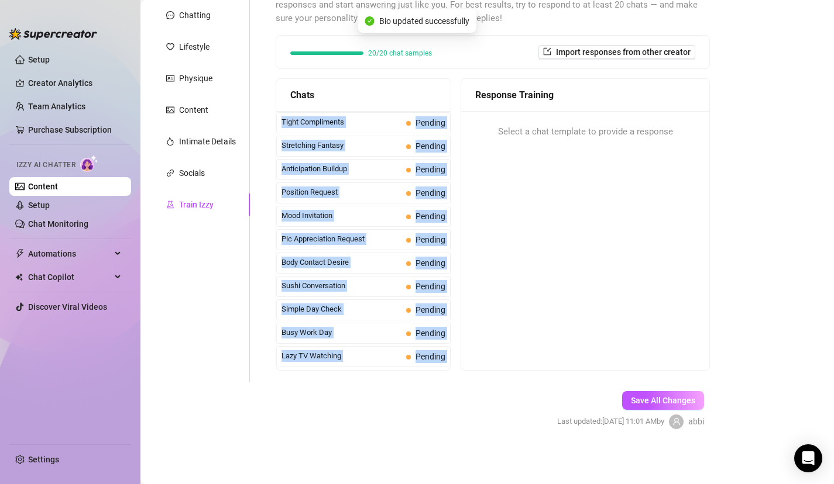
scroll to position [1050, 0]
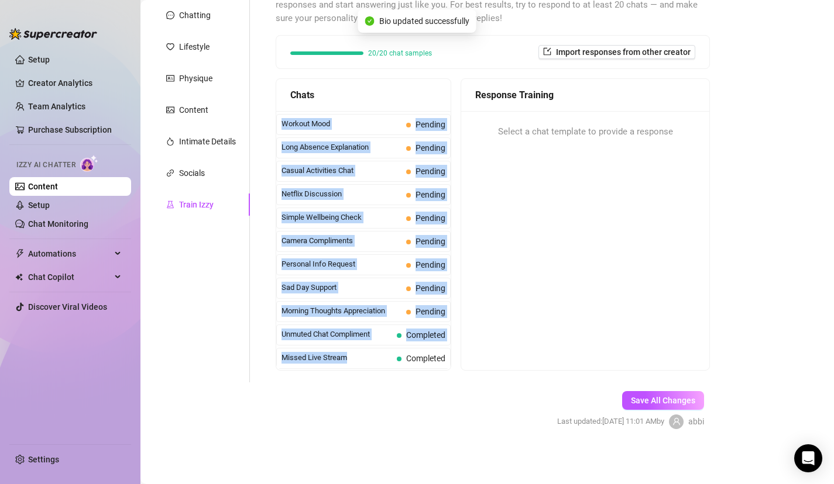
drag, startPoint x: 367, startPoint y: 300, endPoint x: 353, endPoint y: 408, distance: 109.2
click at [353, 409] on form "Personal Info Chatting Lifestyle Physique Content Intimate Details Socials Trai…" at bounding box center [436, 211] width 569 height 477
click at [343, 256] on div "Personal Info Request Pending" at bounding box center [363, 264] width 174 height 21
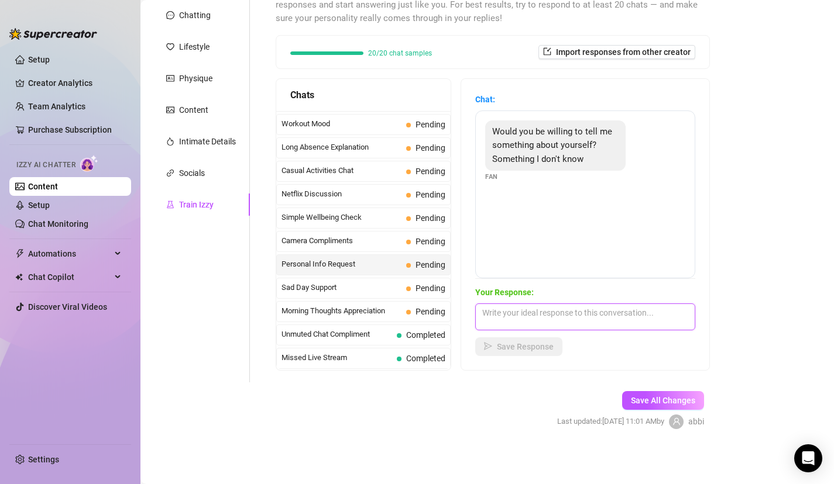
click at [584, 323] on textarea at bounding box center [585, 317] width 220 height 27
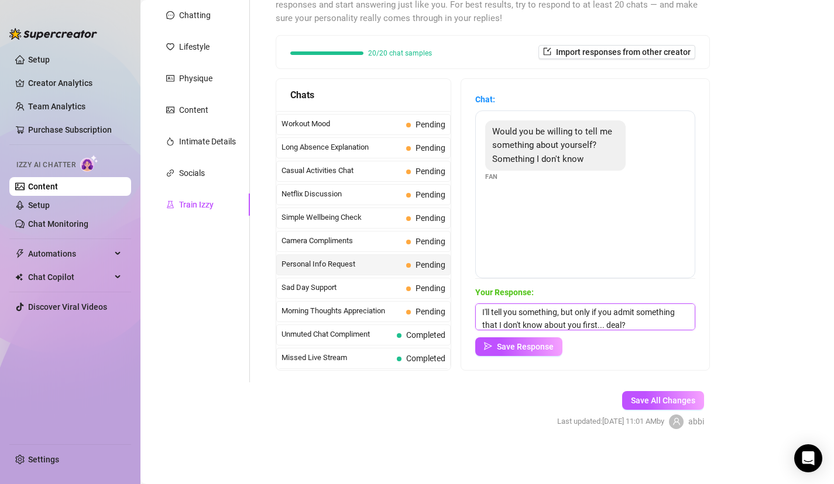
type textarea "I'll tell you something, but only if you admit something that I don't know abou…"
click at [546, 357] on div "Chat: Would you be willing to tell me something about yourself? Something I don…" at bounding box center [585, 224] width 248 height 291
click at [543, 351] on button "Save Response" at bounding box center [518, 347] width 87 height 19
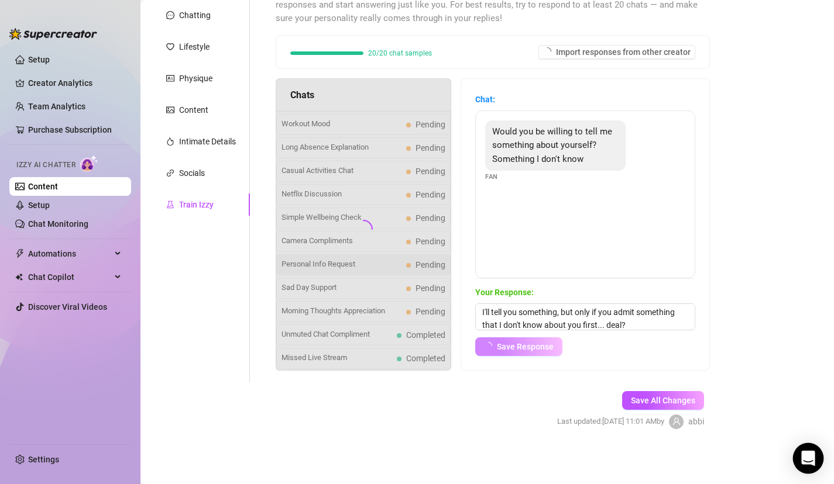
click at [795, 462] on div "Open Intercom Messenger" at bounding box center [808, 458] width 31 height 31
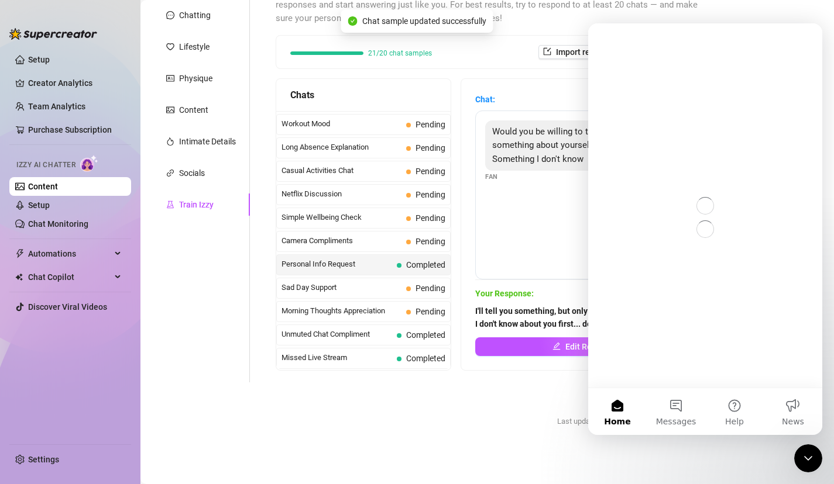
scroll to position [0, 0]
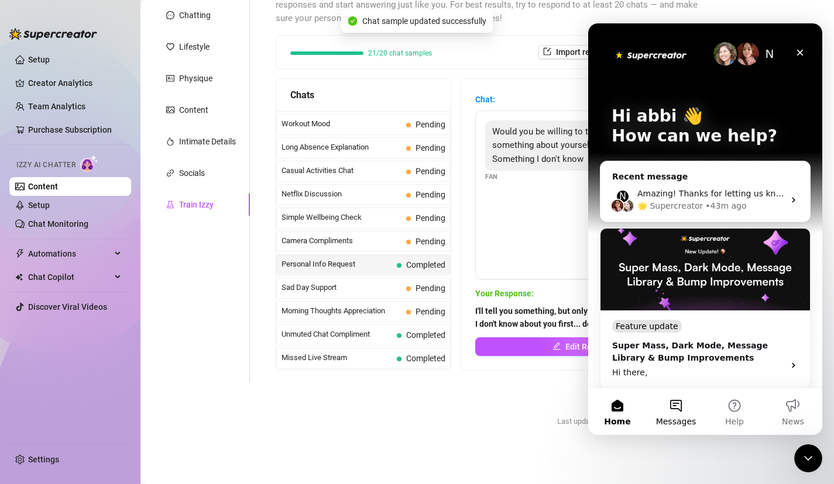
click at [673, 410] on button "Messages" at bounding box center [675, 411] width 58 height 47
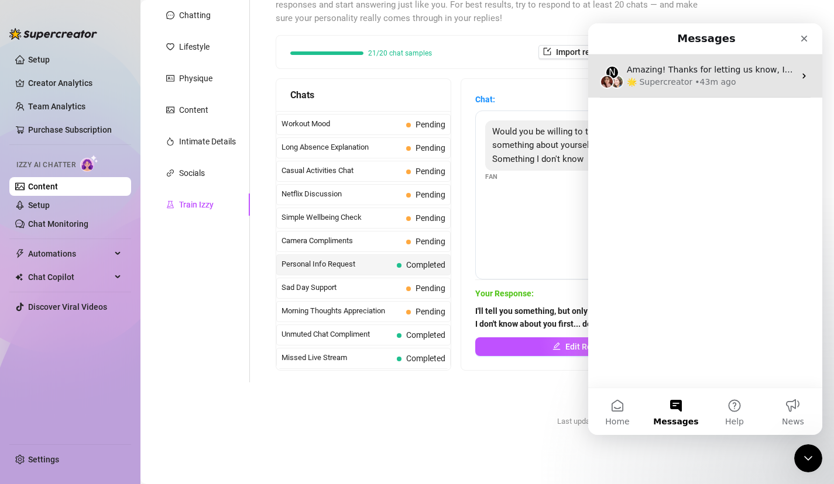
click at [736, 64] on div "Amazing! Thanks for letting us know, I’ll review your bio now and make sure eve…" at bounding box center [710, 70] width 168 height 12
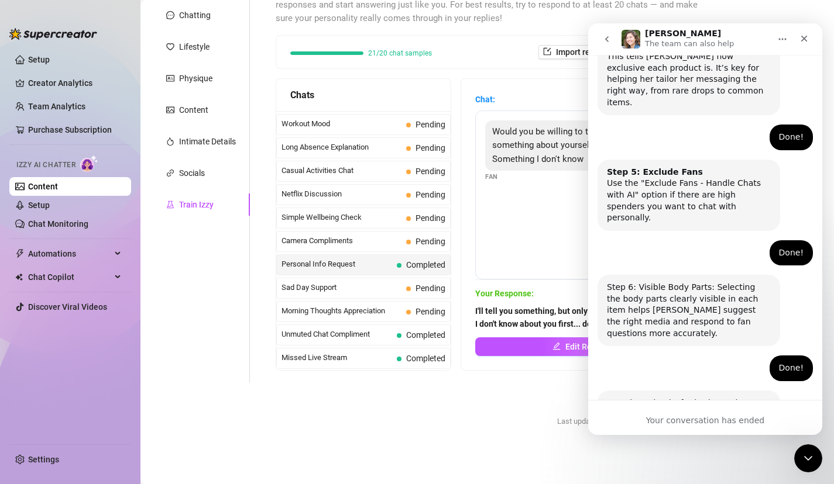
scroll to position [734, 0]
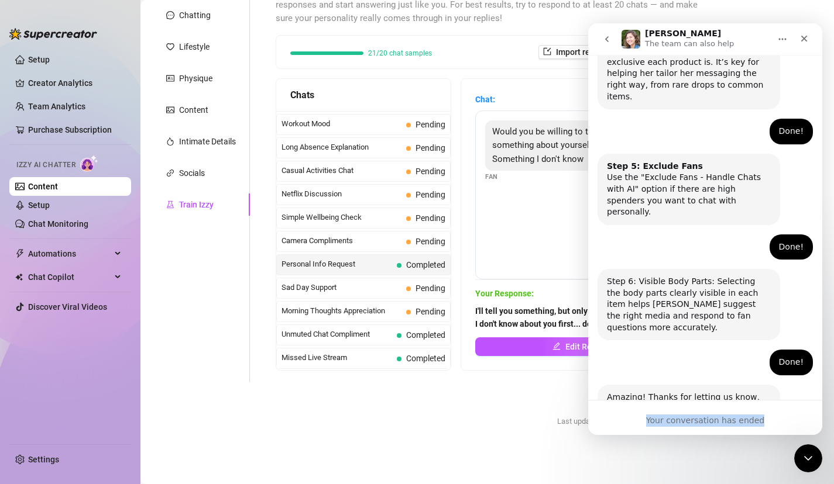
drag, startPoint x: 694, startPoint y: 352, endPoint x: 692, endPoint y: 465, distance: 112.9
click at [692, 435] on html "Ella The team can also help Ask us anything, or share your feedback :) Hey, Wha…" at bounding box center [705, 229] width 234 height 412
click at [612, 40] on button "go back" at bounding box center [606, 39] width 22 height 22
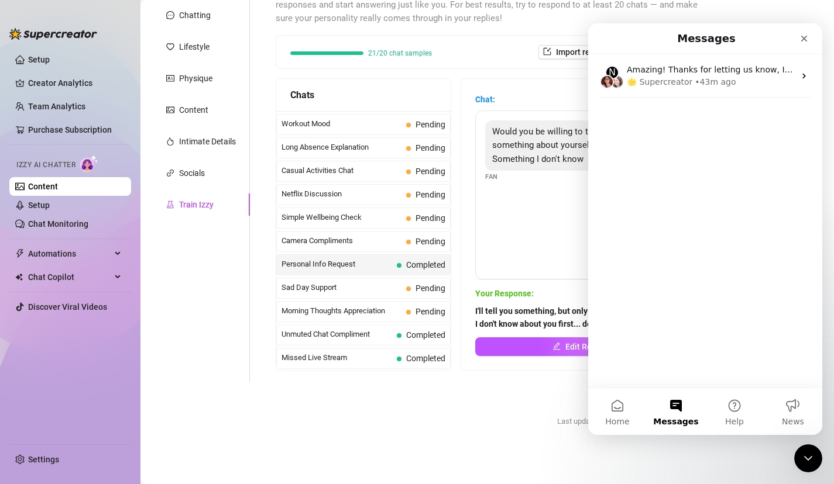
scroll to position [0, 0]
click at [724, 403] on button "Help" at bounding box center [734, 411] width 58 height 47
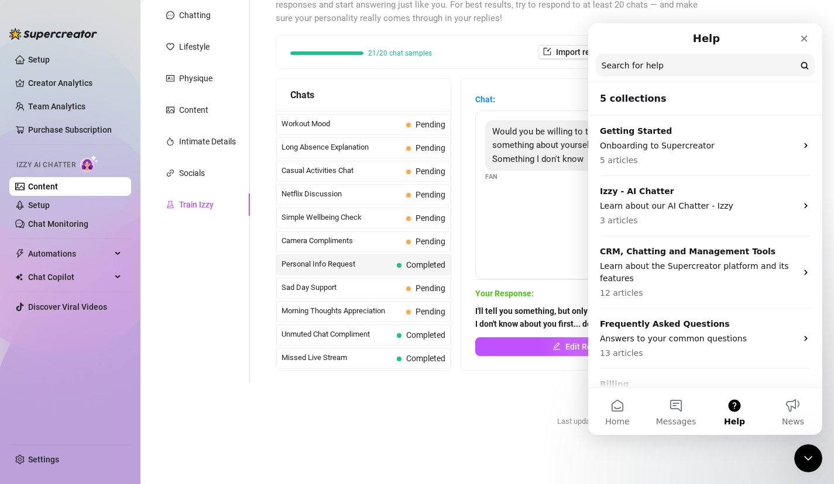
click at [570, 371] on div "Help fine-tune Izzy by replying to chats in your own tone and style. She’ll lea…" at bounding box center [492, 178] width 457 height 410
click at [802, 41] on icon "Close" at bounding box center [803, 38] width 9 height 9
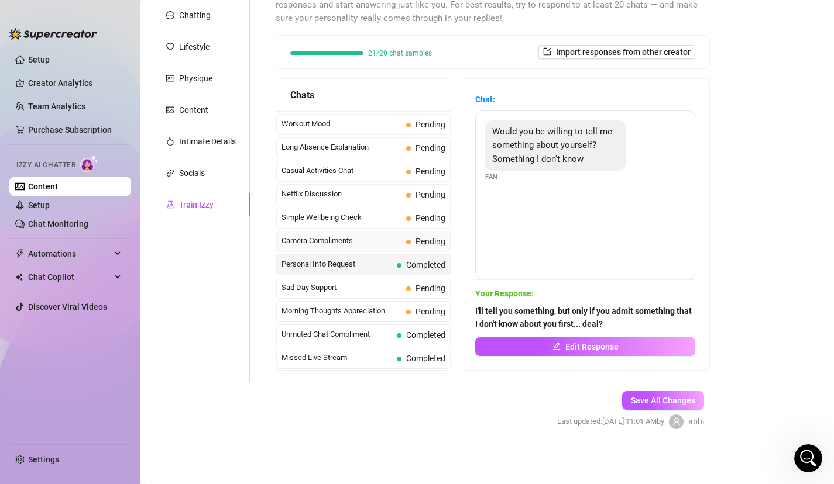
click at [383, 241] on span "Camera Compliments" at bounding box center [341, 241] width 120 height 12
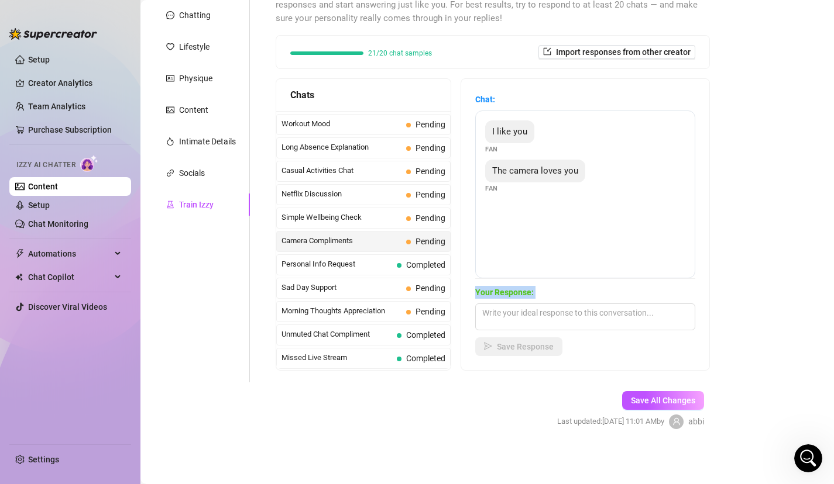
click at [540, 345] on div "Chat: I like you Fan The camera loves you Fan Your Response: Save Response" at bounding box center [585, 224] width 220 height 263
click at [576, 160] on div "The camera loves you" at bounding box center [535, 171] width 100 height 23
click at [372, 221] on span "Simple Wellbeing Check" at bounding box center [341, 218] width 120 height 12
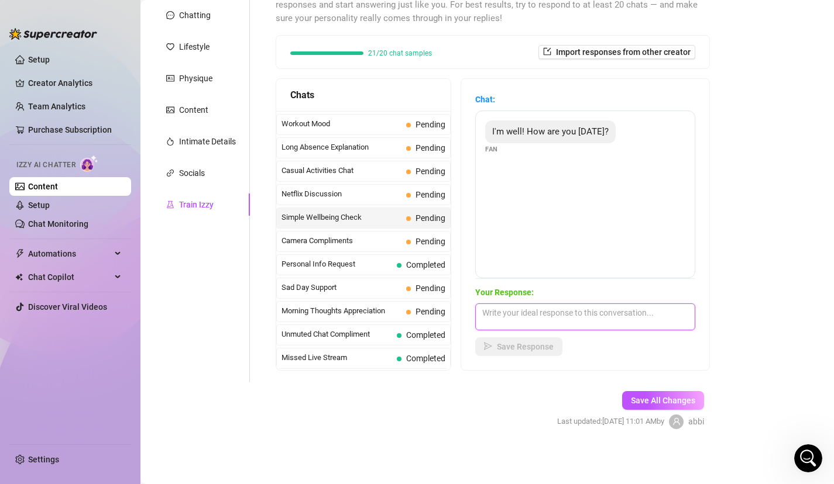
click at [649, 305] on textarea at bounding box center [585, 317] width 220 height 27
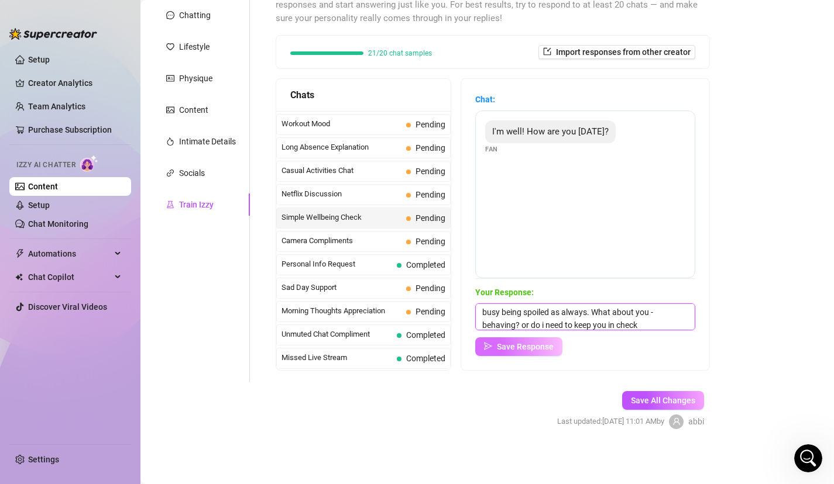
type textarea "busy being spoiled as always. What about you - behaving? or do i need to keep y…"
click at [536, 349] on span "Save Response" at bounding box center [525, 346] width 57 height 9
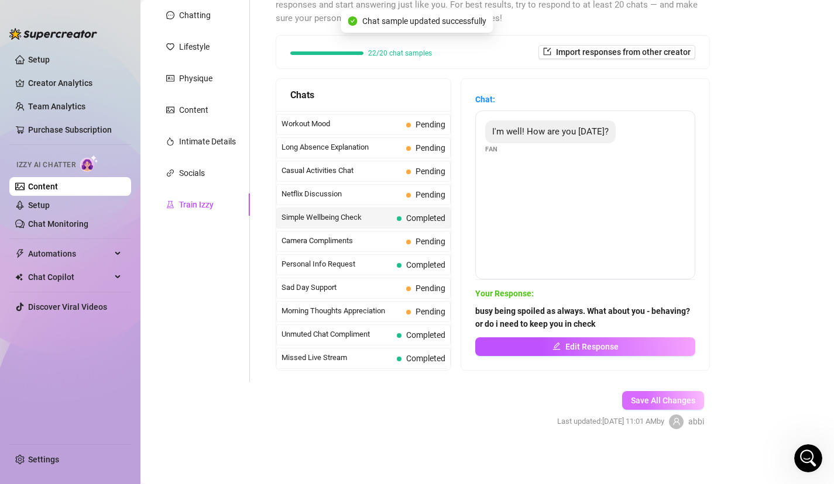
click at [671, 407] on button "Save All Changes" at bounding box center [663, 400] width 82 height 19
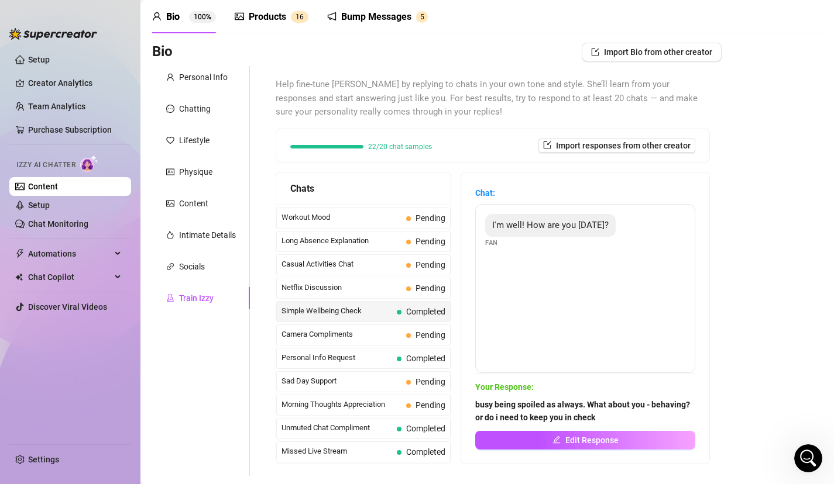
scroll to position [22, 0]
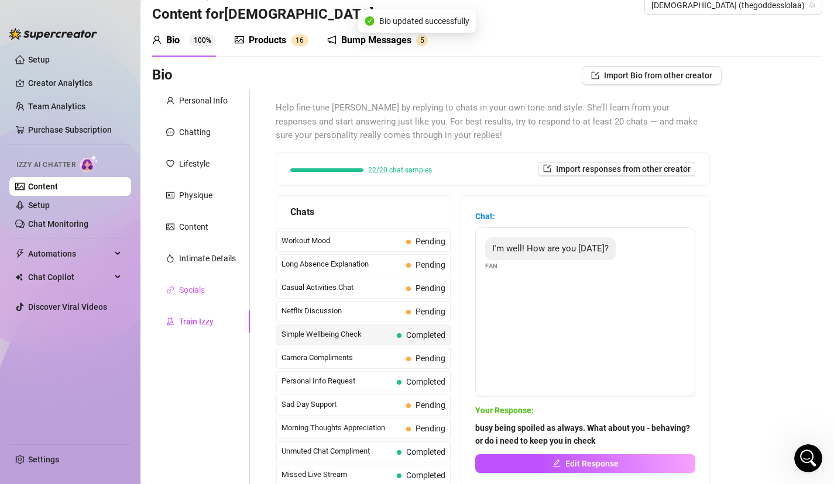
click at [213, 294] on div "Socials" at bounding box center [201, 290] width 98 height 22
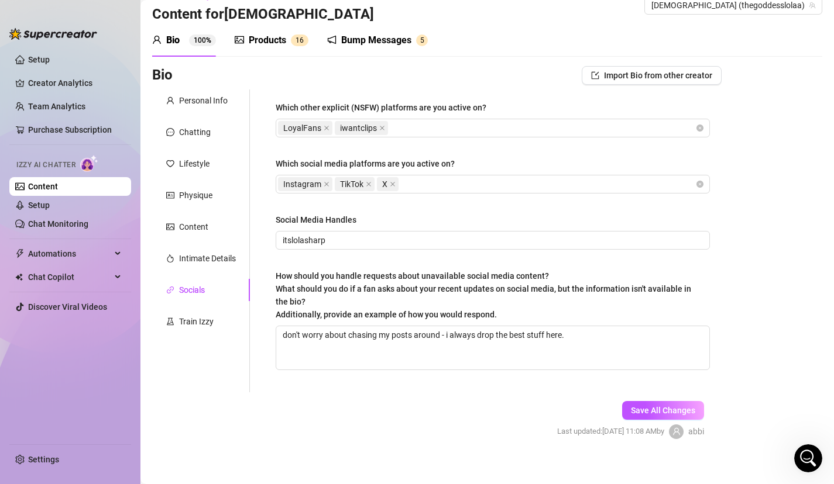
click at [790, 133] on div "Bio Import Bio from other creator Personal Info Chatting Lifestyle Physique Con…" at bounding box center [487, 263] width 670 height 394
click at [420, 183] on div "Instagram TikTok X" at bounding box center [486, 184] width 417 height 16
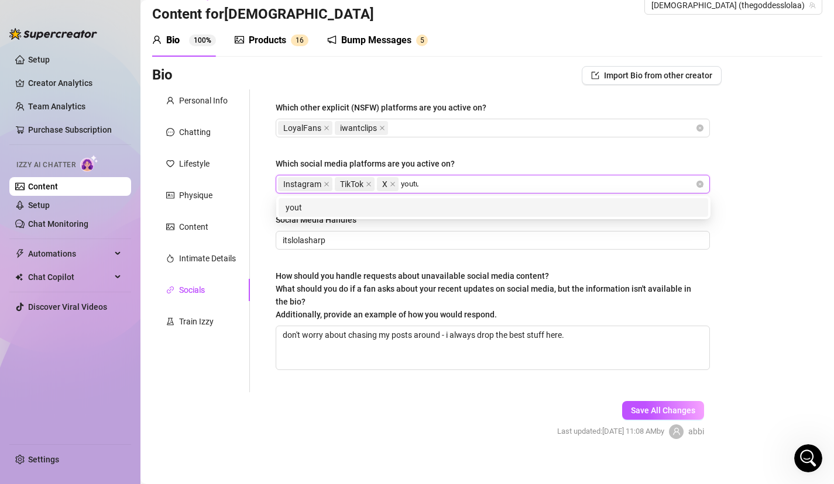
type input "youtube"
click at [415, 202] on div "youtube" at bounding box center [492, 207] width 415 height 13
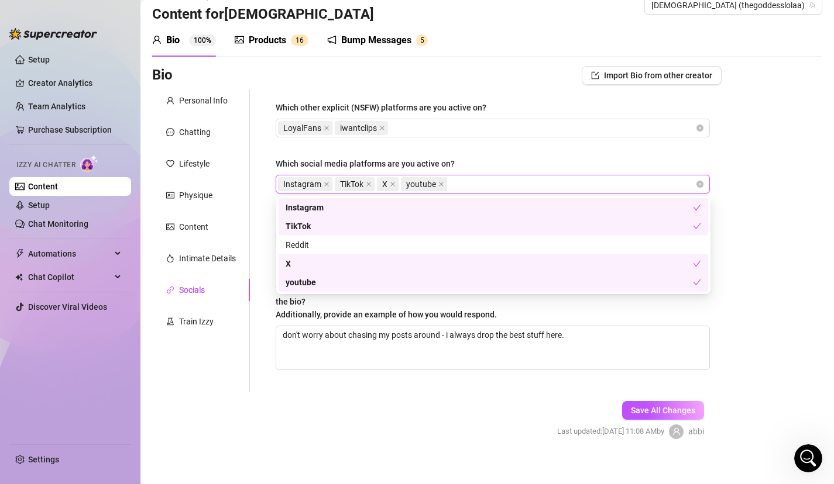
click at [356, 313] on span "What should you do if a fan asks about your recent updates on social media, but…" at bounding box center [483, 301] width 415 height 35
click at [356, 326] on textarea "don't worry about chasing my posts around - i always drop the best stuff here." at bounding box center [492, 347] width 433 height 43
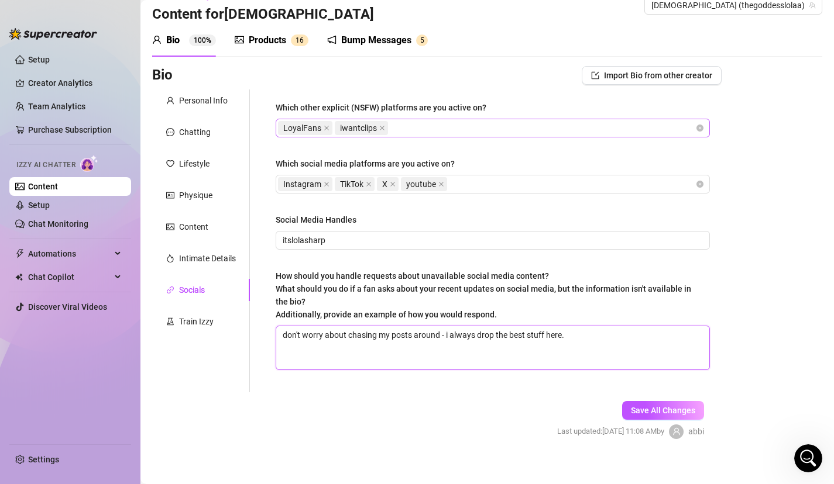
click at [426, 126] on div "LoyalFans iwantclips" at bounding box center [486, 128] width 417 height 16
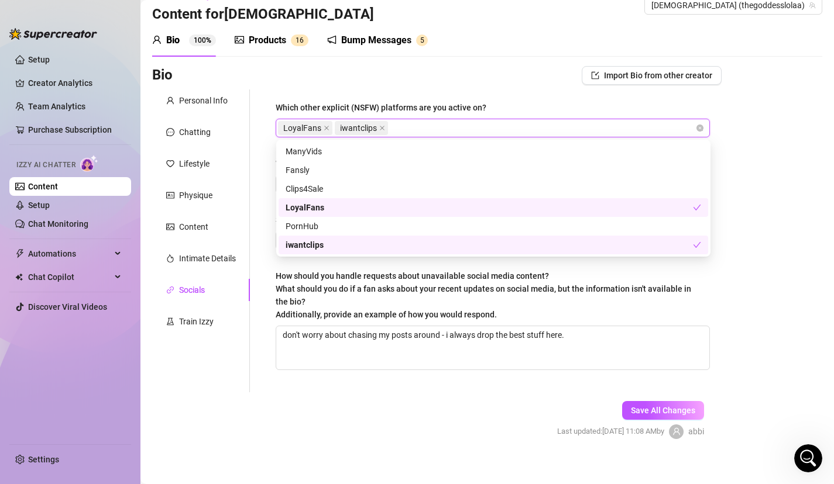
click at [332, 285] on span "What should you do if a fan asks about your recent updates on social media, but…" at bounding box center [483, 301] width 415 height 35
click at [332, 326] on textarea "don't worry about chasing my posts around - i always drop the best stuff here." at bounding box center [492, 347] width 433 height 43
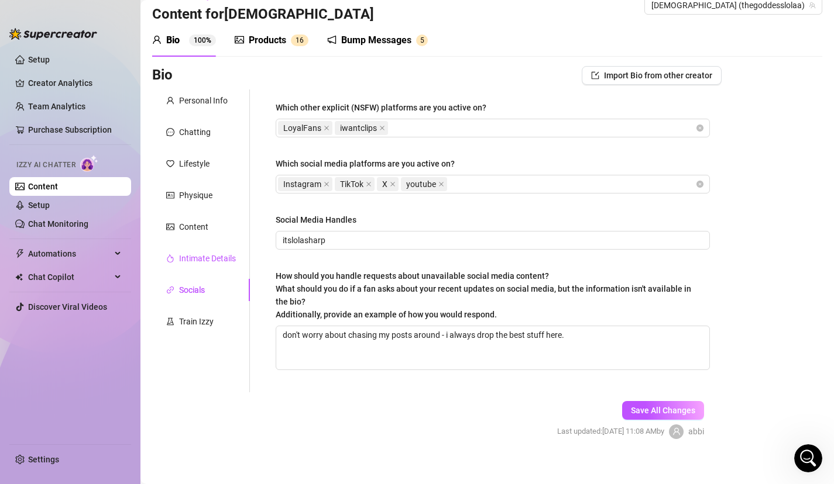
click at [212, 257] on div "Intimate Details" at bounding box center [207, 258] width 57 height 13
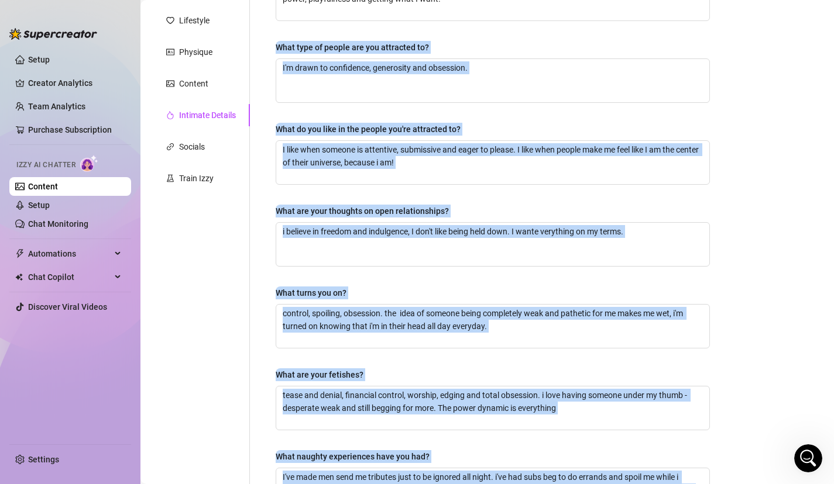
scroll to position [317, 0]
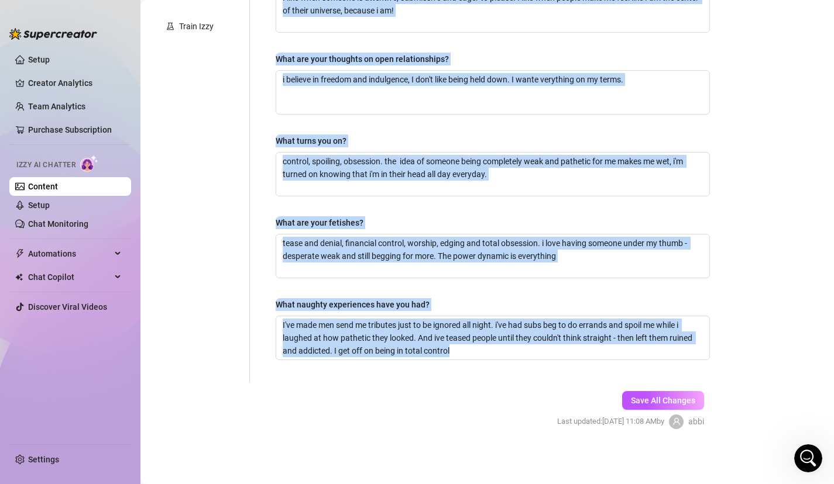
drag, startPoint x: 423, startPoint y: 175, endPoint x: 363, endPoint y: 480, distance: 310.7
click at [364, 484] on html "Setup Creator Analytics Team Analytics Purchase Subscription Izzy AI Chatter Co…" at bounding box center [417, 242] width 834 height 484
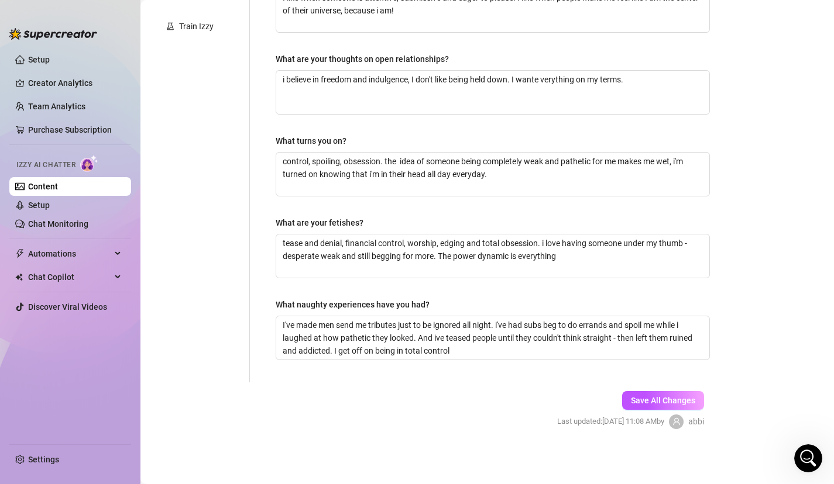
click at [357, 414] on form "Personal Info Chatting Lifestyle Physique Content Intimate Details Socials Trai…" at bounding box center [436, 122] width 569 height 656
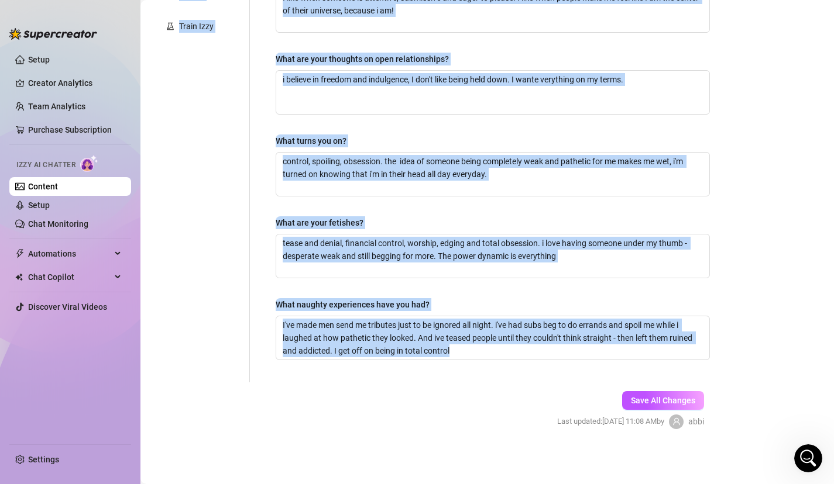
drag, startPoint x: 354, startPoint y: 390, endPoint x: 483, endPoint y: -79, distance: 485.9
click at [483, 0] on html "Setup Creator Analytics Team Analytics Purchase Subscription Izzy AI Chatter Co…" at bounding box center [417, 242] width 834 height 484
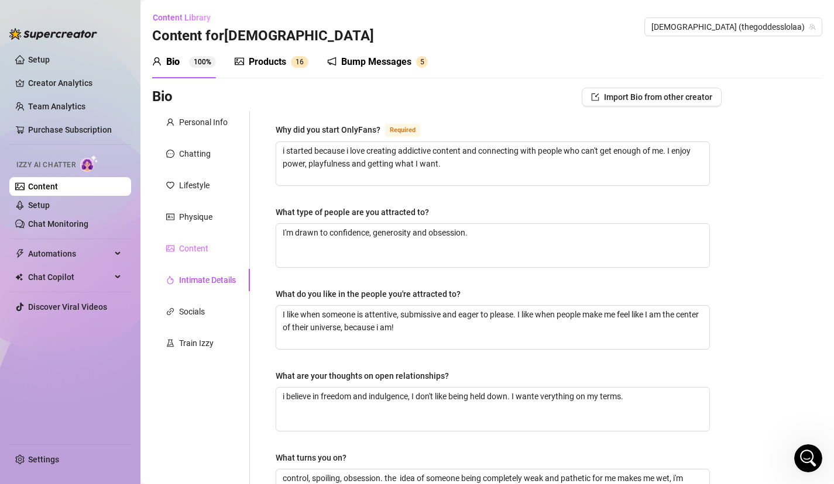
click at [192, 257] on div "Content" at bounding box center [201, 248] width 98 height 22
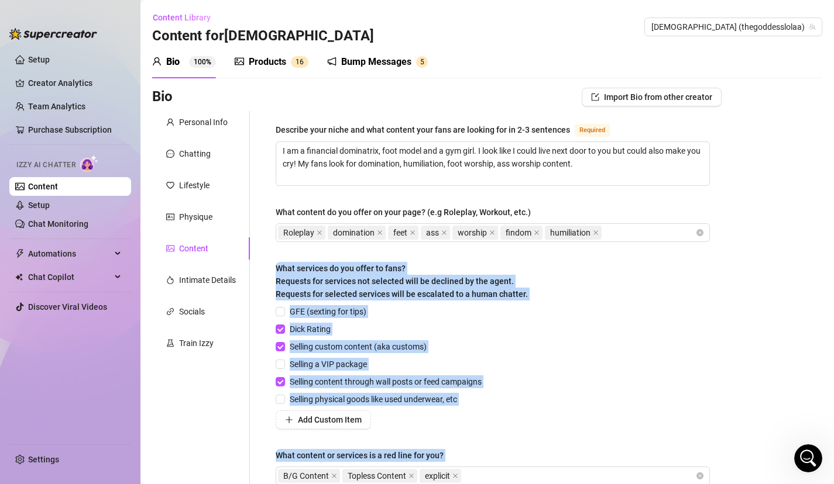
scroll to position [125, 0]
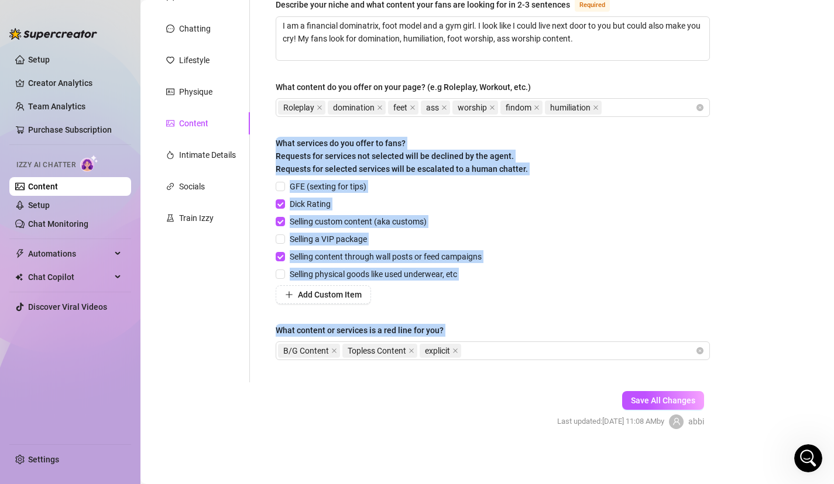
drag, startPoint x: 467, startPoint y: 270, endPoint x: 433, endPoint y: 492, distance: 224.8
click at [433, 484] on html "Setup Creator Analytics Team Analytics Purchase Subscription Izzy AI Chatter Co…" at bounding box center [417, 242] width 834 height 484
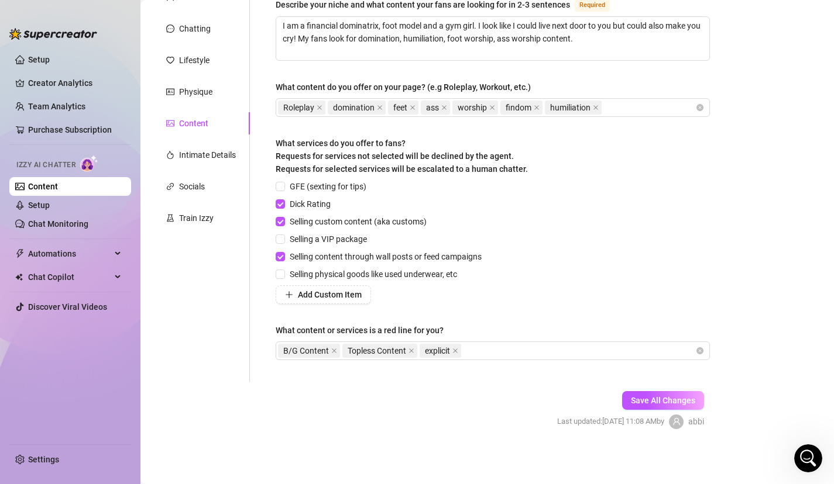
click at [445, 395] on form "Personal Info Chatting Lifestyle Physique Content Intimate Details Socials Trai…" at bounding box center [436, 218] width 569 height 464
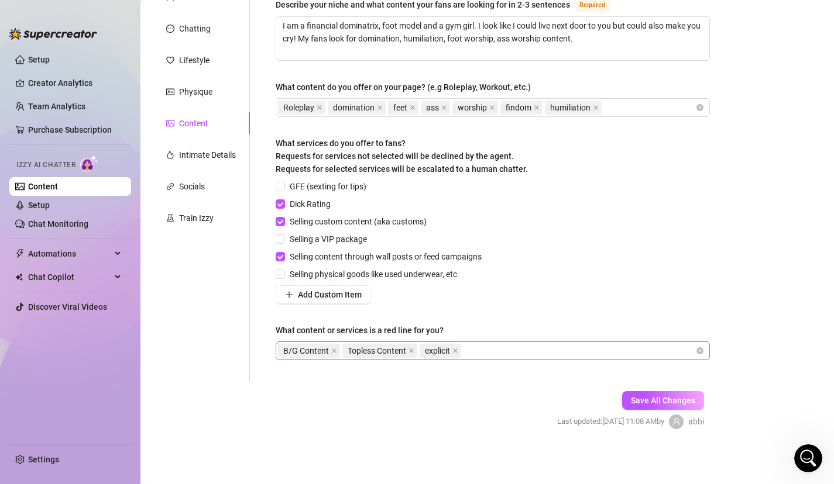
click at [488, 353] on div "B/G Content Topless Content explicit" at bounding box center [486, 351] width 417 height 16
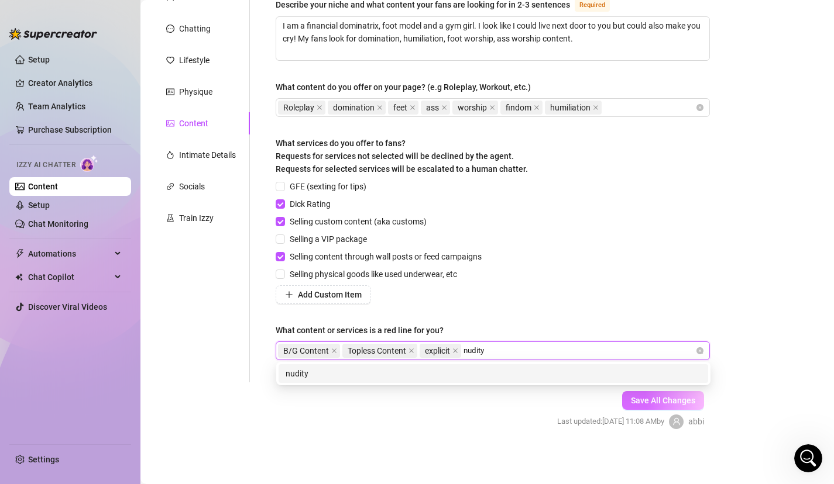
type input "nudity"
click at [659, 400] on span "Save All Changes" at bounding box center [663, 400] width 64 height 9
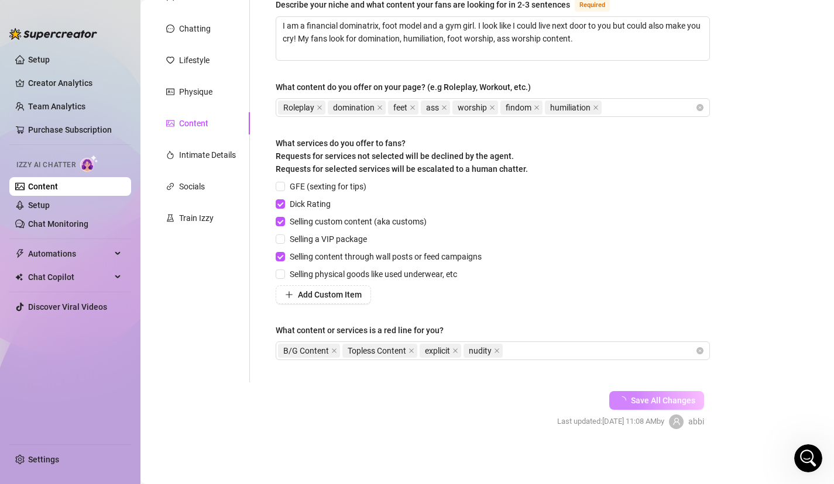
click at [618, 206] on div "GFE (sexting for tips) Dick Rating Selling custom content (aka customs) Selling…" at bounding box center [493, 242] width 434 height 124
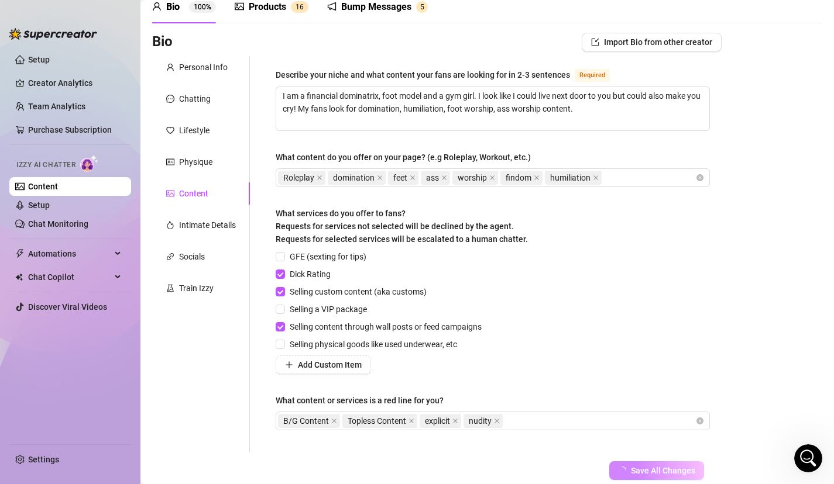
scroll to position [32, 0]
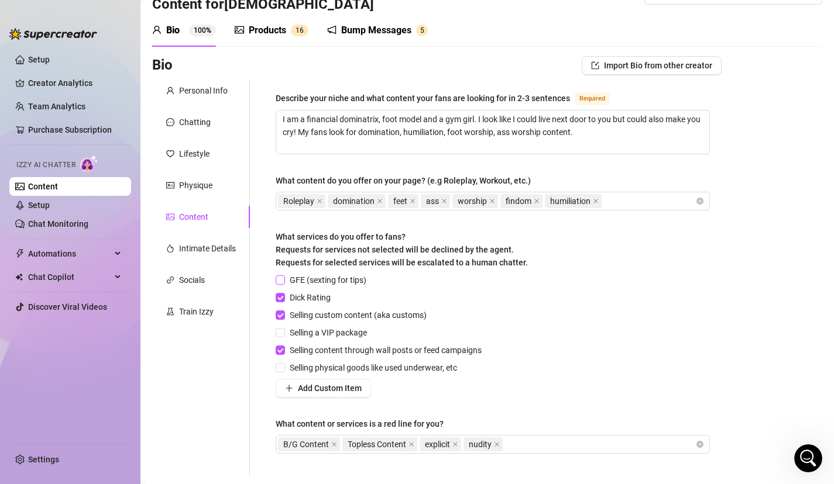
click at [280, 280] on input "GFE (sexting for tips)" at bounding box center [280, 280] width 8 height 8
checkbox input "true"
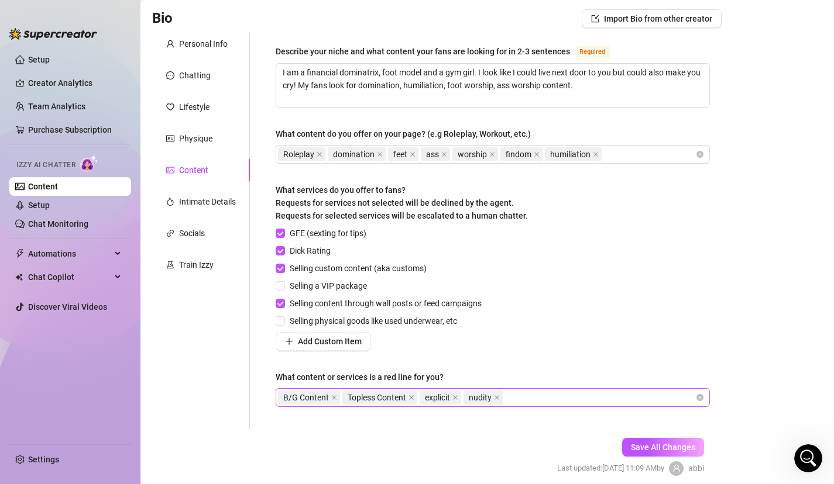
scroll to position [102, 0]
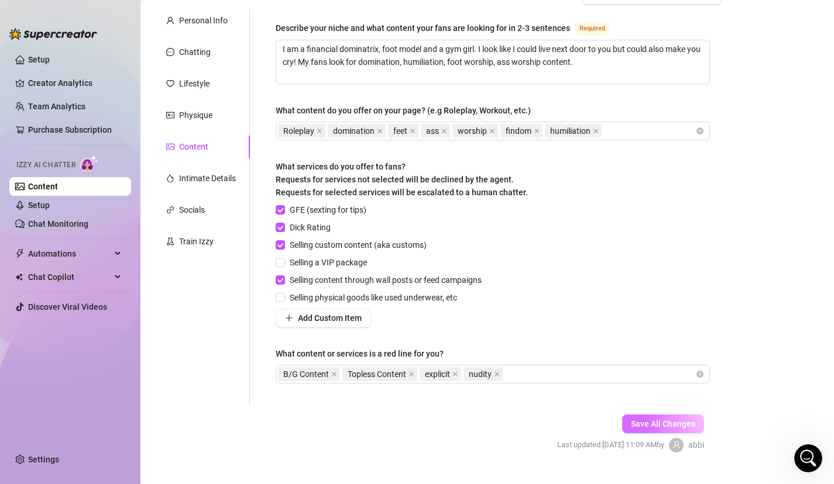
click at [625, 430] on button "Save All Changes" at bounding box center [663, 424] width 82 height 19
click at [71, 259] on span "Automations" at bounding box center [69, 254] width 83 height 19
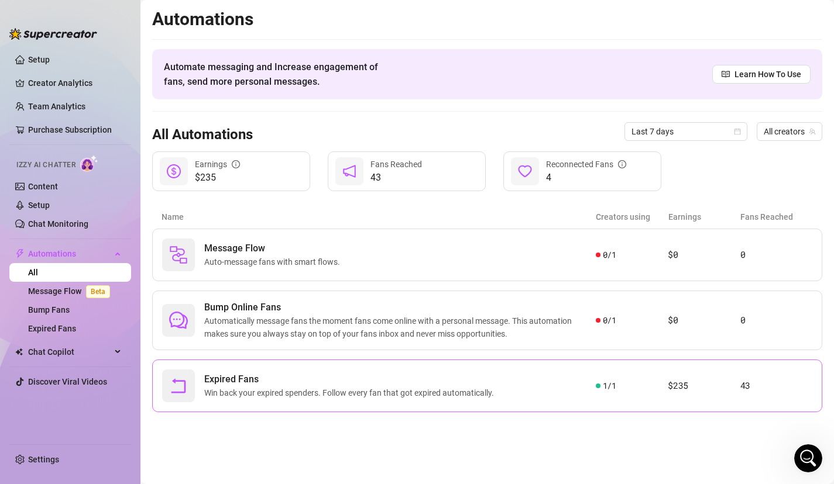
click at [692, 383] on article "$235" at bounding box center [703, 386] width 72 height 14
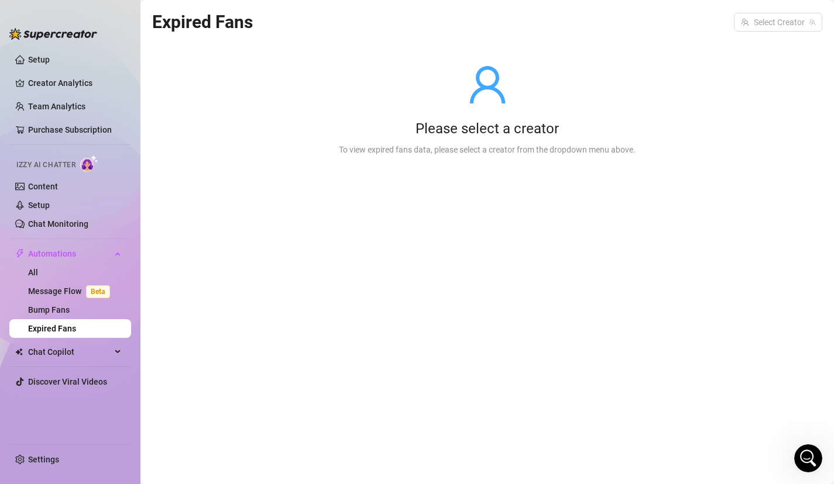
click at [76, 329] on link "Expired Fans" at bounding box center [52, 328] width 48 height 9
click at [70, 305] on link "Bump Fans" at bounding box center [49, 309] width 42 height 9
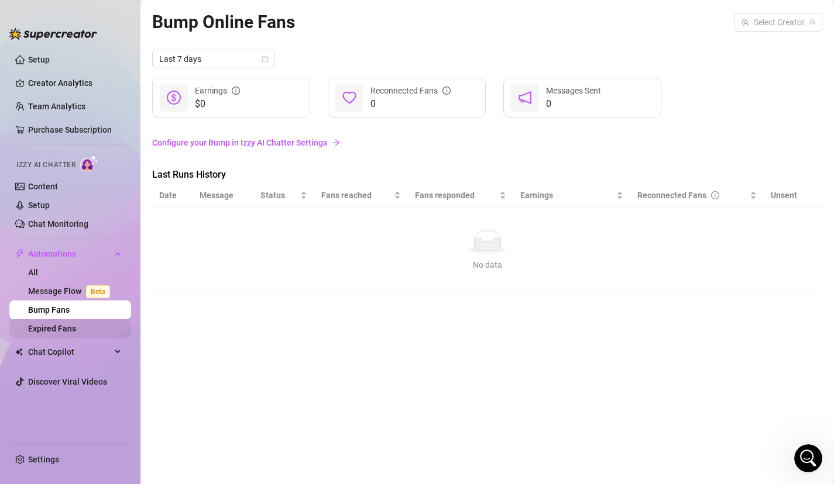
click at [76, 326] on link "Expired Fans" at bounding box center [52, 328] width 48 height 9
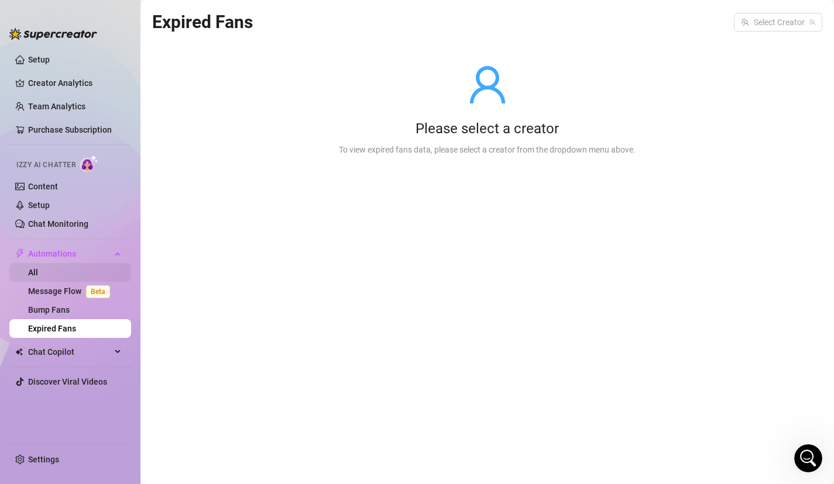
click at [38, 276] on link "All" at bounding box center [33, 272] width 10 height 9
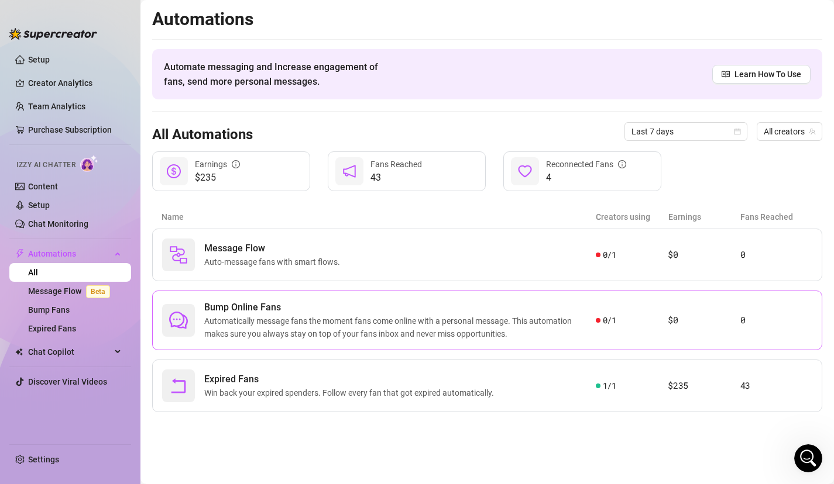
click at [478, 329] on span "Automatically message fans the moment fans come online with a personal message.…" at bounding box center [399, 328] width 391 height 26
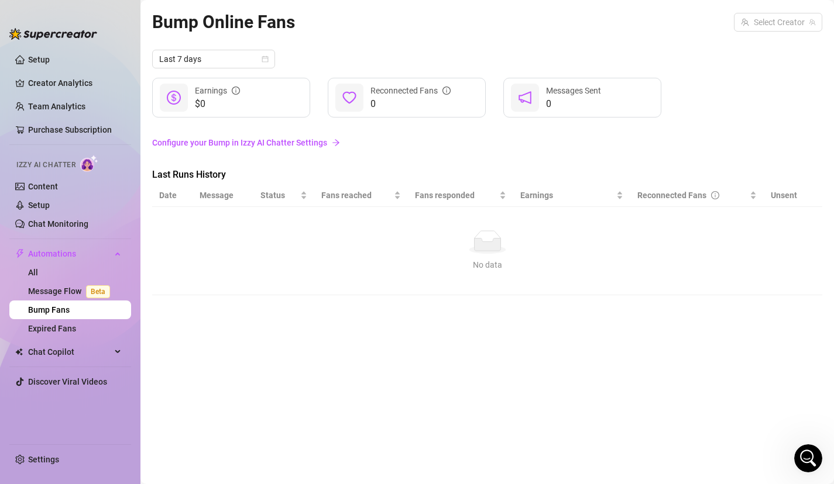
click at [196, 145] on link "Configure your Bump in Izzy AI Chatter Settings" at bounding box center [487, 142] width 670 height 13
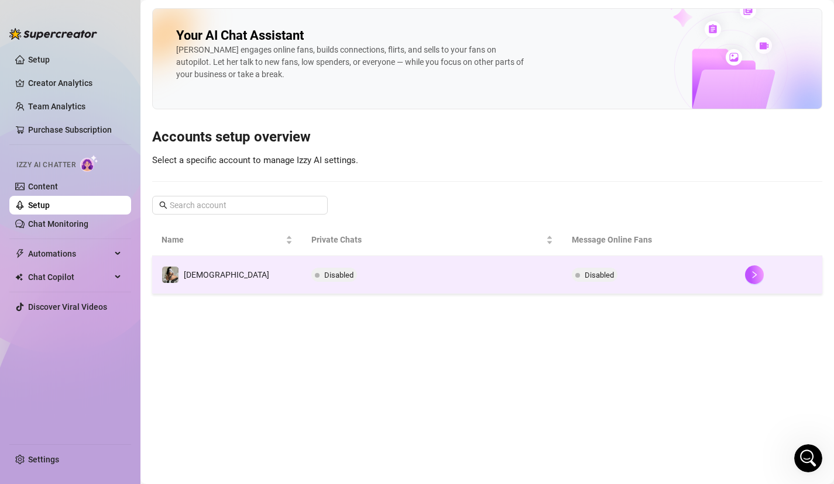
click at [324, 278] on span "Disabled" at bounding box center [338, 275] width 29 height 9
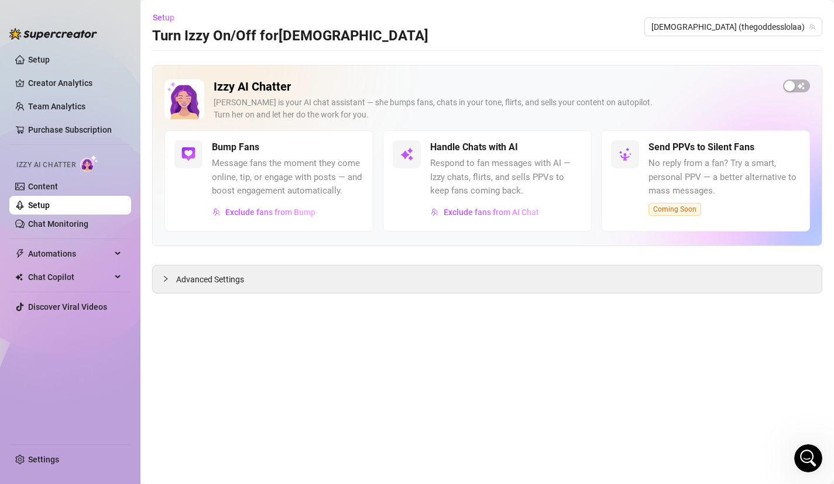
click at [286, 222] on div "Bump Fans Message fans the moment they come online, tip, or engage with posts —…" at bounding box center [268, 180] width 209 height 101
click at [287, 184] on span "Message fans the moment they come online, tip, or engage with posts — and boost…" at bounding box center [288, 178] width 152 height 42
click at [242, 157] on span "Message fans the moment they come online, tip, or engage with posts — and boost…" at bounding box center [288, 178] width 152 height 42
click at [229, 279] on span "Advanced Settings" at bounding box center [210, 279] width 68 height 13
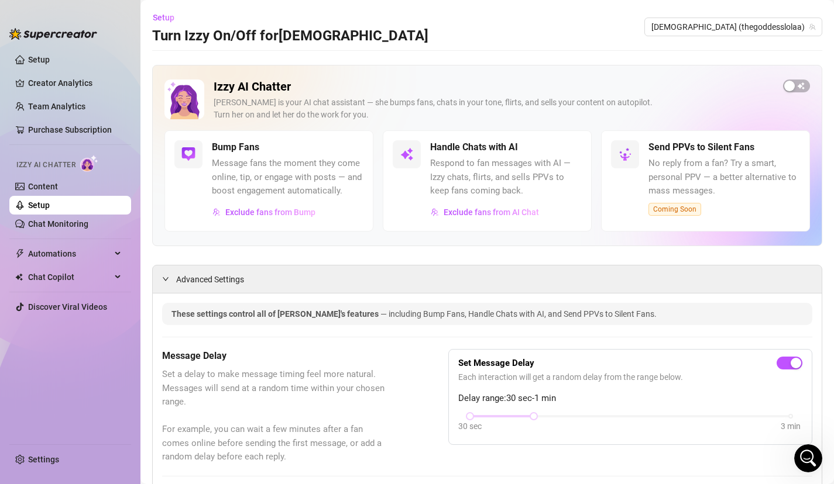
click at [321, 366] on div "Message Delay Set a delay to make message timing feel more natural. Messages wi…" at bounding box center [276, 406] width 228 height 115
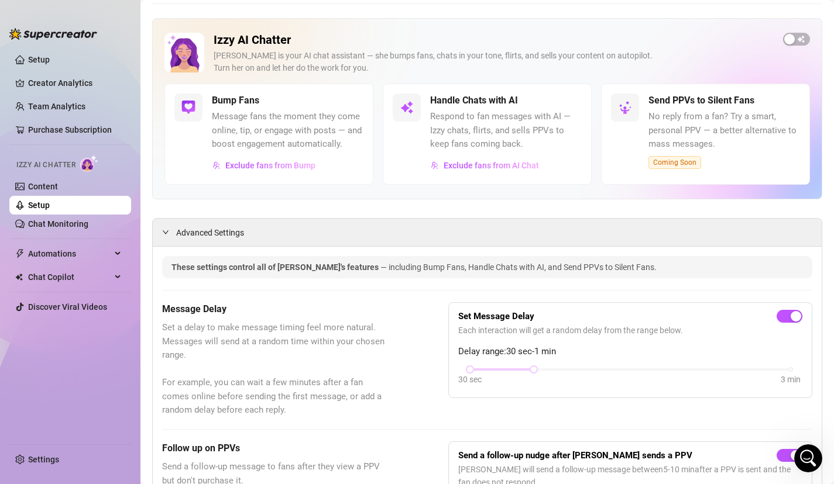
scroll to position [70, 0]
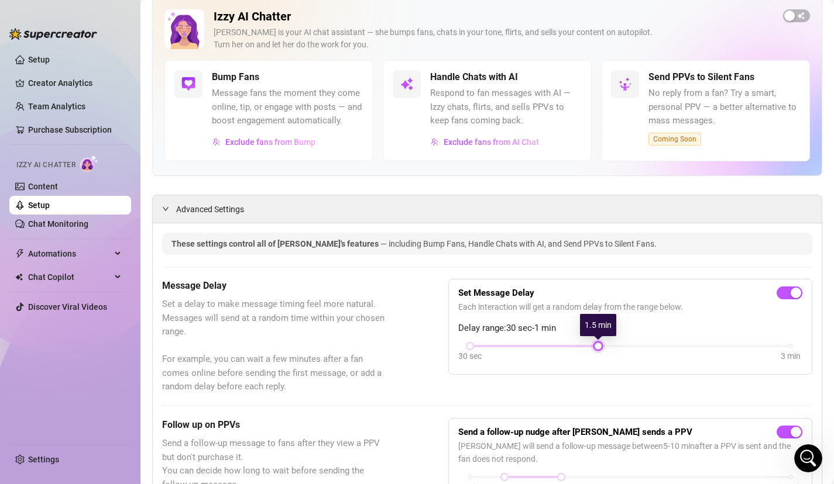
drag, startPoint x: 533, startPoint y: 343, endPoint x: 609, endPoint y: 339, distance: 76.2
click at [609, 339] on div "Set Message Delay Each interaction will get a random delay from the range below…" at bounding box center [630, 327] width 344 height 76
click at [597, 392] on div "Message Delay Set a delay to make message timing feel more natural. Messages wi…" at bounding box center [487, 336] width 650 height 115
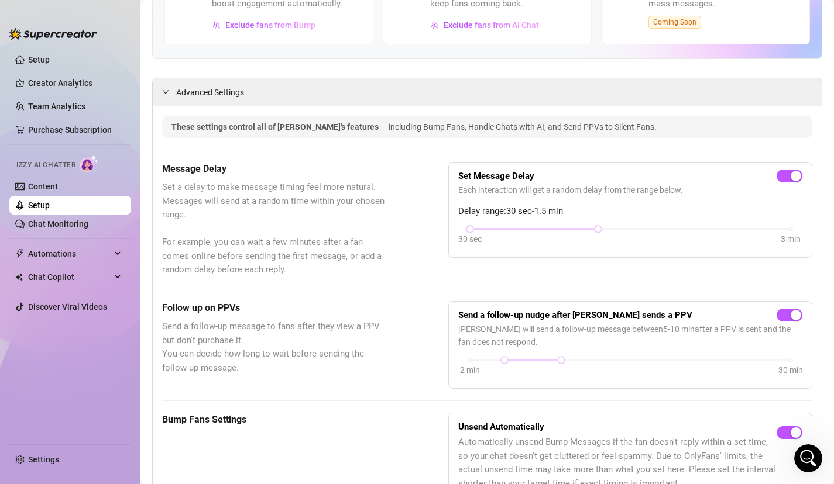
scroll to position [211, 0]
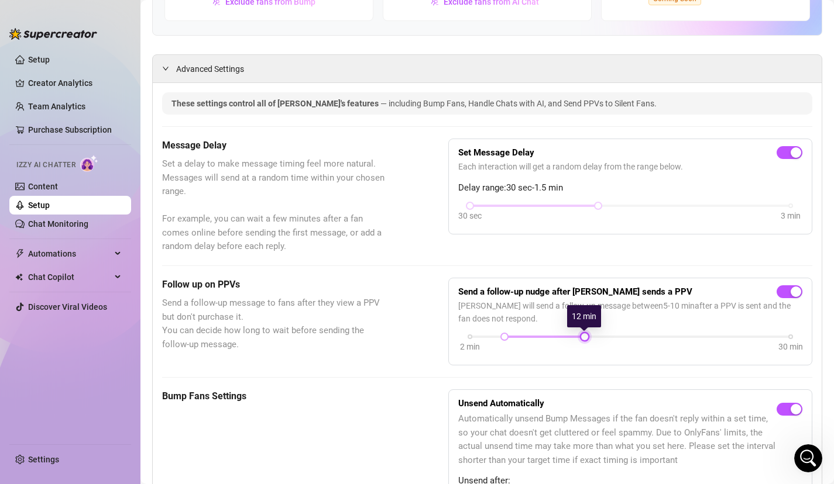
drag, startPoint x: 562, startPoint y: 335, endPoint x: 583, endPoint y: 335, distance: 20.5
click at [583, 335] on div at bounding box center [584, 337] width 6 height 6
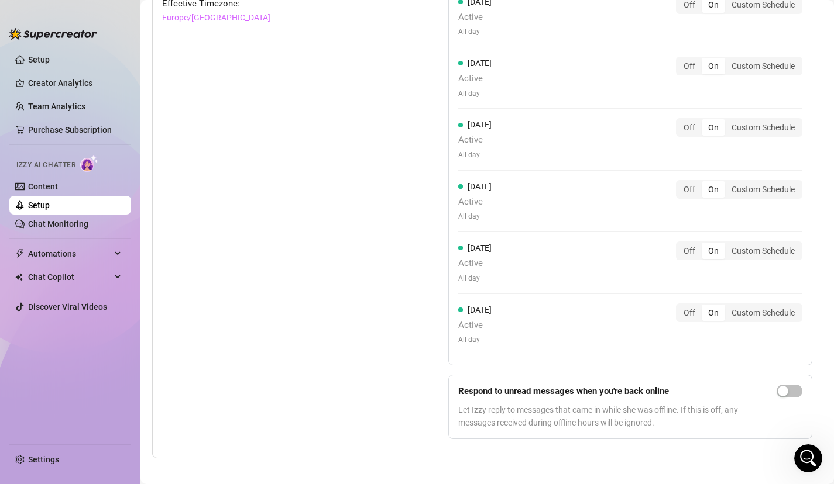
scroll to position [1169, 0]
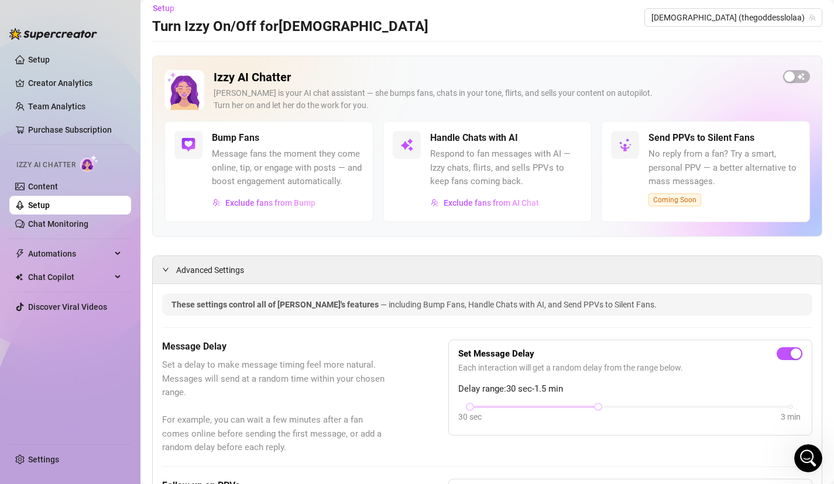
scroll to position [0, 0]
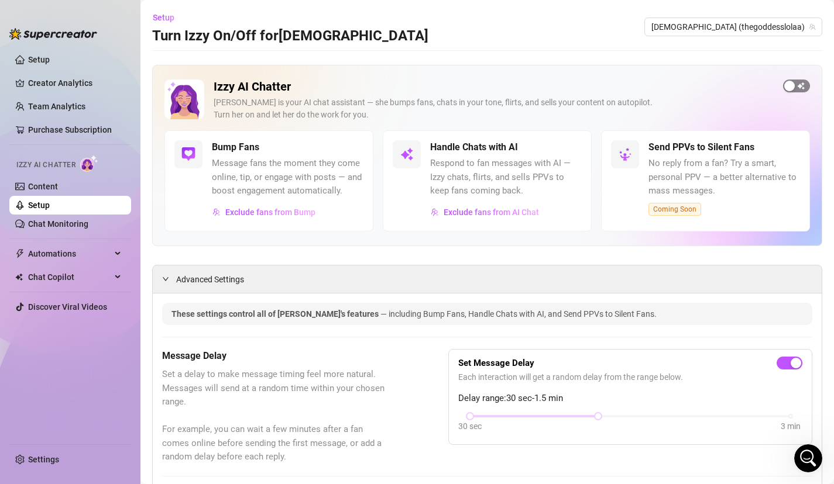
click at [793, 91] on div "button" at bounding box center [789, 86] width 11 height 11
click at [566, 147] on div "button" at bounding box center [562, 147] width 11 height 11
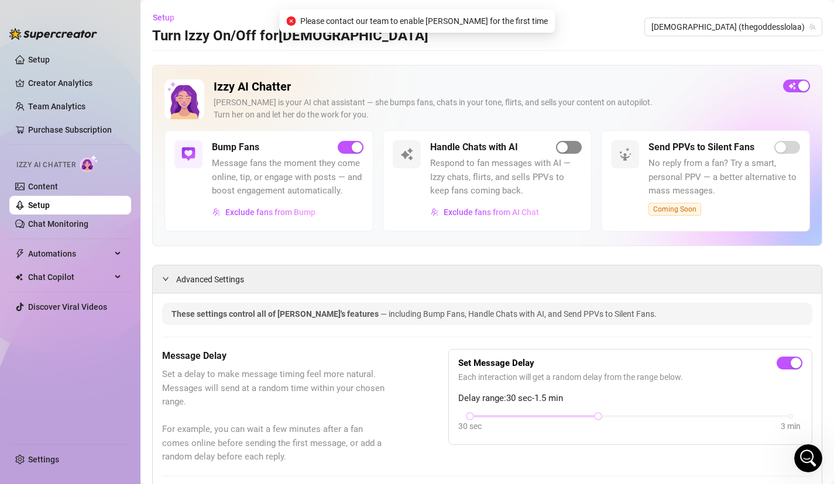
click at [566, 147] on div "button" at bounding box center [562, 147] width 11 height 11
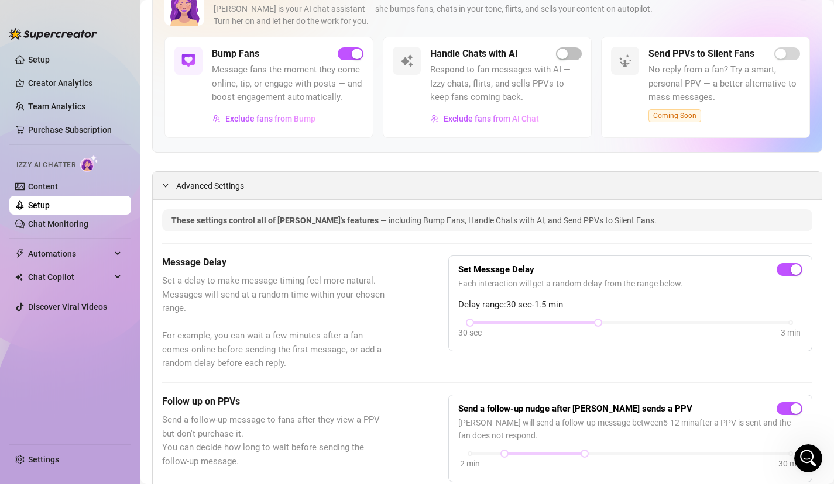
scroll to position [117, 0]
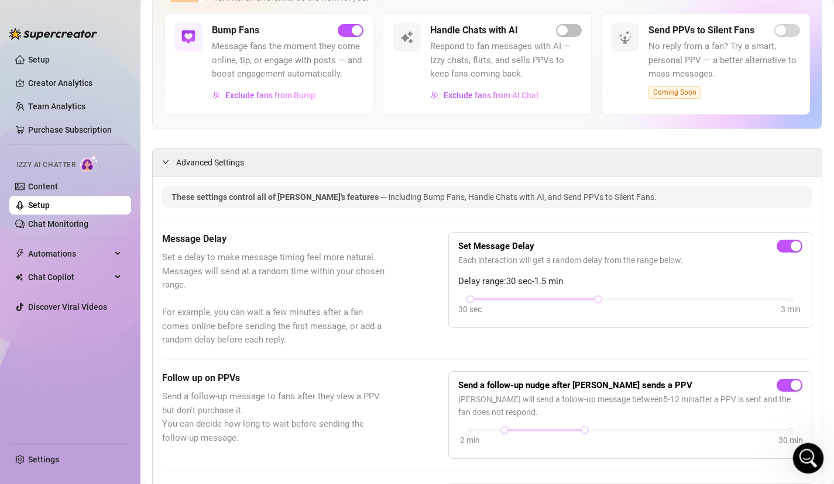
click at [805, 455] on icon "Open Intercom Messenger" at bounding box center [806, 456] width 19 height 19
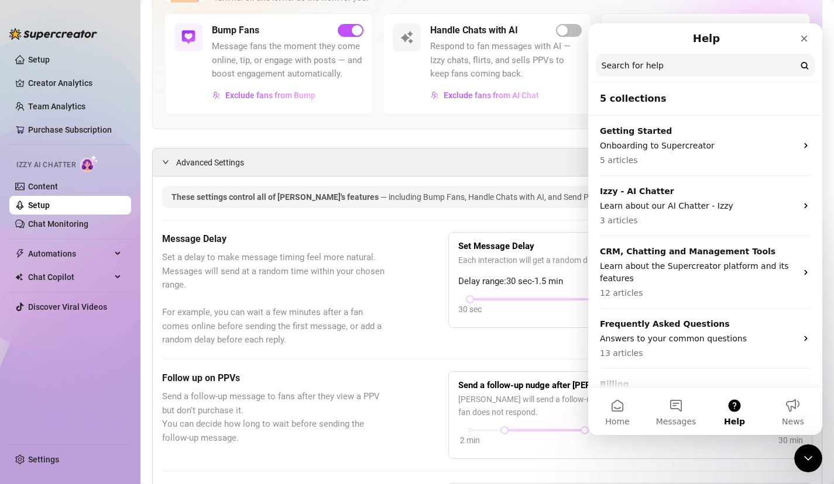
click at [784, 455] on div "Send a follow-up nudge after Izzy sends a PPV Izzy will send a follow-up messag…" at bounding box center [630, 415] width 364 height 88
click at [380, 343] on span "Set a delay to make message timing feel more natural. Messages will send at a r…" at bounding box center [276, 299] width 228 height 97
click at [807, 42] on icon "Close" at bounding box center [803, 38] width 9 height 9
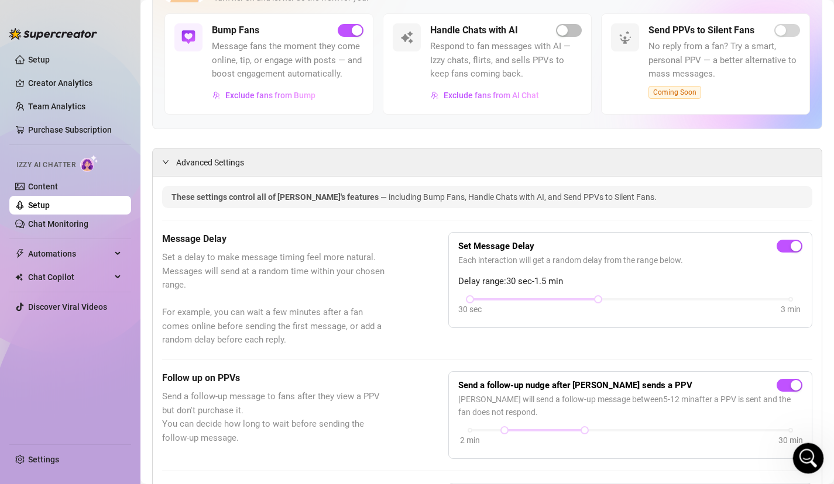
click at [817, 469] on div "Open Intercom Messenger" at bounding box center [806, 457] width 28 height 28
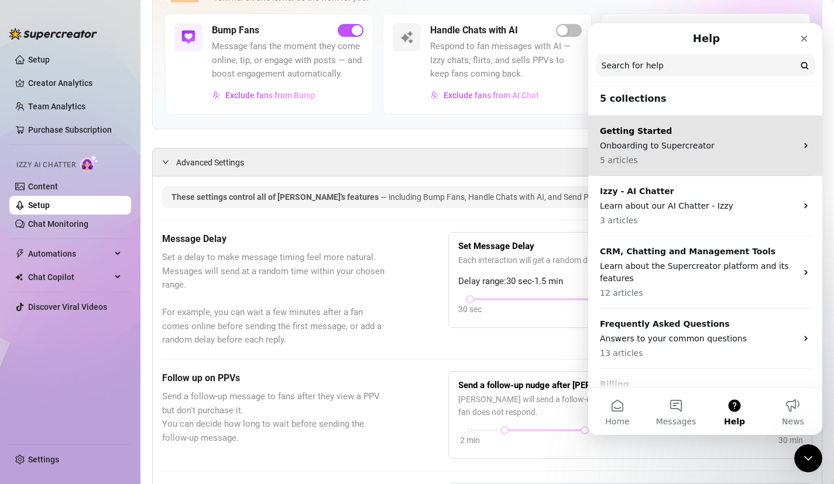
click at [767, 130] on p "Getting Started" at bounding box center [698, 131] width 197 height 12
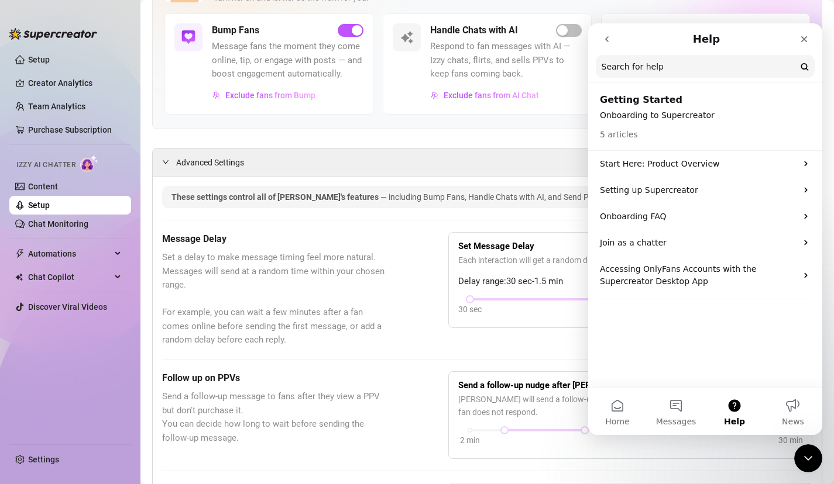
click at [602, 42] on button "go back" at bounding box center [606, 39] width 22 height 22
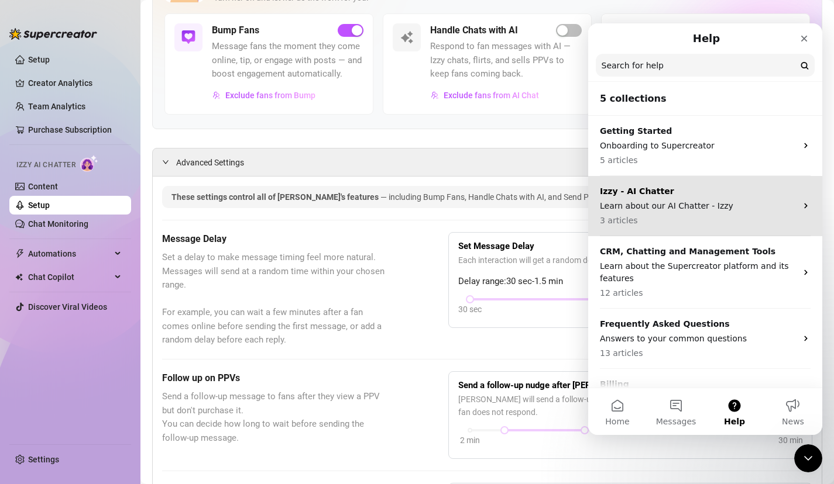
click at [675, 222] on p "3 articles" at bounding box center [698, 221] width 197 height 12
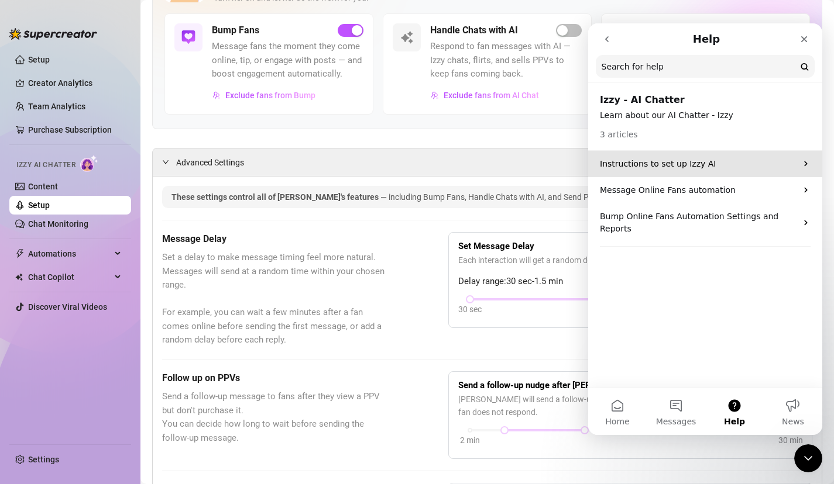
click at [681, 171] on div "Instructions to set up Izzy AI" at bounding box center [705, 164] width 234 height 26
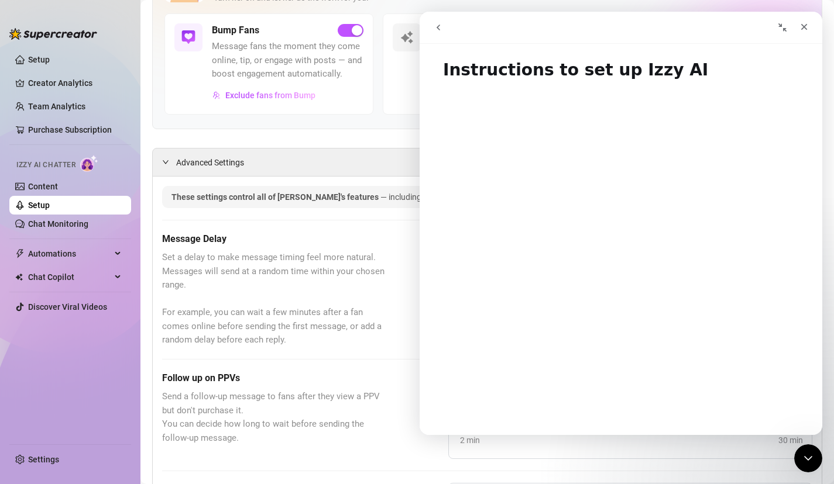
scroll to position [0, 0]
click at [283, 283] on span "Set a delay to make message timing feel more natural. Messages will send at a r…" at bounding box center [276, 299] width 228 height 97
click at [804, 22] on icon "Close" at bounding box center [803, 26] width 9 height 9
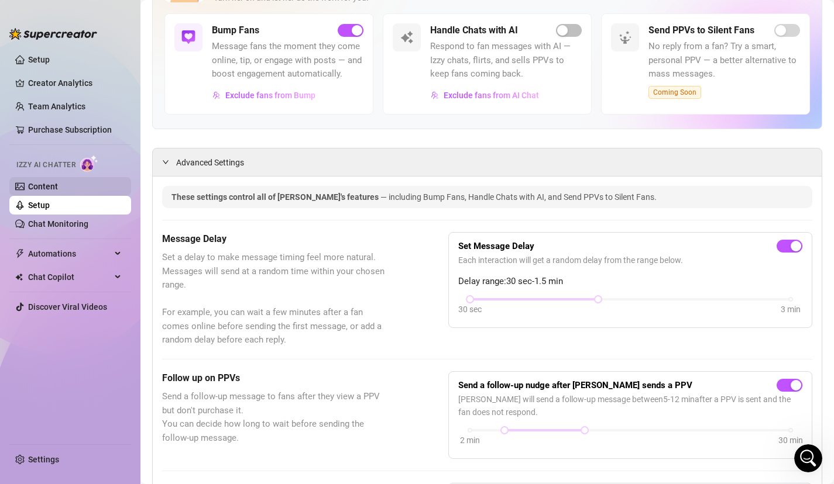
click at [58, 190] on link "Content" at bounding box center [43, 186] width 30 height 9
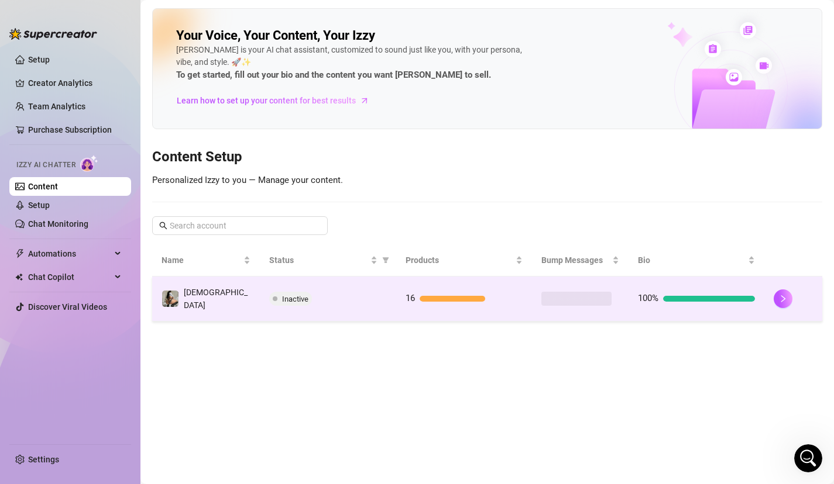
click at [294, 299] on span "Inactive" at bounding box center [295, 299] width 26 height 9
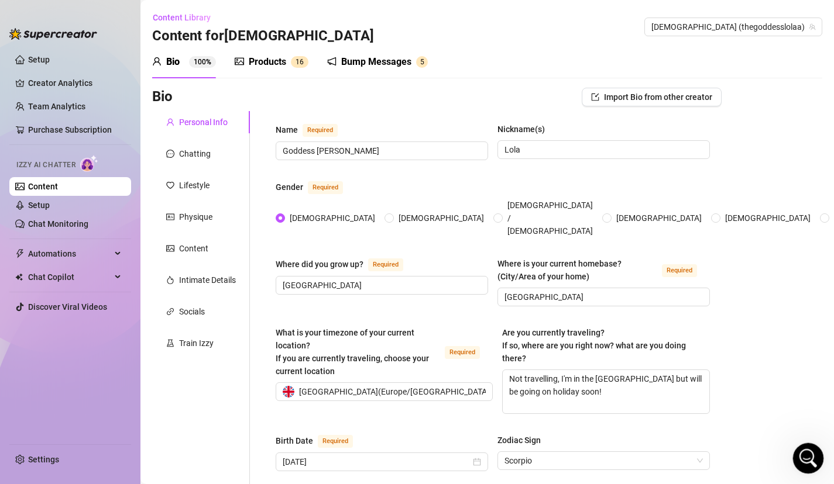
click at [814, 456] on icon "Open Intercom Messenger" at bounding box center [806, 456] width 19 height 19
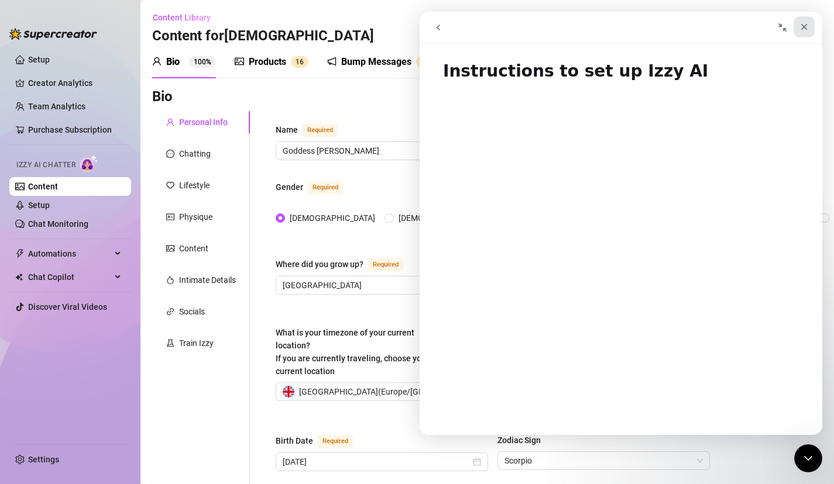
drag, startPoint x: 804, startPoint y: 25, endPoint x: 1224, endPoint y: 36, distance: 419.6
click at [804, 25] on icon "Close" at bounding box center [803, 26] width 9 height 9
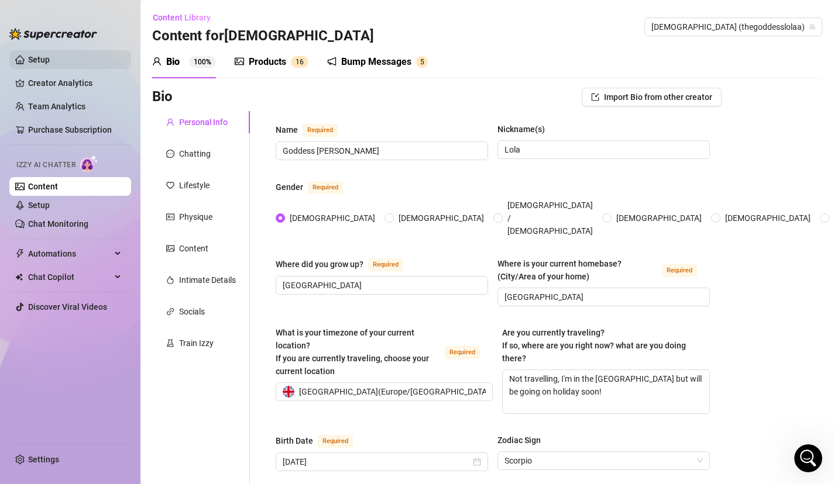
click at [48, 59] on link "Setup" at bounding box center [39, 59] width 22 height 9
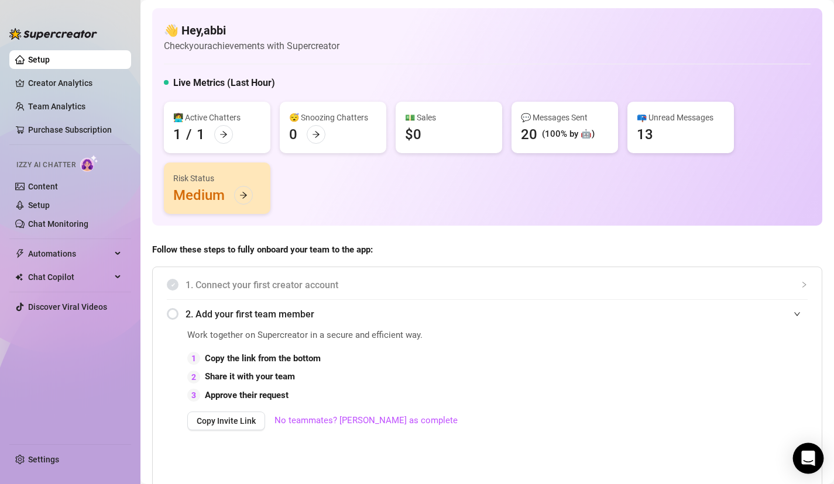
click at [811, 463] on icon "Open Intercom Messenger" at bounding box center [807, 458] width 13 height 15
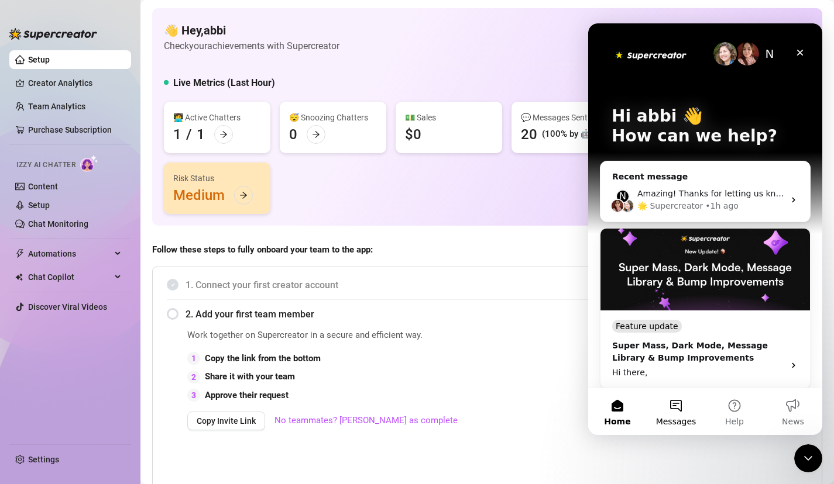
click at [683, 407] on button "Messages" at bounding box center [675, 411] width 58 height 47
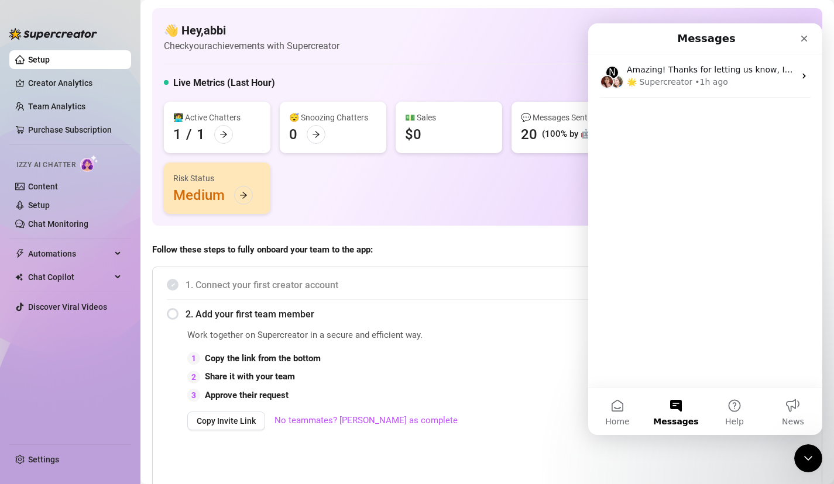
click at [727, 52] on nav "Messages" at bounding box center [705, 38] width 234 height 31
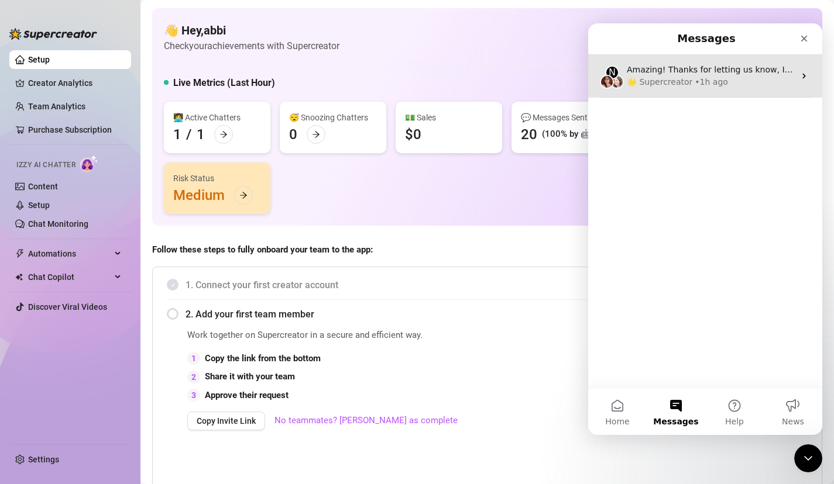
click at [724, 81] on div "🌟 Supercreator • 1h ago" at bounding box center [710, 82] width 168 height 12
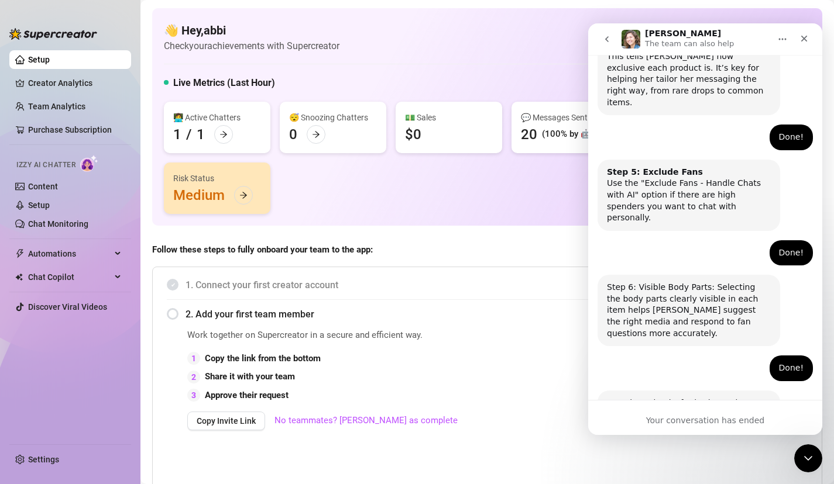
scroll to position [734, 0]
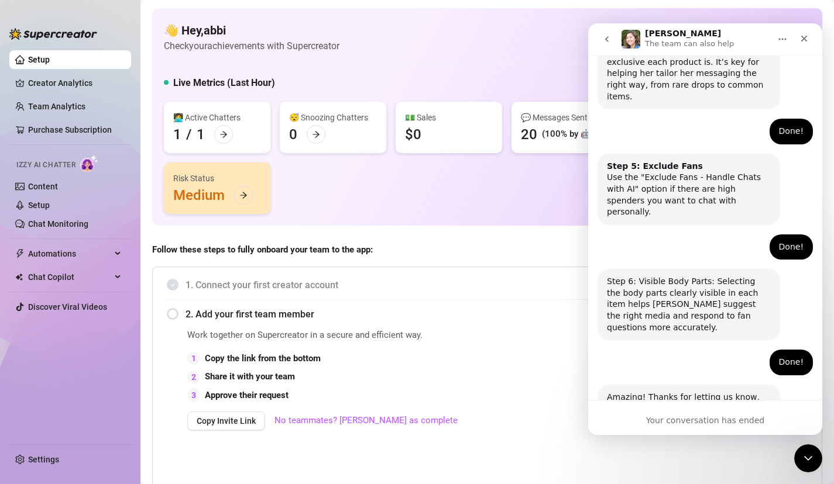
click at [54, 188] on link "Content" at bounding box center [43, 186] width 30 height 9
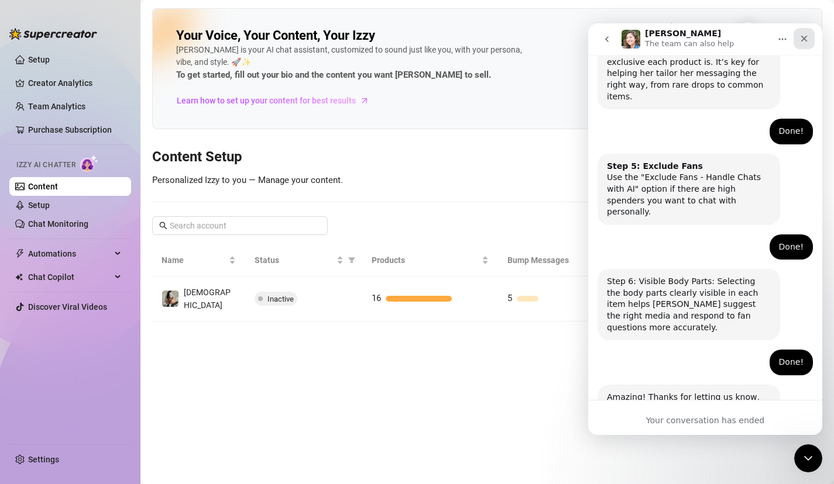
click at [804, 39] on icon "Close" at bounding box center [804, 39] width 6 height 6
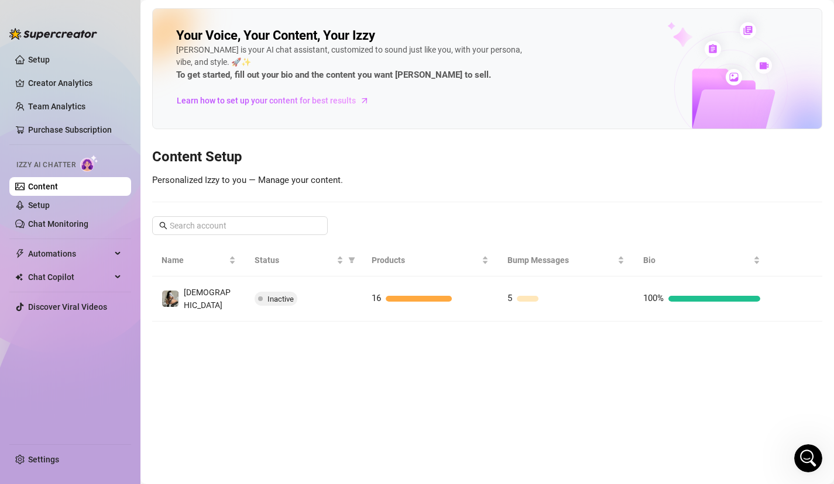
scroll to position [734, 0]
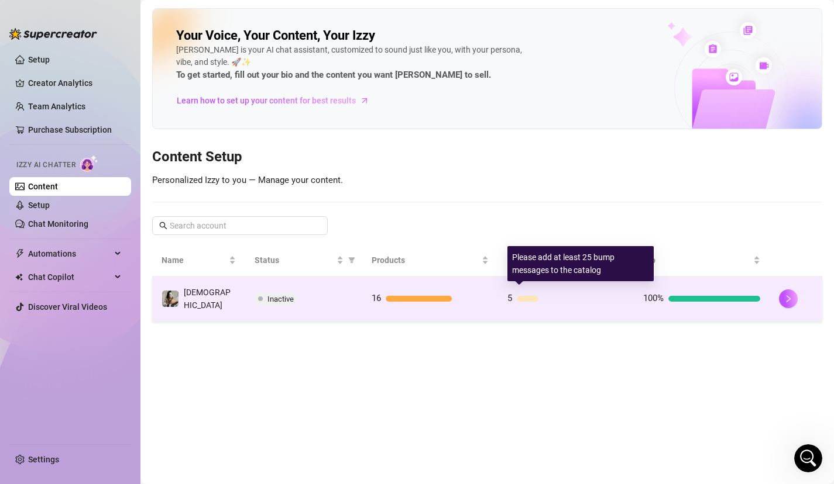
click at [557, 292] on div "5" at bounding box center [565, 299] width 117 height 14
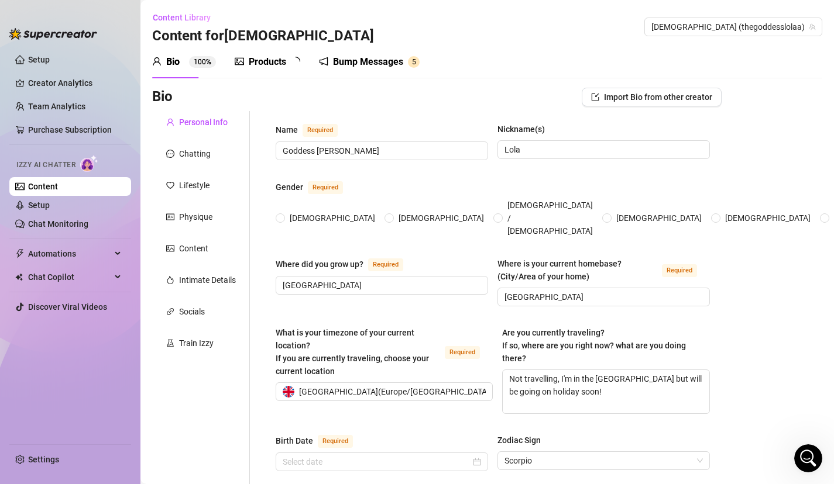
radio input "true"
type input "[DATE]"
click at [390, 63] on div "Bump Messages" at bounding box center [376, 62] width 70 height 14
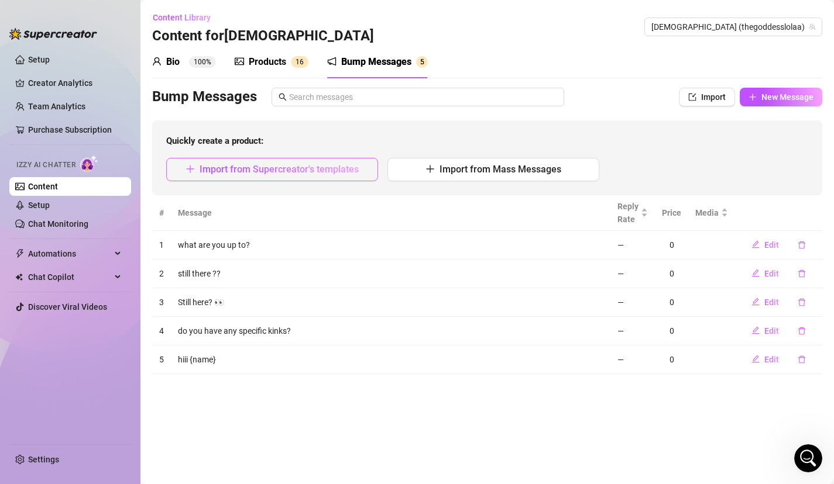
click at [324, 166] on span "Import from Supercreator's templates" at bounding box center [278, 169] width 159 height 11
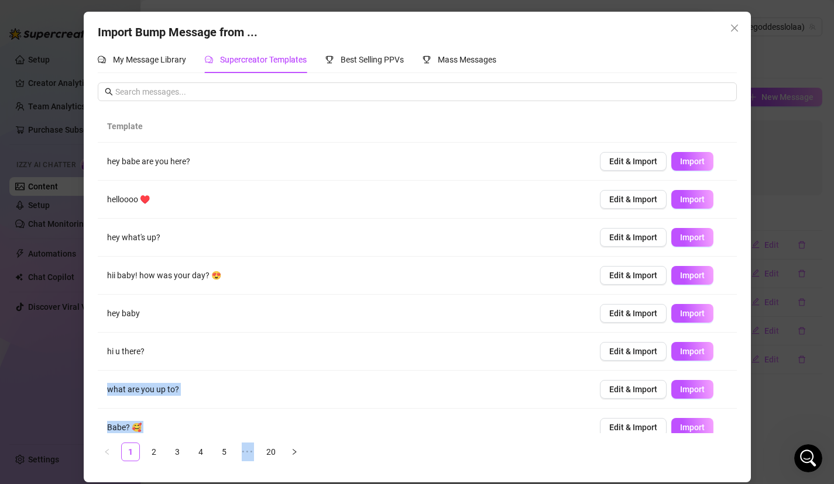
scroll to position [89, 0]
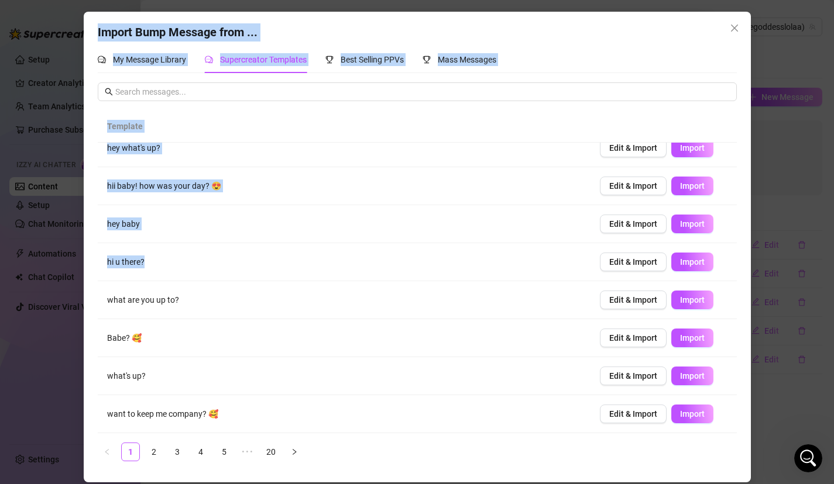
drag, startPoint x: 259, startPoint y: 360, endPoint x: 259, endPoint y: 489, distance: 129.3
click at [259, 484] on html "Setup Creator Analytics Team Analytics Purchase Subscription Izzy AI Chatter Co…" at bounding box center [417, 242] width 834 height 484
click at [221, 452] on link "5" at bounding box center [224, 452] width 18 height 18
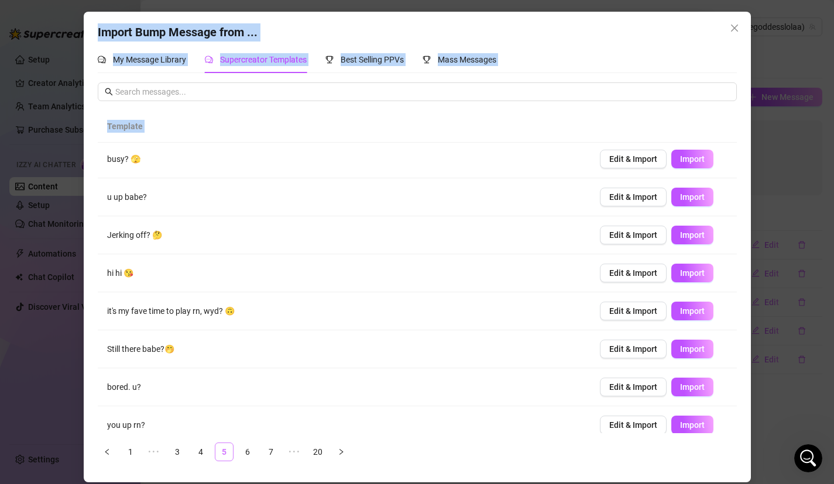
scroll to position [0, 0]
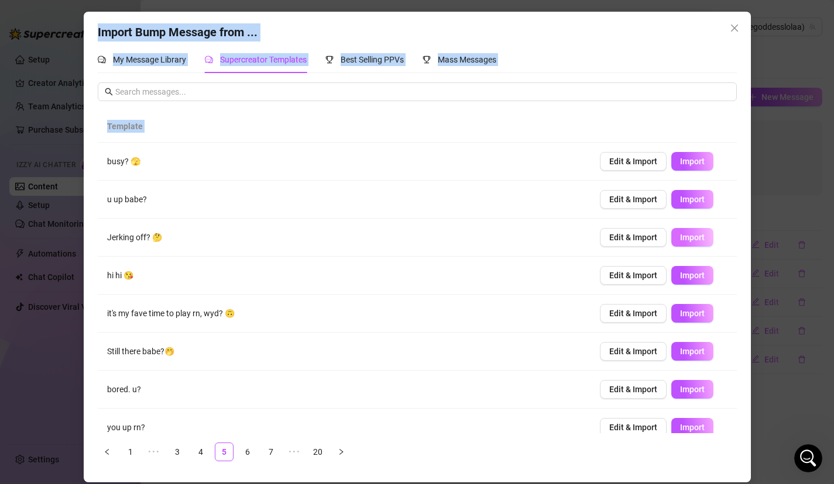
click at [687, 239] on span "Import" at bounding box center [692, 237] width 25 height 9
click at [245, 451] on link "6" at bounding box center [248, 452] width 18 height 18
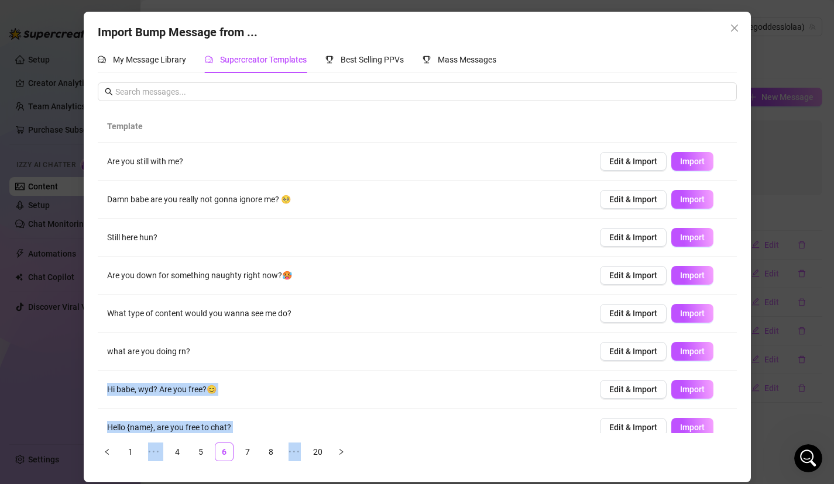
scroll to position [89, 0]
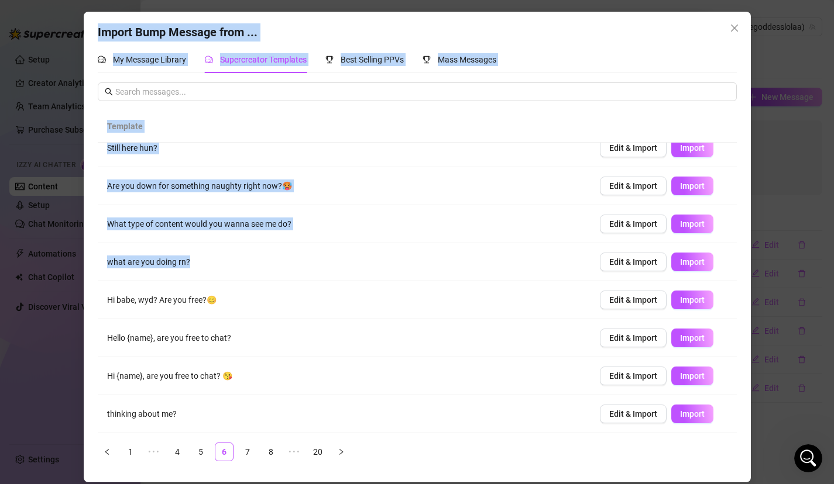
drag, startPoint x: 316, startPoint y: 352, endPoint x: 319, endPoint y: 491, distance: 138.7
click at [319, 484] on html "Setup Creator Analytics Team Analytics Purchase Subscription Izzy AI Chatter Co…" at bounding box center [417, 242] width 834 height 484
click at [696, 408] on button "Import" at bounding box center [692, 414] width 42 height 19
type textarea "thinking about me?"
click at [247, 454] on link "7" at bounding box center [248, 452] width 18 height 18
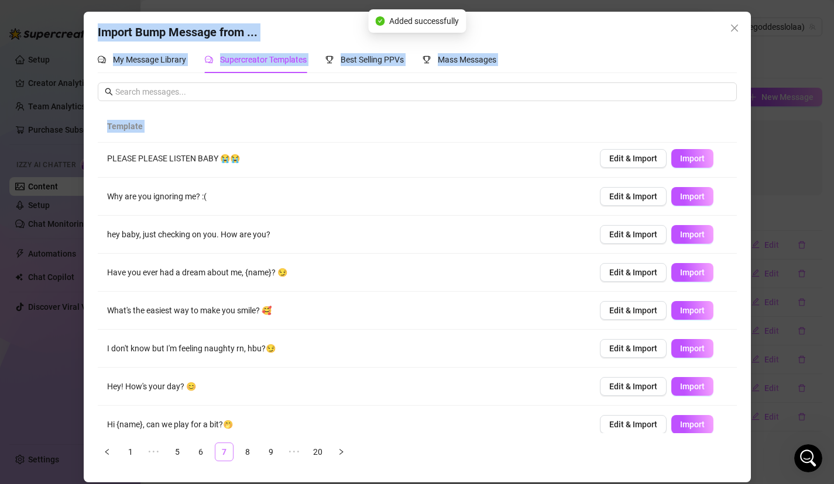
scroll to position [0, 0]
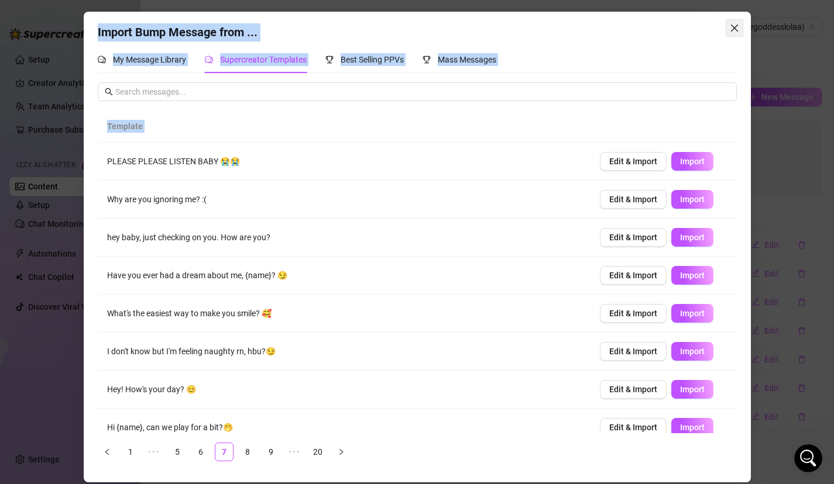
click at [732, 27] on icon "close" at bounding box center [733, 27] width 9 height 9
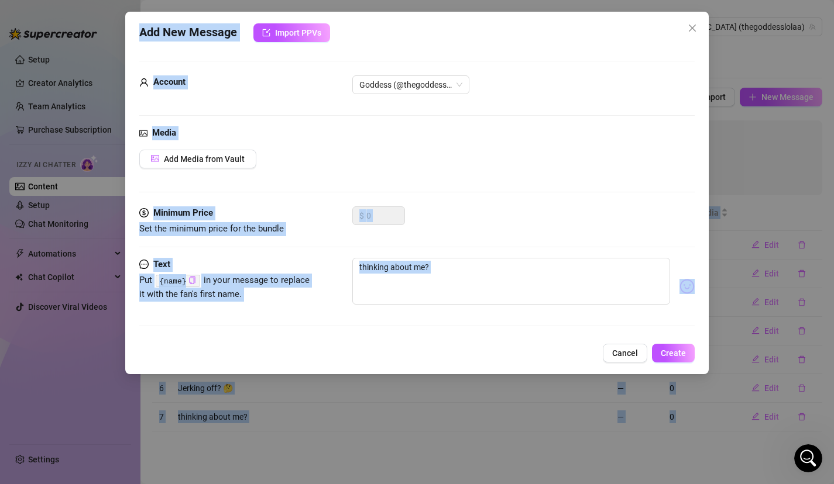
click at [602, 153] on div "Add Media from Vault" at bounding box center [417, 159] width 556 height 19
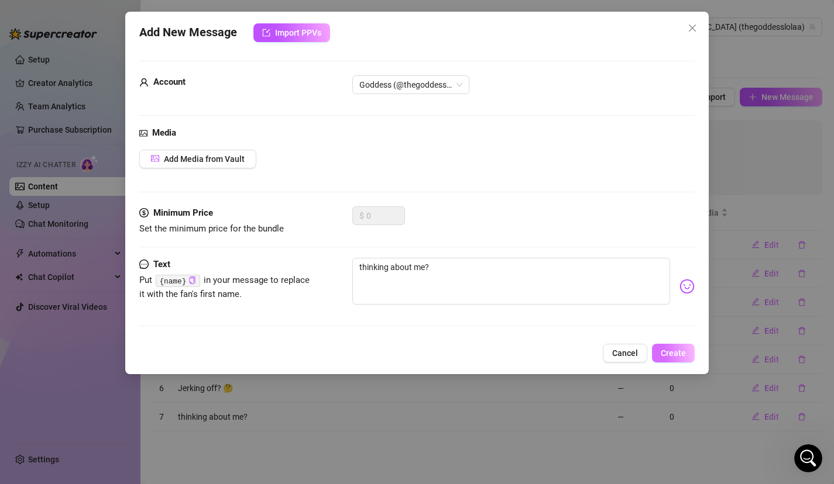
click at [676, 347] on button "Create" at bounding box center [673, 353] width 43 height 19
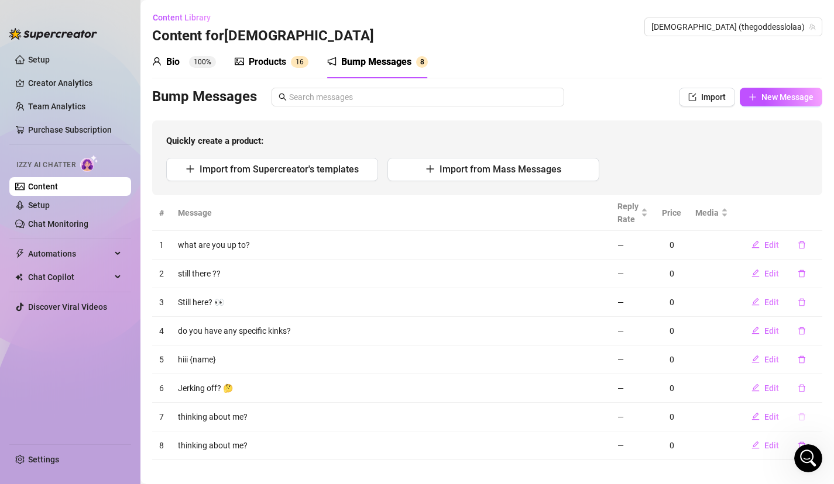
click at [801, 416] on icon "delete" at bounding box center [801, 417] width 8 height 8
click at [817, 390] on span "Yes" at bounding box center [814, 386] width 14 height 9
click at [50, 205] on link "Setup" at bounding box center [39, 205] width 22 height 9
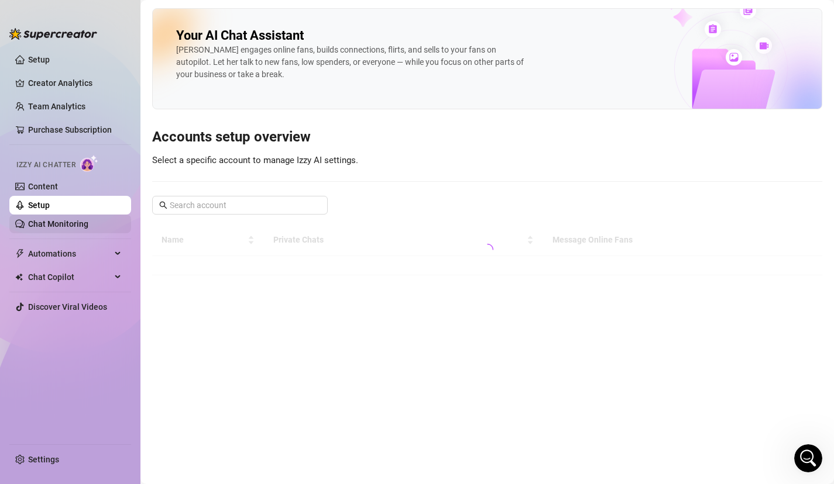
click at [76, 219] on link "Chat Monitoring" at bounding box center [58, 223] width 60 height 9
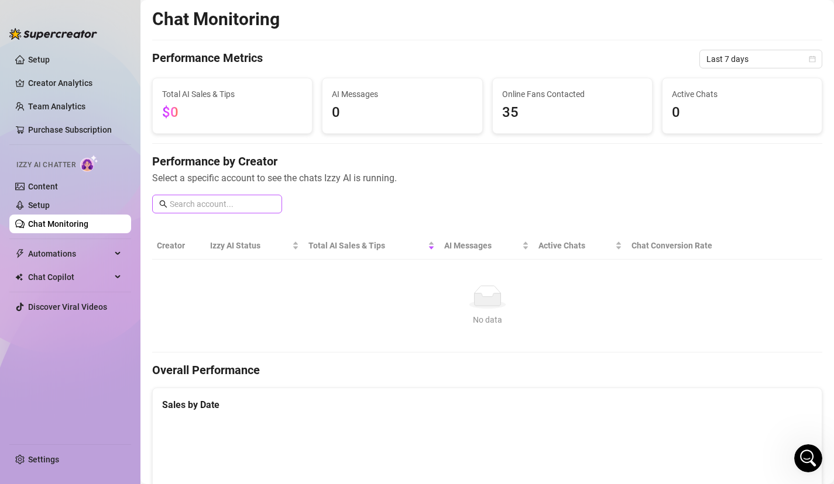
click at [261, 211] on span at bounding box center [217, 204] width 130 height 19
click at [50, 210] on link "Setup" at bounding box center [39, 205] width 22 height 9
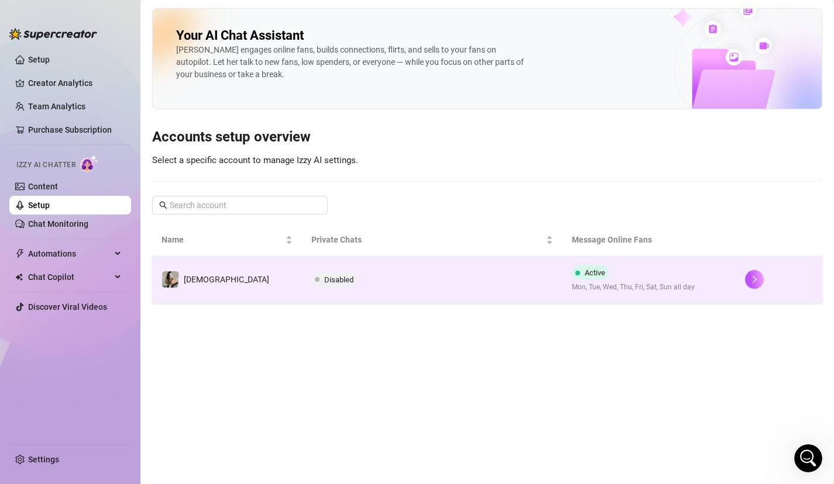
click at [343, 289] on td "Disabled" at bounding box center [432, 279] width 260 height 47
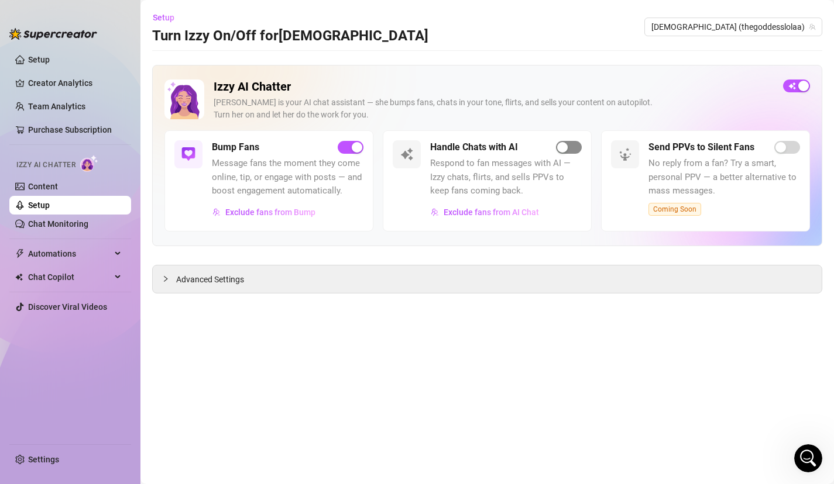
click at [565, 152] on div "button" at bounding box center [562, 147] width 11 height 11
click at [392, 280] on div "Advanced Settings" at bounding box center [487, 279] width 669 height 27
click at [368, 284] on div "Advanced Settings" at bounding box center [487, 279] width 669 height 27
click at [222, 290] on div "Advanced Settings" at bounding box center [487, 279] width 669 height 27
click at [222, 283] on span "Advanced Settings" at bounding box center [210, 279] width 68 height 13
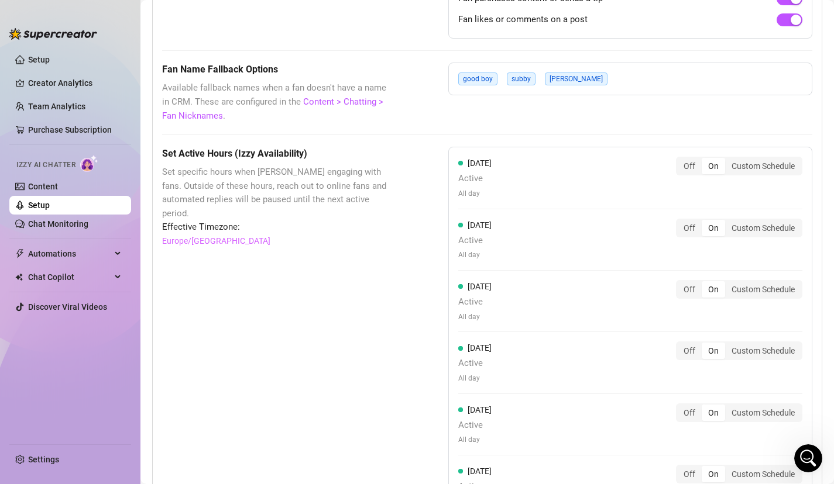
scroll to position [913, 0]
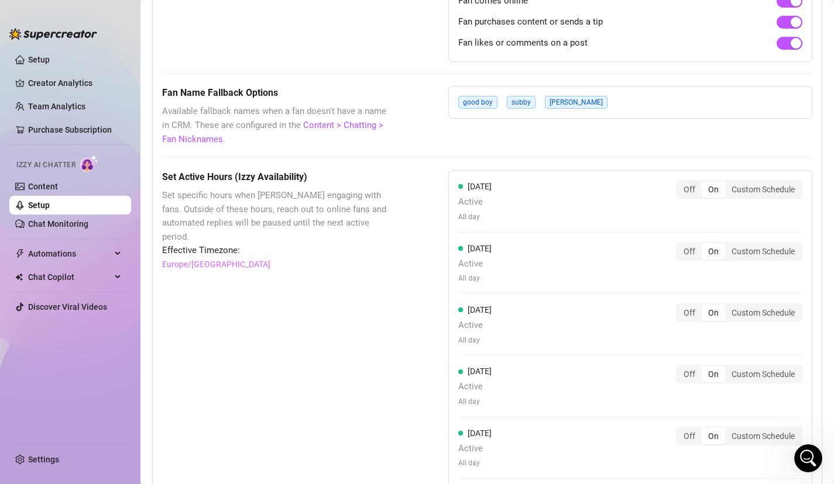
click at [656, 95] on div "good boy subby bish" at bounding box center [630, 102] width 364 height 33
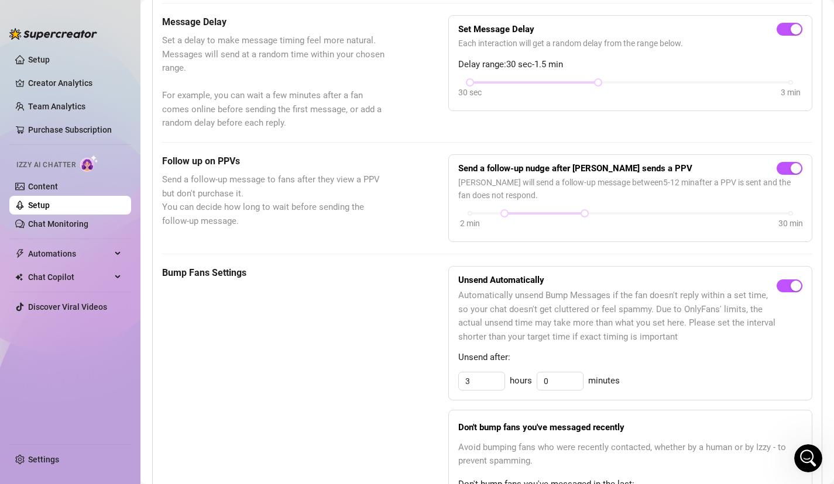
scroll to position [326, 0]
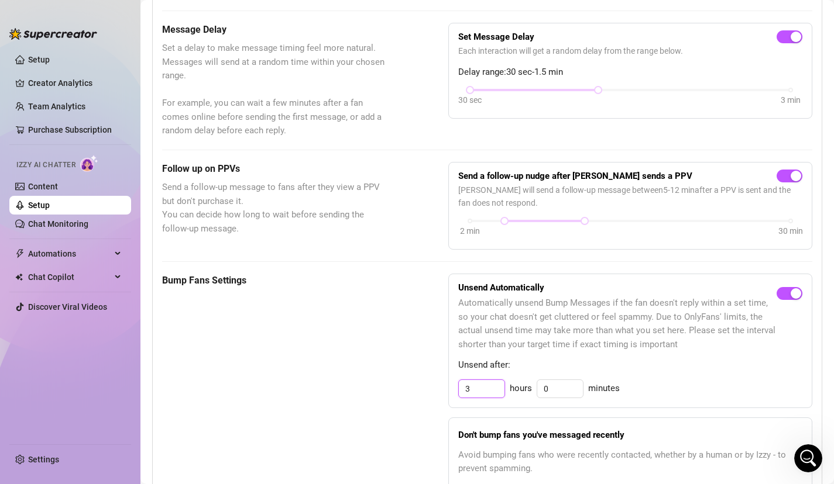
click at [484, 386] on input "3" at bounding box center [482, 389] width 46 height 18
type input "2"
click at [429, 371] on div "Bump Fans Settings Unsend Automatically Automatically unsend Bump Messages if t…" at bounding box center [487, 461] width 650 height 375
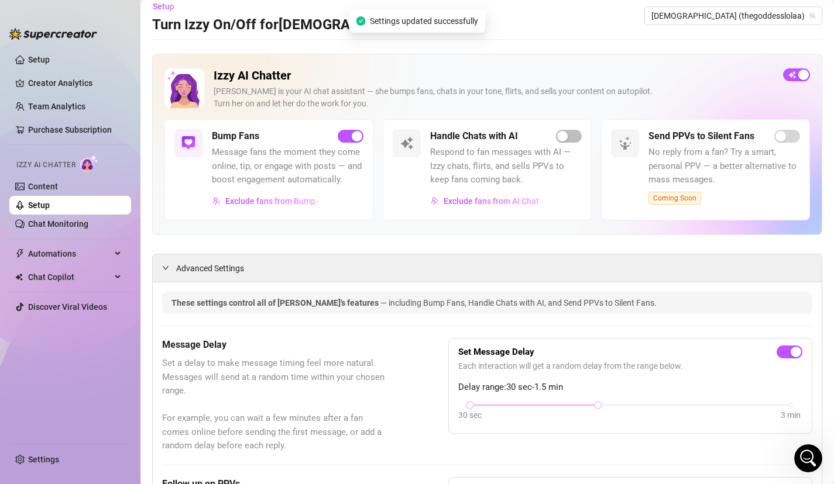
scroll to position [0, 0]
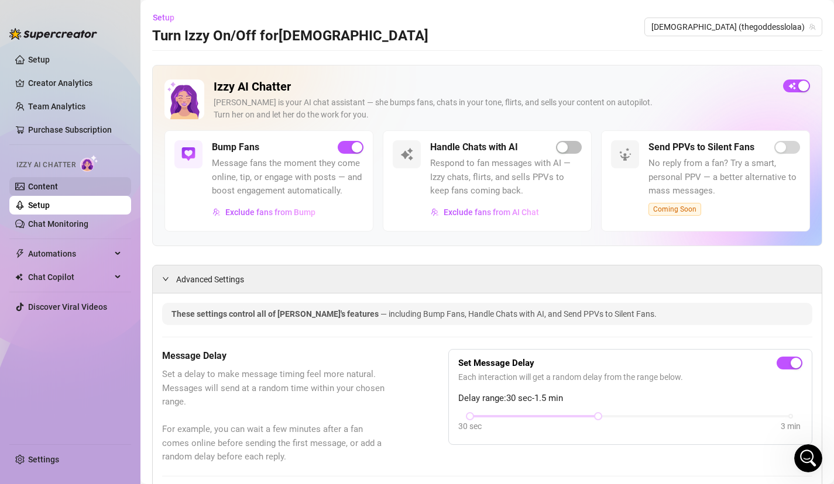
click at [58, 184] on link "Content" at bounding box center [43, 186] width 30 height 9
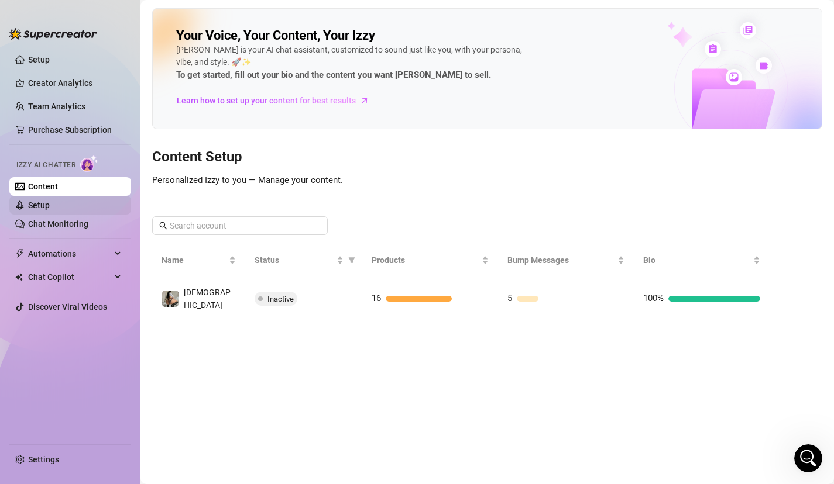
click at [50, 205] on link "Setup" at bounding box center [39, 205] width 22 height 9
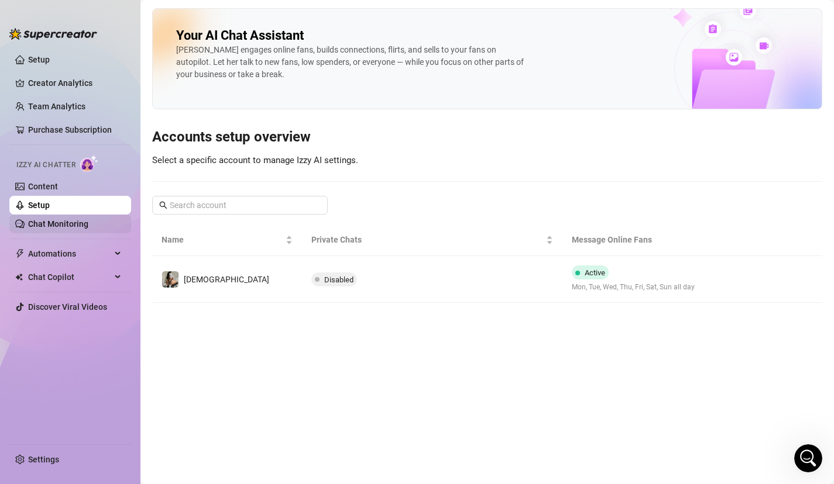
click at [88, 228] on link "Chat Monitoring" at bounding box center [58, 223] width 60 height 9
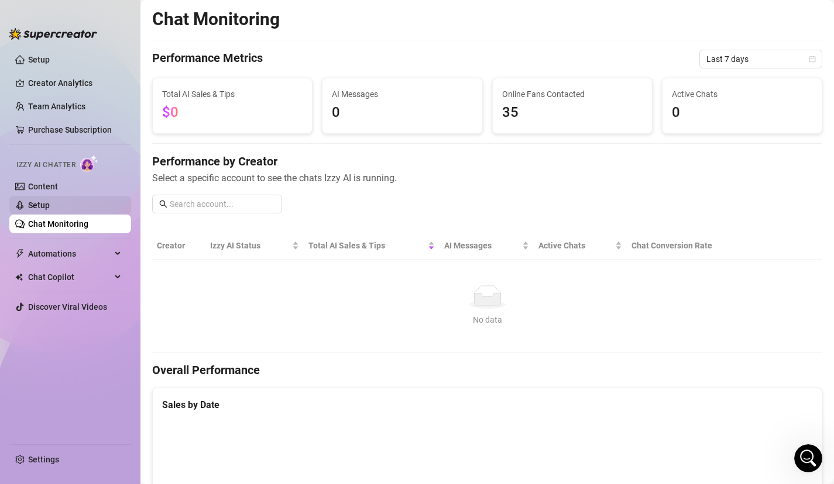
click at [50, 210] on link "Setup" at bounding box center [39, 205] width 22 height 9
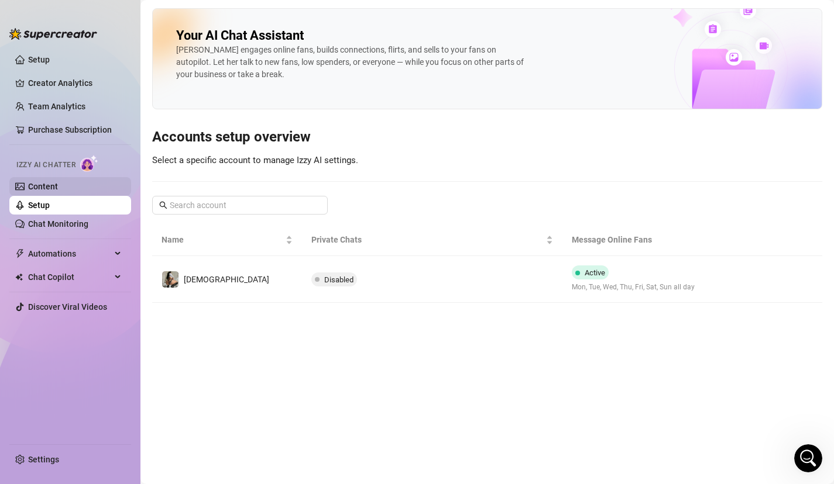
click at [58, 191] on link "Content" at bounding box center [43, 186] width 30 height 9
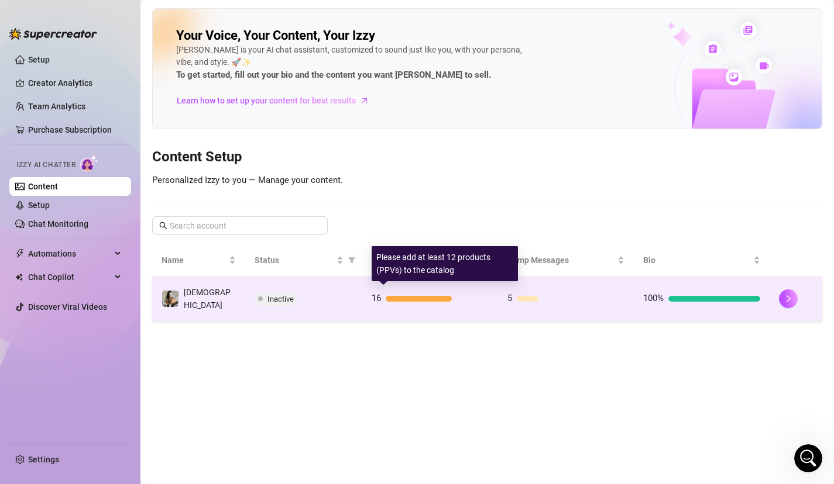
click at [424, 302] on div "16" at bounding box center [429, 299] width 117 height 14
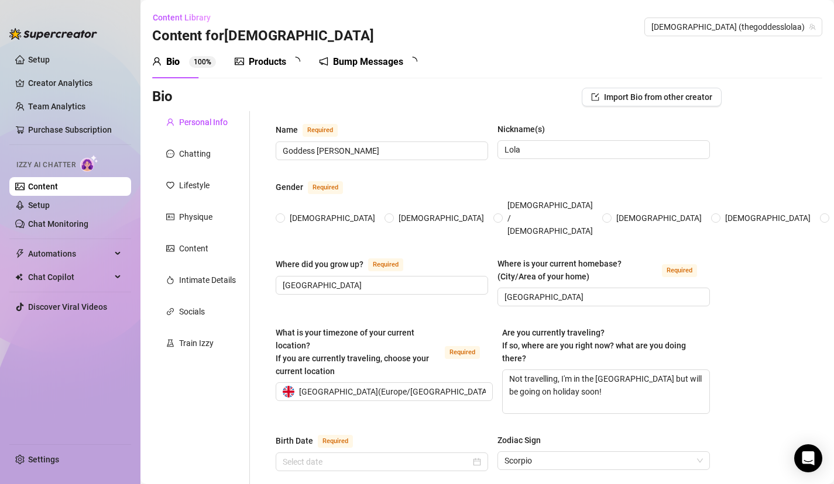
radio input "true"
type input "[DATE]"
click at [811, 447] on div "Open Intercom Messenger" at bounding box center [808, 458] width 31 height 31
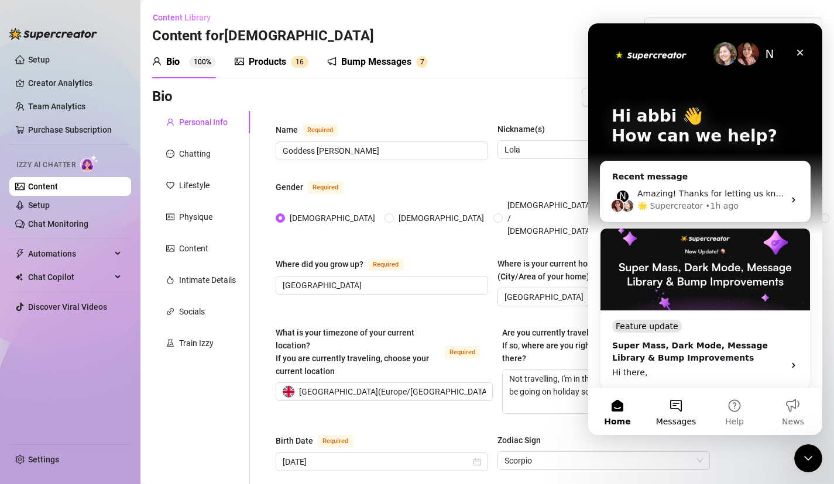
click at [676, 404] on button "Messages" at bounding box center [675, 411] width 58 height 47
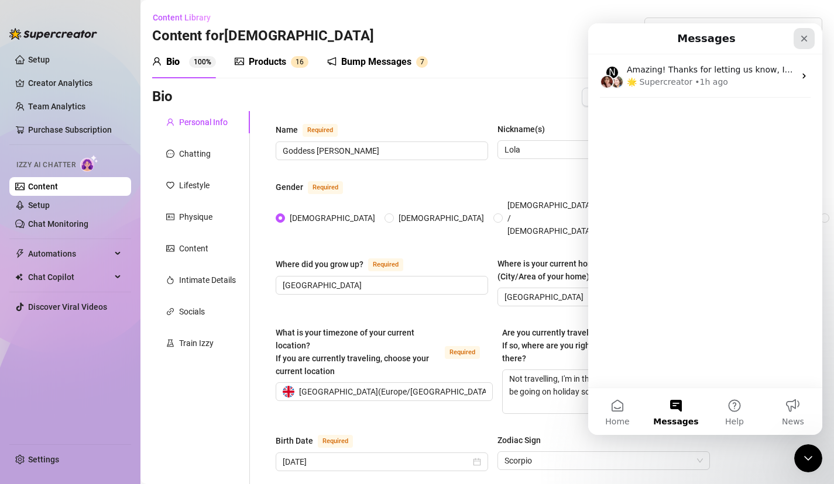
click at [805, 36] on icon "Close" at bounding box center [803, 38] width 9 height 9
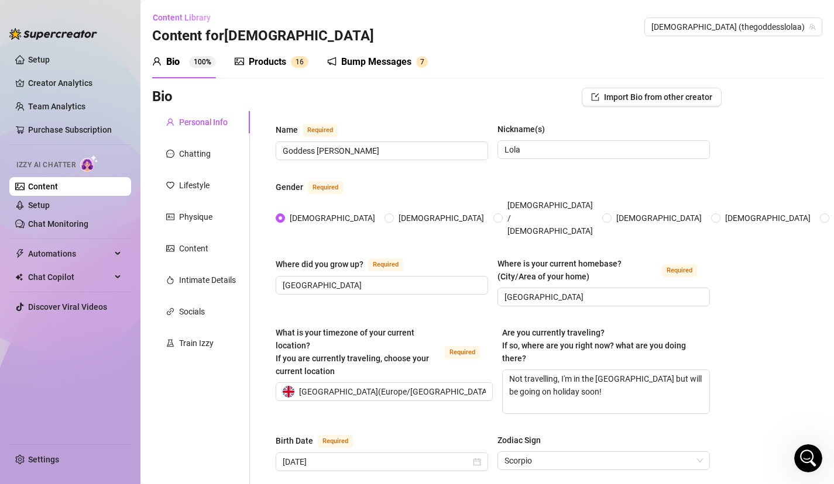
click at [621, 337] on div "Are you currently traveling? If so, where are you right now? what are you doing…" at bounding box center [601, 345] width 199 height 39
click at [621, 370] on textarea "Not travelling, I'm in the [GEOGRAPHIC_DATA] but will be going on holiday soon!" at bounding box center [605, 391] width 206 height 43
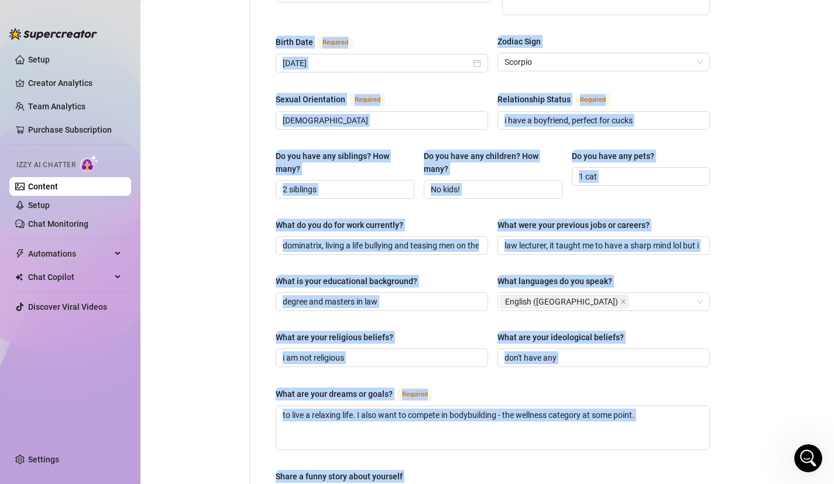
scroll to position [512, 0]
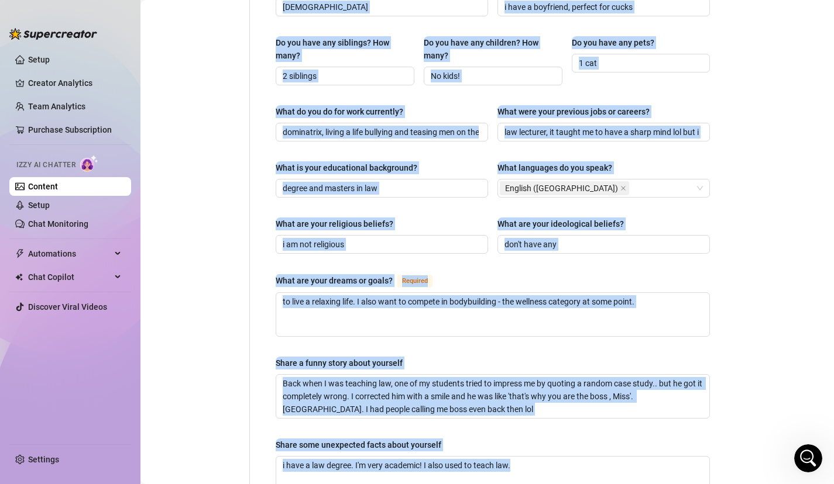
drag, startPoint x: 613, startPoint y: 333, endPoint x: 604, endPoint y: 492, distance: 158.8
click at [604, 484] on html "Setup Creator Analytics Team Analytics Purchase Subscription Izzy AI Chatter Co…" at bounding box center [417, 242] width 834 height 484
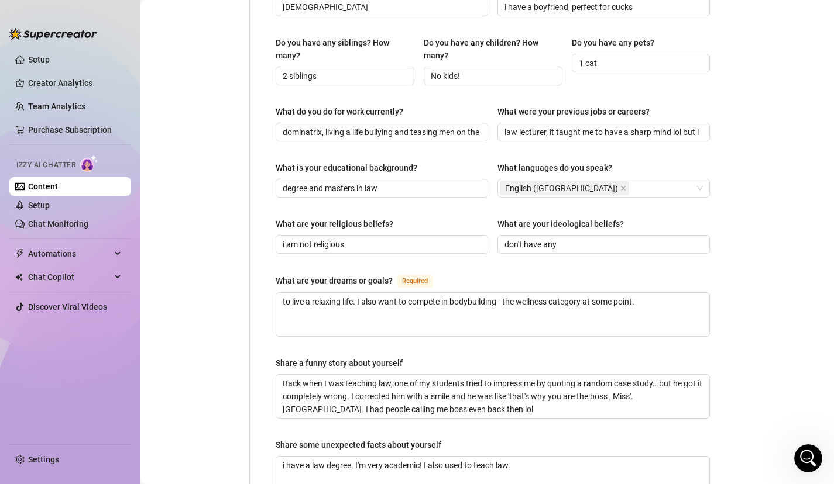
click at [768, 299] on div "Bio Import Bio from other creator Personal Info Chatting Lifestyle Physique Con…" at bounding box center [487, 123] width 670 height 1097
click at [665, 293] on textarea "to live a relaxing life. I also want to compete in bodybuilding - the wellness …" at bounding box center [492, 314] width 433 height 43
type textarea "to live a relaxing life. I also want to compete in bodybuilding - the wellness …"
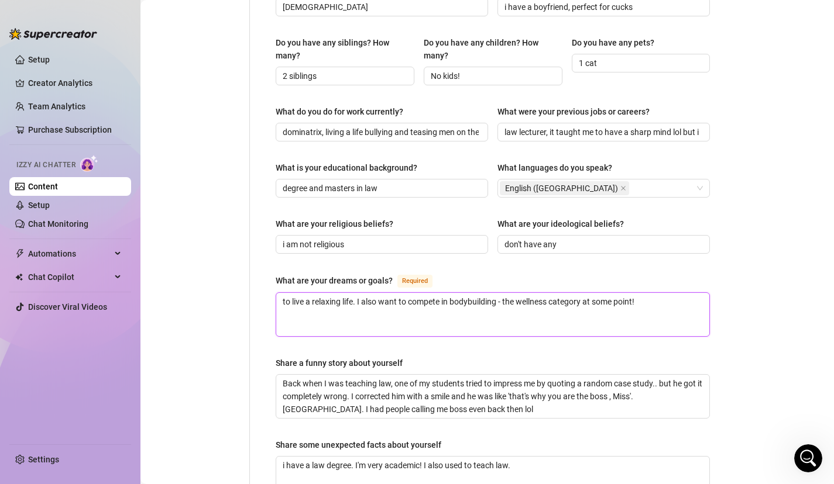
type textarea "to live a relaxing life. I also want to compete in bodybuilding - the wellness …"
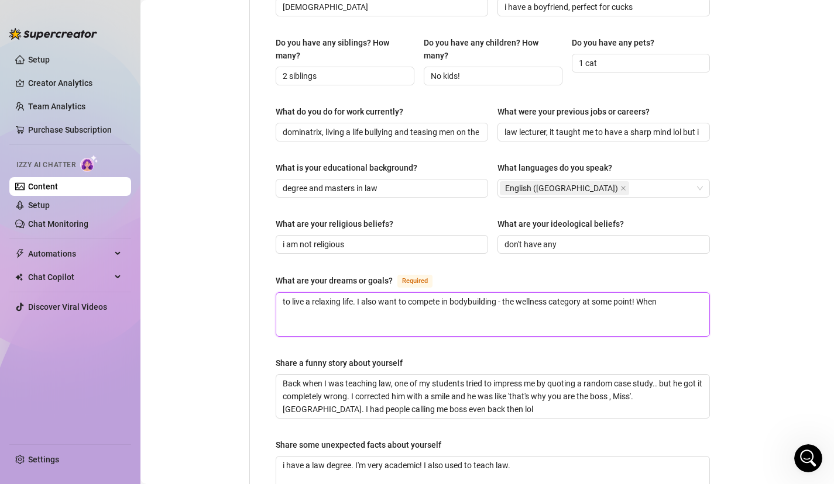
type textarea "to live a relaxing life. I also want to compete in bodybuilding - the wellness …"
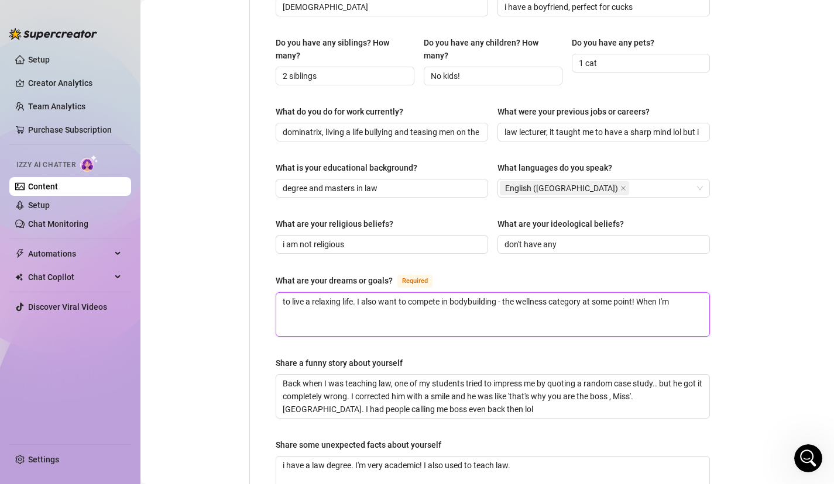
type textarea "to live a relaxing life. I also want to compete in bodybuilding - the wellness …"
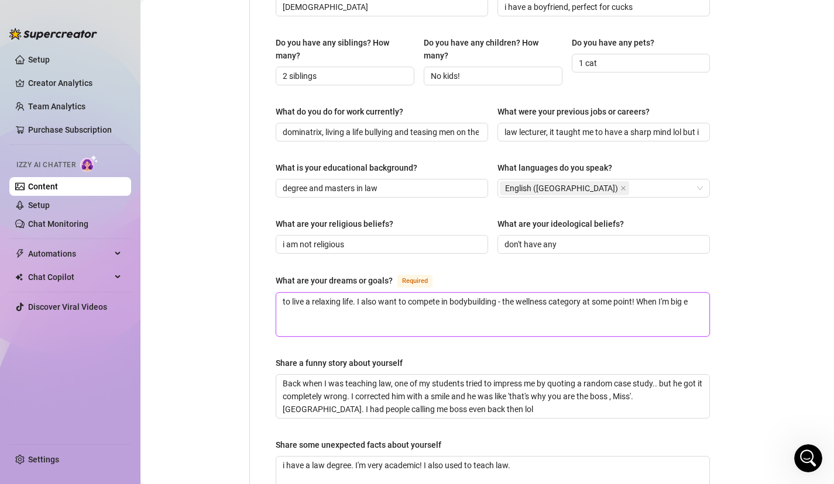
type textarea "to live a relaxing life. I also want to compete in bodybuilding - the wellness …"
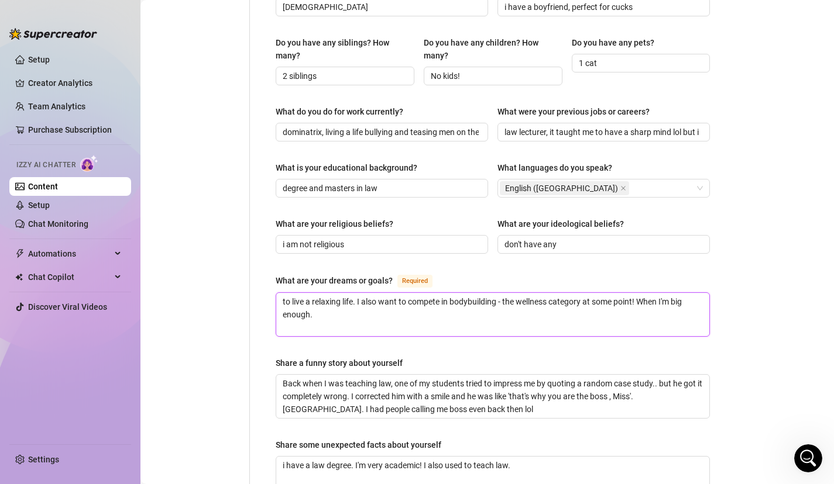
type textarea "to live a relaxing life. I also want to compete in bodybuilding - the wellness …"
click at [773, 293] on div "Bio Import Bio from other creator Personal Info Chatting Lifestyle Physique Con…" at bounding box center [487, 123] width 670 height 1097
click at [50, 210] on link "Setup" at bounding box center [39, 205] width 22 height 9
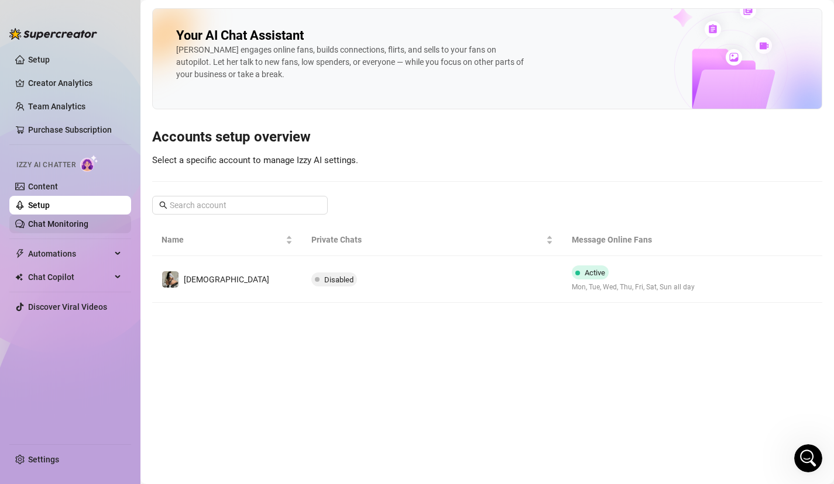
click at [53, 219] on link "Chat Monitoring" at bounding box center [58, 223] width 60 height 9
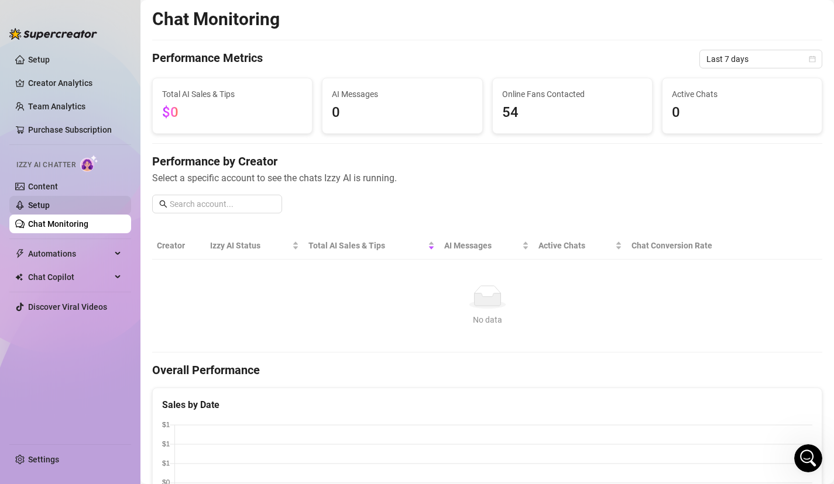
click at [50, 201] on link "Setup" at bounding box center [39, 205] width 22 height 9
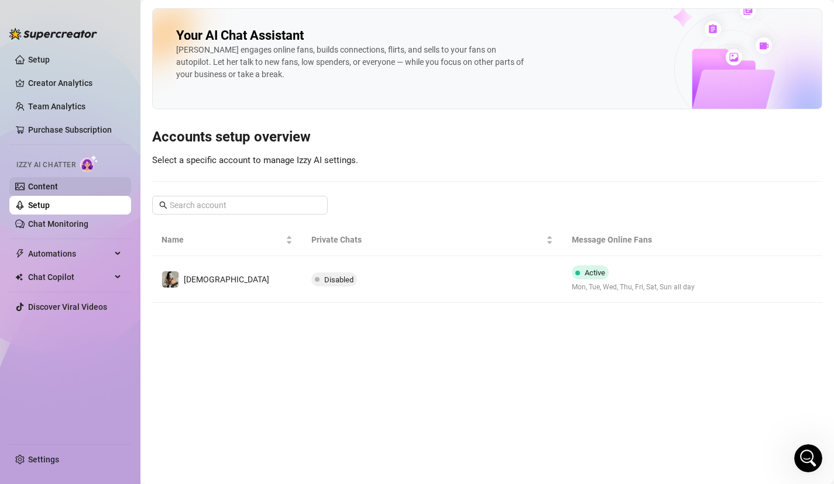
click at [51, 191] on link "Content" at bounding box center [43, 186] width 30 height 9
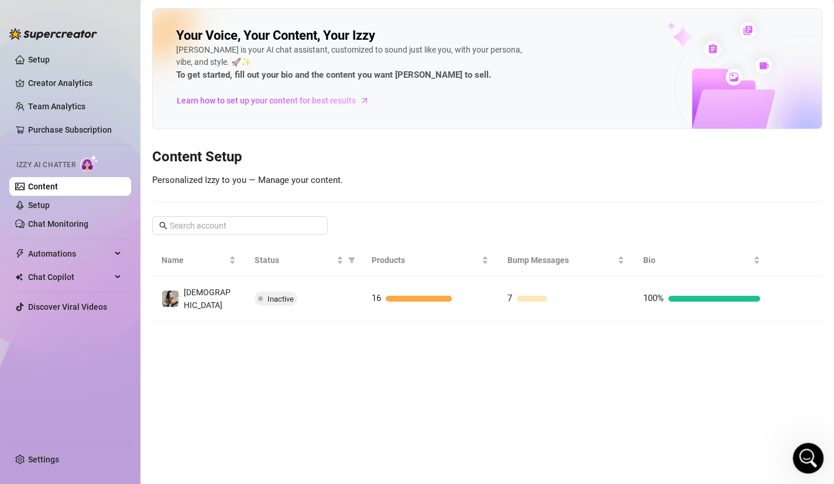
click at [801, 460] on icon "Open Intercom Messenger" at bounding box center [806, 456] width 19 height 19
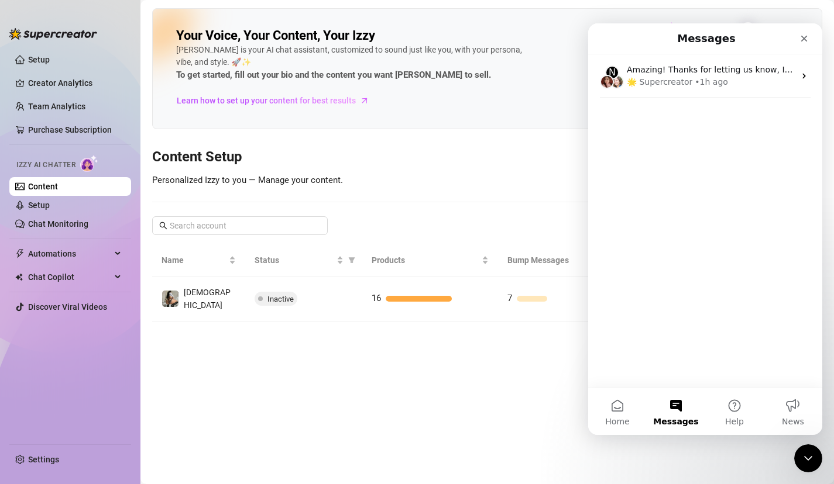
click at [816, 30] on nav "Messages" at bounding box center [705, 38] width 234 height 31
click at [816, 24] on nav "Messages" at bounding box center [705, 38] width 234 height 31
click at [800, 37] on icon "Close" at bounding box center [803, 38] width 9 height 9
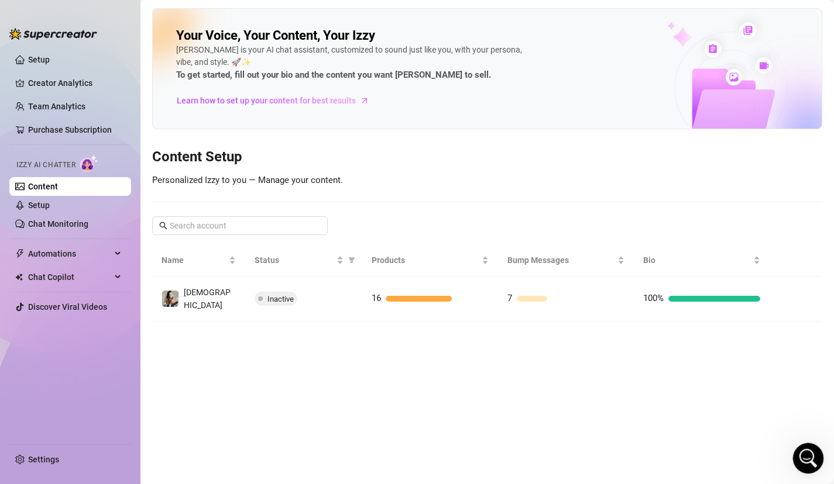
click at [810, 464] on div "Open Intercom Messenger" at bounding box center [806, 457] width 39 height 39
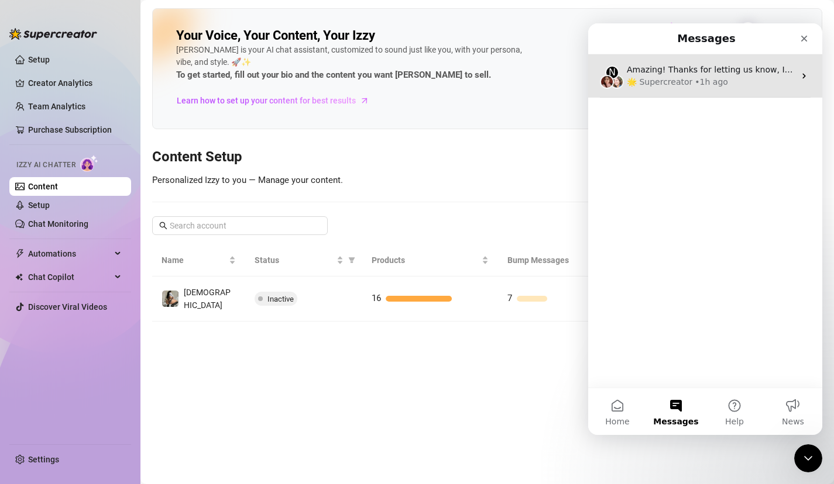
click at [698, 87] on div "• 1h ago" at bounding box center [710, 82] width 33 height 12
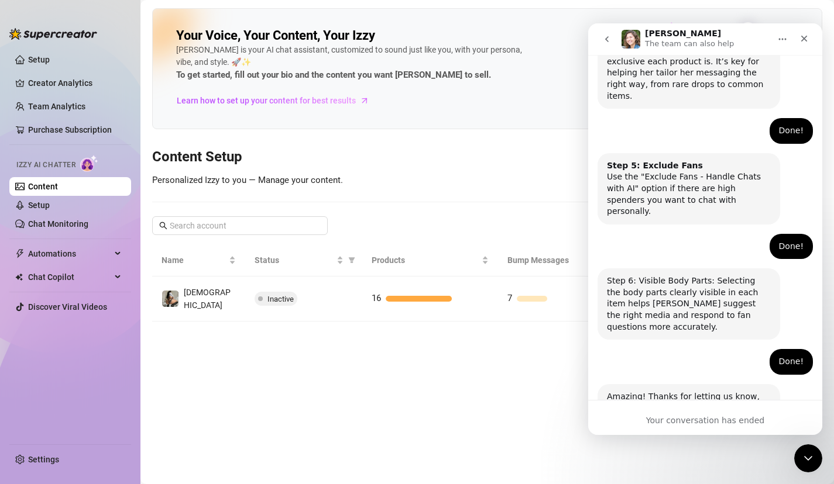
scroll to position [734, 0]
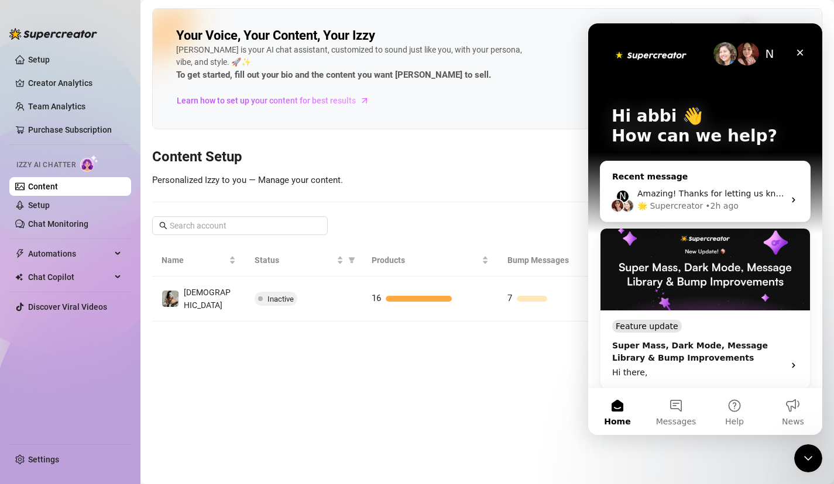
click at [681, 188] on div "Amazing! Thanks for letting us know, I’ll review your bio now and make sure eve…" at bounding box center [710, 194] width 147 height 12
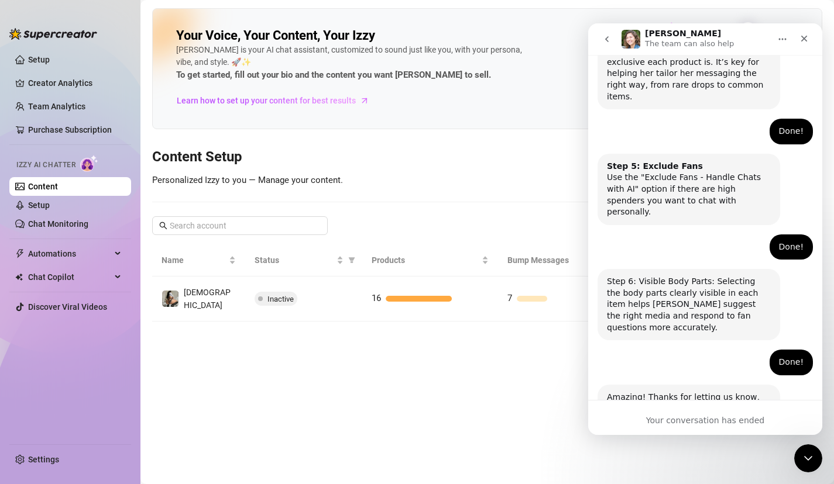
click at [231, 398] on main "Your Voice, Your Content, Your [PERSON_NAME] is your AI chat assistant, customi…" at bounding box center [486, 242] width 693 height 484
click at [50, 206] on link "Setup" at bounding box center [39, 205] width 22 height 9
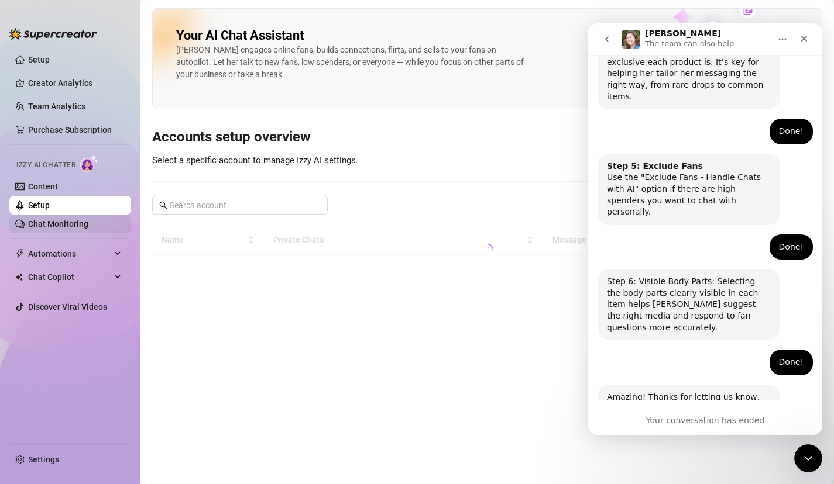
click at [83, 221] on link "Chat Monitoring" at bounding box center [58, 223] width 60 height 9
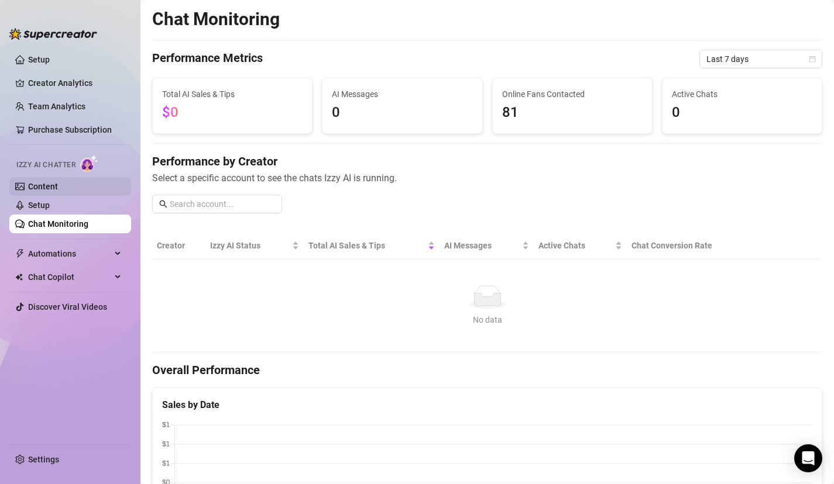
click at [58, 184] on link "Content" at bounding box center [43, 186] width 30 height 9
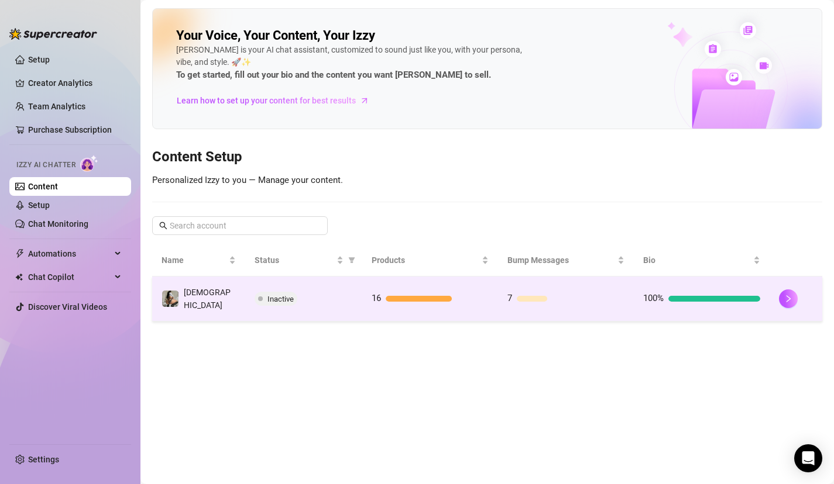
click at [409, 296] on div at bounding box center [418, 299] width 66 height 6
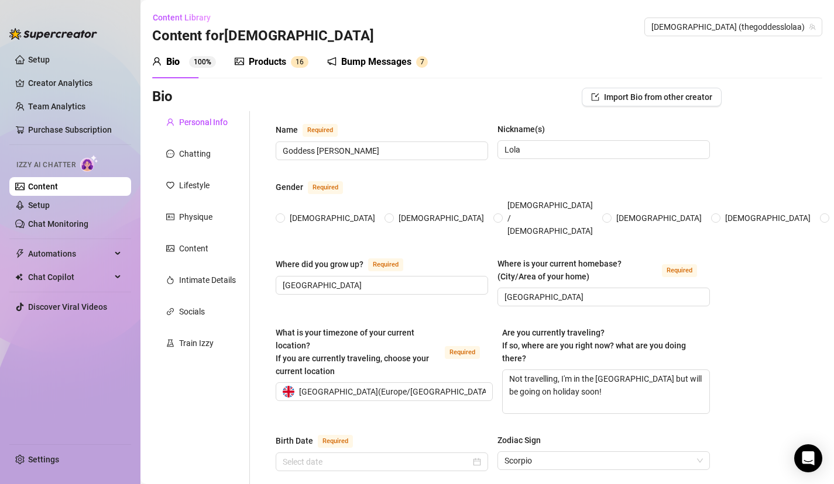
radio input "true"
type input "[DATE]"
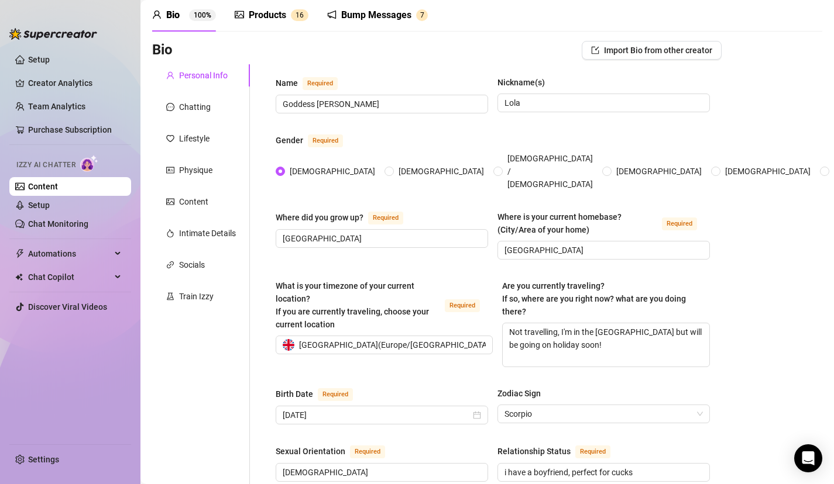
scroll to position [23, 0]
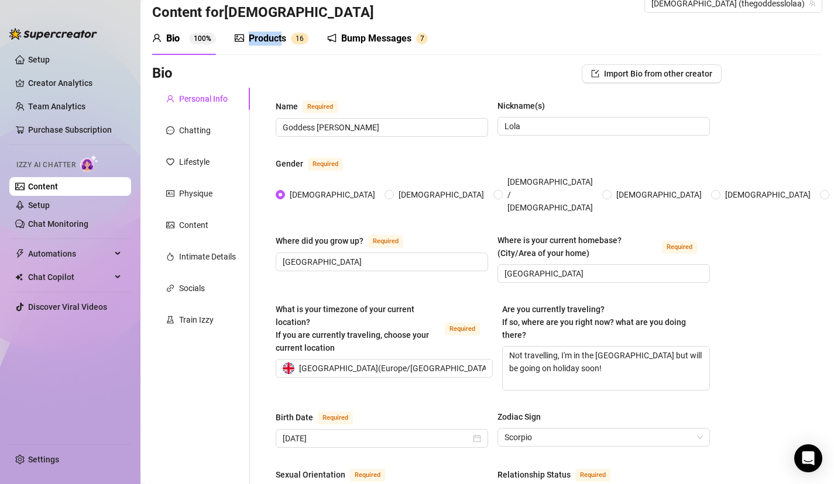
click at [283, 30] on div "Products 1 6" at bounding box center [272, 38] width 74 height 33
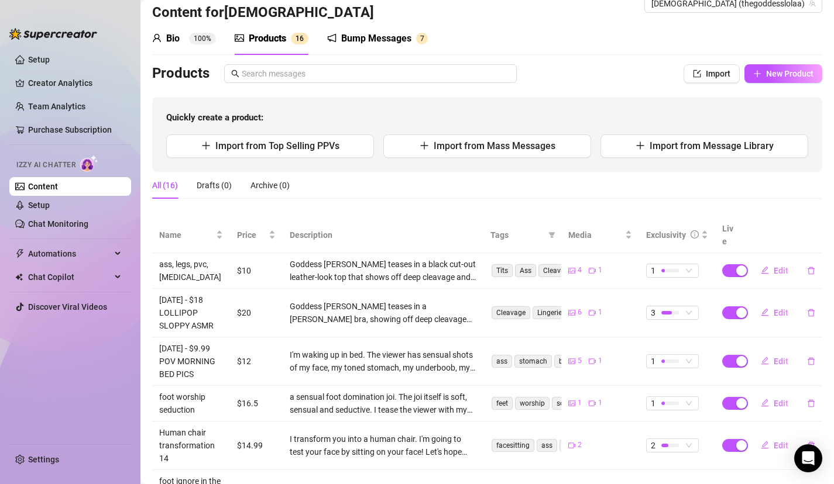
click at [450, 338] on td "I'm waking up in bed. The viewer has sensual shots of my face, my toned stomach…" at bounding box center [383, 362] width 201 height 49
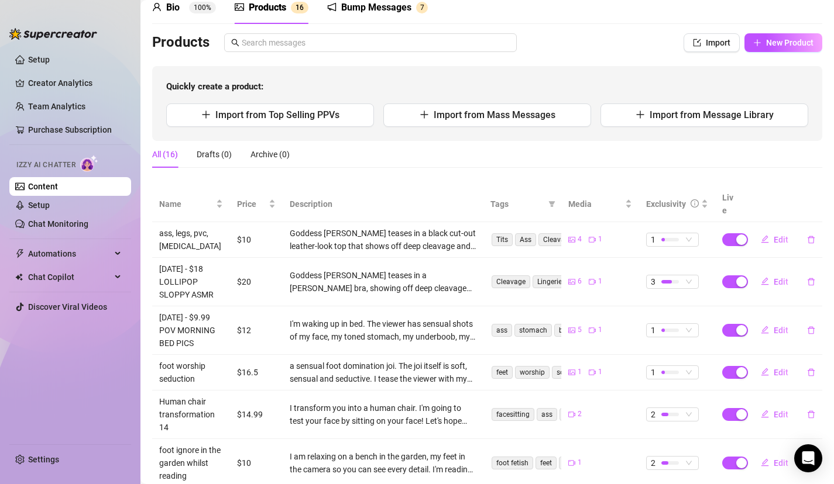
scroll to position [47, 0]
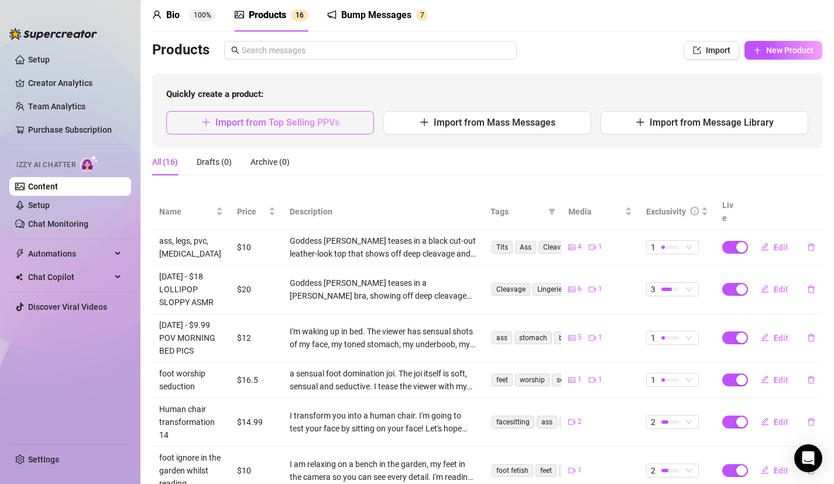
click at [344, 127] on button "Import from Top Selling PPVs" at bounding box center [270, 122] width 208 height 23
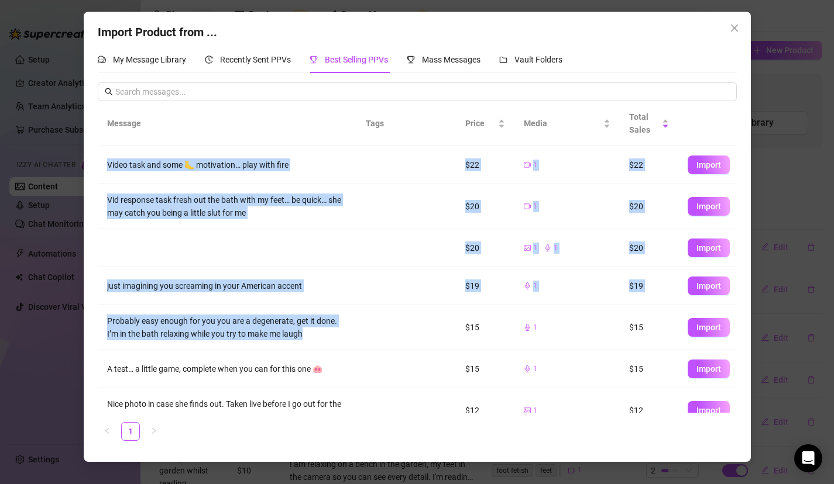
scroll to position [20, 0]
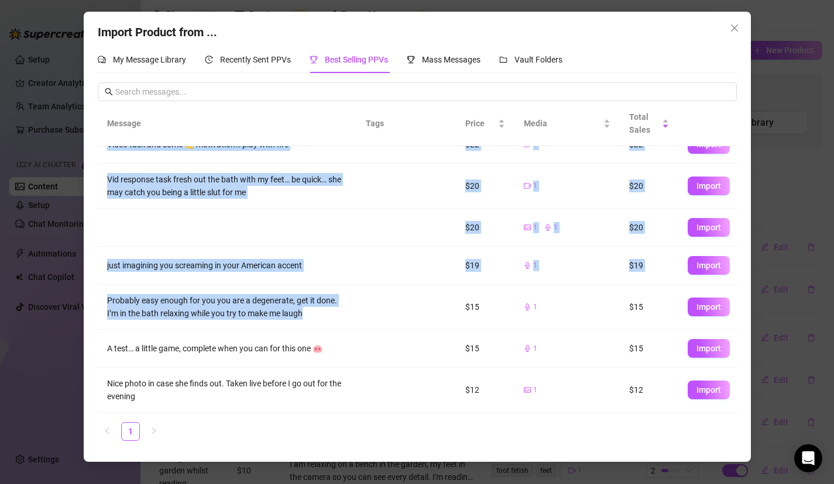
drag, startPoint x: 390, startPoint y: 326, endPoint x: 415, endPoint y: 452, distance: 127.7
click at [415, 452] on div "Import Product from ... My Message Library Recently Sent PPVs Best Selling PPVs…" at bounding box center [417, 237] width 667 height 450
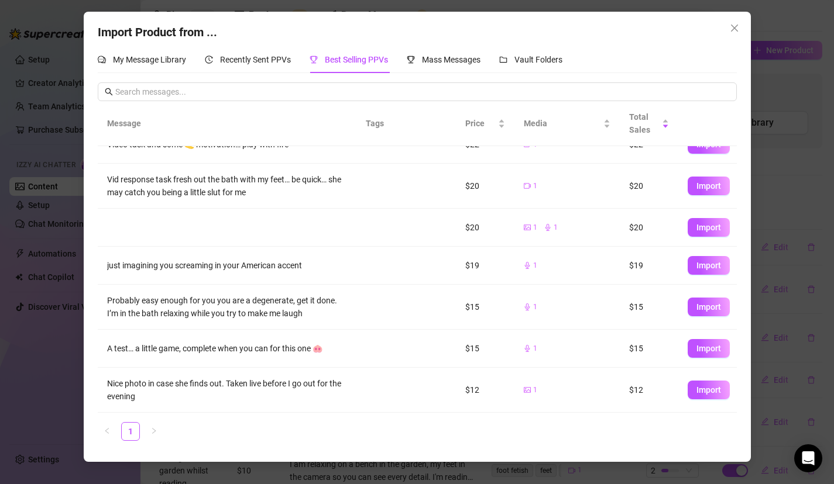
click at [453, 44] on div "Import Product from ... My Message Library Recently Sent PPVs Best Selling PPVs…" at bounding box center [417, 237] width 667 height 450
click at [453, 74] on div "My Message Library Recently Sent PPVs Best Selling PPVs Mass Messages Vault Fol…" at bounding box center [417, 248] width 639 height 404
click at [446, 68] on div "Mass Messages" at bounding box center [444, 59] width 74 height 27
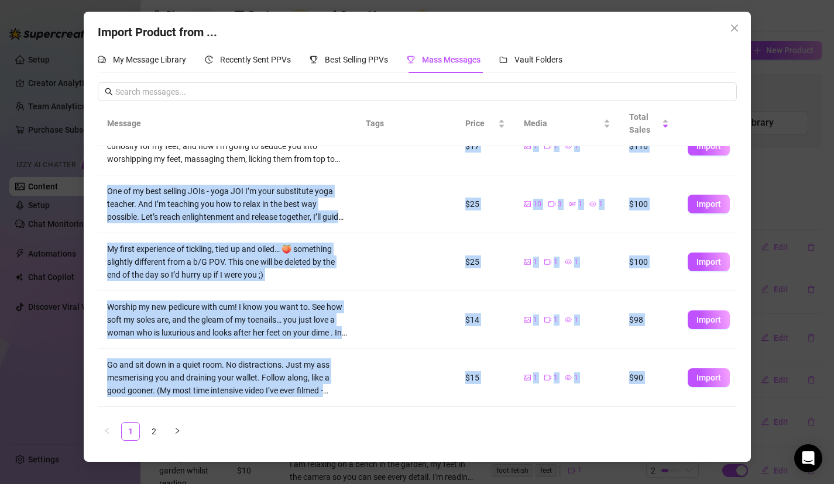
scroll to position [199, 0]
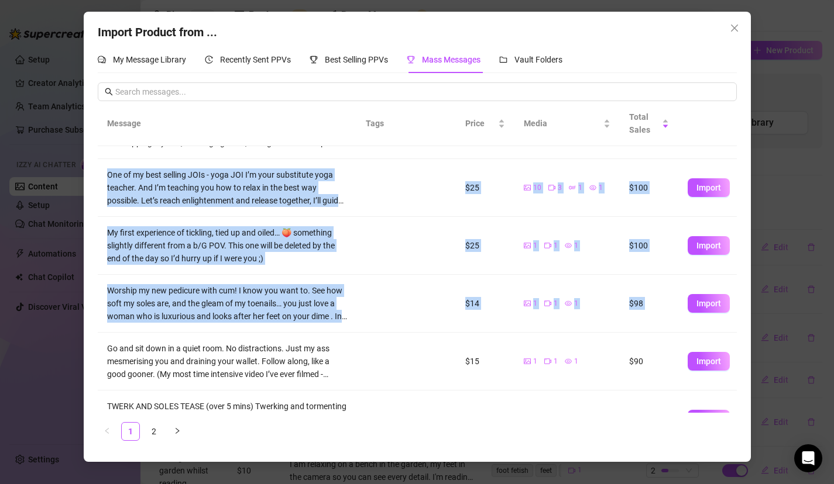
drag, startPoint x: 360, startPoint y: 326, endPoint x: 349, endPoint y: 332, distance: 11.8
click at [349, 333] on tbody "One of my favourite JOIs. Sensual domination as your yoga teacher… take a deep …" at bounding box center [417, 226] width 639 height 559
click at [370, 292] on td at bounding box center [391, 304] width 70 height 58
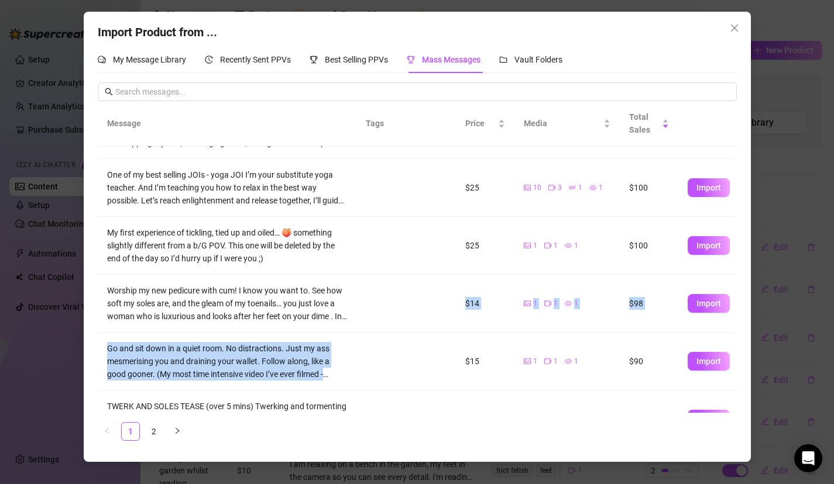
drag, startPoint x: 370, startPoint y: 299, endPoint x: 373, endPoint y: 387, distance: 88.4
click at [373, 387] on tbody "One of my favourite JOIs. Sensual domination as your yoga teacher… take a deep …" at bounding box center [417, 226] width 639 height 559
click at [370, 349] on td at bounding box center [391, 362] width 70 height 58
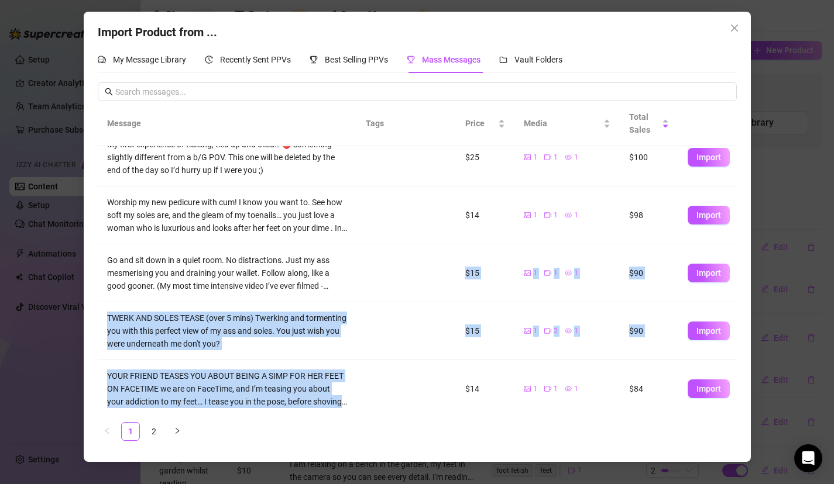
scroll to position [292, 0]
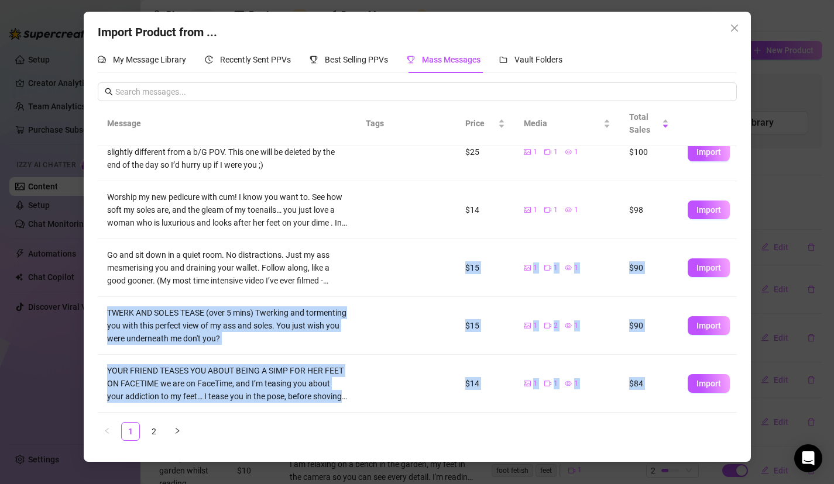
drag, startPoint x: 339, startPoint y: 374, endPoint x: 321, endPoint y: 419, distance: 49.1
click at [323, 422] on div "Message Tags Price Media Total Sales One of my favourite JOIs. Sensual dominati…" at bounding box center [417, 270] width 639 height 339
click at [155, 438] on link "2" at bounding box center [154, 432] width 18 height 18
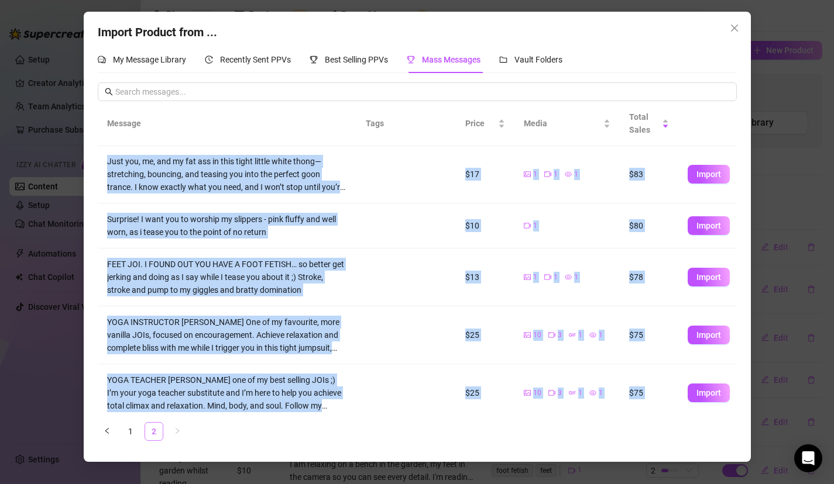
scroll to position [0, 0]
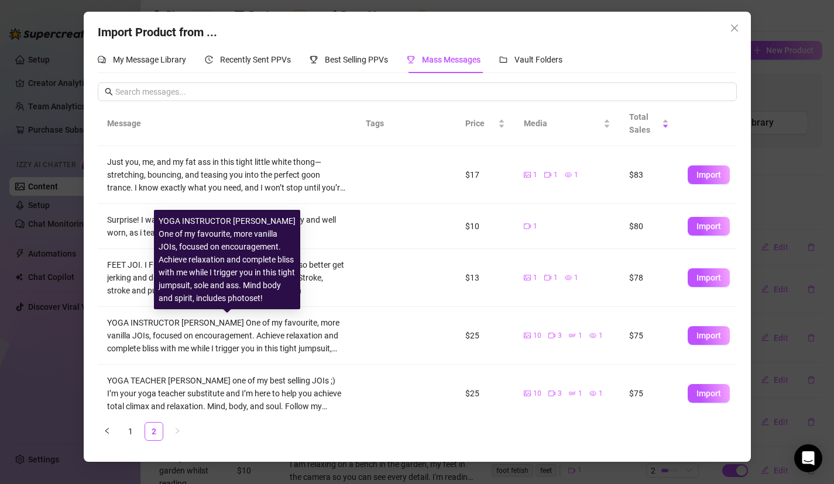
click at [357, 315] on td at bounding box center [391, 336] width 70 height 58
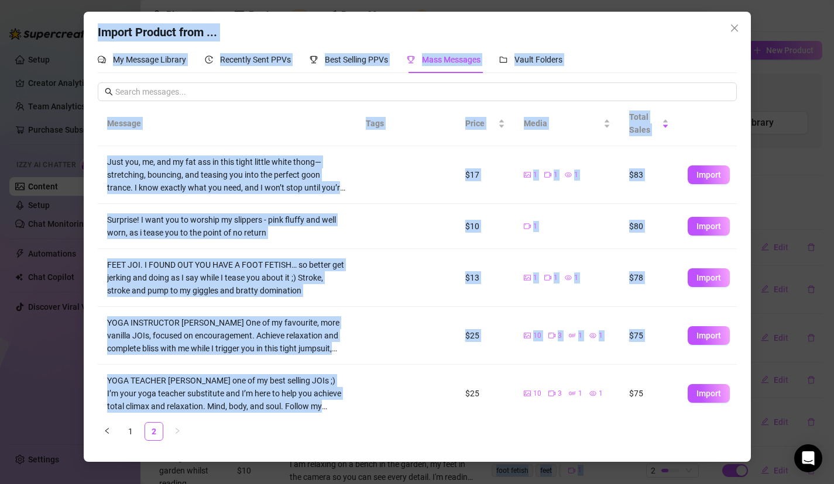
drag, startPoint x: 376, startPoint y: 369, endPoint x: 359, endPoint y: 471, distance: 104.3
click at [358, 480] on div "Import Product from ... My Message Library Recently Sent PPVs Best Selling PPVs…" at bounding box center [417, 242] width 834 height 484
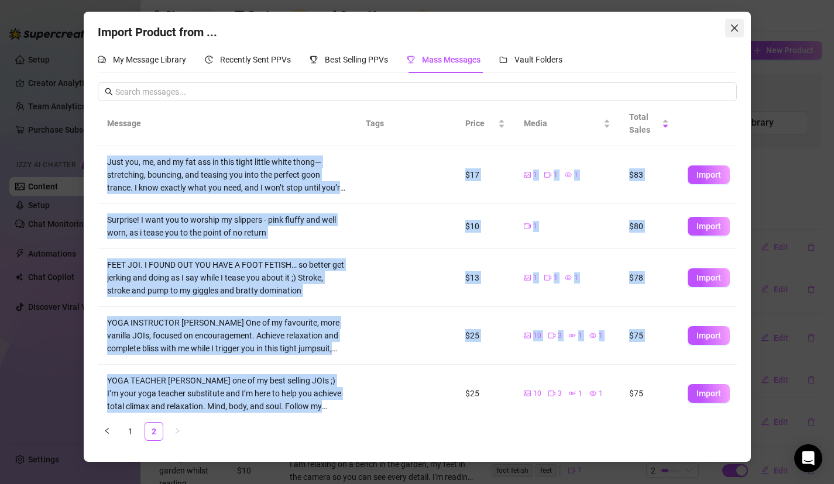
click at [731, 30] on icon "close" at bounding box center [733, 28] width 7 height 7
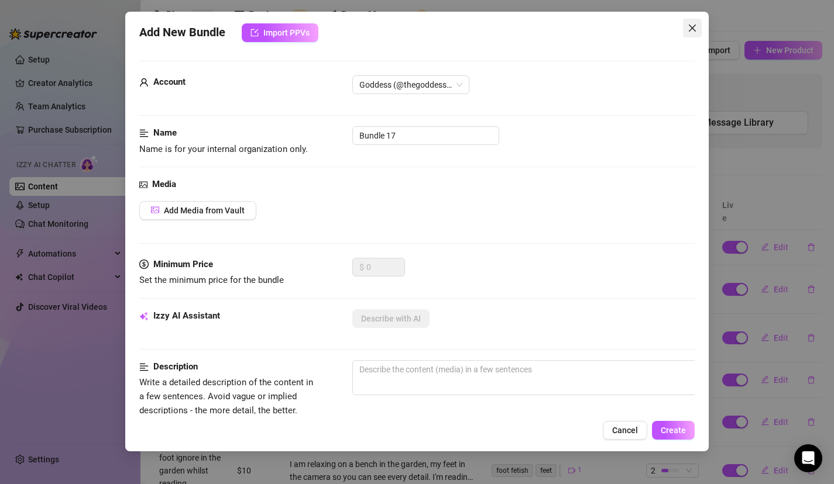
click at [691, 27] on icon "close" at bounding box center [691, 28] width 7 height 7
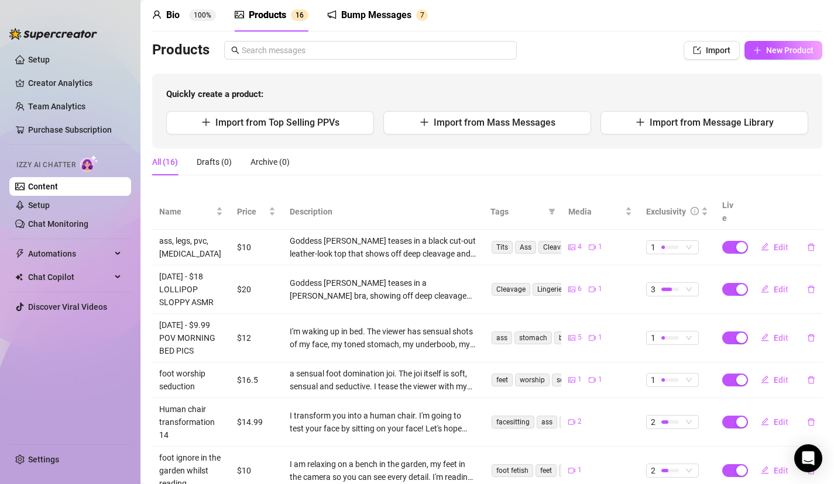
click at [422, 169] on div "All (16) Drafts (0) Archive (0)" at bounding box center [487, 162] width 670 height 27
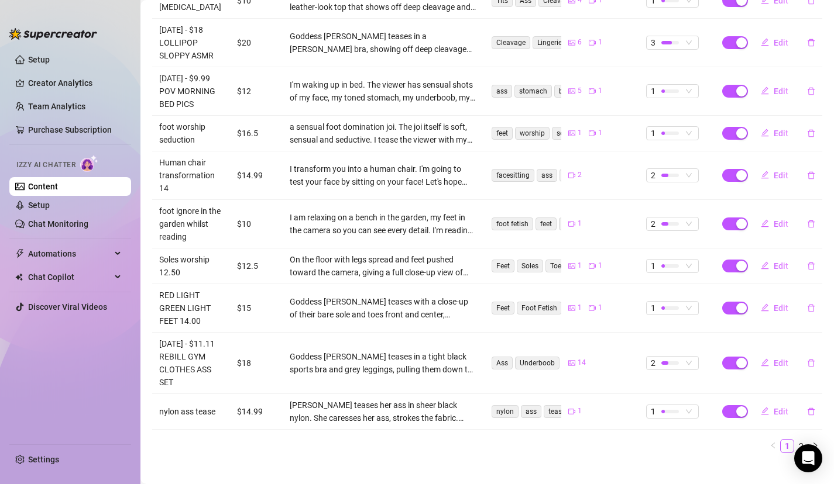
scroll to position [307, 0]
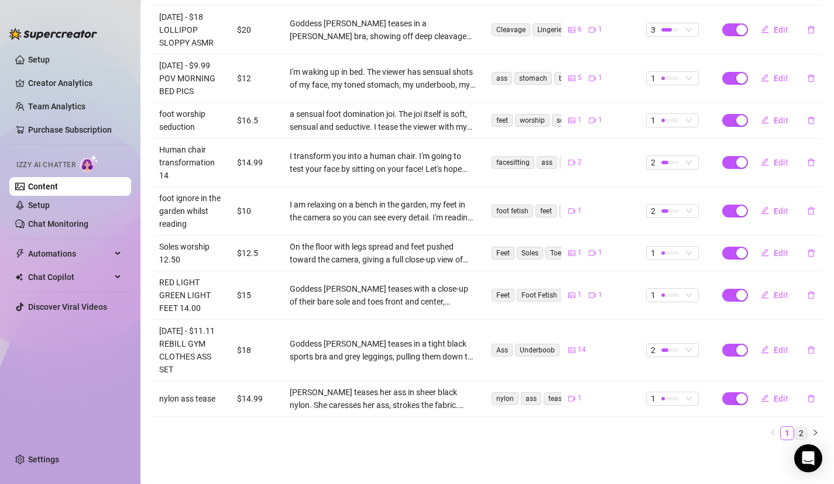
click at [799, 434] on link "2" at bounding box center [800, 433] width 13 height 13
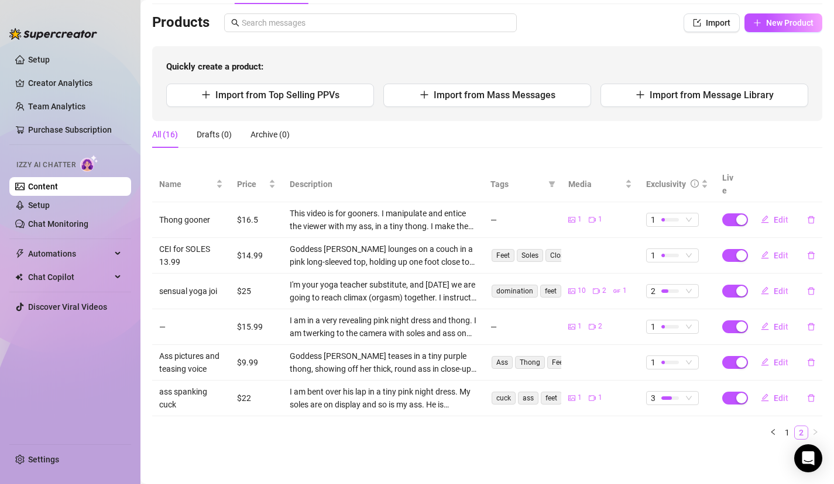
scroll to position [61, 0]
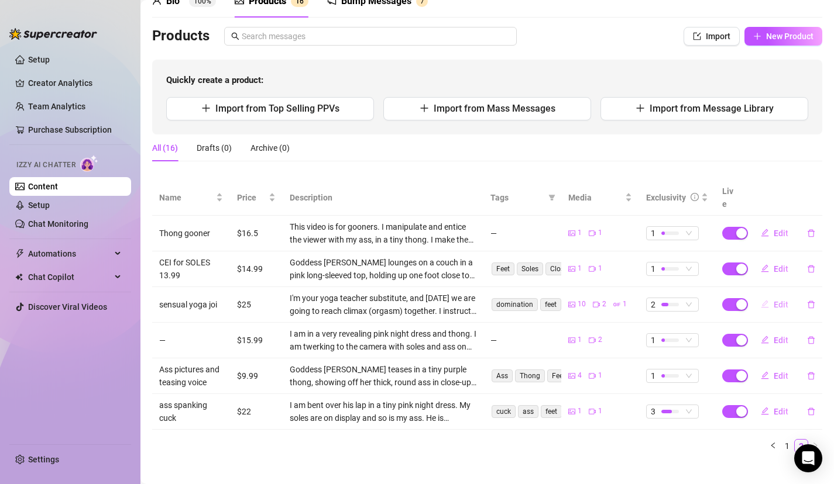
click at [777, 300] on span "Edit" at bounding box center [780, 304] width 15 height 9
type textarea "One of my favourite JOIs. Sensual domination as your yoga teacher… take a deep …"
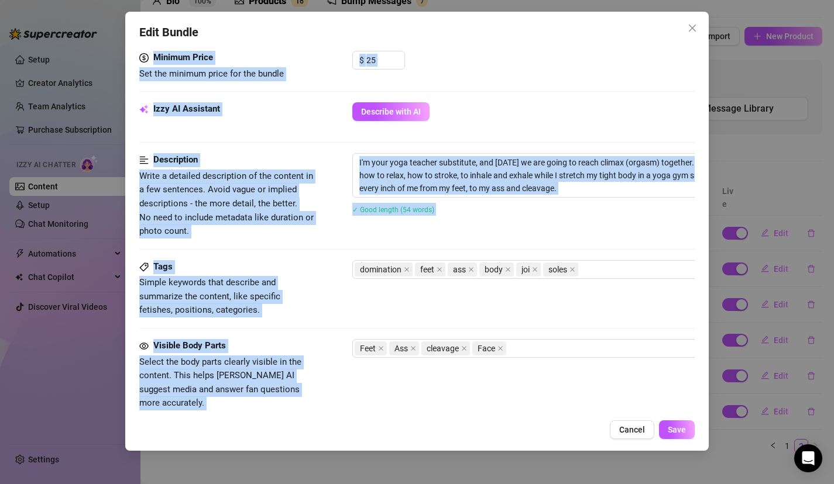
scroll to position [756, 0]
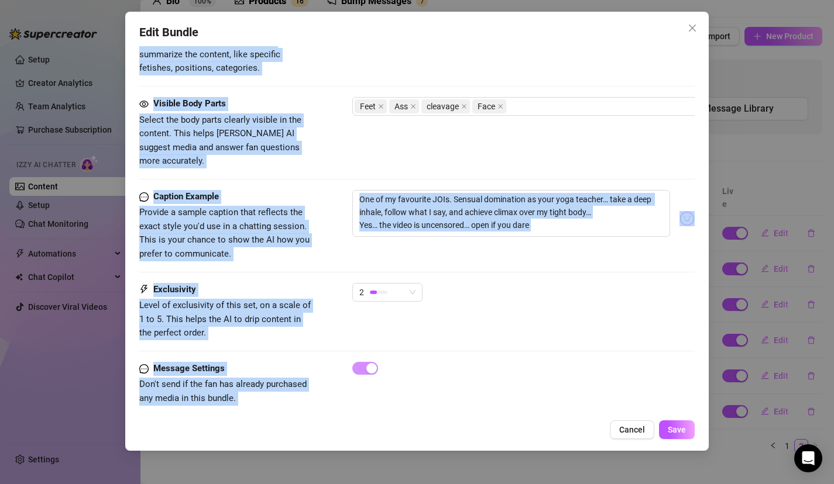
drag, startPoint x: 436, startPoint y: 205, endPoint x: 436, endPoint y: 441, distance: 236.3
click at [436, 441] on div "Edit Bundle Account Goddess (@thegoddesslolaa) Name Name is for your internal o…" at bounding box center [417, 231] width 584 height 439
click at [507, 264] on div "Caption Example Provide a sample caption that reflects the exact style you'd us…" at bounding box center [417, 236] width 556 height 93
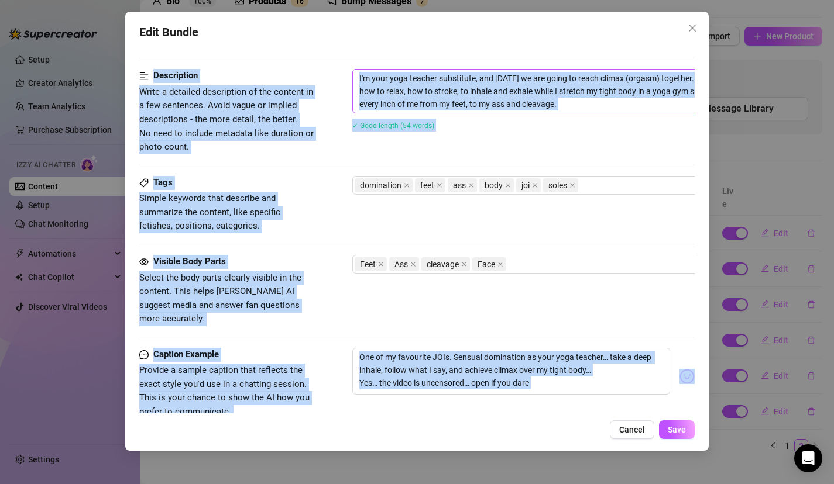
scroll to position [467, 0]
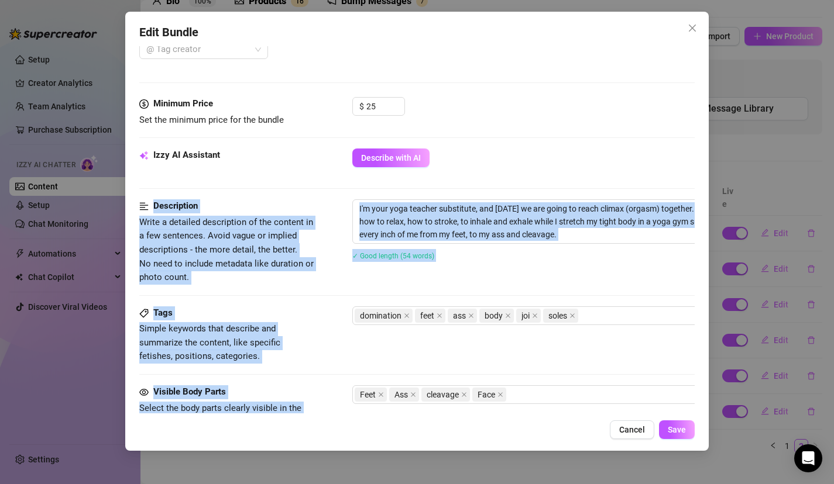
drag, startPoint x: 477, startPoint y: 318, endPoint x: 445, endPoint y: 151, distance: 170.4
click at [445, 153] on form "Account Goddess (@thegoddesslolaa) Name Name is for your internal organization …" at bounding box center [417, 154] width 556 height 1123
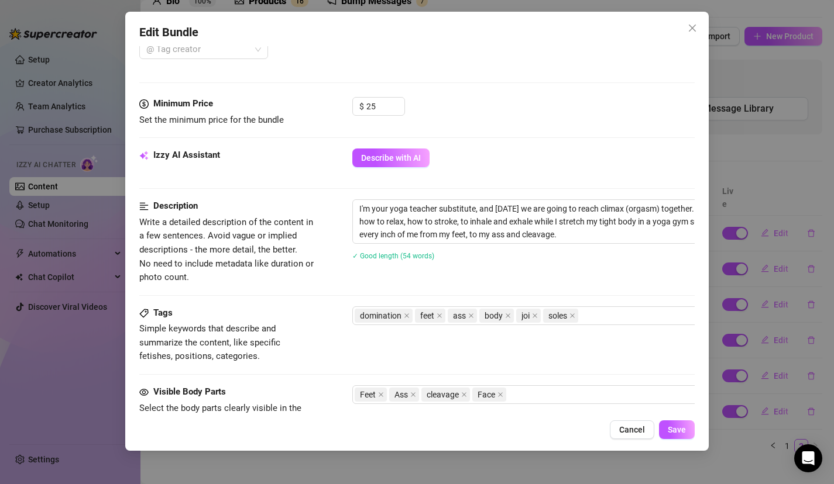
click at [492, 109] on div "$ 25" at bounding box center [523, 111] width 343 height 29
click at [694, 25] on icon "close" at bounding box center [691, 27] width 9 height 9
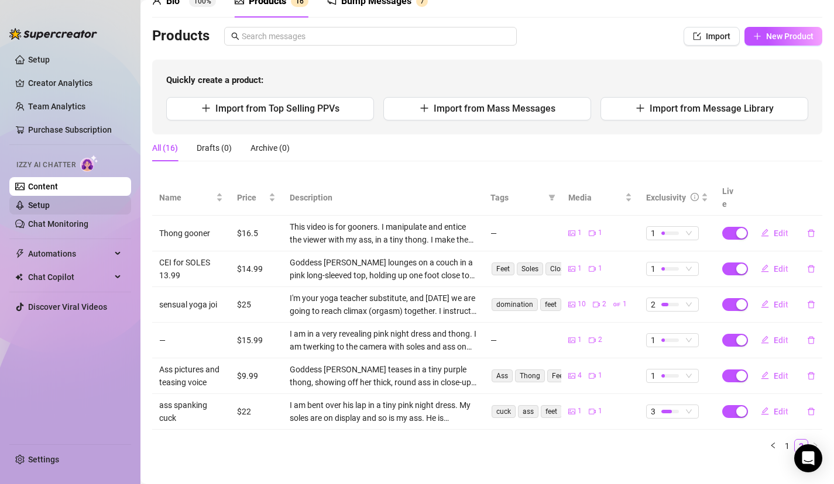
click at [50, 204] on link "Setup" at bounding box center [39, 205] width 22 height 9
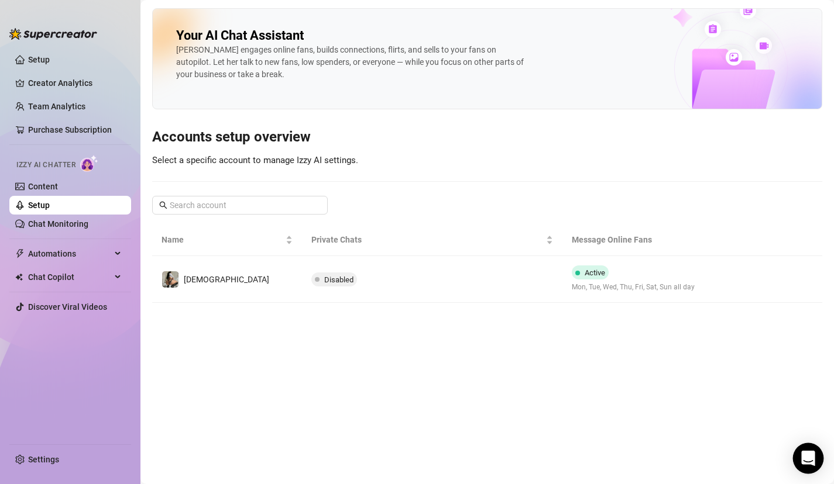
click at [812, 467] on div "Open Intercom Messenger" at bounding box center [808, 458] width 31 height 31
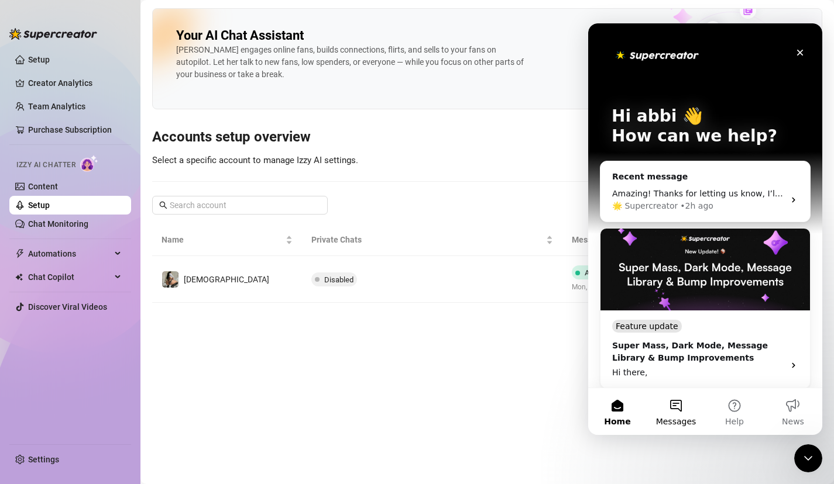
click at [690, 412] on button "Messages" at bounding box center [675, 411] width 58 height 47
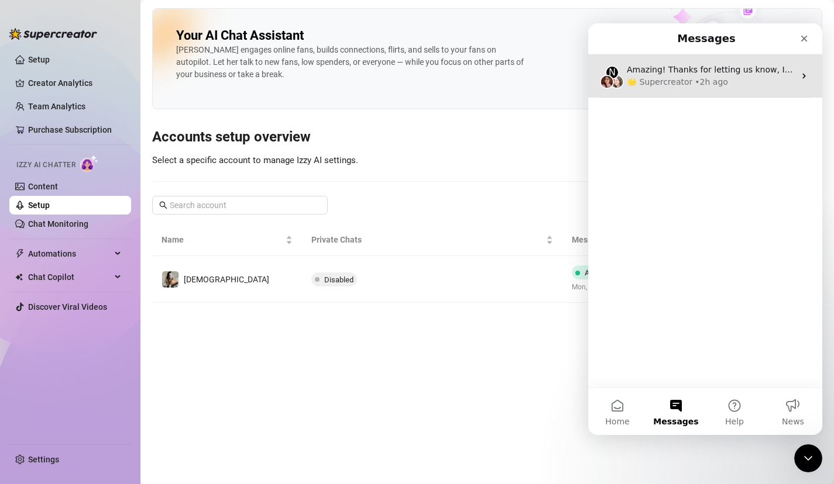
click at [746, 89] on div "N Amazing! Thanks for letting us know, I’ll review your bio now and make sure e…" at bounding box center [705, 75] width 234 height 43
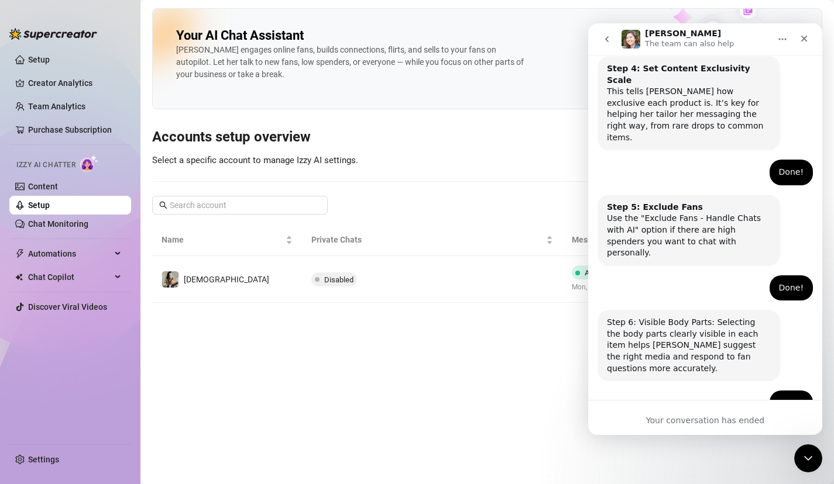
scroll to position [734, 0]
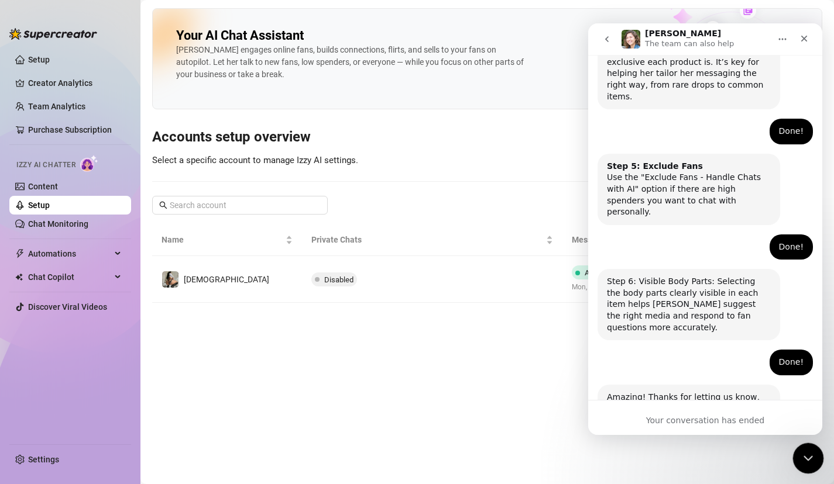
click at [805, 456] on icon "Close Intercom Messenger" at bounding box center [806, 457] width 14 height 14
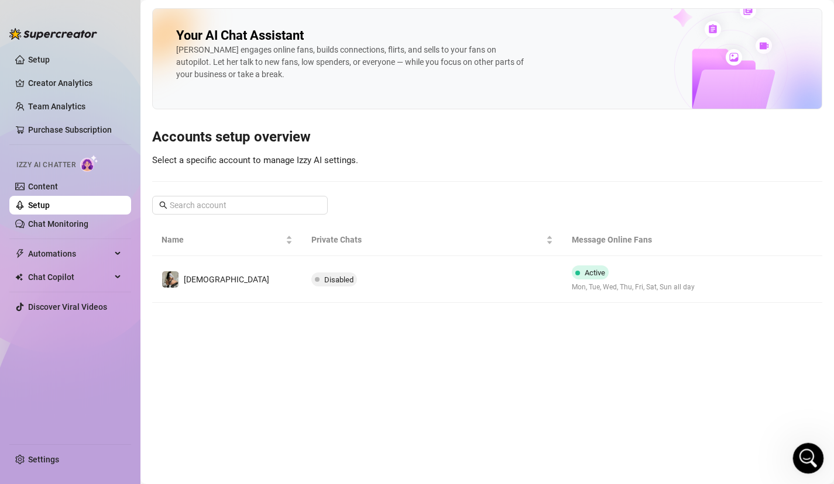
click at [805, 456] on icon "Open Intercom Messenger" at bounding box center [806, 456] width 19 height 19
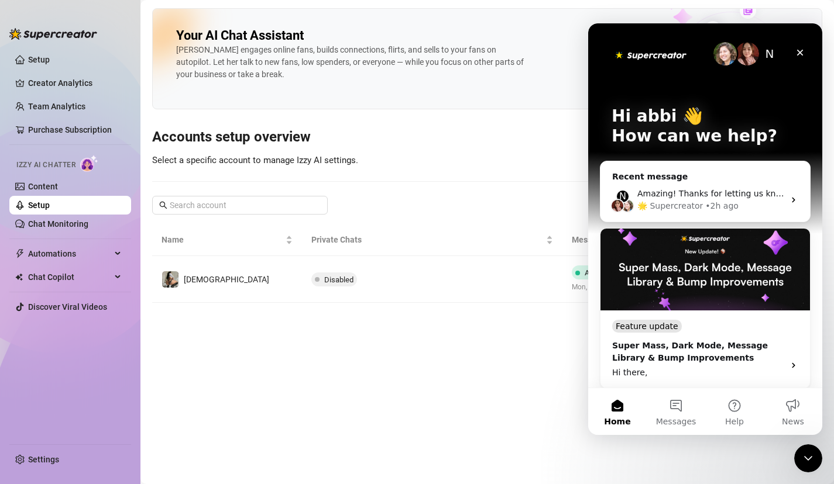
scroll to position [0, 0]
click at [676, 407] on button "Messages" at bounding box center [675, 411] width 58 height 47
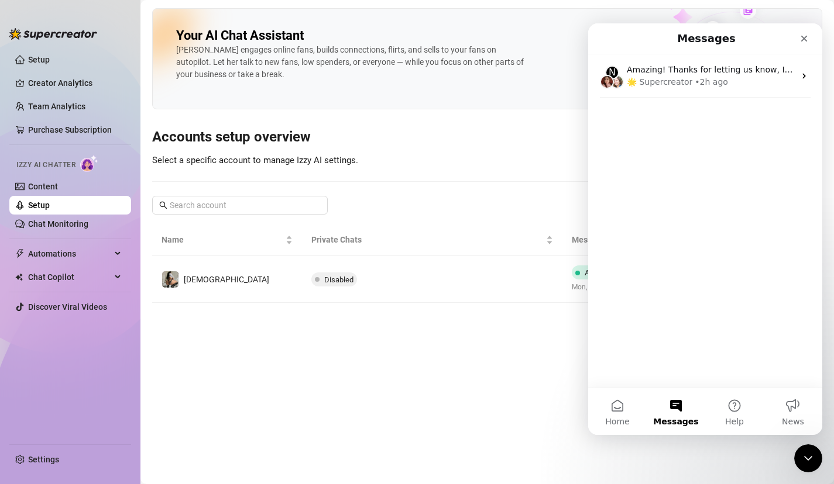
click at [419, 396] on main "Your AI Chat Assistant [PERSON_NAME] engages online fans, builds connections, f…" at bounding box center [486, 242] width 693 height 484
